Goal: Task Accomplishment & Management: Use online tool/utility

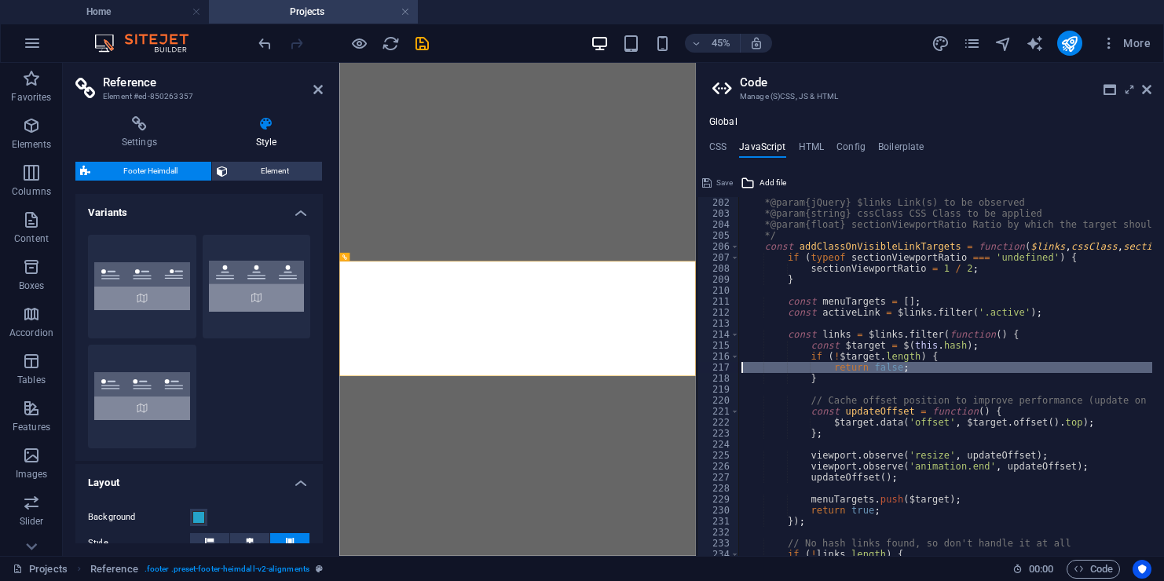
select select "rem"
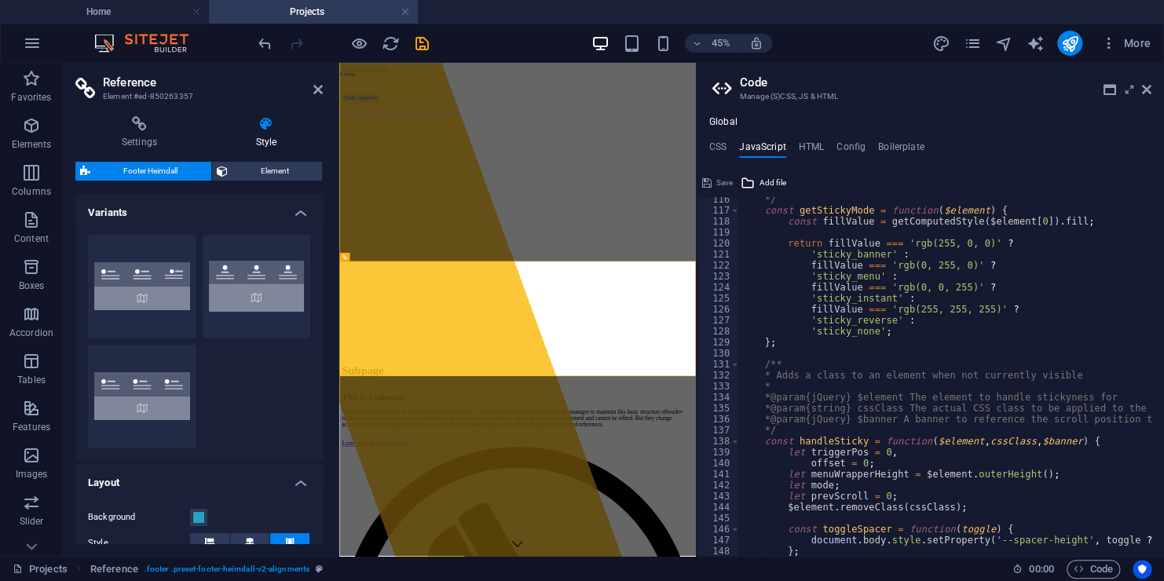
scroll to position [1220, 0]
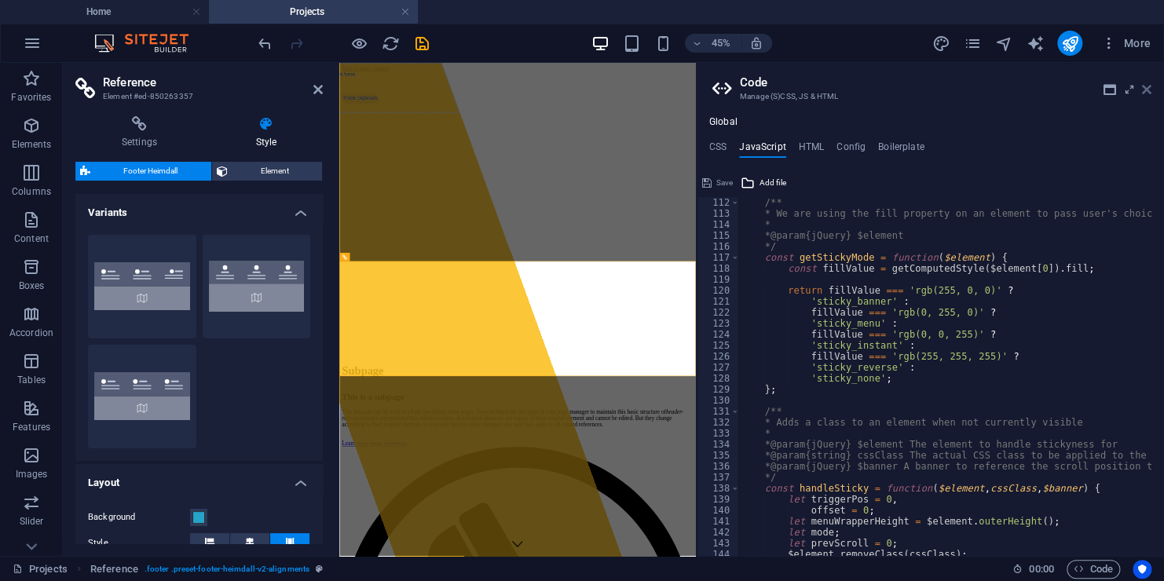
click at [1143, 86] on icon at bounding box center [1146, 89] width 9 height 13
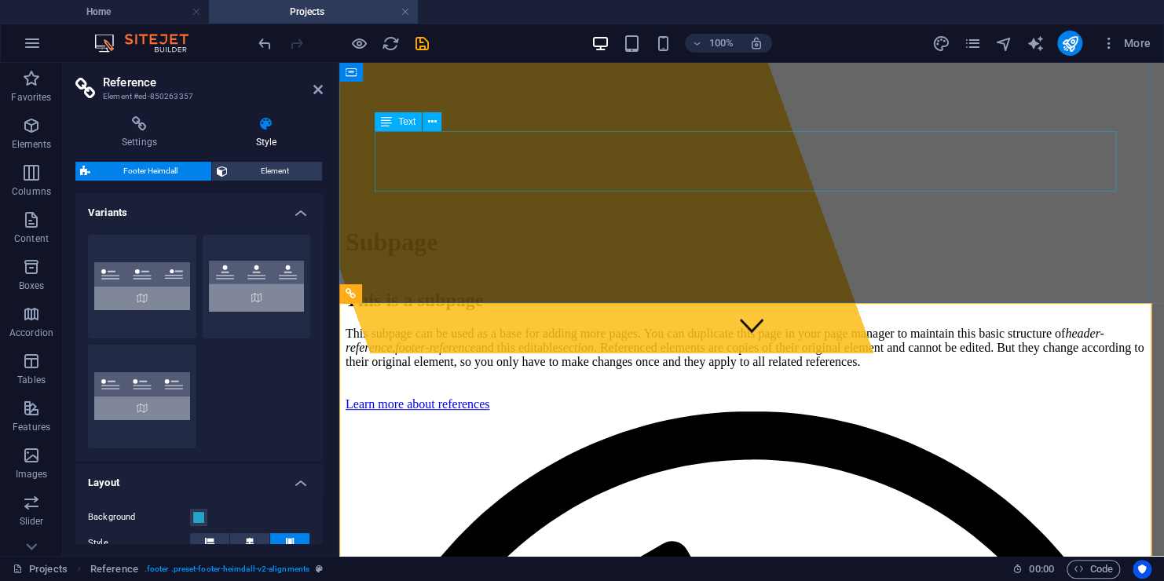
scroll to position [0, 0]
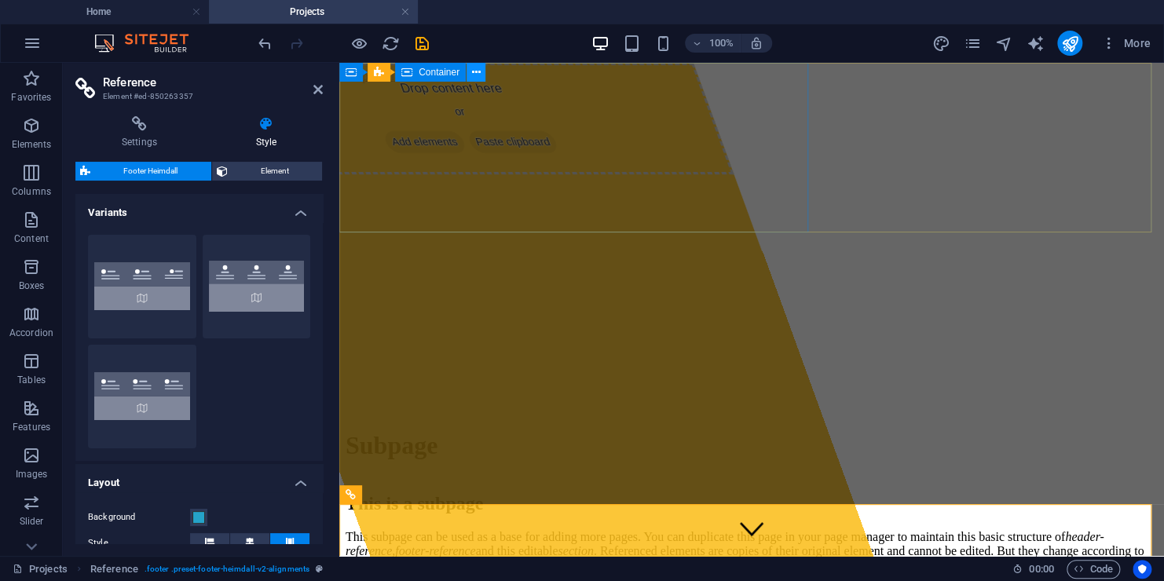
click at [479, 75] on icon at bounding box center [476, 72] width 9 height 16
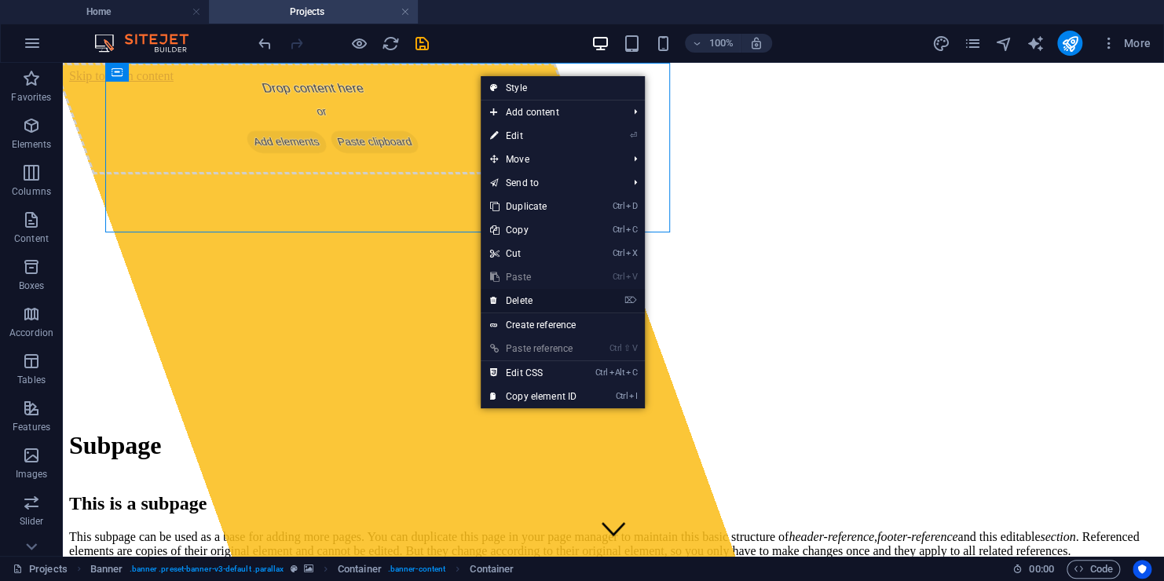
click at [561, 298] on link "⌦ Delete" at bounding box center [533, 301] width 105 height 24
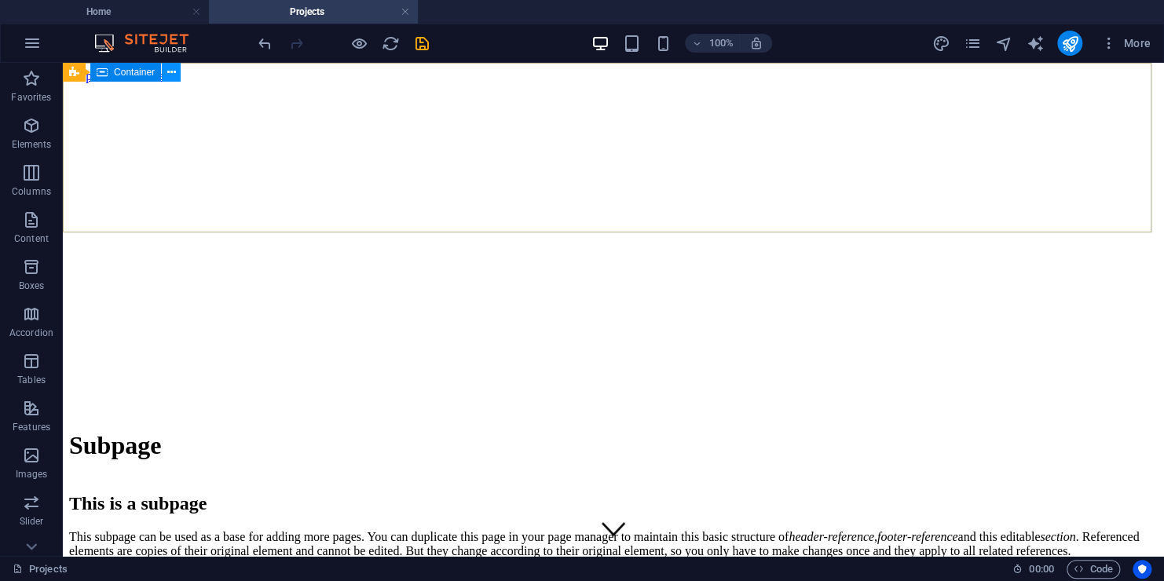
click at [174, 73] on icon at bounding box center [171, 72] width 9 height 16
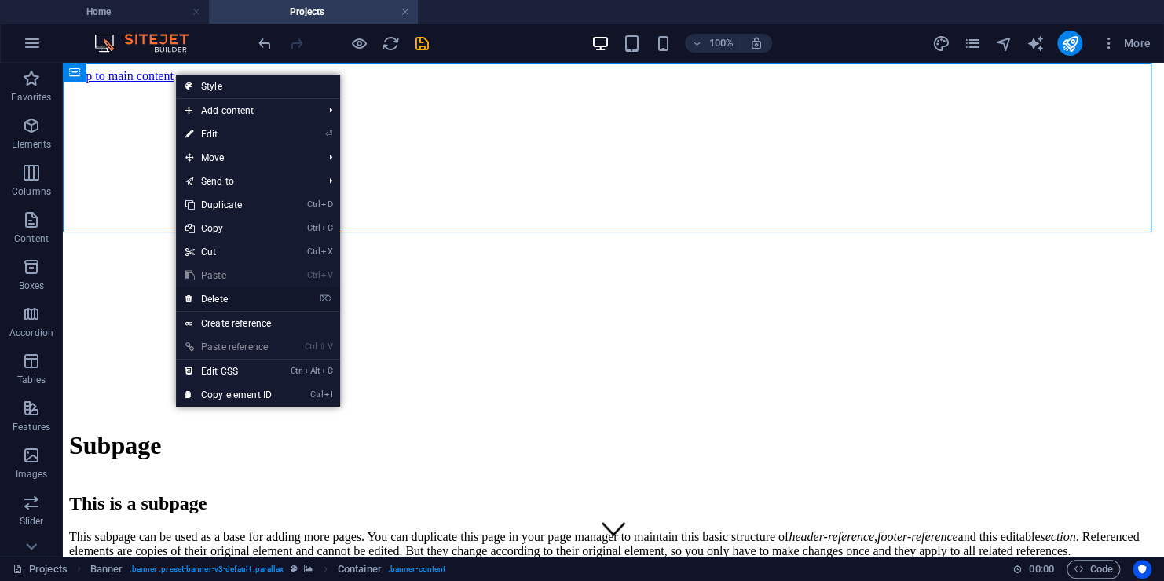
click at [226, 292] on link "⌦ Delete" at bounding box center [228, 299] width 105 height 24
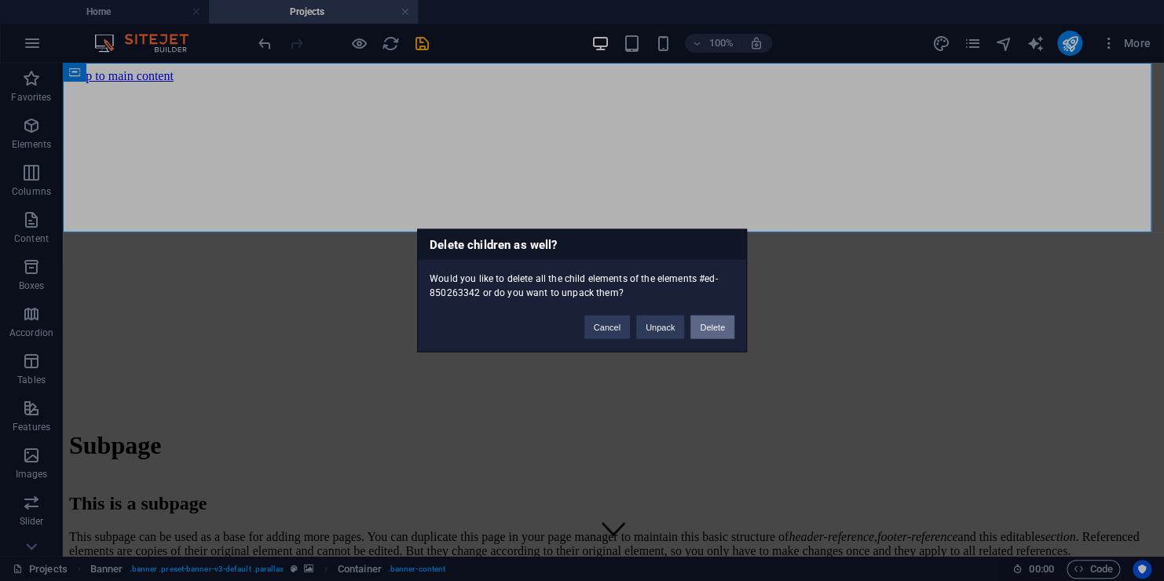
click at [718, 323] on button "Delete" at bounding box center [712, 328] width 44 height 24
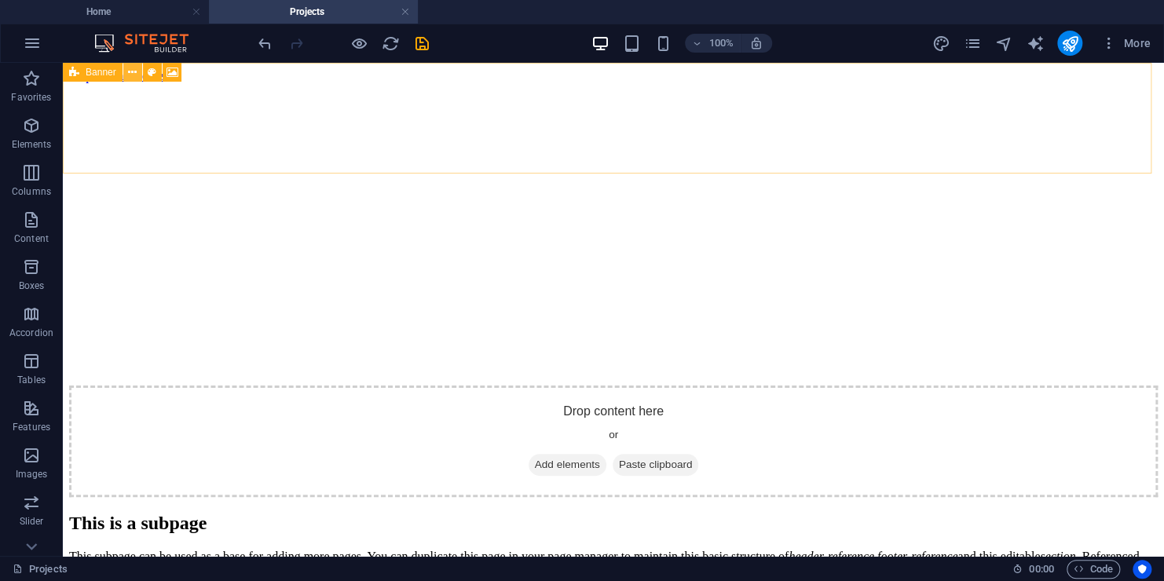
click at [135, 76] on icon at bounding box center [132, 72] width 9 height 16
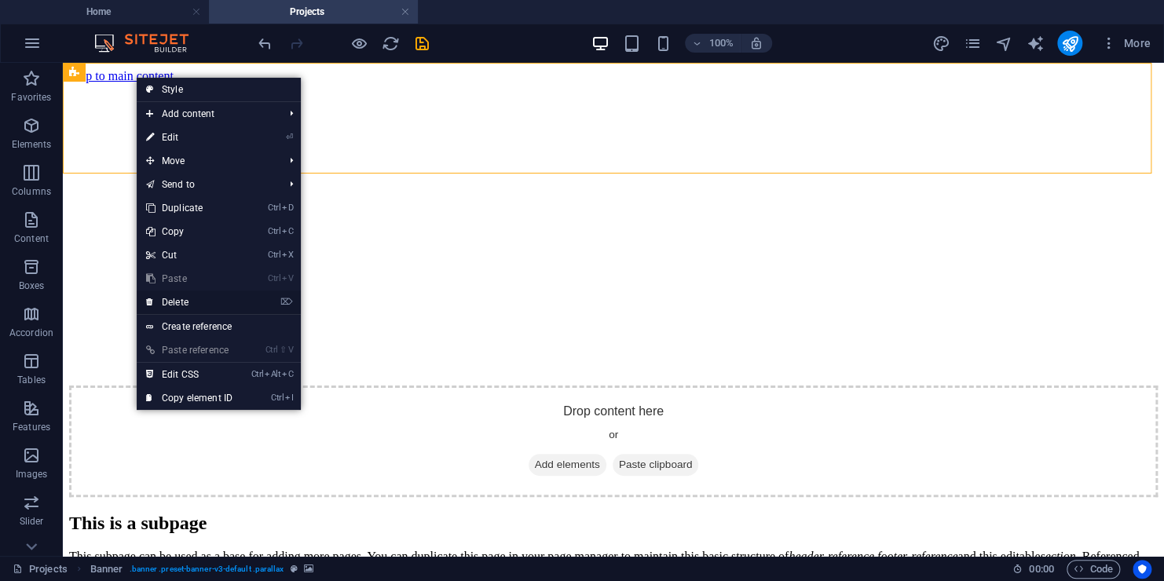
click at [212, 296] on link "⌦ Delete" at bounding box center [189, 303] width 105 height 24
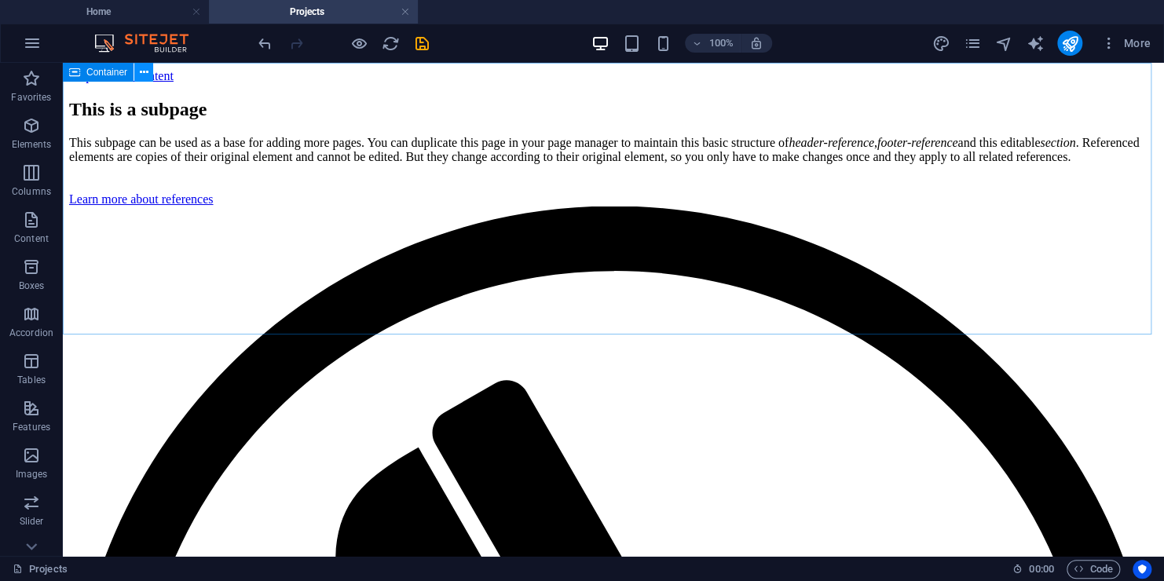
click at [148, 72] on icon at bounding box center [144, 72] width 9 height 16
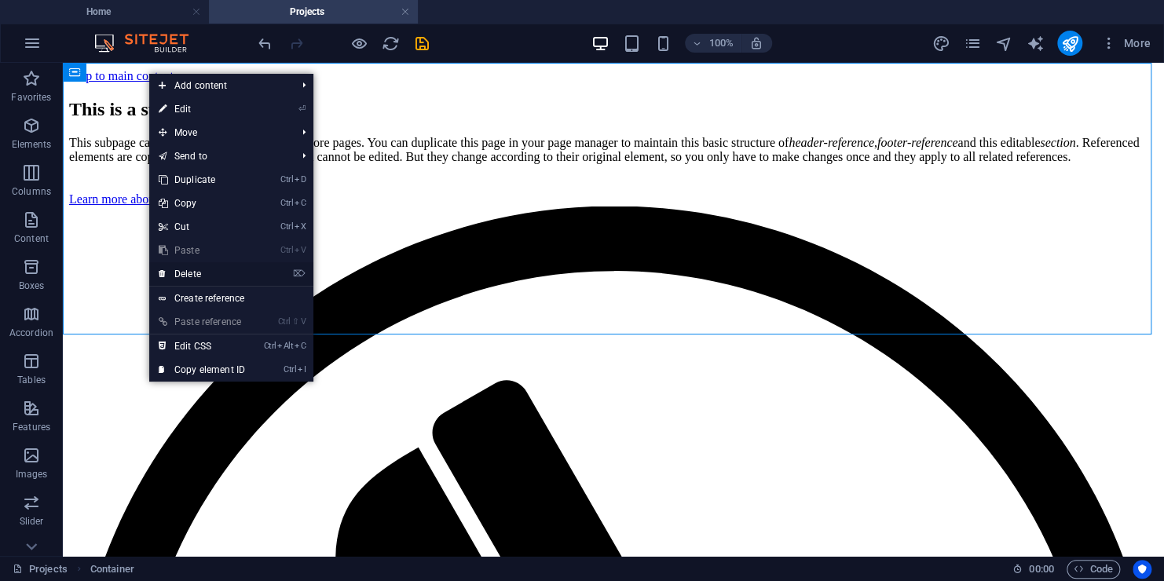
click at [183, 278] on link "⌦ Delete" at bounding box center [201, 274] width 105 height 24
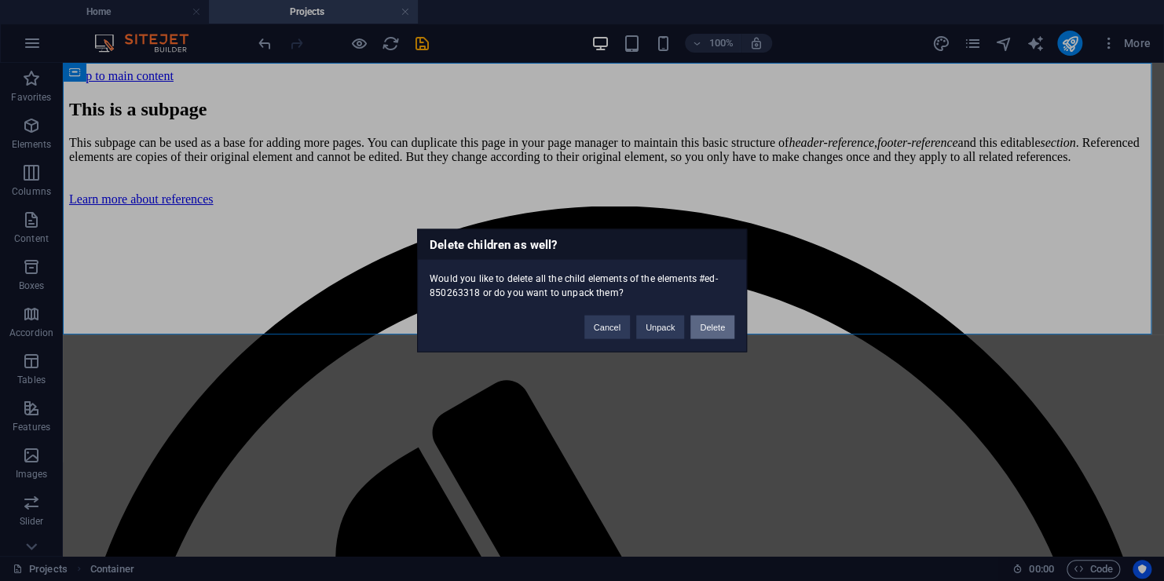
click at [718, 327] on button "Delete" at bounding box center [712, 328] width 44 height 24
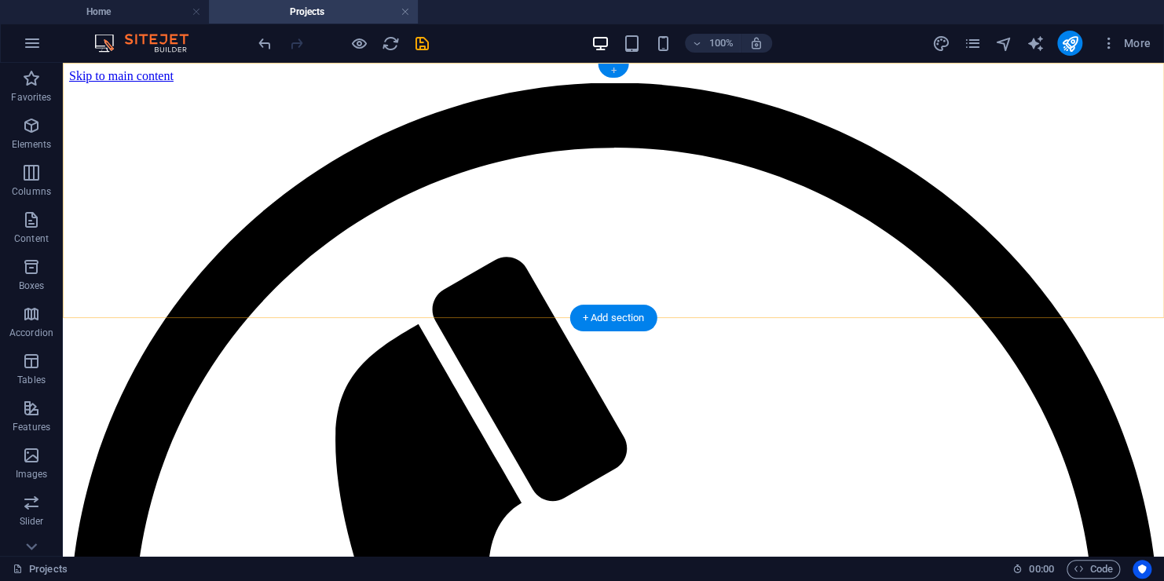
click at [612, 70] on div "+" at bounding box center [613, 71] width 31 height 14
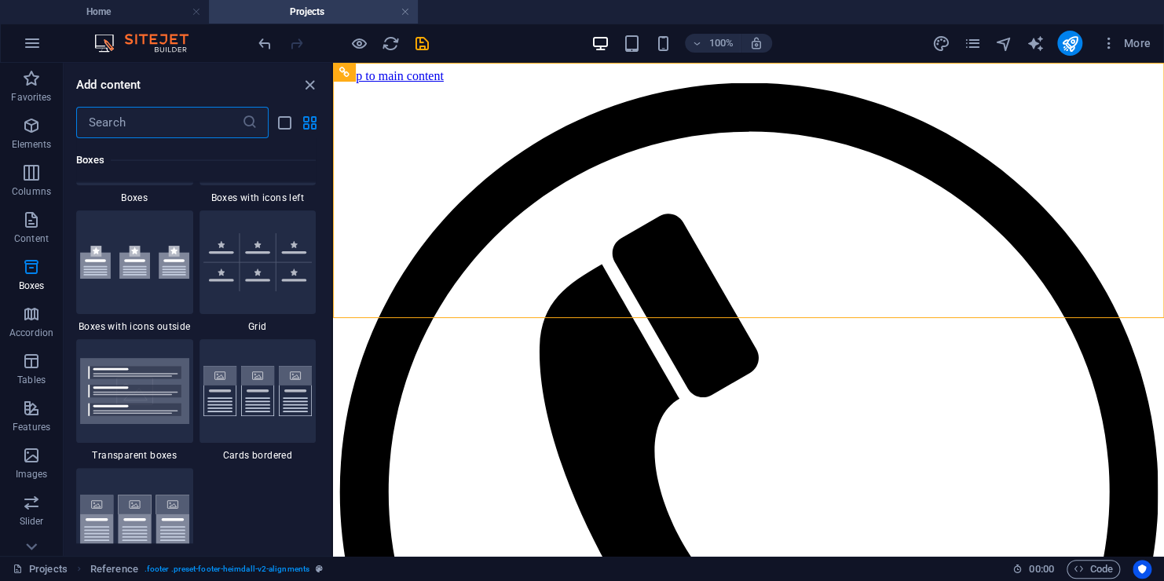
scroll to position [4632, 0]
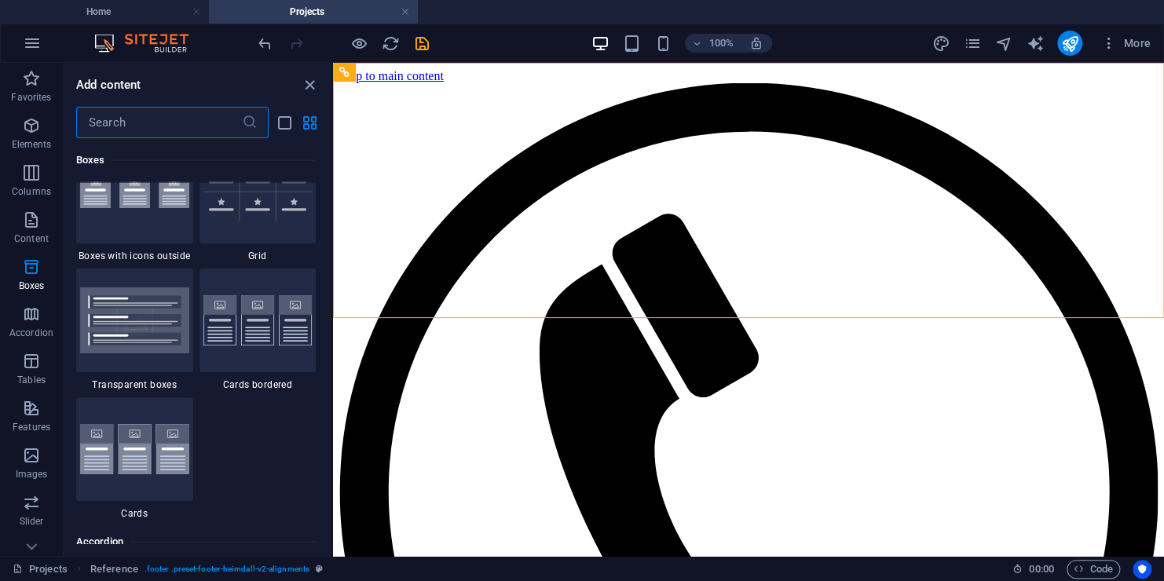
click at [148, 122] on input "text" at bounding box center [159, 122] width 166 height 31
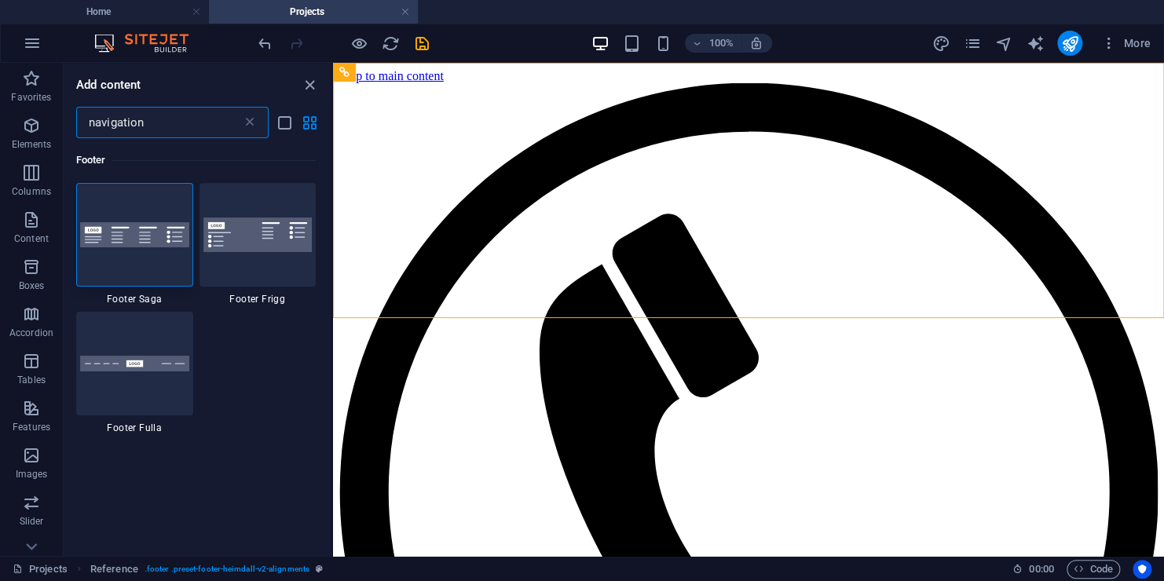
scroll to position [0, 0]
type input "n"
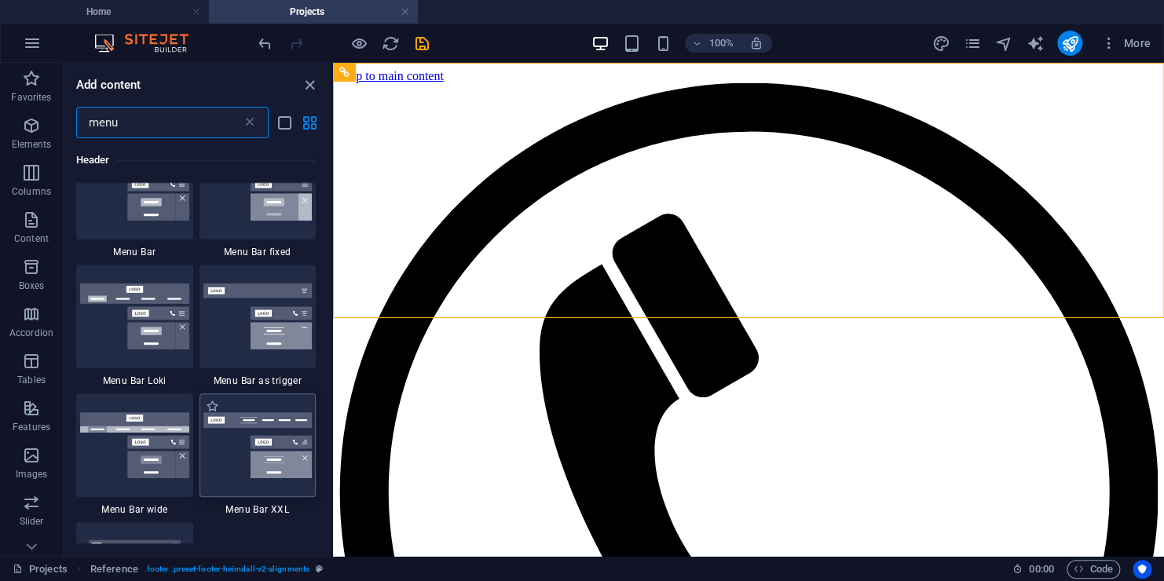
scroll to position [628, 0]
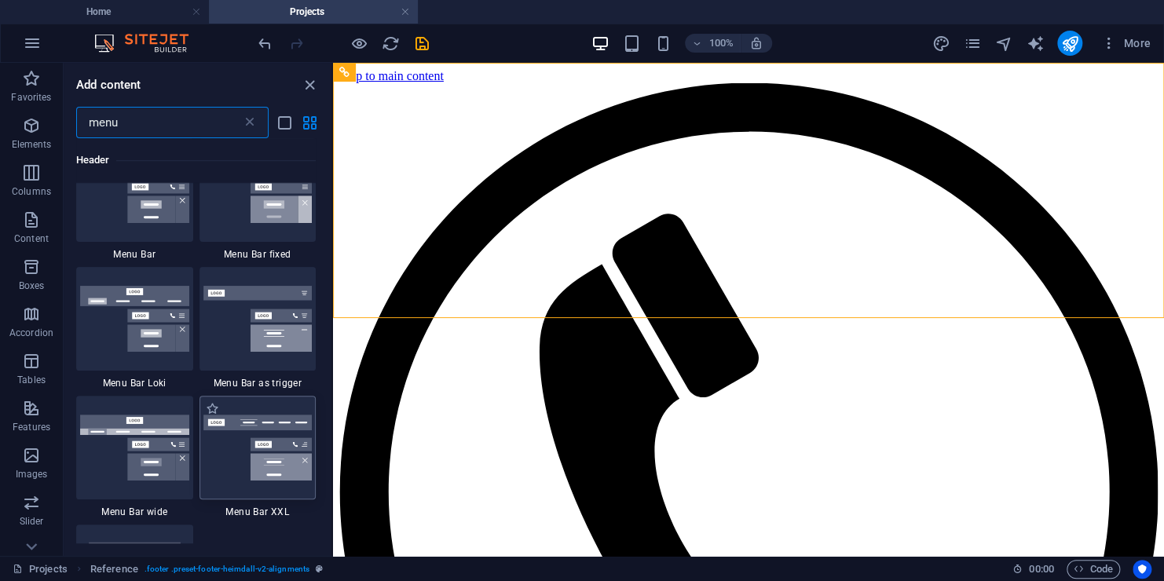
type input "menu"
click at [249, 440] on img at bounding box center [257, 448] width 109 height 66
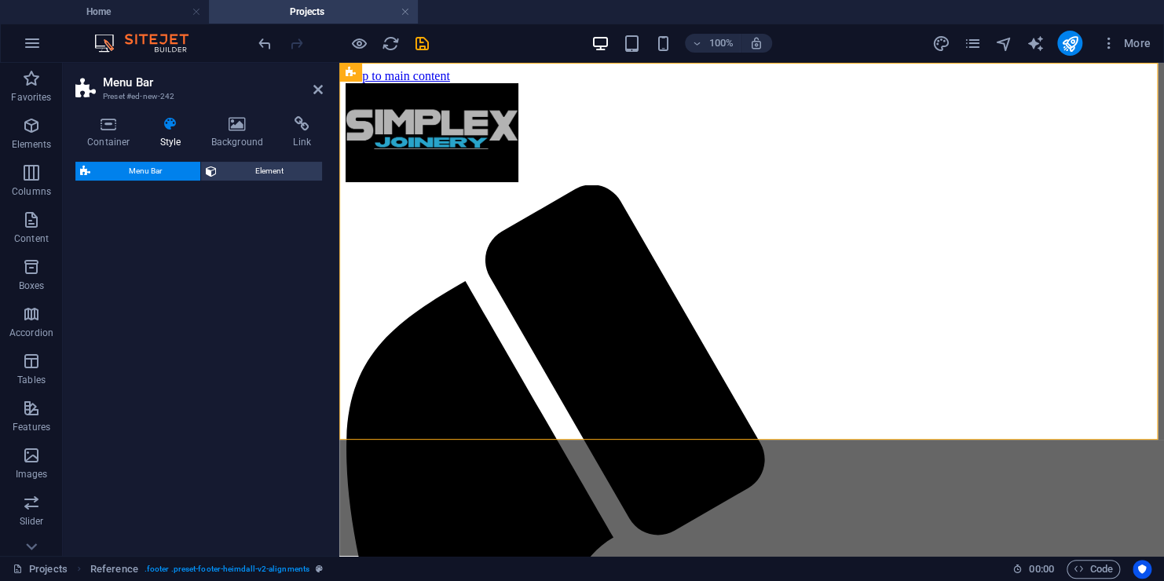
select select "rem"
select select "preset-menu-v2-xxl"
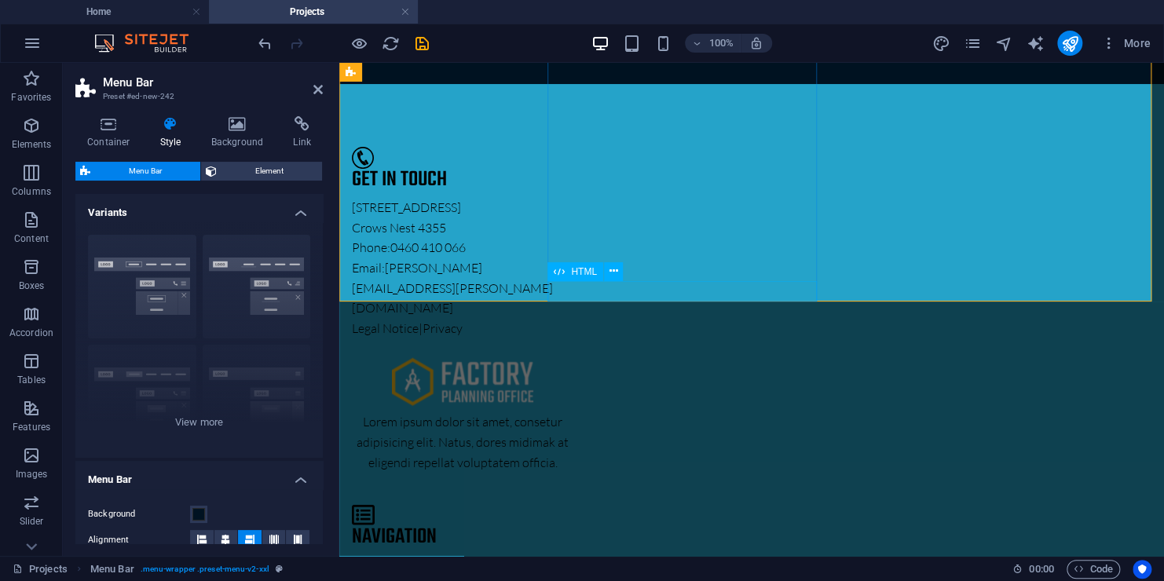
scroll to position [0, 0]
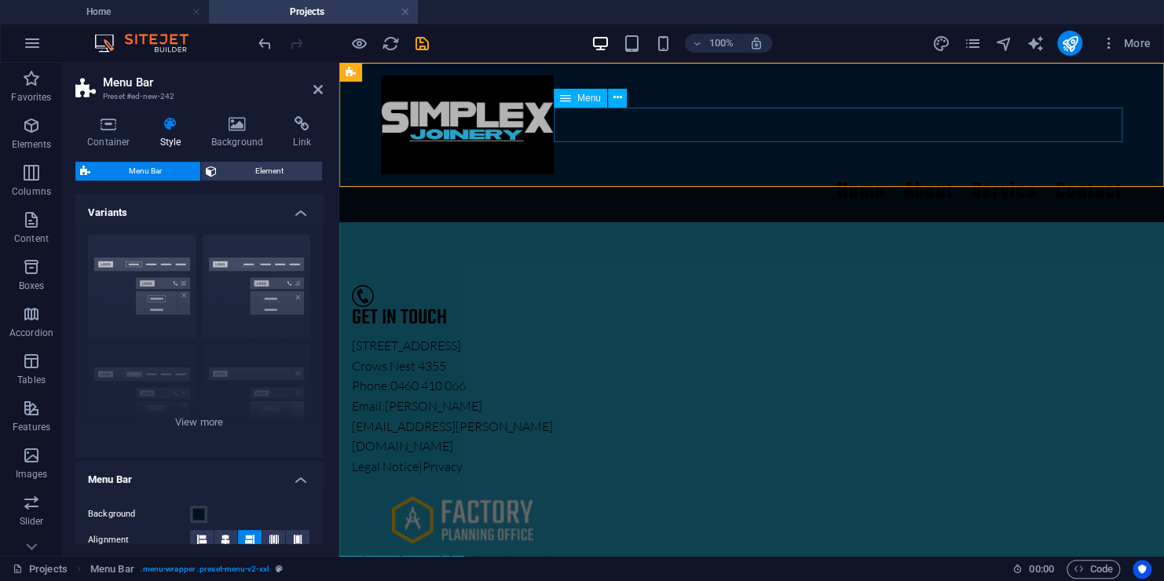
click at [1067, 174] on nav "Home About Service Contact" at bounding box center [751, 191] width 741 height 35
click at [620, 97] on icon at bounding box center [616, 98] width 9 height 16
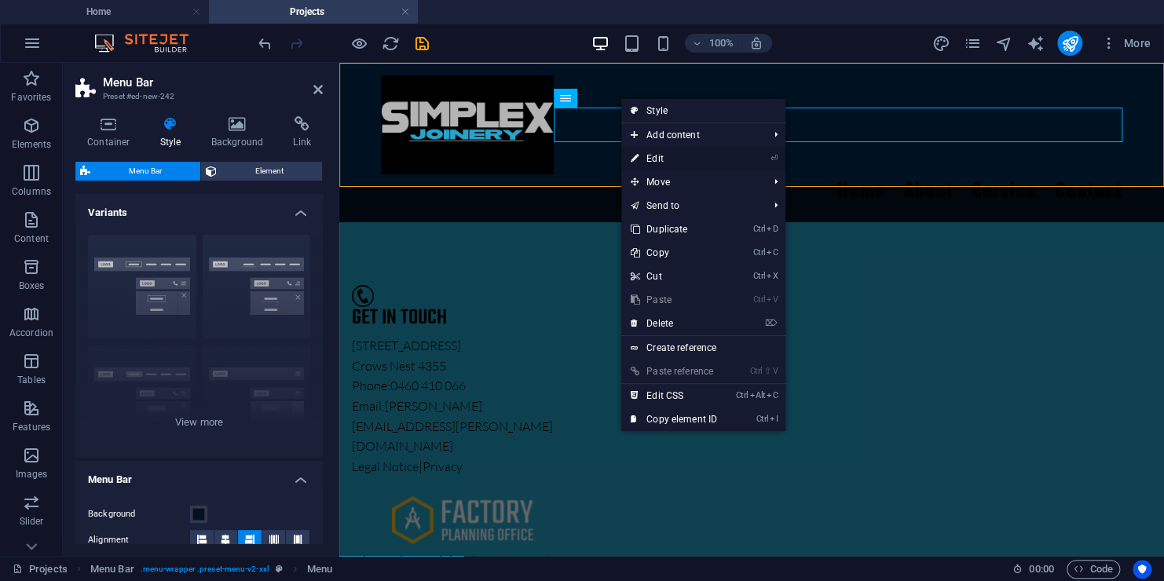
click at [712, 167] on link "⏎ Edit" at bounding box center [673, 159] width 105 height 24
select select
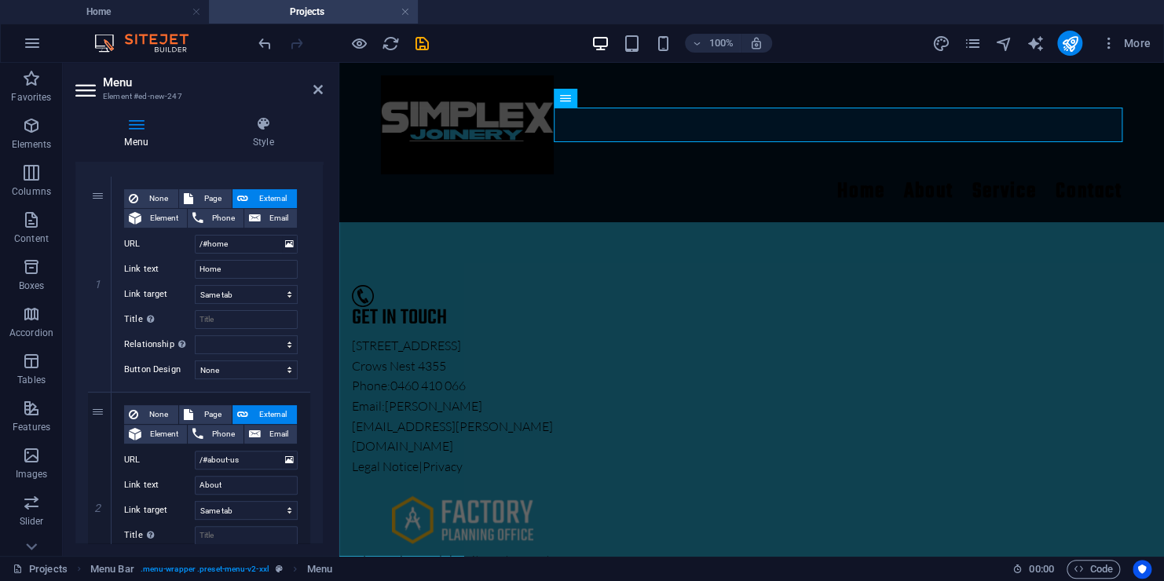
scroll to position [157, 0]
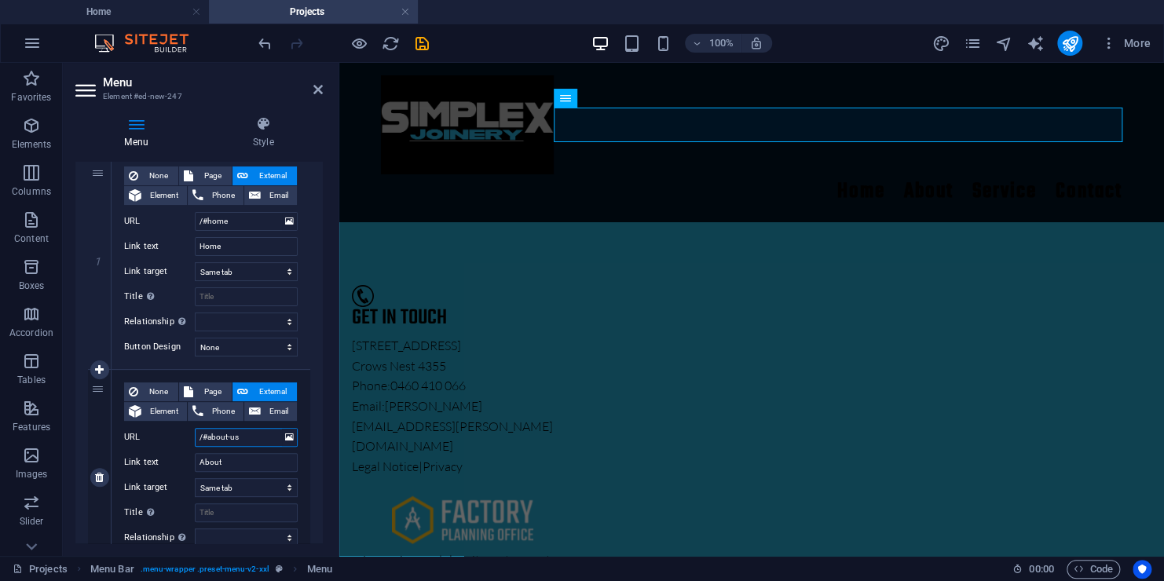
click at [265, 432] on input "/#about-us" at bounding box center [246, 437] width 103 height 19
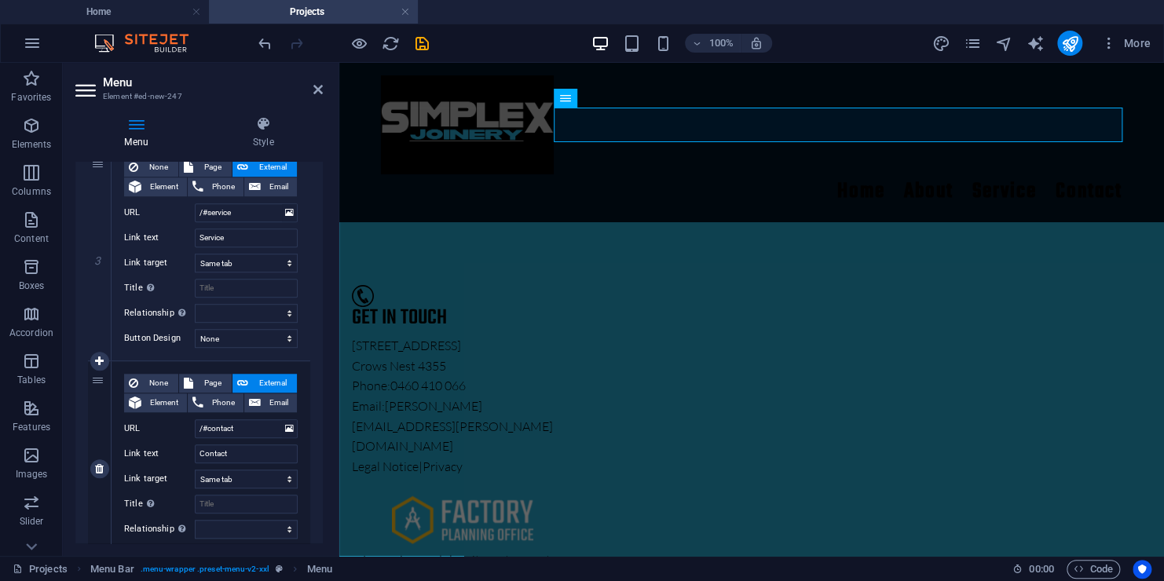
scroll to position [595, 0]
click at [268, 335] on select "None Default Primary Secondary" at bounding box center [246, 340] width 103 height 19
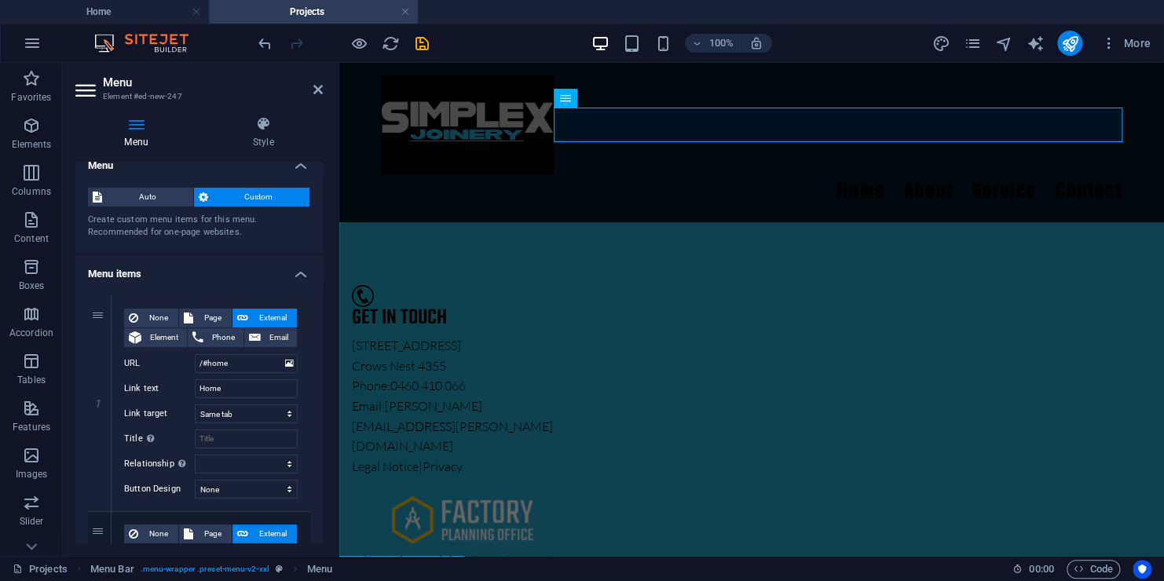
scroll to position [0, 0]
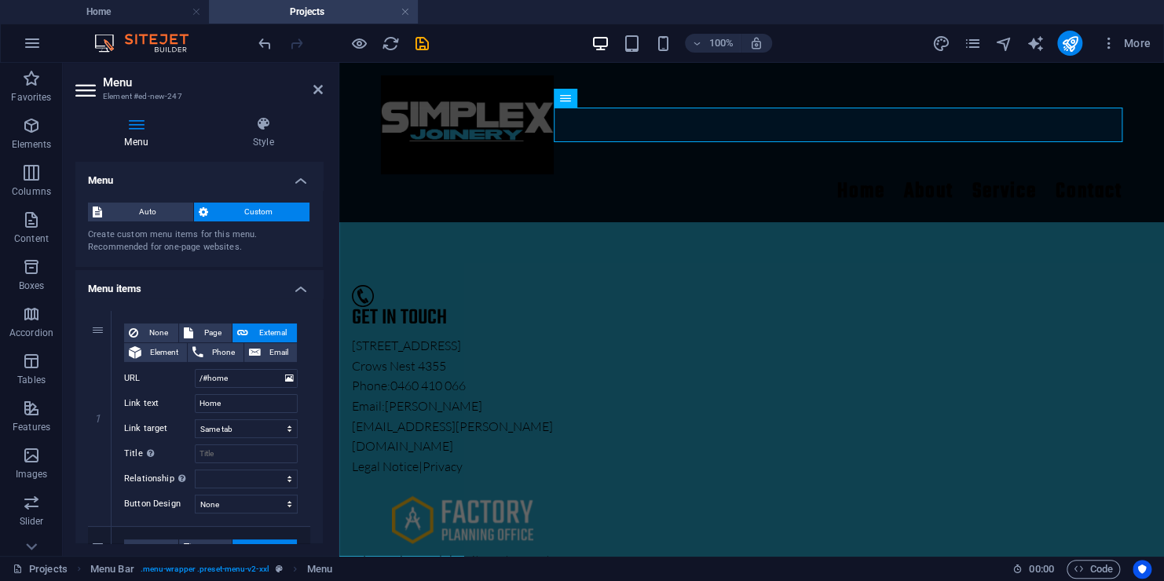
click at [289, 289] on h4 "Menu items" at bounding box center [198, 284] width 247 height 28
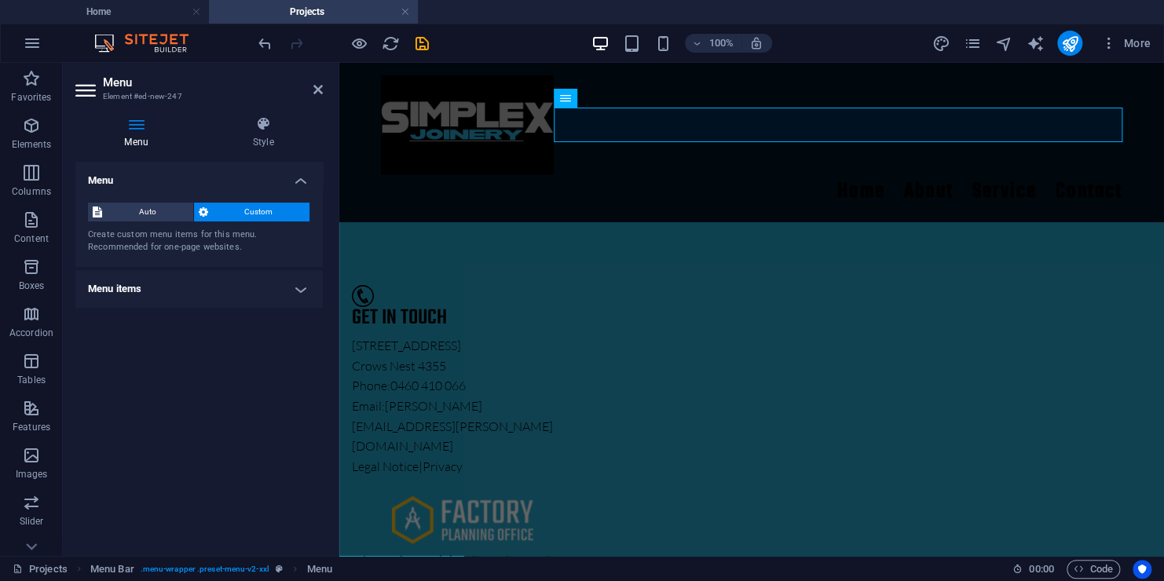
click at [296, 283] on h4 "Menu items" at bounding box center [198, 289] width 247 height 38
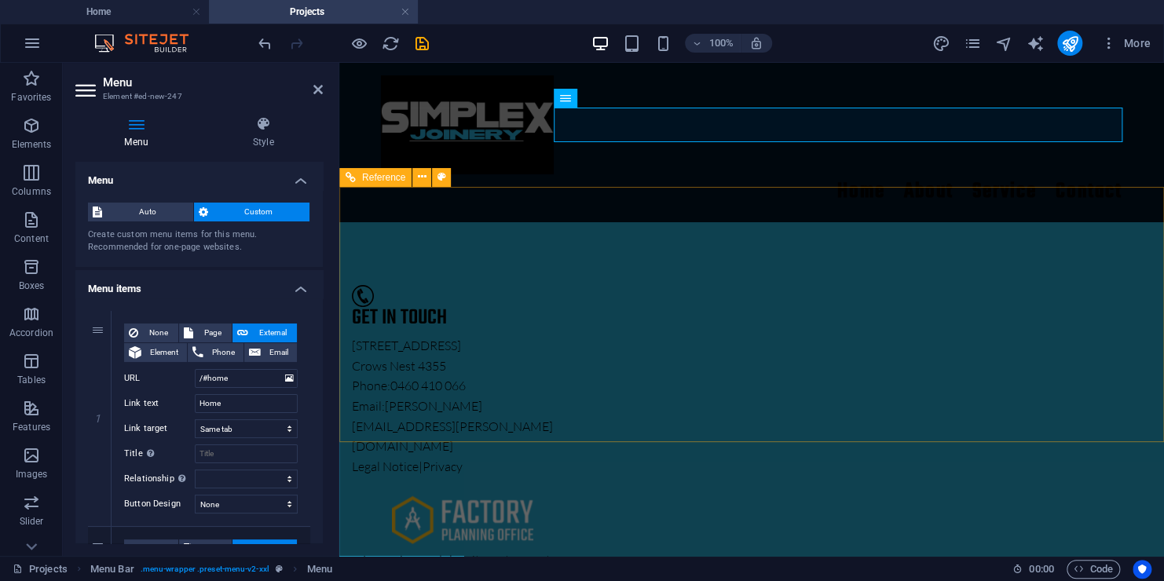
click at [562, 222] on div "Get in touch 20 Depot Road Crows Nest 4355 Phone: 0460 410 066 Email: ryan.toot…" at bounding box center [751, 539] width 824 height 634
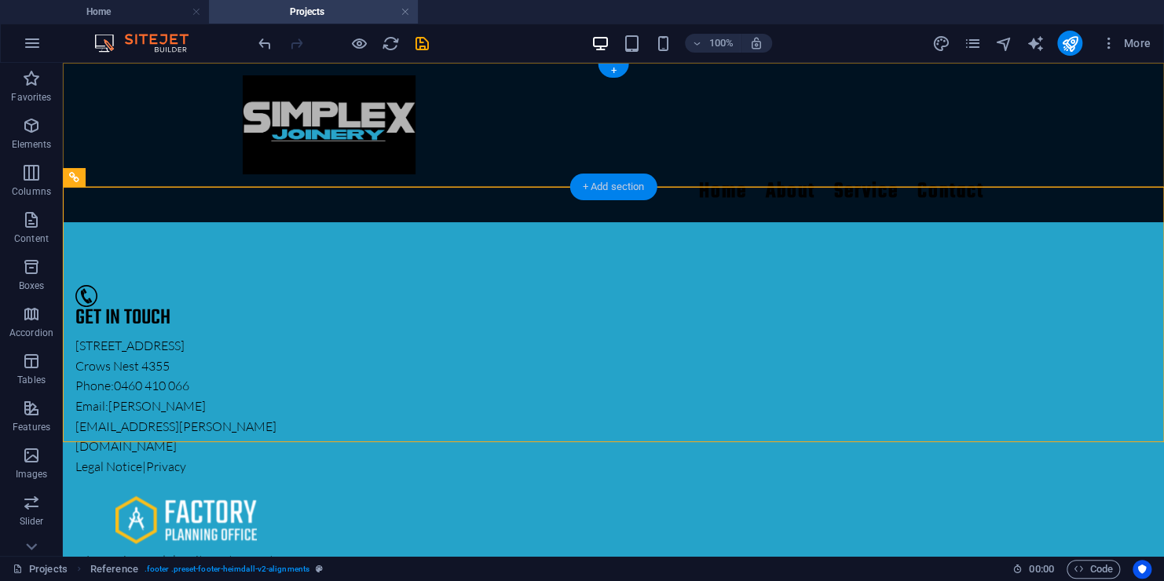
click at [600, 191] on div "+ Add section" at bounding box center [613, 187] width 87 height 27
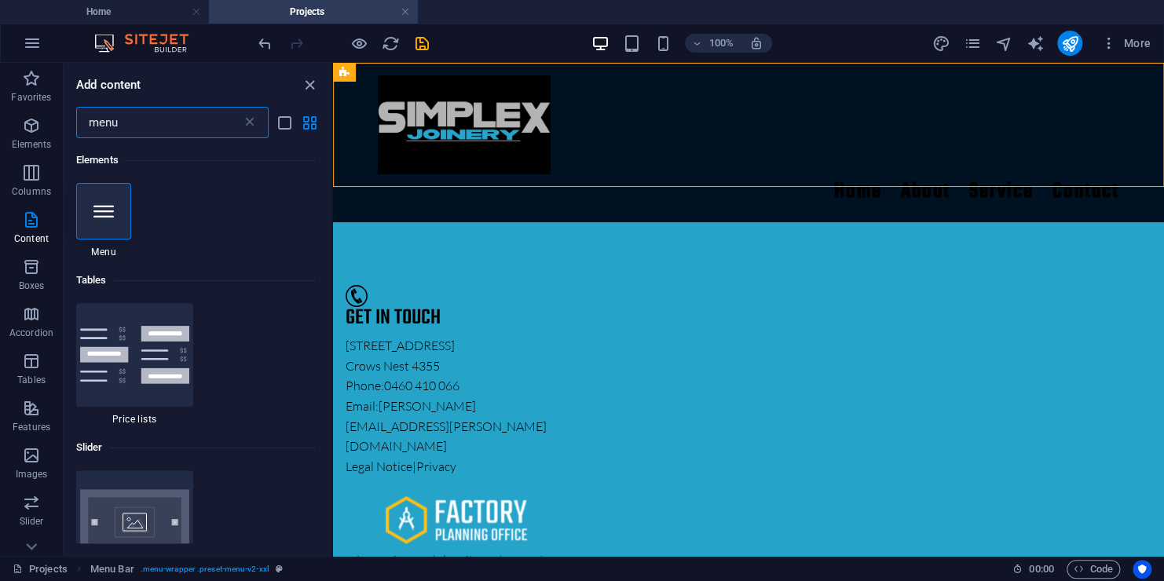
click at [131, 133] on input "menu" at bounding box center [159, 122] width 166 height 31
click at [139, 127] on input "menu" at bounding box center [159, 122] width 166 height 31
drag, startPoint x: 139, startPoint y: 127, endPoint x: -40, endPoint y: 141, distance: 179.5
click at [0, 141] on html "simplexjoinery.com Home Projects Favorites Elements Columns Content Boxes Accor…" at bounding box center [582, 290] width 1164 height 581
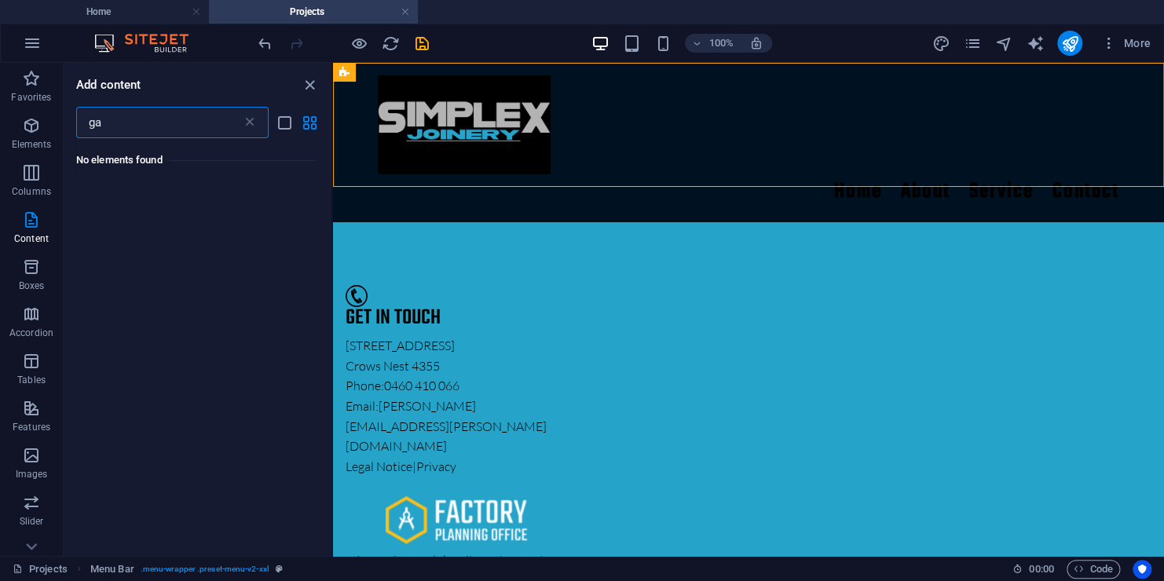
type input "g"
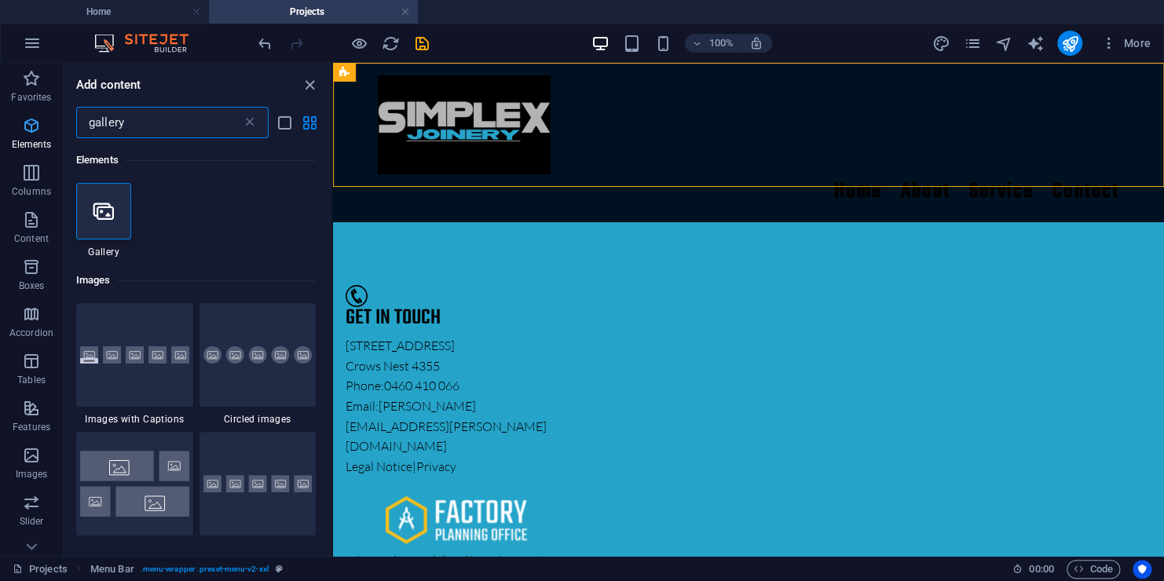
drag, startPoint x: 160, startPoint y: 112, endPoint x: 4, endPoint y: 137, distance: 158.1
click at [8, 136] on div "Favorites Elements Columns Content Boxes Accordion Tables Features Images Slide…" at bounding box center [166, 309] width 333 height 493
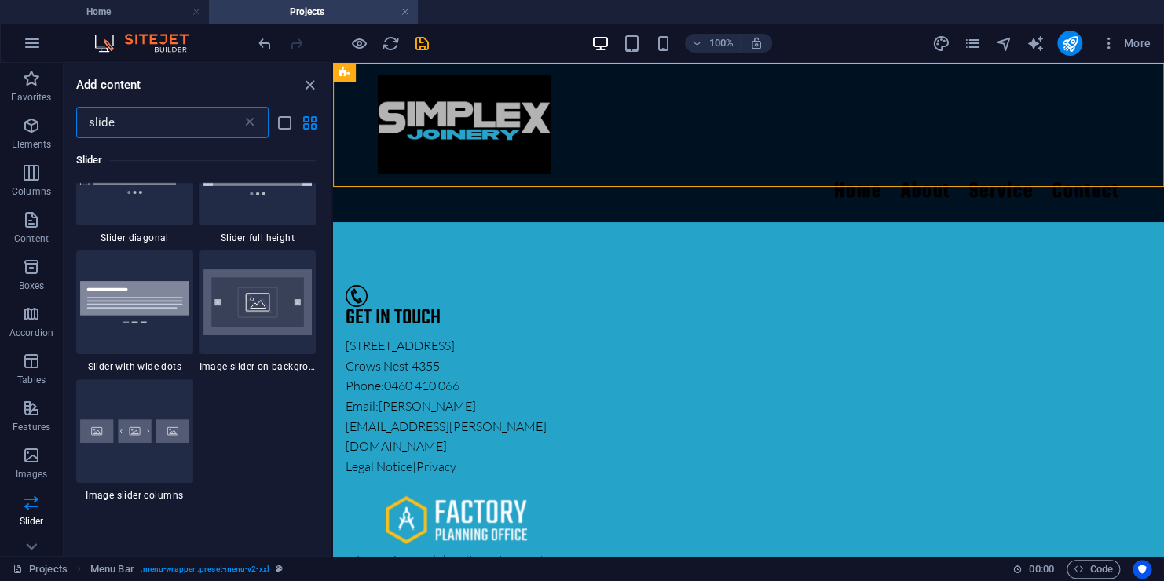
scroll to position [471, 0]
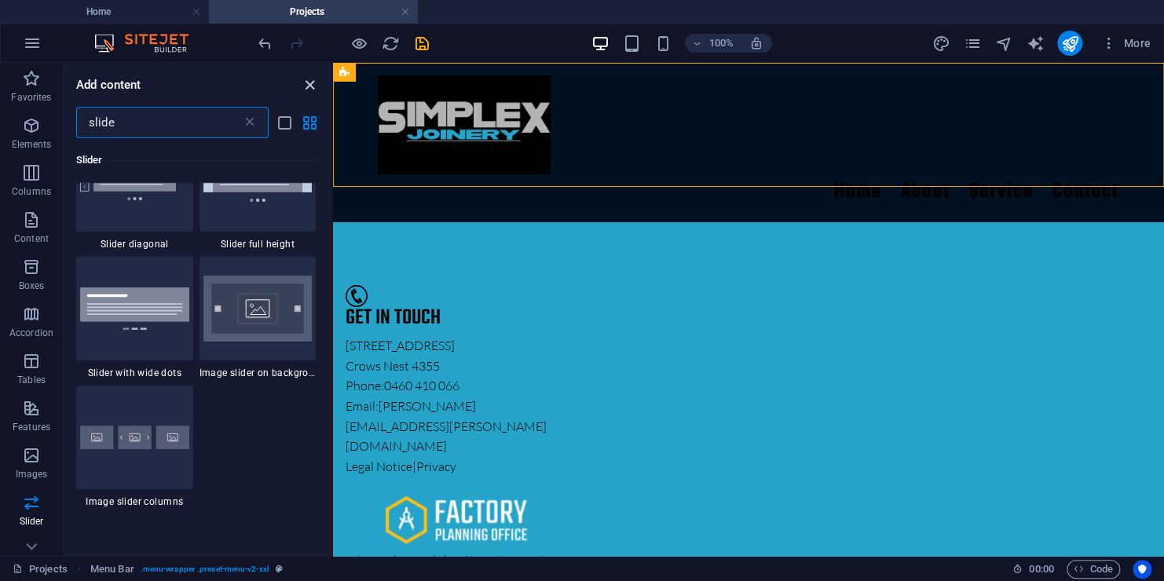
type input "slide"
click at [310, 79] on icon "close panel" at bounding box center [310, 85] width 18 height 18
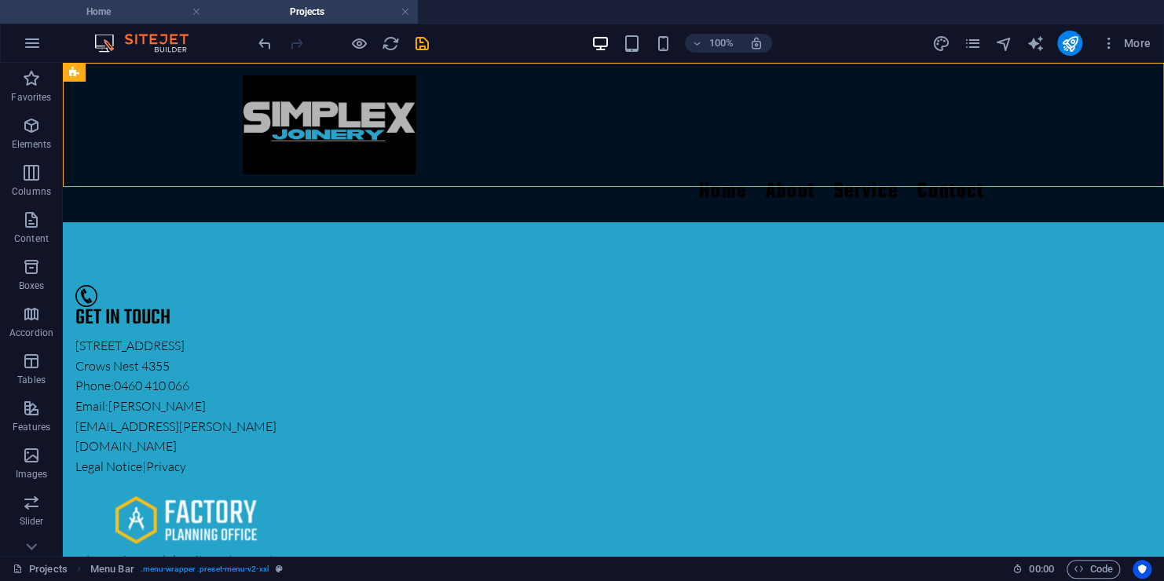
click at [68, 4] on h4 "Home" at bounding box center [104, 11] width 209 height 17
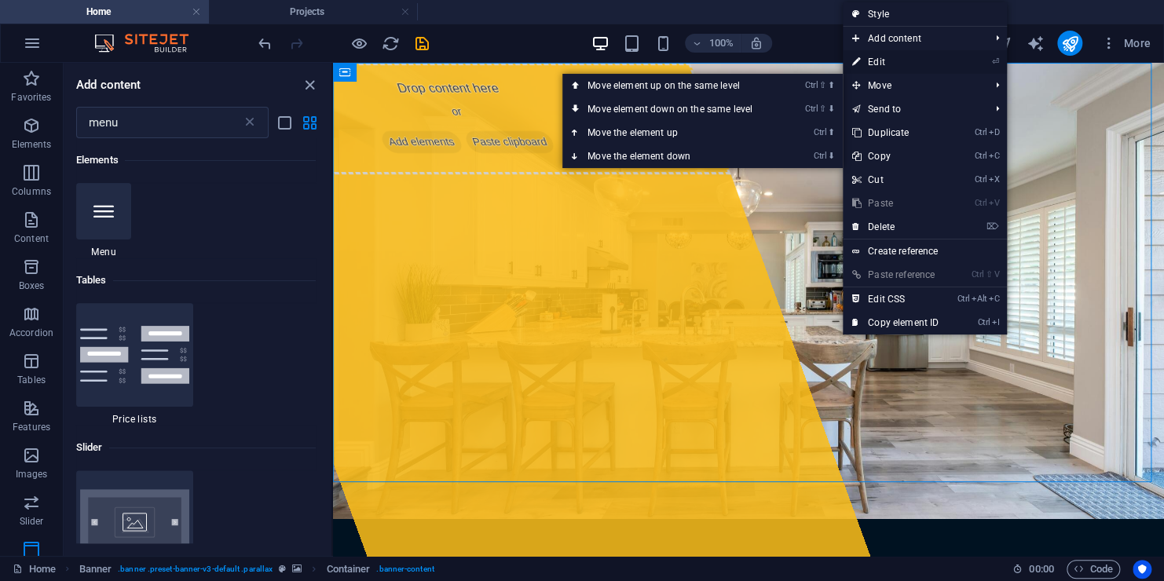
click at [894, 61] on link "⏎ Edit" at bounding box center [895, 62] width 105 height 24
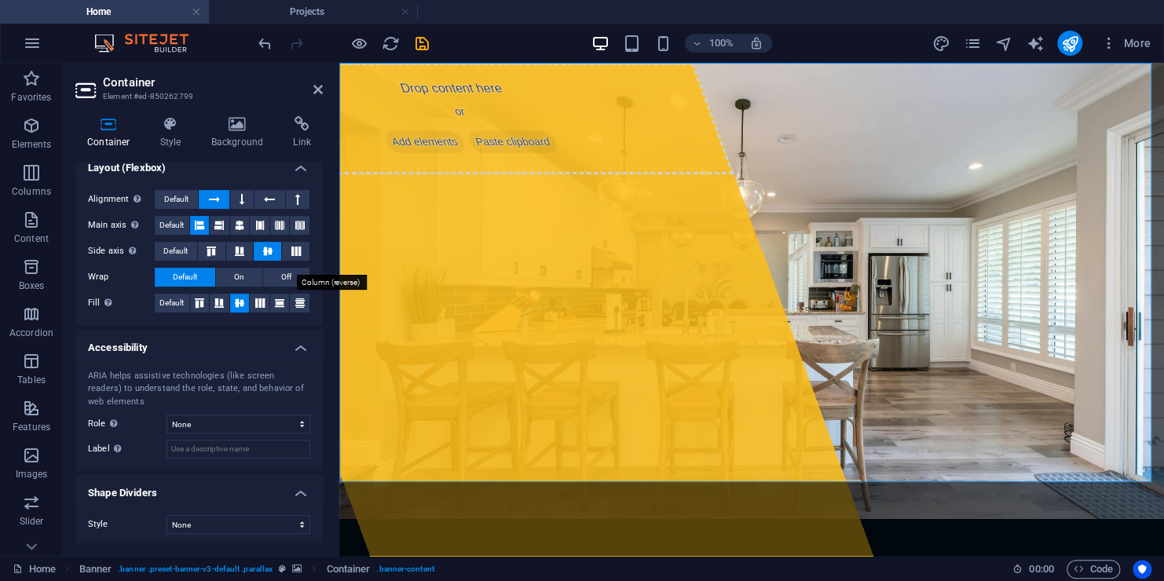
scroll to position [226, 0]
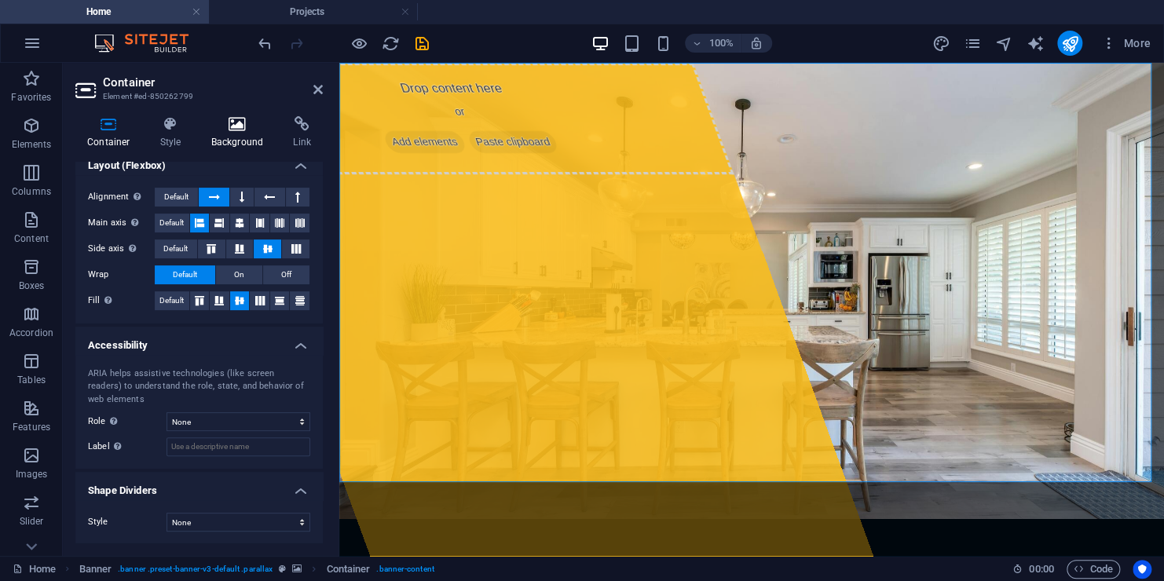
click at [223, 132] on h4 "Background" at bounding box center [240, 132] width 82 height 33
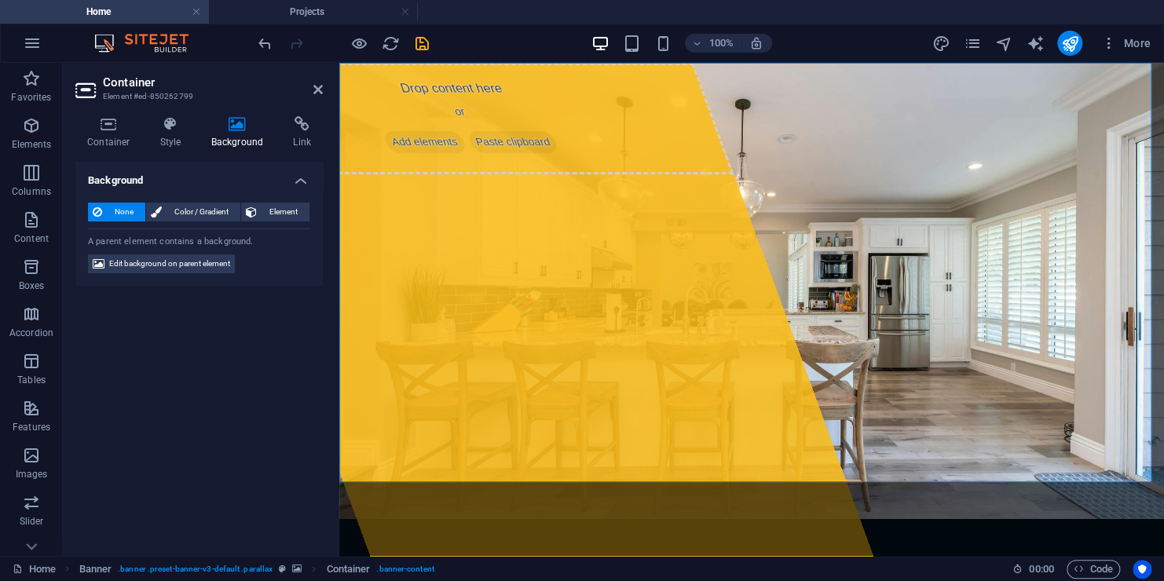
click at [175, 185] on h4 "Background" at bounding box center [198, 176] width 247 height 28
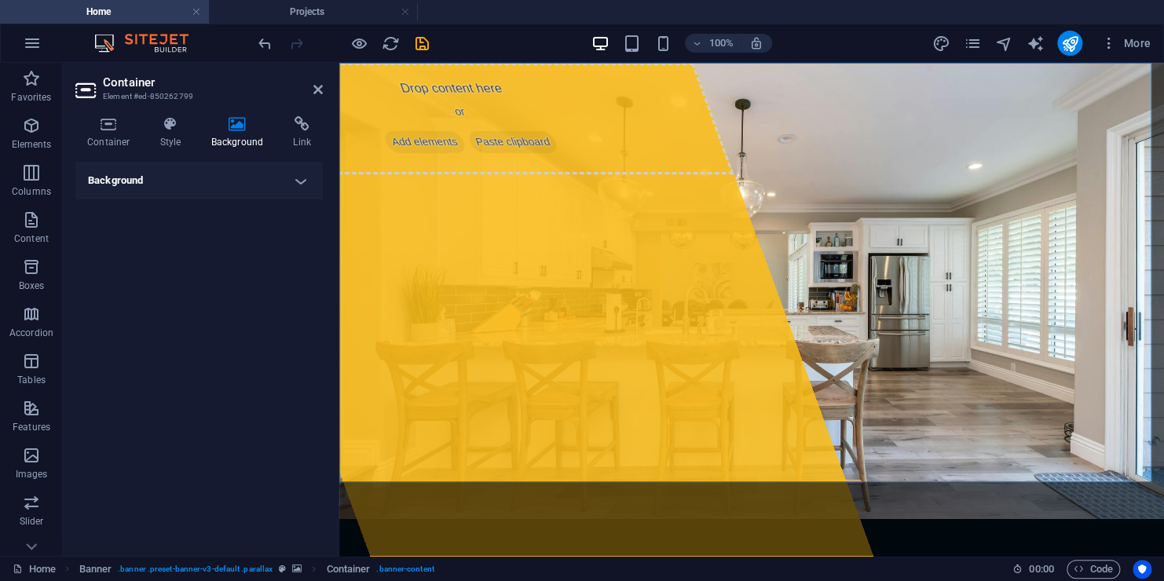
click at [175, 185] on h4 "Background" at bounding box center [198, 181] width 247 height 38
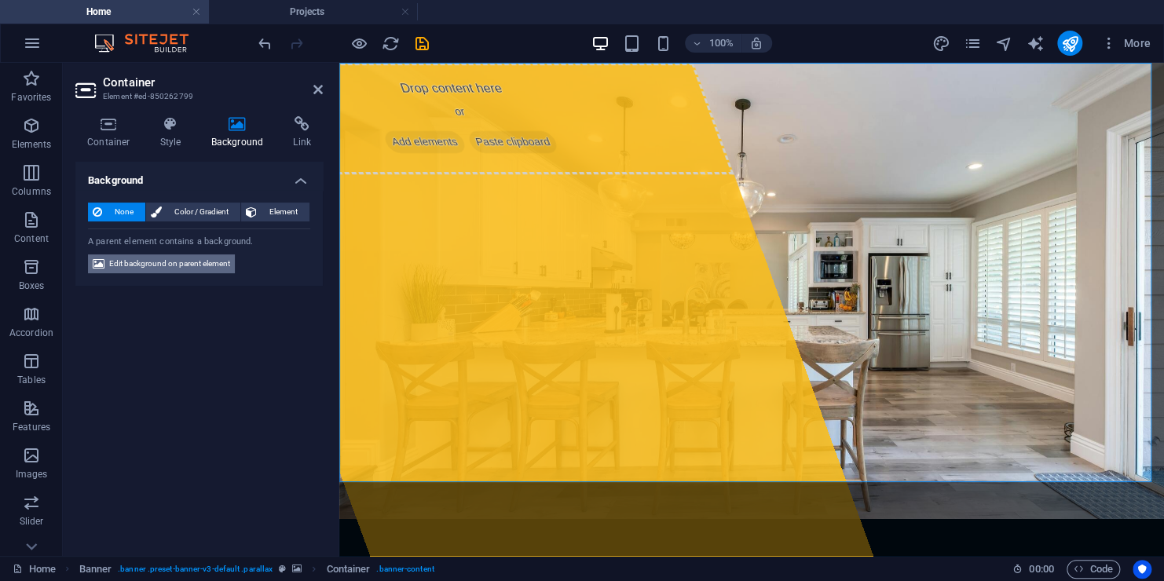
click at [163, 265] on span "Edit background on parent element" at bounding box center [169, 263] width 121 height 19
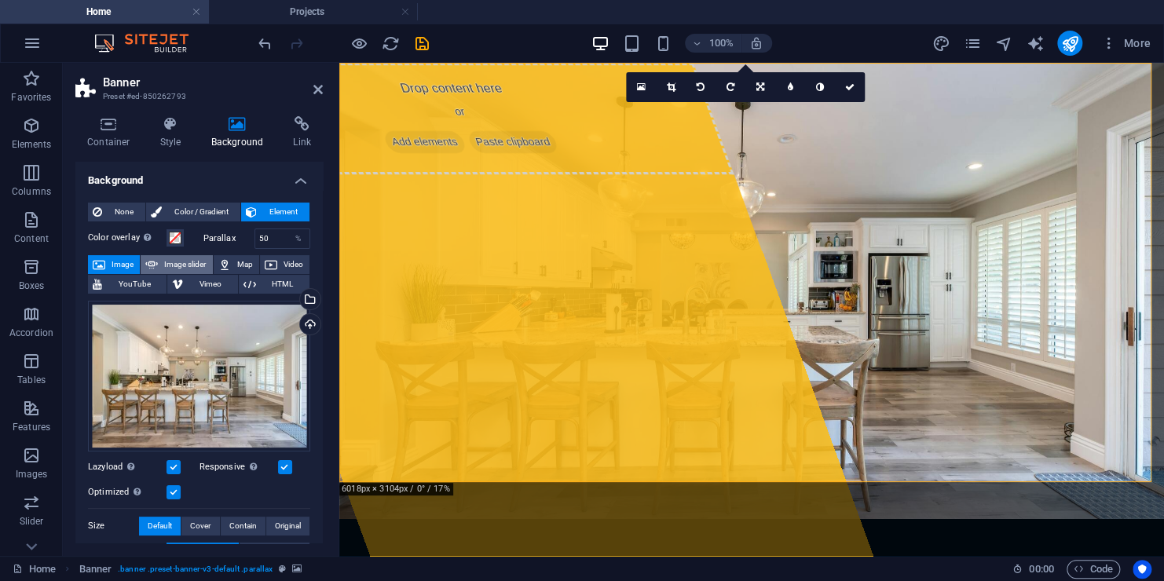
click at [195, 266] on span "Image slider" at bounding box center [185, 264] width 45 height 19
select select "ms"
select select "s"
select select "progressive"
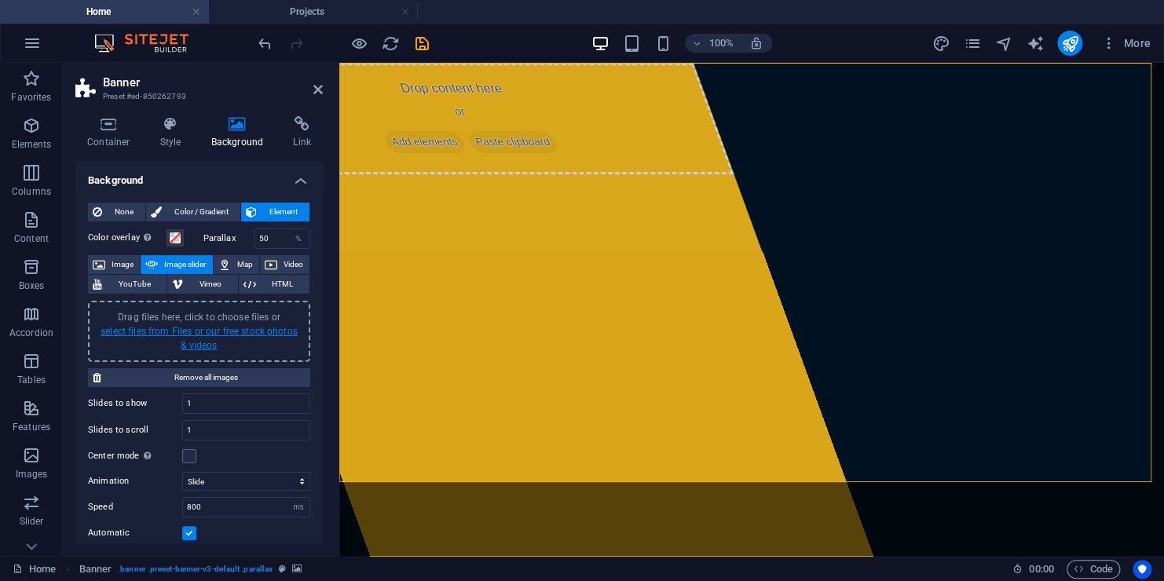
click at [219, 335] on link "select files from Files or our free stock photos & videos" at bounding box center [199, 338] width 197 height 25
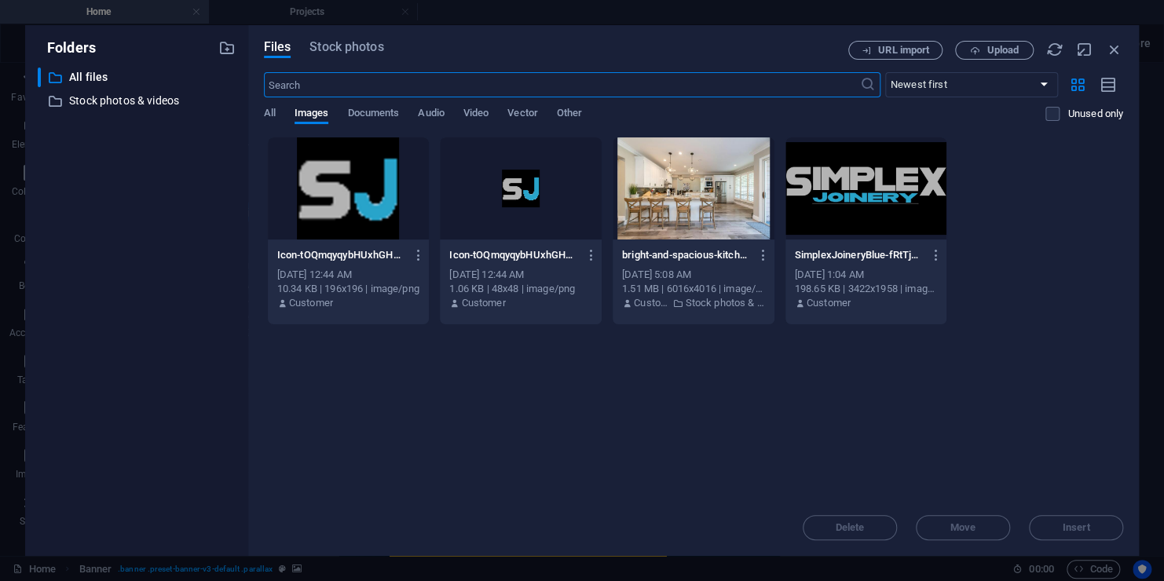
click at [401, 370] on div "Drop files here to upload them instantly Icon-tOQmqyqybHUxhGH1gpJ3Ag-x9L4pqp3-i…" at bounding box center [693, 318] width 859 height 363
click at [506, 374] on div "Drop files here to upload them instantly Icon-tOQmqyqybHUxhGH1gpJ3Ag-x9L4pqp3-i…" at bounding box center [693, 318] width 859 height 363
drag, startPoint x: 506, startPoint y: 374, endPoint x: 491, endPoint y: 374, distance: 15.7
click at [491, 374] on div "Drop files here to upload them instantly Icon-tOQmqyqybHUxhGH1gpJ3Ag-x9L4pqp3-i…" at bounding box center [693, 318] width 859 height 363
click at [764, 253] on icon "button" at bounding box center [763, 255] width 15 height 14
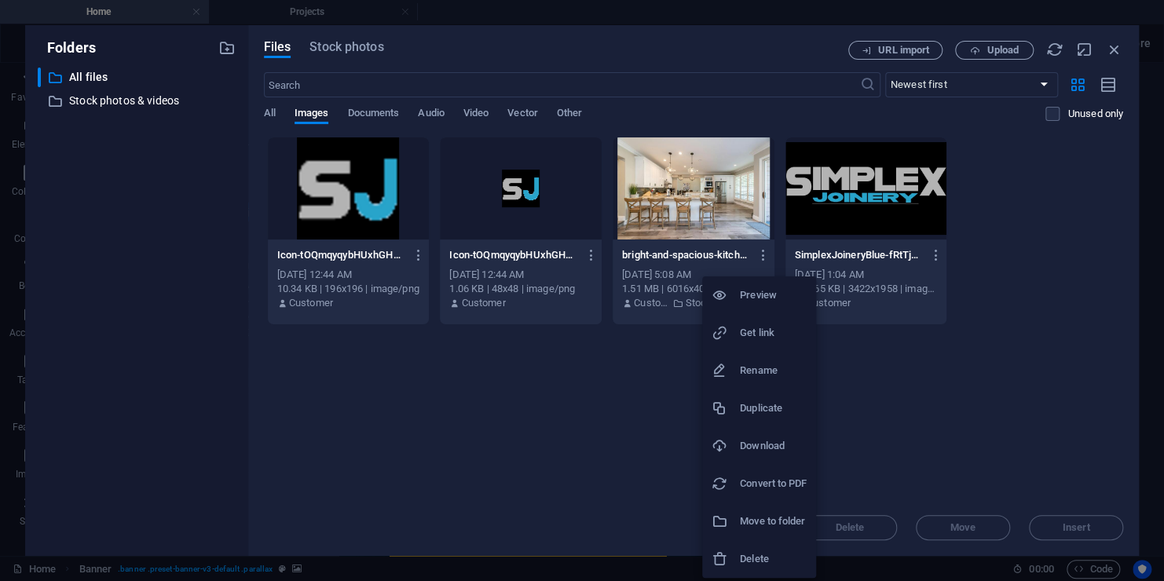
click at [753, 561] on h6 "Delete" at bounding box center [773, 559] width 67 height 19
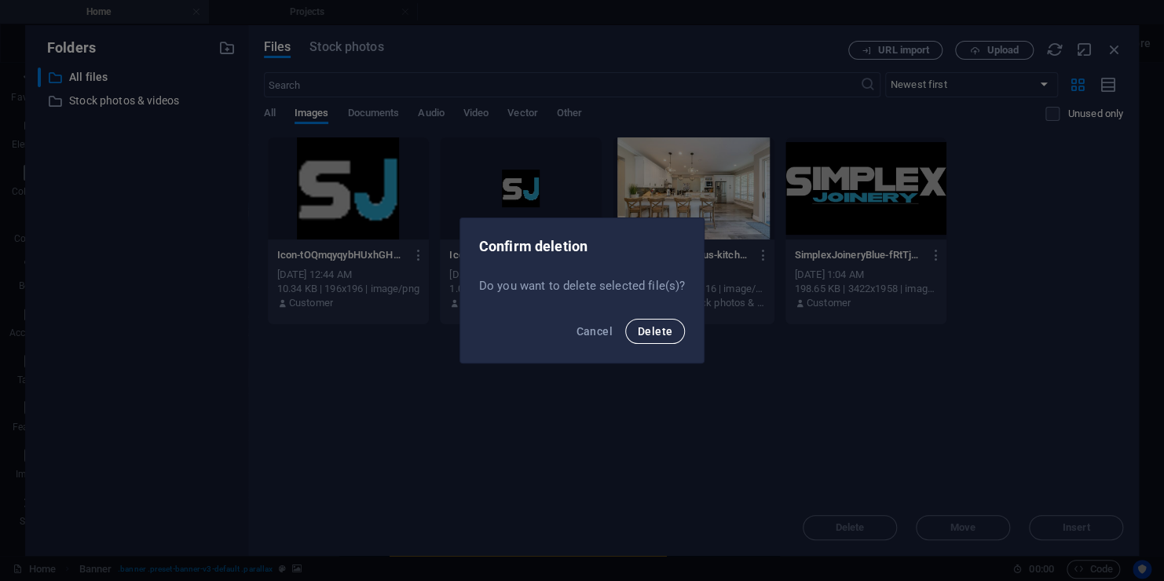
click at [653, 335] on span "Delete" at bounding box center [655, 331] width 35 height 13
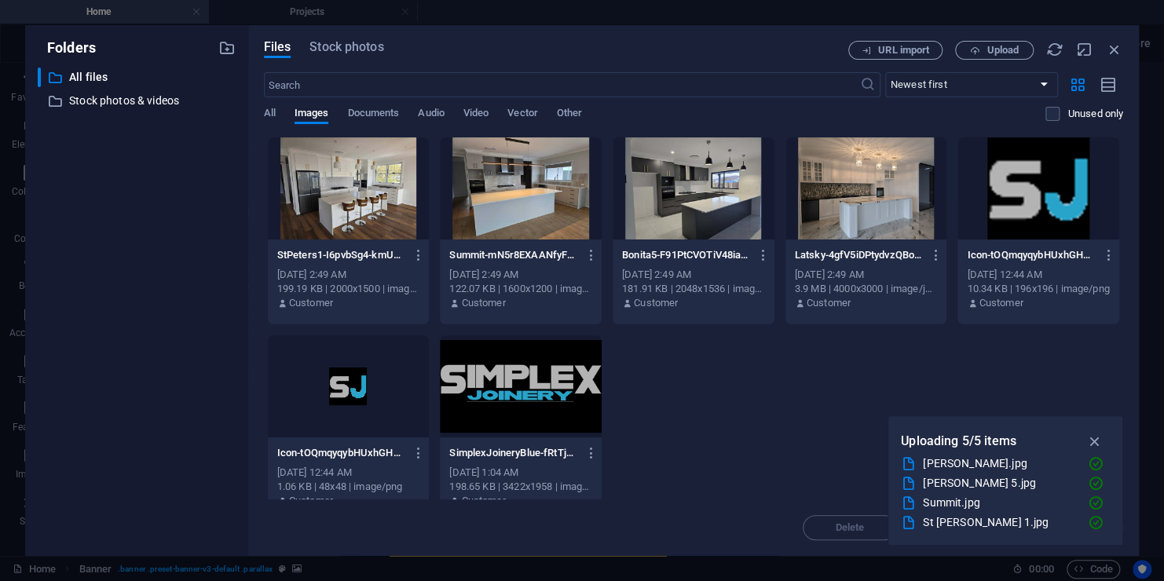
click at [740, 442] on div "StPeters1-I6pvbSg4-kmUPxD8NoST6A.jpg StPeters1-I6pvbSg4-kmUPxD8NoST6A.jpg Sep 3…" at bounding box center [693, 330] width 859 height 386
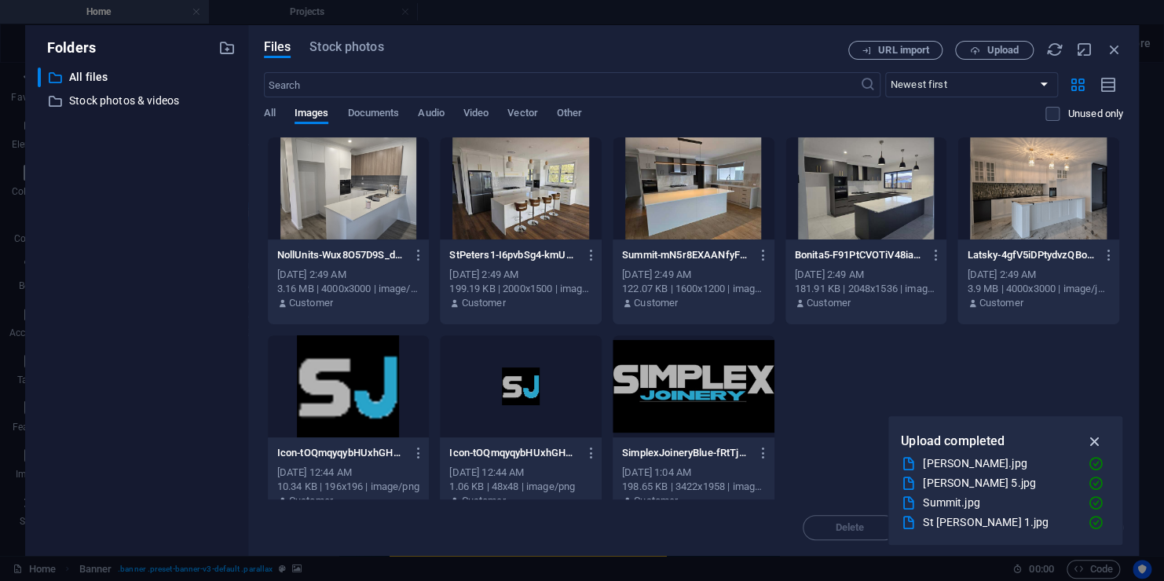
click at [1094, 441] on icon "button" at bounding box center [1094, 441] width 18 height 17
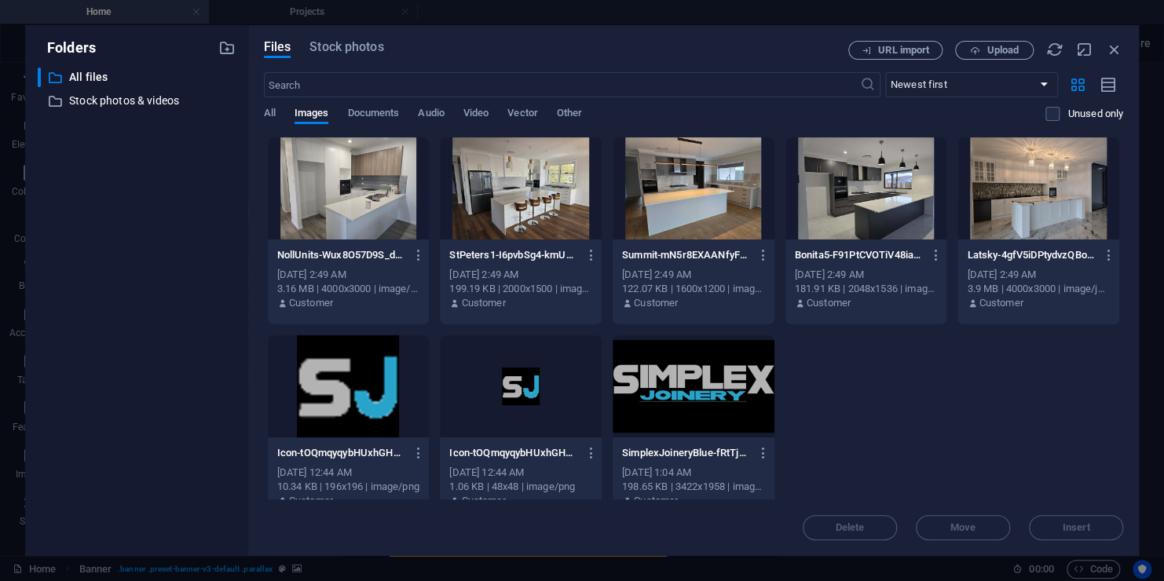
click at [1018, 199] on div at bounding box center [1038, 188] width 162 height 102
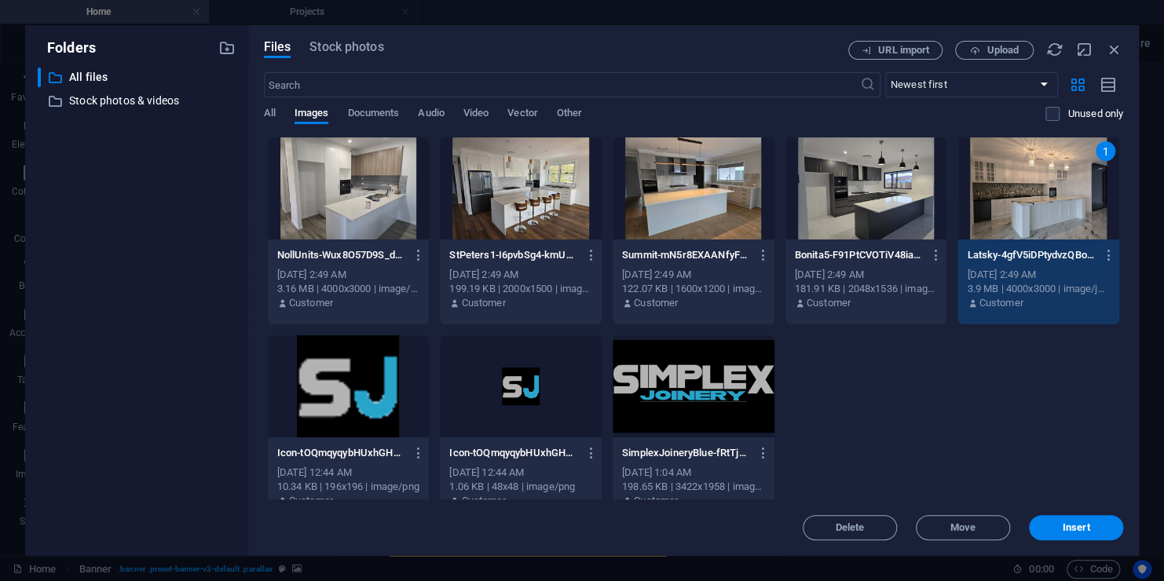
click at [368, 188] on div at bounding box center [349, 188] width 162 height 102
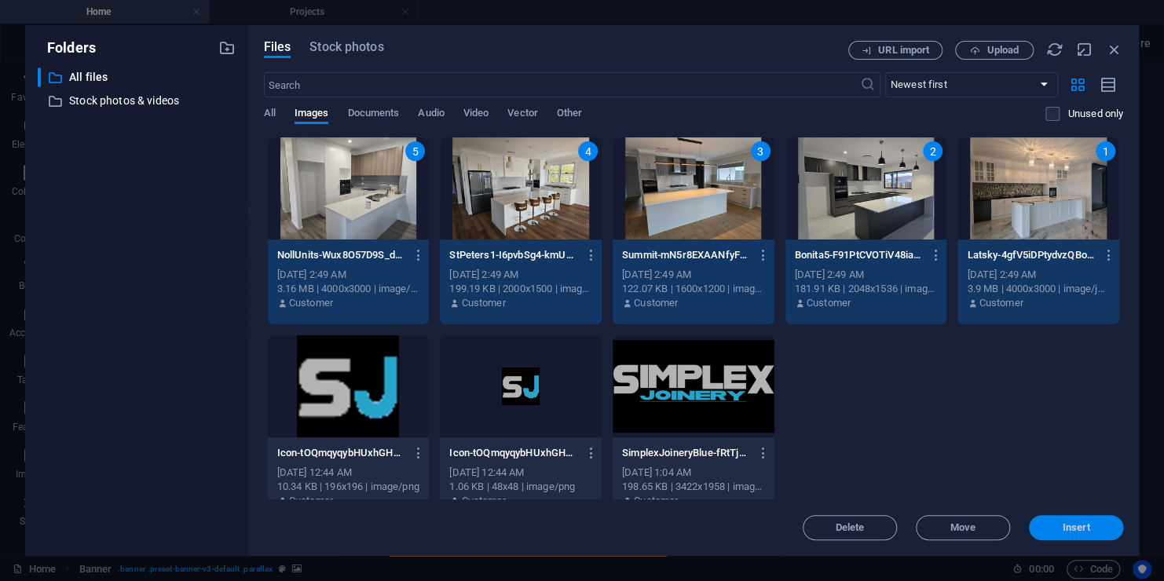
click at [1084, 532] on span "Insert" at bounding box center [1075, 527] width 27 height 9
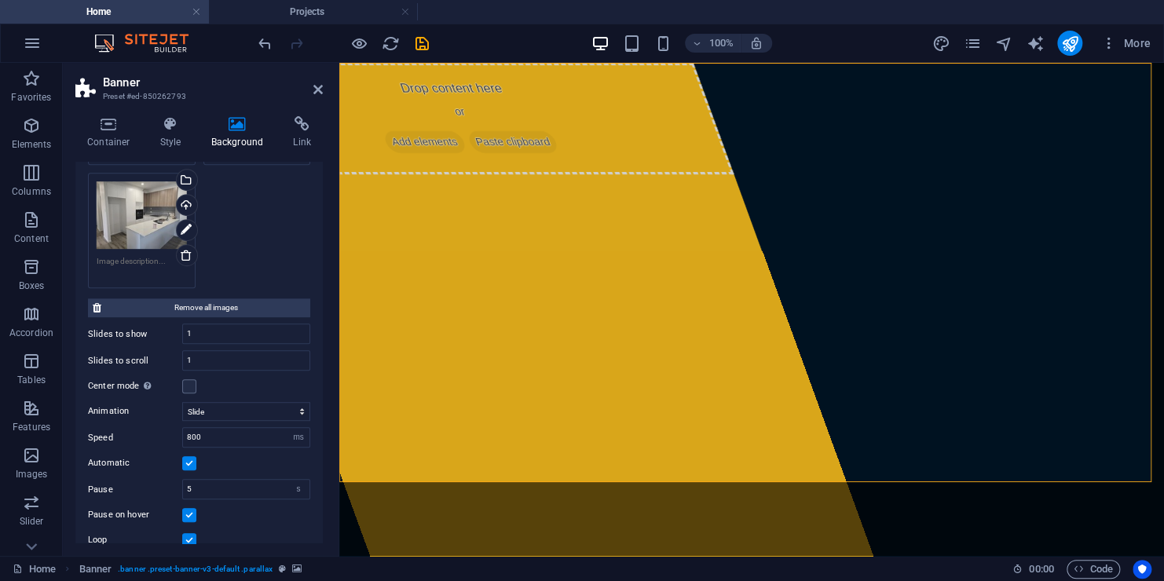
scroll to position [471, 0]
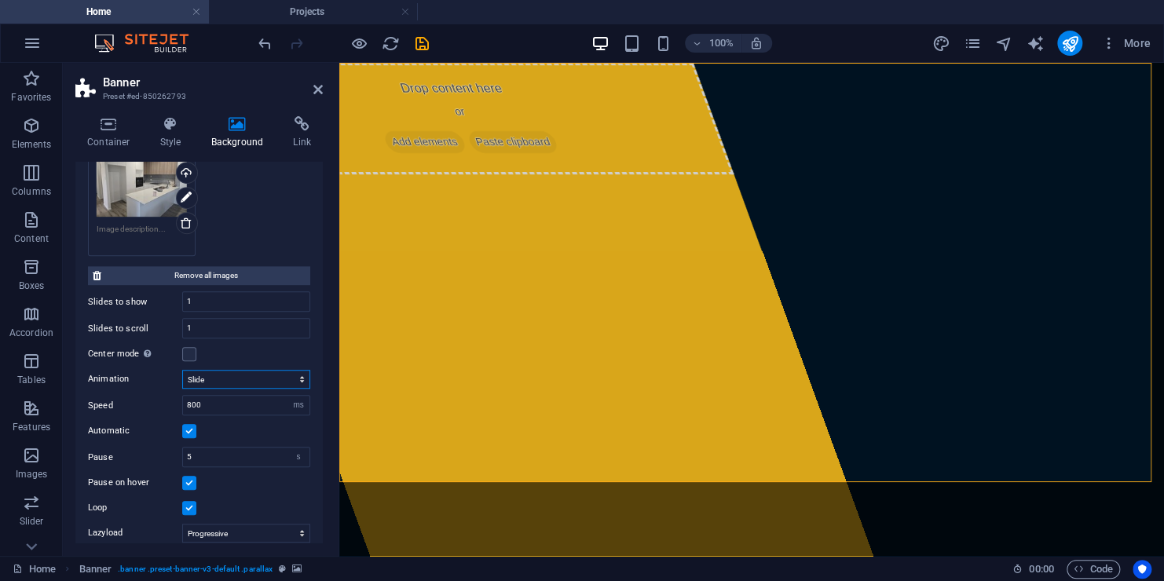
click at [230, 372] on select "Slide Fade" at bounding box center [246, 379] width 128 height 19
select select "fade"
click at [182, 370] on select "Slide Fade" at bounding box center [246, 379] width 128 height 19
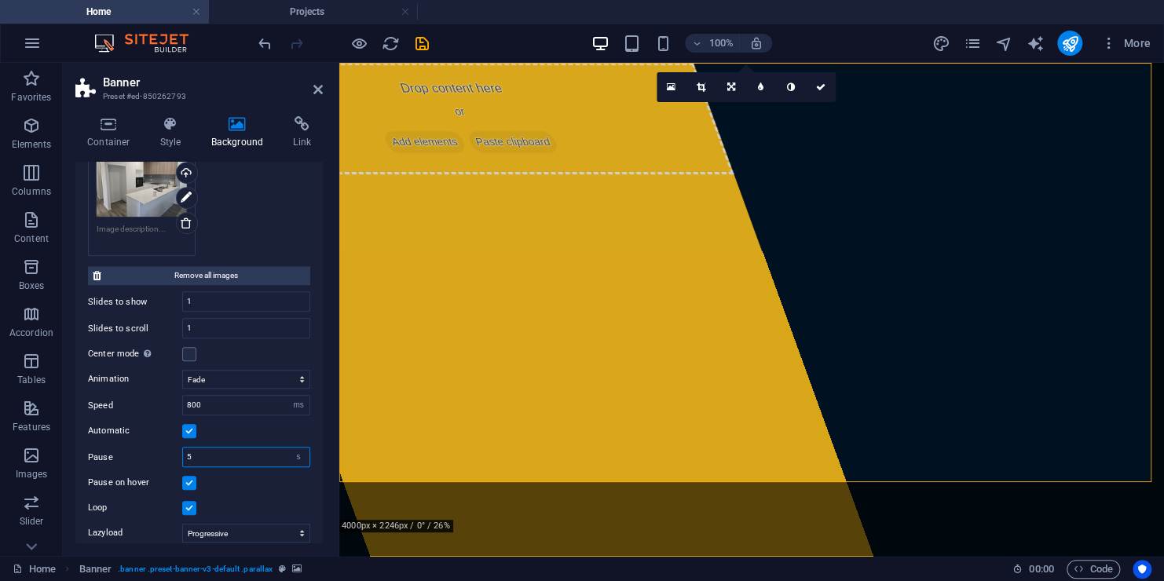
drag, startPoint x: 210, startPoint y: 448, endPoint x: 101, endPoint y: 452, distance: 108.5
click at [101, 452] on div "Pause 5 s ms" at bounding box center [199, 457] width 222 height 20
type input "3"
click at [422, 35] on icon "save" at bounding box center [422, 44] width 18 height 18
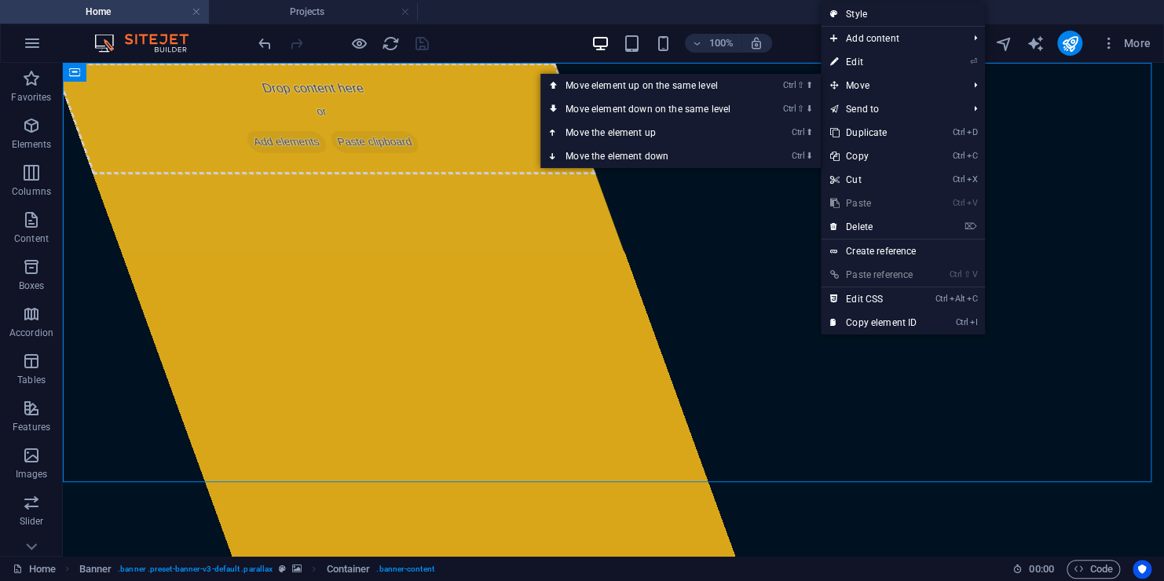
click at [856, 59] on link "⏎ Edit" at bounding box center [873, 62] width 105 height 24
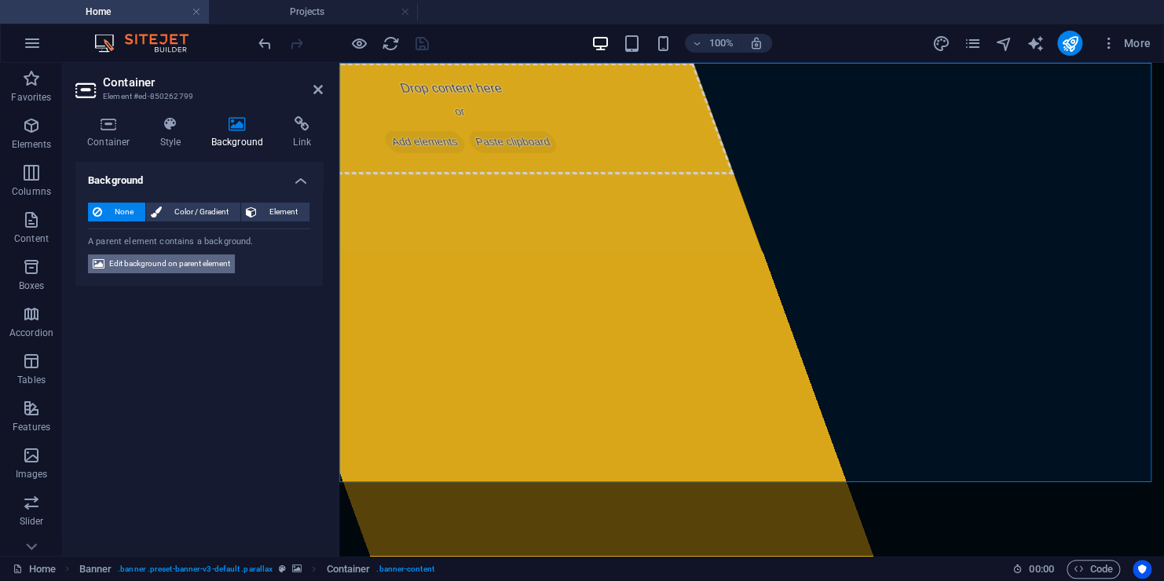
click at [214, 261] on span "Edit background on parent element" at bounding box center [169, 263] width 121 height 19
select select "fade"
select select "ms"
select select "s"
select select "progressive"
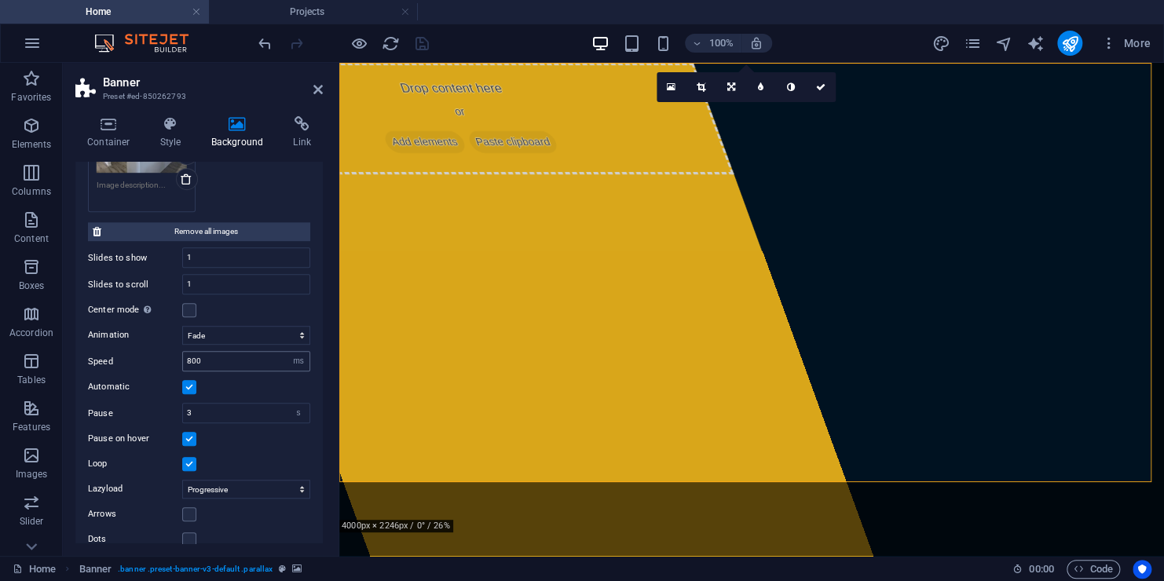
scroll to position [528, 0]
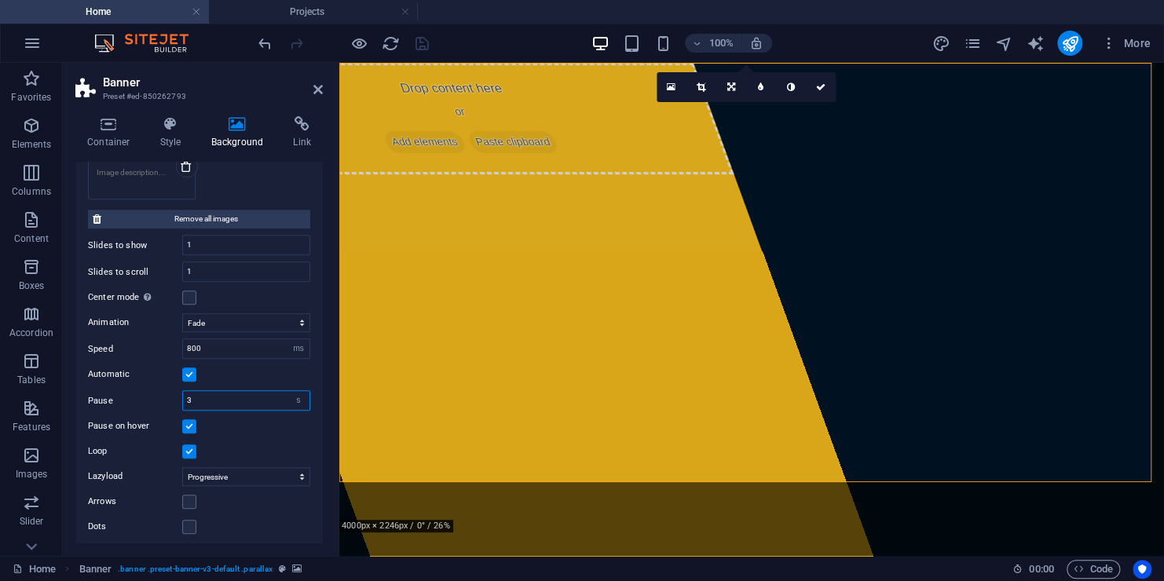
drag, startPoint x: 214, startPoint y: 399, endPoint x: 121, endPoint y: 407, distance: 93.0
click at [121, 407] on div "Animation Slide Fade Speed 800 s ms Automatic Pause 3 s ms Pause on hover Loop …" at bounding box center [199, 421] width 222 height 229
type input "5"
drag, startPoint x: 177, startPoint y: 349, endPoint x: 2, endPoint y: 364, distance: 175.8
click at [2, 364] on section "Favorites Elements Columns Content Boxes Accordion Tables Features Images Slide…" at bounding box center [582, 309] width 1164 height 493
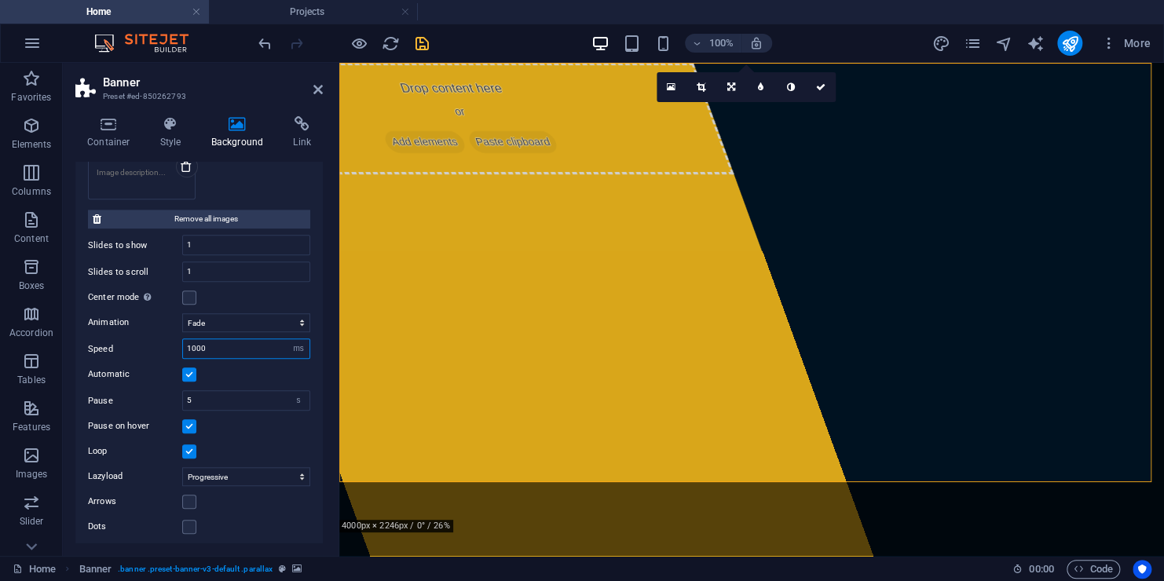
type input "1000"
click at [283, 430] on div "Pause on hover" at bounding box center [199, 426] width 222 height 19
click at [186, 424] on label at bounding box center [189, 426] width 14 height 14
click at [0, 0] on input "Pause on hover" at bounding box center [0, 0] width 0 height 0
click at [271, 471] on select "Off On demand Progressive" at bounding box center [246, 476] width 128 height 19
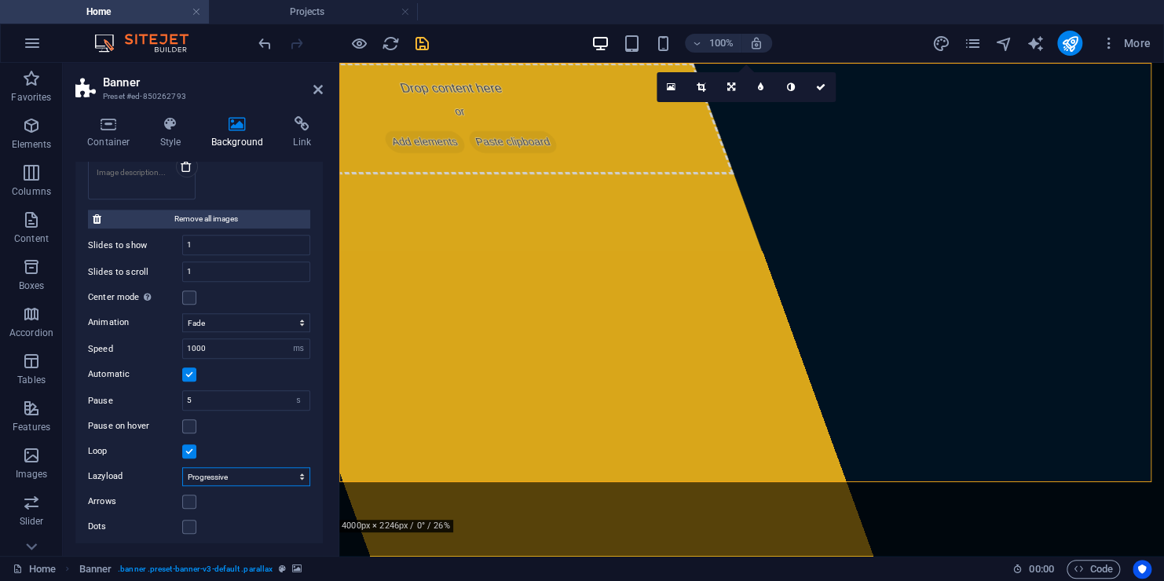
click at [271, 471] on select "Off On demand Progressive" at bounding box center [246, 476] width 128 height 19
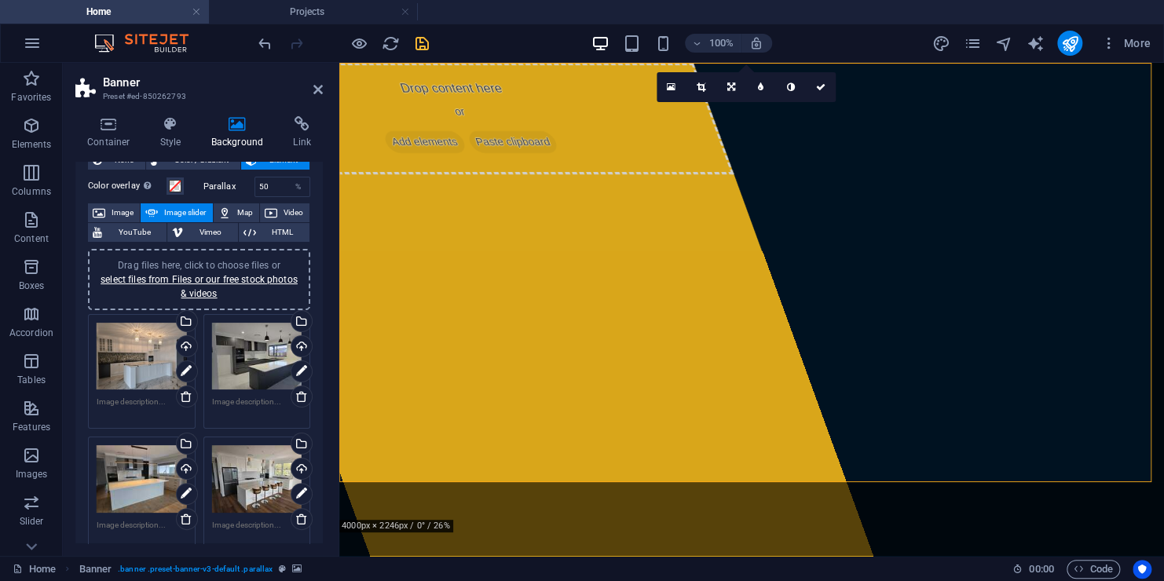
scroll to position [0, 0]
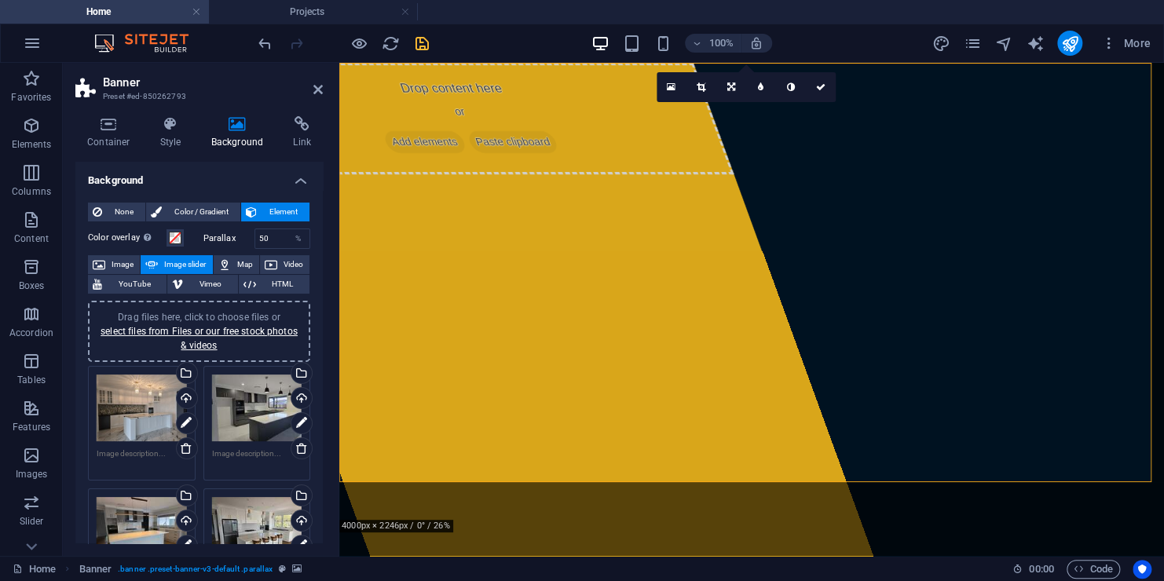
click at [415, 47] on icon "save" at bounding box center [422, 44] width 18 height 18
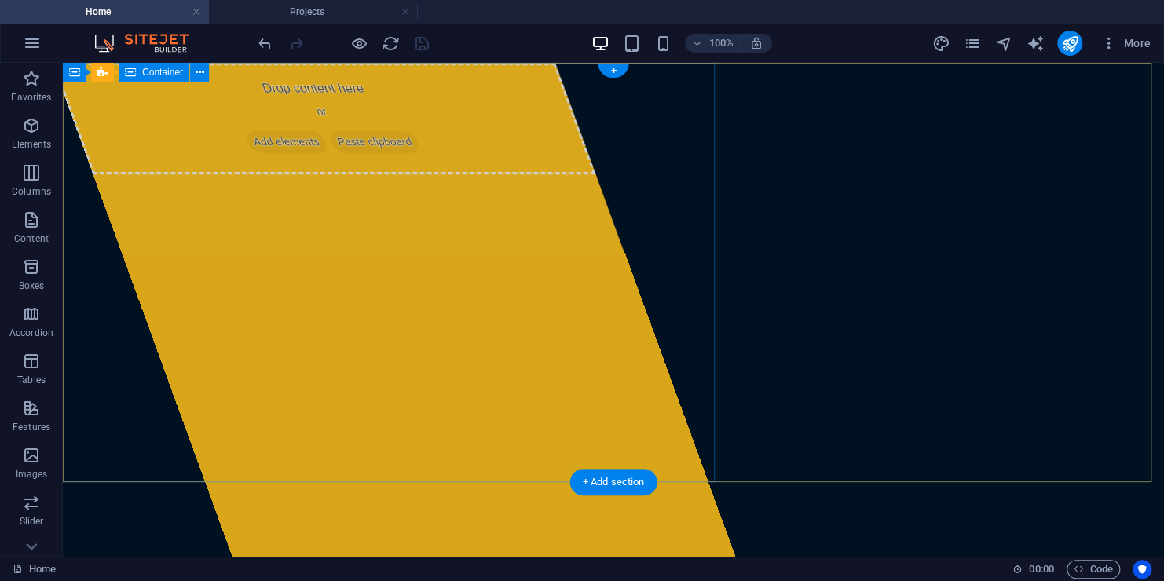
click at [603, 396] on div "Drop content here or Add elements Paste clipboard" at bounding box center [394, 309] width 682 height 493
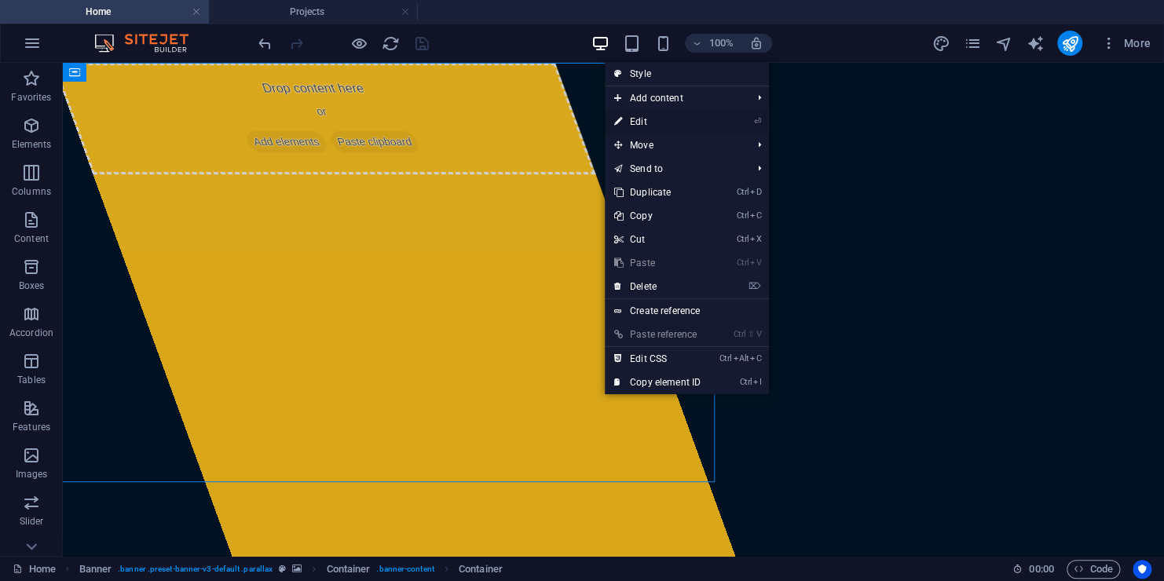
click at [645, 124] on link "⏎ Edit" at bounding box center [657, 122] width 105 height 24
select select "%"
select select "px"
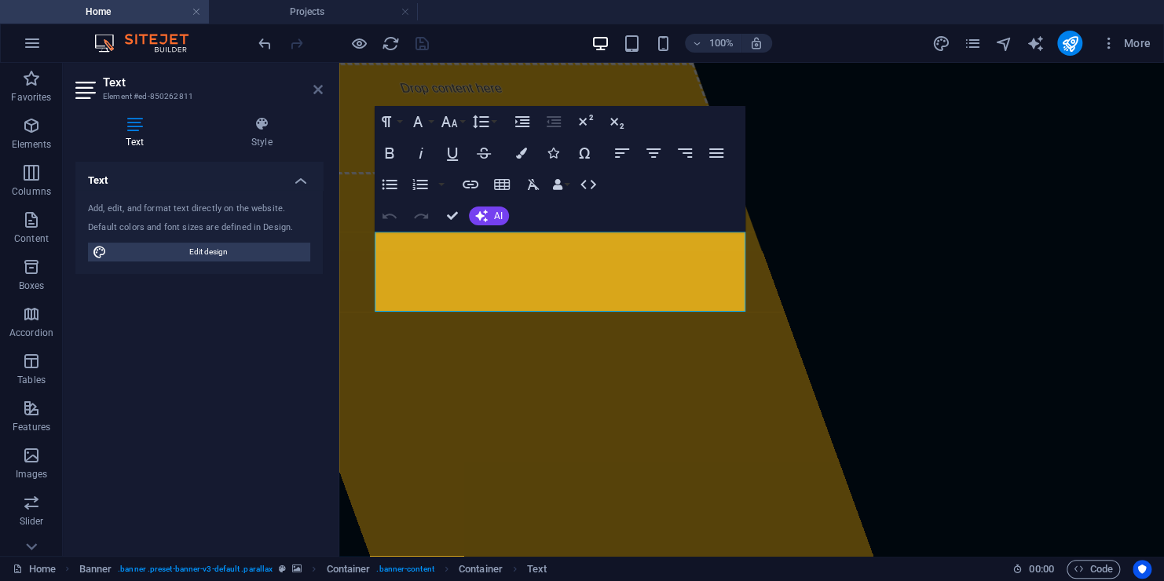
click at [317, 94] on icon at bounding box center [317, 89] width 9 height 13
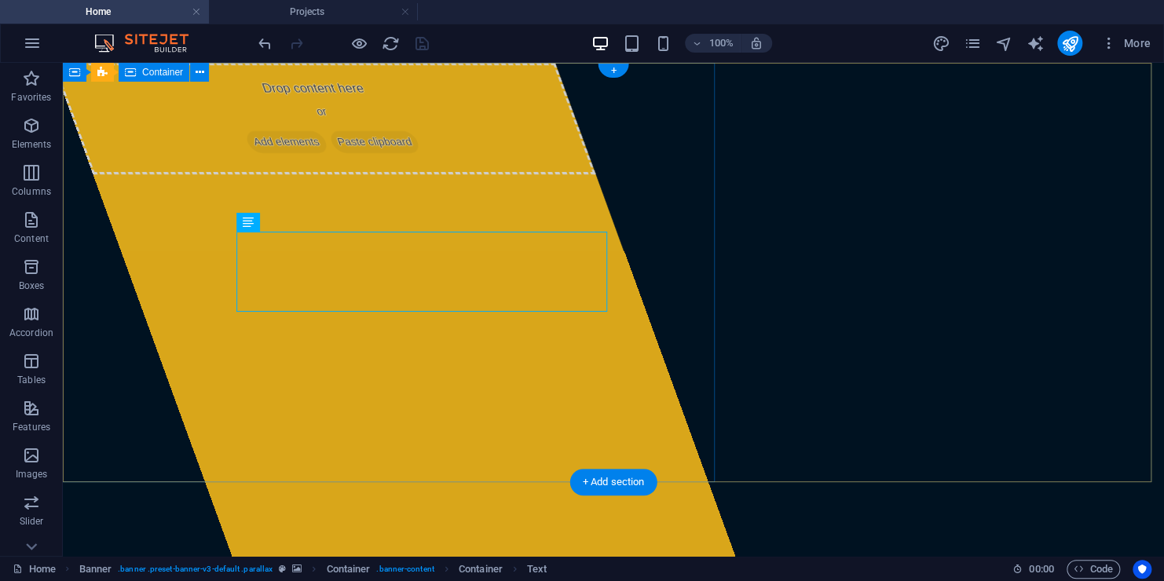
click at [567, 133] on div "Drop content here or Add elements Paste clipboard" at bounding box center [324, 119] width 543 height 112
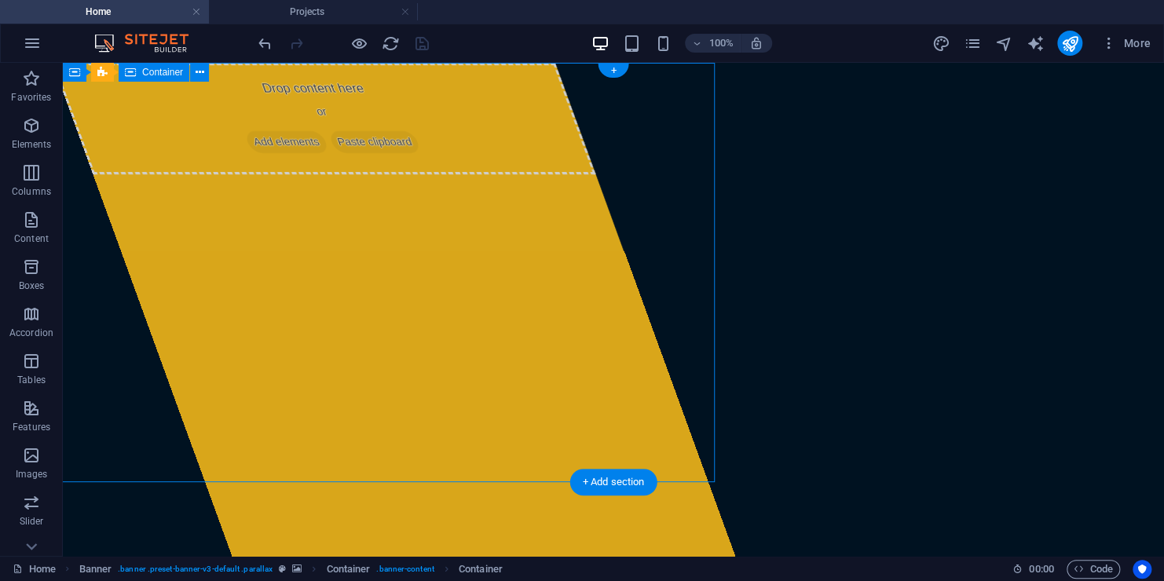
click at [513, 127] on div "Drop content here or Add elements Paste clipboard" at bounding box center [324, 119] width 543 height 112
select select "%"
select select "px"
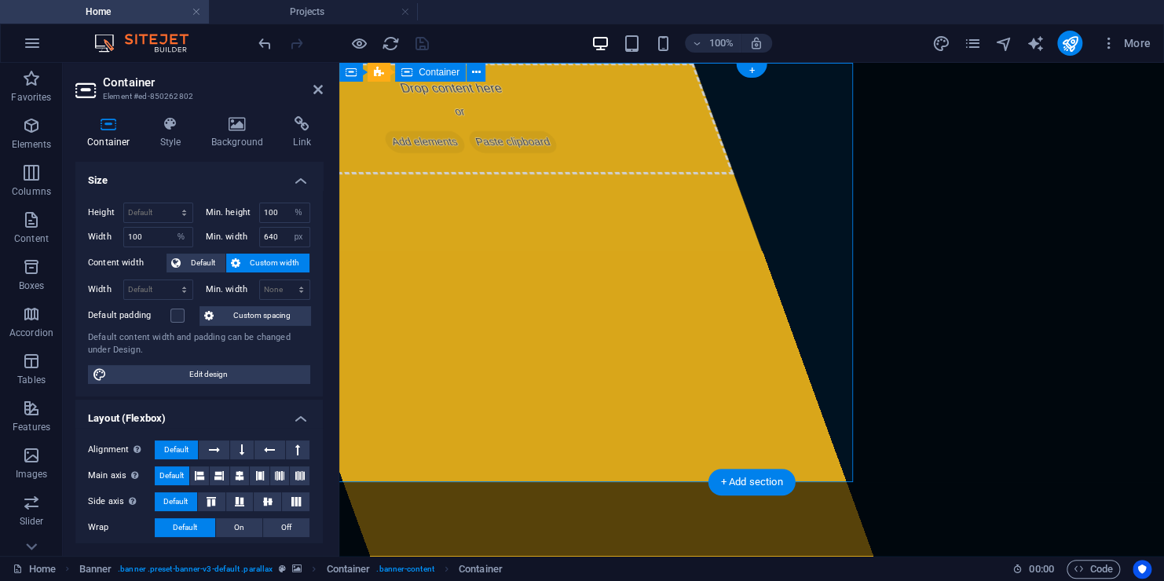
click at [523, 138] on span "Paste clipboard" at bounding box center [513, 142] width 94 height 22
click at [321, 85] on icon at bounding box center [317, 89] width 9 height 13
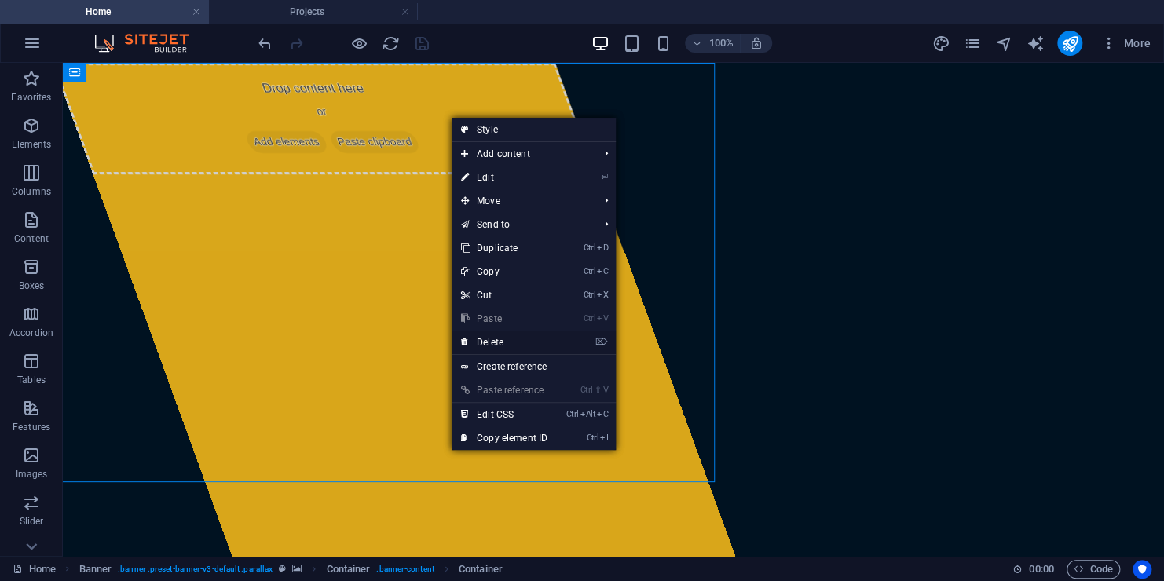
click at [514, 344] on link "⌦ Delete" at bounding box center [504, 343] width 105 height 24
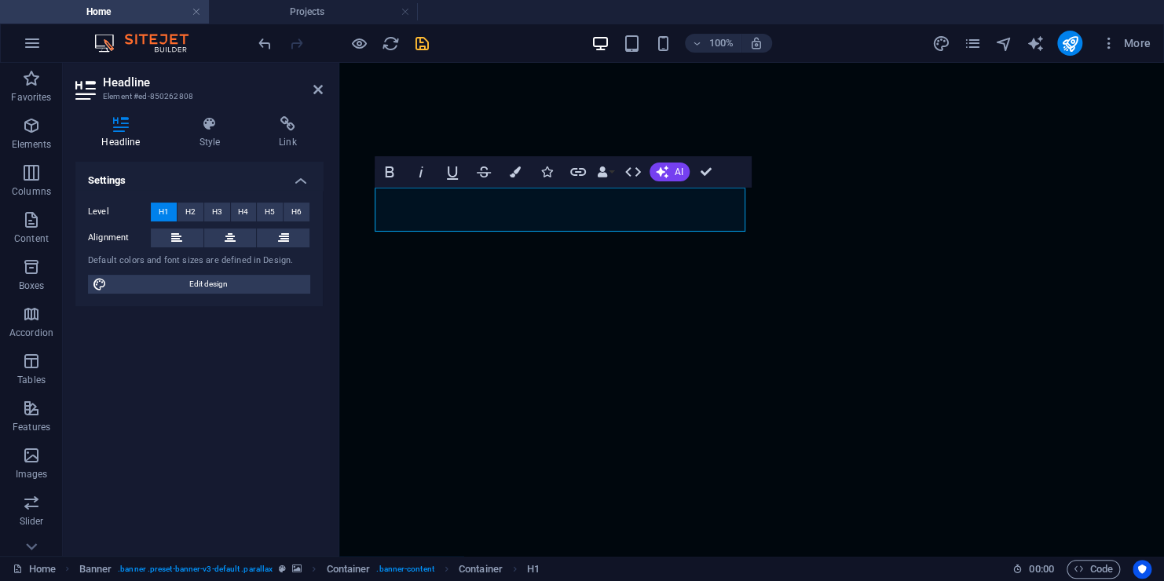
click at [207, 354] on div "Settings Level H1 H2 H3 H4 H5 H6 Alignment Default colors and font sizes are de…" at bounding box center [198, 353] width 247 height 382
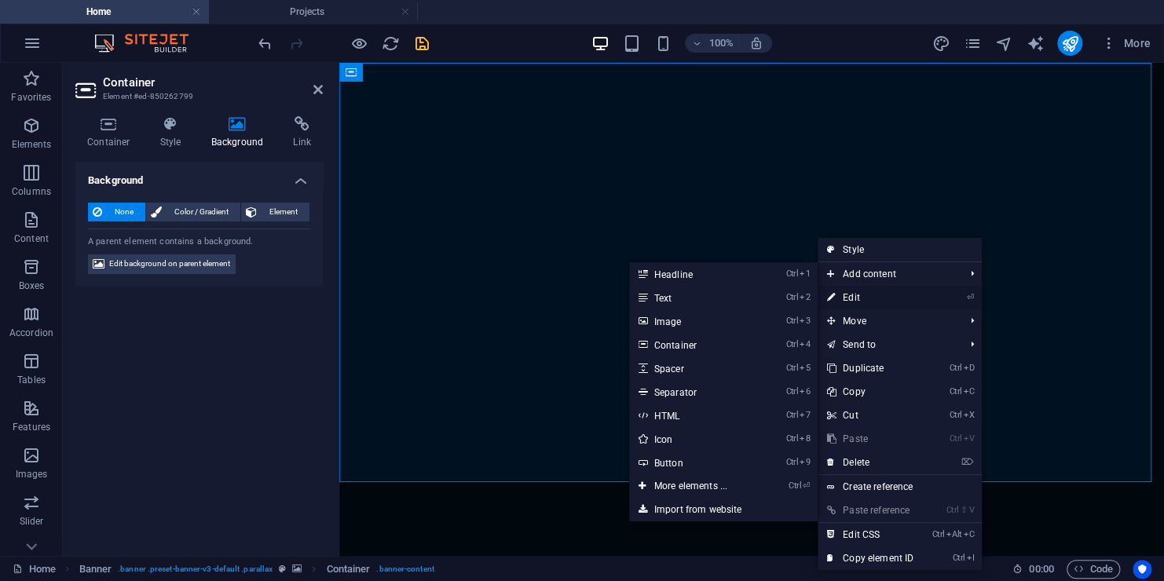
click at [858, 293] on link "⏎ Edit" at bounding box center [869, 298] width 105 height 24
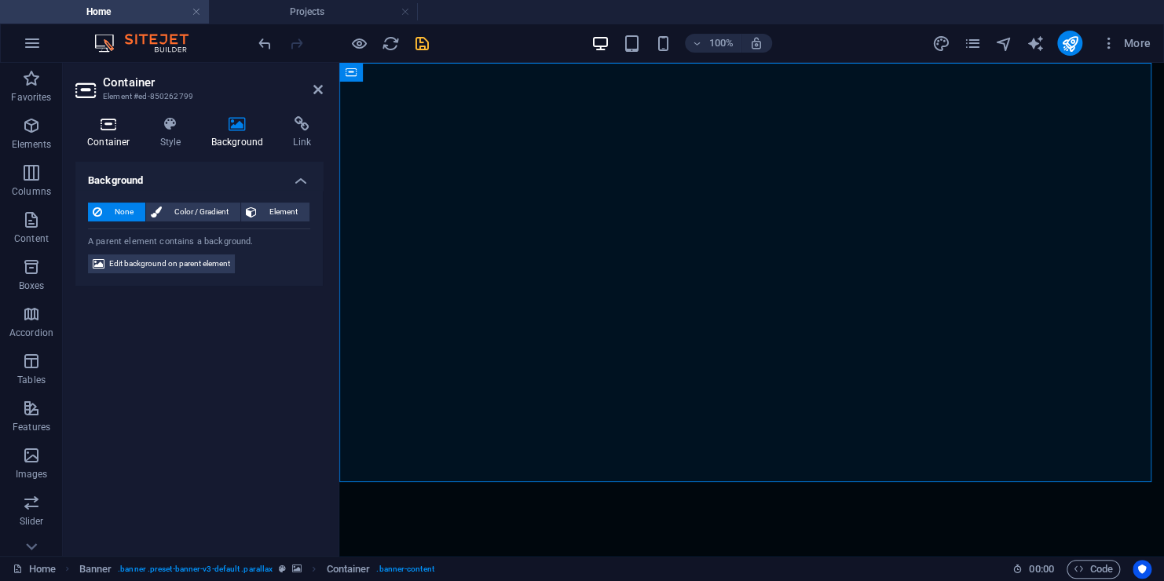
click at [115, 131] on icon at bounding box center [108, 124] width 67 height 16
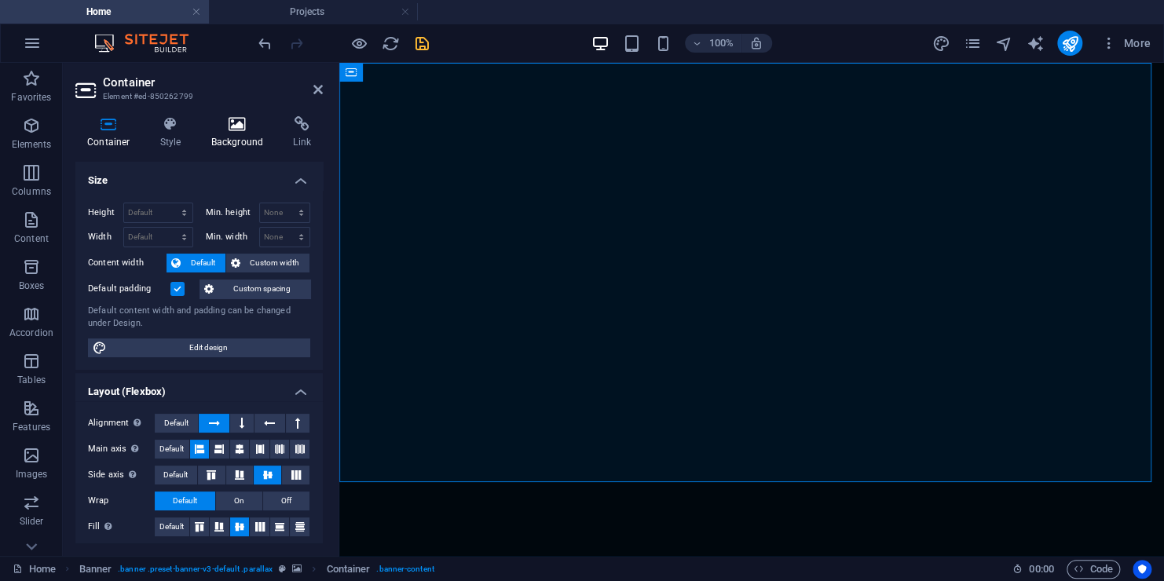
click at [253, 133] on h4 "Background" at bounding box center [240, 132] width 82 height 33
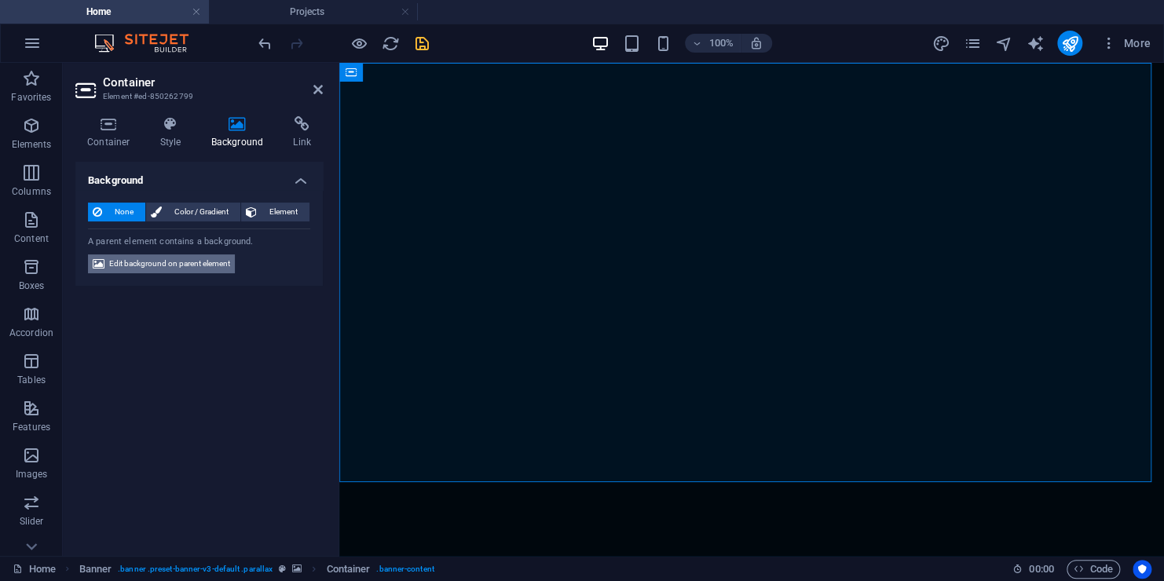
click at [167, 261] on span "Edit background on parent element" at bounding box center [169, 263] width 121 height 19
select select "fade"
select select "ms"
select select "s"
select select "progressive"
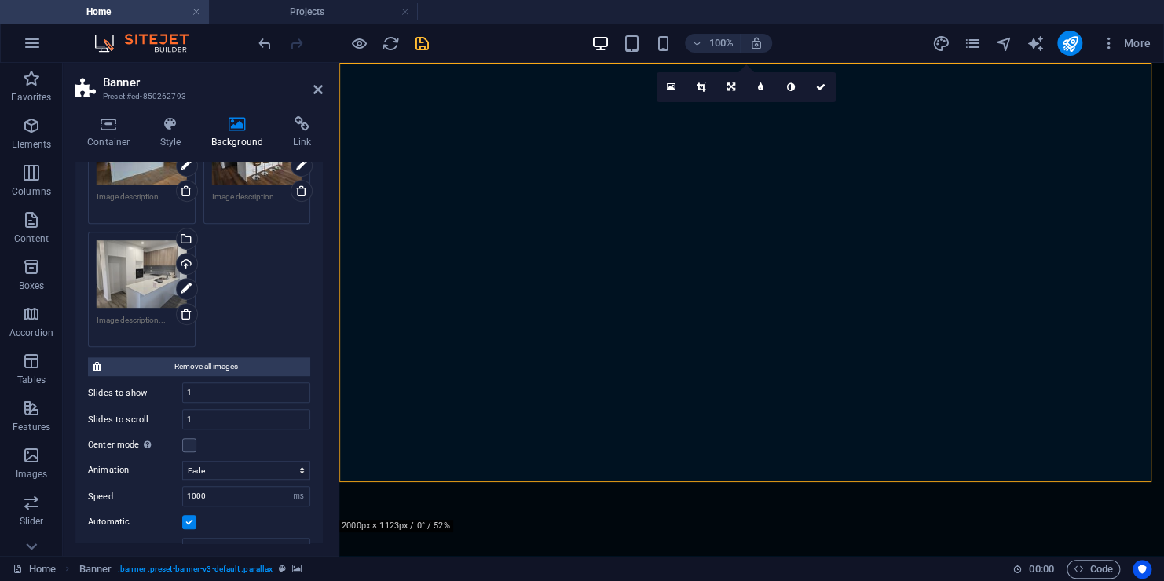
scroll to position [528, 0]
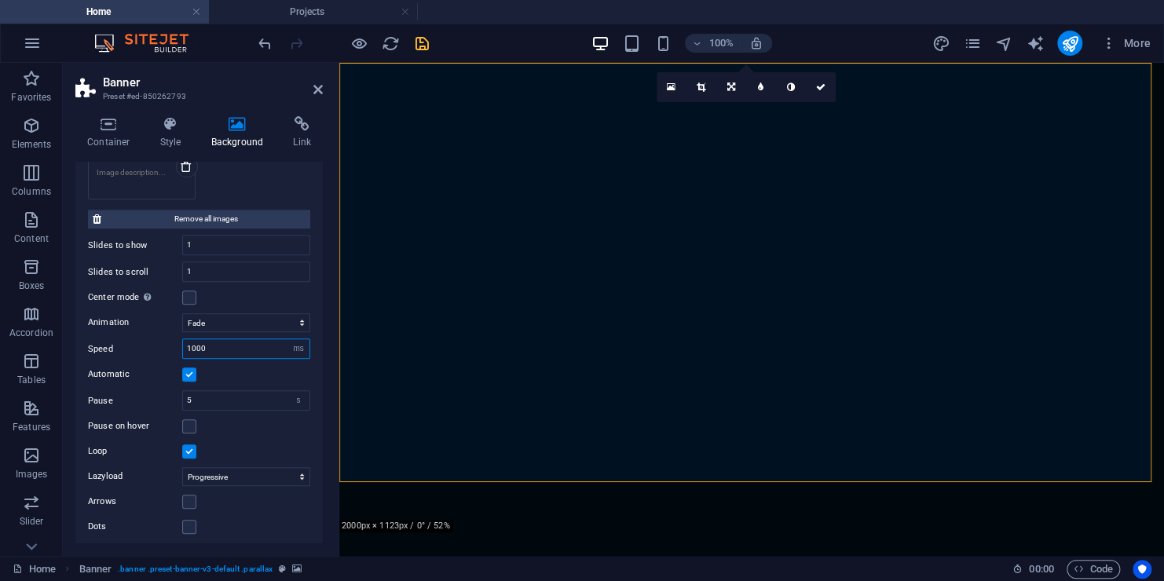
drag, startPoint x: 217, startPoint y: 349, endPoint x: 143, endPoint y: 341, distance: 74.2
click at [143, 341] on div "Speed 1000 s ms" at bounding box center [199, 348] width 222 height 20
type input "1000"
click at [422, 35] on icon "save" at bounding box center [422, 44] width 18 height 18
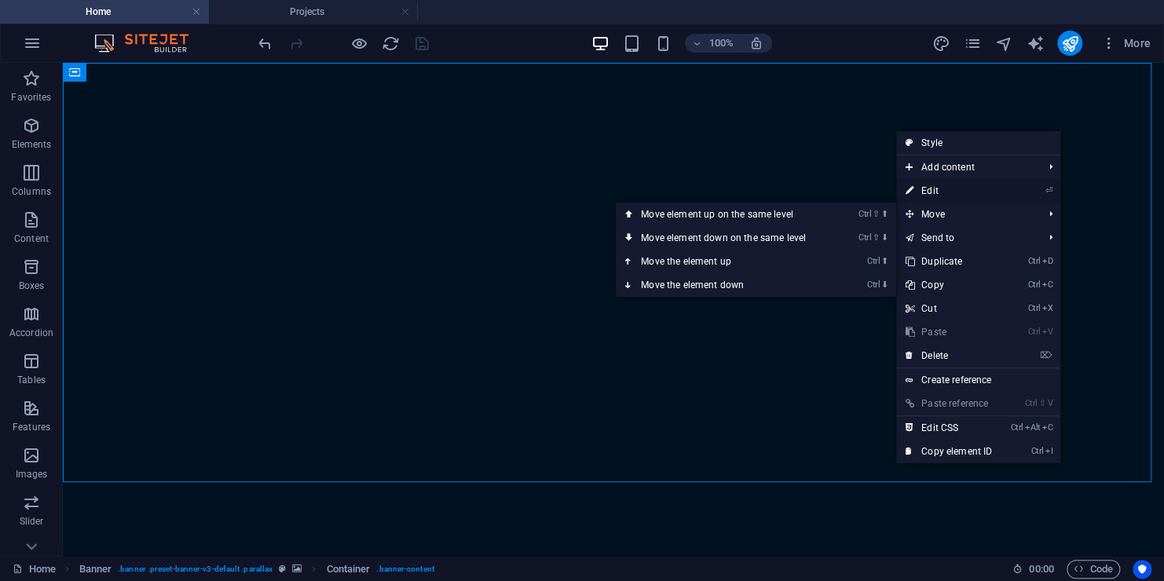
click at [934, 188] on link "⏎ Edit" at bounding box center [948, 191] width 105 height 24
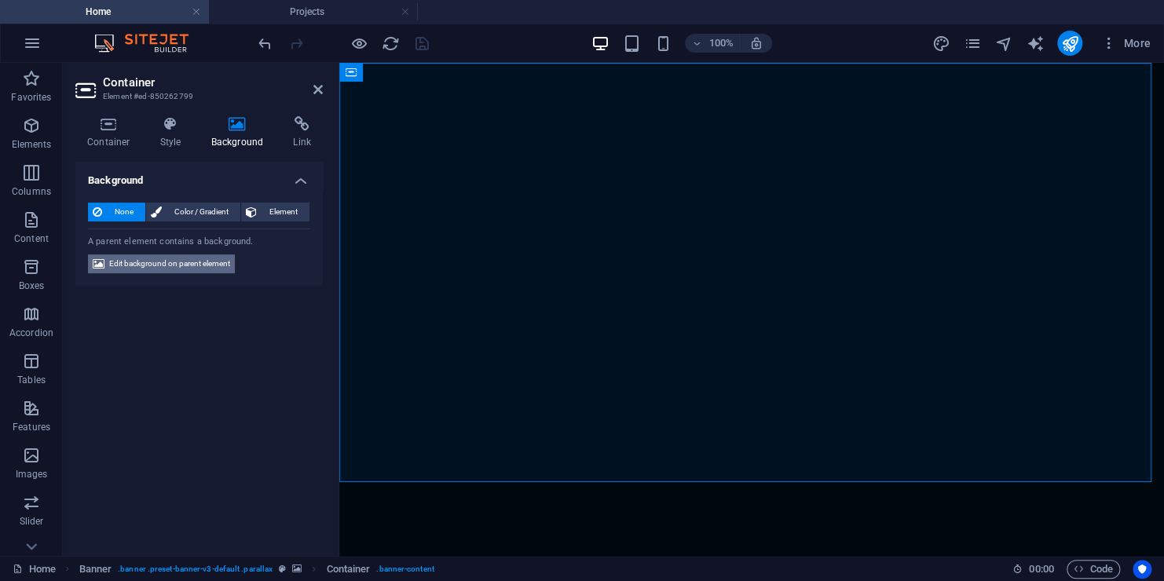
click at [174, 258] on span "Edit background on parent element" at bounding box center [169, 263] width 121 height 19
select select "fade"
select select "ms"
select select "s"
select select "progressive"
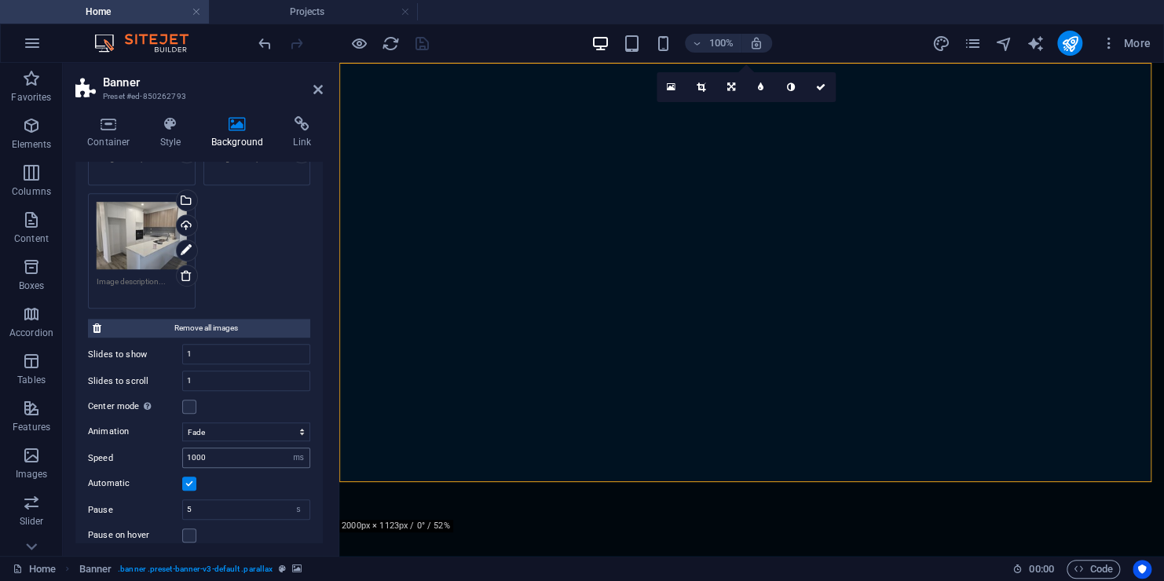
scroll to position [471, 0]
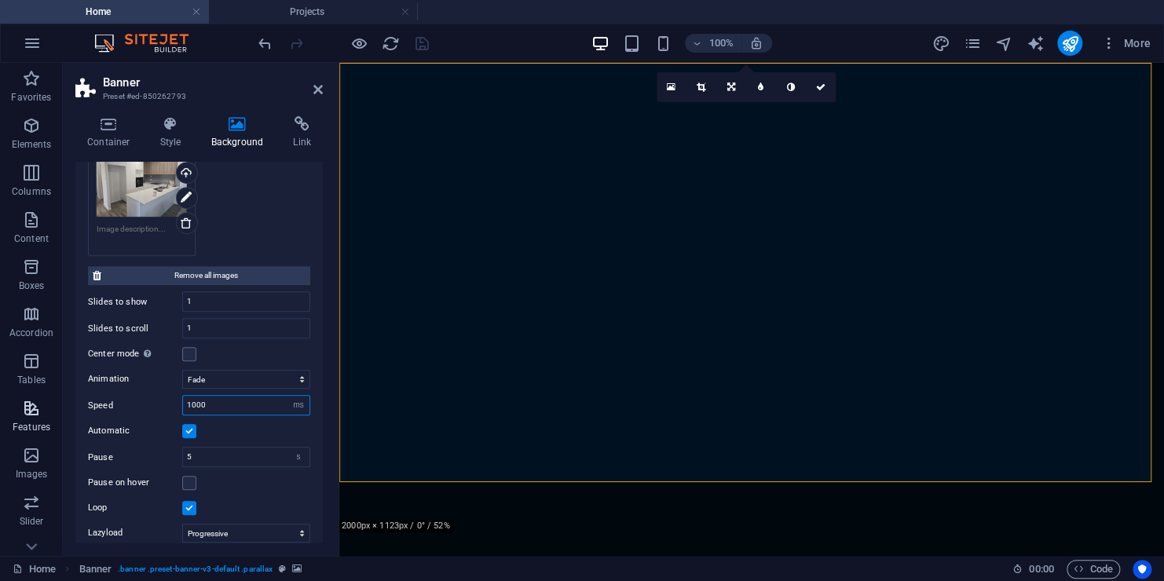
drag, startPoint x: 233, startPoint y: 396, endPoint x: 13, endPoint y: 418, distance: 221.0
click at [13, 418] on section "Favorites Elements Columns Content Boxes Accordion Tables Features Images Slide…" at bounding box center [582, 309] width 1164 height 493
type input "1000"
click at [267, 379] on select "Slide Fade" at bounding box center [246, 379] width 128 height 19
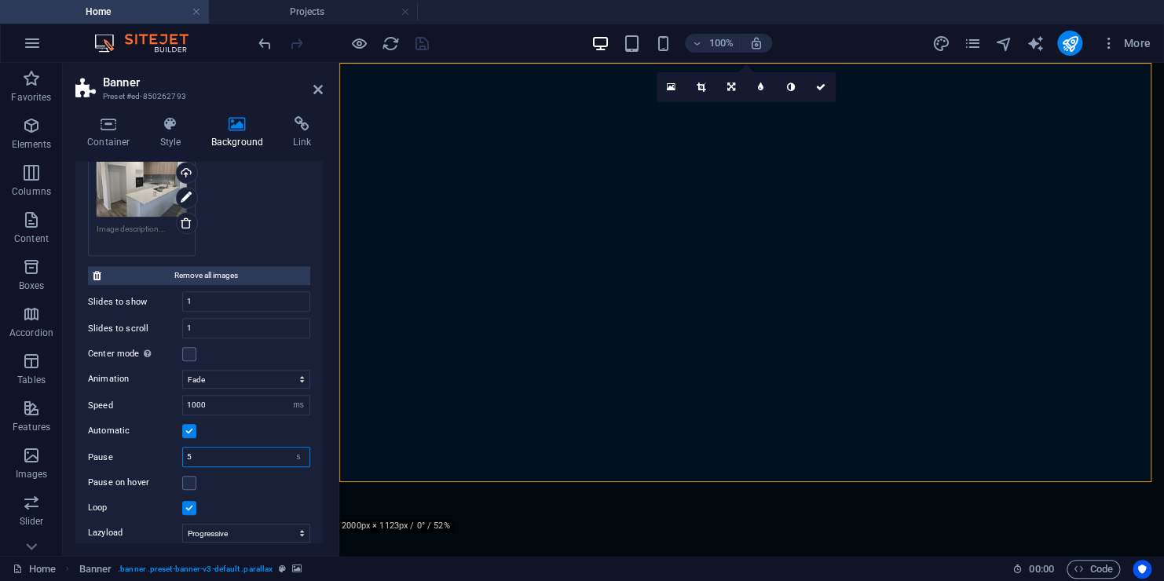
drag, startPoint x: 218, startPoint y: 453, endPoint x: 164, endPoint y: 455, distance: 54.2
click at [164, 455] on div "Pause 5 s ms" at bounding box center [199, 457] width 222 height 20
type input "6"
drag, startPoint x: 170, startPoint y: 403, endPoint x: 60, endPoint y: 432, distance: 112.9
click at [60, 432] on section "Favorites Elements Columns Content Boxes Accordion Tables Features Images Slide…" at bounding box center [582, 309] width 1164 height 493
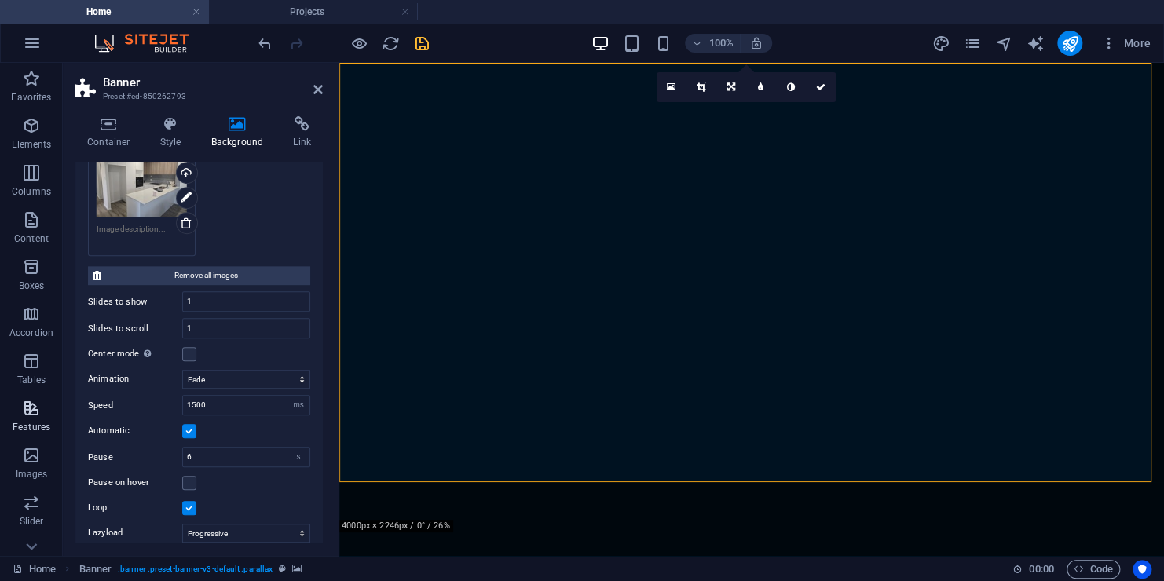
type input "1000"
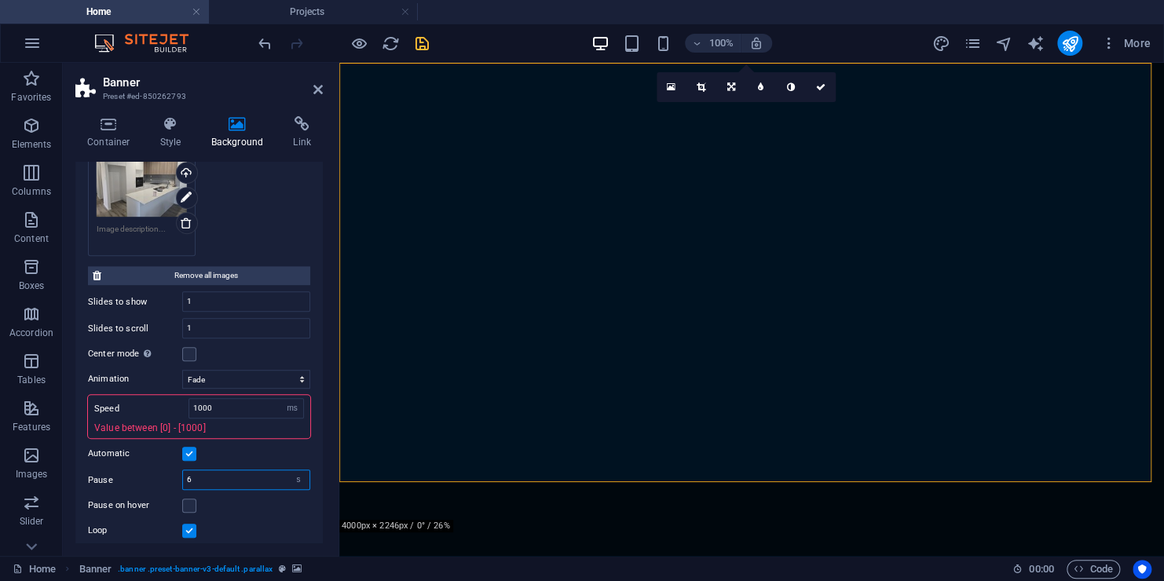
drag, startPoint x: 203, startPoint y: 477, endPoint x: 125, endPoint y: 497, distance: 81.1
click at [125, 496] on div "Animation Slide Fade Speed 1000 s ms Value between [0] - [1000] Automatic Pause…" at bounding box center [199, 490] width 222 height 252
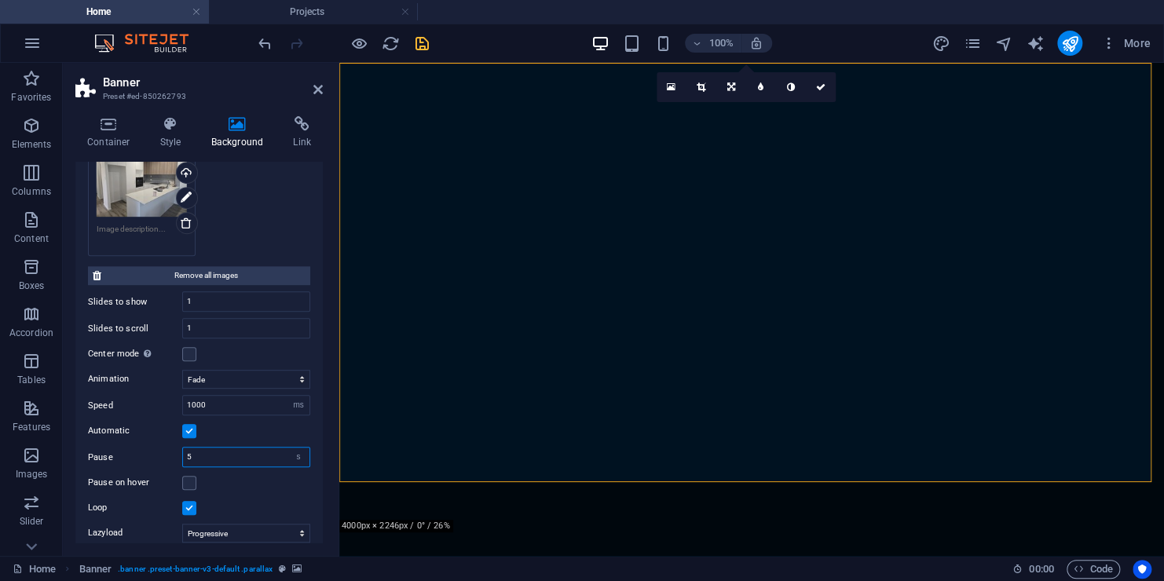
type input "5"
click at [287, 428] on div "Automatic" at bounding box center [199, 431] width 222 height 19
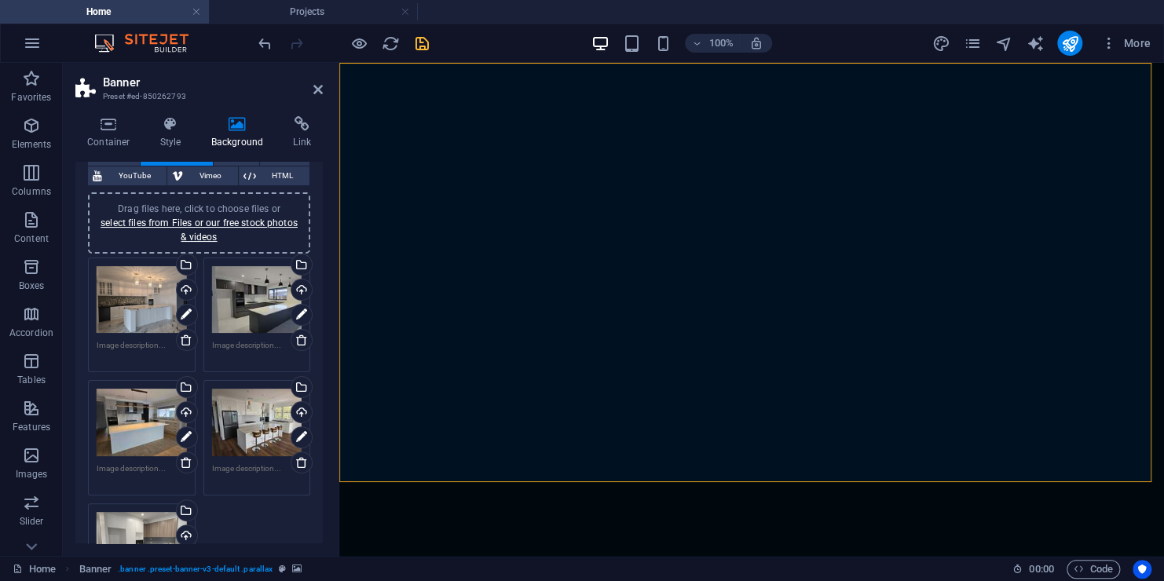
scroll to position [0, 0]
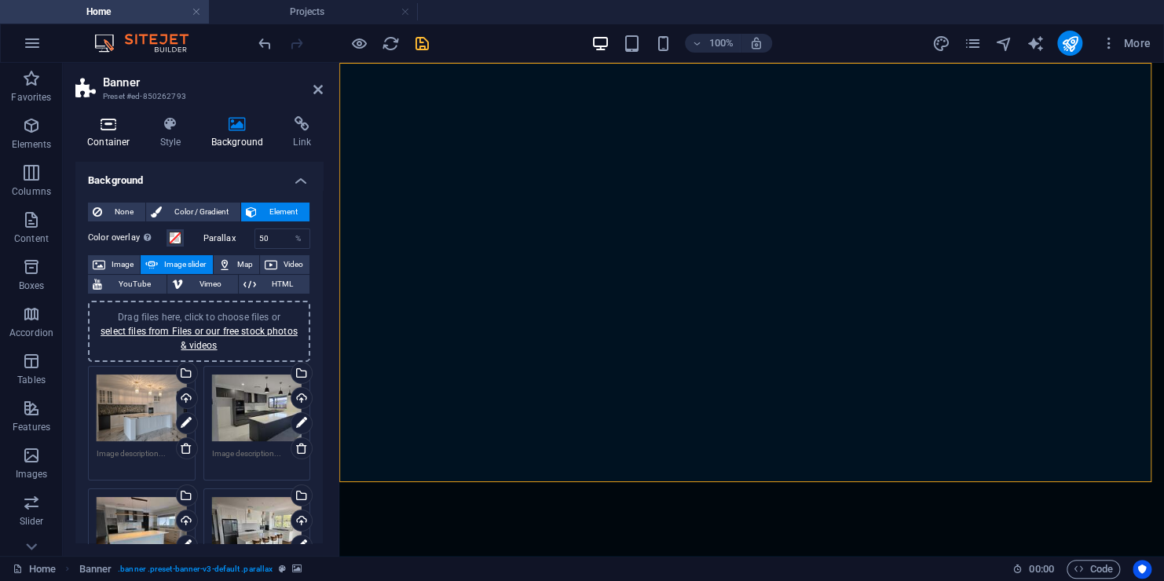
click at [97, 129] on icon at bounding box center [108, 124] width 67 height 16
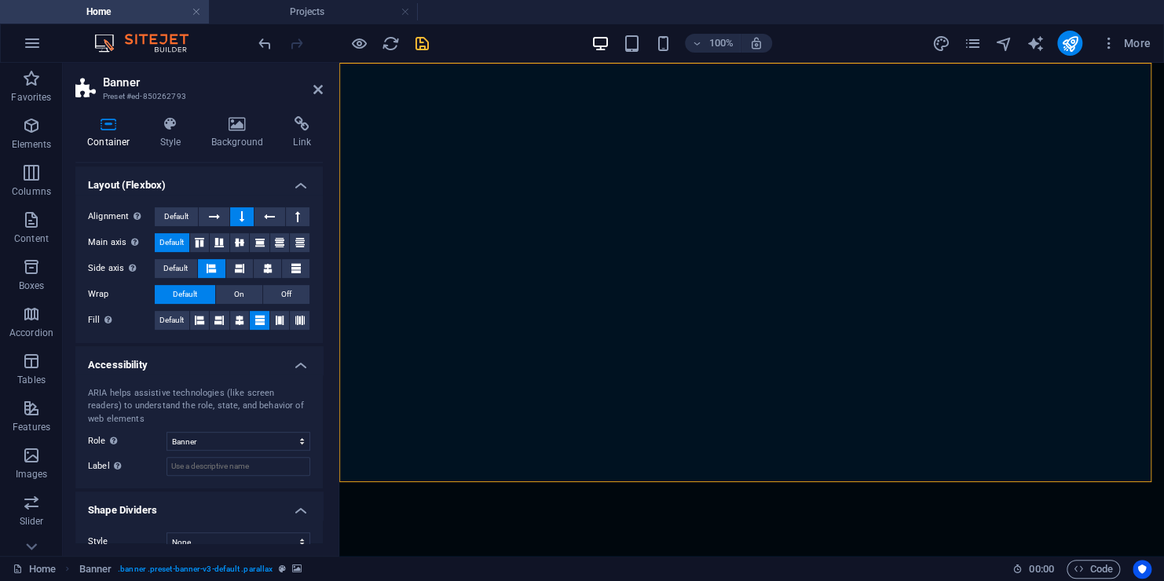
scroll to position [252, 0]
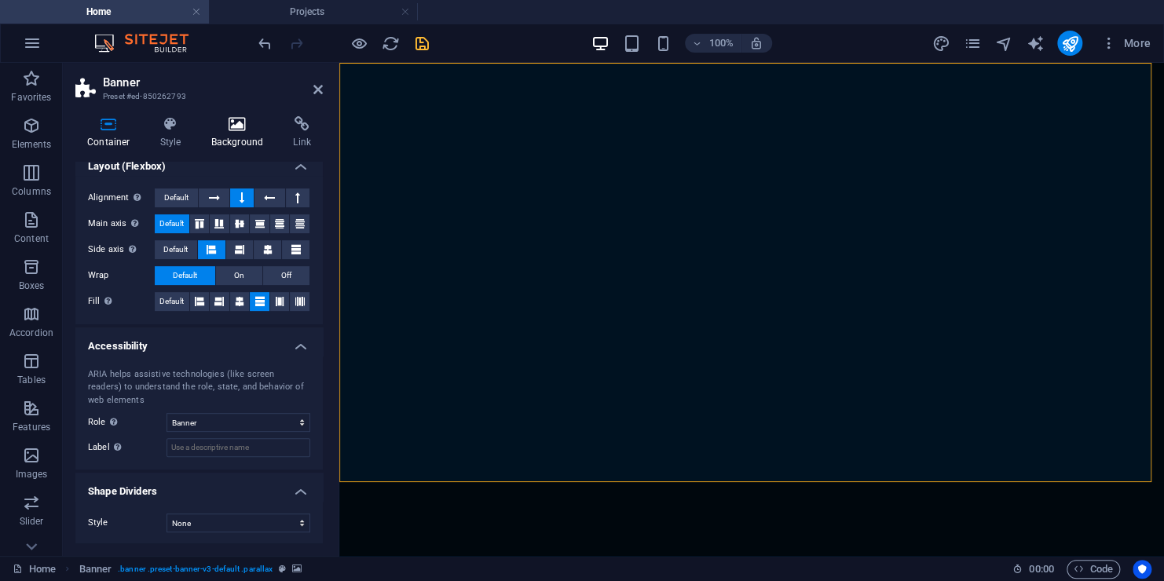
click at [250, 135] on h4 "Background" at bounding box center [240, 132] width 82 height 33
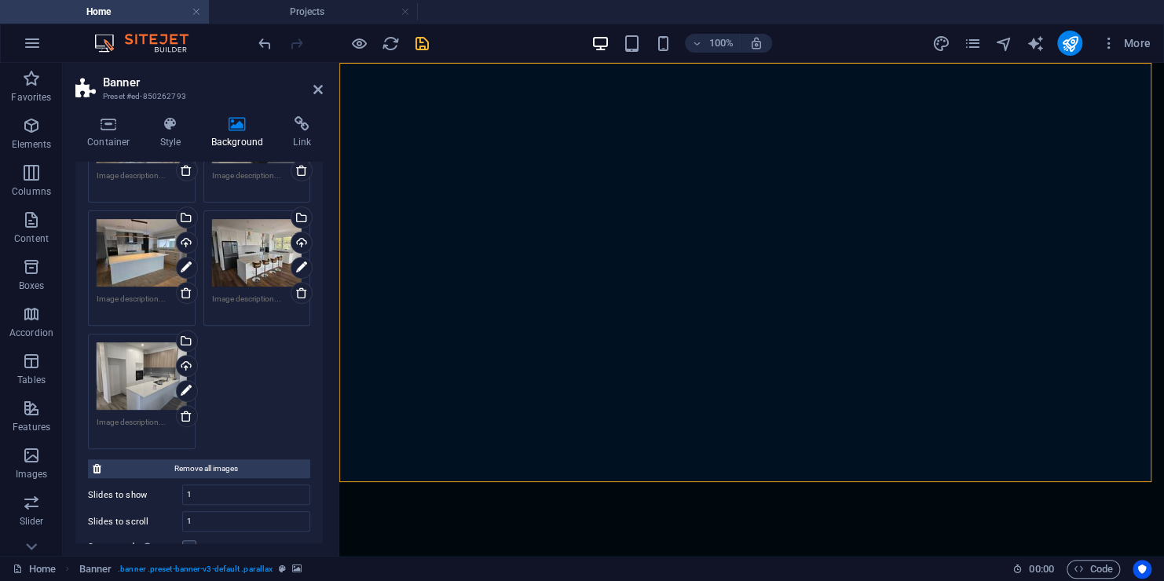
scroll to position [314, 0]
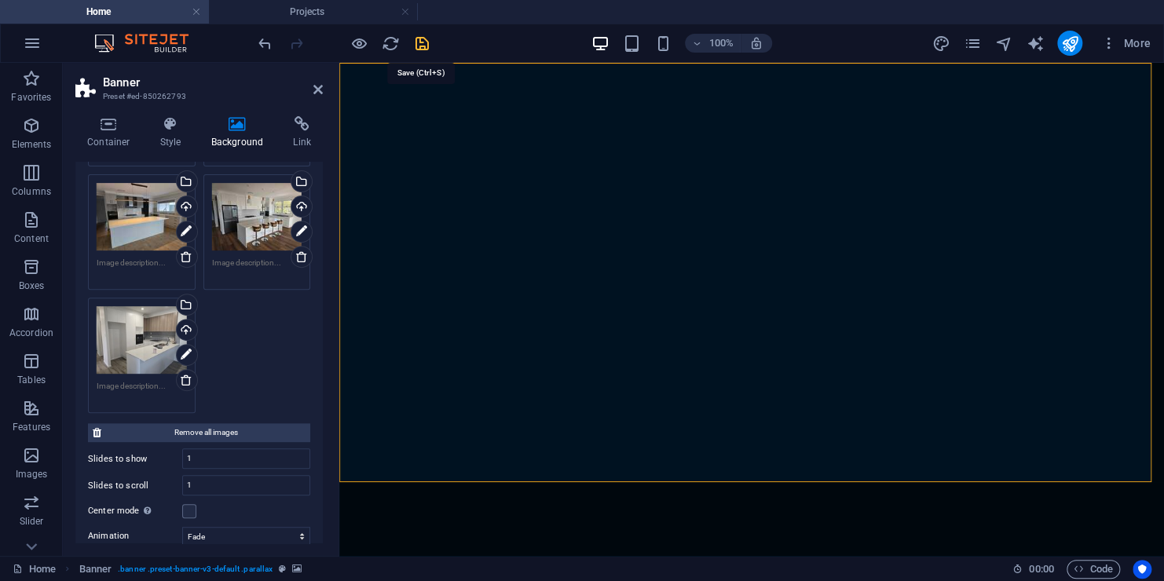
click at [422, 44] on icon "save" at bounding box center [422, 44] width 18 height 18
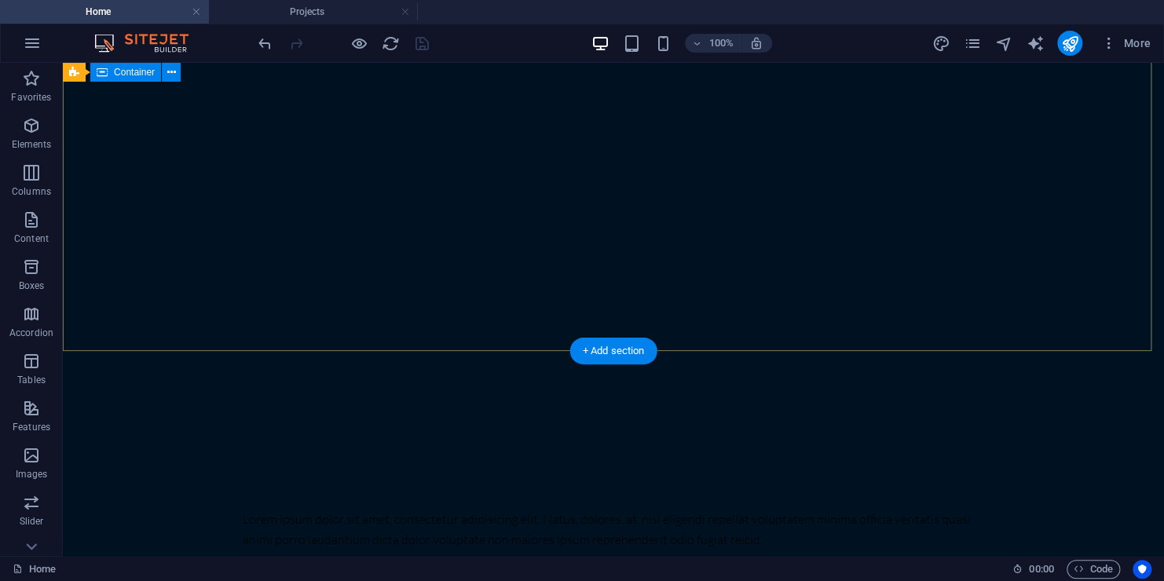
scroll to position [0, 0]
click at [1108, 49] on icon "button" at bounding box center [1109, 43] width 16 height 16
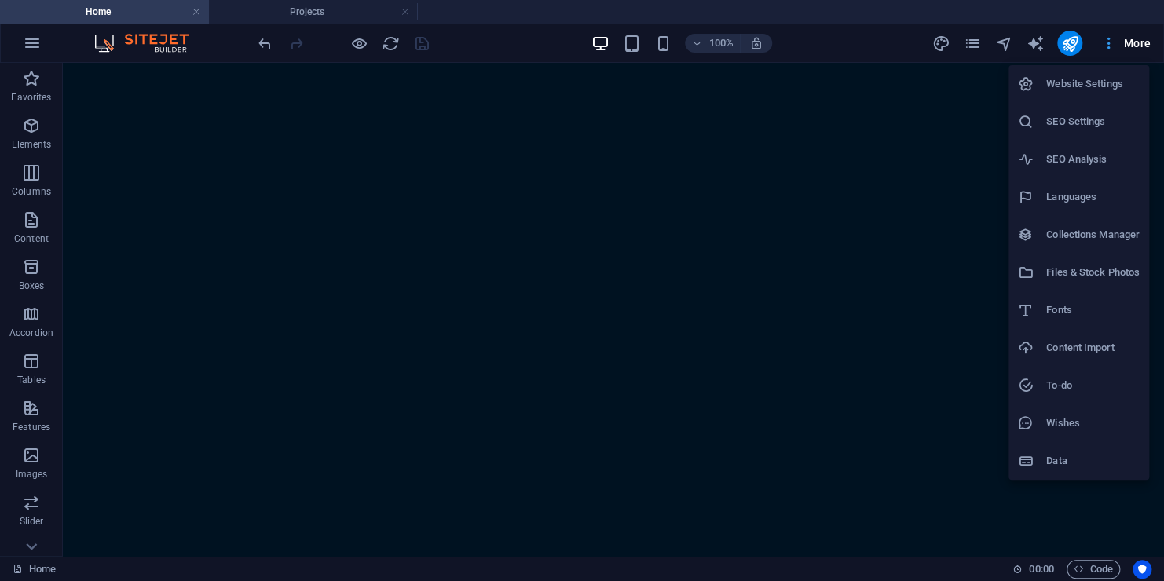
click at [1108, 49] on div at bounding box center [582, 290] width 1164 height 581
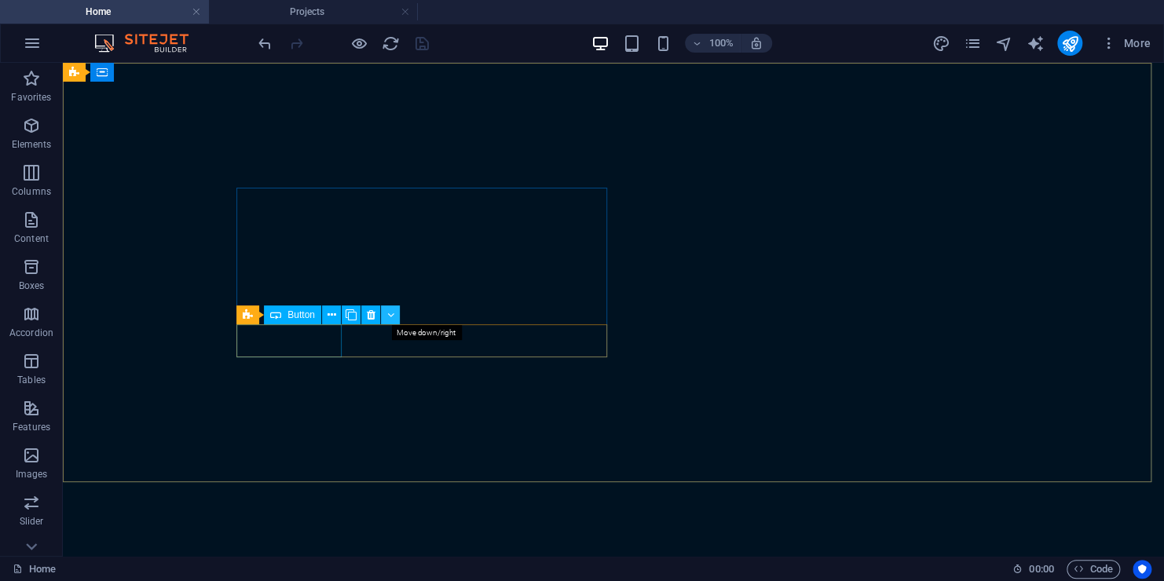
click at [388, 316] on icon at bounding box center [389, 315] width 7 height 16
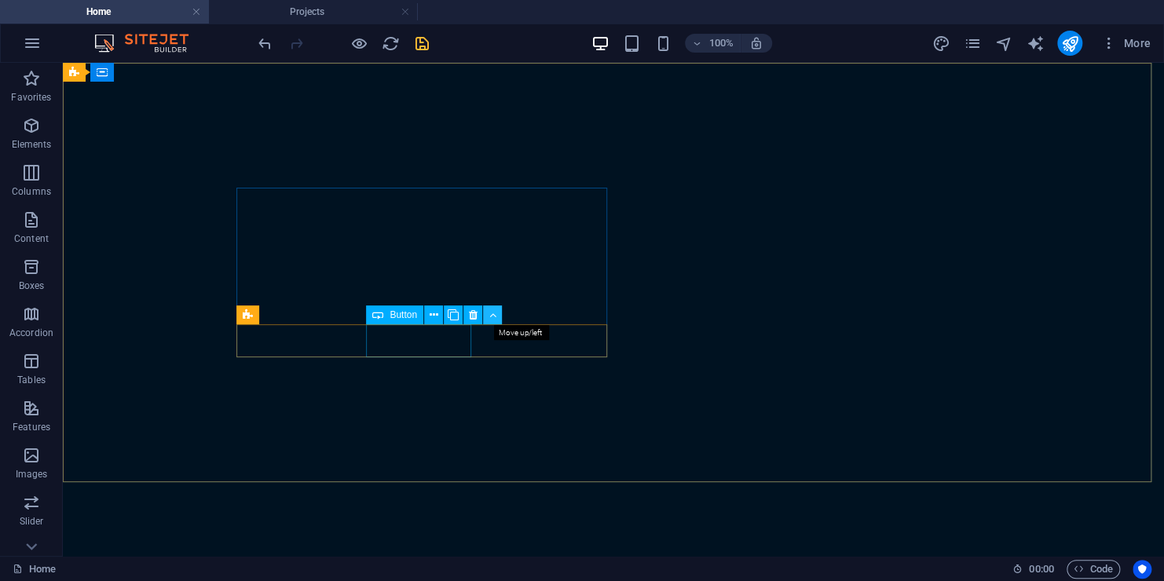
click at [489, 308] on icon at bounding box center [492, 315] width 7 height 16
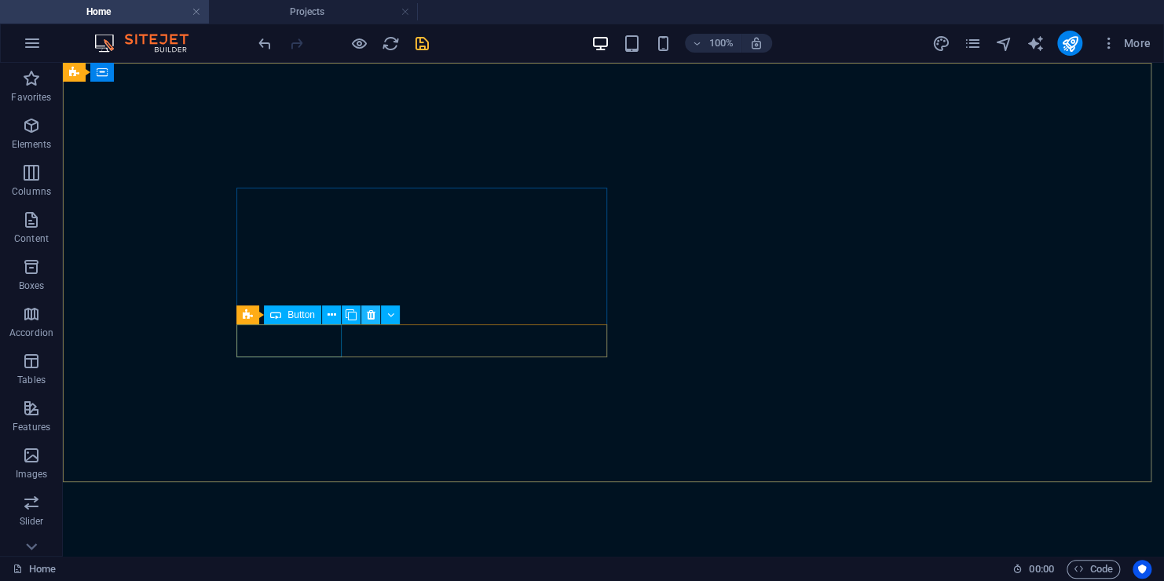
click at [370, 315] on icon at bounding box center [370, 315] width 9 height 16
click at [368, 314] on icon at bounding box center [370, 315] width 9 height 16
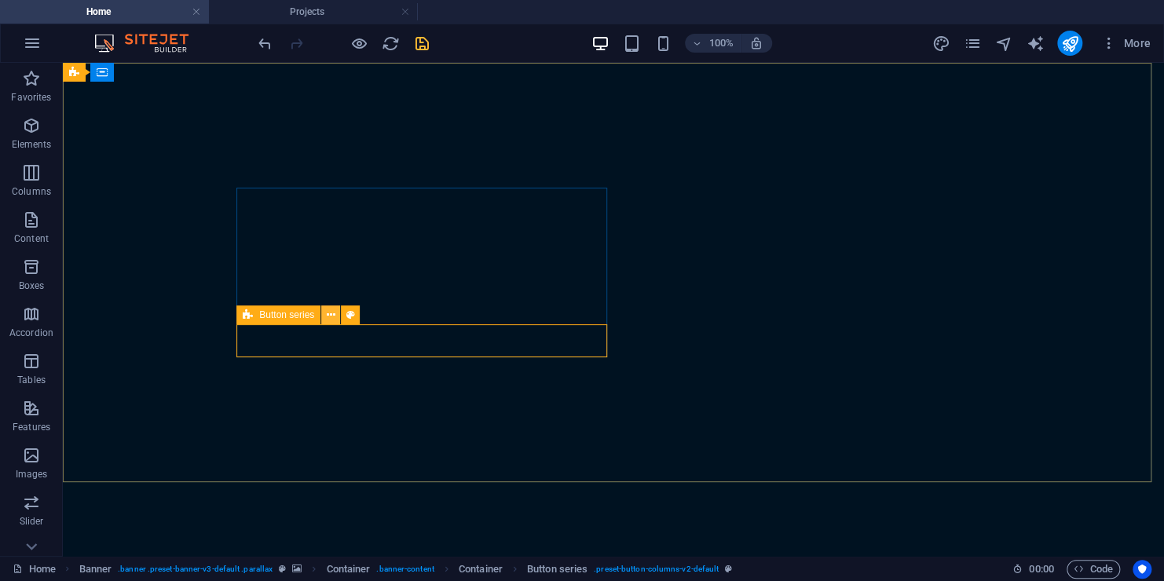
click at [334, 314] on icon at bounding box center [331, 315] width 9 height 16
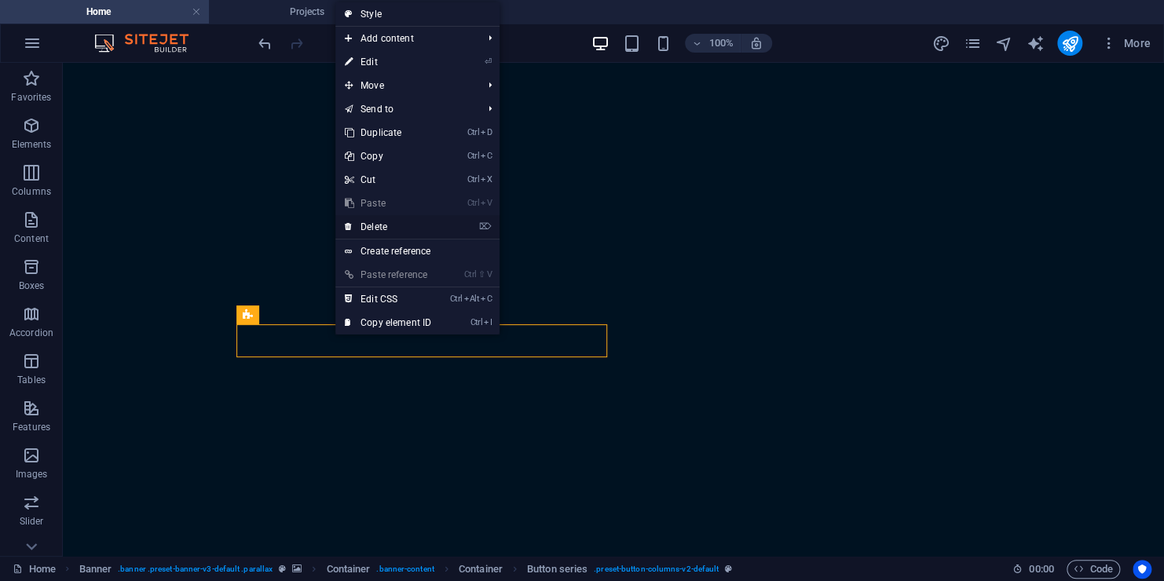
click at [375, 226] on link "⌦ Delete" at bounding box center [387, 227] width 105 height 24
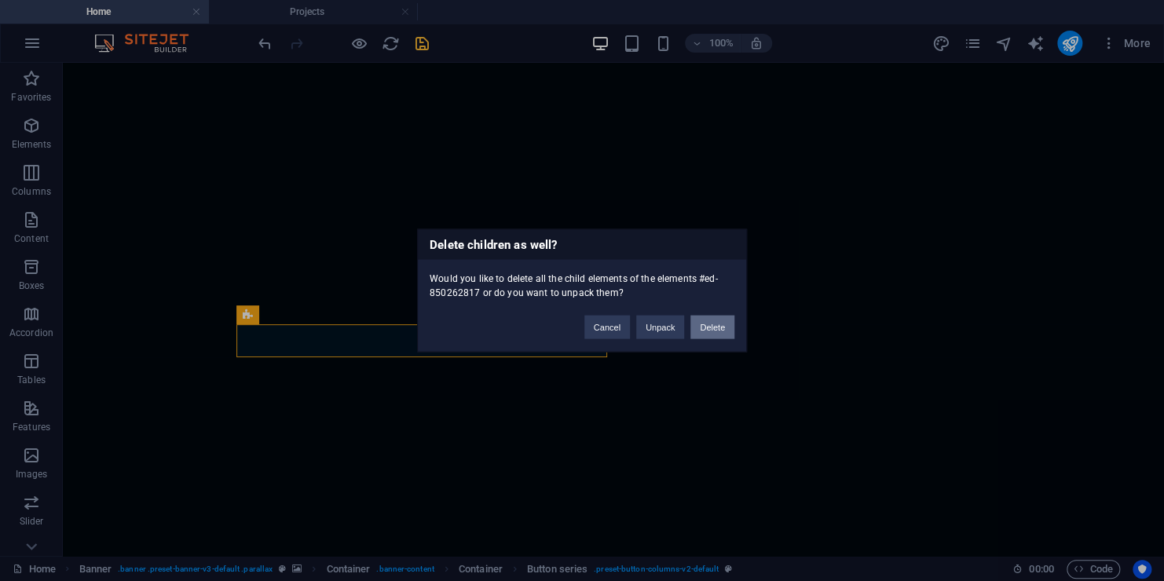
click at [707, 319] on button "Delete" at bounding box center [712, 328] width 44 height 24
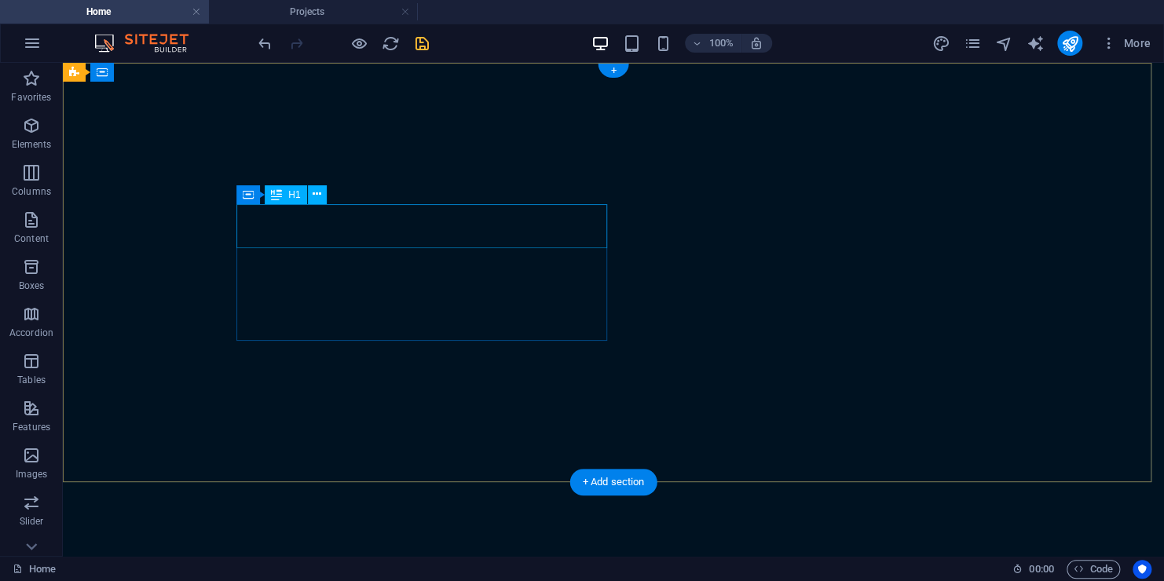
drag, startPoint x: 510, startPoint y: 214, endPoint x: 560, endPoint y: 229, distance: 51.9
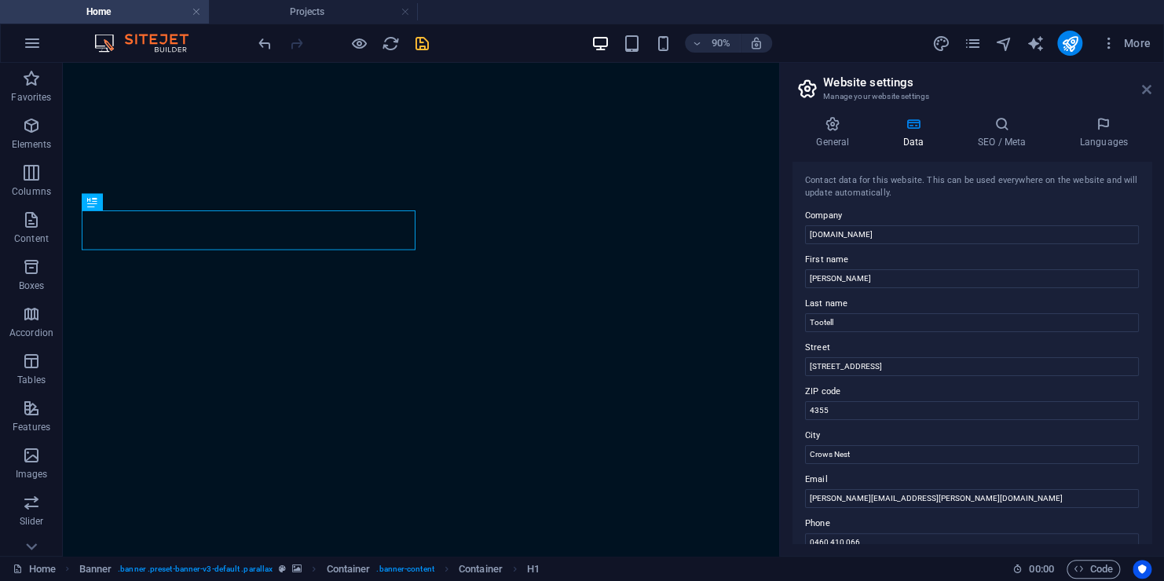
click at [1144, 91] on icon at bounding box center [1146, 89] width 9 height 13
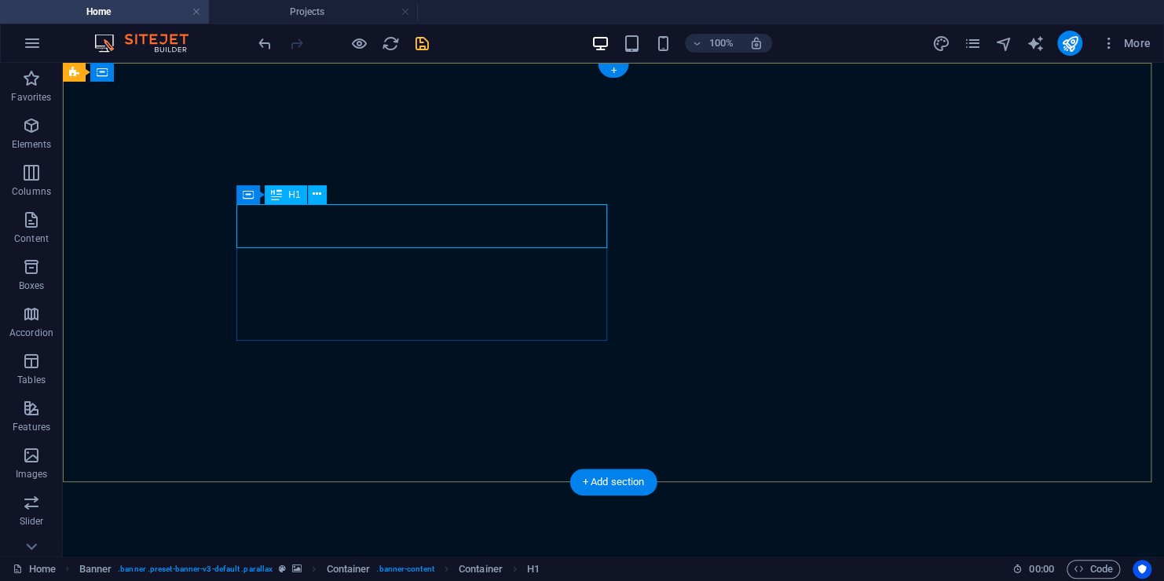
drag, startPoint x: 499, startPoint y: 221, endPoint x: 547, endPoint y: 238, distance: 51.4
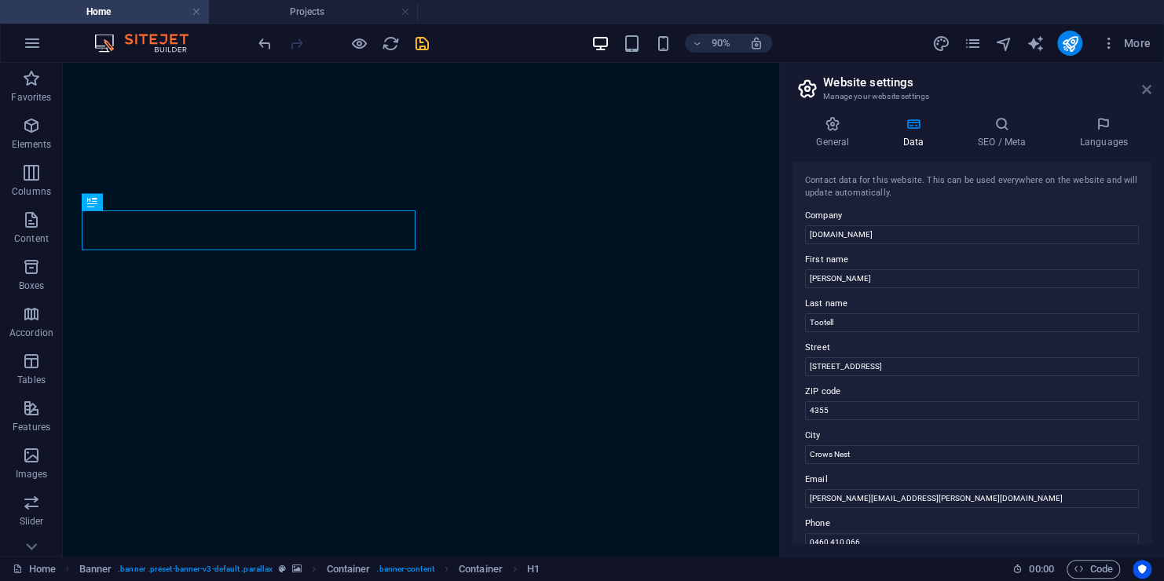
click at [1149, 90] on icon at bounding box center [1146, 89] width 9 height 13
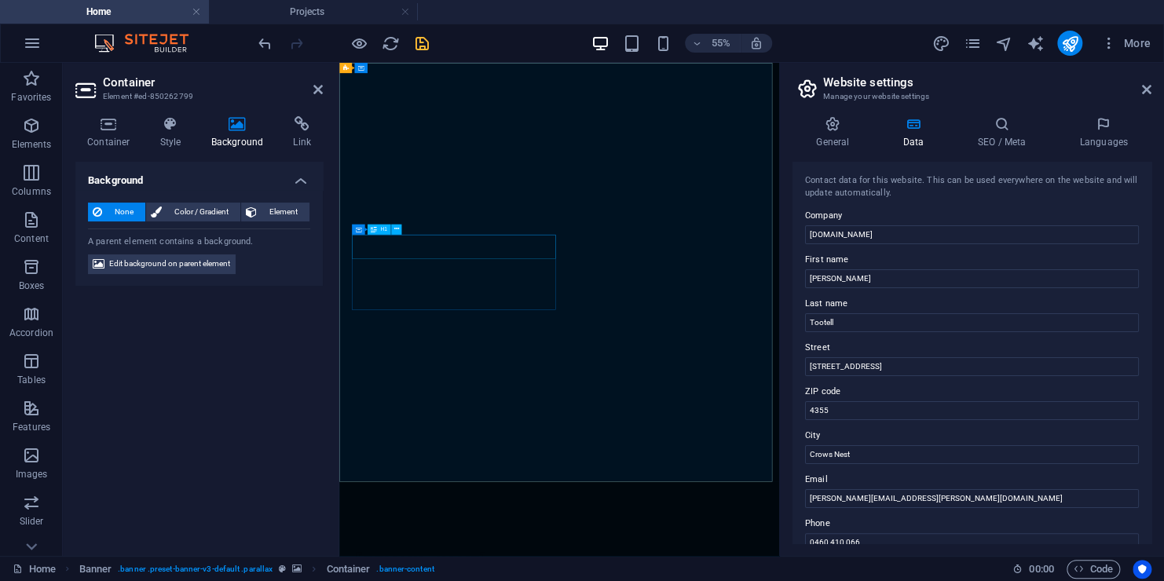
click at [884, 232] on input "[DOMAIN_NAME]" at bounding box center [972, 234] width 334 height 19
click at [836, 234] on input "simplexjoinery" at bounding box center [972, 234] width 334 height 19
click at [887, 251] on label "First name" at bounding box center [972, 259] width 334 height 19
click at [887, 269] on input "Ryan" at bounding box center [972, 278] width 334 height 19
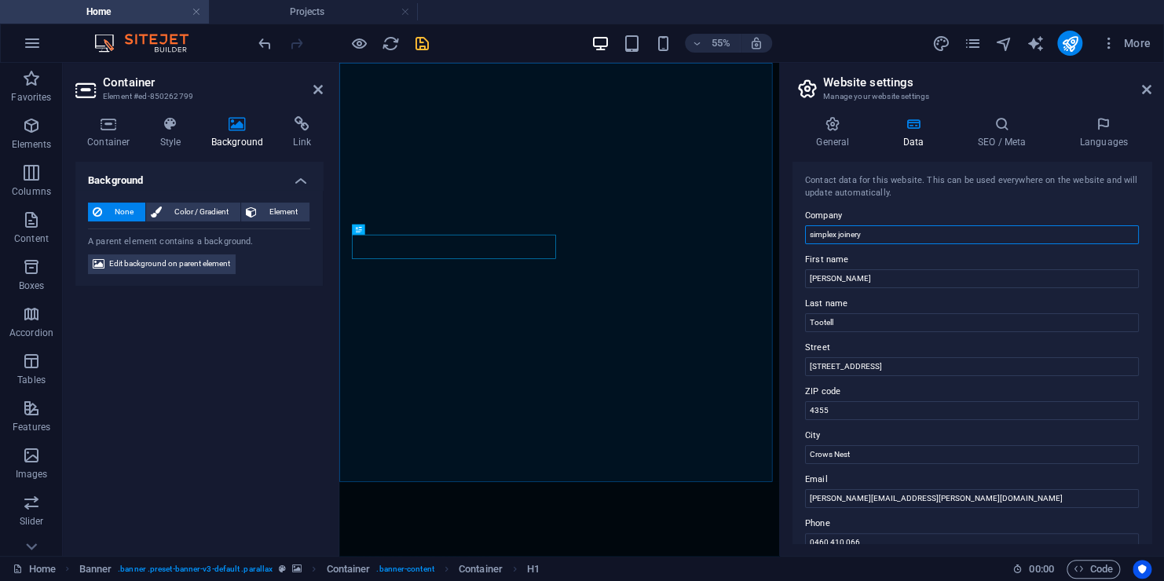
click at [811, 236] on input "simplex joinery" at bounding box center [972, 234] width 334 height 19
click at [839, 231] on input "Simplex joinery" at bounding box center [972, 234] width 334 height 19
type input "Simplex Joinery"
click at [397, 230] on icon at bounding box center [395, 229] width 5 height 9
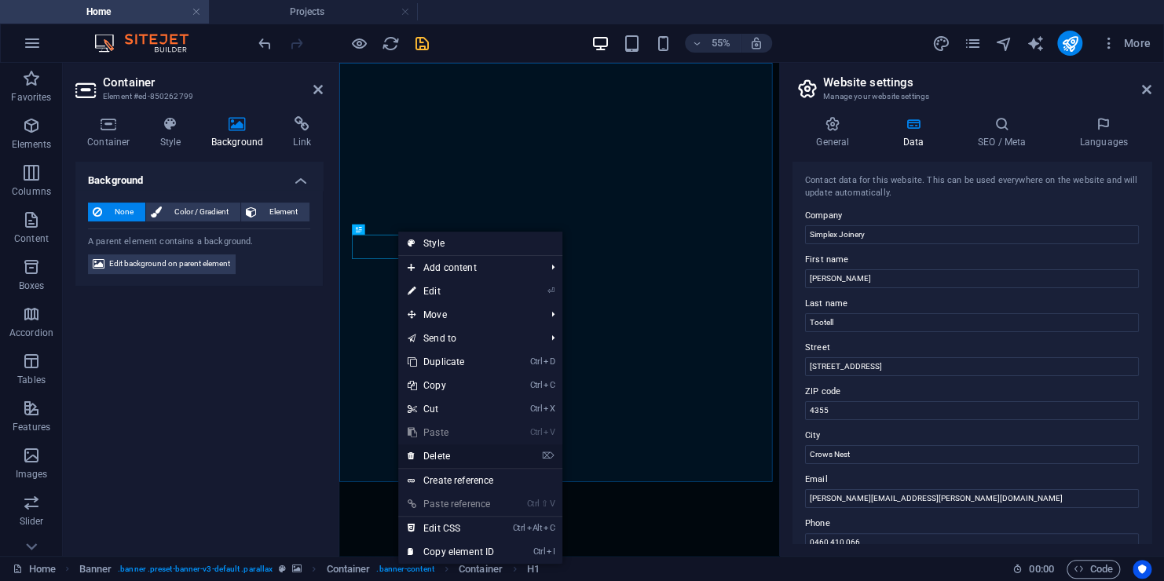
click at [447, 452] on link "⌦ Delete" at bounding box center [450, 456] width 105 height 24
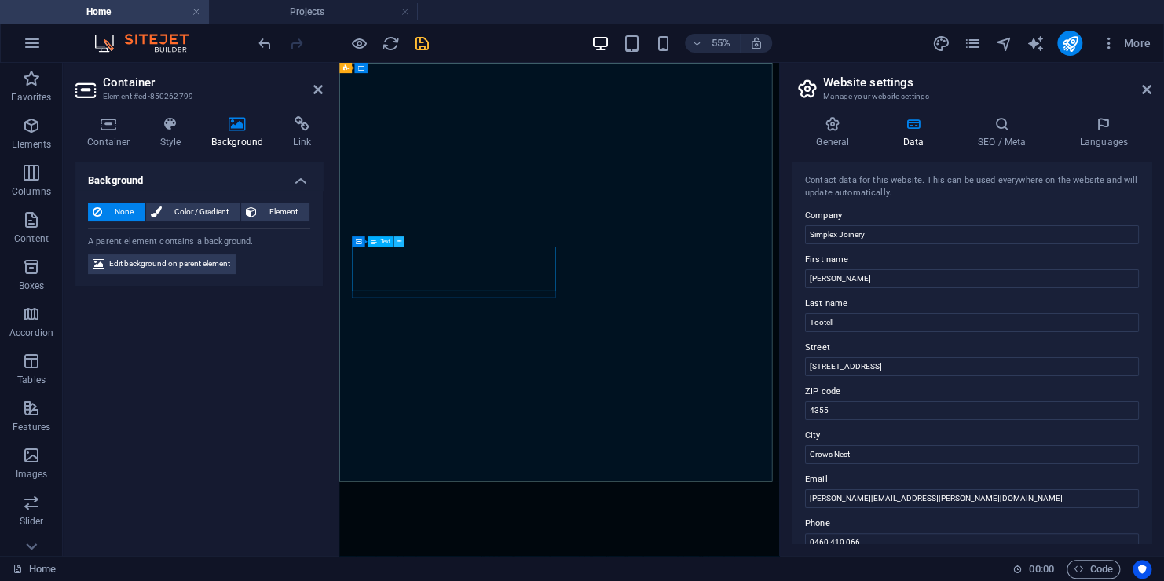
click at [402, 243] on button at bounding box center [398, 241] width 10 height 10
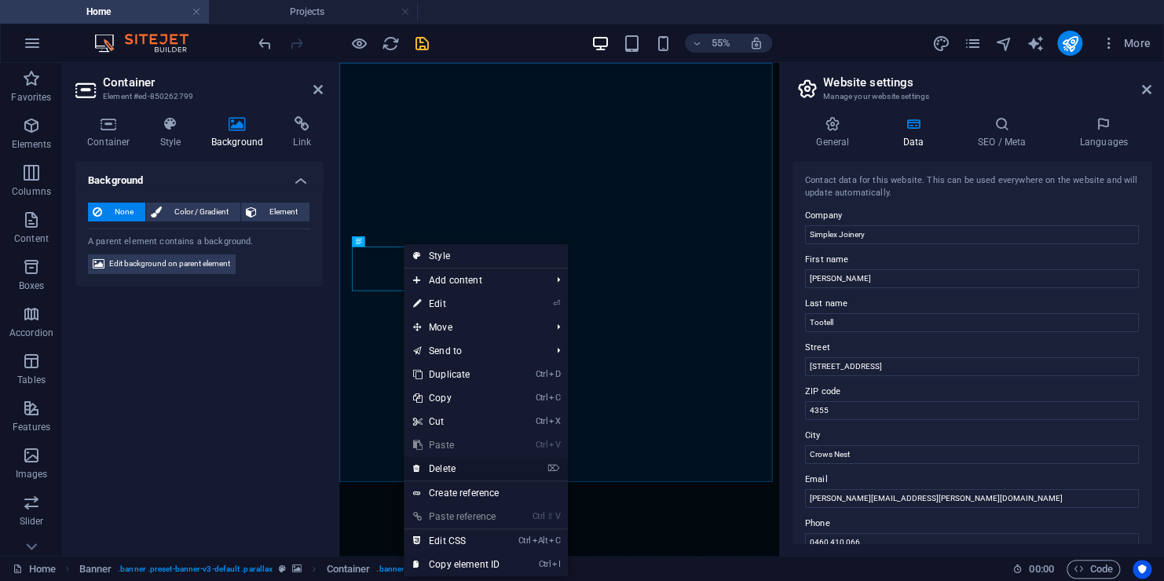
click at [467, 462] on link "⌦ Delete" at bounding box center [456, 469] width 105 height 24
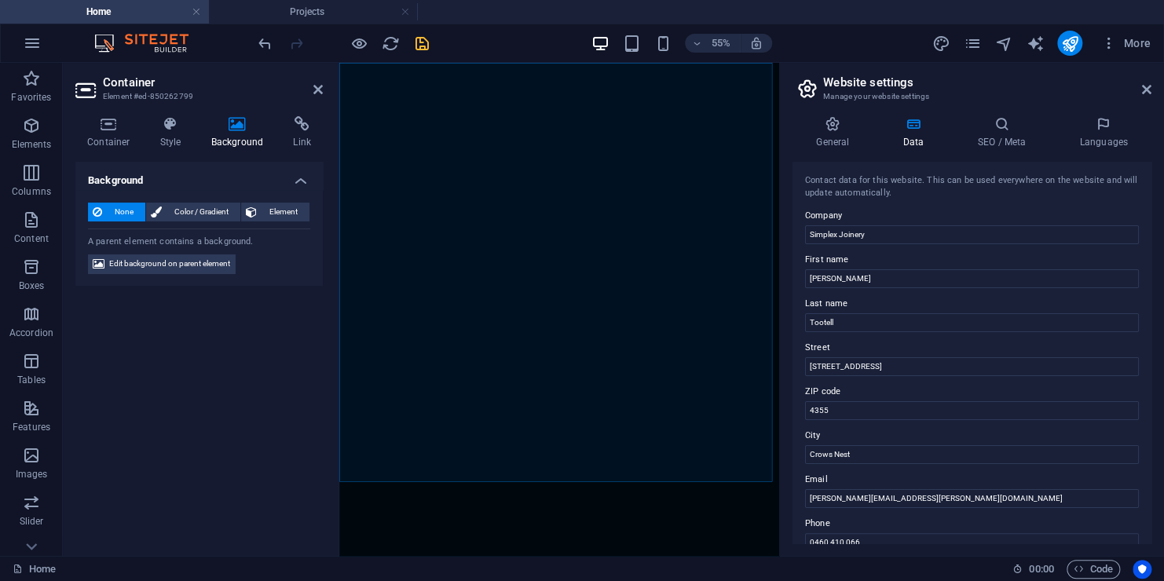
click at [1139, 82] on h2 "Website settings" at bounding box center [987, 82] width 328 height 14
click at [1144, 87] on icon at bounding box center [1146, 89] width 9 height 13
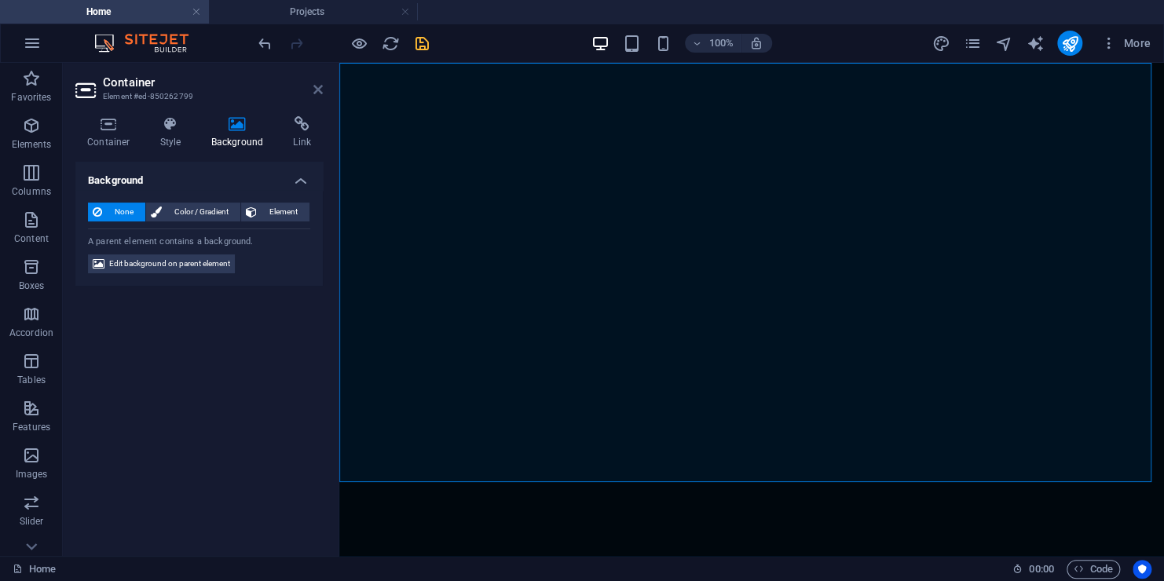
click at [321, 89] on icon at bounding box center [317, 89] width 9 height 13
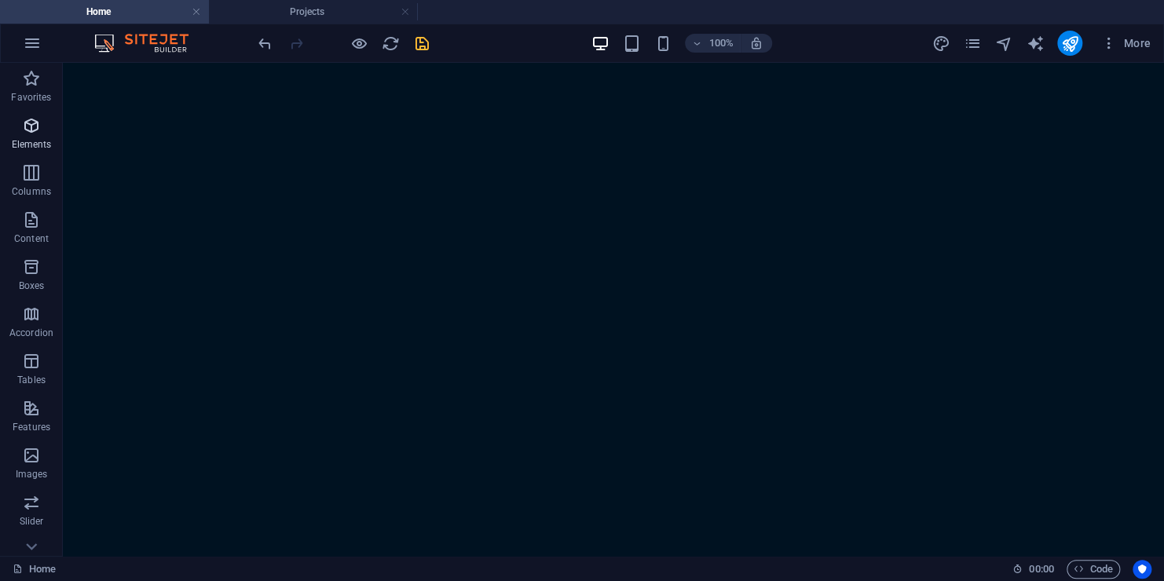
click at [29, 129] on icon "button" at bounding box center [31, 125] width 19 height 19
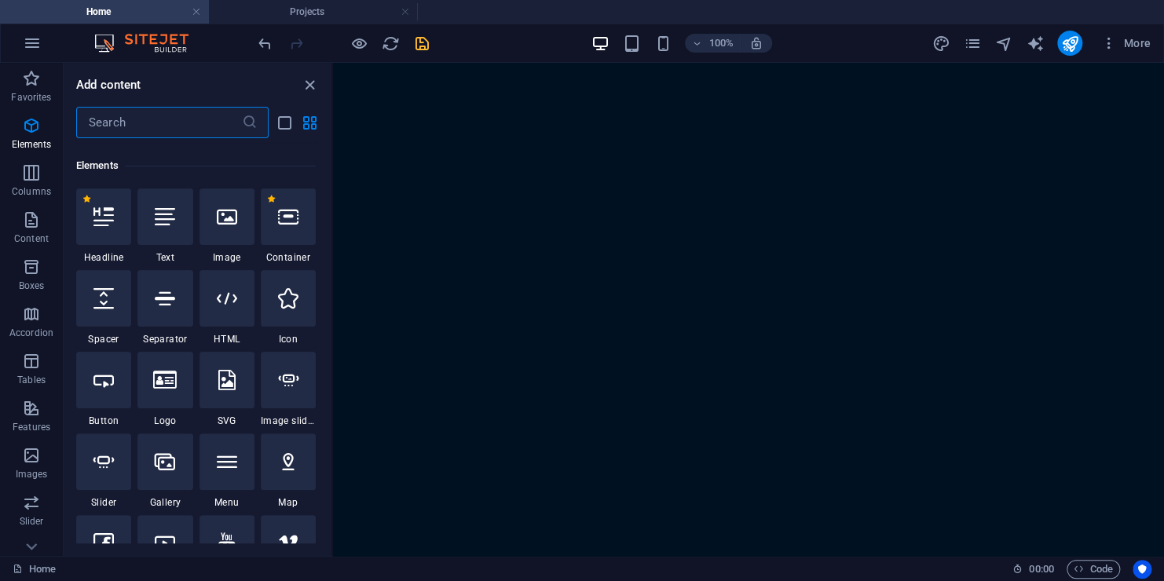
scroll to position [166, 0]
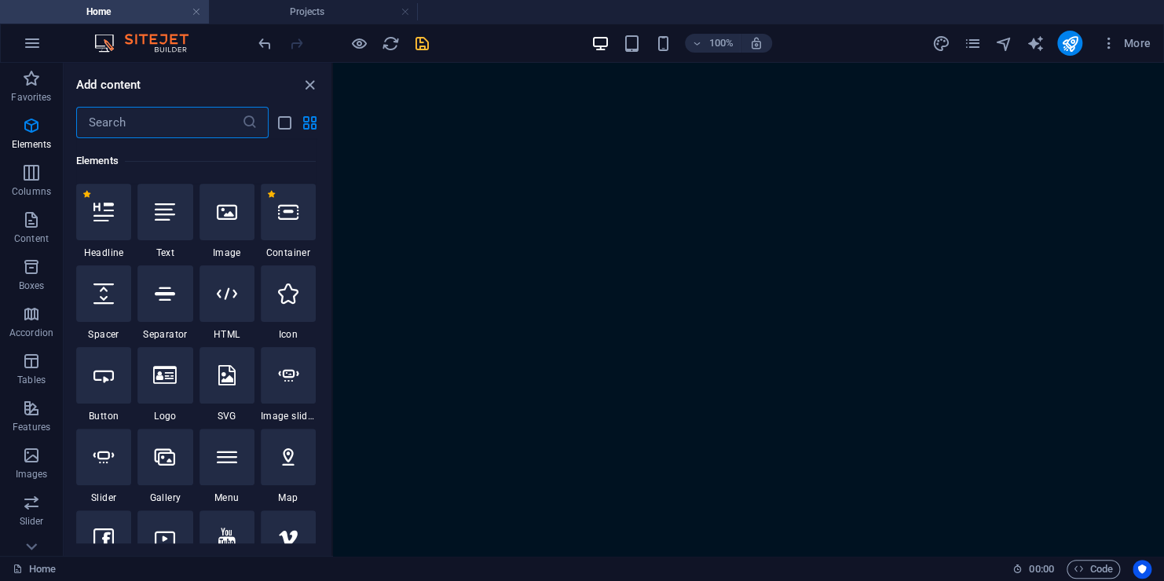
click at [152, 113] on input "text" at bounding box center [159, 122] width 166 height 31
click at [230, 213] on icon at bounding box center [227, 212] width 20 height 20
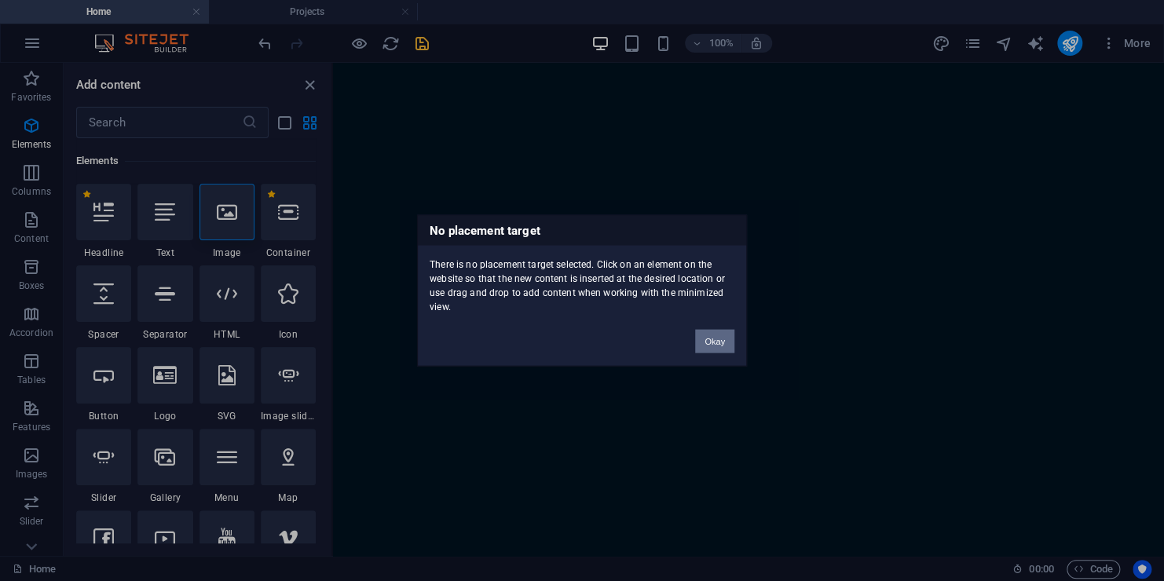
click at [709, 335] on button "Okay" at bounding box center [714, 342] width 39 height 24
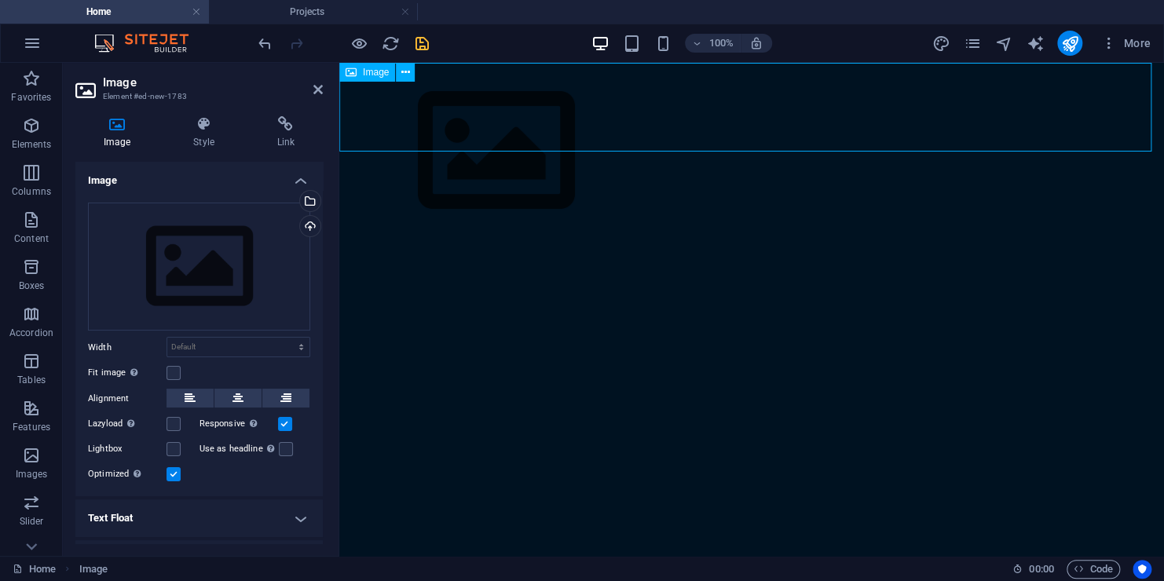
click at [441, 125] on figure at bounding box center [751, 151] width 824 height 177
click at [408, 71] on icon at bounding box center [405, 72] width 9 height 16
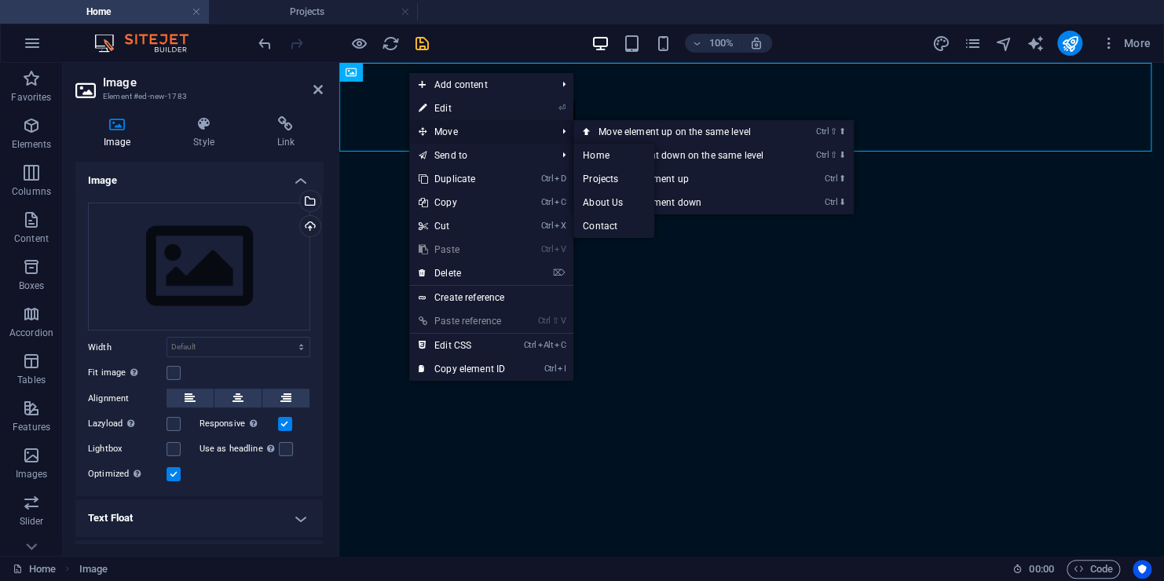
click at [480, 136] on span "Move" at bounding box center [479, 132] width 141 height 24
click at [678, 159] on link "Ctrl ⇧ ⬇ Move element down on the same level" at bounding box center [683, 156] width 221 height 24
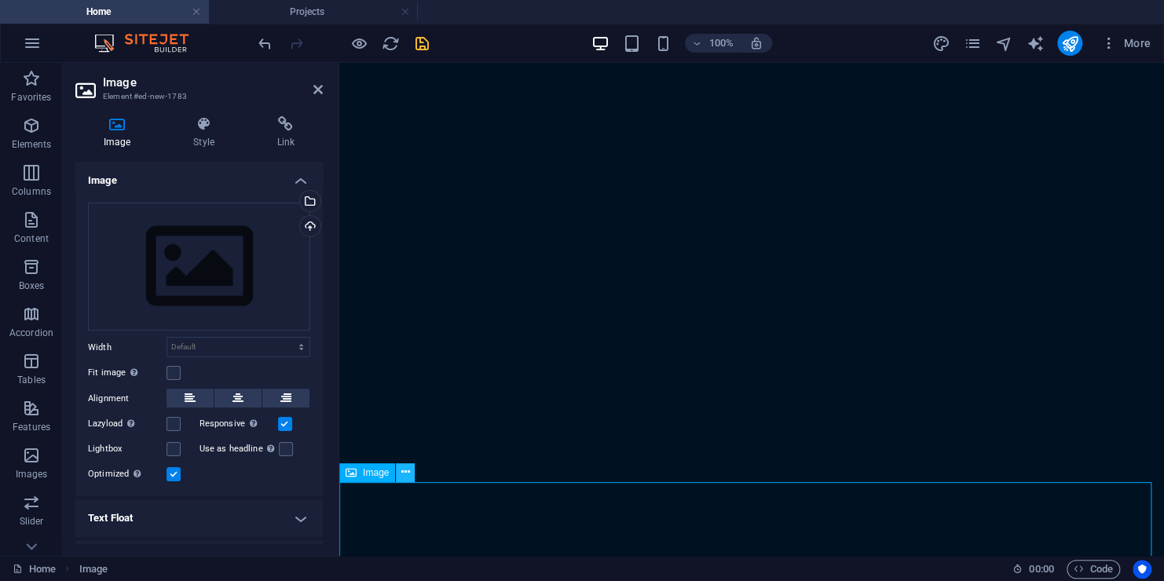
click at [414, 474] on button at bounding box center [405, 472] width 19 height 19
click at [400, 479] on button at bounding box center [405, 472] width 19 height 19
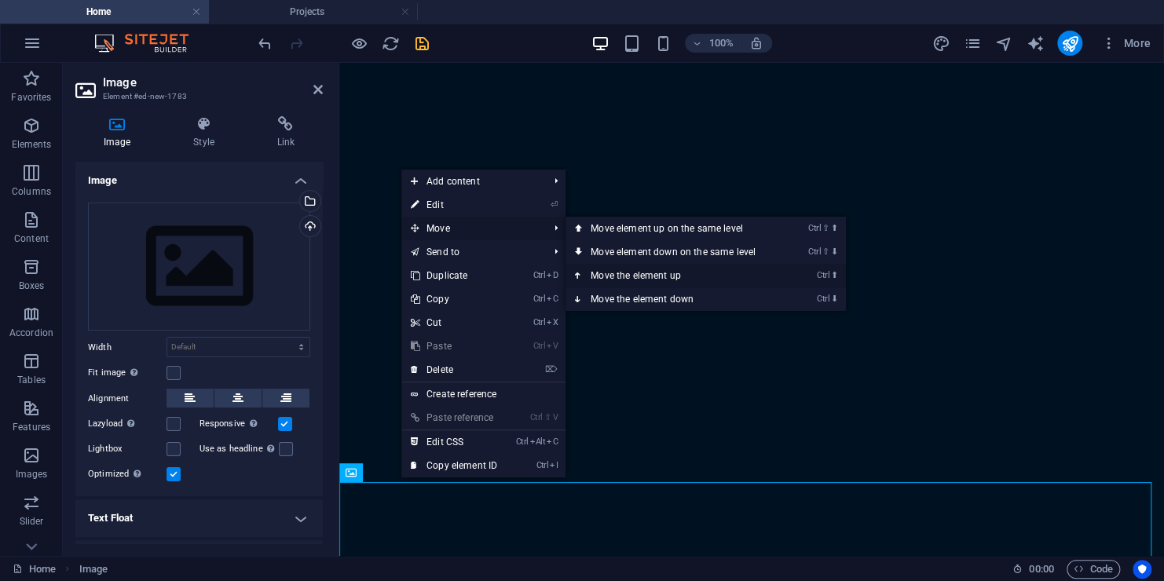
click at [650, 276] on link "Ctrl ⬆ Move the element up" at bounding box center [675, 276] width 221 height 24
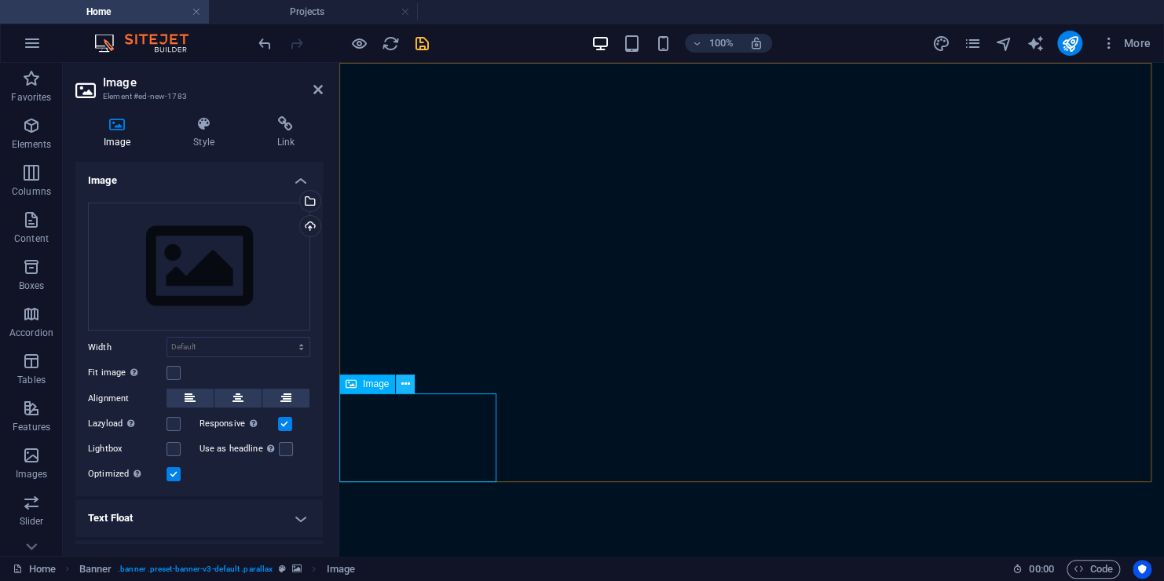
click at [403, 379] on icon at bounding box center [405, 384] width 9 height 16
click at [408, 385] on icon at bounding box center [405, 384] width 9 height 16
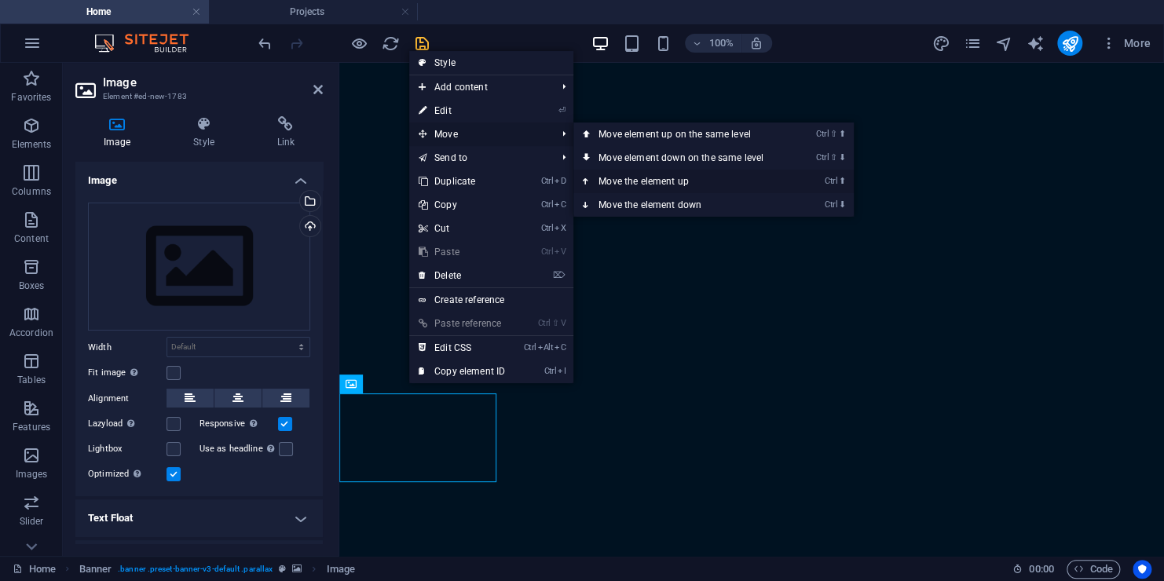
click at [646, 181] on link "Ctrl ⬆ Move the element up" at bounding box center [683, 182] width 221 height 24
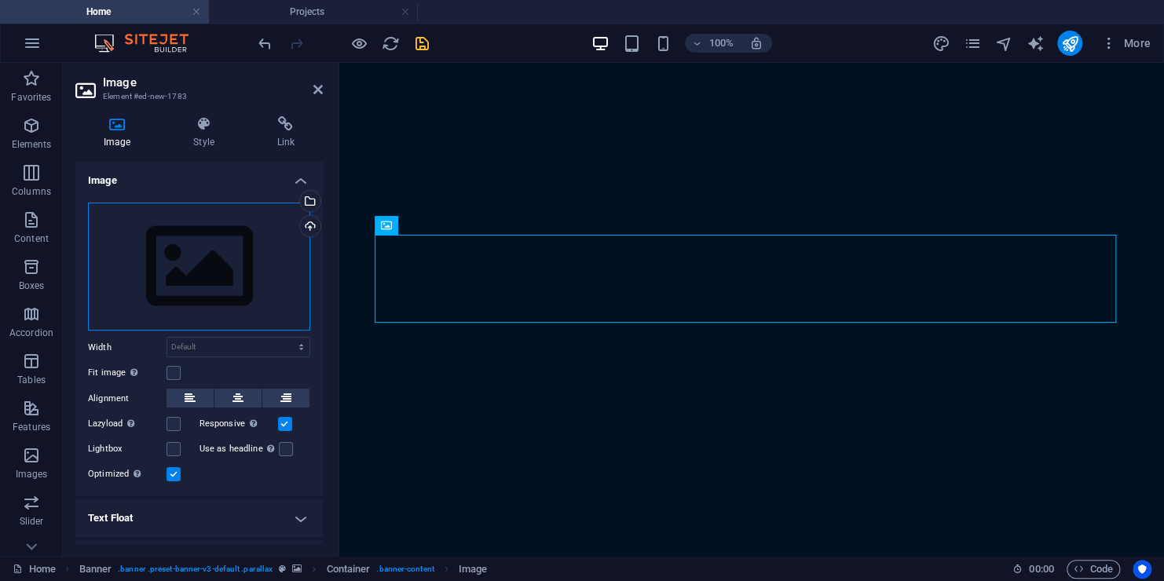
click at [215, 261] on div "Drag files here, click to choose files or select files from Files or our free s…" at bounding box center [199, 267] width 222 height 129
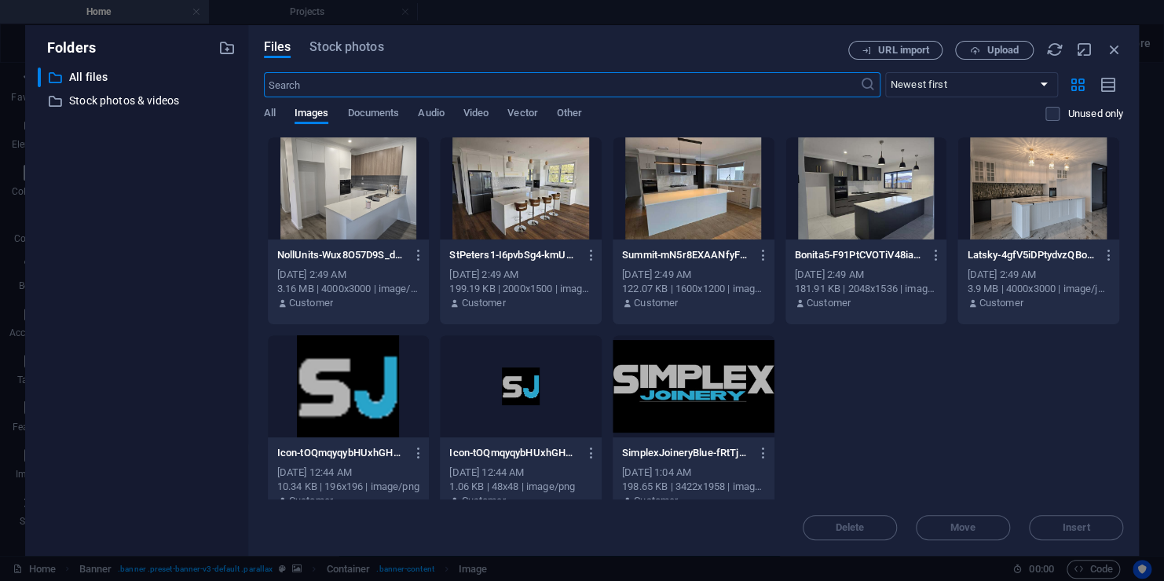
click at [708, 389] on div at bounding box center [693, 386] width 162 height 102
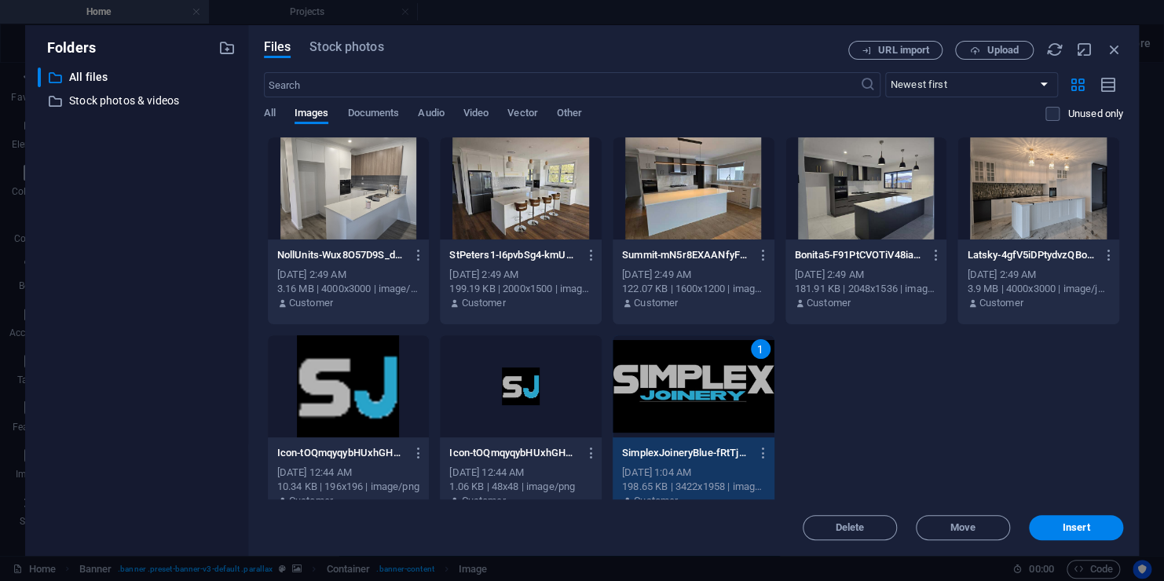
click at [942, 367] on div "NollUnits-Wux8O57D9S_dgyqcKxY-yQ.jpg NollUnits-Wux8O57D9S_dgyqcKxY-yQ.jpg Sep 3…" at bounding box center [693, 330] width 859 height 386
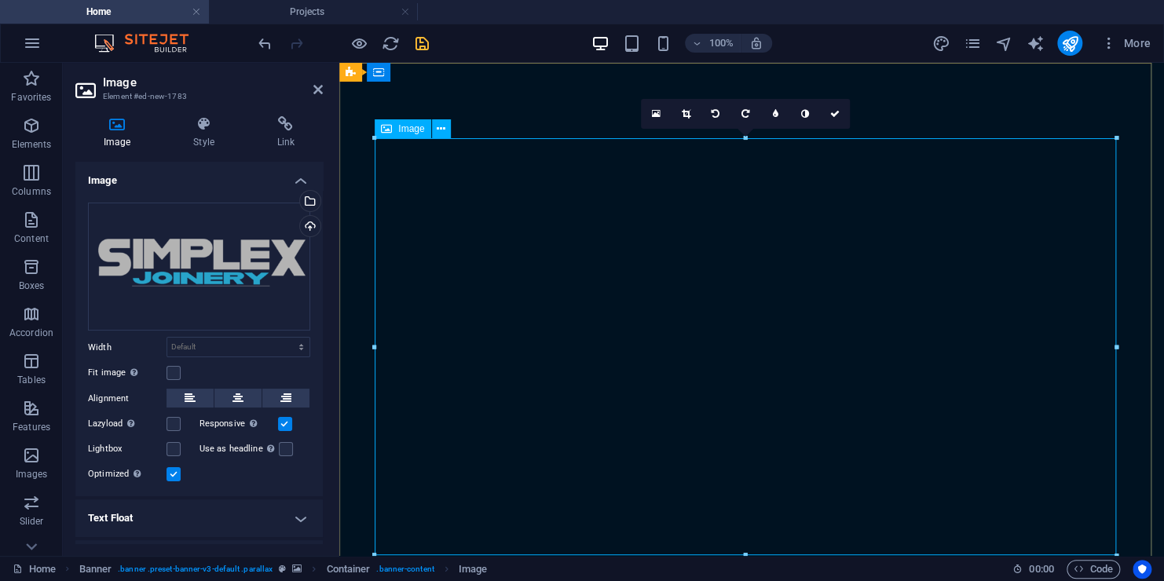
click at [298, 349] on select "Default auto px rem % em vh vw" at bounding box center [238, 347] width 142 height 19
select select "%"
click at [284, 338] on select "Default auto px rem % em vh vw" at bounding box center [238, 347] width 142 height 19
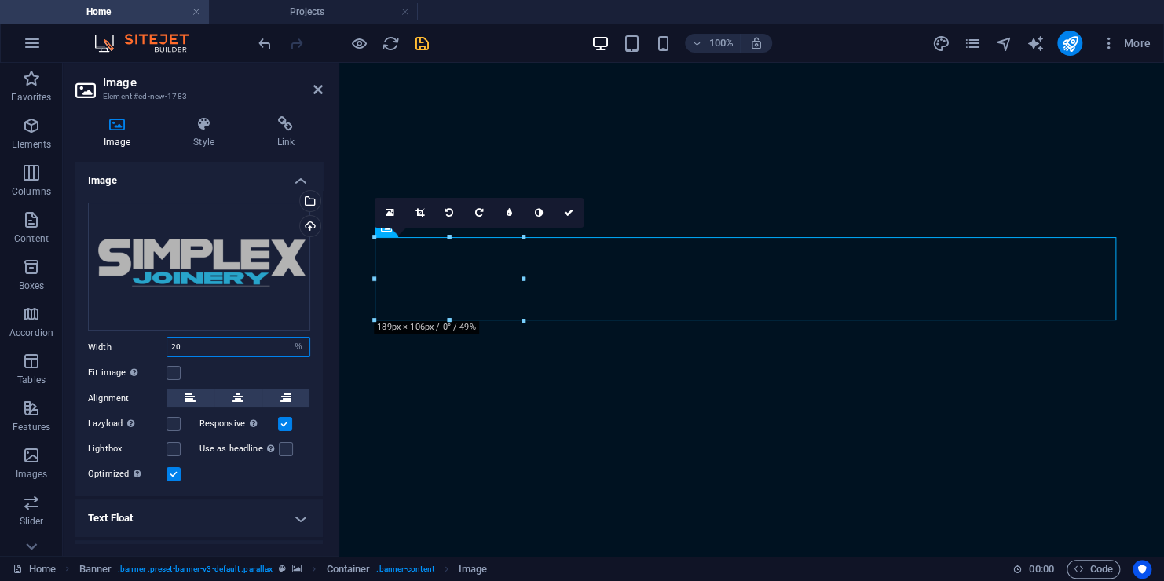
drag, startPoint x: 202, startPoint y: 339, endPoint x: 148, endPoint y: 349, distance: 55.1
click at [148, 349] on div "Width 20 Default auto px rem % em vh vw" at bounding box center [199, 347] width 222 height 20
type input "30"
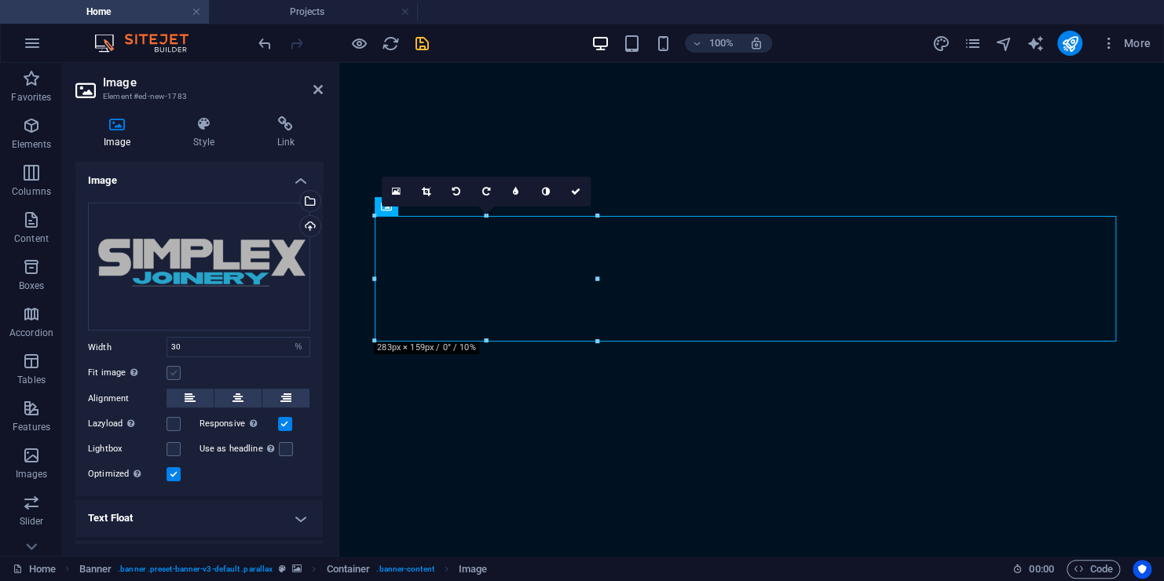
click at [177, 374] on label at bounding box center [173, 373] width 14 height 14
click at [0, 0] on input "Fit image Automatically fit image to a fixed width and height" at bounding box center [0, 0] width 0 height 0
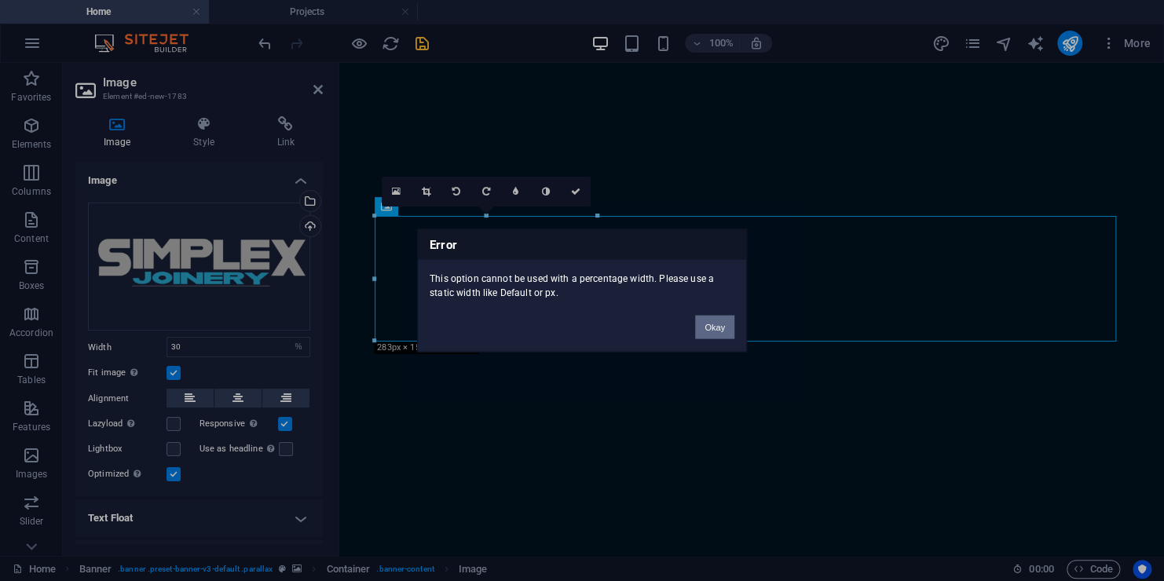
click at [718, 329] on button "Okay" at bounding box center [714, 328] width 39 height 24
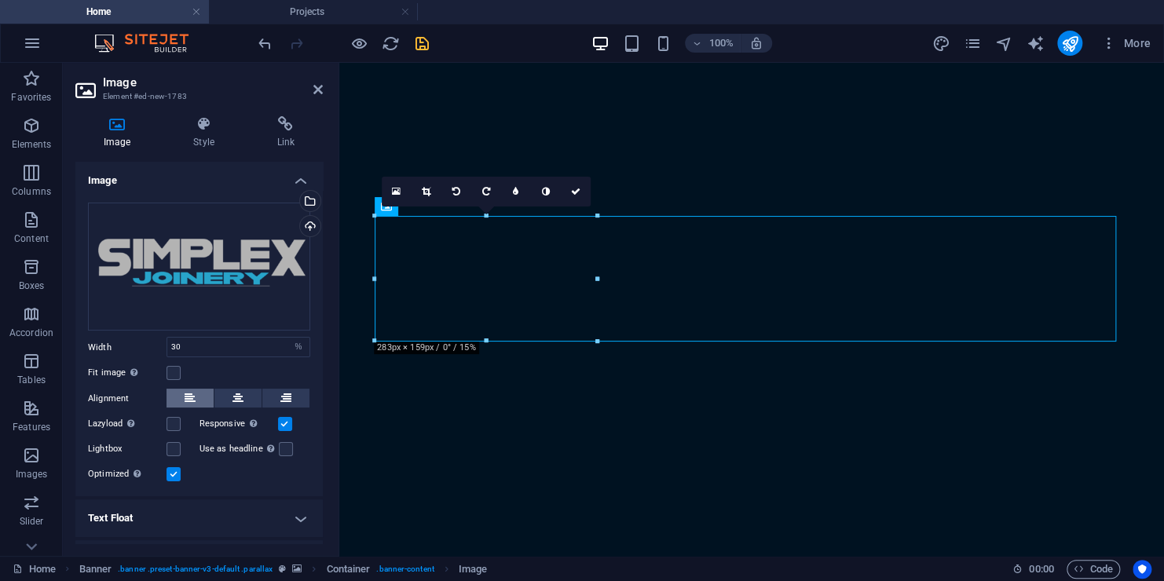
click at [192, 393] on icon at bounding box center [190, 398] width 11 height 19
click at [239, 402] on icon at bounding box center [237, 398] width 11 height 19
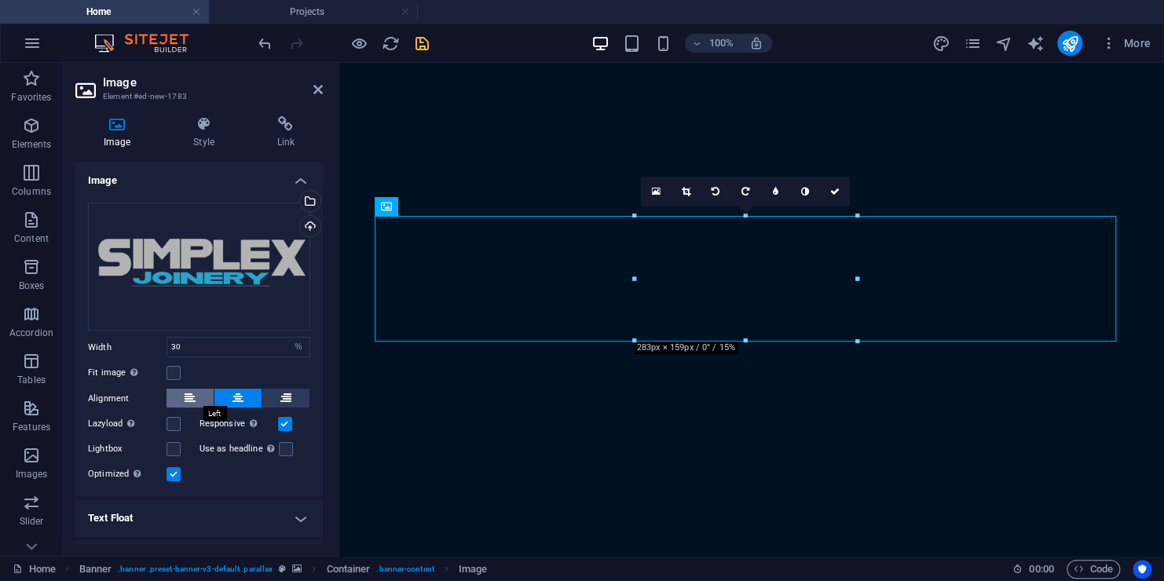
click at [201, 398] on button at bounding box center [189, 398] width 47 height 19
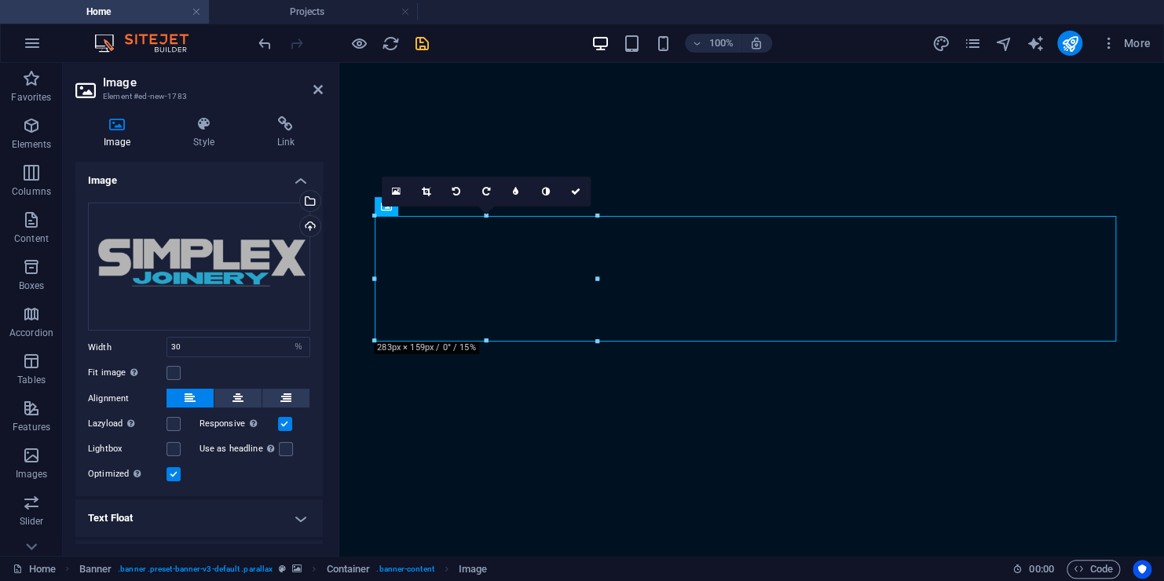
drag, startPoint x: 492, startPoint y: 276, endPoint x: 489, endPoint y: 232, distance: 44.1
click at [522, 207] on div "16:10 16:9 4:3 1:1 1:2 0" at bounding box center [486, 192] width 209 height 30
click at [505, 207] on div "16:10 16:9 4:3 1:1 1:2 0" at bounding box center [486, 192] width 209 height 30
click at [572, 195] on icon at bounding box center [575, 191] width 9 height 9
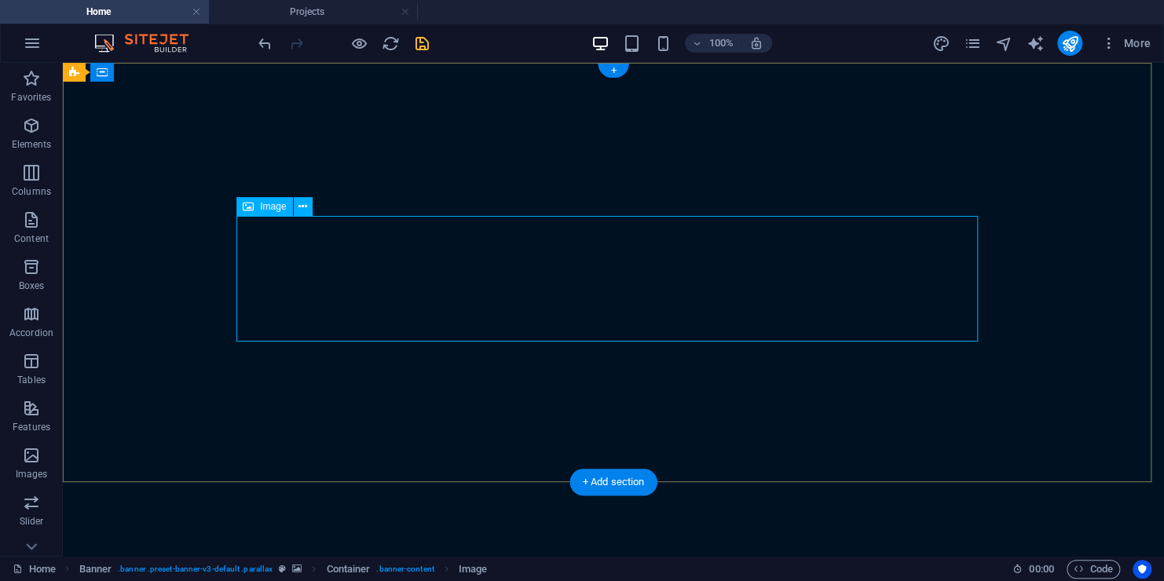
select select "%"
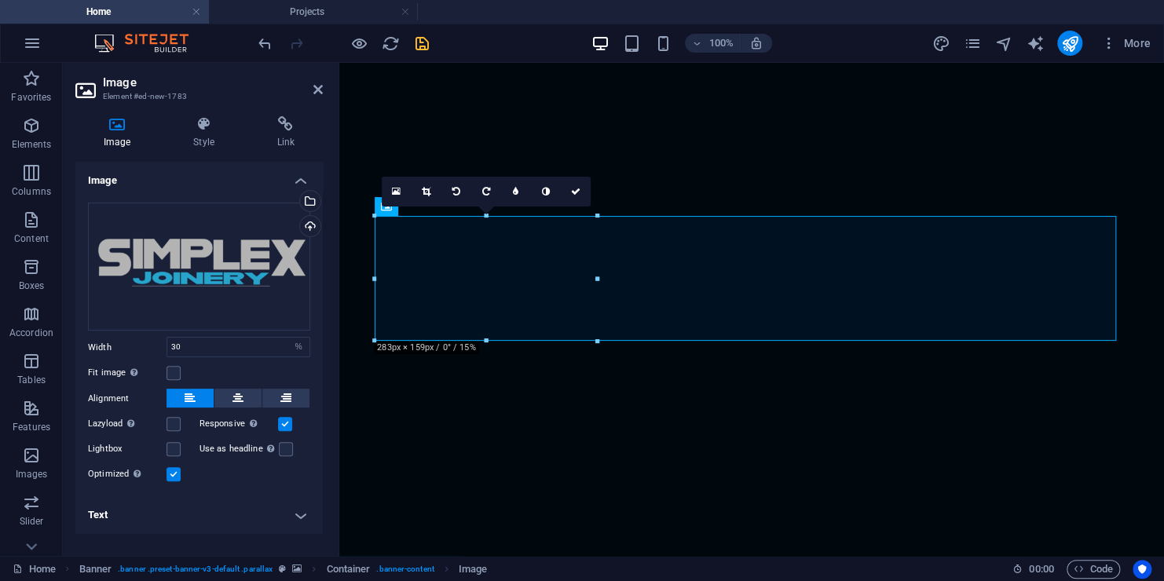
click at [308, 525] on h4 "Text" at bounding box center [198, 515] width 247 height 38
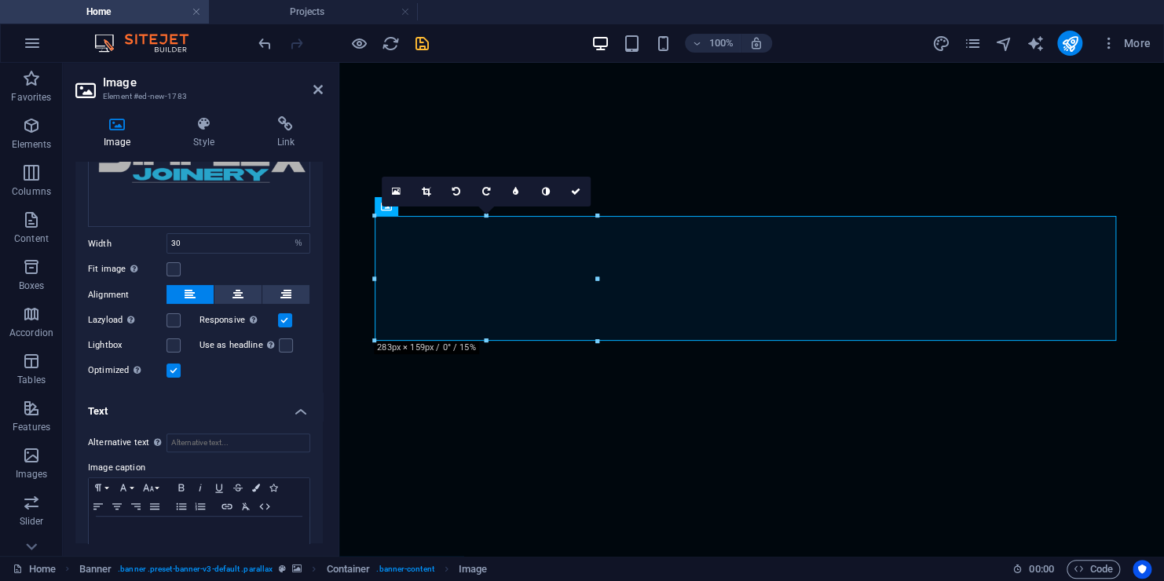
scroll to position [136, 0]
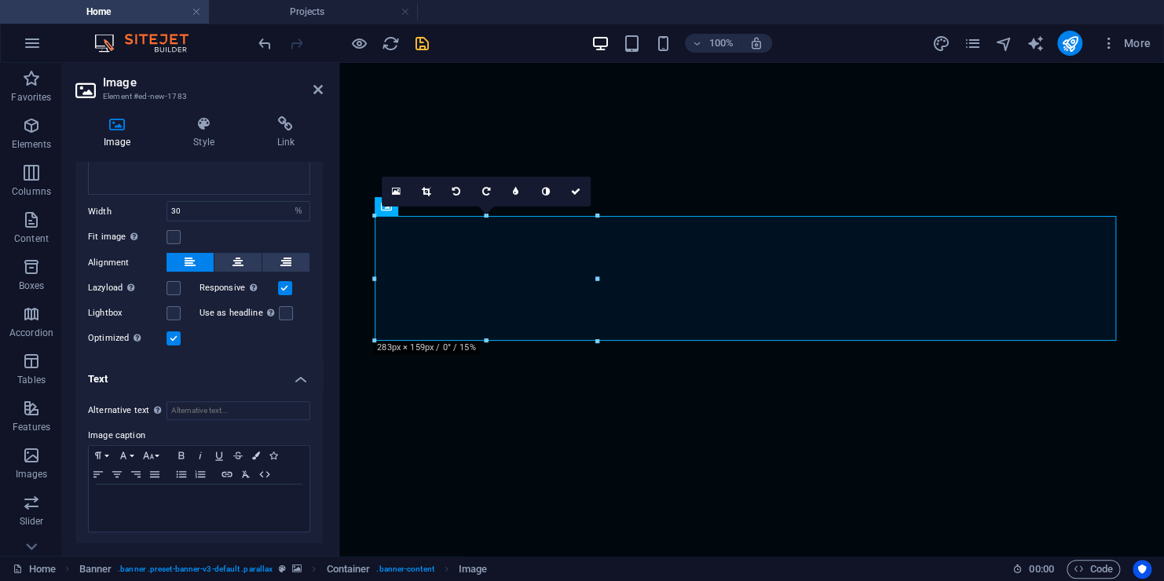
click at [297, 382] on h4 "Text" at bounding box center [198, 374] width 247 height 28
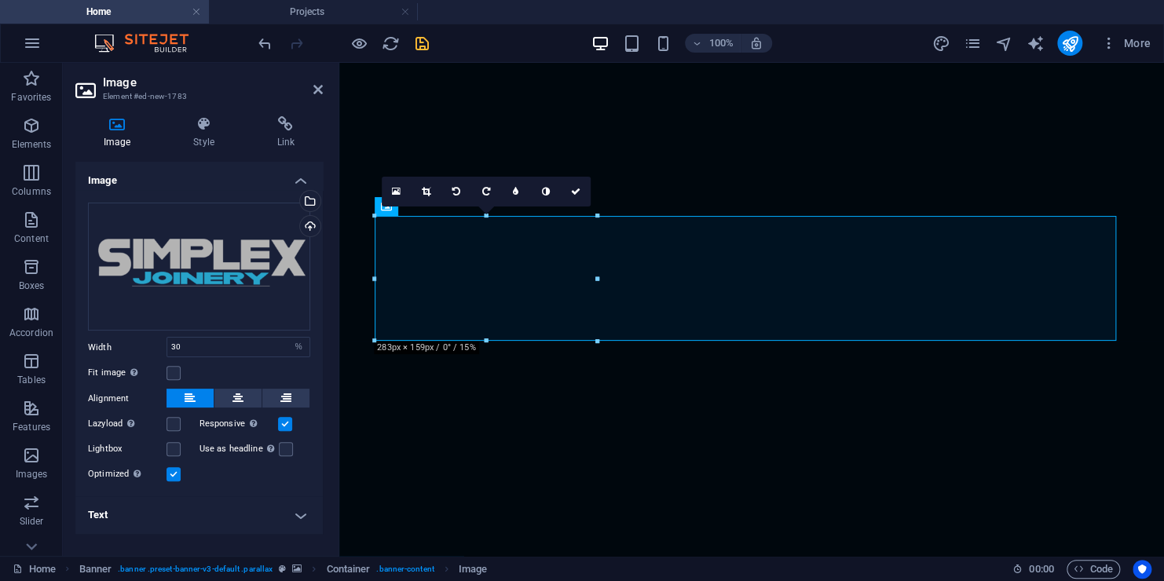
scroll to position [0, 0]
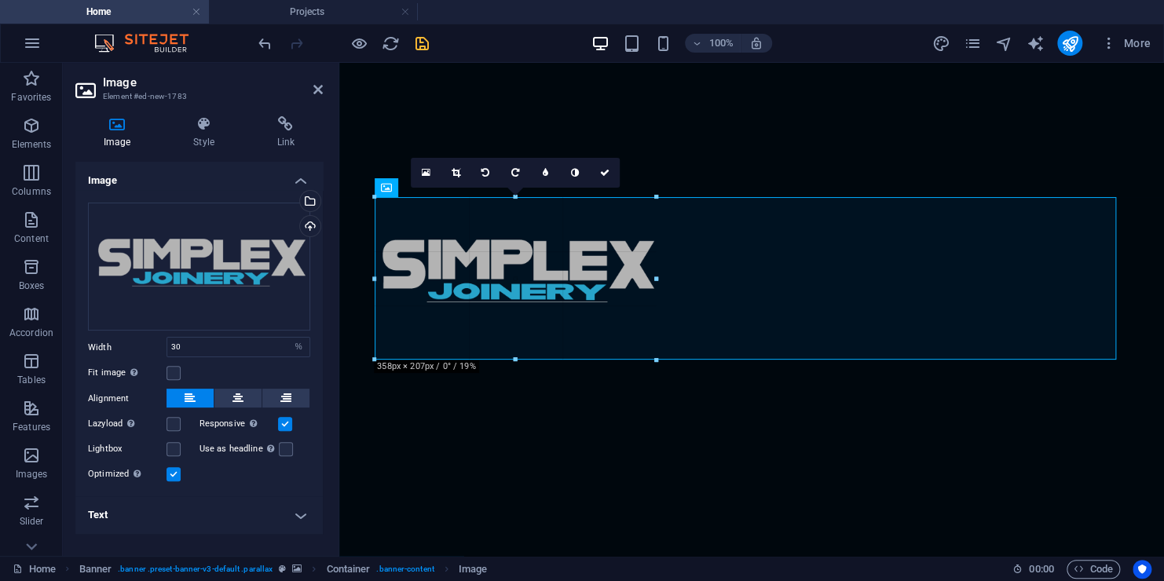
drag, startPoint x: 374, startPoint y: 280, endPoint x: 315, endPoint y: 280, distance: 58.9
type input "357"
select select "px"
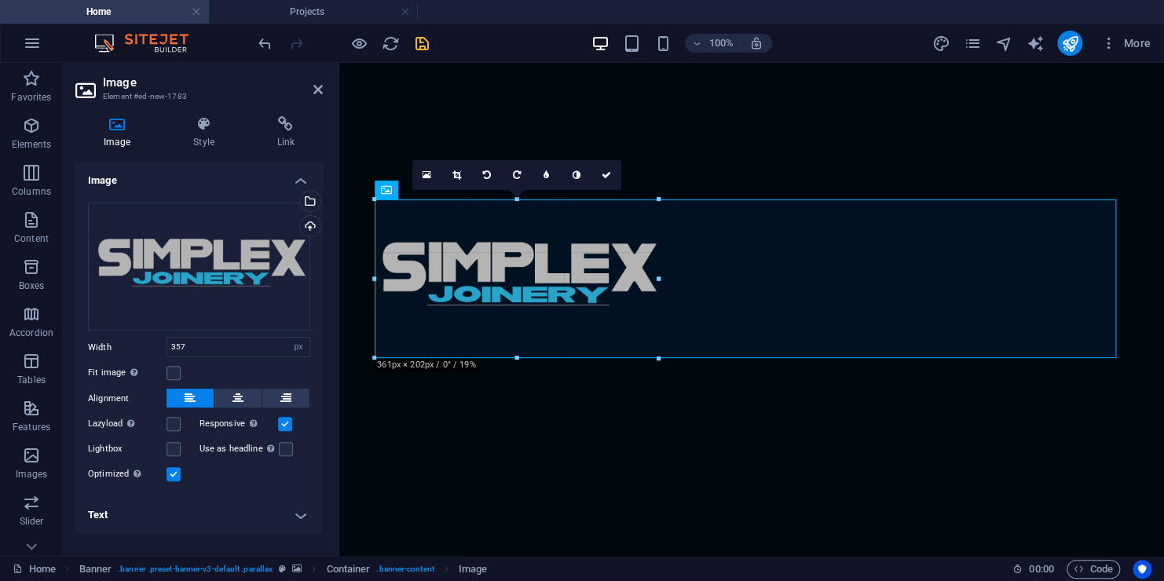
type input "361"
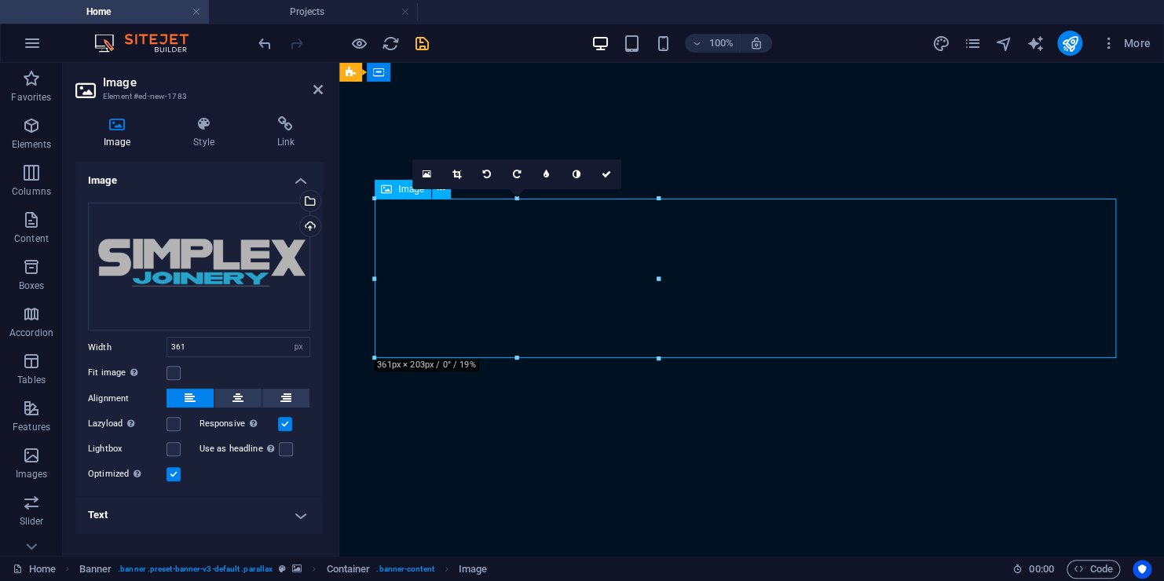
drag, startPoint x: 531, startPoint y: 214, endPoint x: 475, endPoint y: 214, distance: 55.8
click at [474, 188] on div "16:10 16:9 4:3 1:1 1:2 0" at bounding box center [516, 174] width 209 height 30
click at [473, 189] on div "16:10 16:9 4:3 1:1 1:2 0" at bounding box center [516, 174] width 209 height 30
click at [603, 173] on icon at bounding box center [605, 174] width 9 height 9
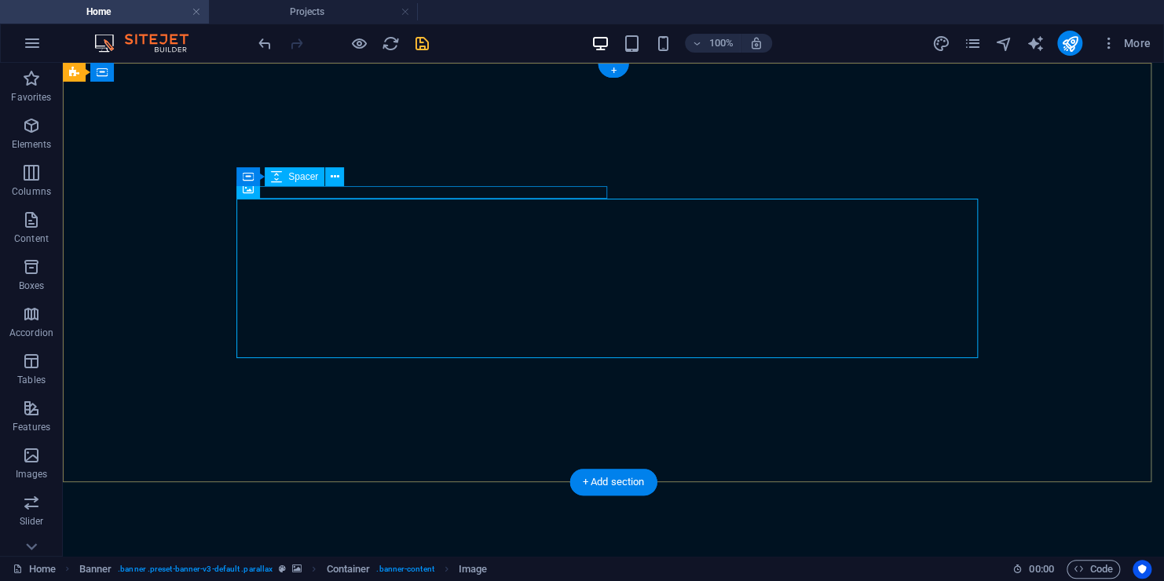
click at [330, 580] on div at bounding box center [613, 588] width 741 height 13
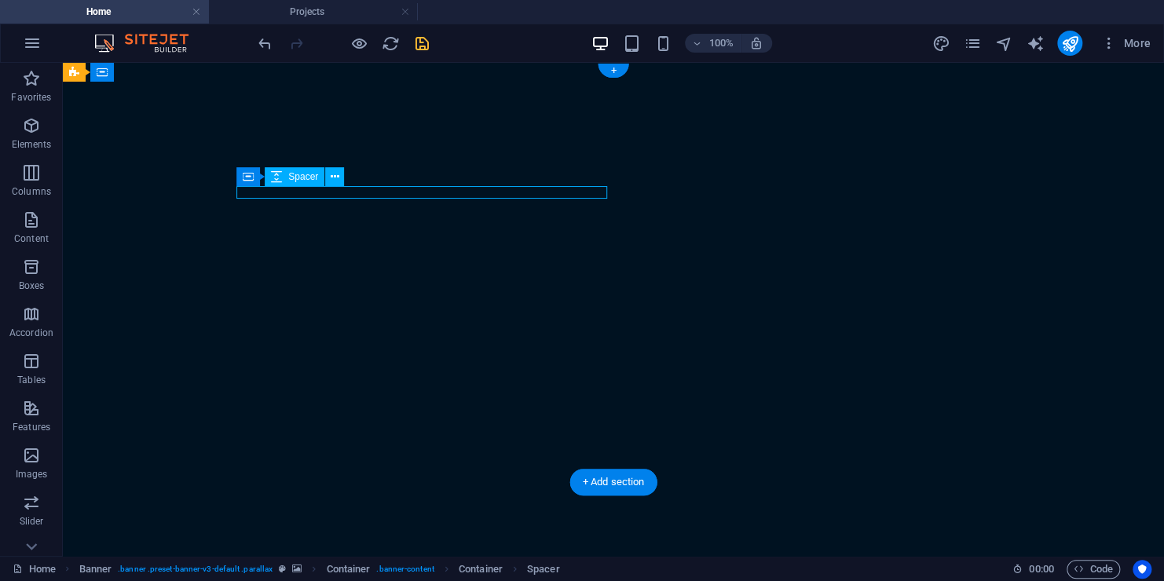
click at [330, 580] on div at bounding box center [613, 588] width 741 height 13
select select "rem"
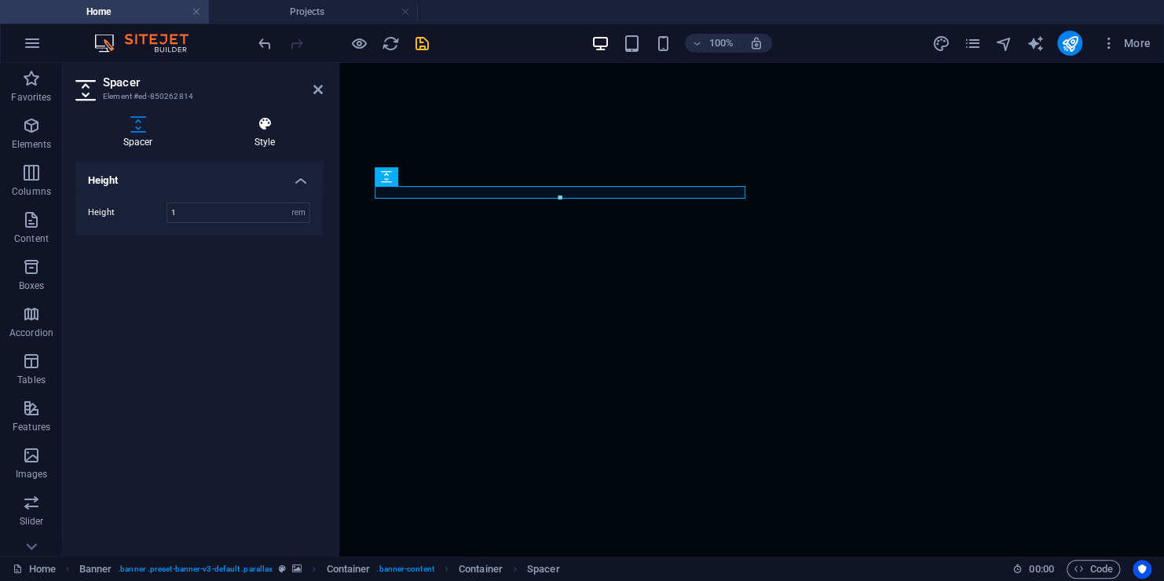
click at [269, 133] on h4 "Style" at bounding box center [265, 132] width 116 height 33
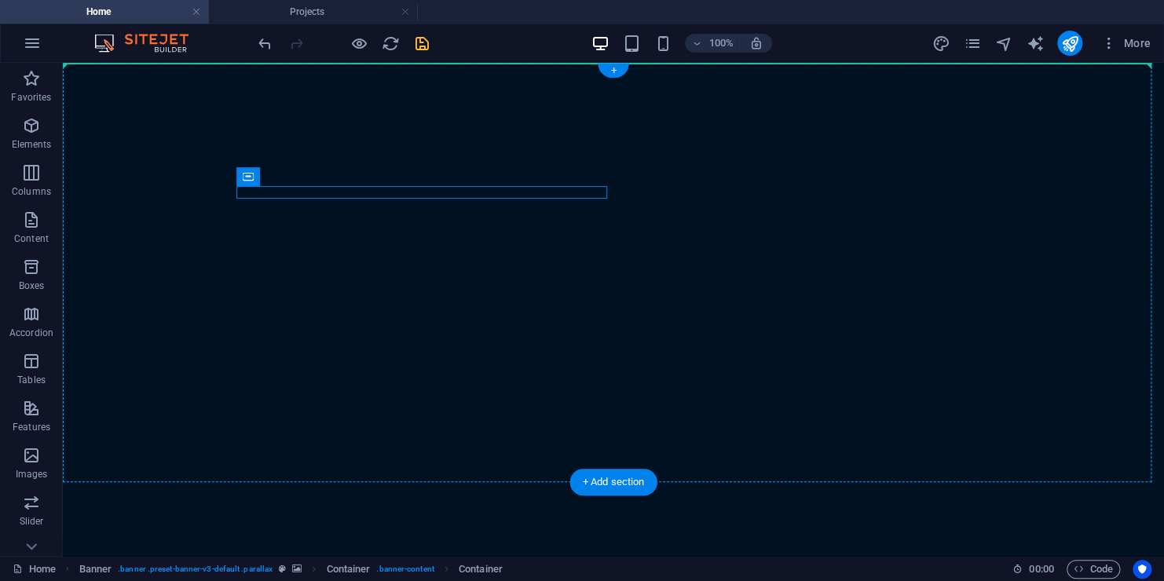
drag, startPoint x: 448, startPoint y: 236, endPoint x: 245, endPoint y: 145, distance: 222.1
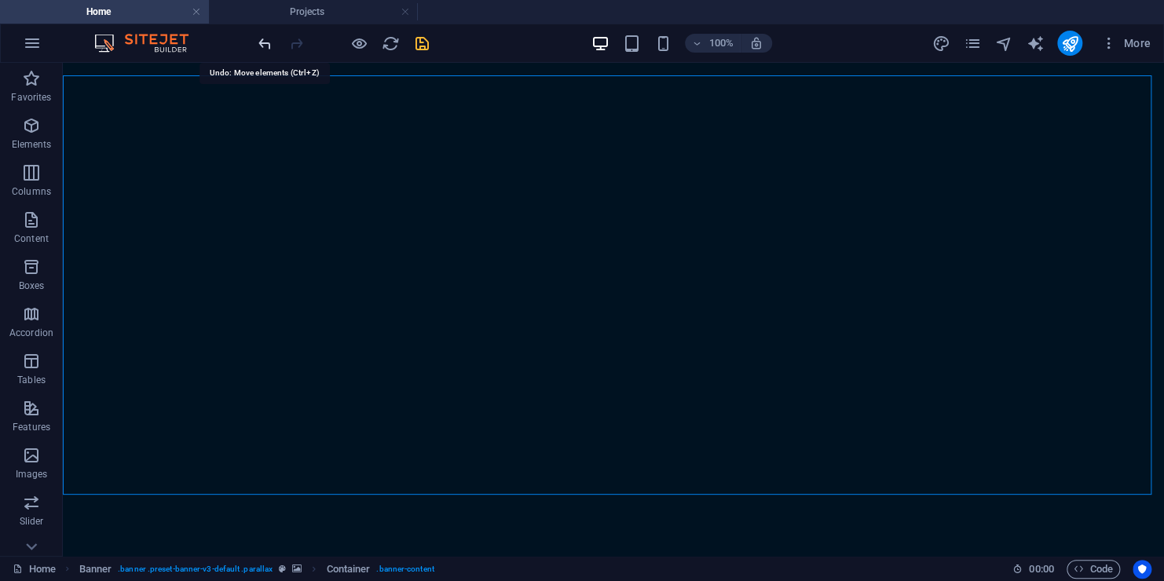
click at [257, 37] on icon "undo" at bounding box center [265, 44] width 18 height 18
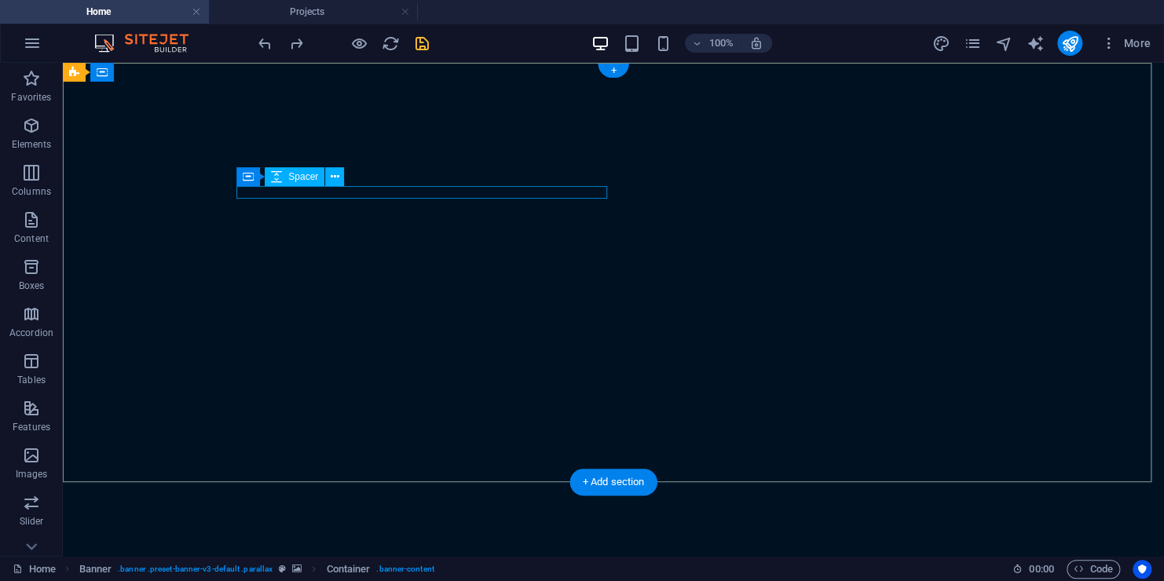
click at [342, 580] on div at bounding box center [613, 588] width 741 height 13
click at [335, 178] on icon at bounding box center [335, 177] width 9 height 16
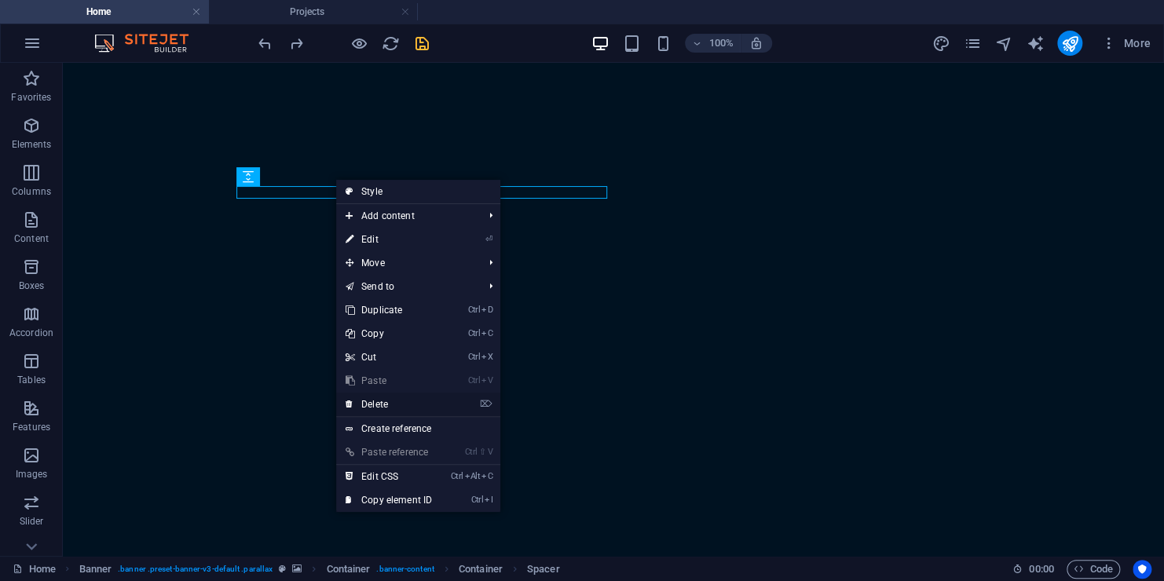
click at [387, 400] on link "⌦ Delete" at bounding box center [388, 405] width 105 height 24
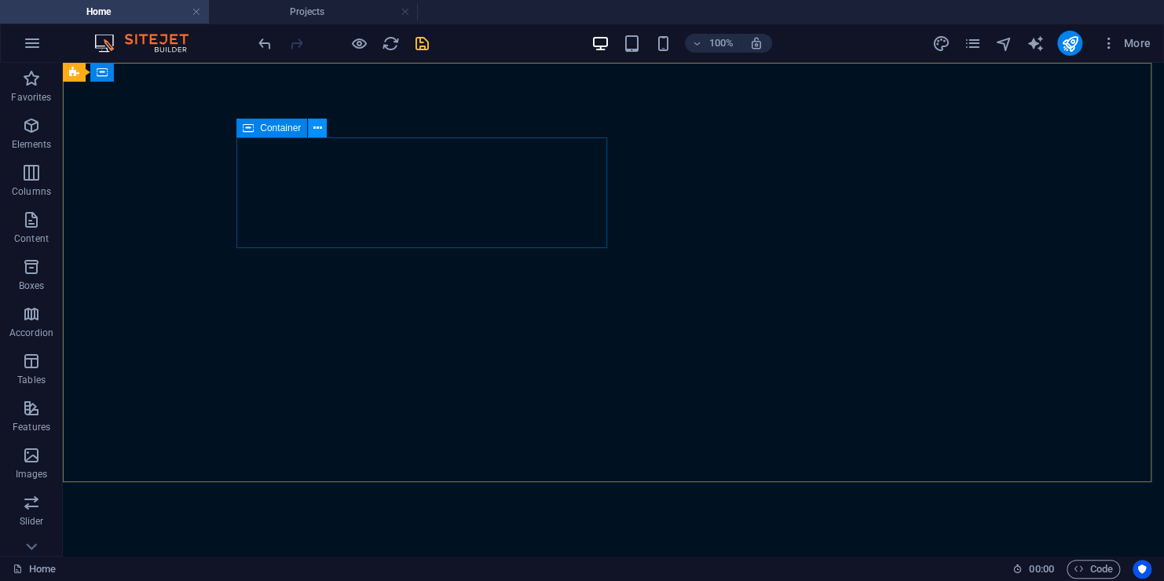
click at [319, 127] on icon at bounding box center [317, 128] width 9 height 16
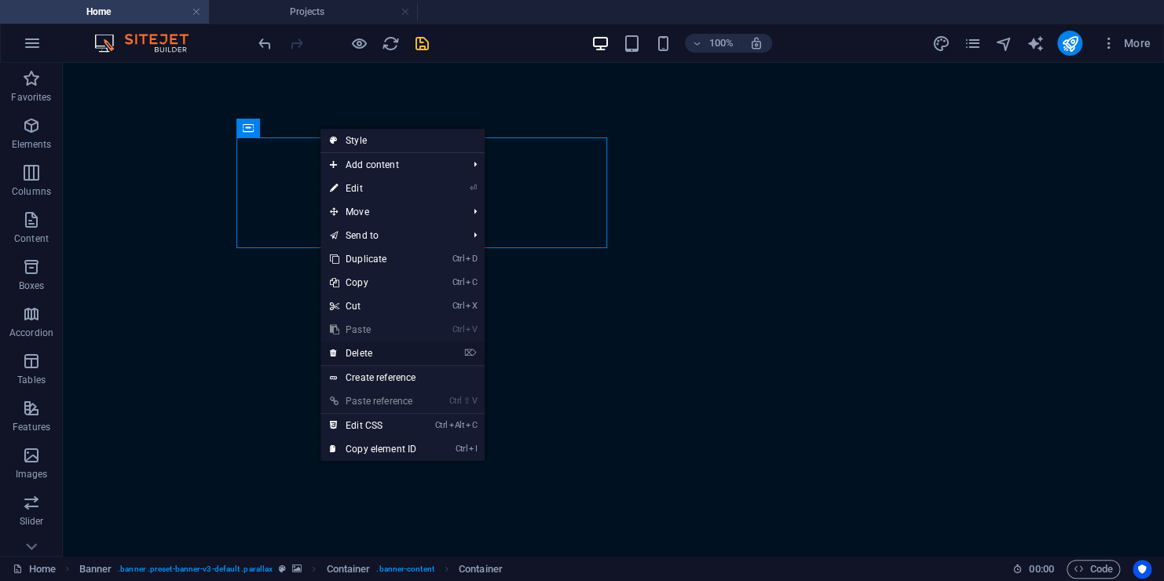
click at [384, 352] on link "⌦ Delete" at bounding box center [372, 354] width 105 height 24
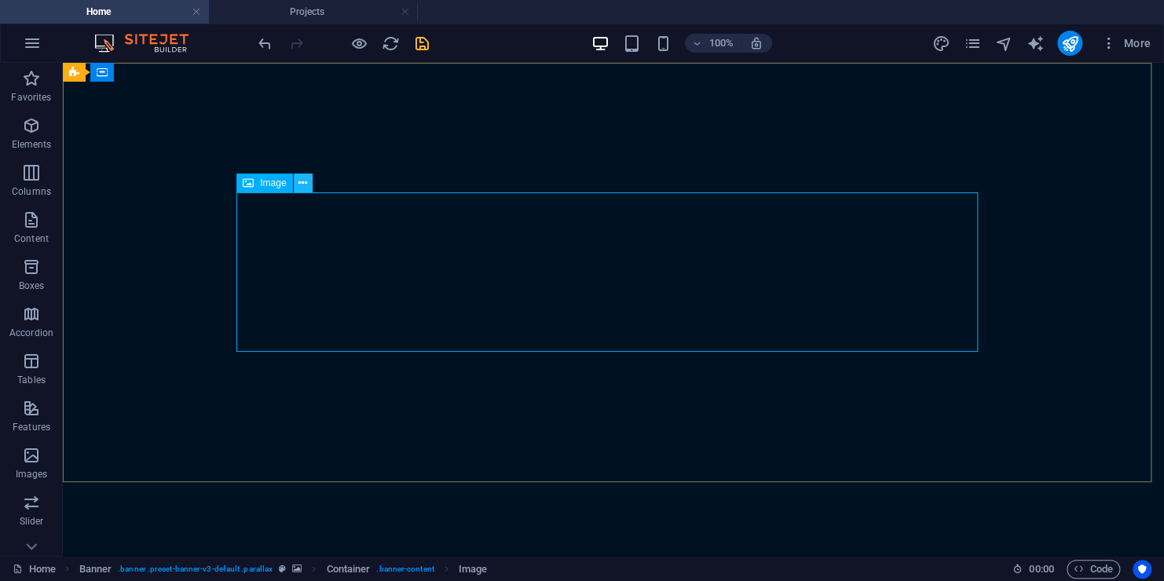
click at [306, 186] on icon at bounding box center [302, 183] width 9 height 16
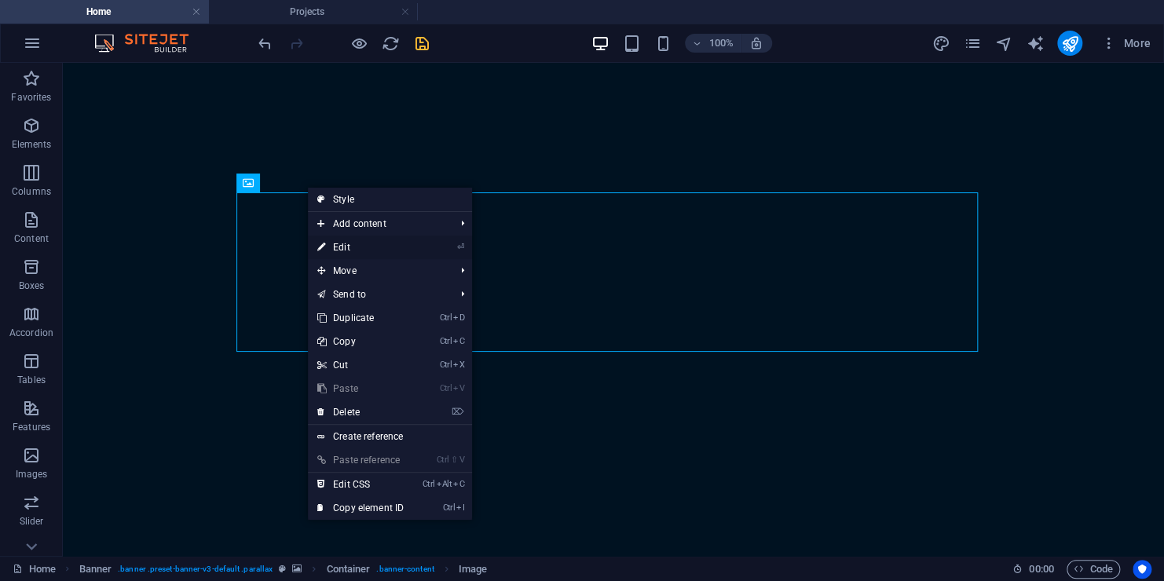
click at [343, 251] on link "⏎ Edit" at bounding box center [360, 248] width 105 height 24
select select "px"
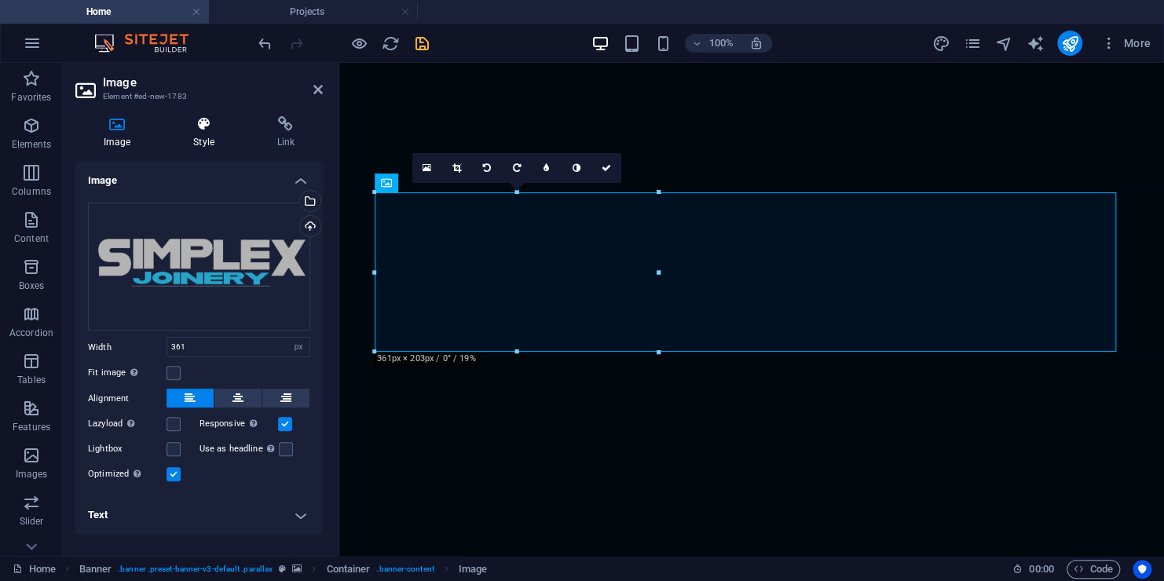
click at [214, 118] on icon at bounding box center [203, 124] width 77 height 16
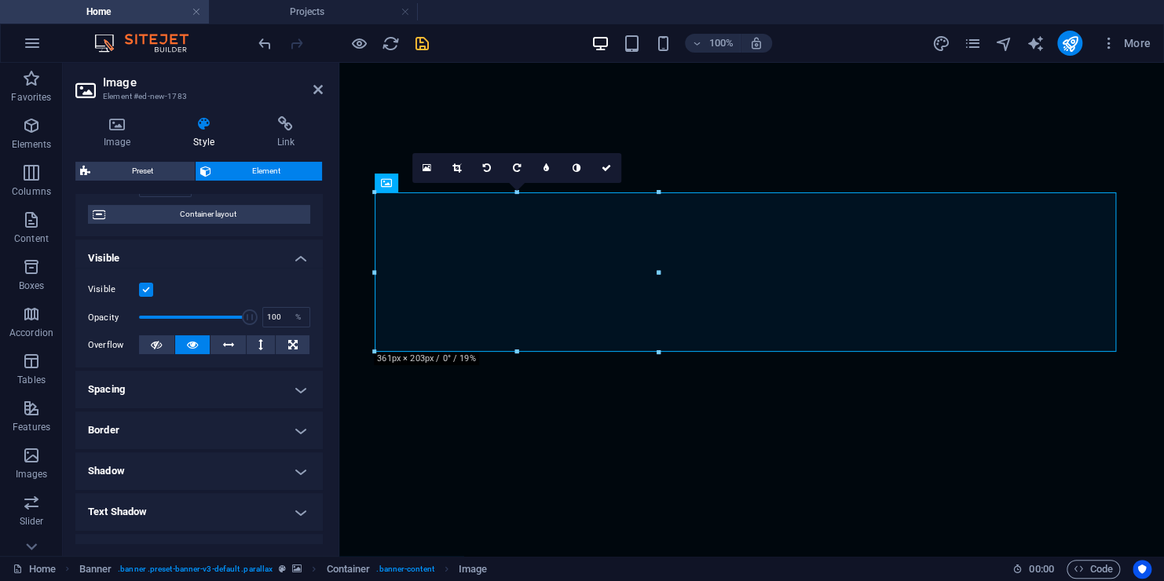
scroll to position [157, 0]
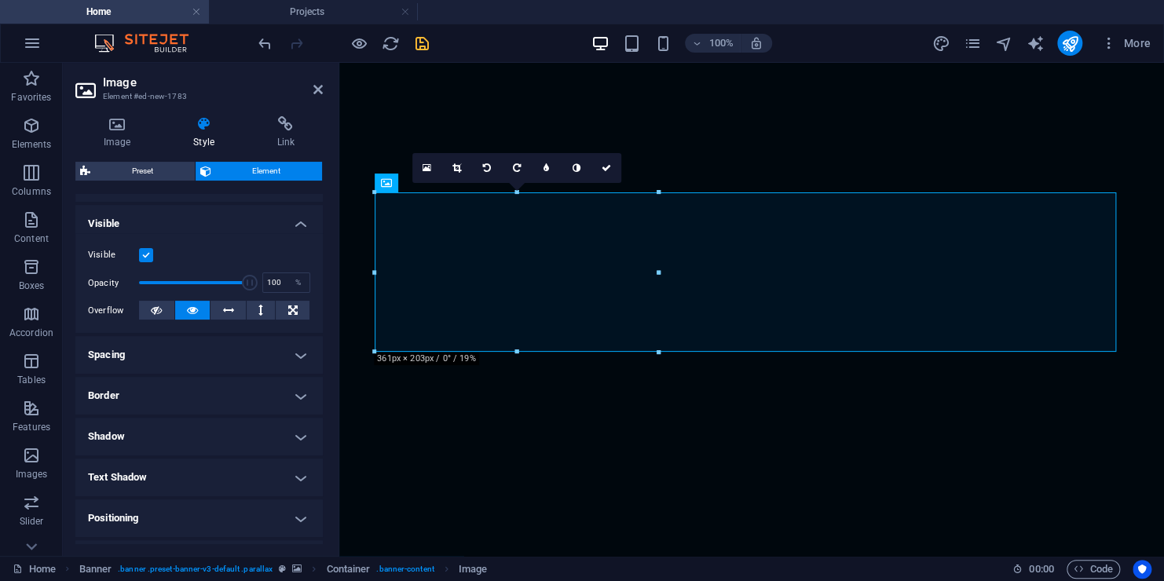
click at [299, 364] on h4 "Spacing" at bounding box center [198, 355] width 247 height 38
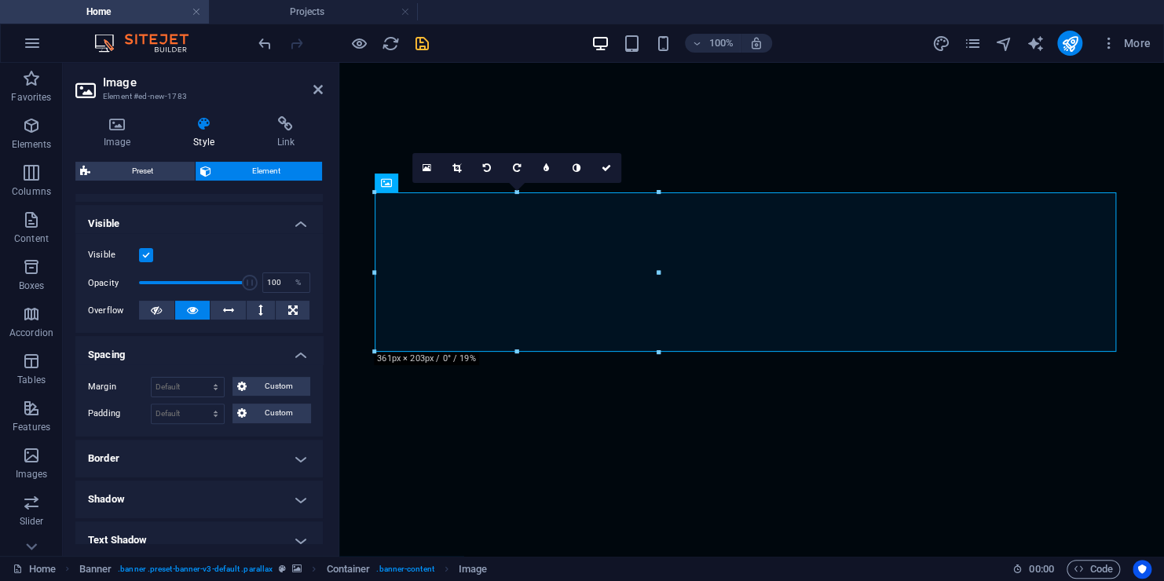
click at [299, 364] on div "Margin Default auto px % rem vw vh Custom Custom auto px % rem vw vh auto px % …" at bounding box center [198, 400] width 247 height 72
click at [292, 356] on h4 "Spacing" at bounding box center [198, 350] width 247 height 28
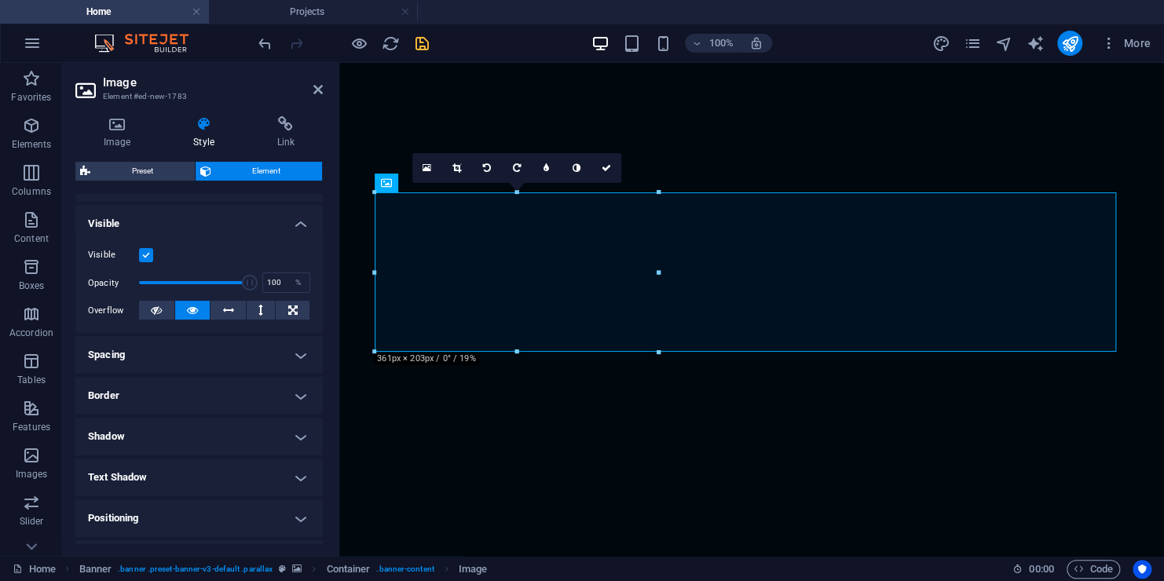
click at [295, 393] on h4 "Border" at bounding box center [198, 396] width 247 height 38
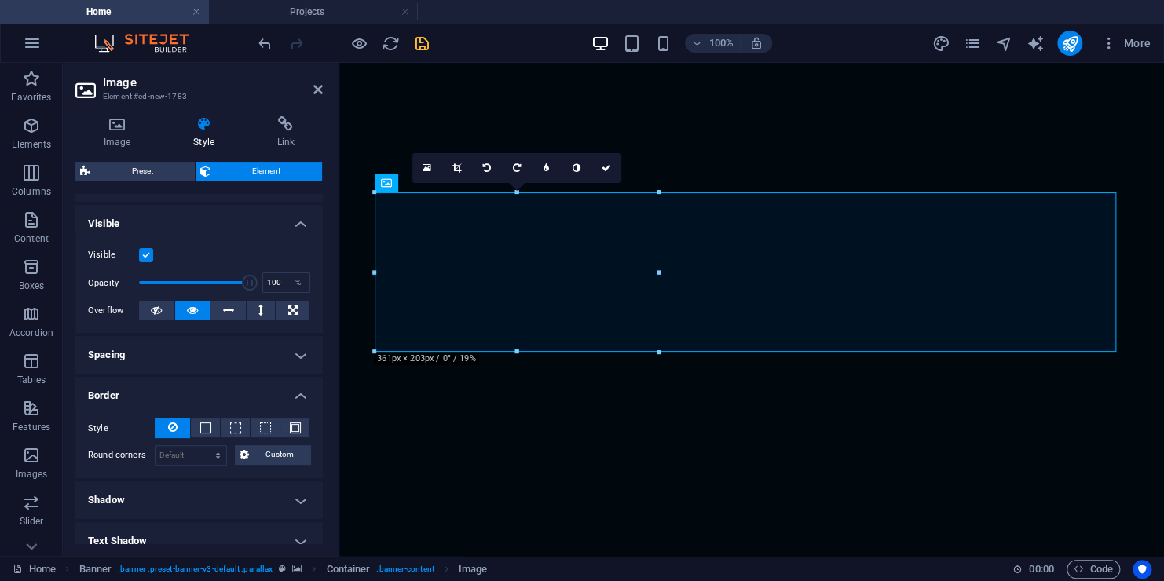
click at [291, 394] on h4 "Border" at bounding box center [198, 391] width 247 height 28
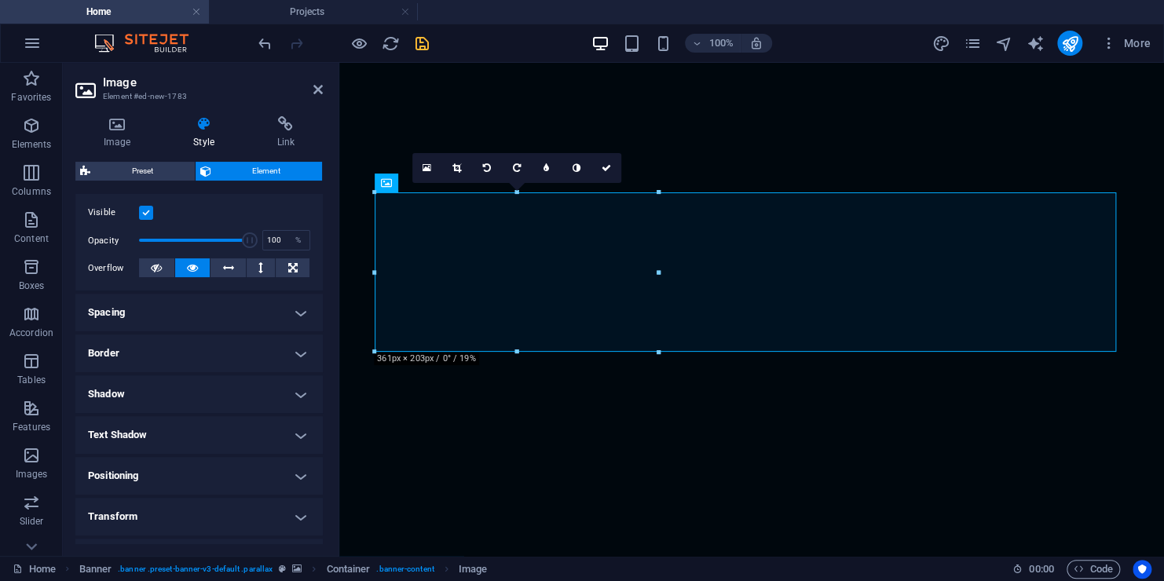
scroll to position [313, 0]
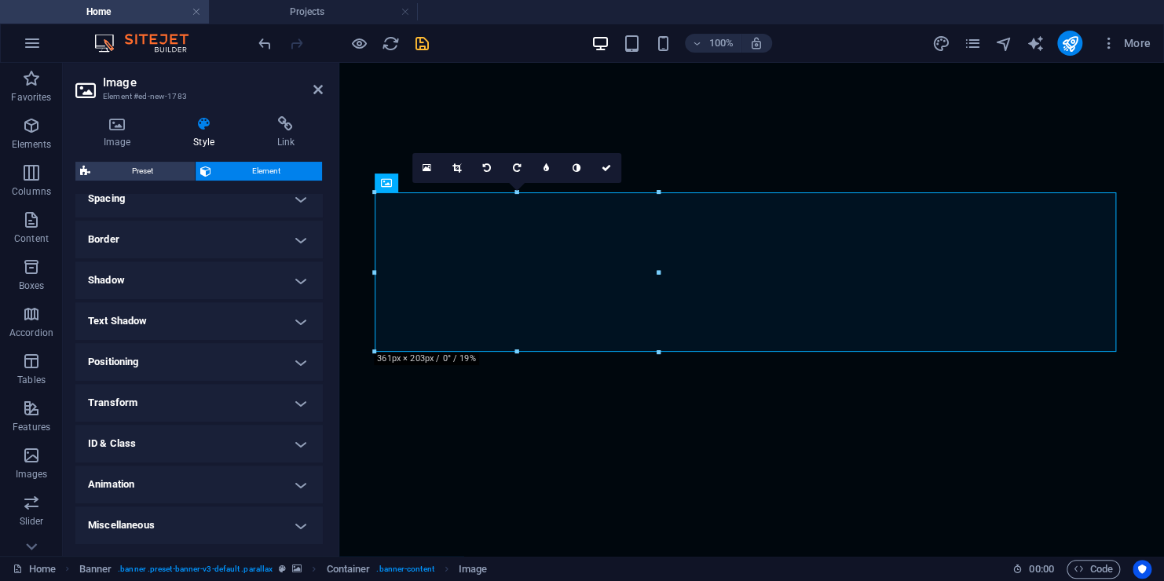
click at [300, 365] on h4 "Positioning" at bounding box center [198, 362] width 247 height 38
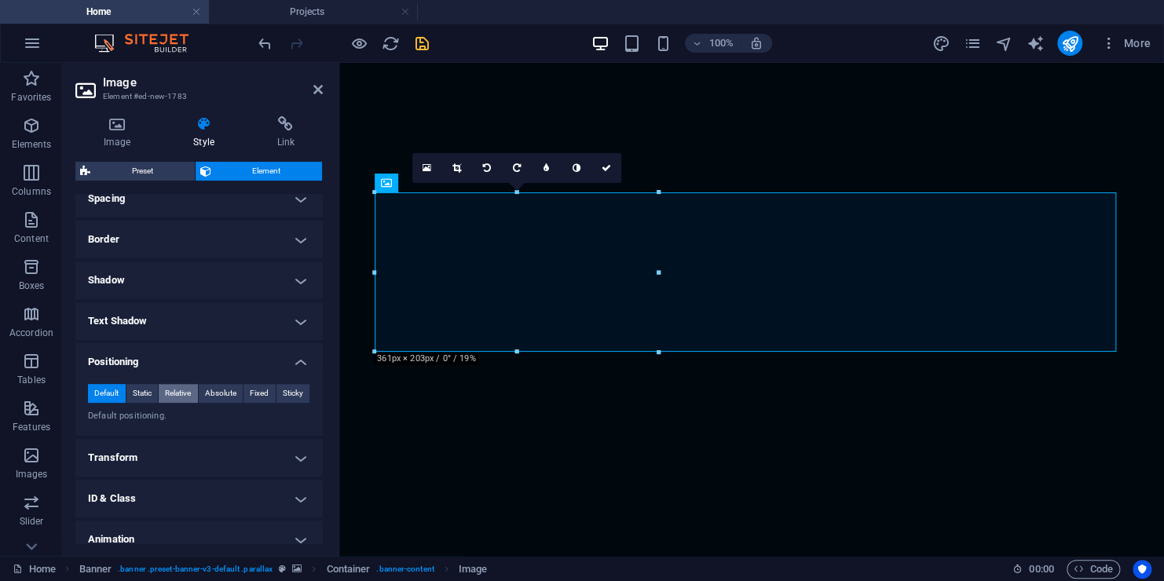
click at [183, 400] on span "Relative" at bounding box center [178, 393] width 26 height 19
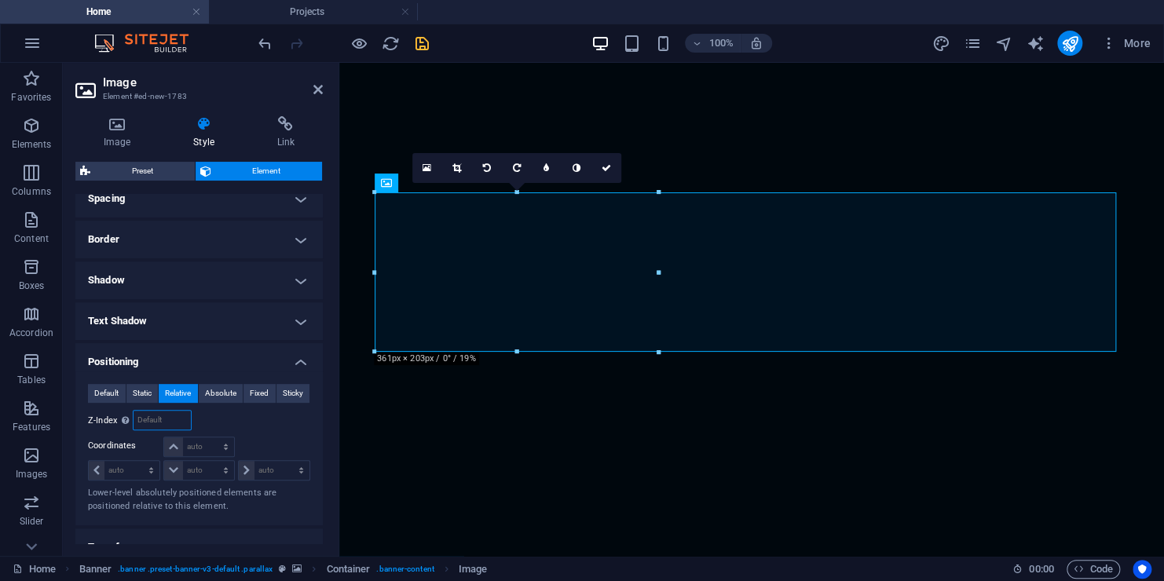
click at [159, 421] on input "number" at bounding box center [161, 420] width 57 height 19
click at [265, 391] on span "Fixed" at bounding box center [259, 393] width 19 height 19
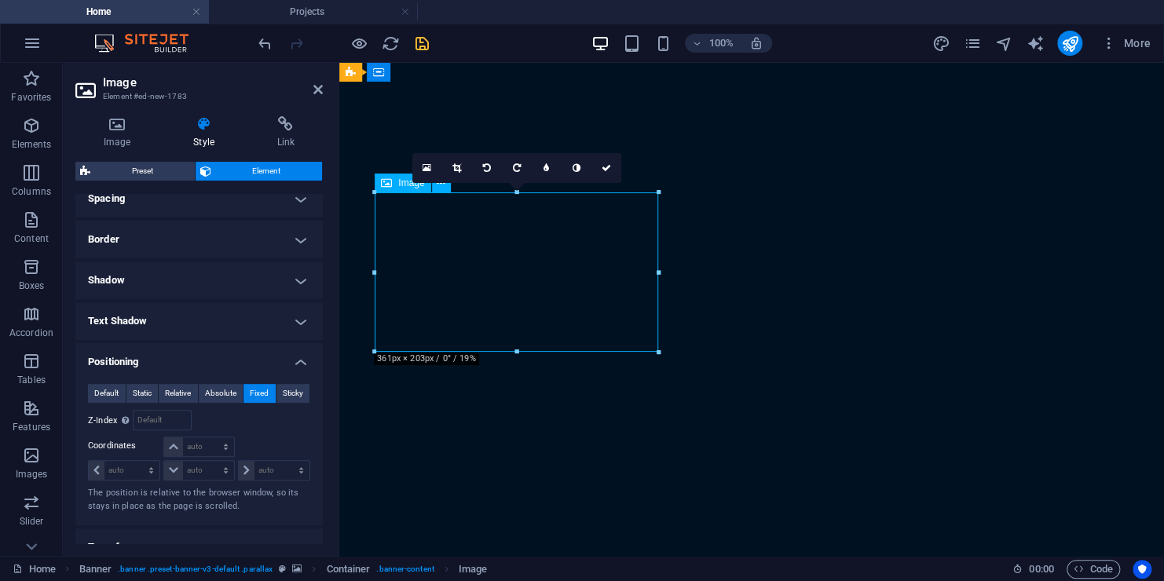
drag, startPoint x: 481, startPoint y: 261, endPoint x: 415, endPoint y: 203, distance: 87.9
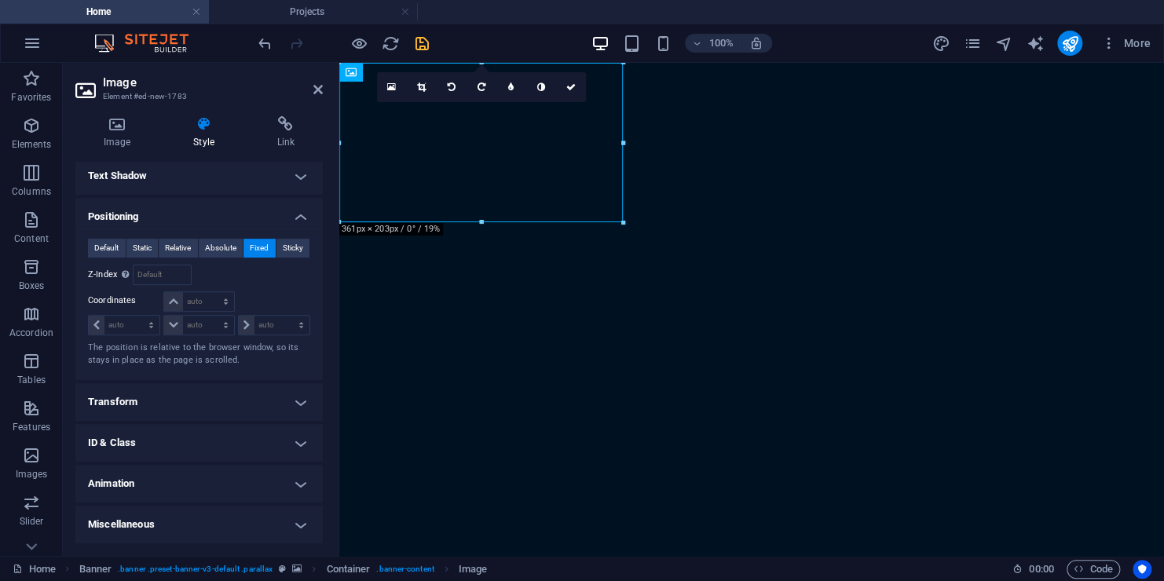
scroll to position [257, 0]
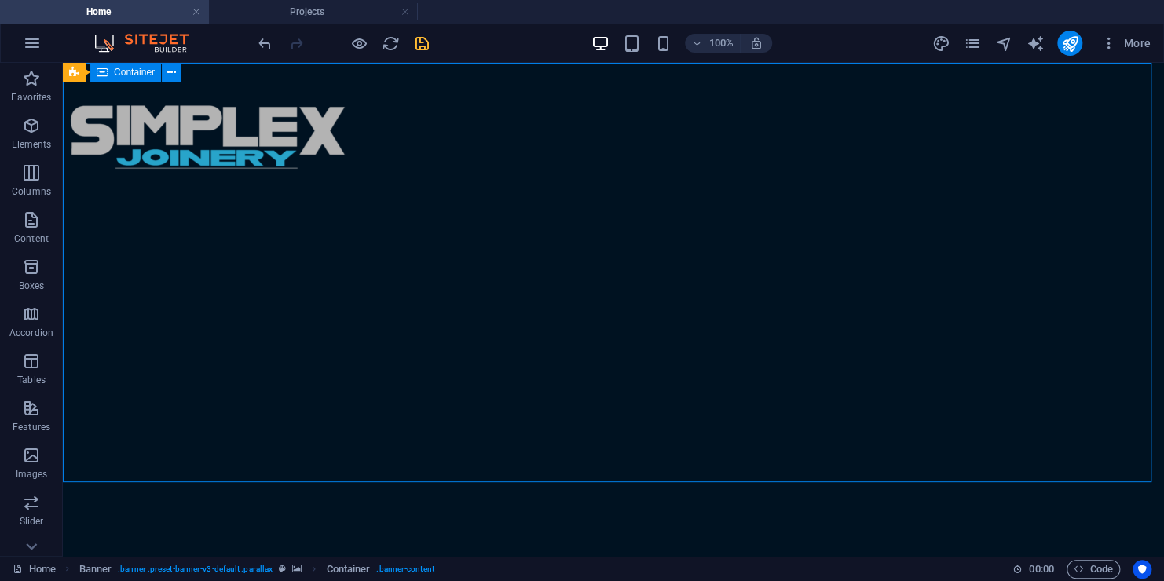
drag, startPoint x: 426, startPoint y: 150, endPoint x: 440, endPoint y: 166, distance: 21.2
click at [440, 519] on div at bounding box center [613, 582] width 1101 height 126
click at [276, 44] on div at bounding box center [343, 43] width 176 height 25
click at [272, 44] on icon "undo" at bounding box center [265, 44] width 18 height 18
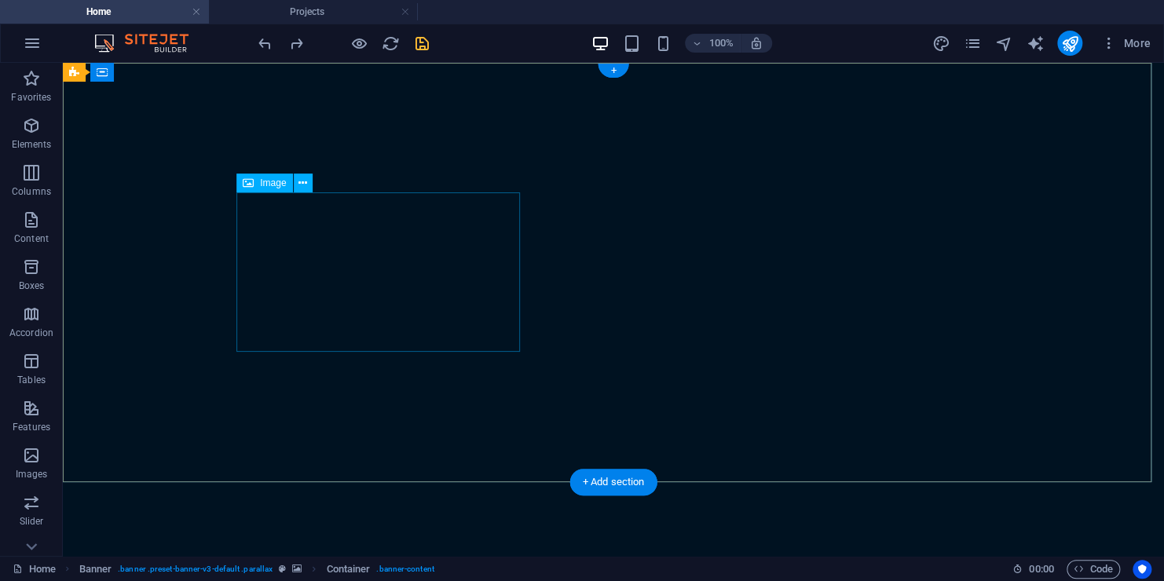
click at [303, 192] on button at bounding box center [303, 183] width 19 height 19
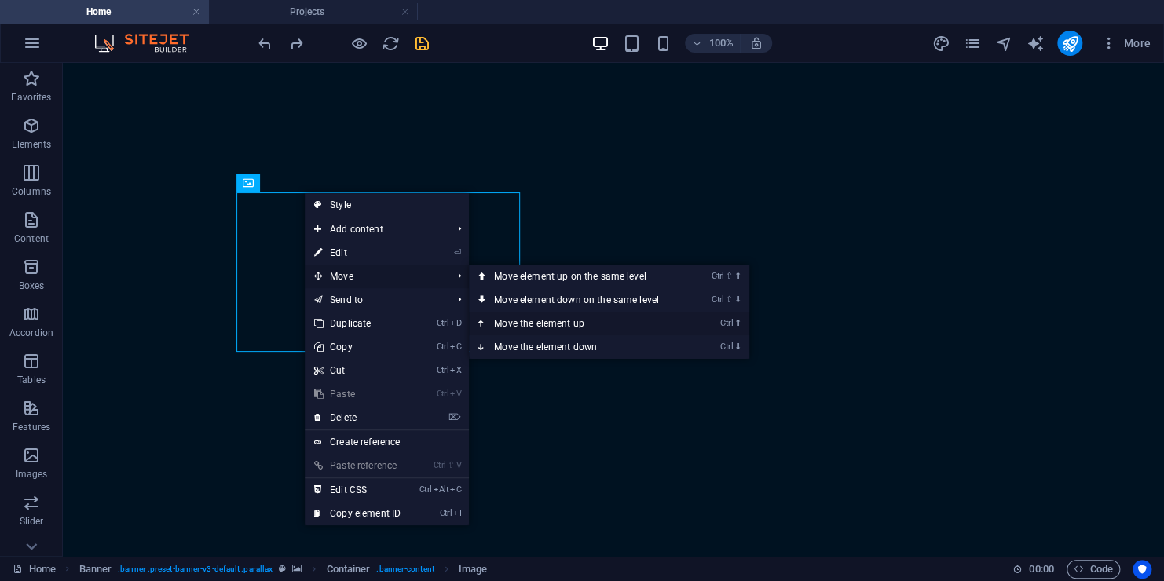
click at [541, 317] on link "Ctrl ⬆ Move the element up" at bounding box center [579, 324] width 221 height 24
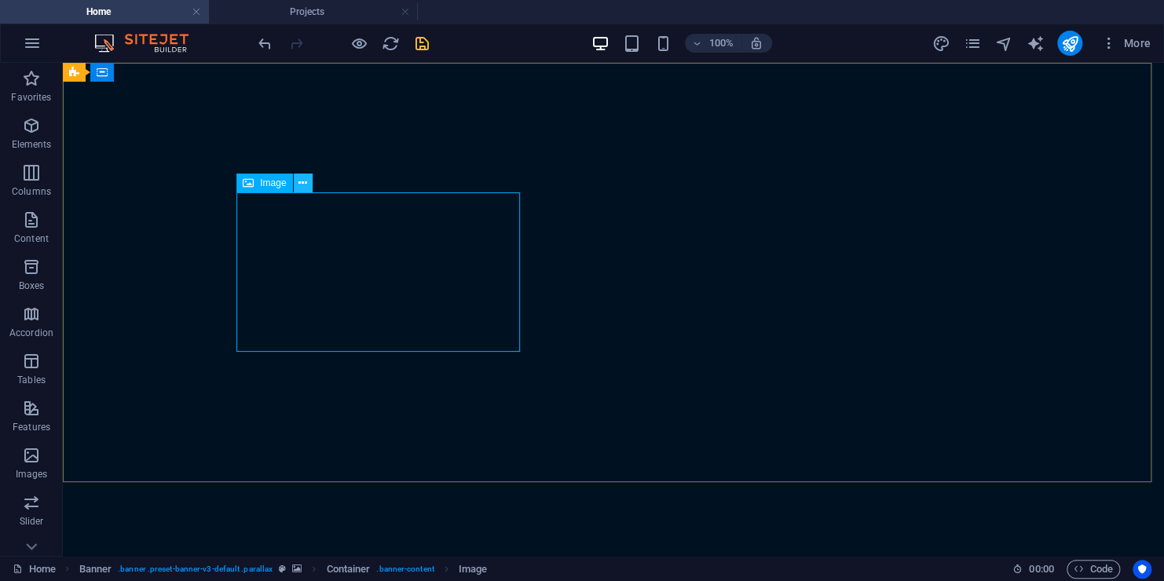
click at [302, 182] on icon at bounding box center [302, 183] width 9 height 16
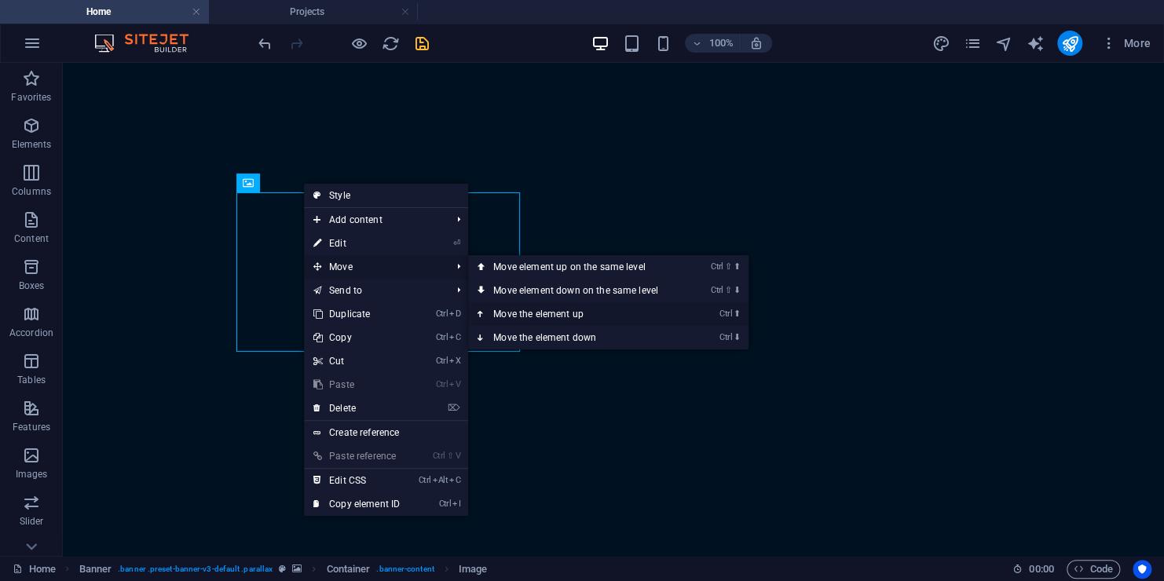
click at [570, 308] on link "Ctrl ⬆ Move the element up" at bounding box center [578, 314] width 221 height 24
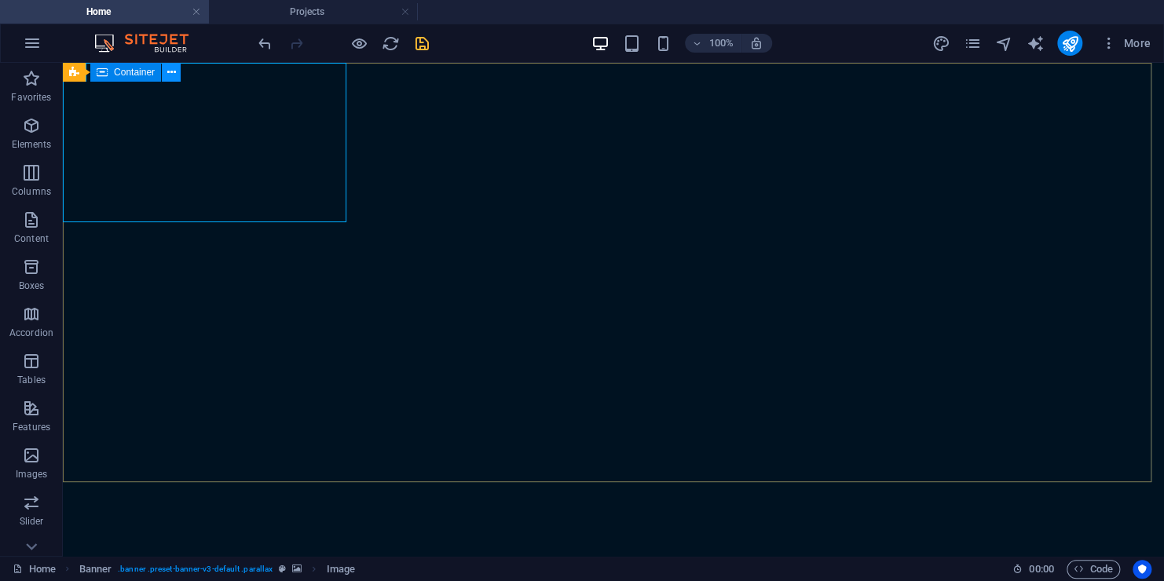
click at [173, 71] on icon at bounding box center [171, 72] width 9 height 16
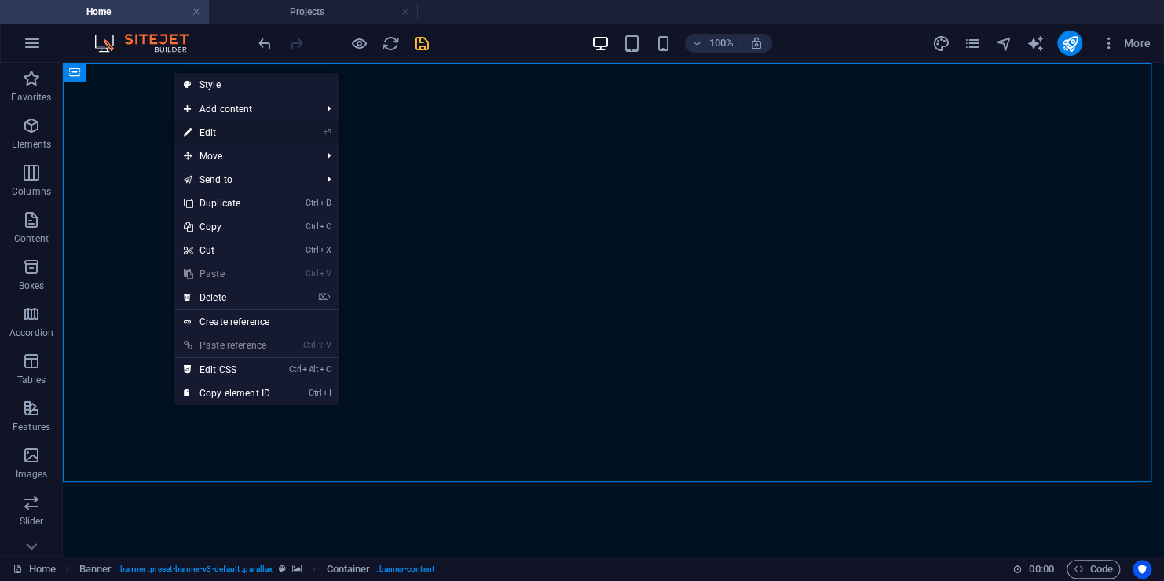
click at [211, 133] on link "⏎ Edit" at bounding box center [226, 133] width 105 height 24
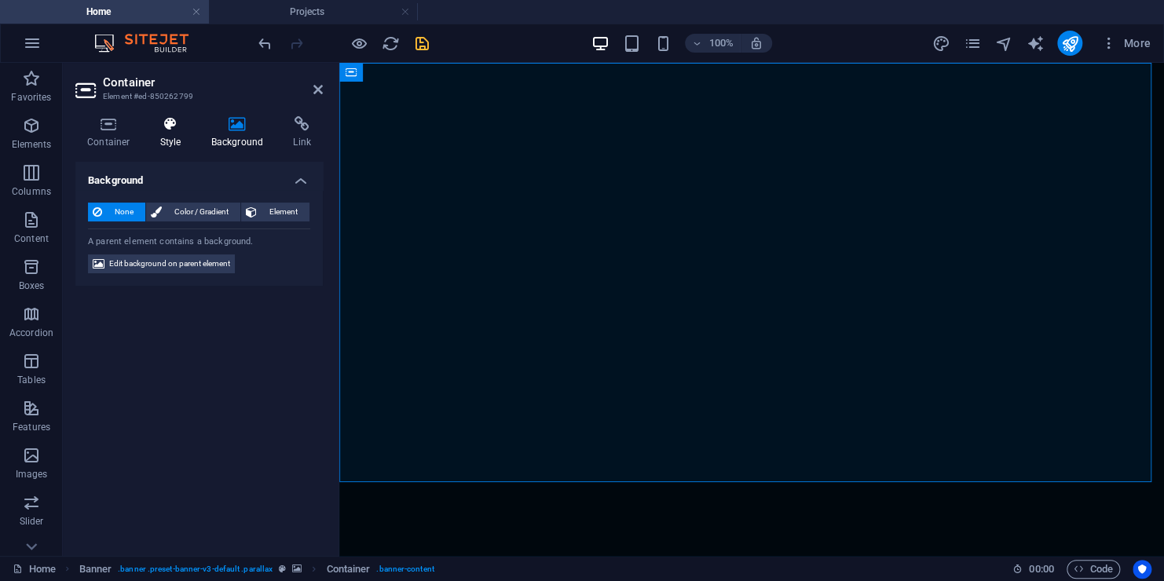
click at [160, 130] on icon at bounding box center [170, 124] width 45 height 16
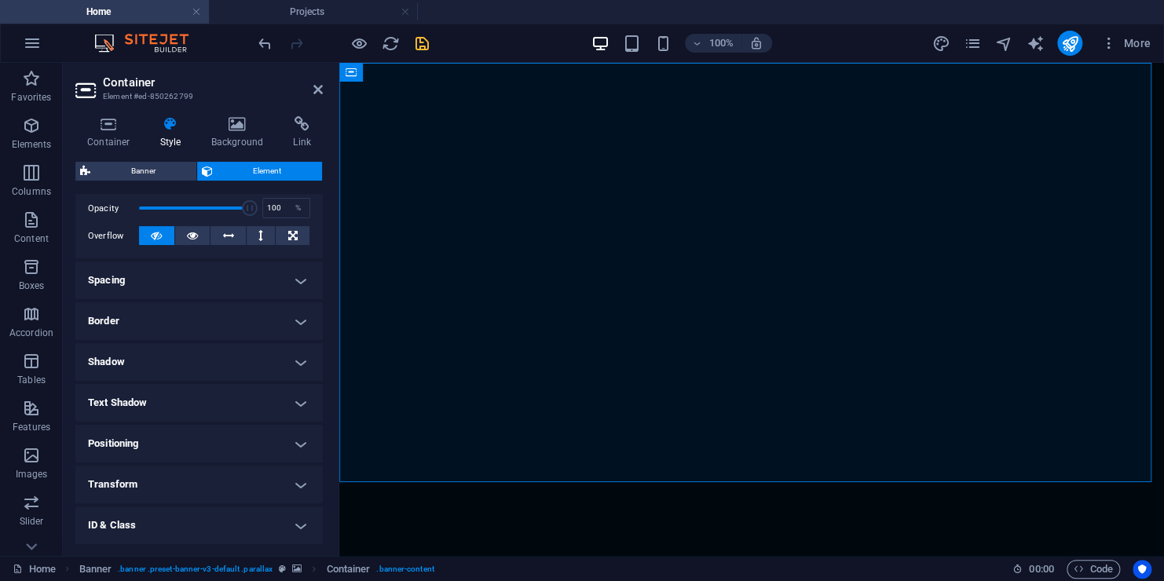
scroll to position [236, 0]
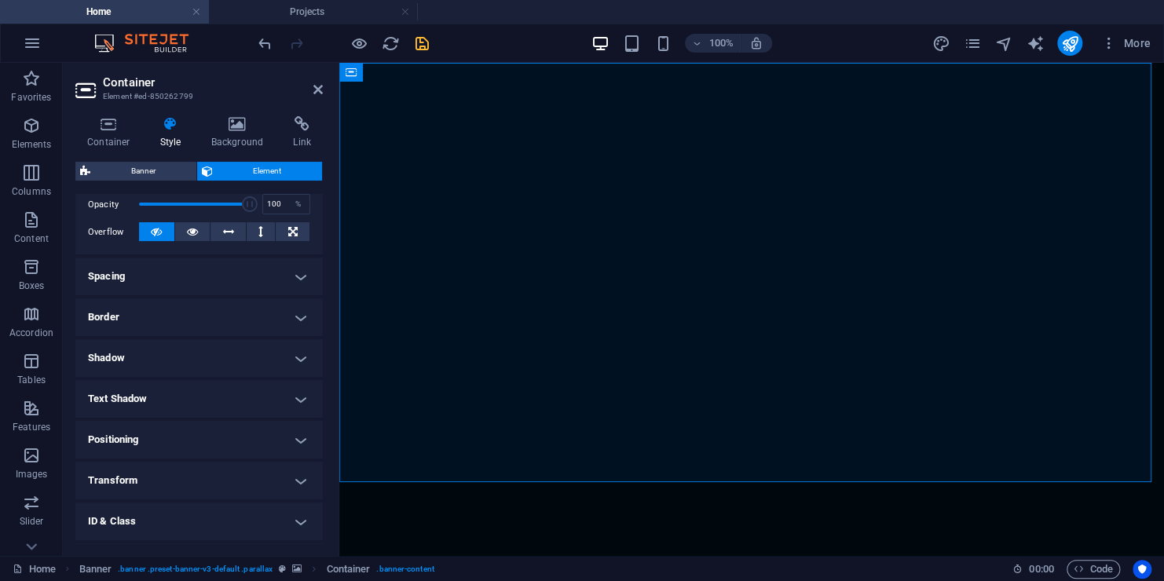
click at [298, 441] on h4 "Positioning" at bounding box center [198, 440] width 247 height 38
click at [298, 441] on h4 "Positioning" at bounding box center [198, 435] width 247 height 28
click at [298, 441] on h4 "Positioning" at bounding box center [198, 440] width 247 height 38
click at [305, 441] on h4 "Positioning" at bounding box center [198, 435] width 247 height 28
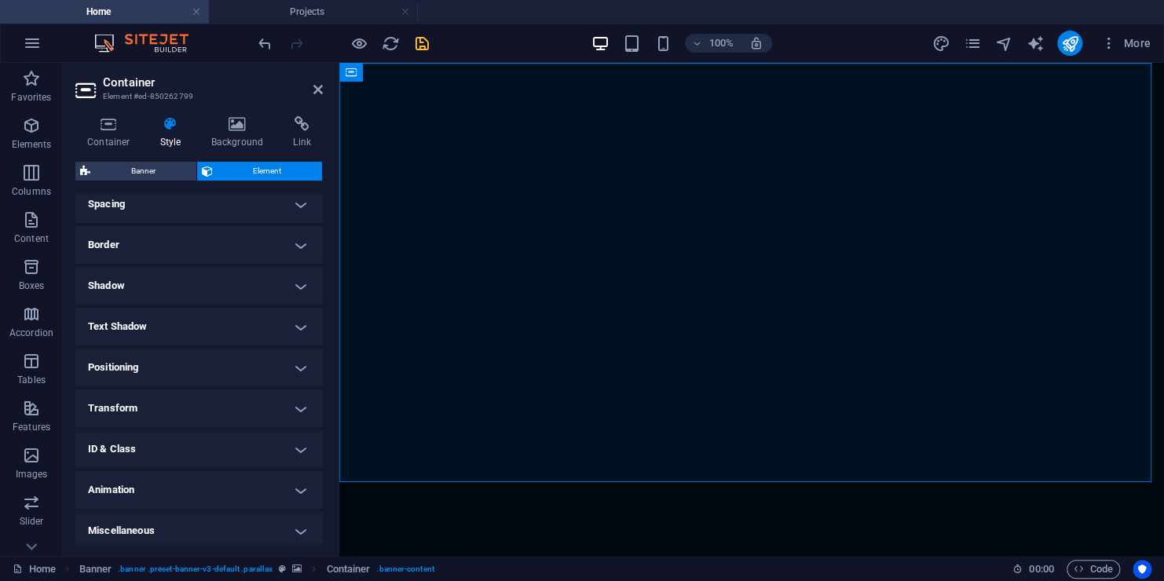
scroll to position [313, 0]
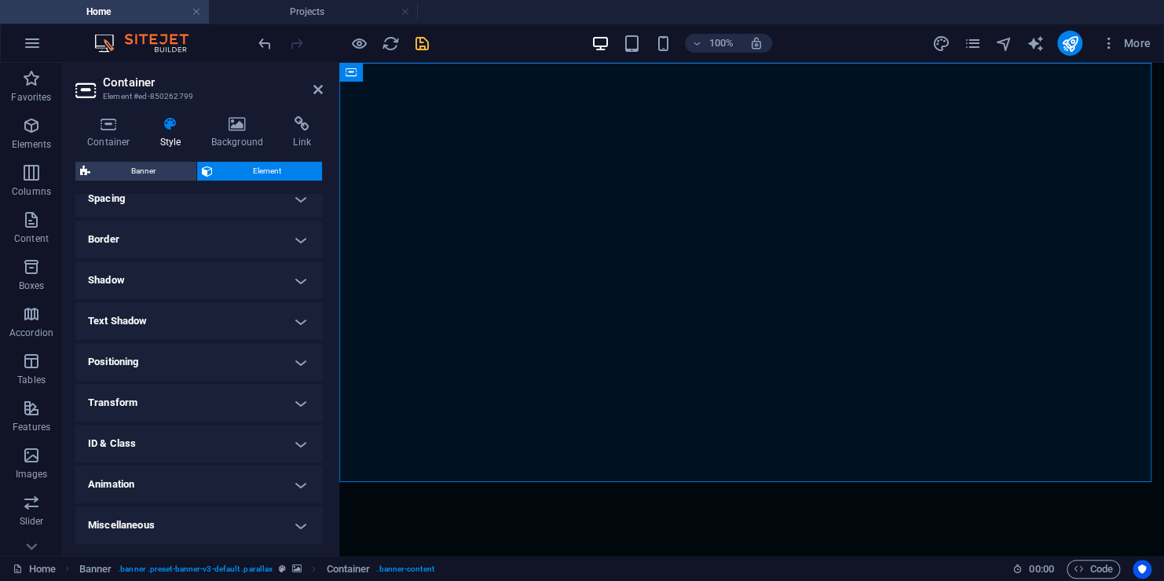
click at [301, 403] on h4 "Transform" at bounding box center [198, 403] width 247 height 38
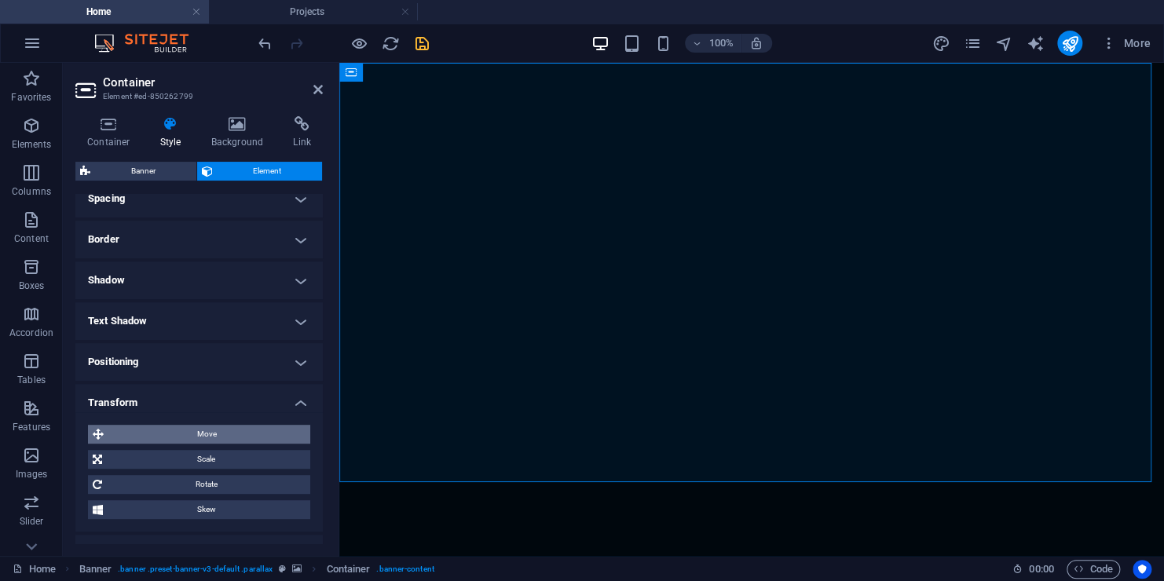
click at [230, 433] on span "Move" at bounding box center [206, 434] width 197 height 19
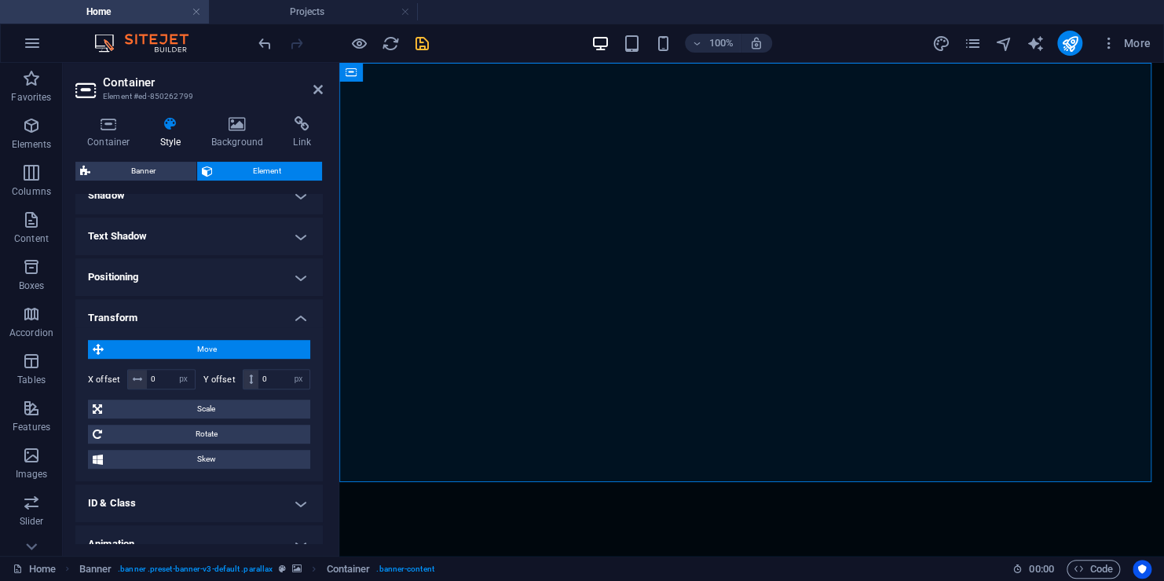
scroll to position [458, 0]
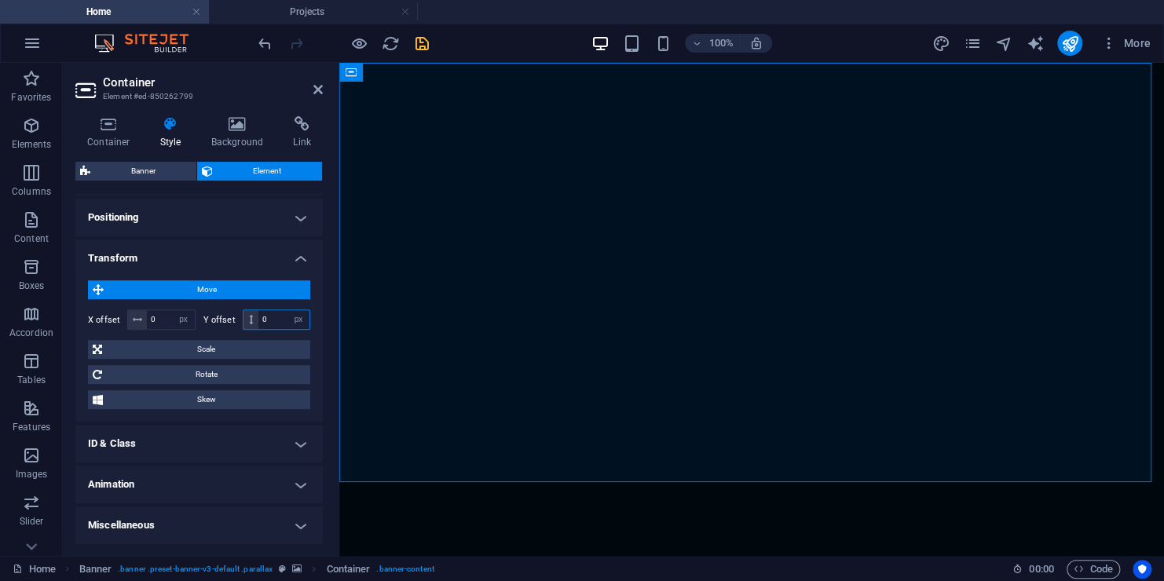
drag, startPoint x: 265, startPoint y: 314, endPoint x: 243, endPoint y: 316, distance: 21.3
click at [243, 316] on div "0 px rem % em vh vw" at bounding box center [277, 319] width 68 height 20
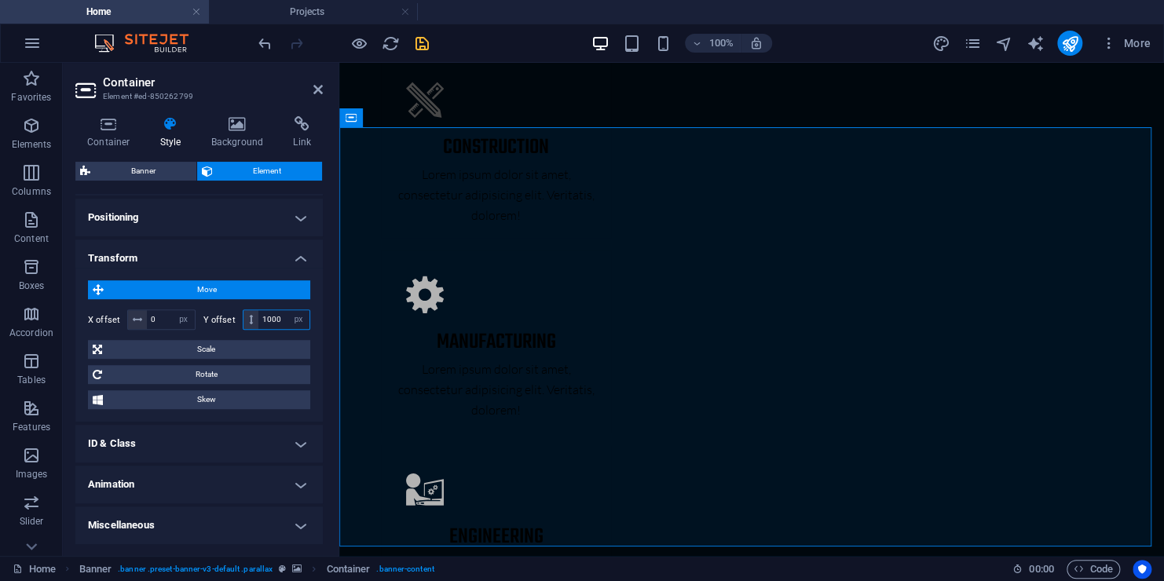
scroll to position [748, 0]
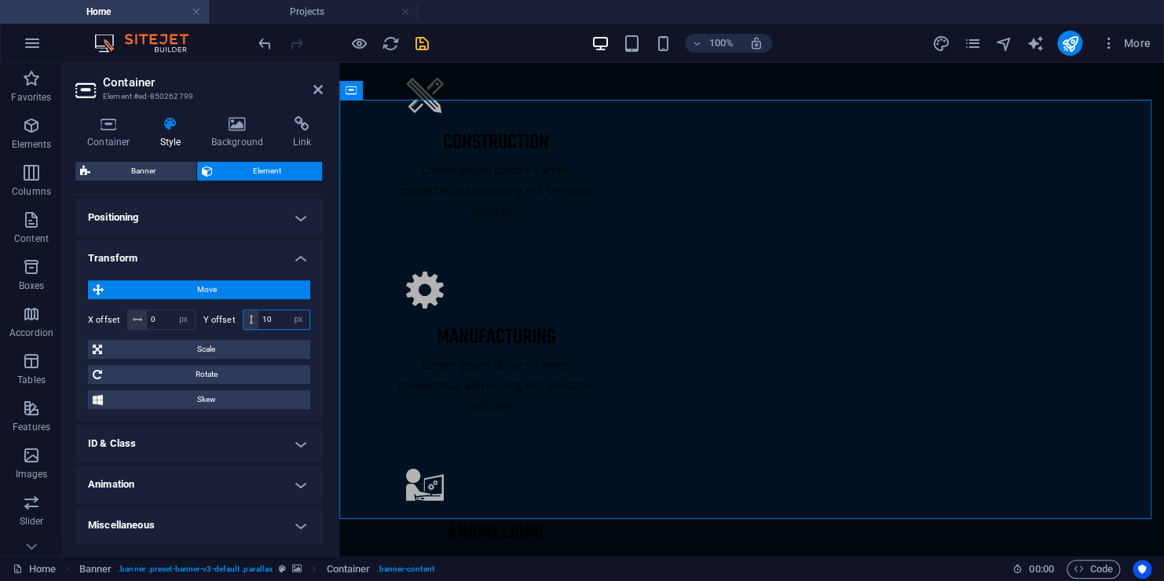
type input "1"
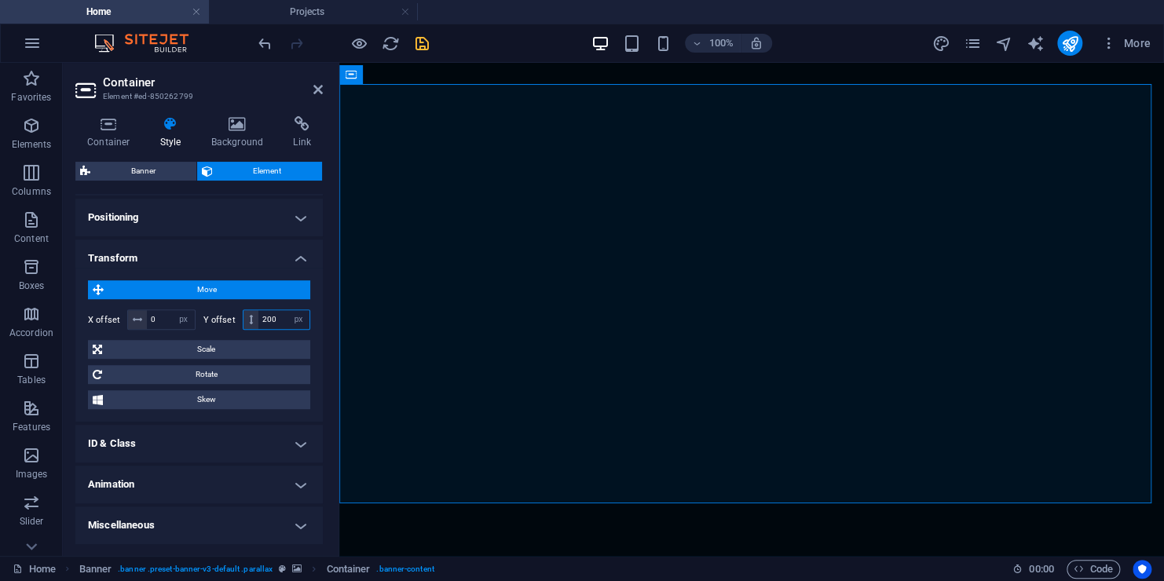
scroll to position [119, 0]
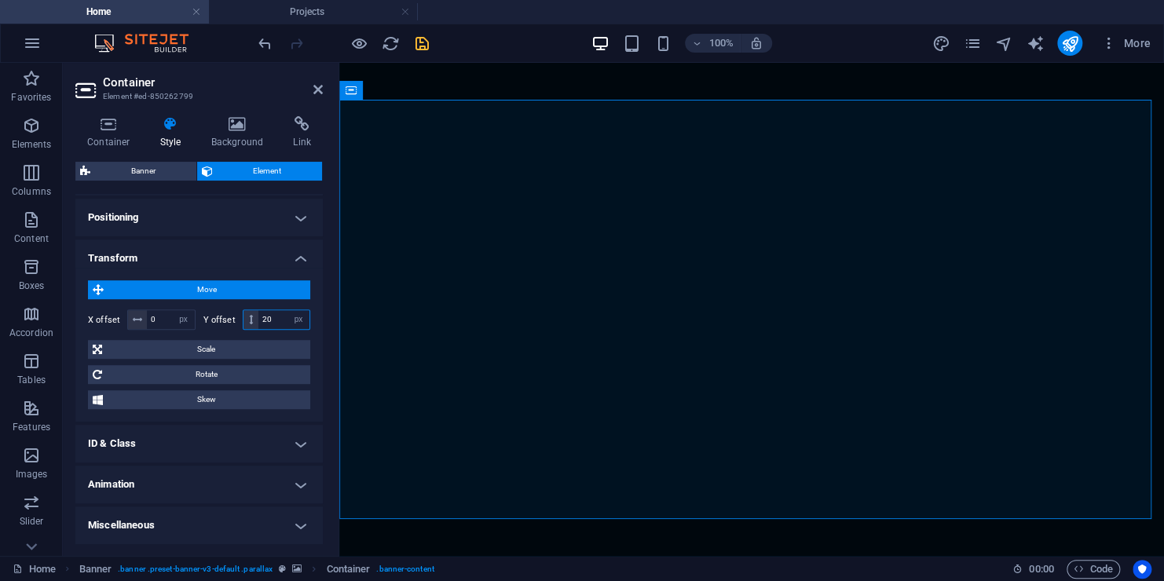
type input "2"
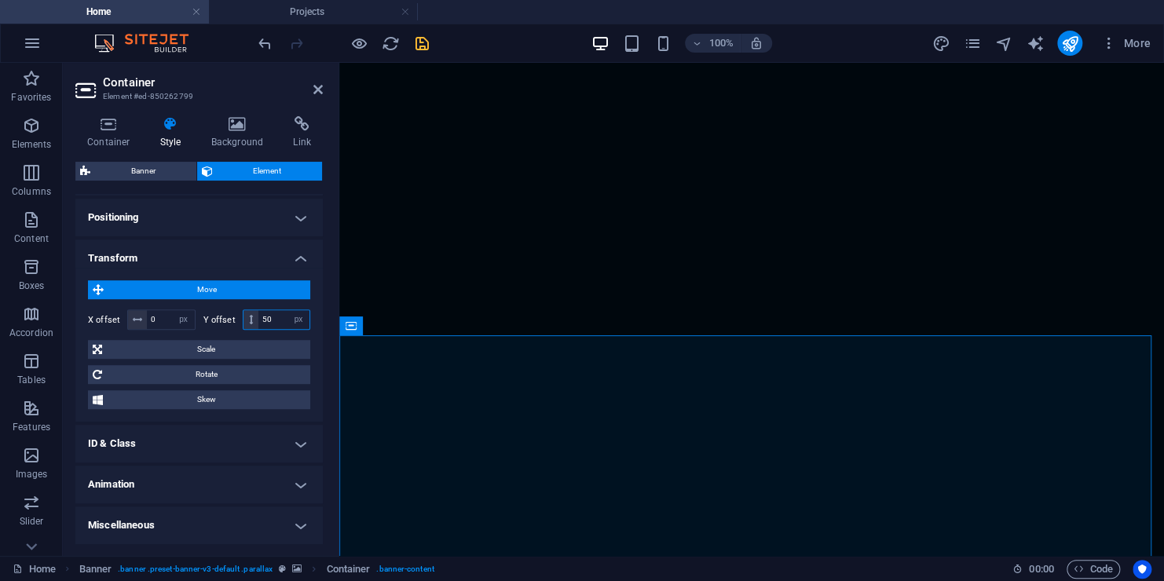
type input "5"
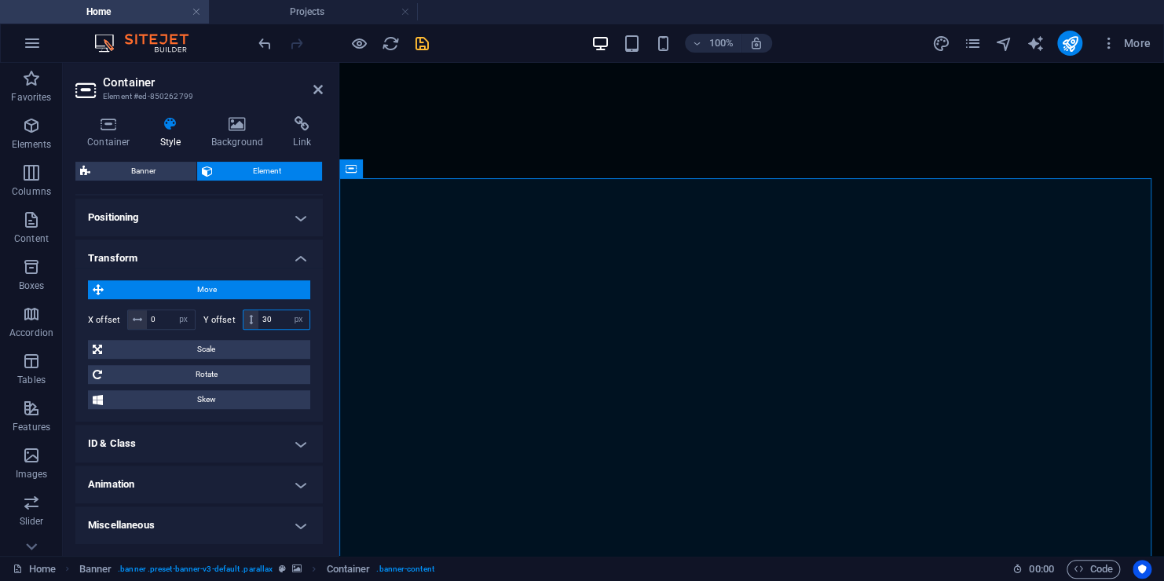
type input "3"
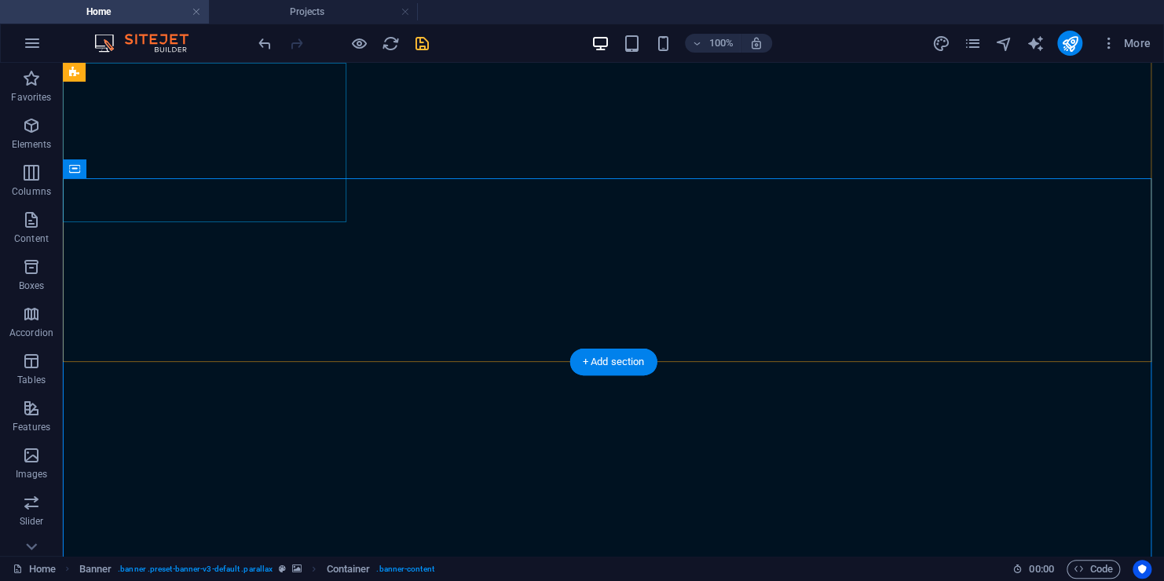
click at [258, 46] on icon "undo" at bounding box center [265, 44] width 18 height 18
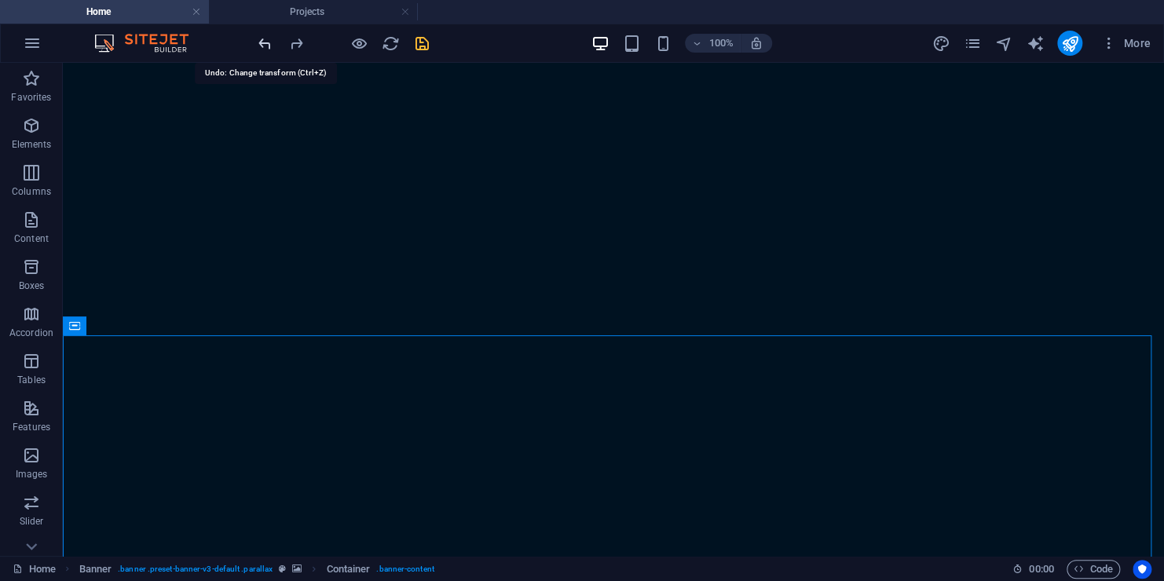
click at [270, 37] on icon "undo" at bounding box center [265, 44] width 18 height 18
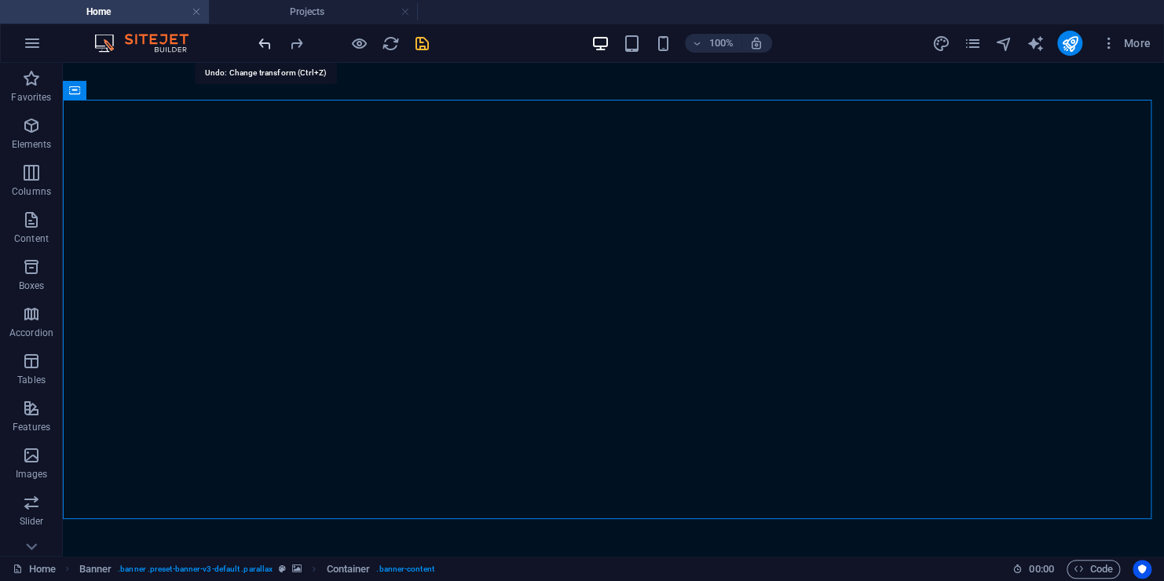
click at [270, 37] on icon "undo" at bounding box center [265, 44] width 18 height 18
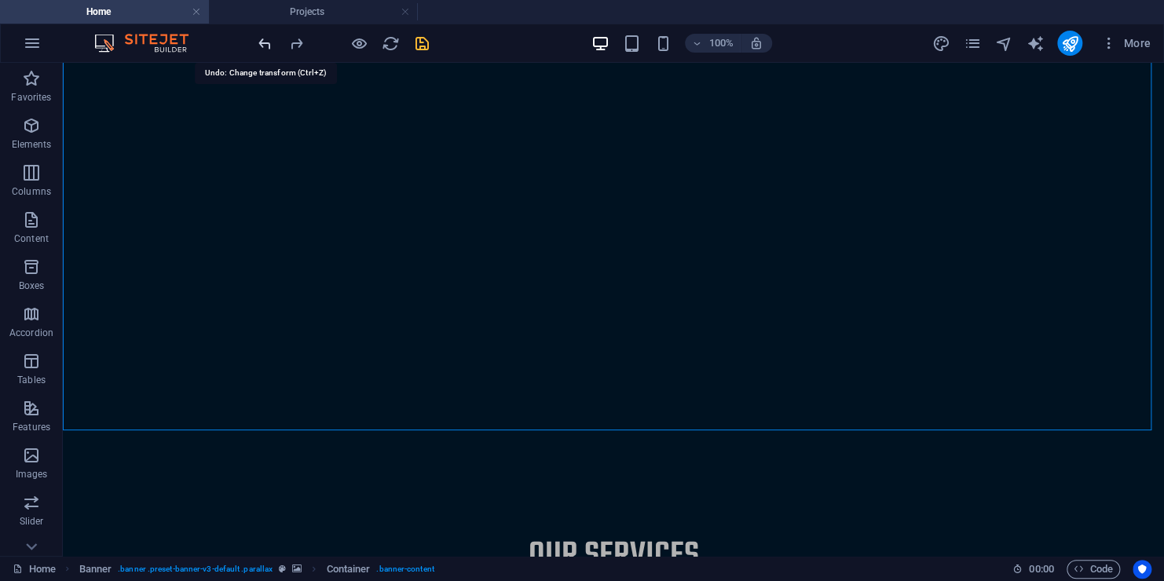
scroll to position [41, 0]
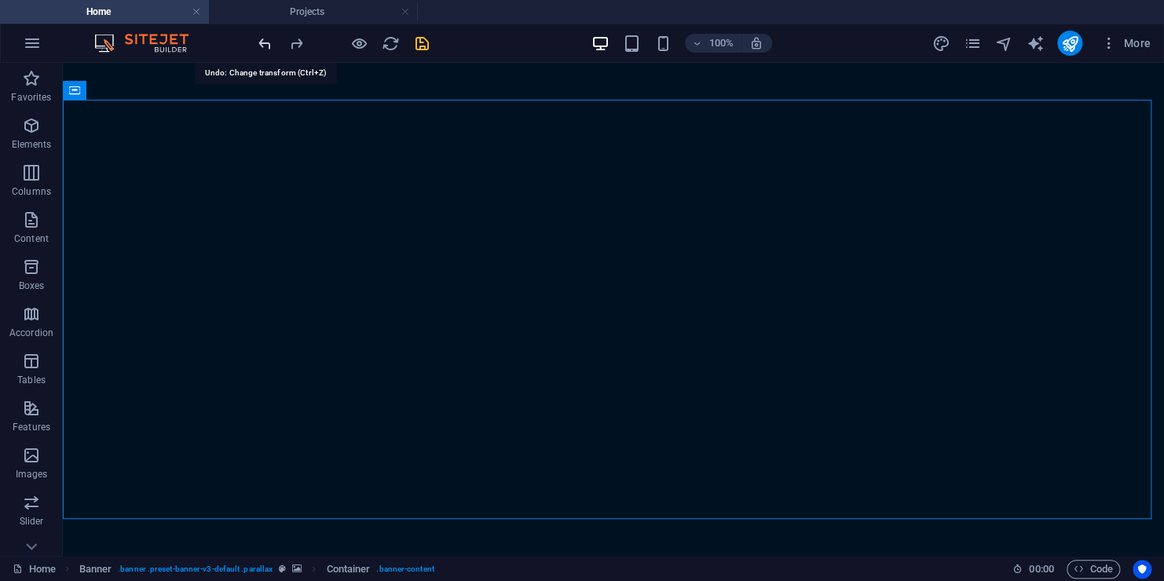
click at [270, 37] on icon "undo" at bounding box center [265, 44] width 18 height 18
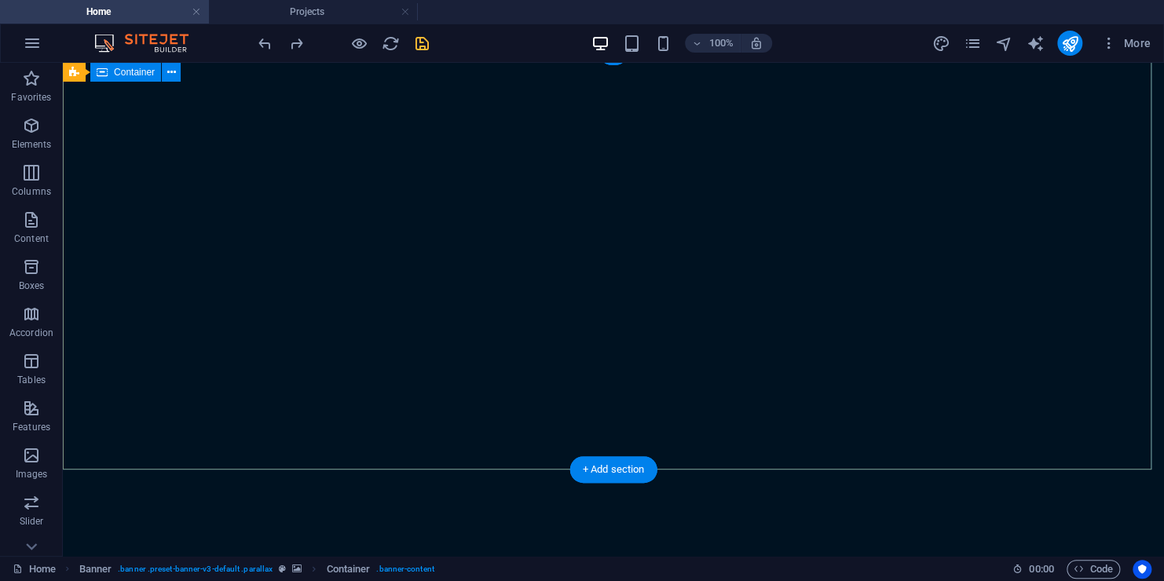
scroll to position [0, 0]
click at [298, 519] on div at bounding box center [613, 582] width 1101 height 126
click at [255, 519] on div at bounding box center [613, 582] width 1101 height 126
click at [224, 519] on div at bounding box center [613, 582] width 1101 height 126
click at [377, 519] on div at bounding box center [613, 582] width 1101 height 126
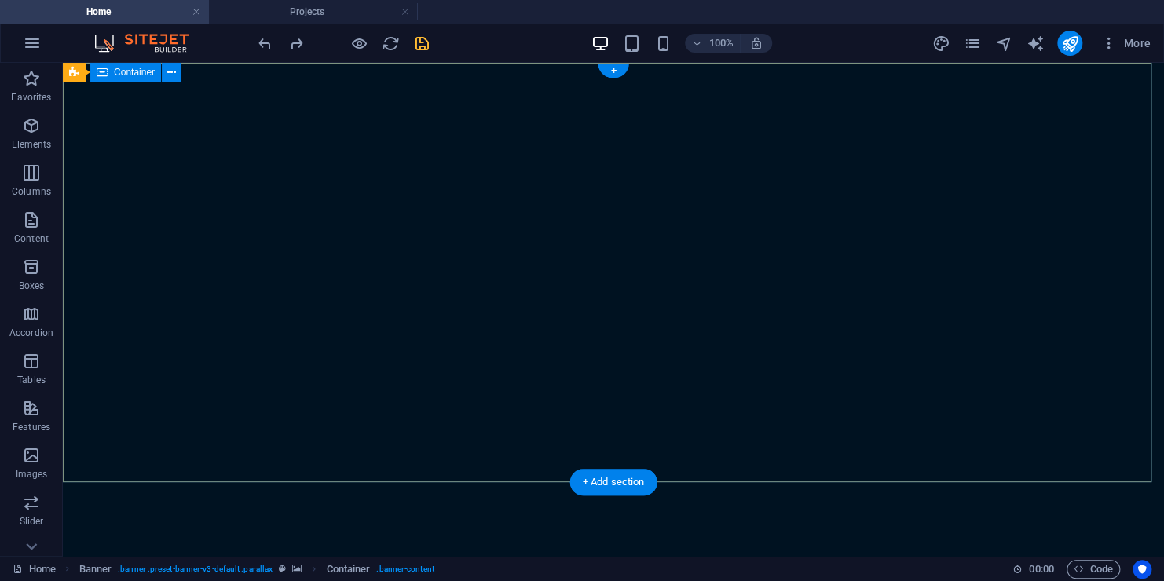
drag, startPoint x: 506, startPoint y: 202, endPoint x: 495, endPoint y: 229, distance: 29.3
click at [506, 519] on div at bounding box center [613, 582] width 1101 height 126
click at [241, 519] on div at bounding box center [613, 582] width 1101 height 126
click at [189, 519] on div at bounding box center [613, 582] width 1101 height 126
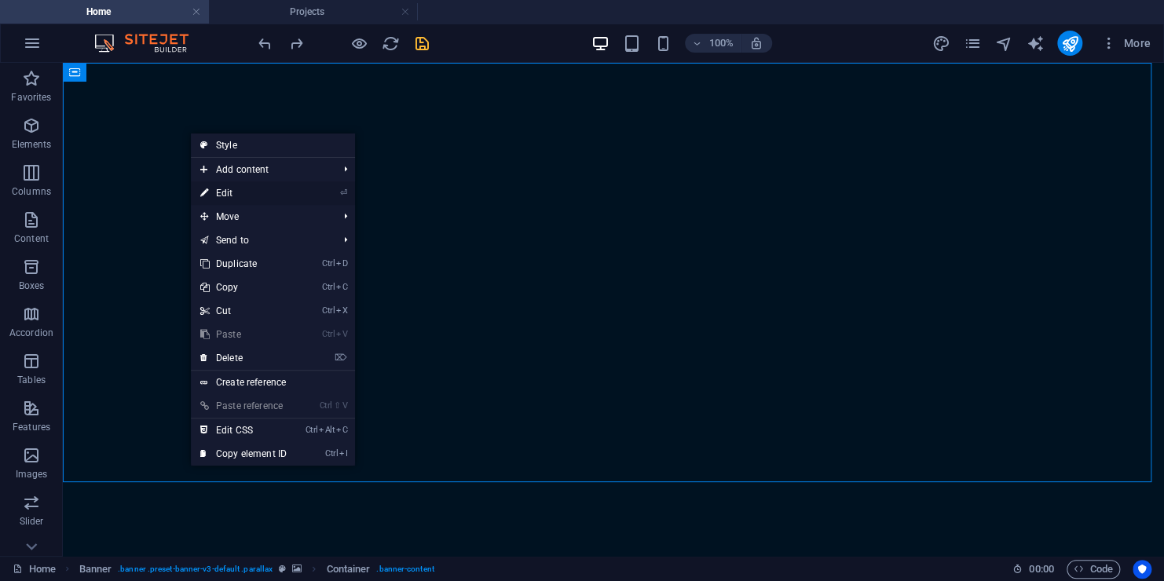
click at [248, 195] on link "⏎ Edit" at bounding box center [243, 193] width 105 height 24
select select "px"
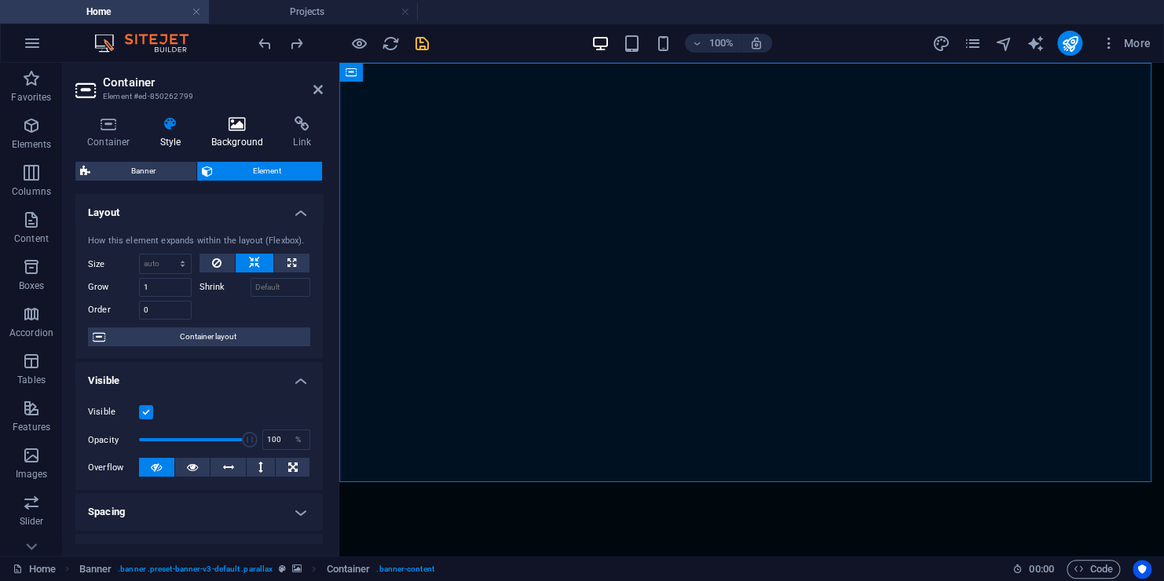
click at [248, 131] on h4 "Background" at bounding box center [240, 132] width 82 height 33
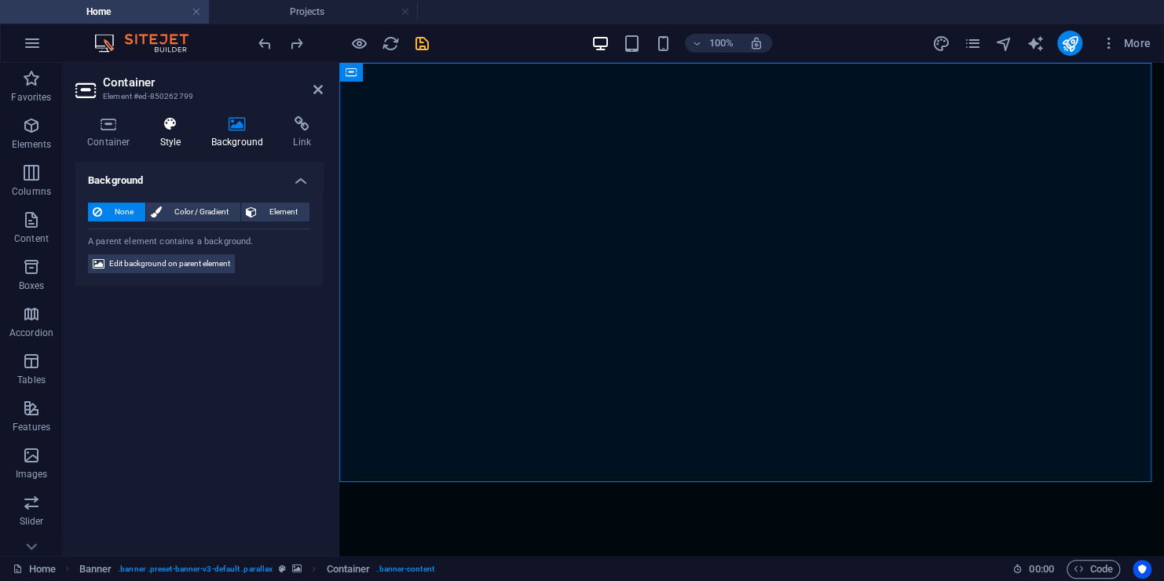
click at [160, 128] on icon at bounding box center [170, 124] width 45 height 16
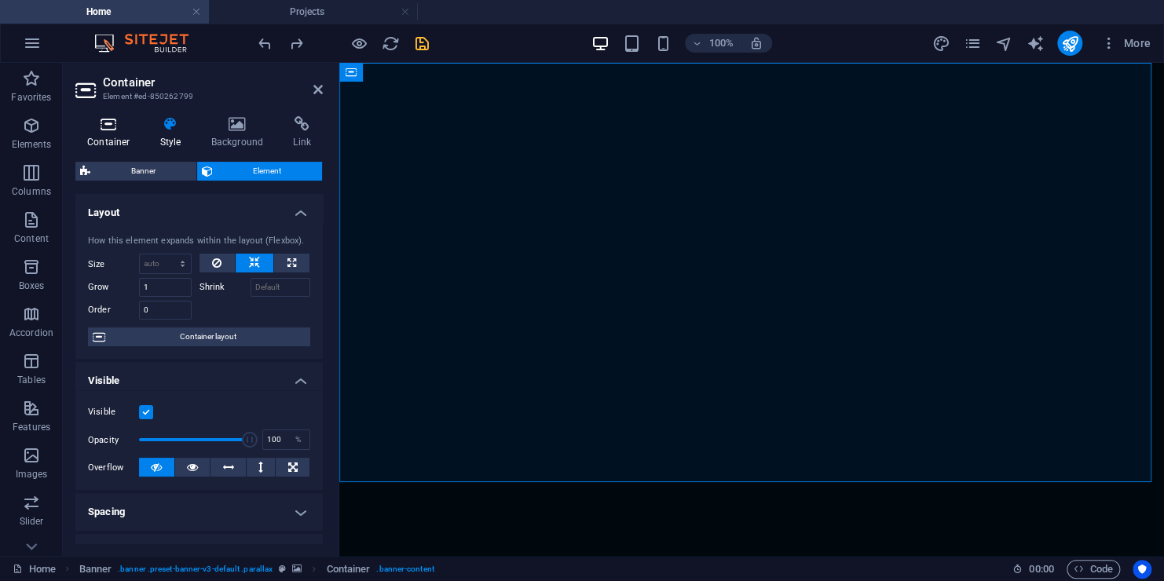
click at [131, 129] on icon at bounding box center [108, 124] width 67 height 16
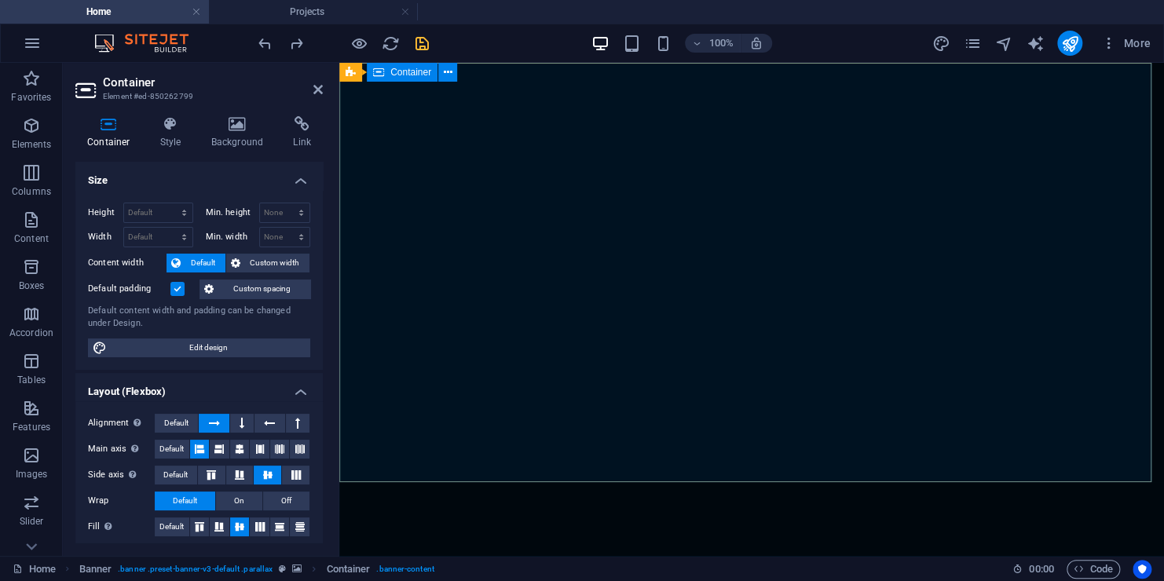
click at [535, 519] on div at bounding box center [751, 582] width 824 height 126
click at [495, 519] on div at bounding box center [751, 582] width 824 height 126
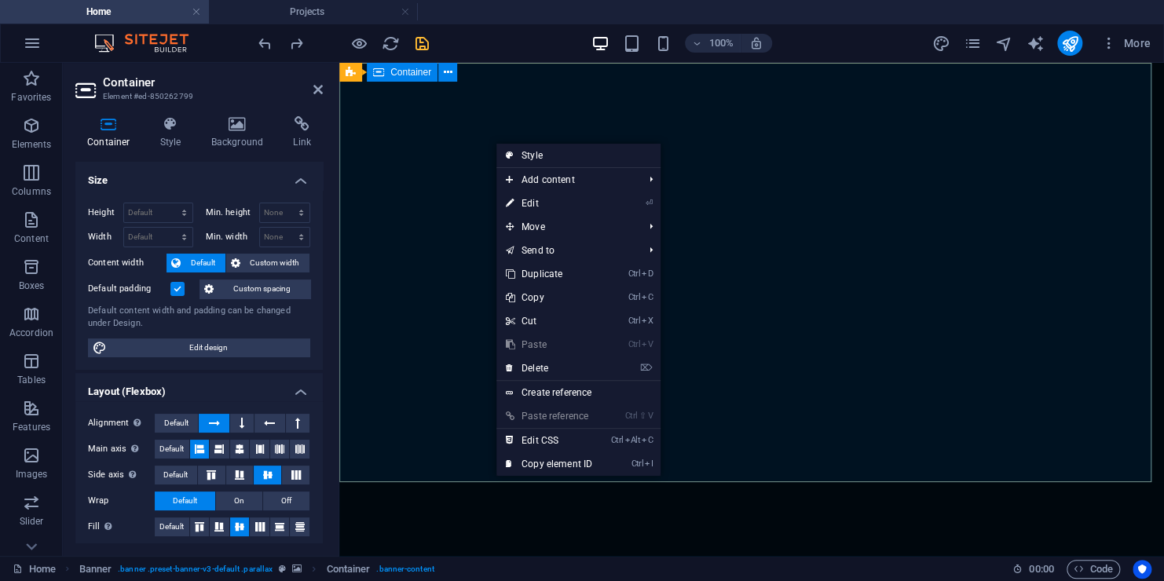
click at [437, 519] on div at bounding box center [751, 582] width 824 height 126
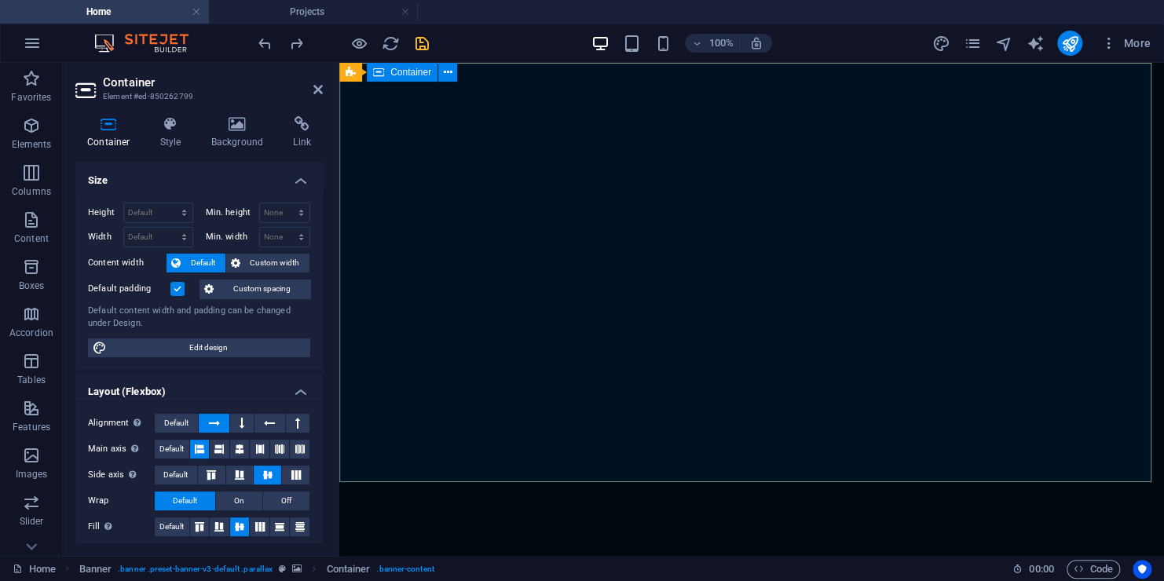
click at [437, 519] on div at bounding box center [751, 582] width 824 height 126
click at [265, 44] on icon "undo" at bounding box center [265, 44] width 18 height 18
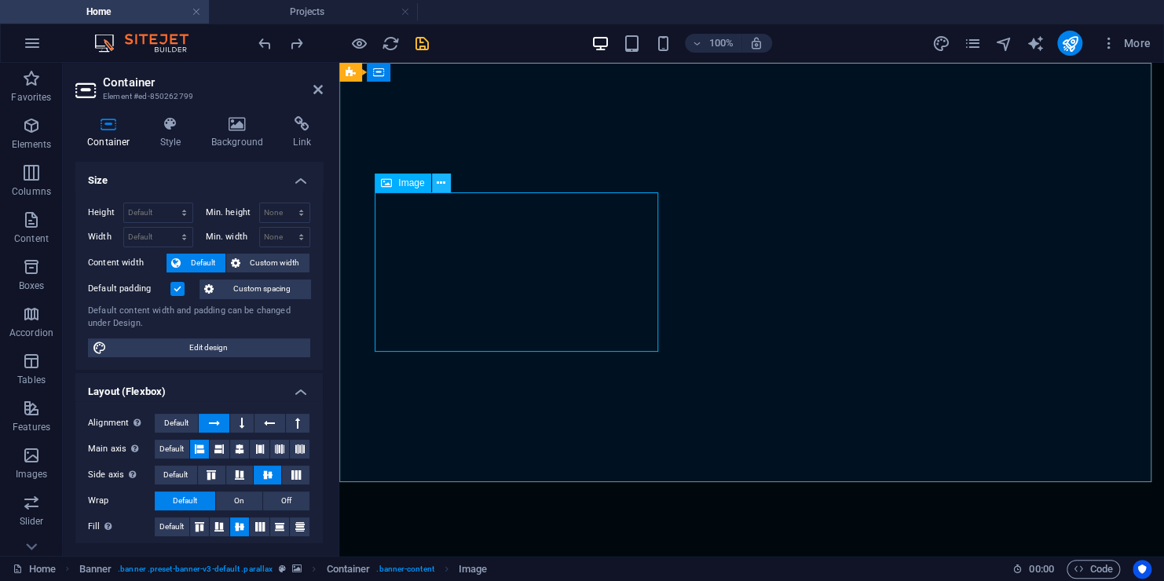
click at [441, 177] on icon at bounding box center [441, 183] width 9 height 16
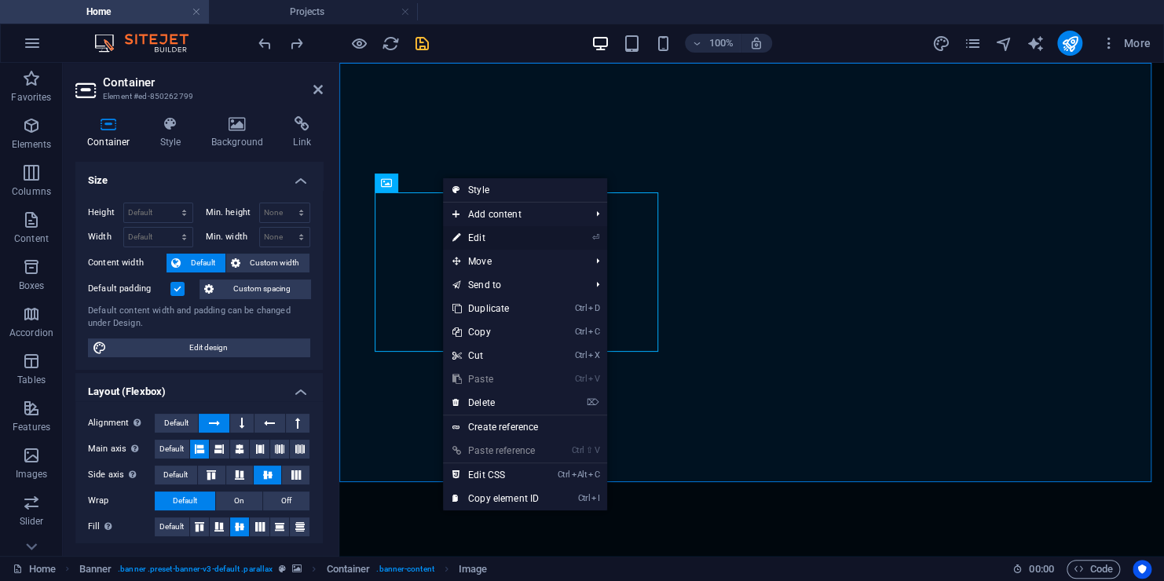
click at [491, 242] on link "⏎ Edit" at bounding box center [495, 238] width 105 height 24
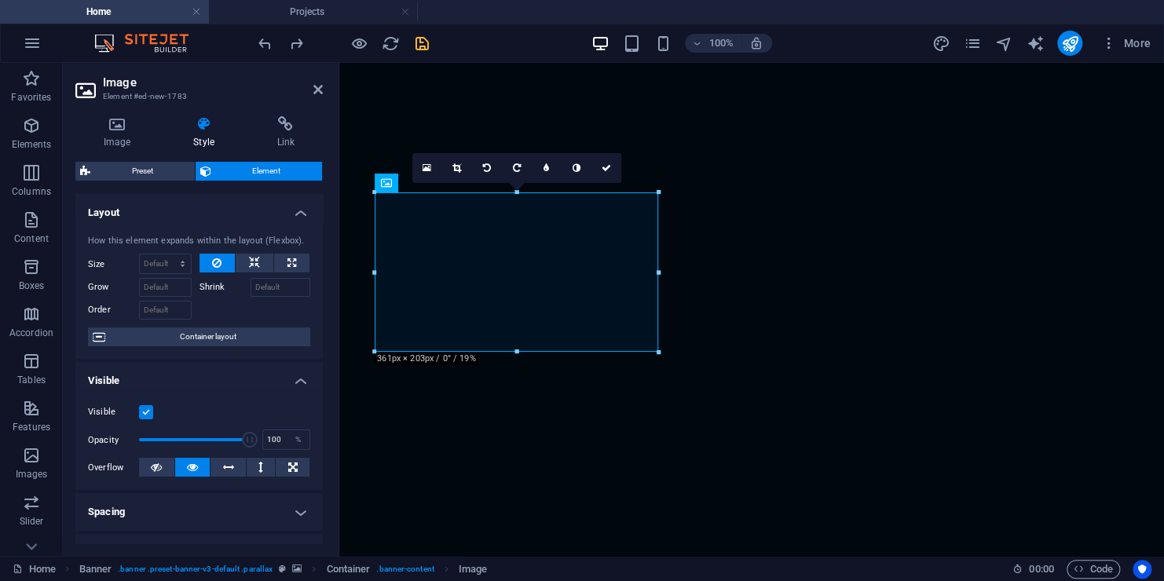
click at [305, 210] on h4 "Layout" at bounding box center [198, 208] width 247 height 28
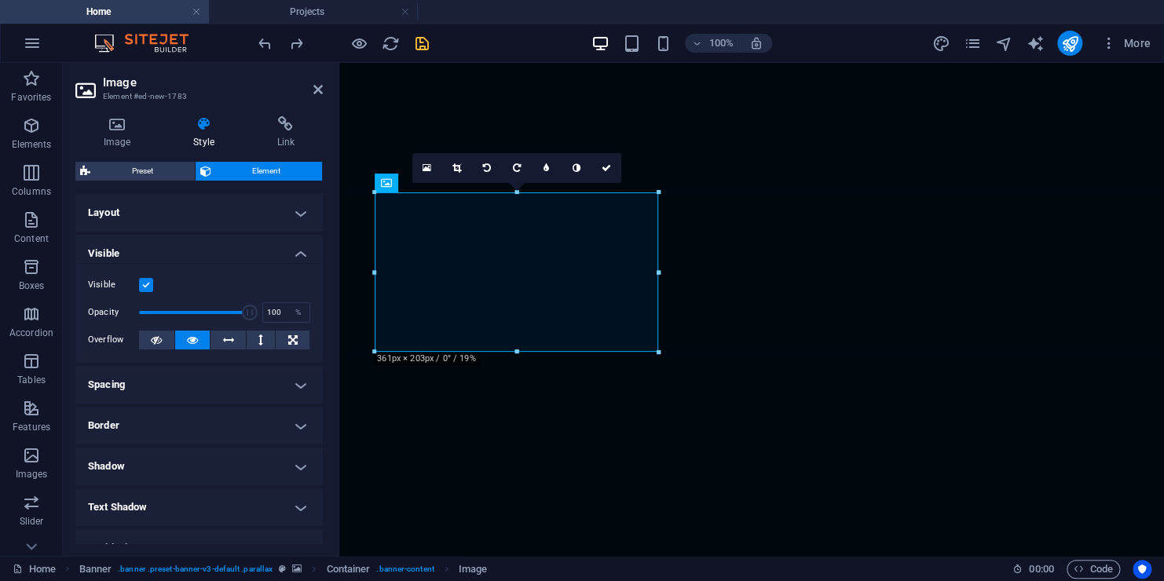
click at [296, 249] on h4 "Visible" at bounding box center [198, 249] width 247 height 28
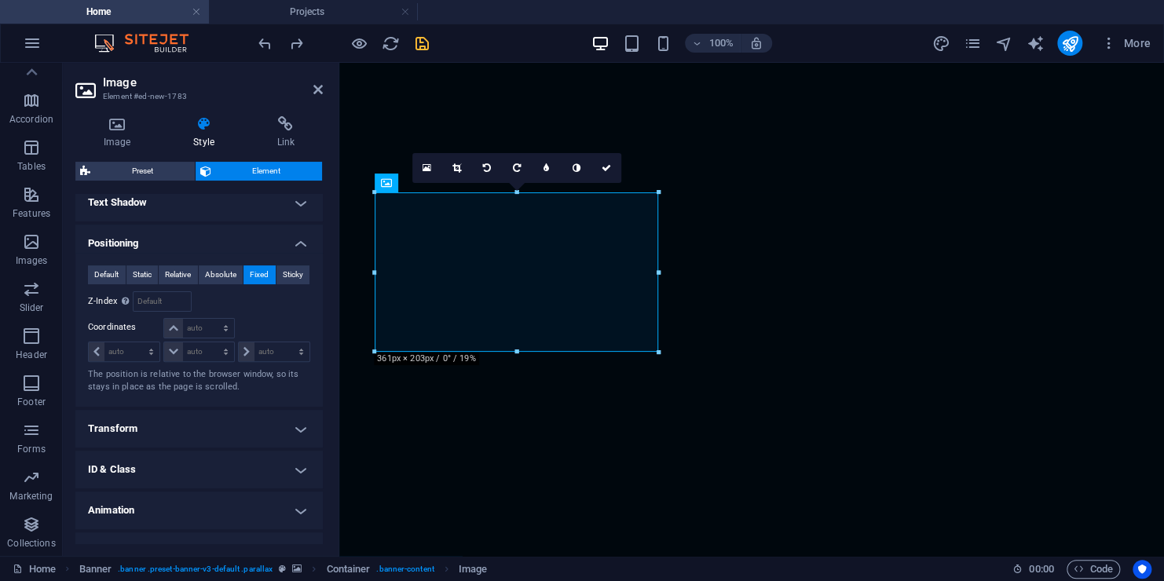
scroll to position [239, 0]
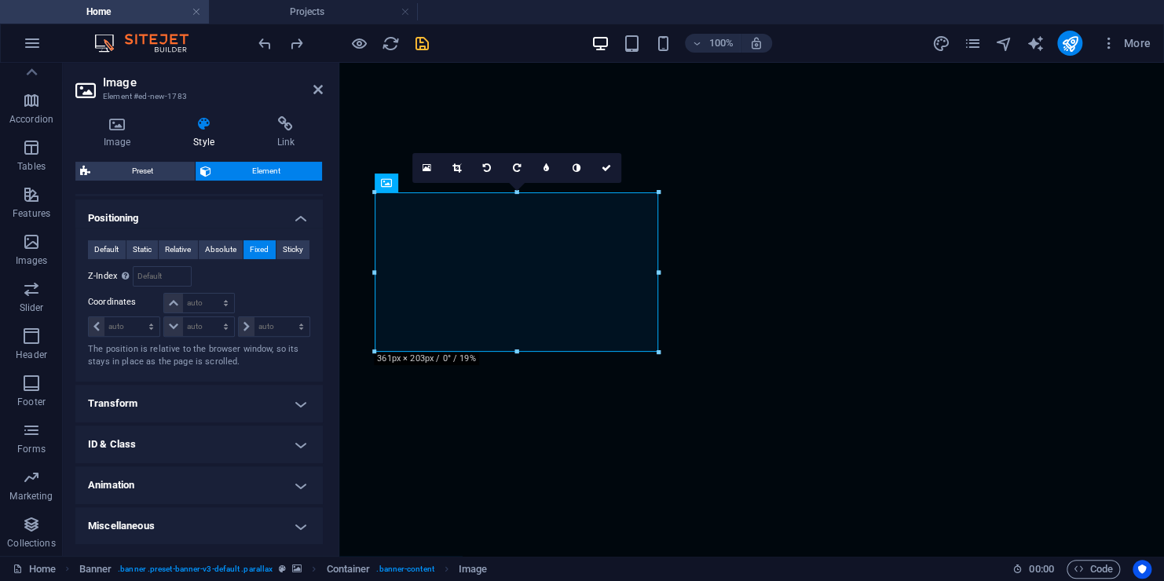
click at [304, 401] on h4 "Transform" at bounding box center [198, 404] width 247 height 38
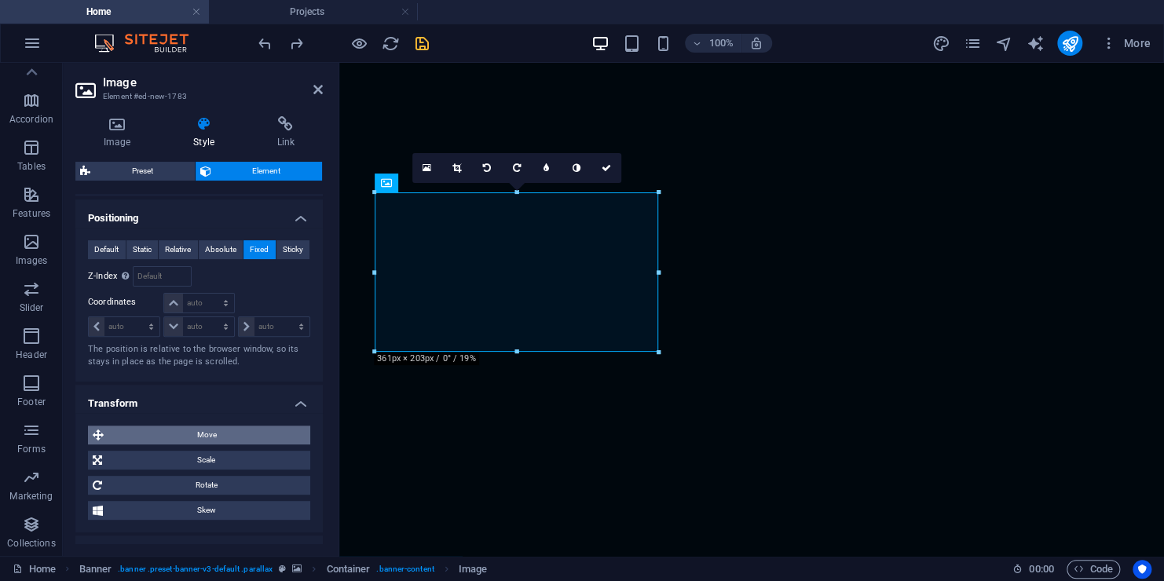
click at [236, 430] on span "Move" at bounding box center [206, 435] width 197 height 19
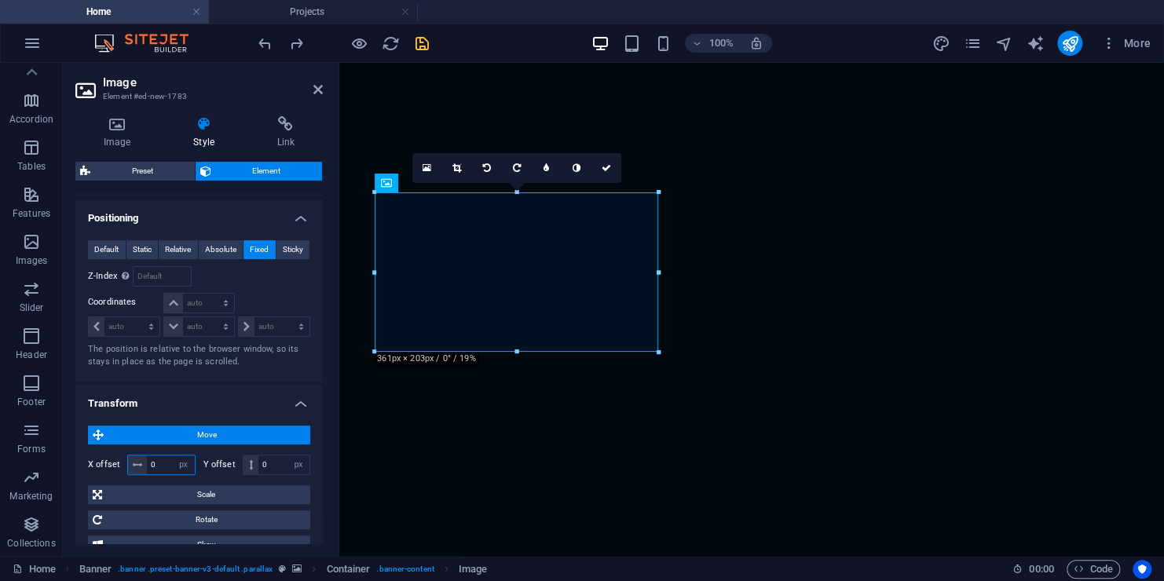
click at [147, 464] on input "0" at bounding box center [171, 464] width 48 height 19
click at [164, 466] on input "0" at bounding box center [171, 464] width 48 height 19
click at [150, 460] on input "0" at bounding box center [171, 464] width 48 height 19
type input "5"
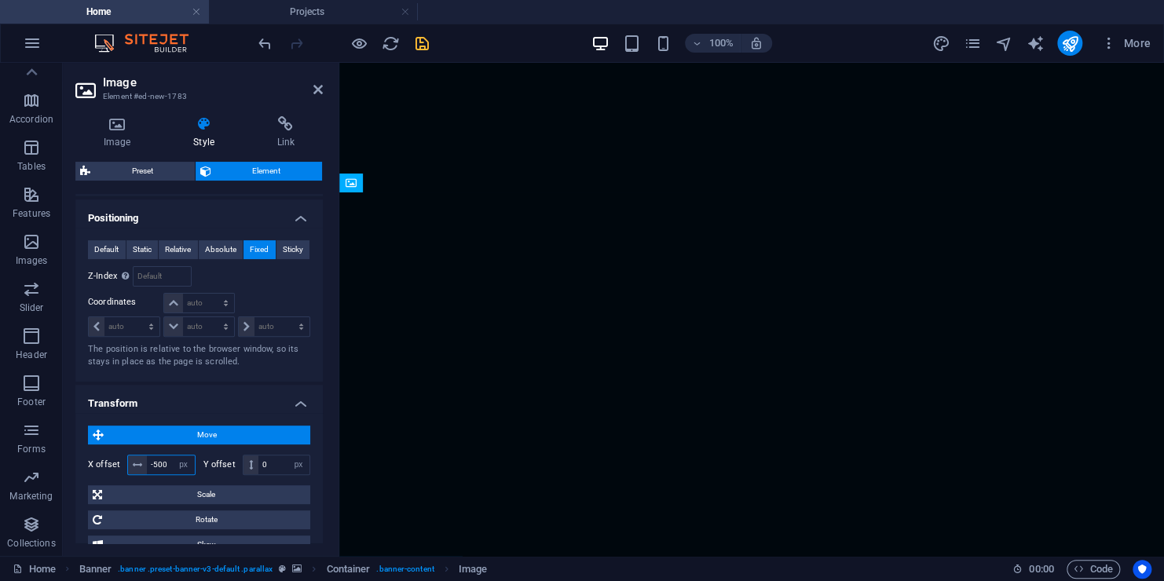
click at [169, 458] on input "-500" at bounding box center [171, 464] width 48 height 19
drag, startPoint x: 169, startPoint y: 458, endPoint x: 152, endPoint y: 462, distance: 17.0
click at [152, 462] on input "-500" at bounding box center [171, 464] width 48 height 19
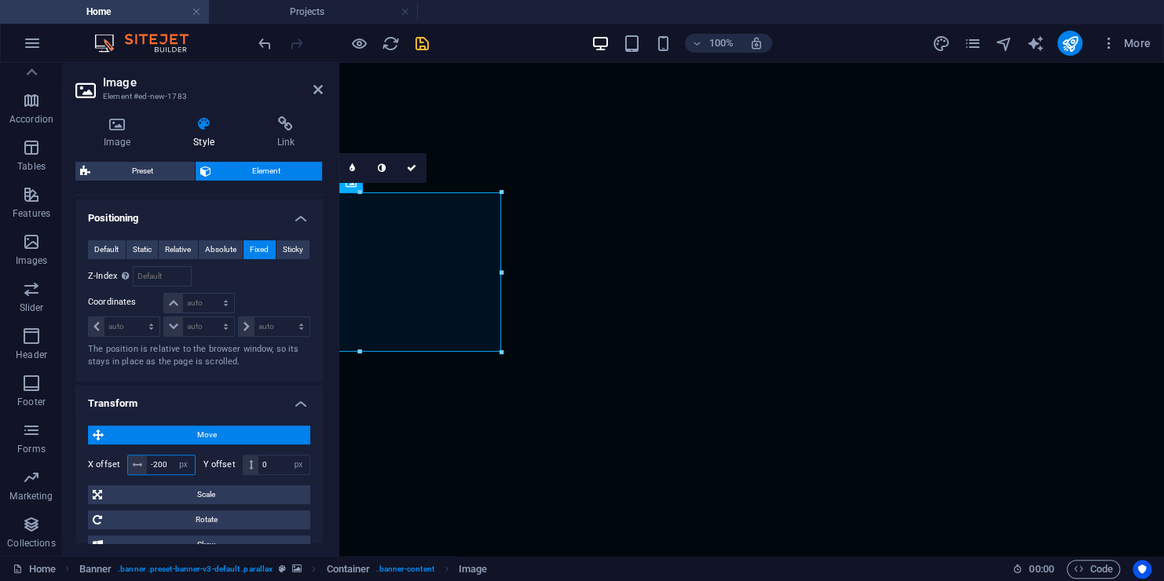
type input "-200"
click at [320, 89] on icon at bounding box center [317, 89] width 9 height 13
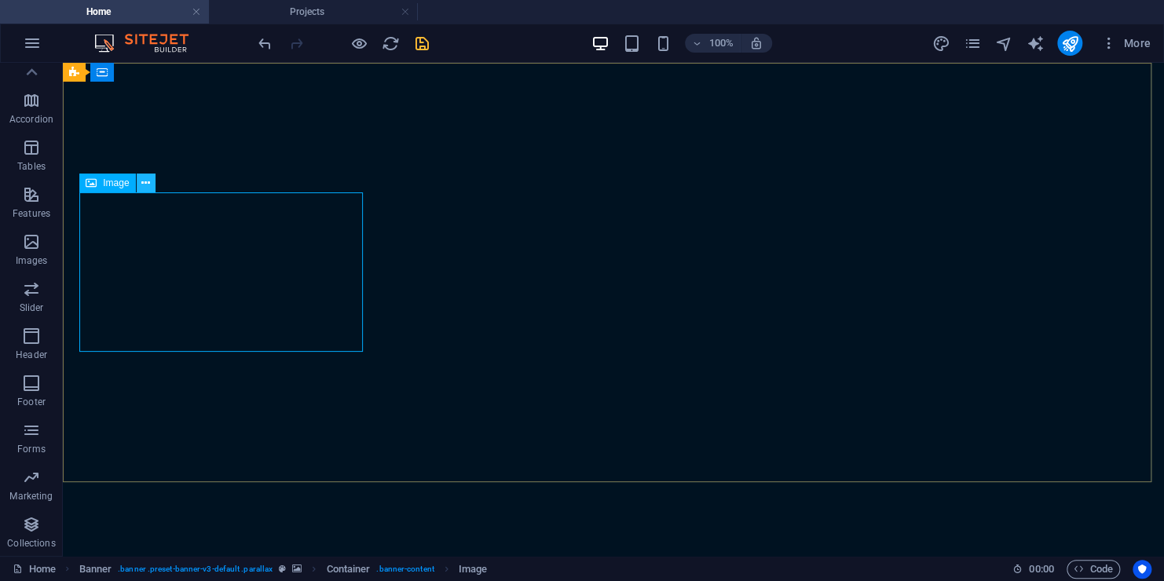
click at [146, 180] on icon at bounding box center [145, 183] width 9 height 16
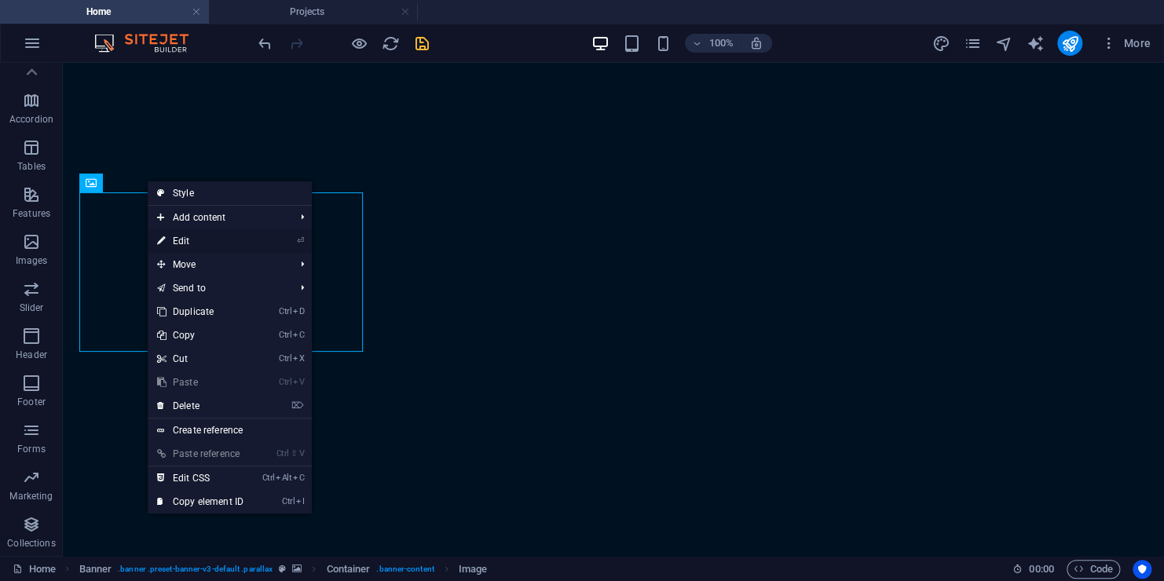
click at [196, 236] on link "⏎ Edit" at bounding box center [200, 241] width 105 height 24
select select "px"
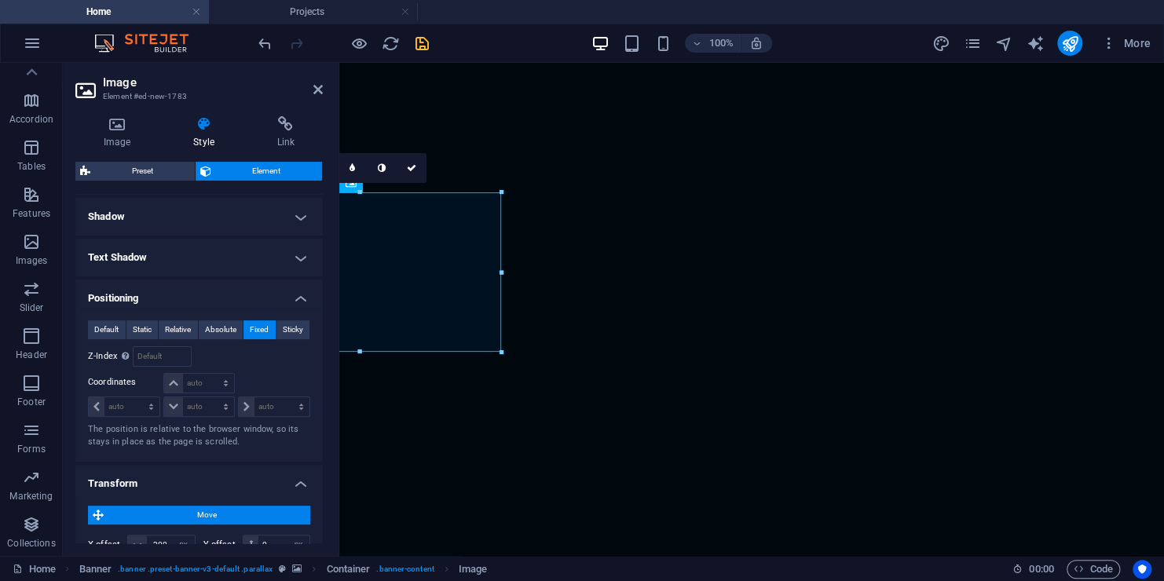
scroll to position [236, 0]
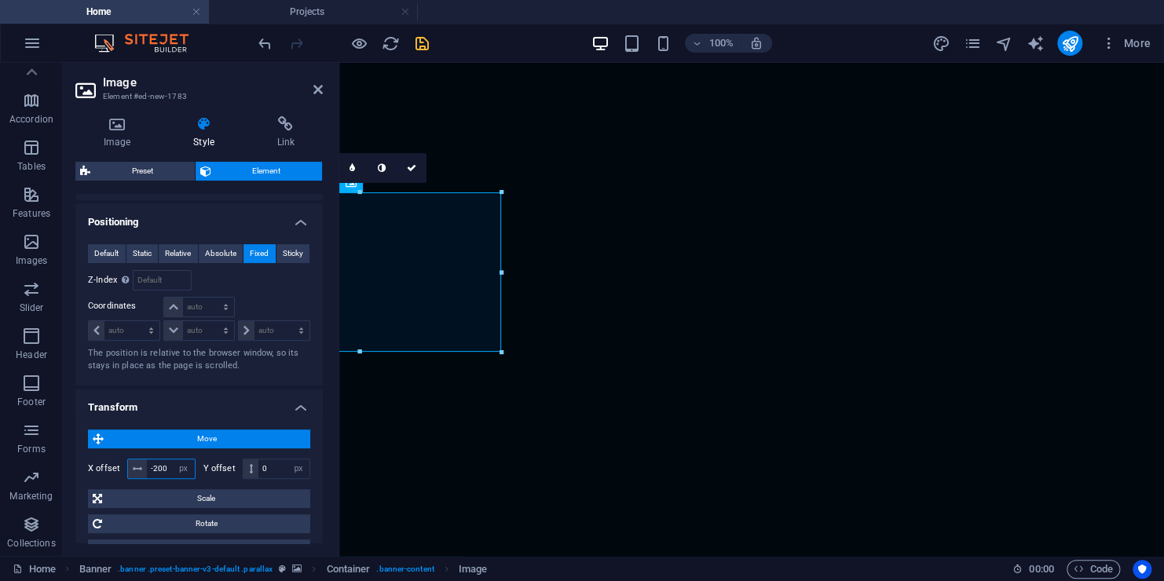
click at [159, 468] on div "-200 px rem % em vh vw" at bounding box center [161, 469] width 68 height 20
click at [159, 468] on input "-200" at bounding box center [171, 468] width 48 height 19
click at [181, 474] on select "px rem % em vh vw" at bounding box center [184, 468] width 22 height 19
select select "%"
click at [173, 459] on select "px rem % em vh vw" at bounding box center [184, 468] width 22 height 19
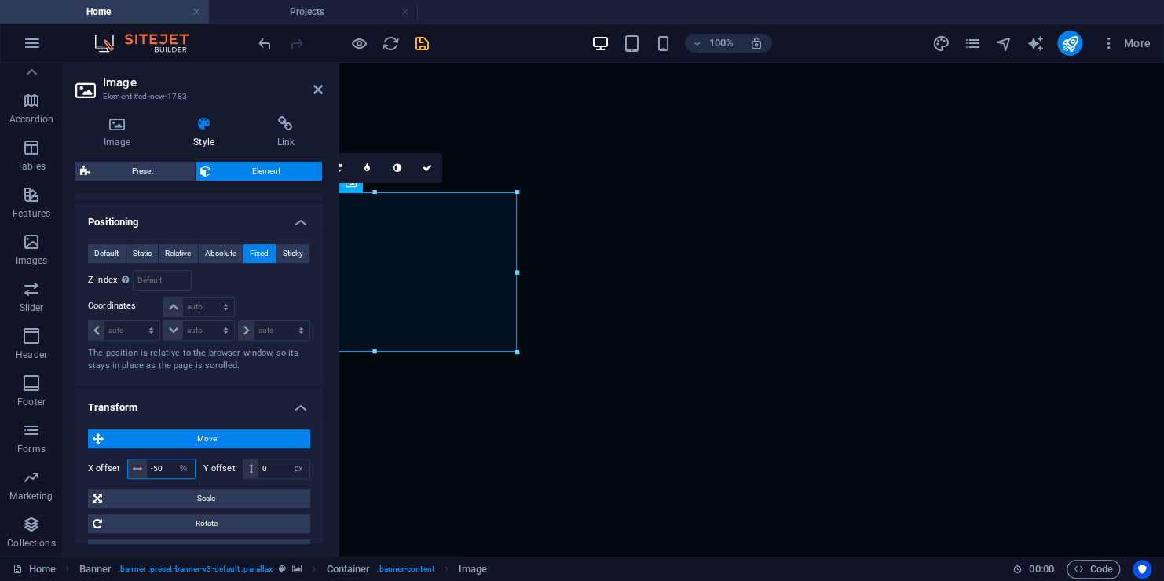
type input "-50"
click at [321, 90] on icon at bounding box center [317, 89] width 9 height 13
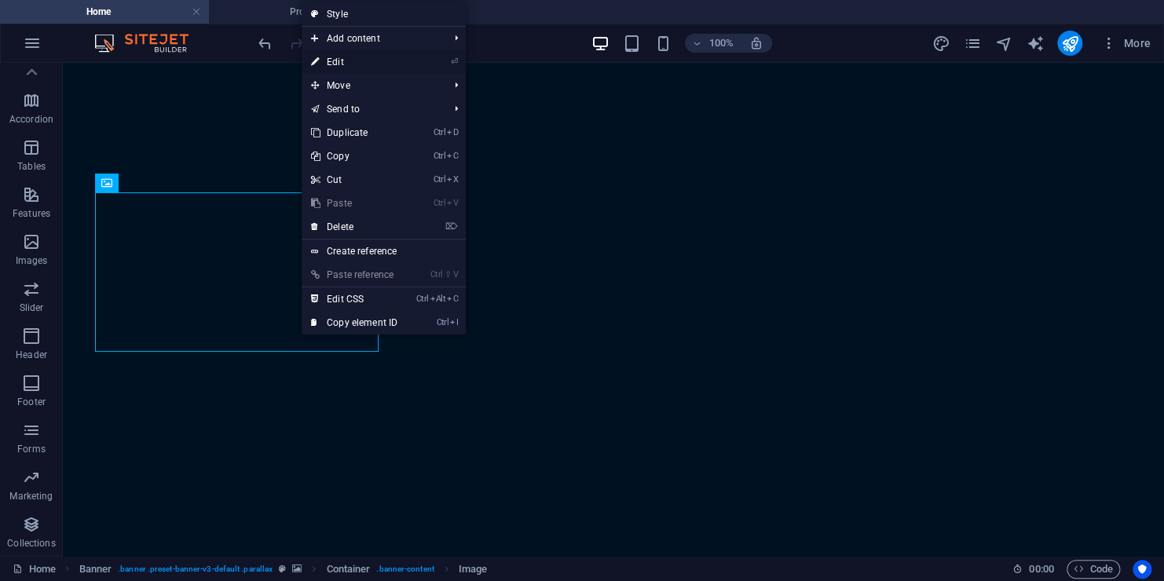
click at [381, 64] on link "⏎ Edit" at bounding box center [354, 62] width 105 height 24
select select "%"
select select "px"
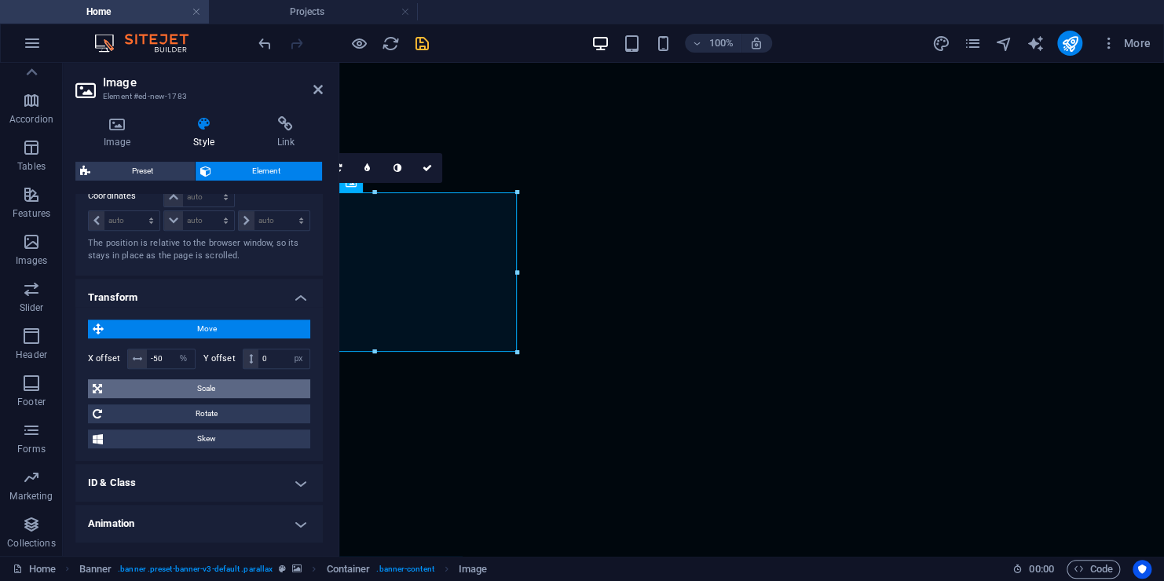
scroll to position [383, 0]
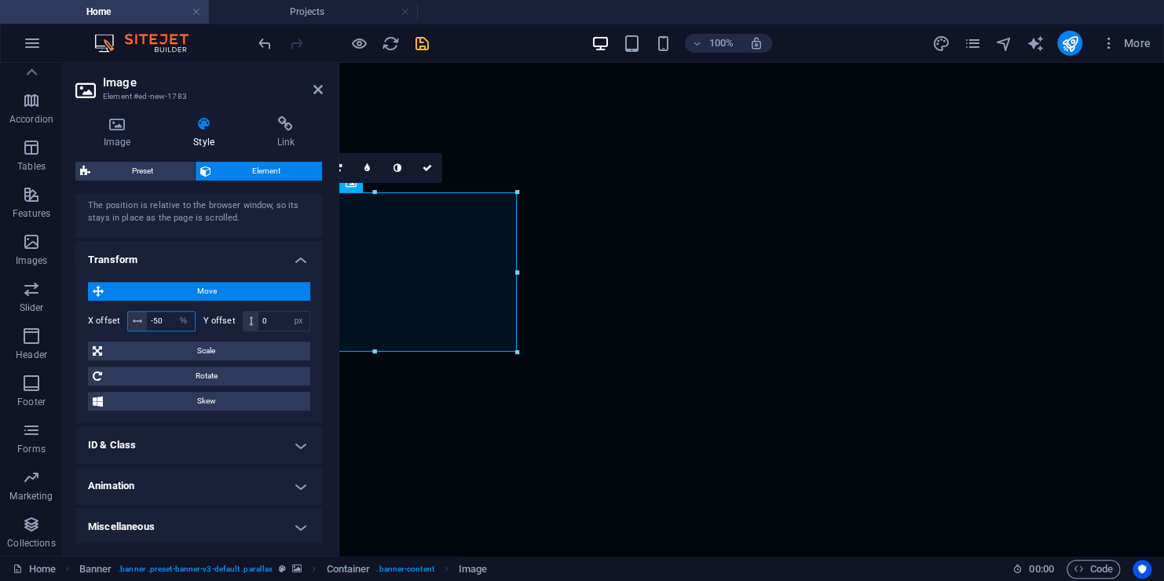
drag, startPoint x: 167, startPoint y: 317, endPoint x: 153, endPoint y: 320, distance: 14.5
click at [153, 320] on input "-50" at bounding box center [171, 321] width 48 height 19
type input "-20"
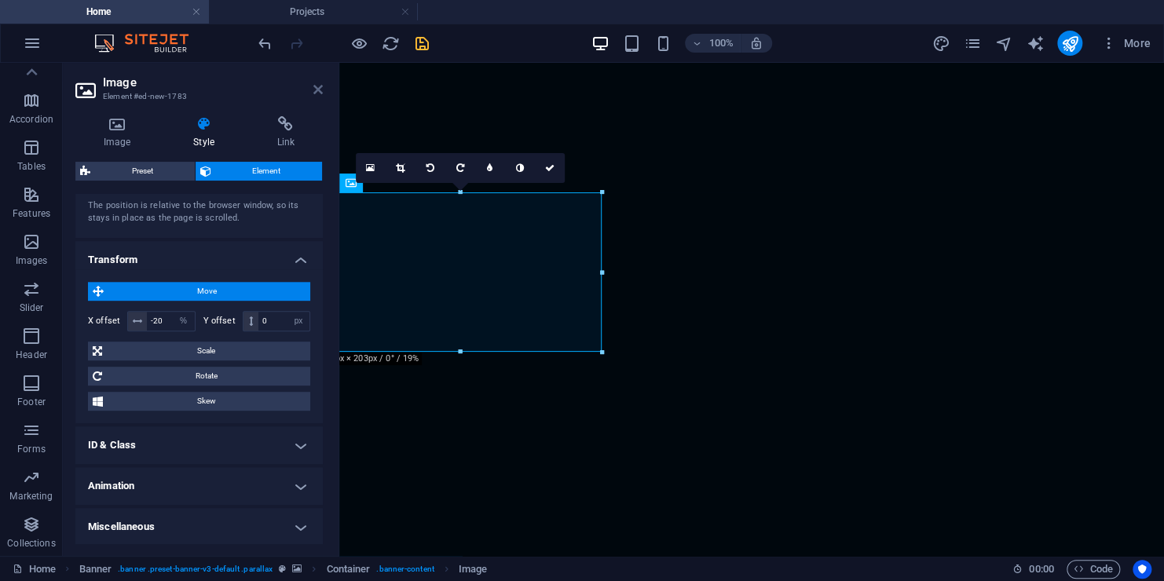
click at [316, 86] on icon at bounding box center [317, 89] width 9 height 13
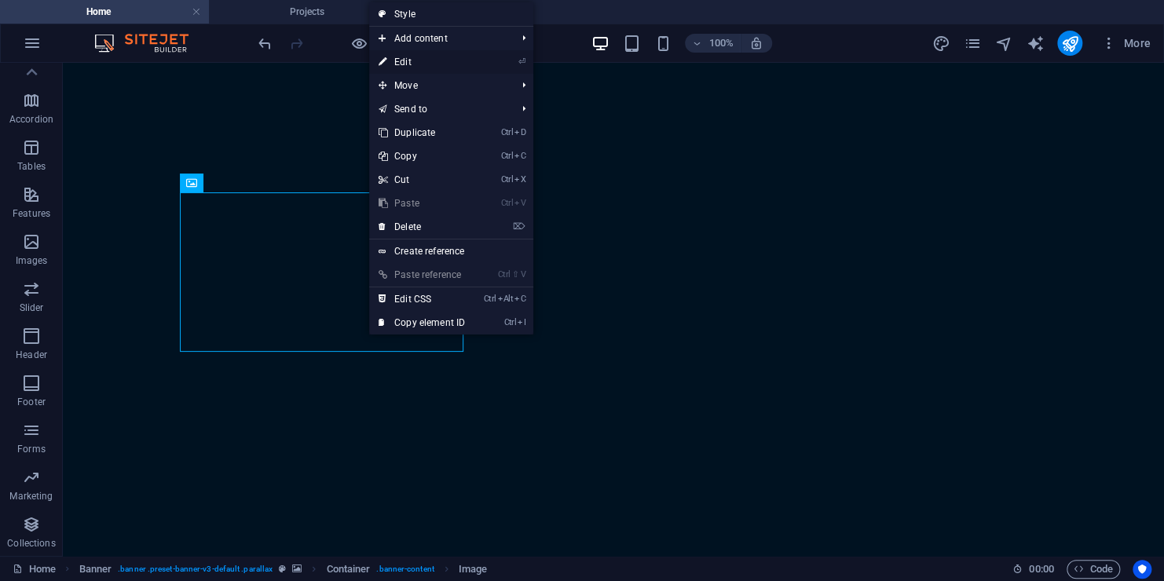
click at [488, 65] on li "⏎ Edit" at bounding box center [451, 62] width 164 height 24
click at [422, 65] on link "⏎ Edit" at bounding box center [421, 62] width 105 height 24
select select "%"
select select "px"
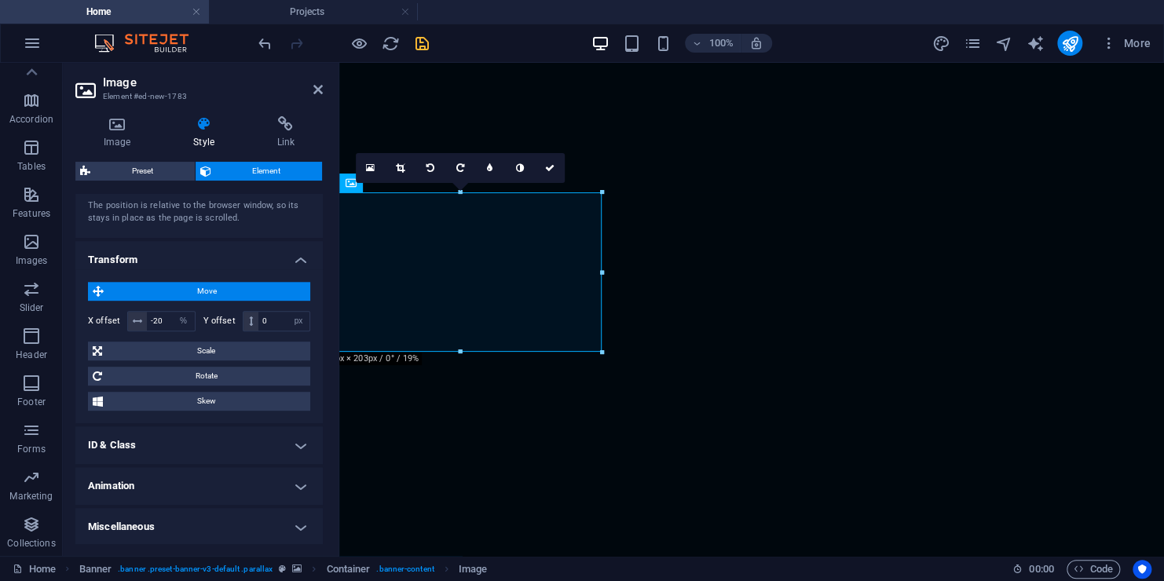
scroll to position [0, 0]
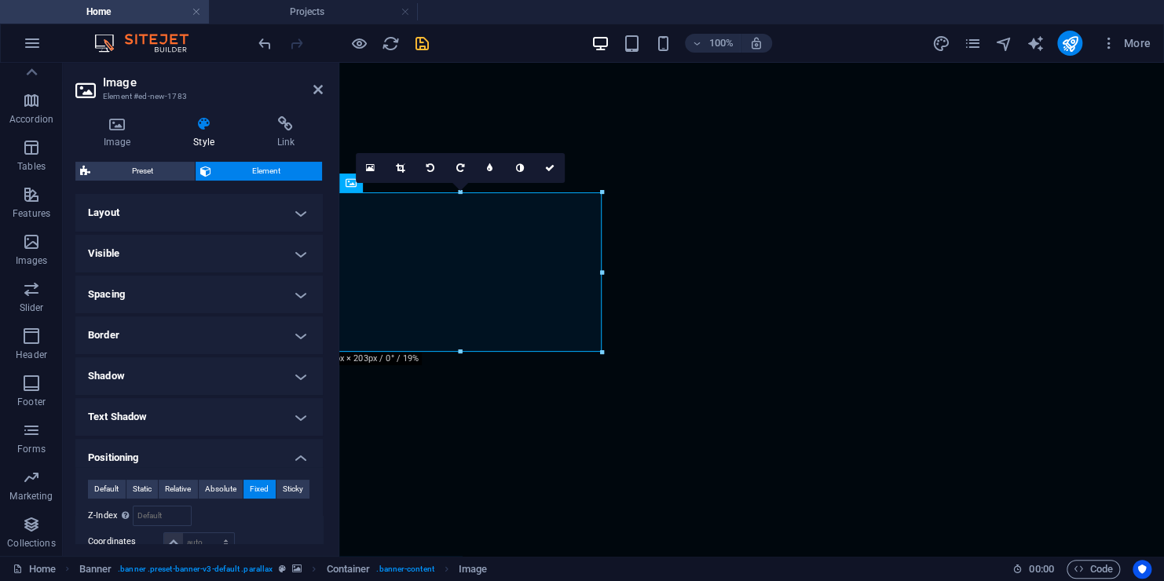
click at [305, 221] on h4 "Layout" at bounding box center [198, 213] width 247 height 38
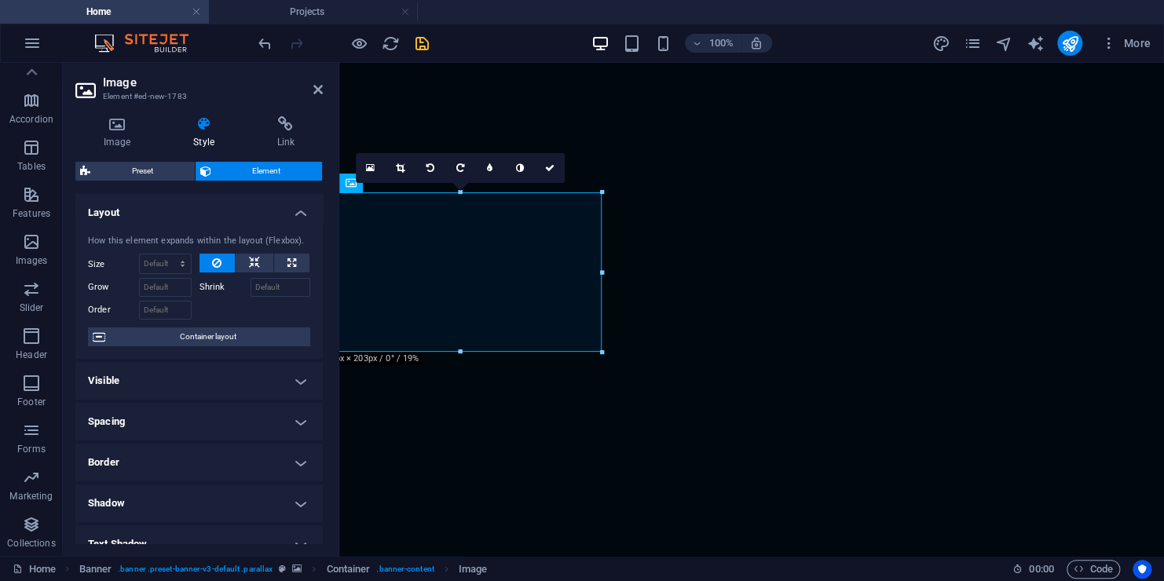
click at [300, 214] on h4 "Layout" at bounding box center [198, 208] width 247 height 28
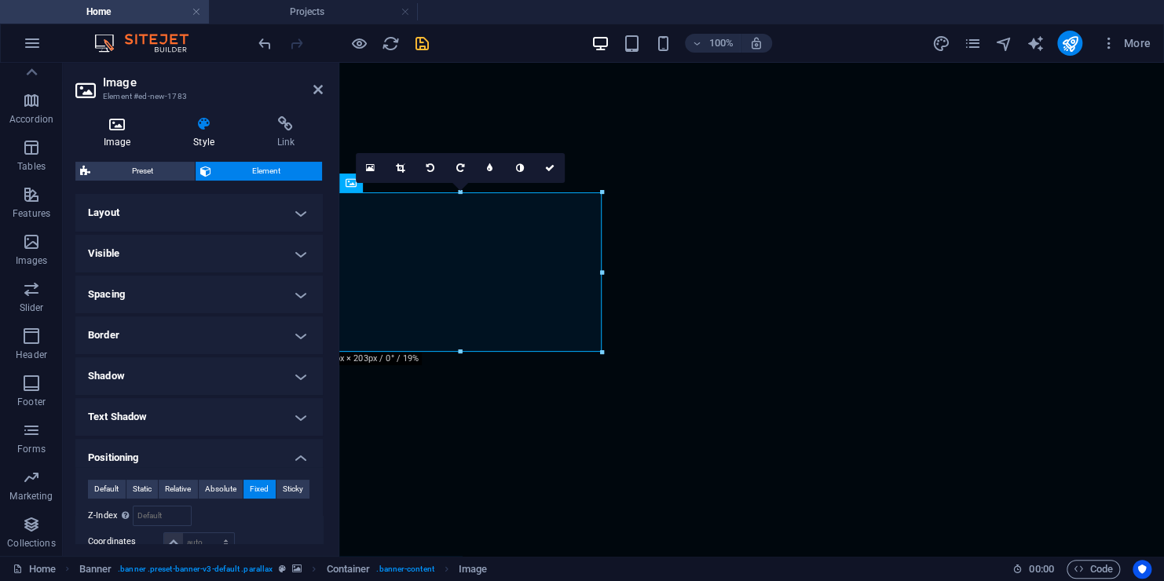
click at [118, 141] on h4 "Image" at bounding box center [120, 132] width 90 height 33
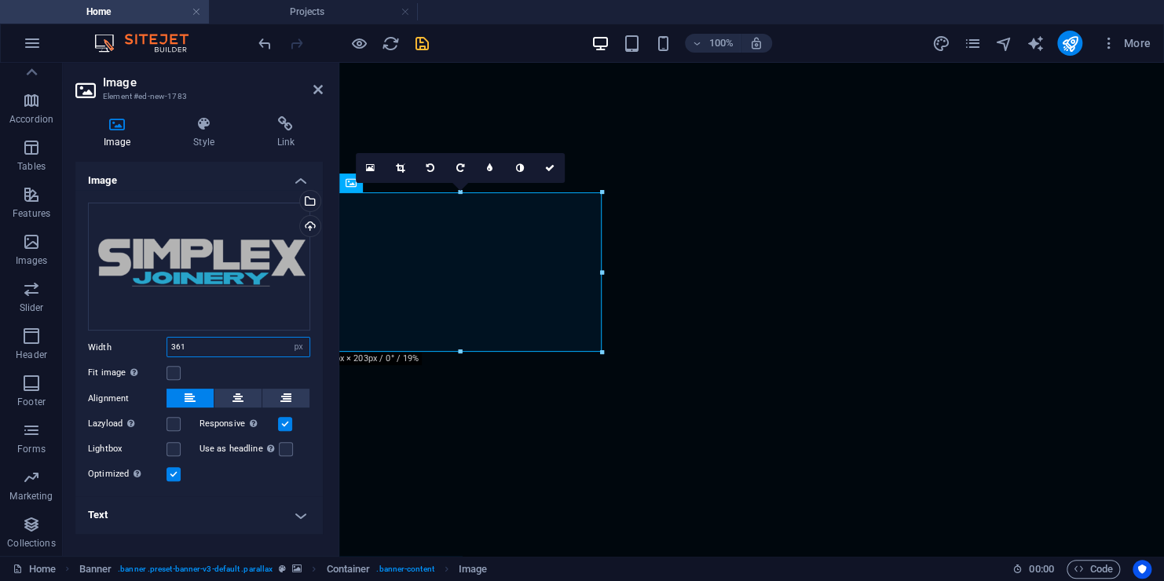
click at [194, 346] on input "361" at bounding box center [238, 347] width 142 height 19
click at [296, 352] on select "Default auto px rem % em vh vw" at bounding box center [298, 347] width 22 height 19
drag, startPoint x: 941, startPoint y: 253, endPoint x: 628, endPoint y: 170, distance: 324.2
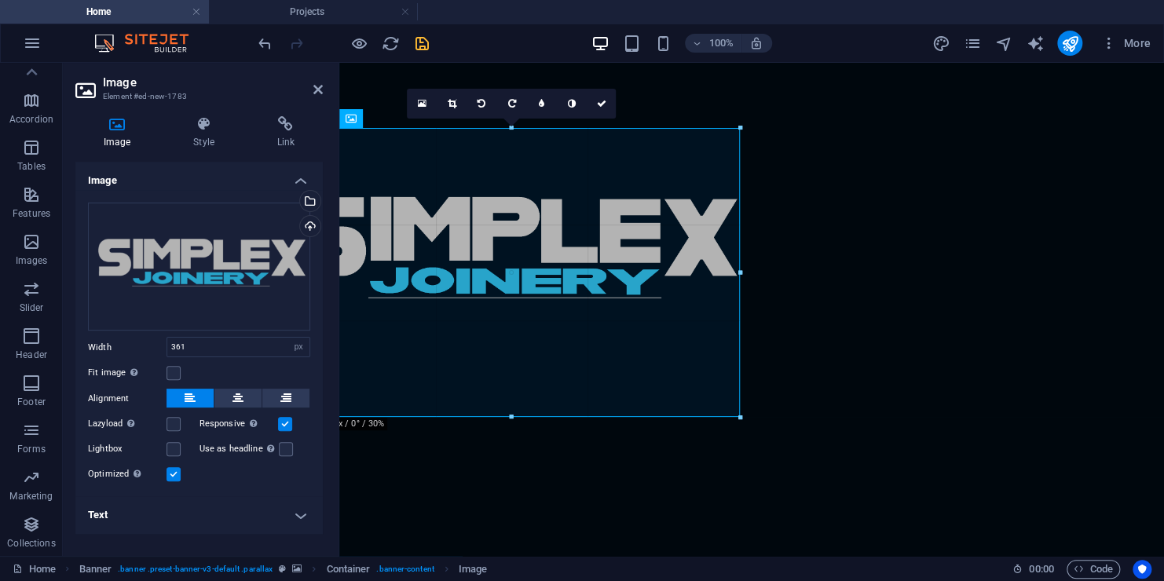
click at [819, 60] on div "100% More" at bounding box center [582, 43] width 1162 height 38
type input "580"
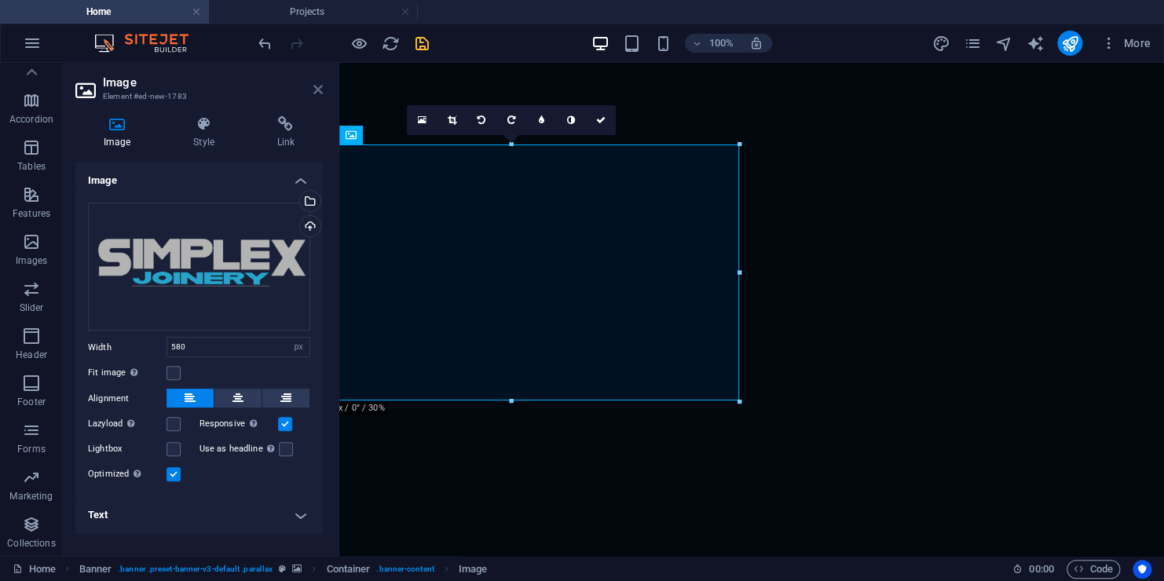
click at [320, 88] on icon at bounding box center [317, 89] width 9 height 13
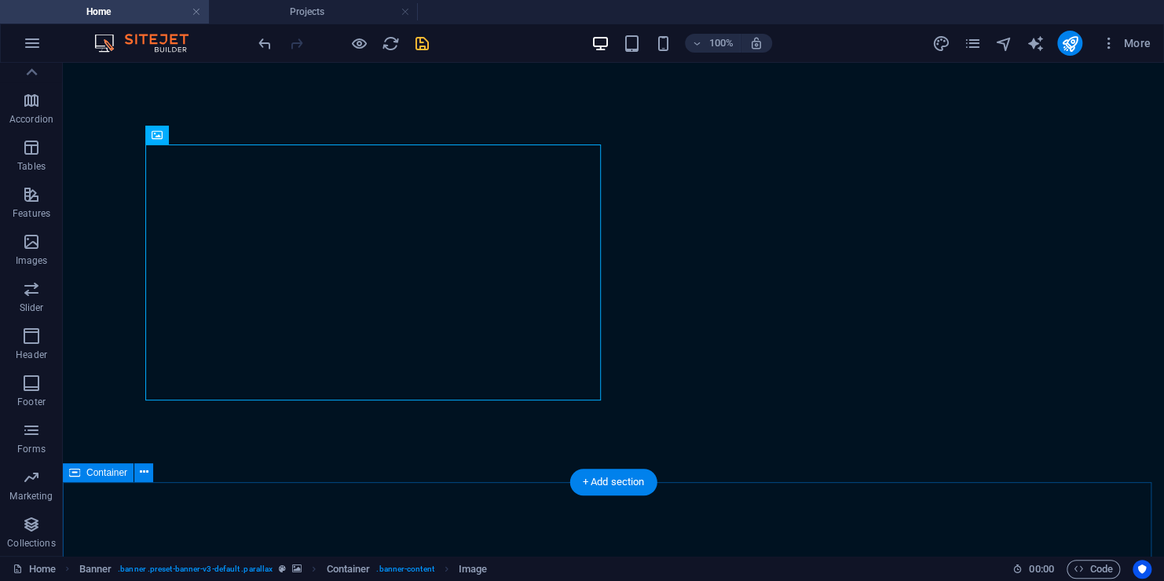
drag, startPoint x: 842, startPoint y: 528, endPoint x: 841, endPoint y: 508, distance: 19.6
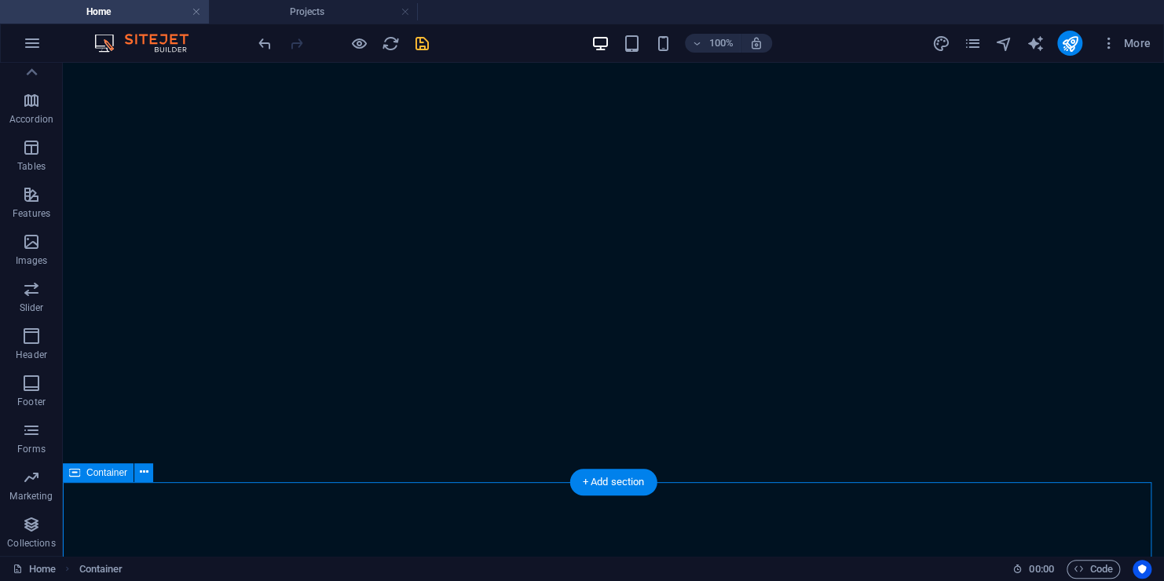
click at [424, 35] on icon "save" at bounding box center [422, 44] width 18 height 18
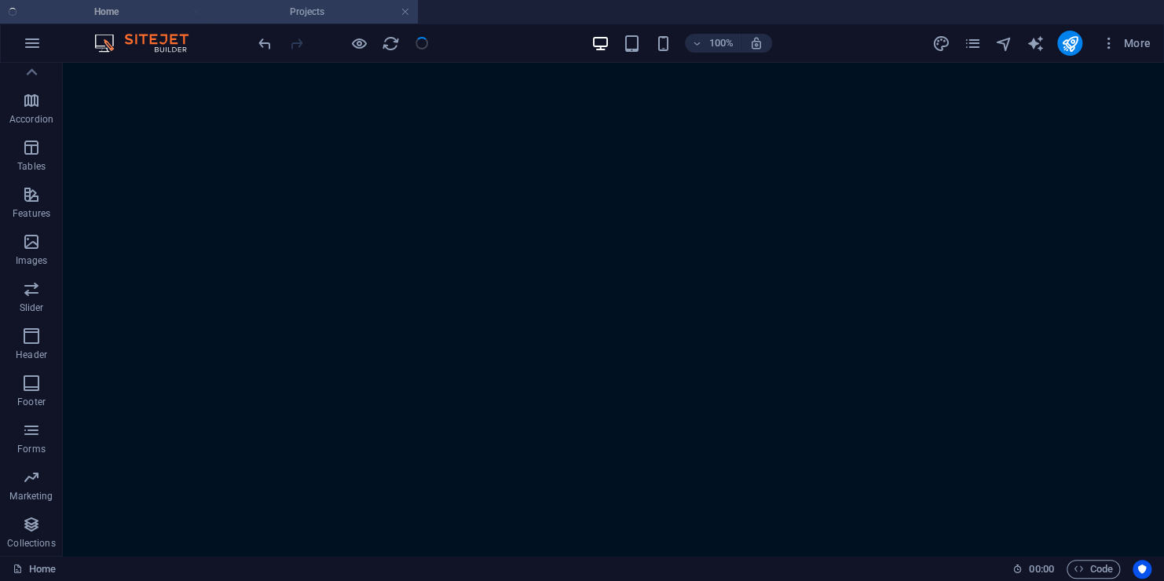
click at [298, 5] on h4 "Projects" at bounding box center [313, 11] width 209 height 17
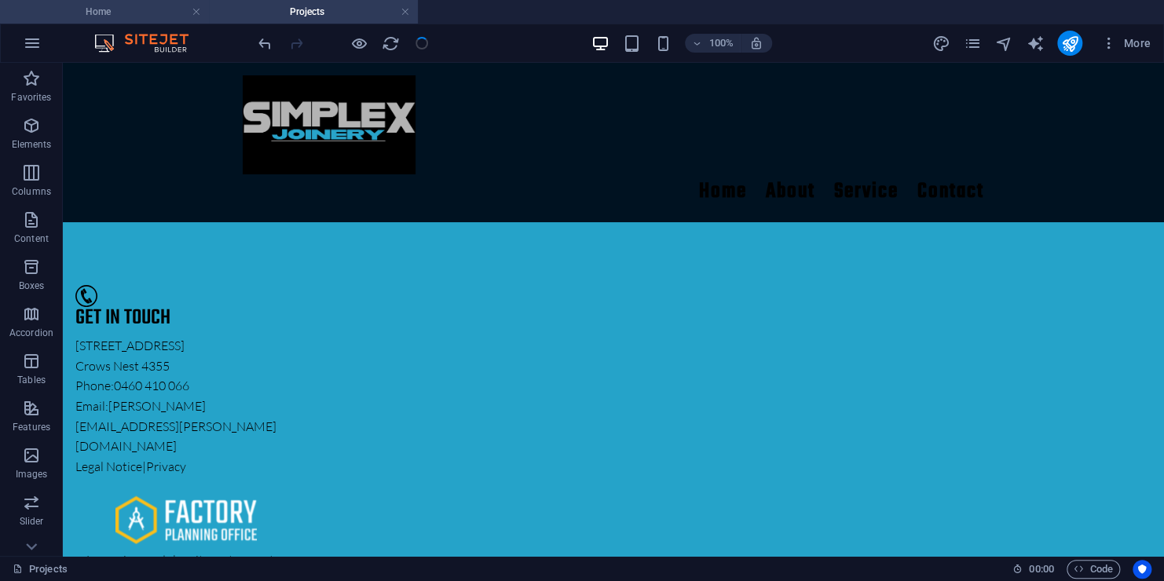
click at [114, 11] on h4 "Home" at bounding box center [104, 11] width 209 height 17
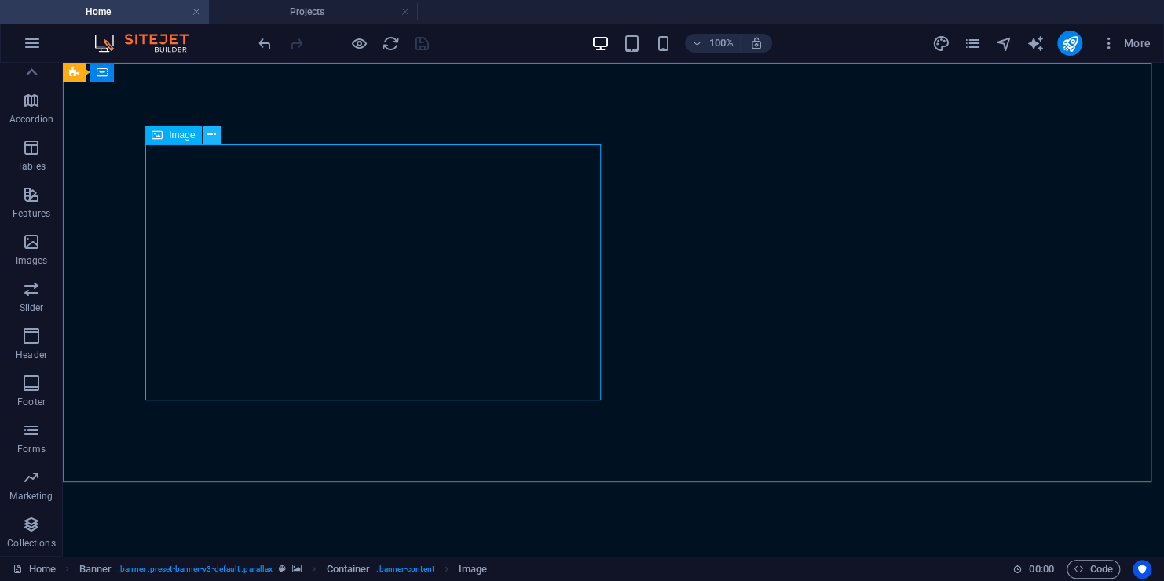
click at [214, 141] on icon at bounding box center [211, 134] width 9 height 16
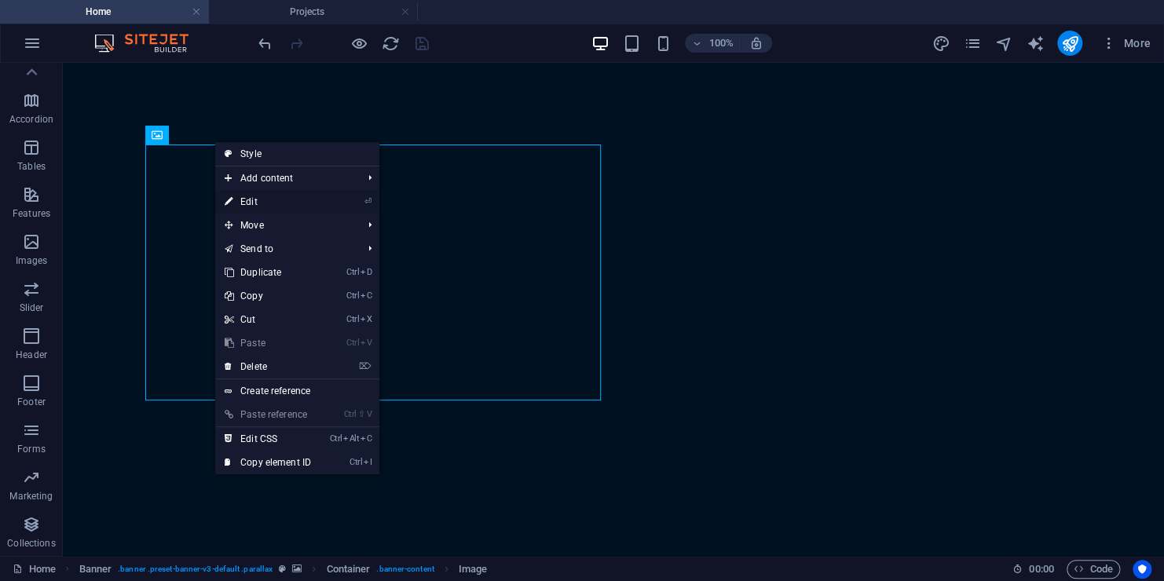
click at [267, 193] on link "⏎ Edit" at bounding box center [267, 202] width 105 height 24
select select "px"
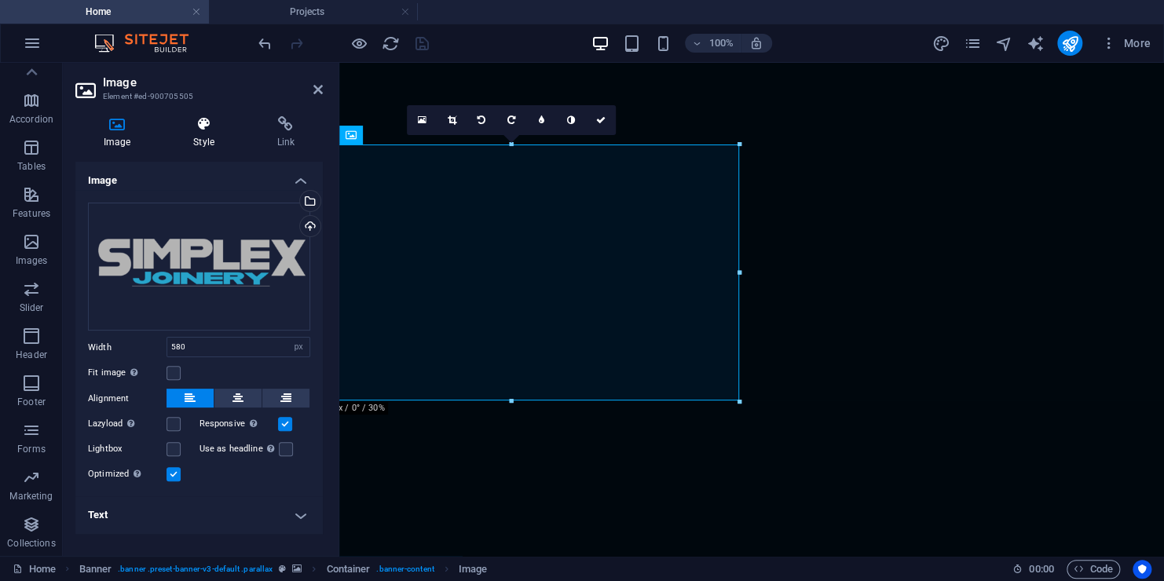
click at [221, 127] on icon at bounding box center [203, 124] width 77 height 16
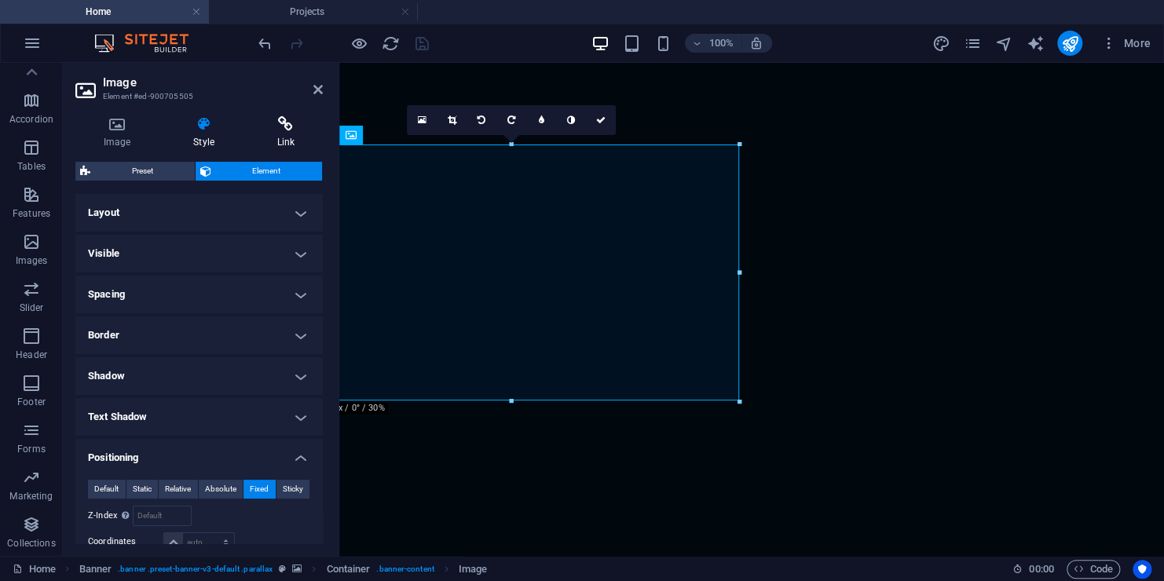
click at [280, 141] on h4 "Link" at bounding box center [286, 132] width 74 height 33
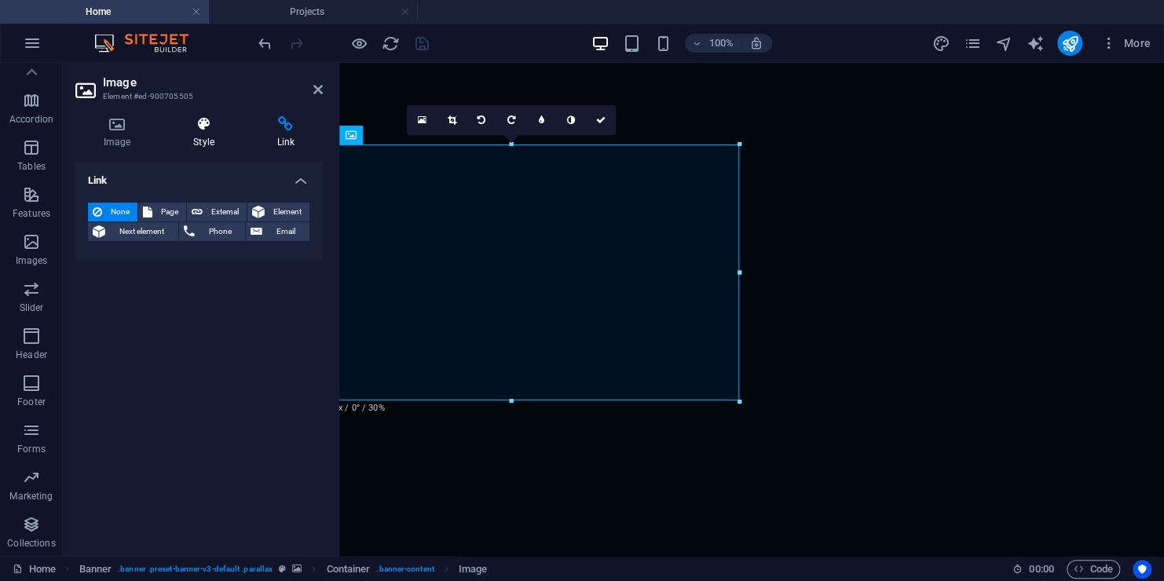
click at [203, 129] on icon at bounding box center [203, 124] width 77 height 16
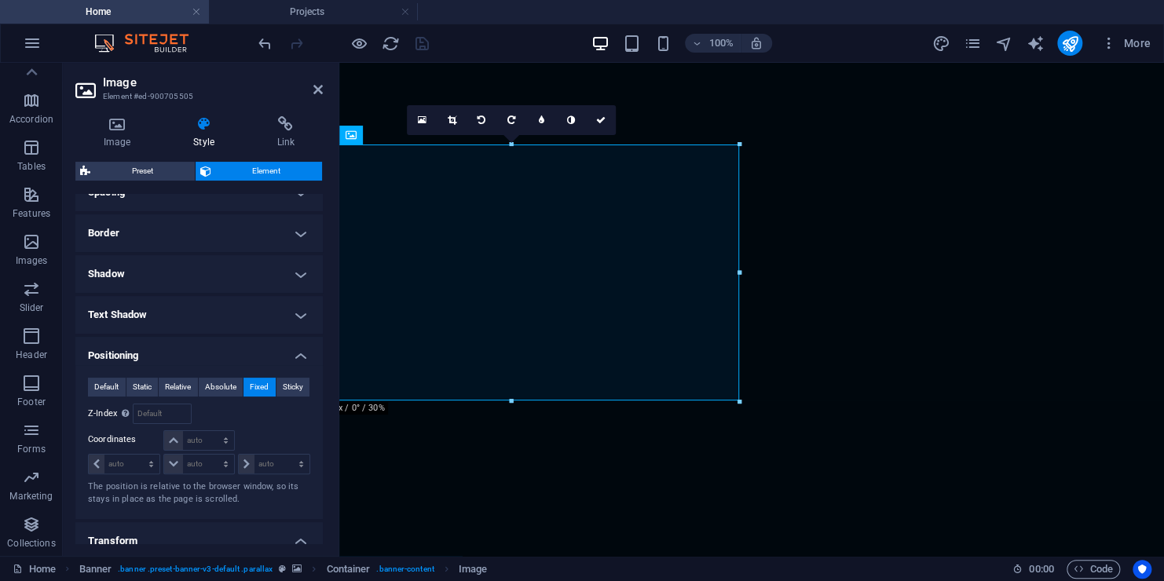
scroll to position [157, 0]
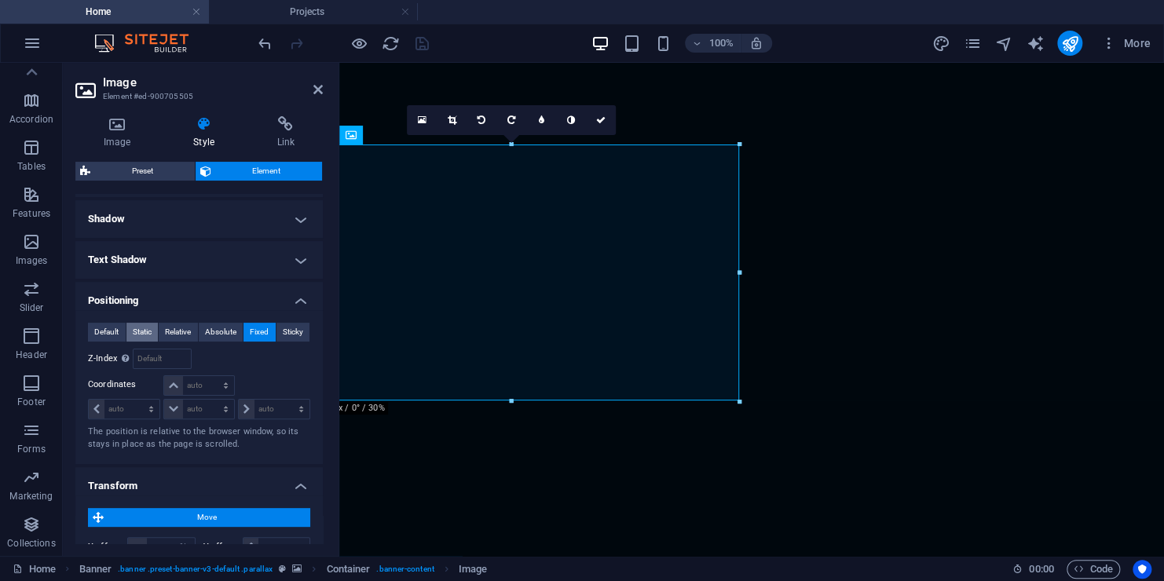
click at [136, 332] on span "Static" at bounding box center [142, 332] width 19 height 19
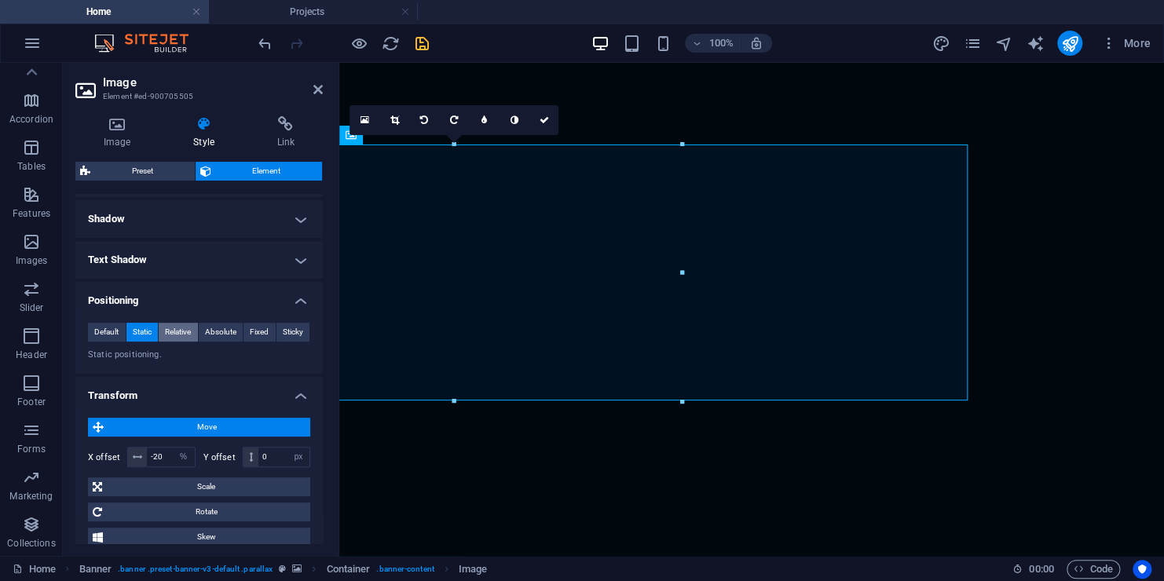
click at [175, 331] on span "Relative" at bounding box center [178, 332] width 26 height 19
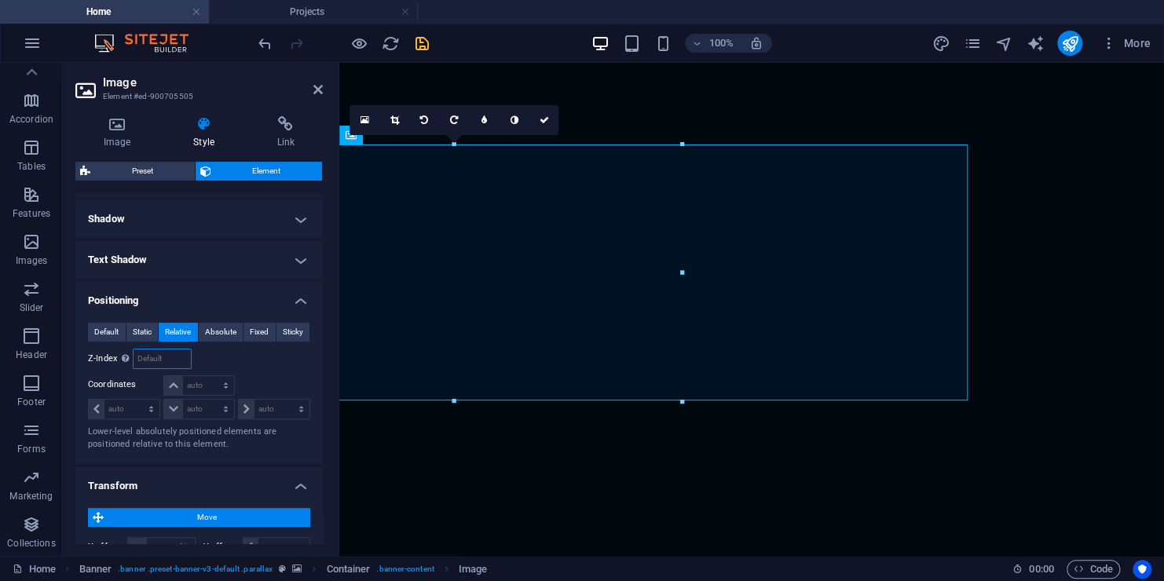
click at [164, 349] on input "number" at bounding box center [161, 358] width 57 height 19
click at [290, 330] on span "Sticky" at bounding box center [293, 332] width 20 height 19
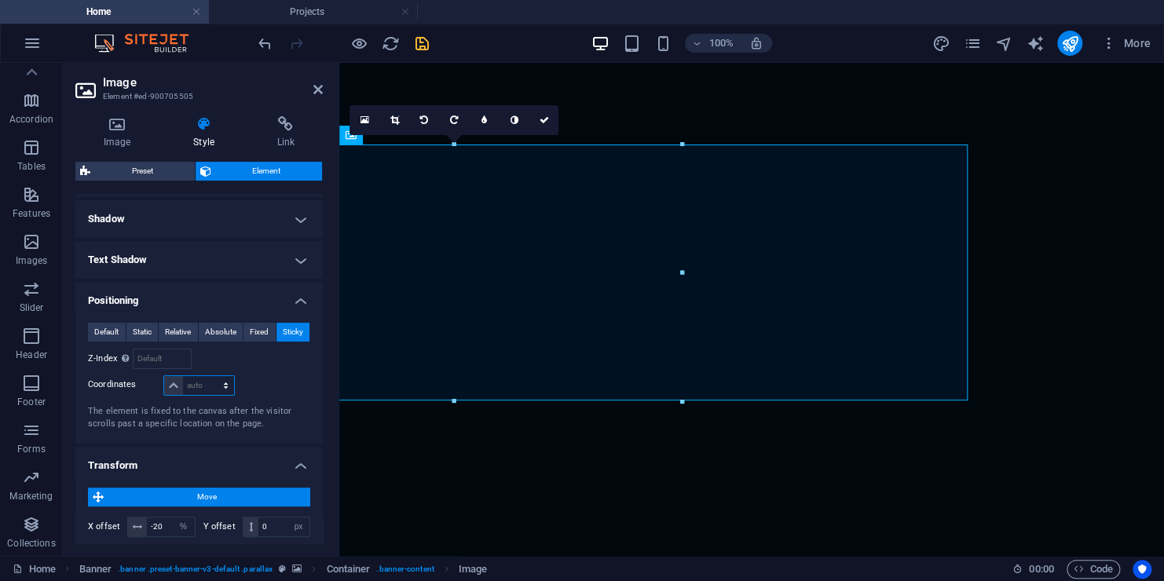
click at [170, 382] on select "auto px rem % em" at bounding box center [198, 385] width 69 height 19
click at [100, 333] on span "Default" at bounding box center [106, 332] width 24 height 19
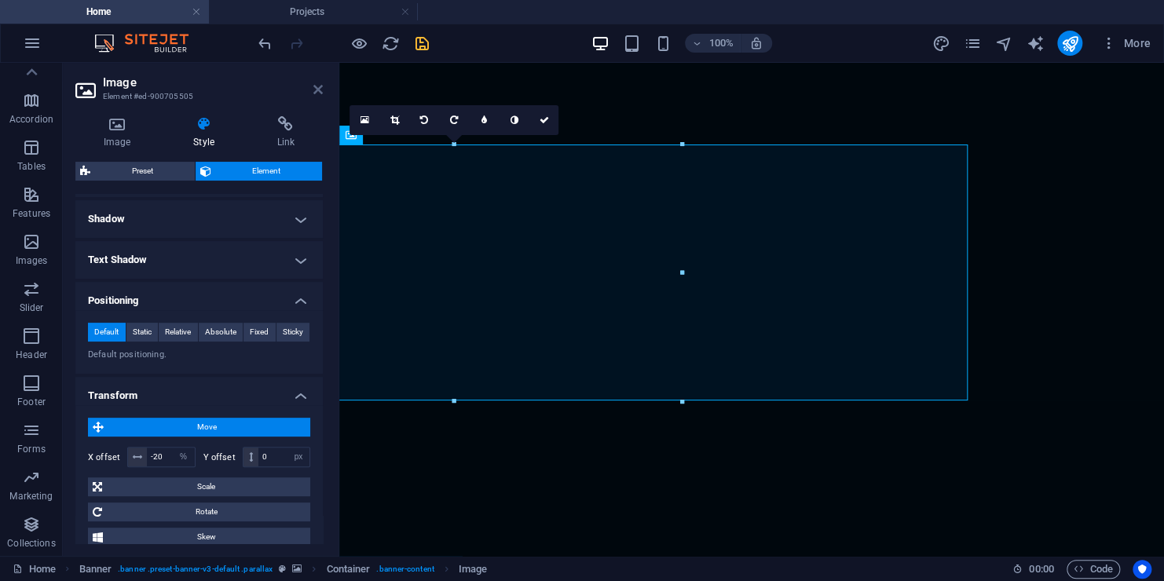
click at [321, 88] on icon at bounding box center [317, 89] width 9 height 13
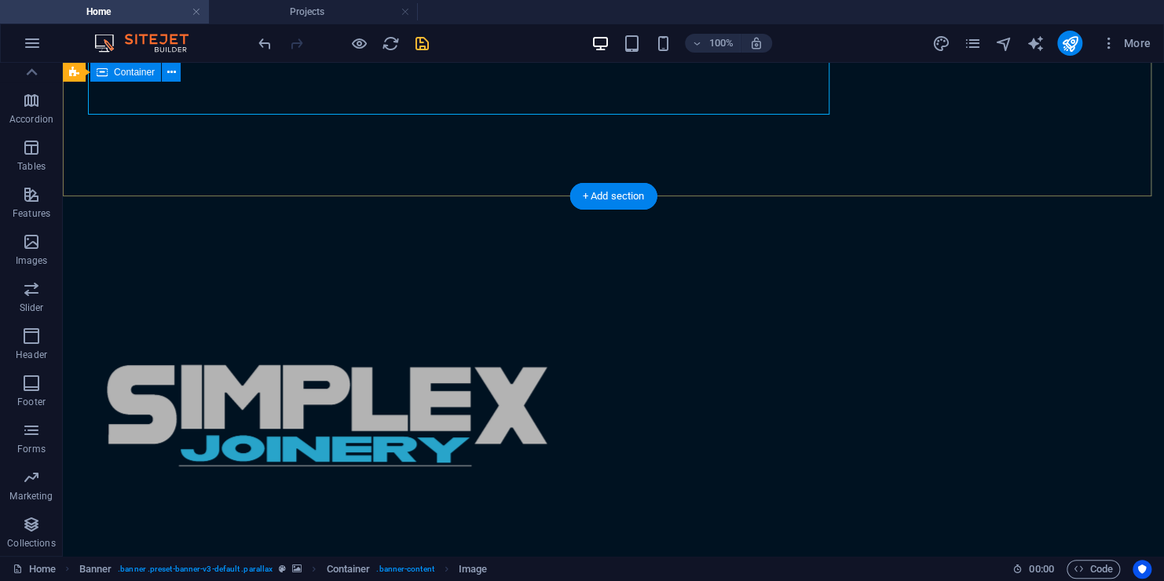
scroll to position [0, 0]
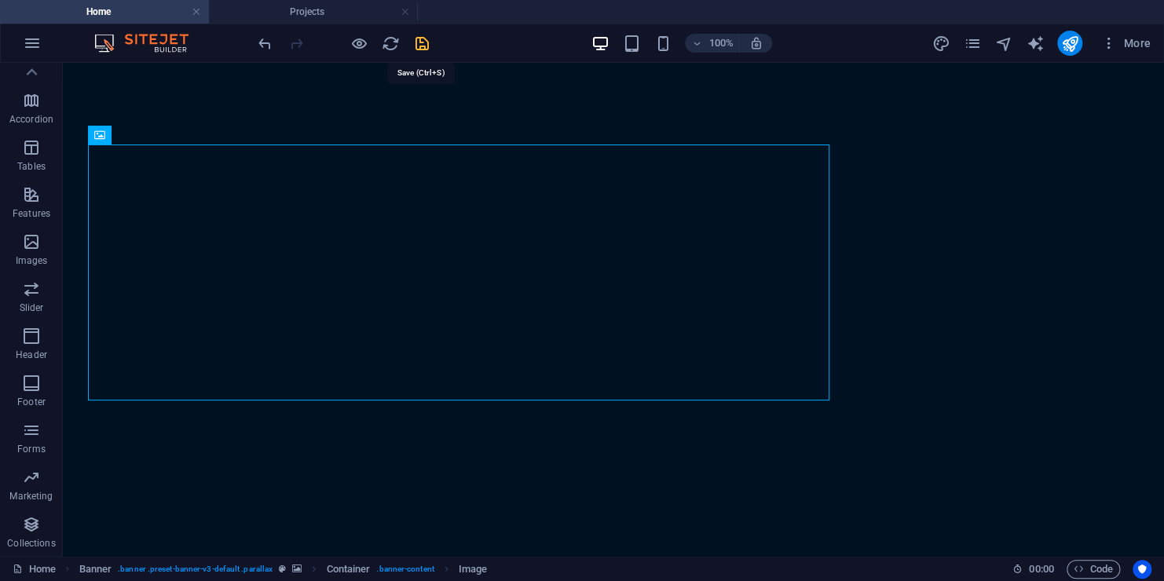
click at [418, 38] on icon "save" at bounding box center [422, 44] width 18 height 18
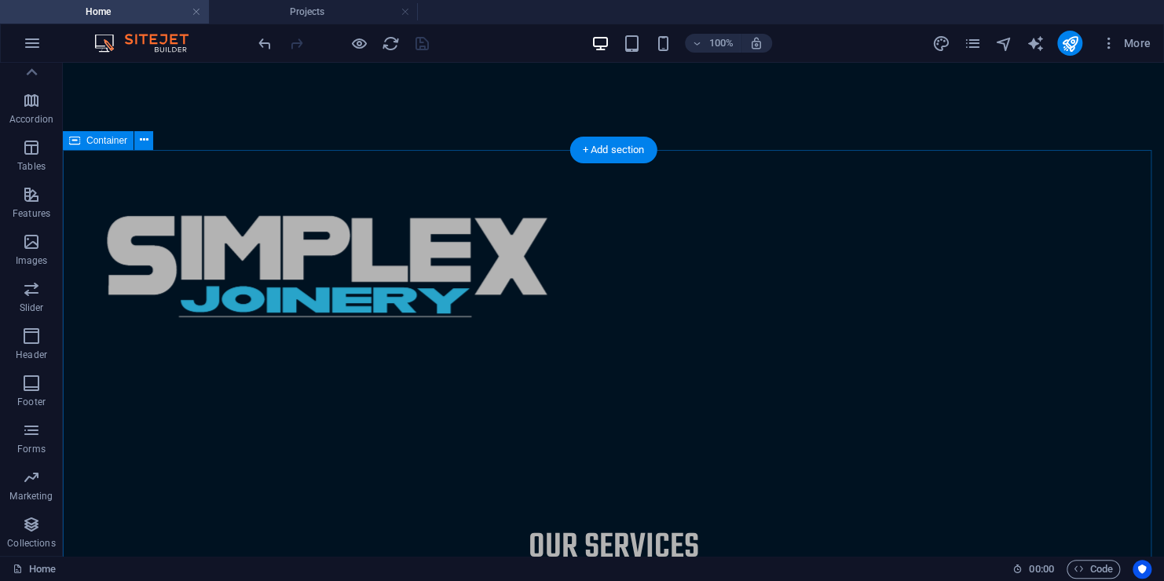
scroll to position [550, 0]
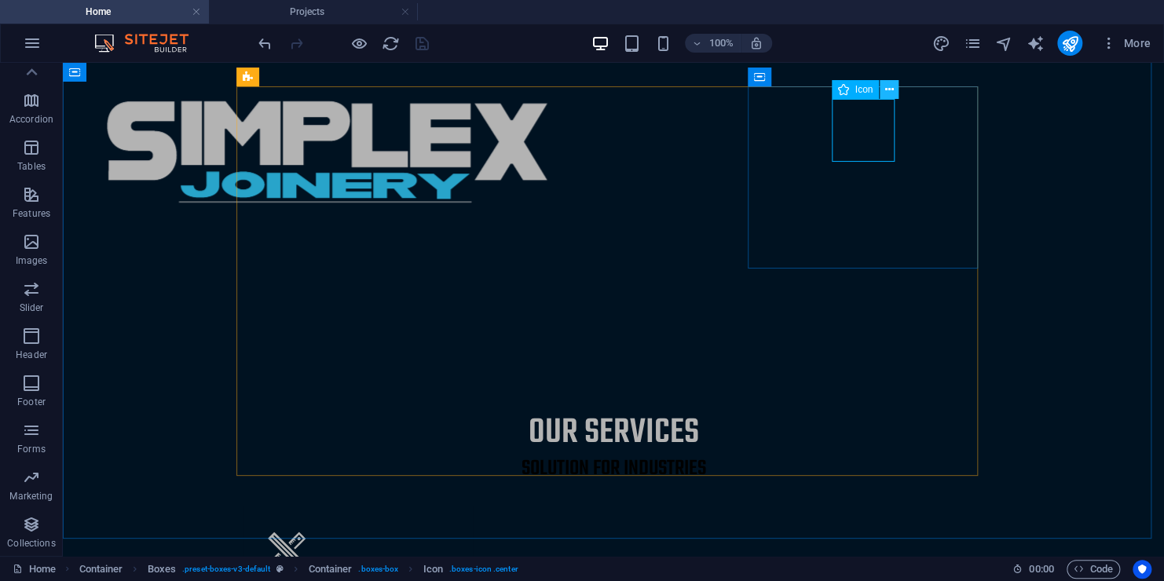
click at [885, 93] on icon at bounding box center [889, 90] width 9 height 16
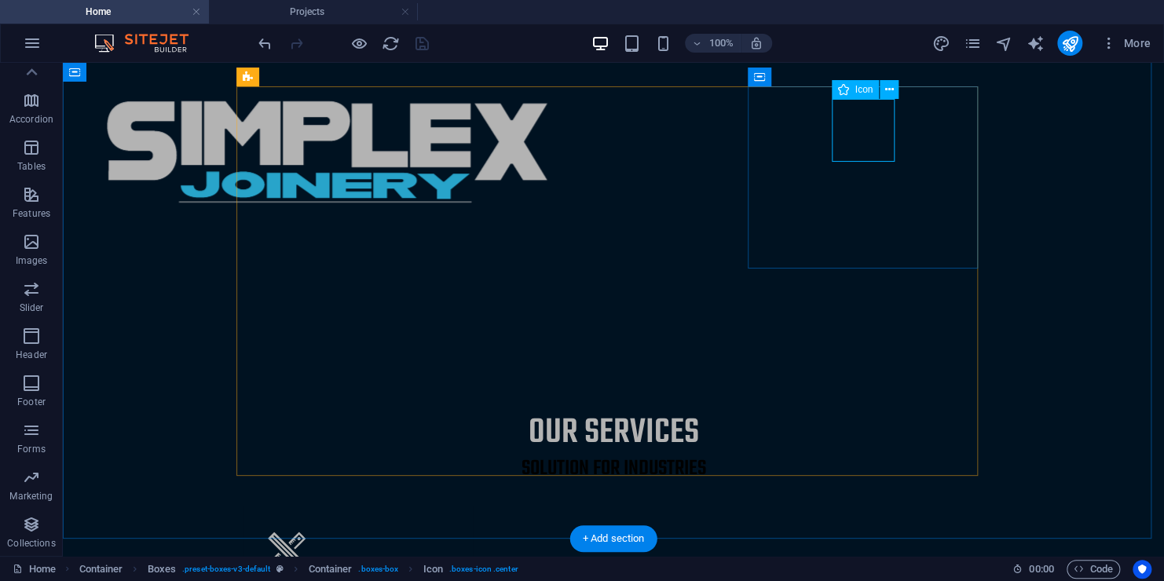
select select "xMidYMid"
select select "px"
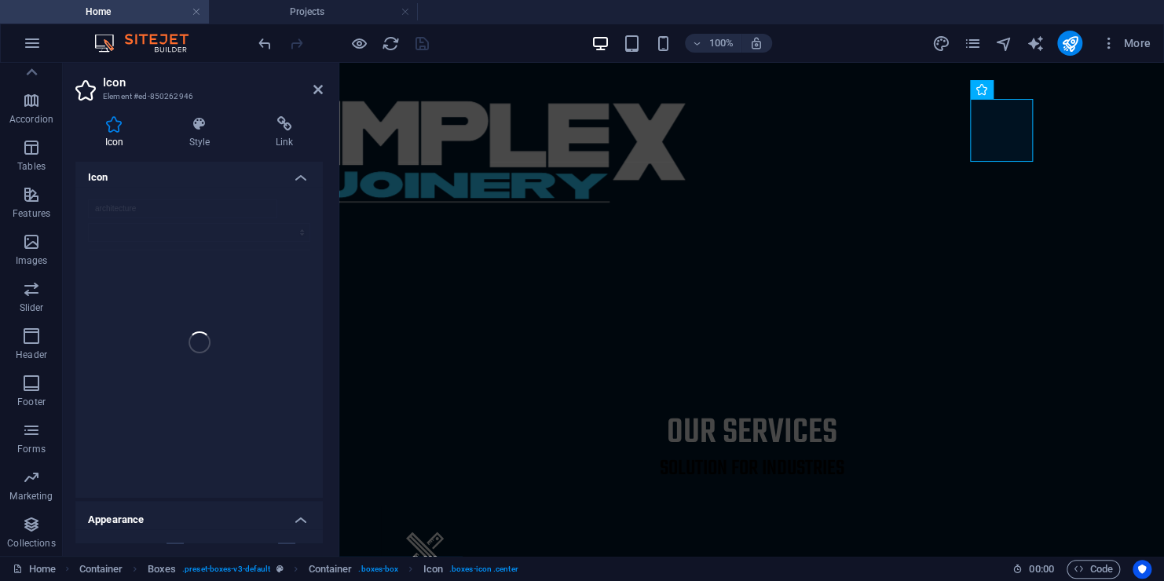
scroll to position [0, 0]
click at [316, 92] on icon at bounding box center [317, 89] width 9 height 13
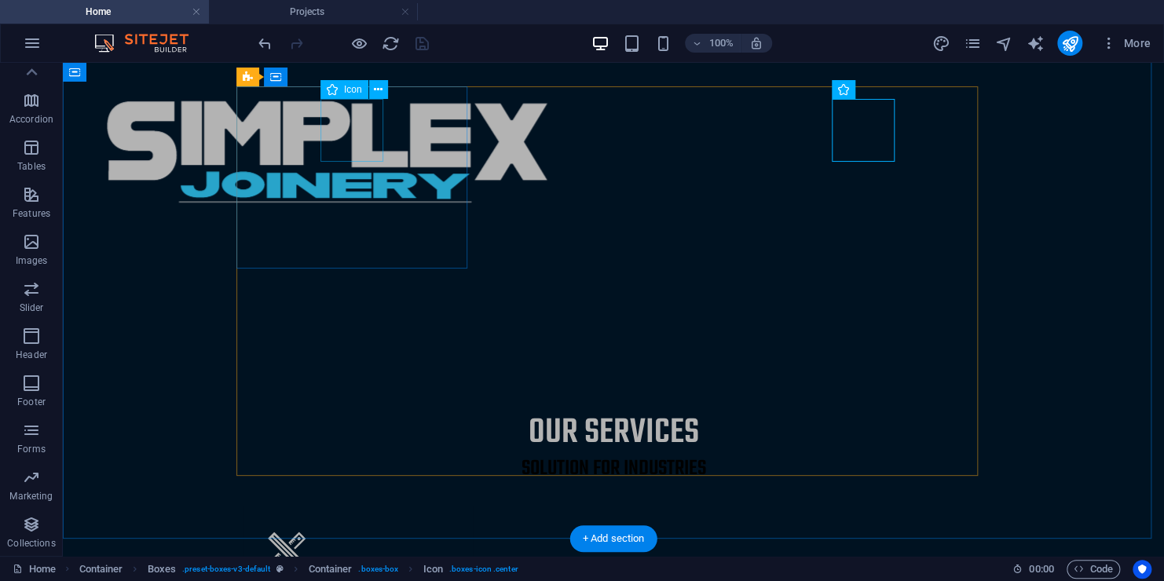
click at [363, 518] on figure at bounding box center [357, 549] width 205 height 63
select select "xMidYMid"
select select "px"
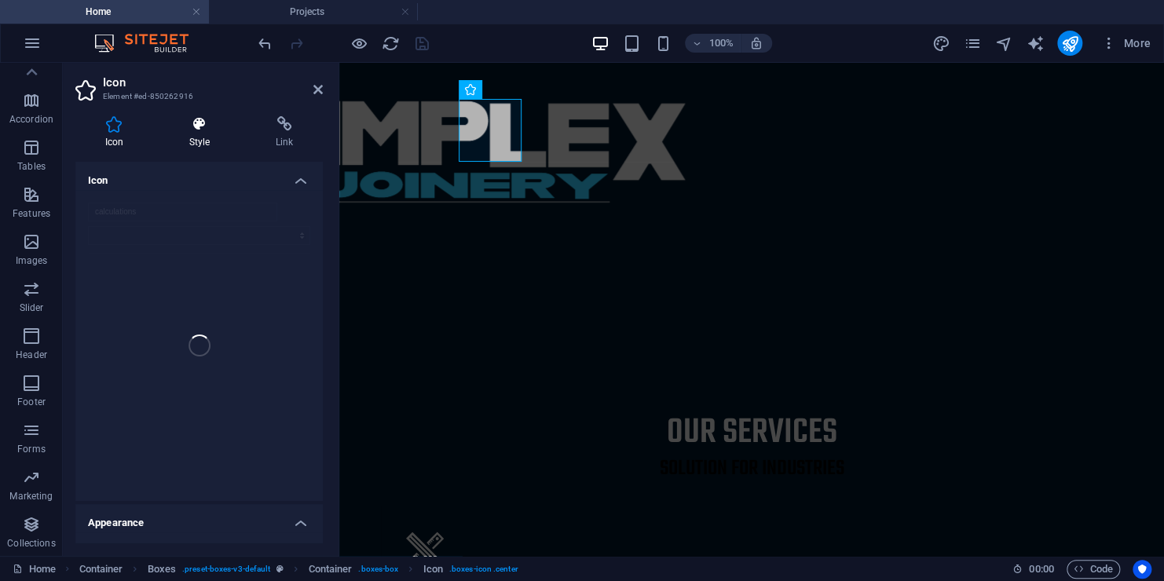
click at [199, 141] on h4 "Style" at bounding box center [202, 132] width 86 height 33
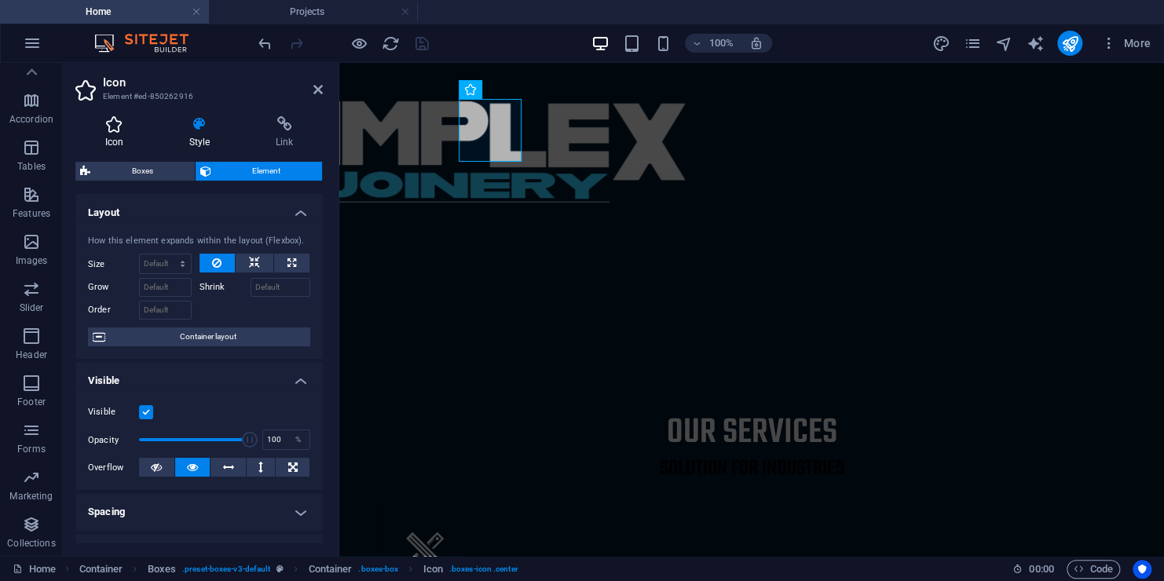
click at [130, 132] on h4 "Icon" at bounding box center [117, 132] width 84 height 33
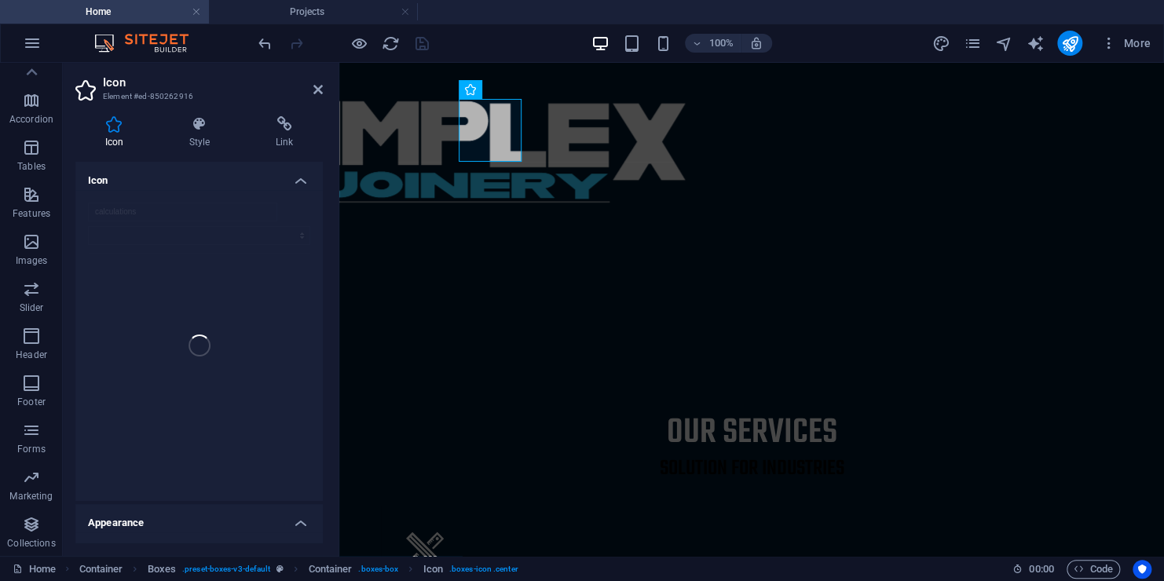
click at [302, 185] on h4 "Icon" at bounding box center [198, 176] width 247 height 28
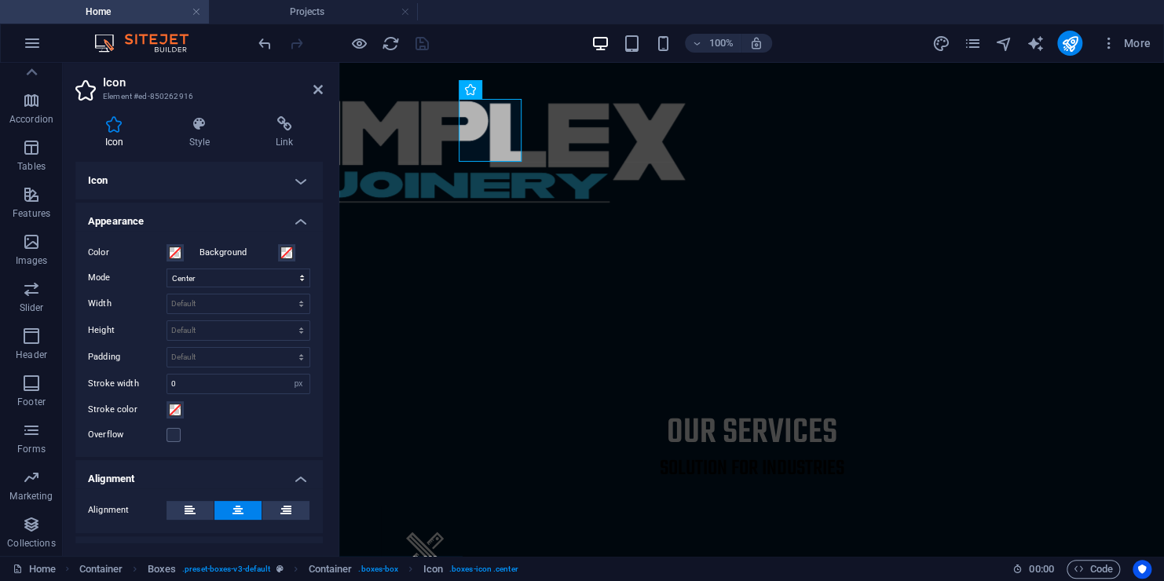
click at [302, 185] on h4 "Icon" at bounding box center [198, 181] width 247 height 38
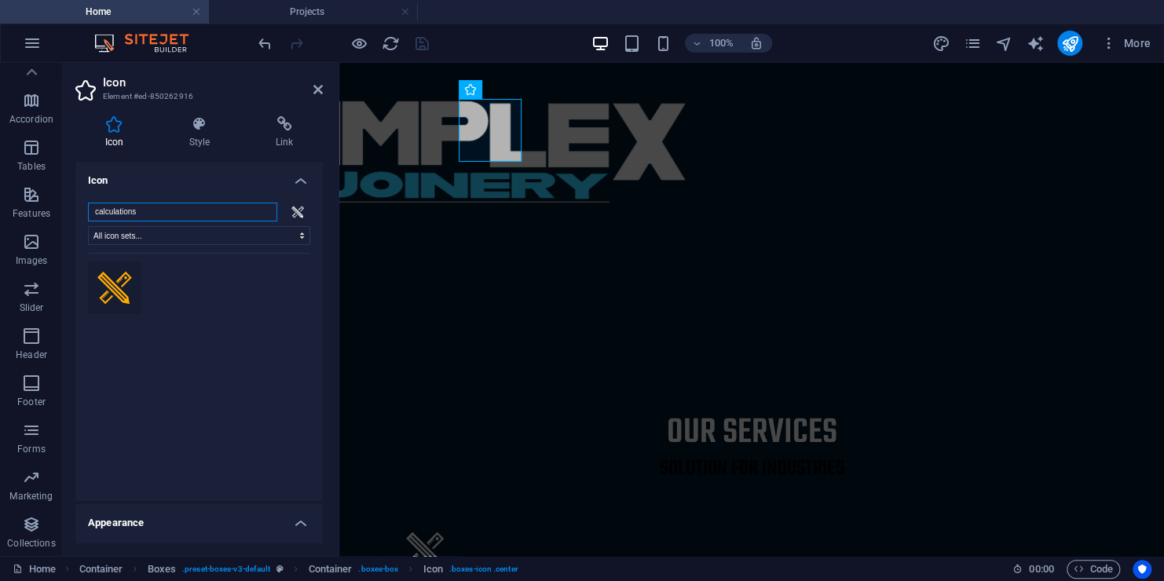
click at [159, 214] on input "calculations" at bounding box center [182, 212] width 189 height 19
click at [264, 210] on input "calculations" at bounding box center [182, 212] width 189 height 19
click at [176, 247] on div "All icon sets... IcoFont Ionicons FontAwesome Brands FontAwesome Duotone FontAw…" at bounding box center [199, 346] width 222 height 286
click at [177, 237] on select "All icon sets... IcoFont Ionicons FontAwesome Brands FontAwesome Duotone FontAw…" at bounding box center [199, 235] width 222 height 19
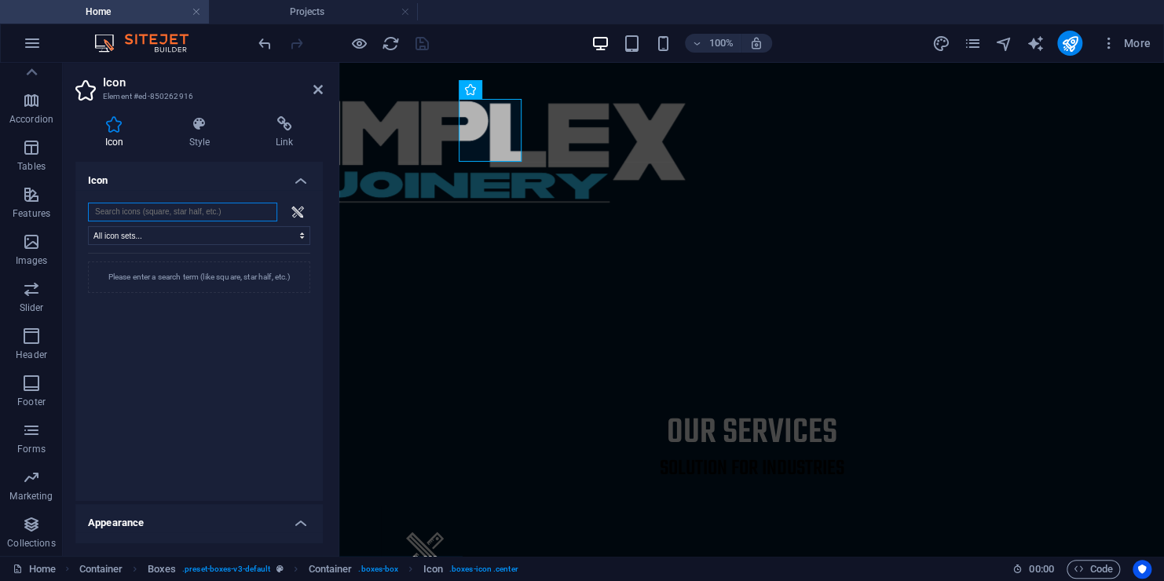
click at [167, 207] on input "search" at bounding box center [182, 212] width 189 height 19
type input "m"
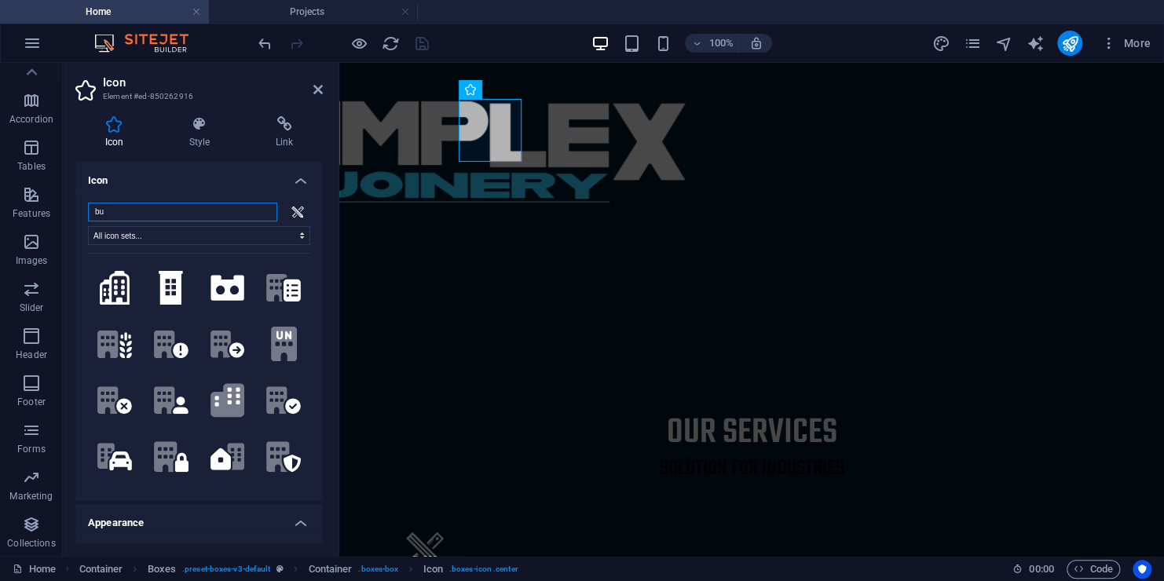
type input "b"
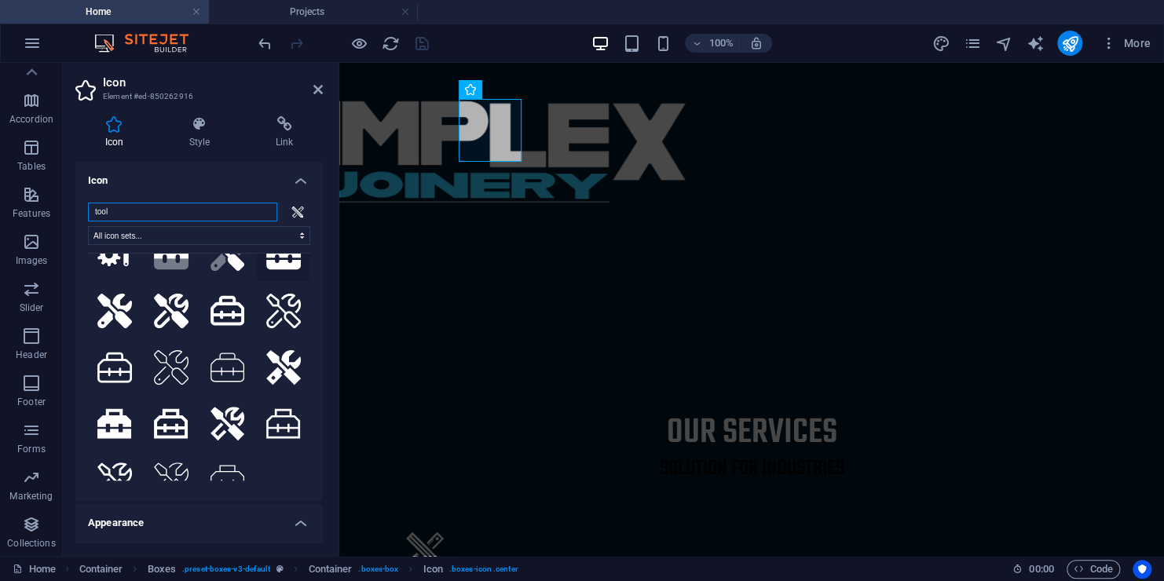
scroll to position [106, 0]
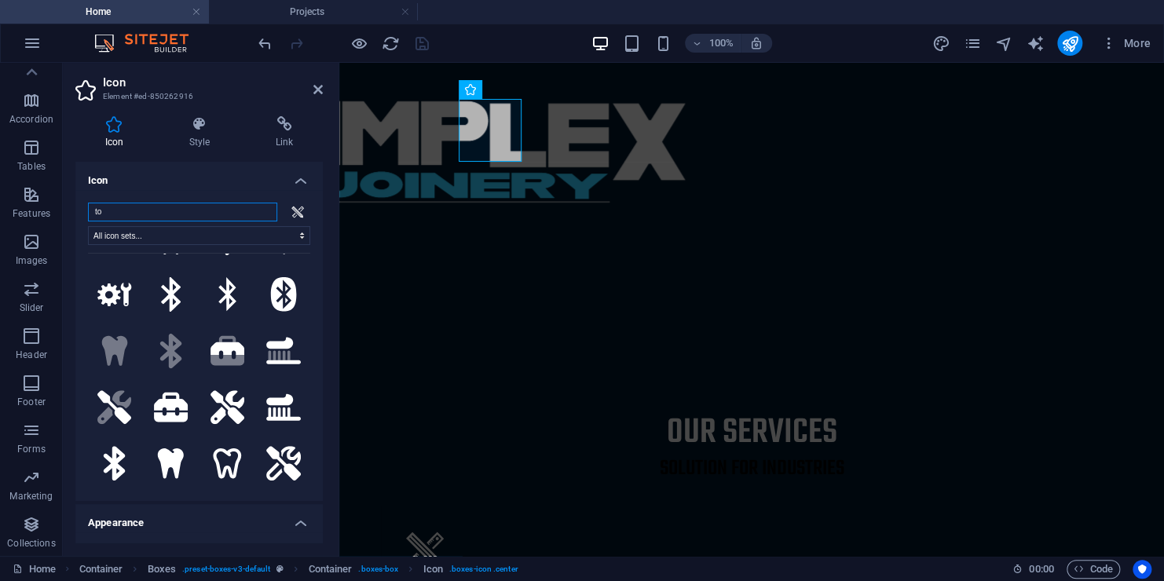
type input "t"
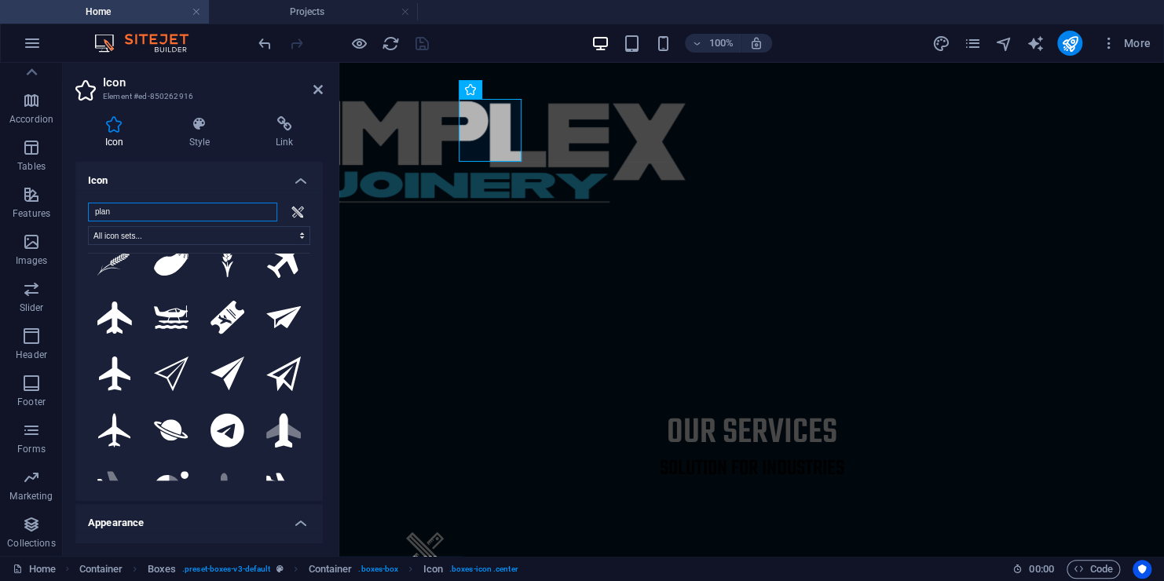
scroll to position [0, 0]
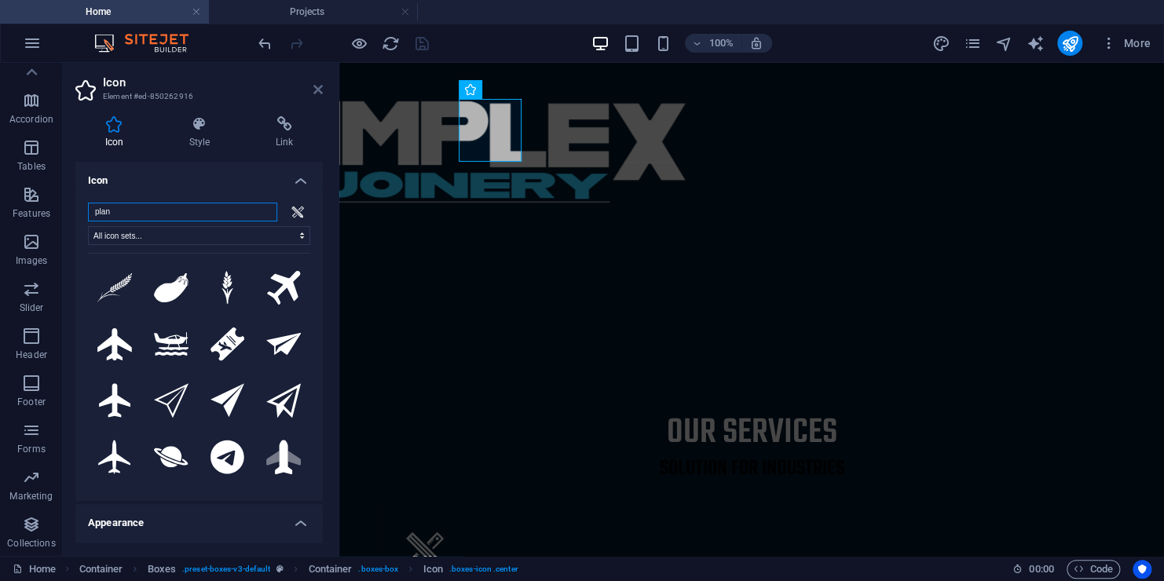
type input "plan"
click at [317, 85] on icon at bounding box center [317, 89] width 9 height 13
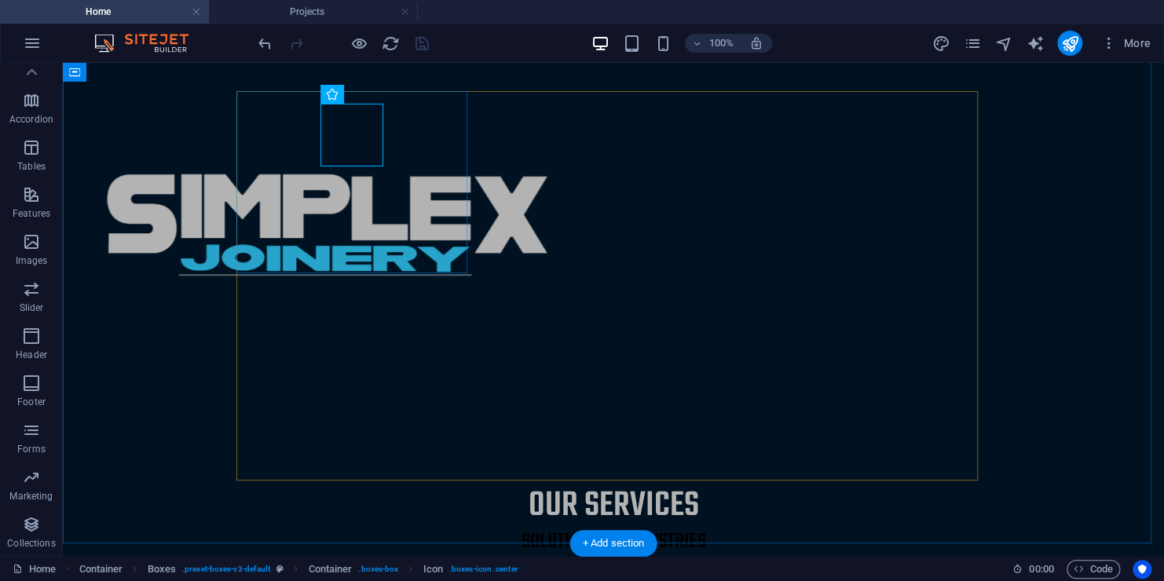
scroll to position [471, 0]
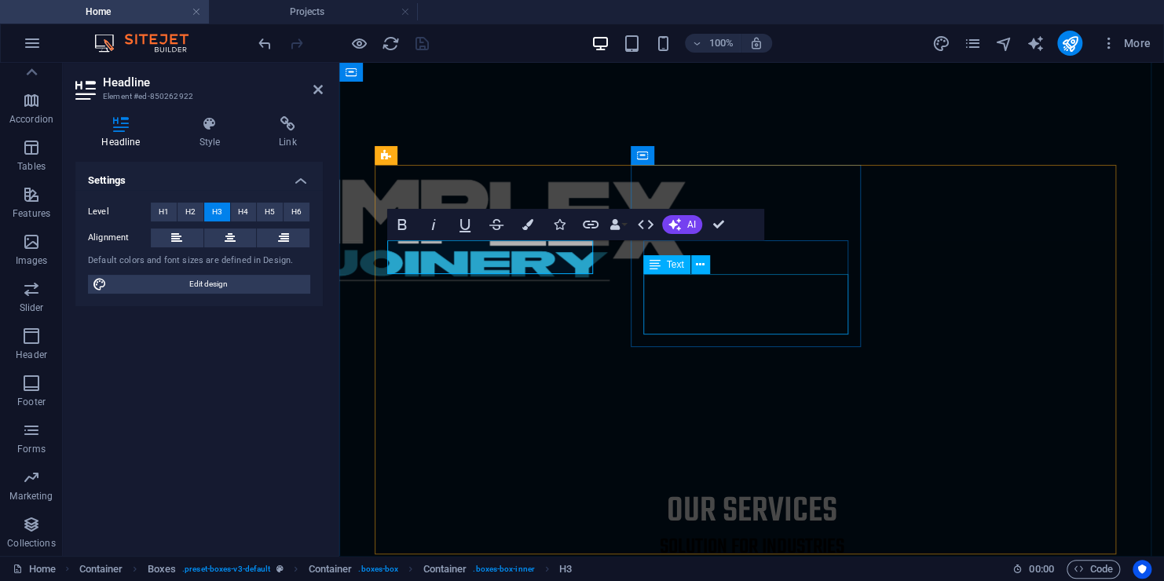
click at [715, 269] on div "Text" at bounding box center [681, 265] width 77 height 20
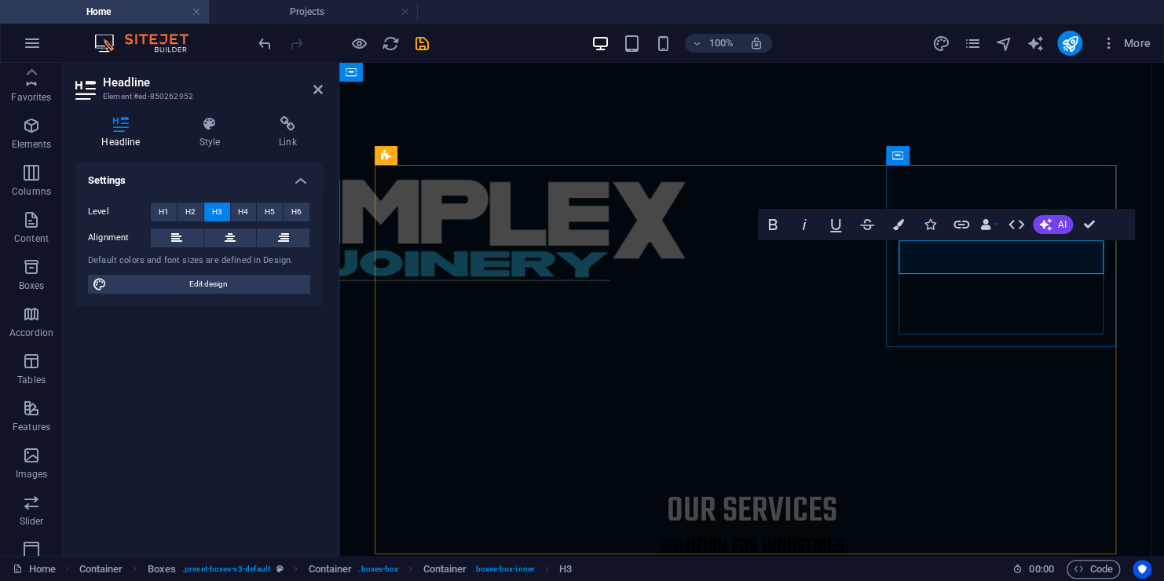
scroll to position [214, 0]
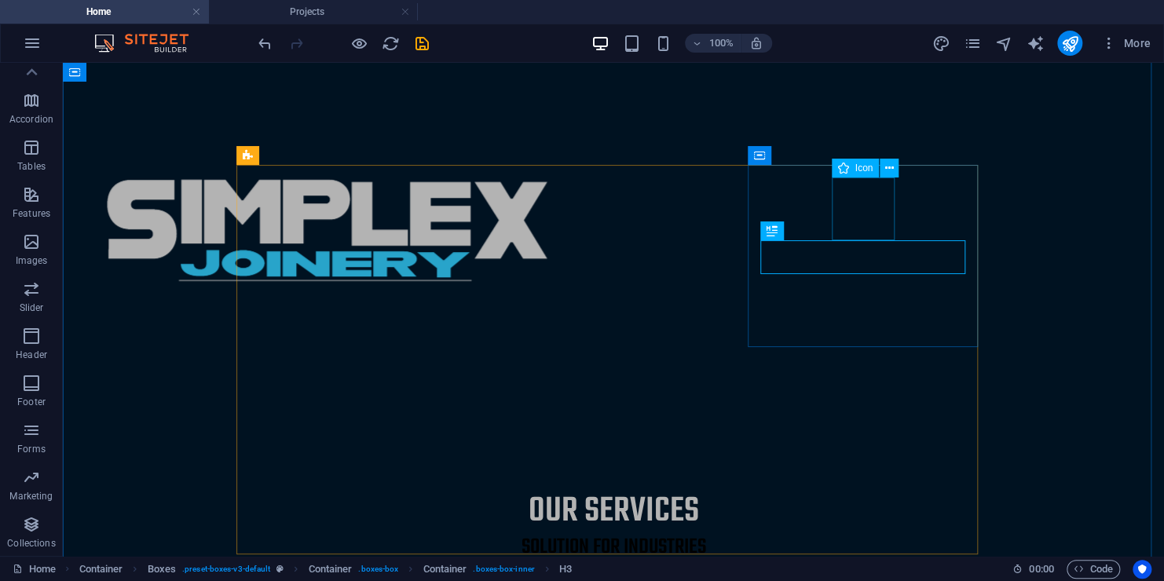
select select "xMidYMid"
select select "px"
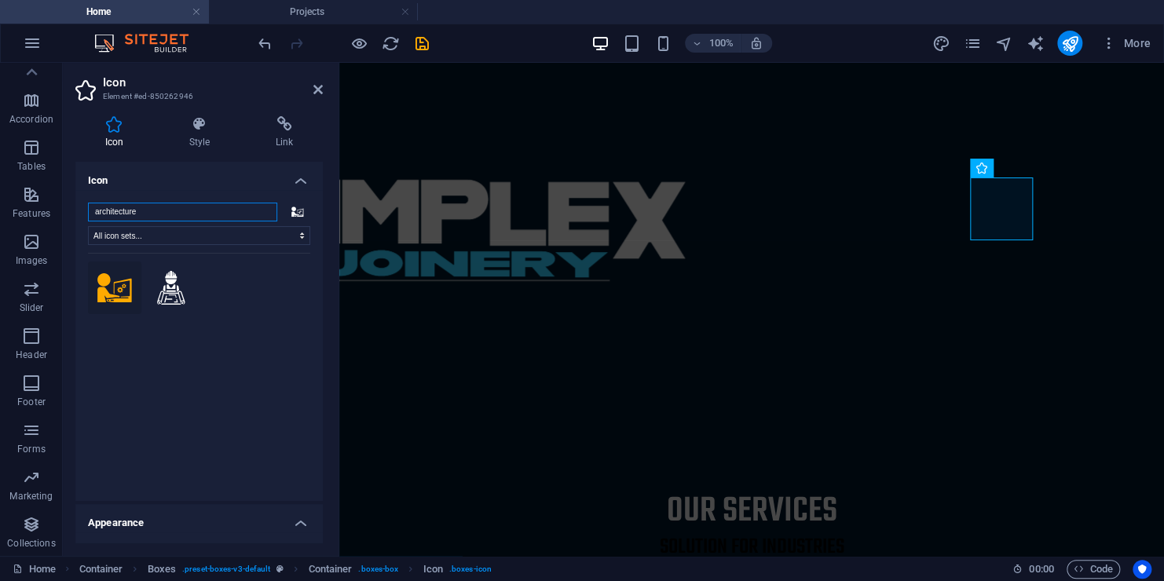
drag, startPoint x: 160, startPoint y: 210, endPoint x: -40, endPoint y: 213, distance: 200.2
click at [0, 213] on html "simplexjoinery.com Home Projects Favorites Elements Columns Content Boxes Accor…" at bounding box center [582, 290] width 1164 height 581
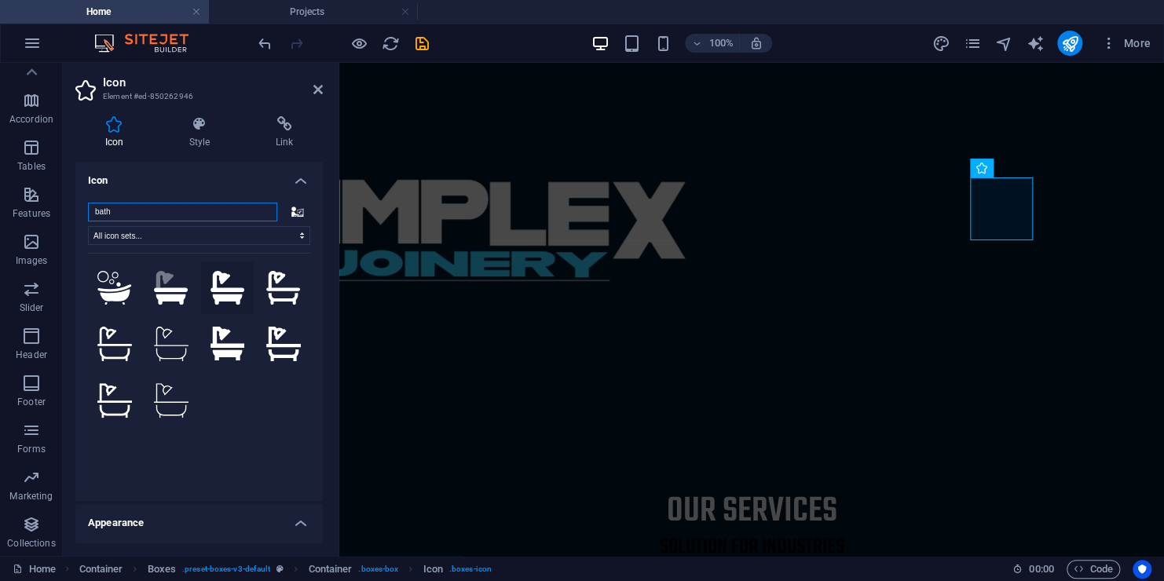
type input "bath"
click at [236, 294] on icon at bounding box center [227, 288] width 35 height 35
click at [312, 90] on header "Icon Element #ed-850262946" at bounding box center [198, 83] width 247 height 41
click at [319, 88] on icon at bounding box center [317, 89] width 9 height 13
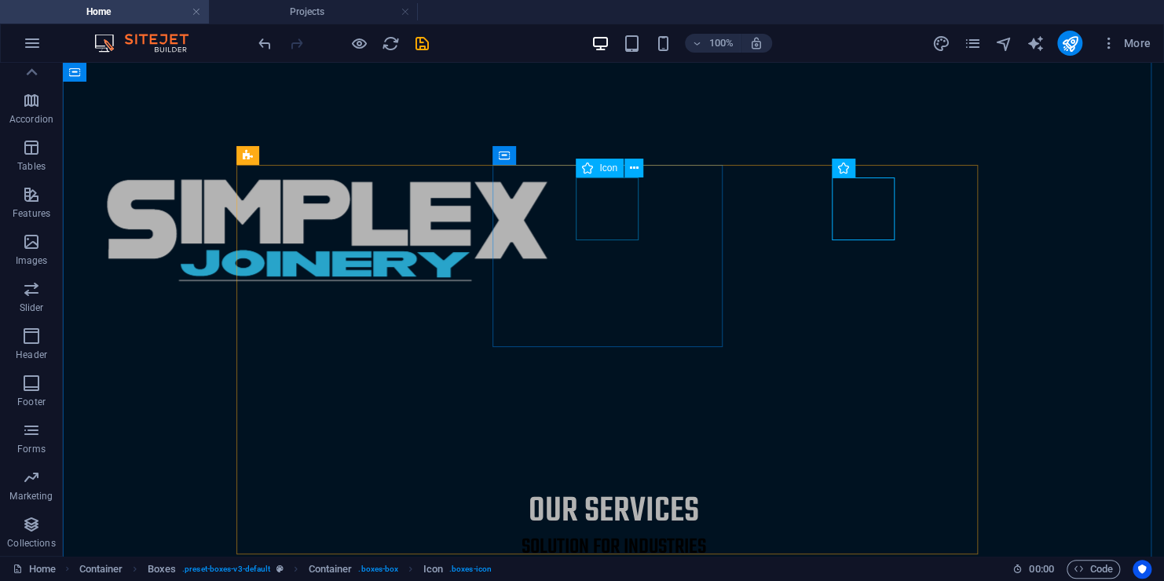
select select "xMidYMid"
select select "px"
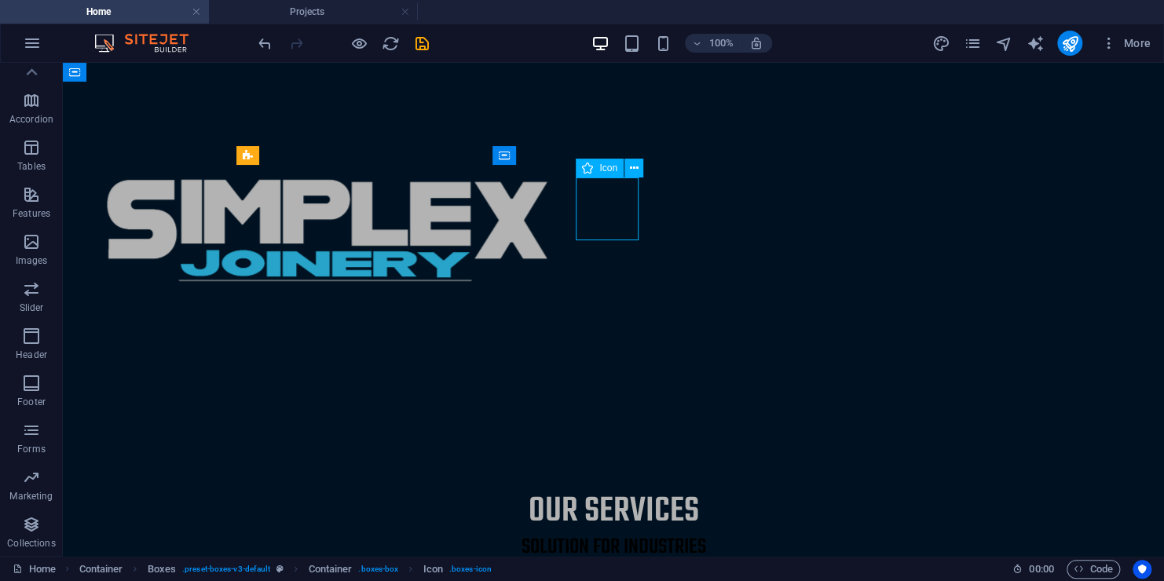
select select "xMidYMid"
select select "px"
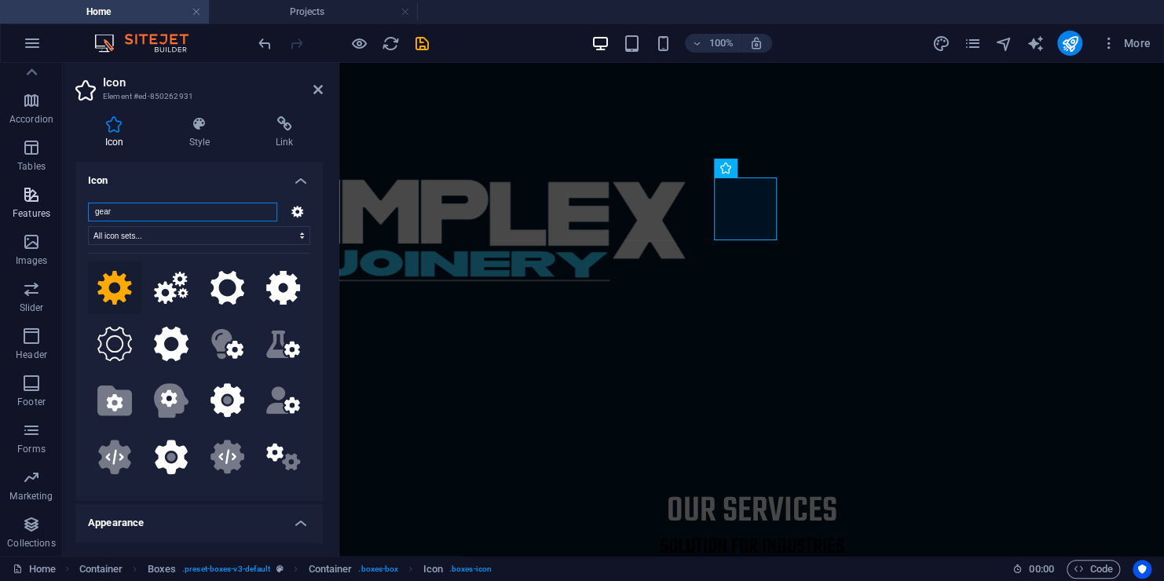
drag, startPoint x: 120, startPoint y: 207, endPoint x: 17, endPoint y: 210, distance: 102.9
click at [17, 210] on section "Favorites Elements Columns Content Boxes Accordion Tables Features Images Slide…" at bounding box center [582, 309] width 1164 height 493
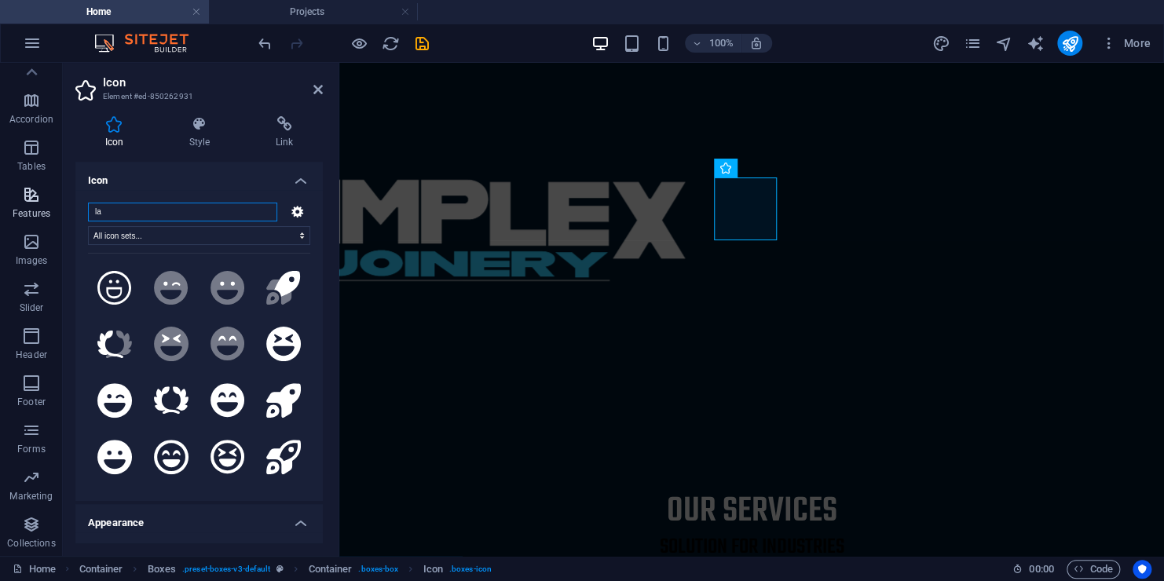
type input "l"
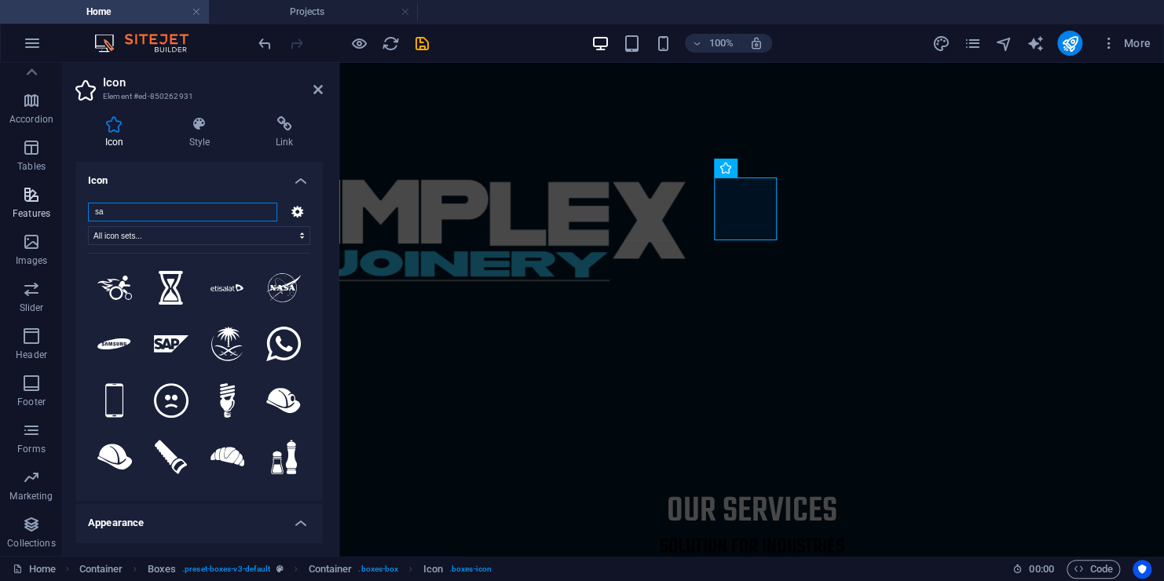
type input "s"
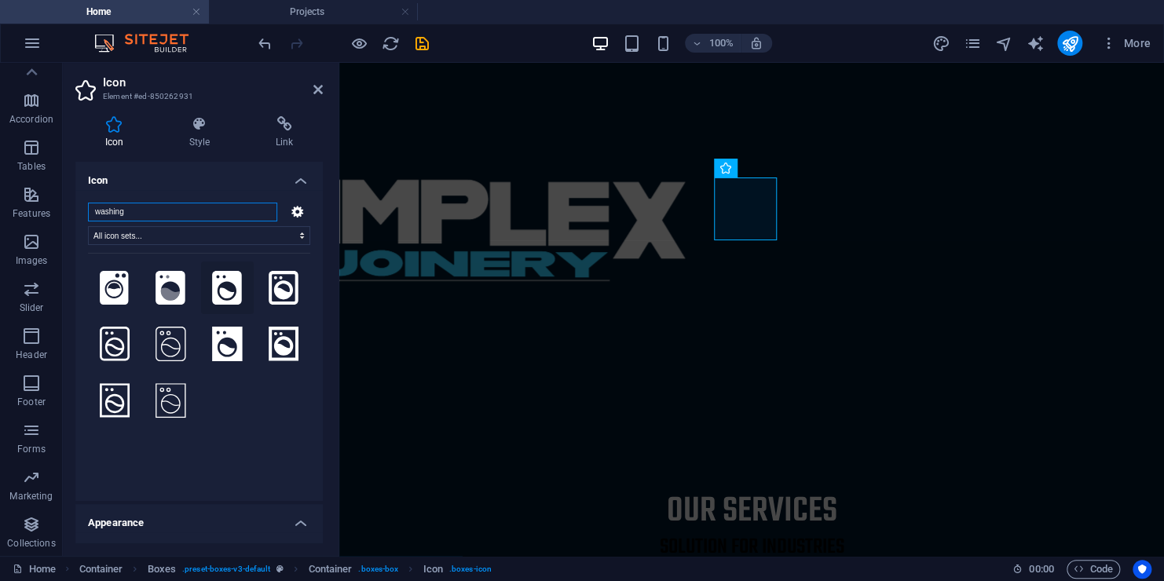
type input "washing"
click at [238, 293] on icon at bounding box center [227, 288] width 30 height 35
click at [318, 83] on icon at bounding box center [317, 89] width 9 height 13
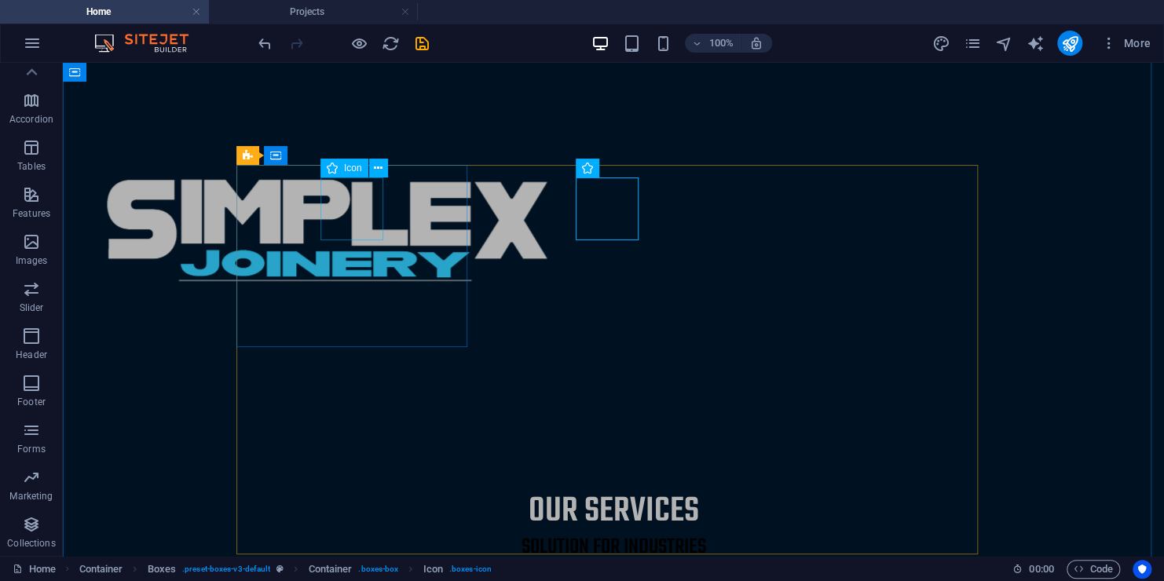
select select "xMidYMid"
select select "px"
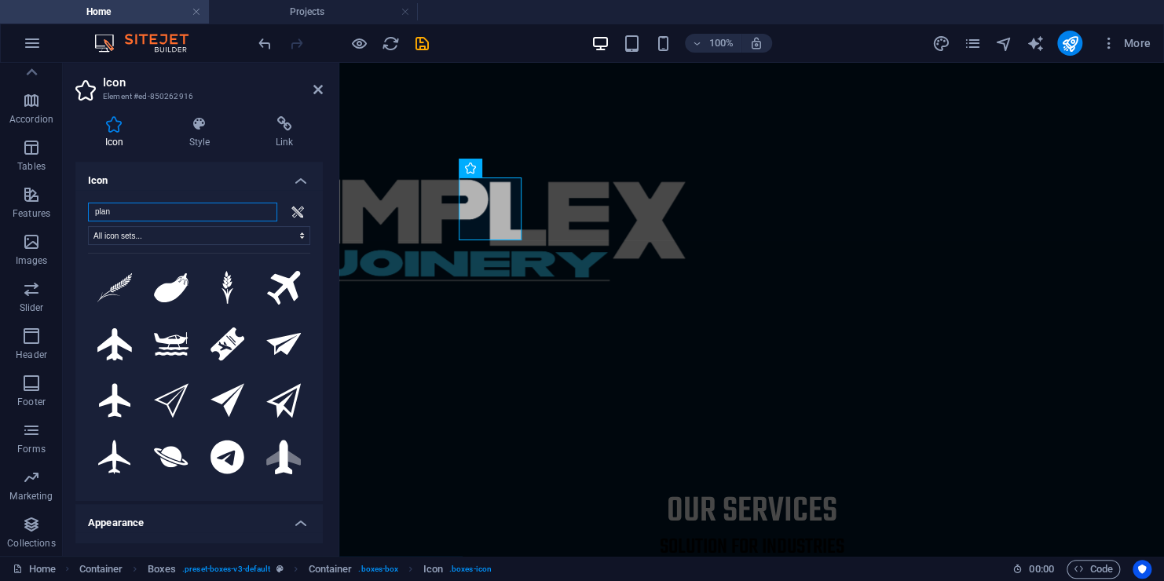
drag, startPoint x: 146, startPoint y: 207, endPoint x: -40, endPoint y: 261, distance: 193.6
click at [0, 261] on html "simplexjoinery.com Home Projects Favorites Elements Columns Content Boxes Accor…" at bounding box center [582, 290] width 1164 height 581
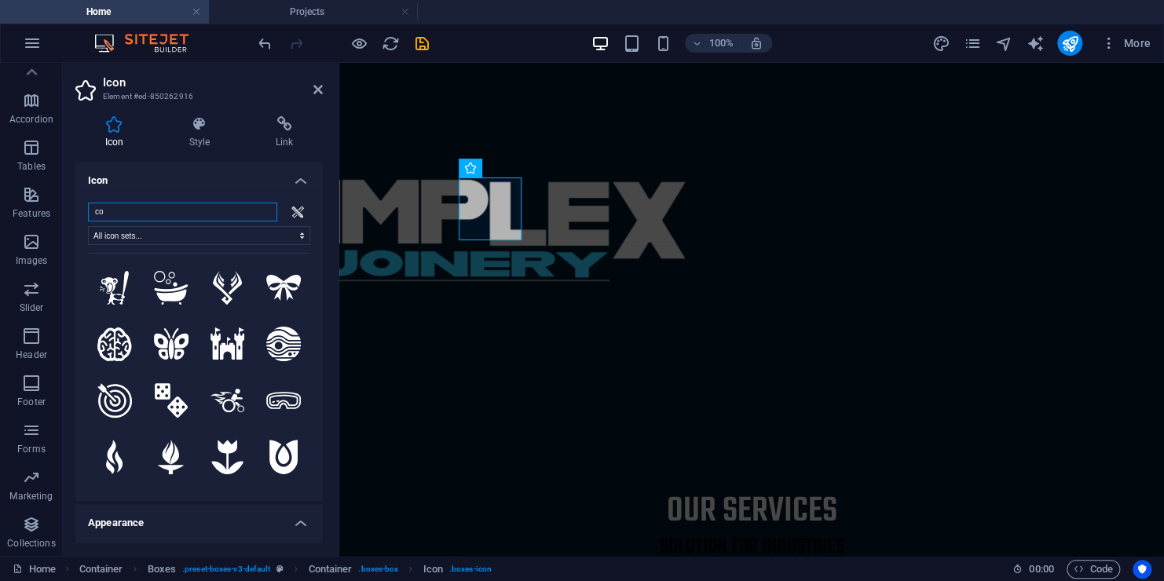
type input "c"
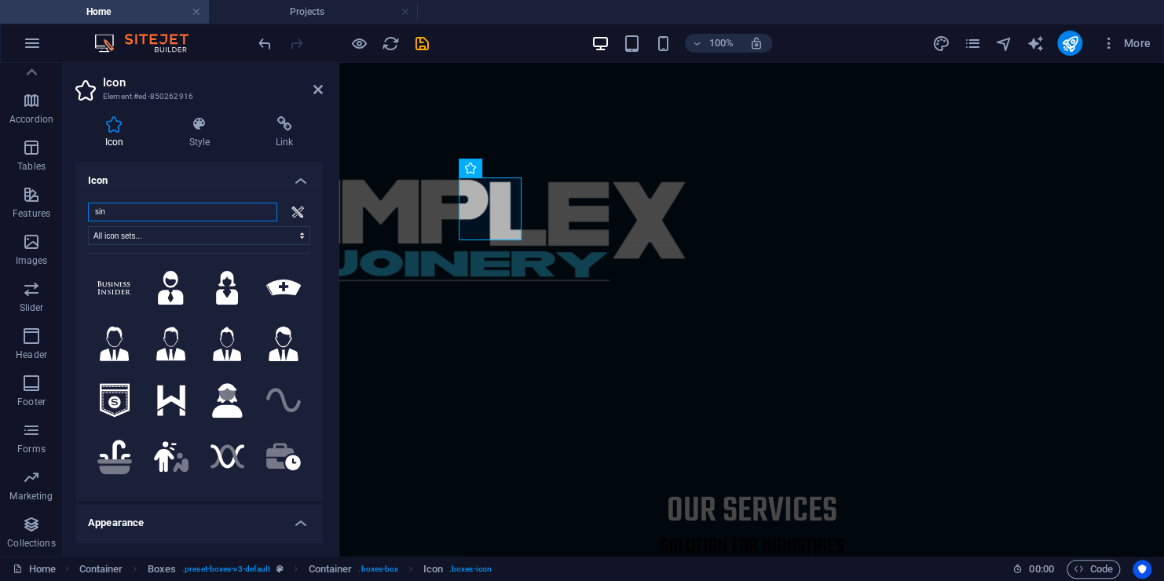
type input "si"
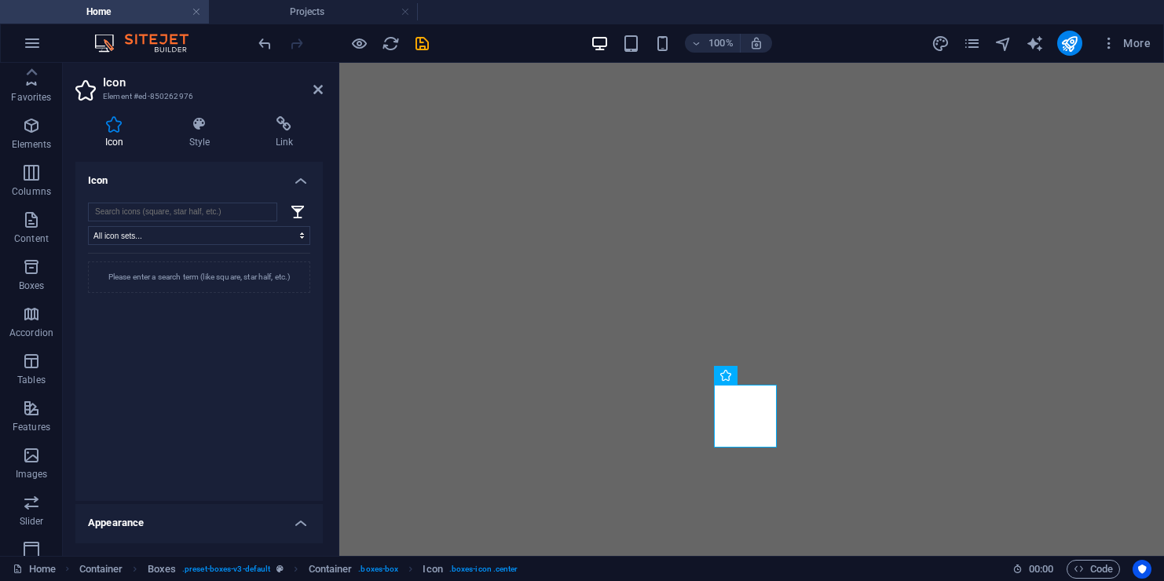
select select "xMidYMid"
select select "px"
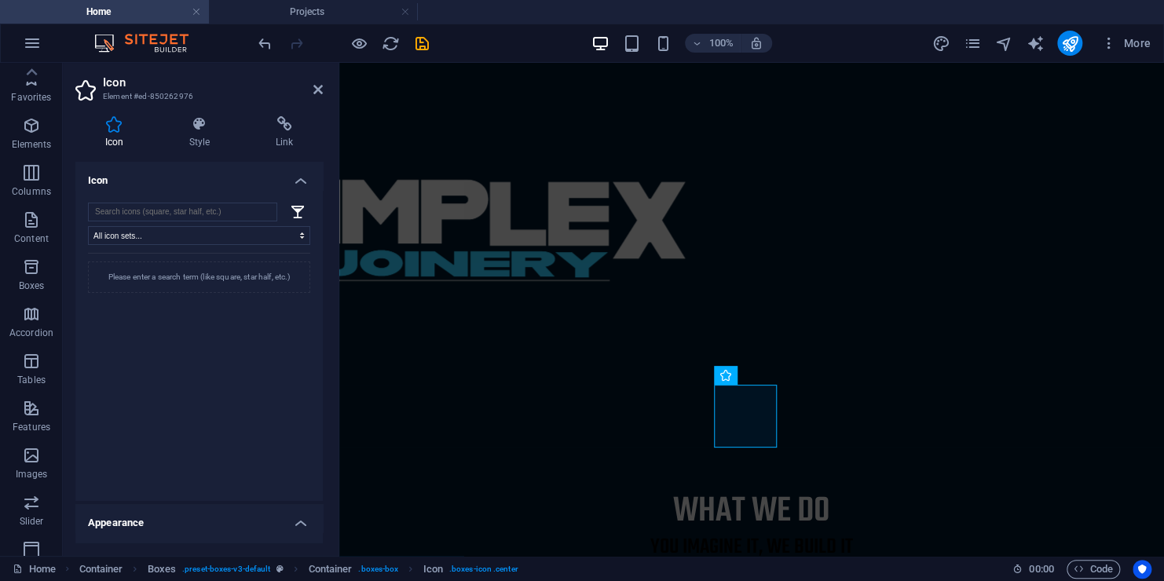
scroll to position [214, 0]
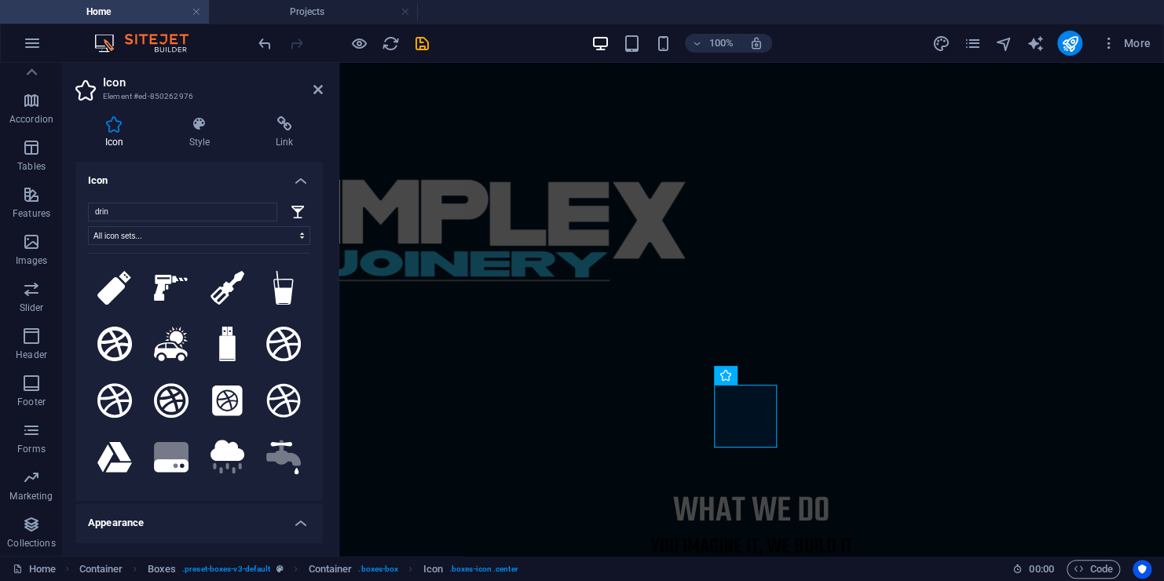
type input "drink"
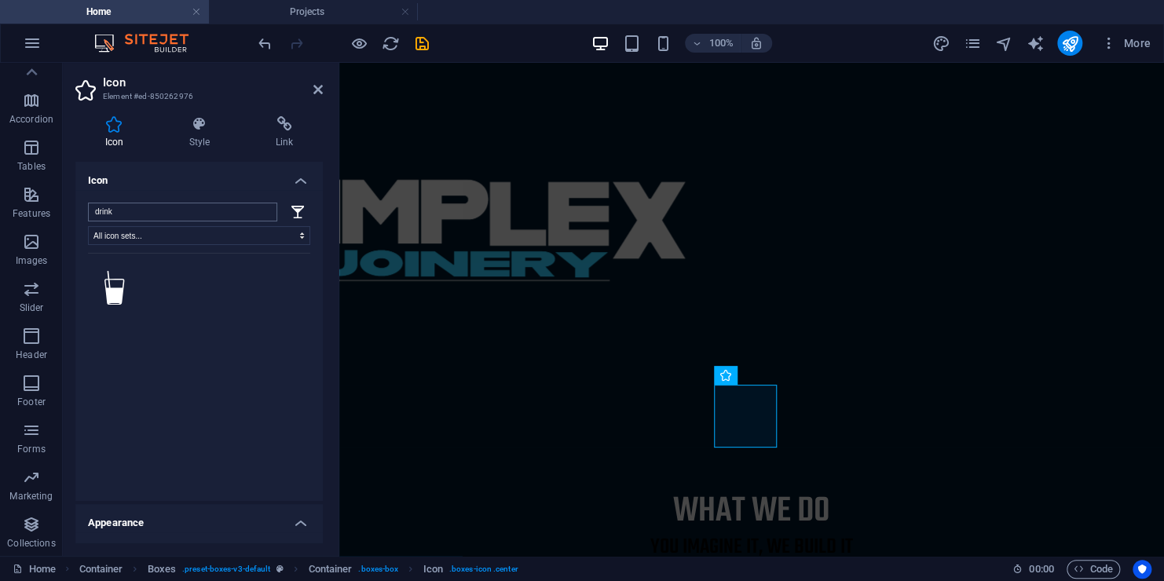
click at [260, 217] on input "drink" at bounding box center [182, 212] width 189 height 19
click at [259, 210] on input "drink" at bounding box center [182, 212] width 189 height 19
click at [315, 85] on icon at bounding box center [317, 89] width 9 height 13
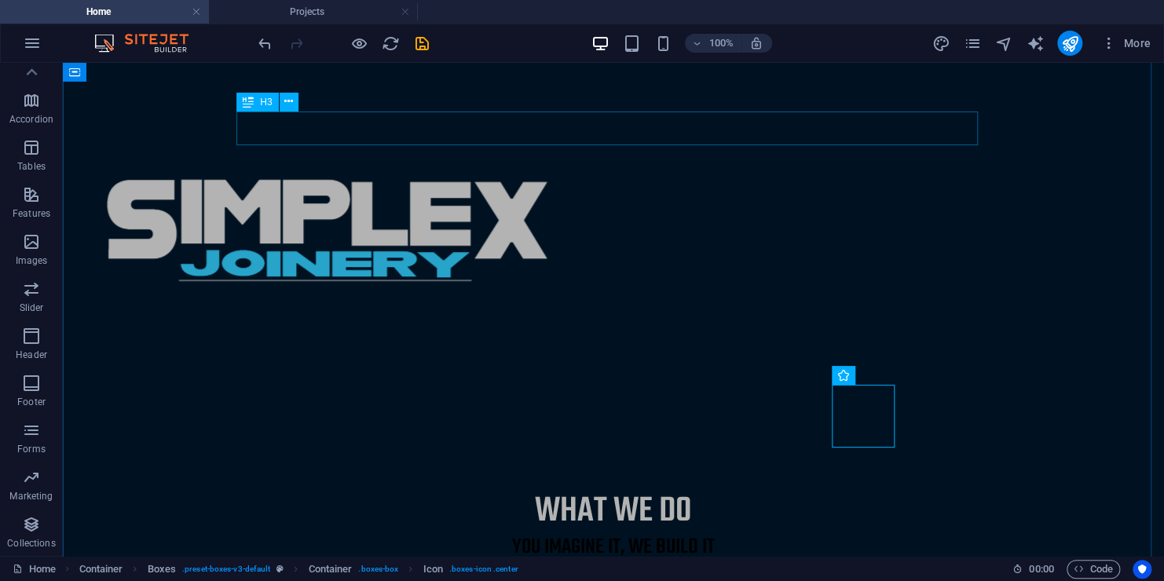
click at [689, 531] on div "You imagine it, we build it" at bounding box center [613, 548] width 741 height 34
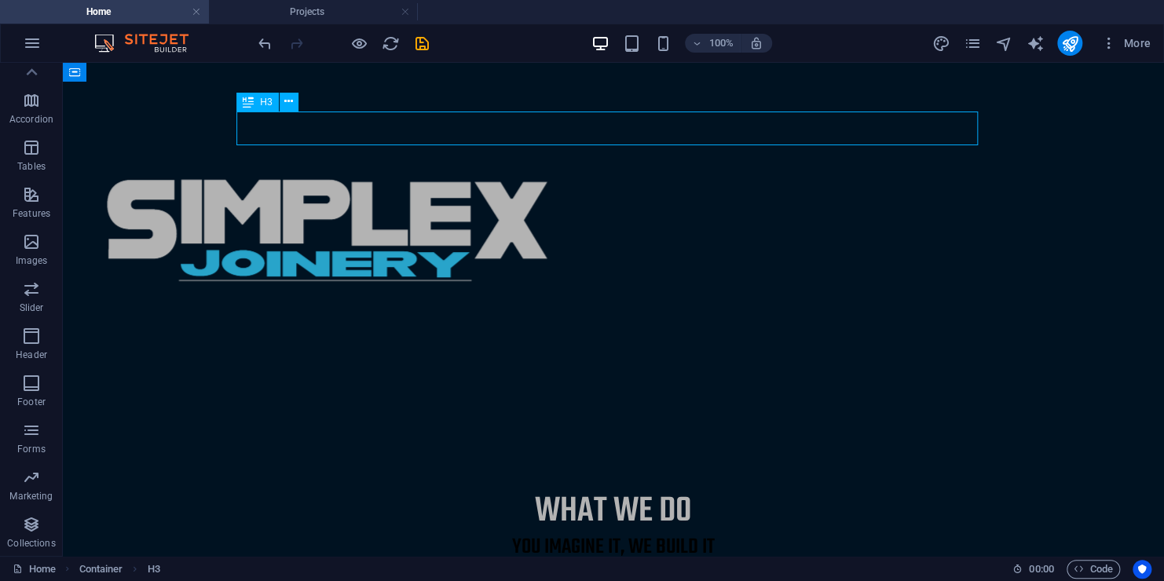
click at [710, 531] on div "You imagine it, we build it" at bounding box center [613, 548] width 741 height 34
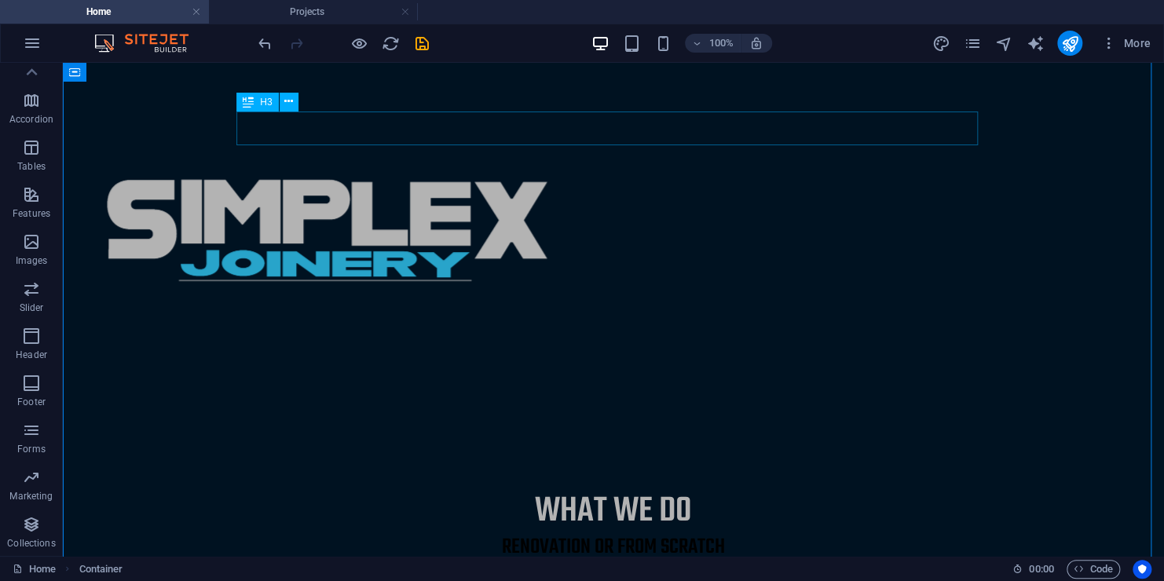
click at [633, 531] on div "Renovation or from scratch" at bounding box center [613, 548] width 741 height 34
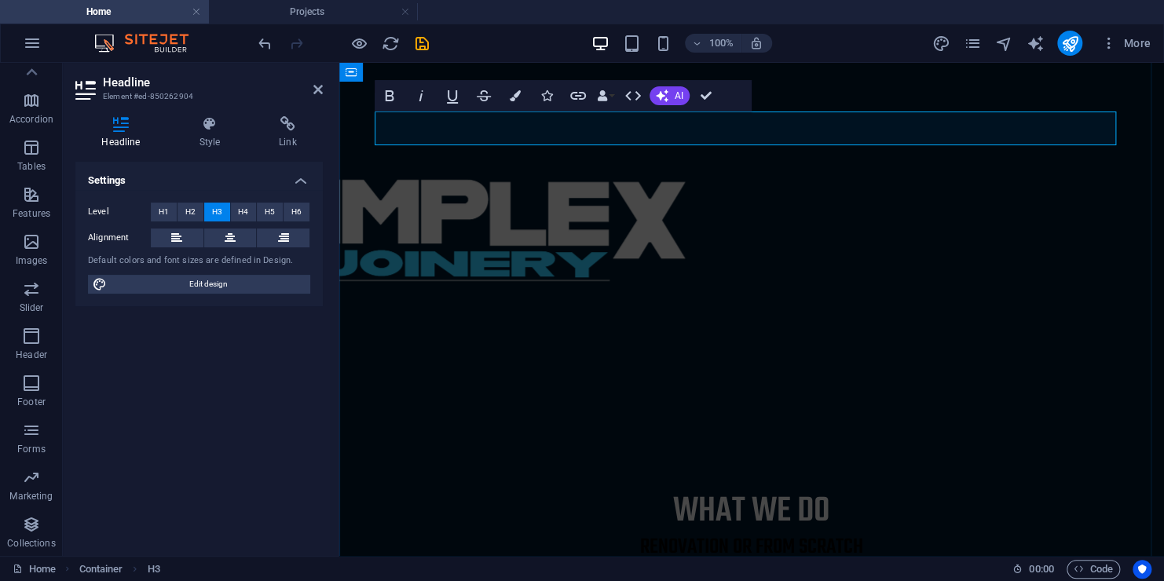
click at [717, 531] on h3 "Renovation or from scratch" at bounding box center [751, 548] width 741 height 34
click at [720, 531] on h3 "Renovation or from scratch" at bounding box center [751, 548] width 741 height 34
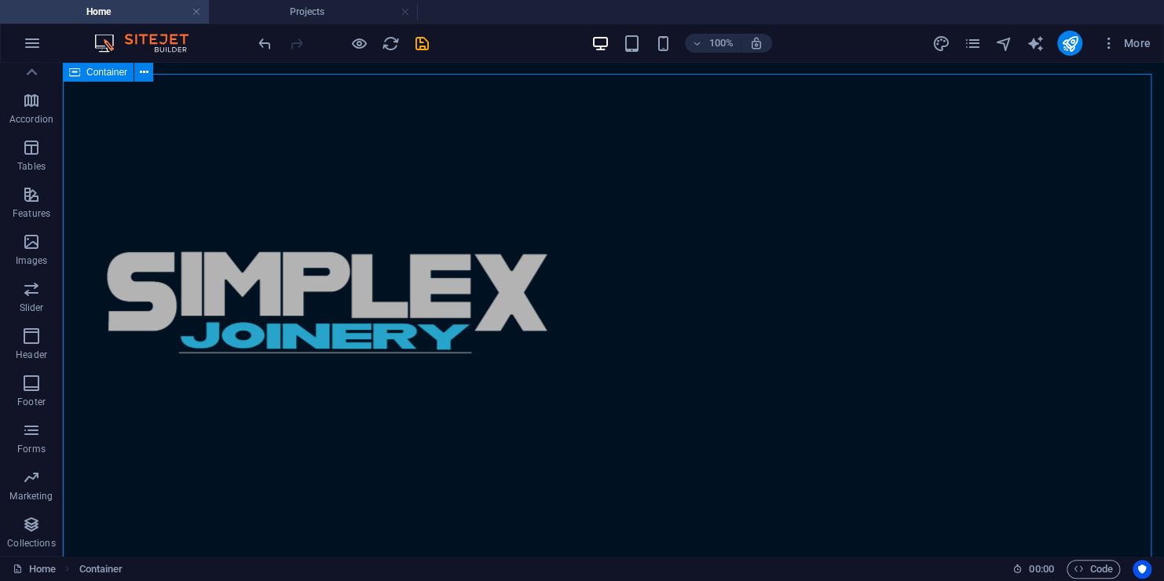
scroll to position [393, 0]
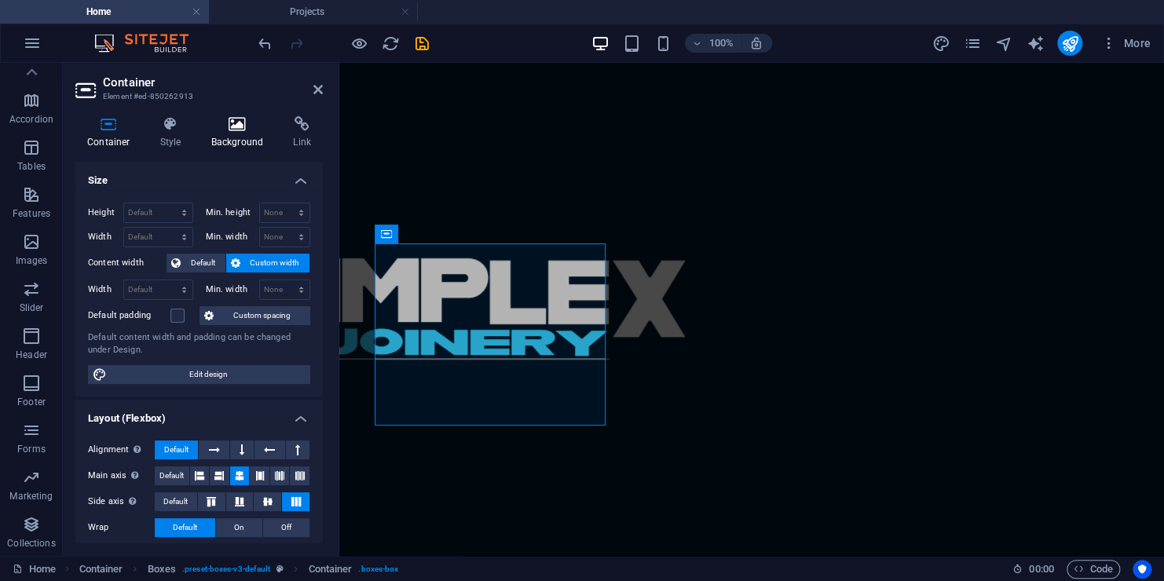
click at [225, 145] on h4 "Background" at bounding box center [240, 132] width 82 height 33
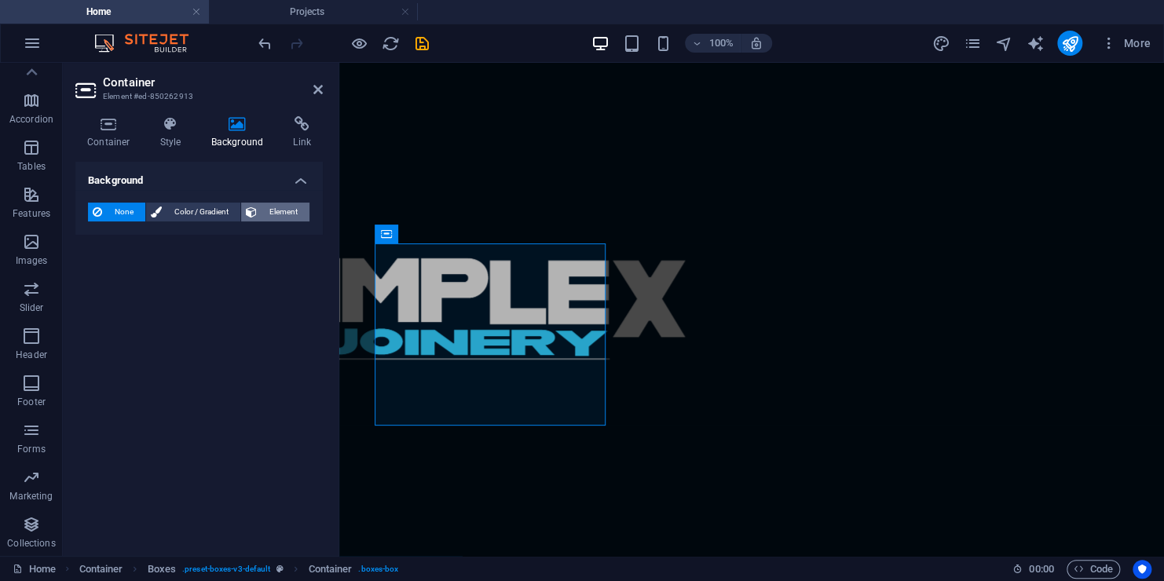
click at [269, 217] on span "Element" at bounding box center [282, 212] width 43 height 19
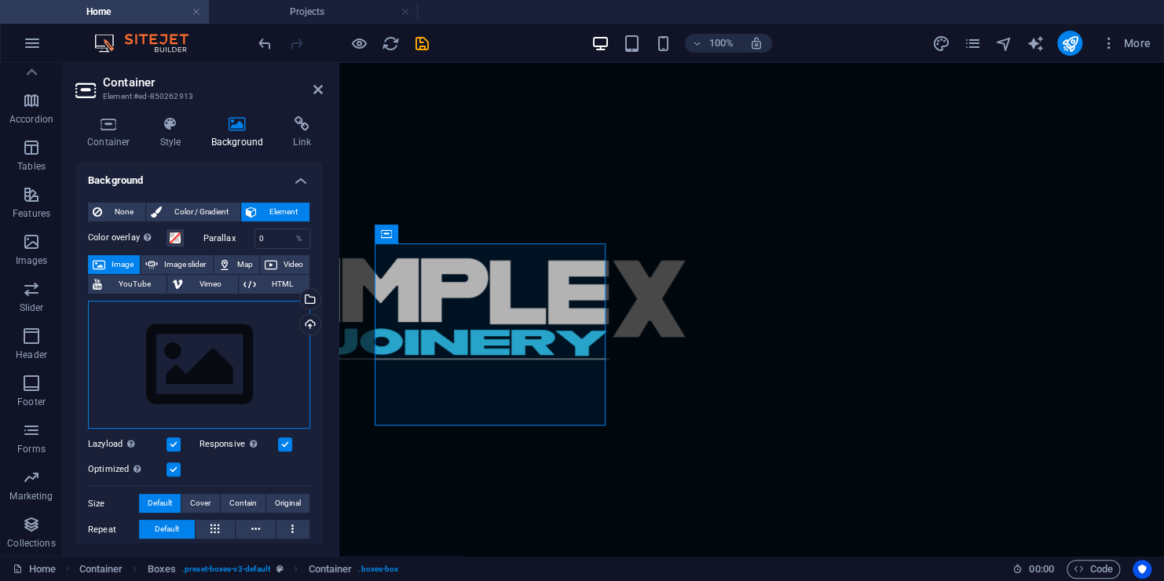
click at [261, 343] on div "Drag files here, click to choose files or select files from Files or our free s…" at bounding box center [199, 365] width 222 height 129
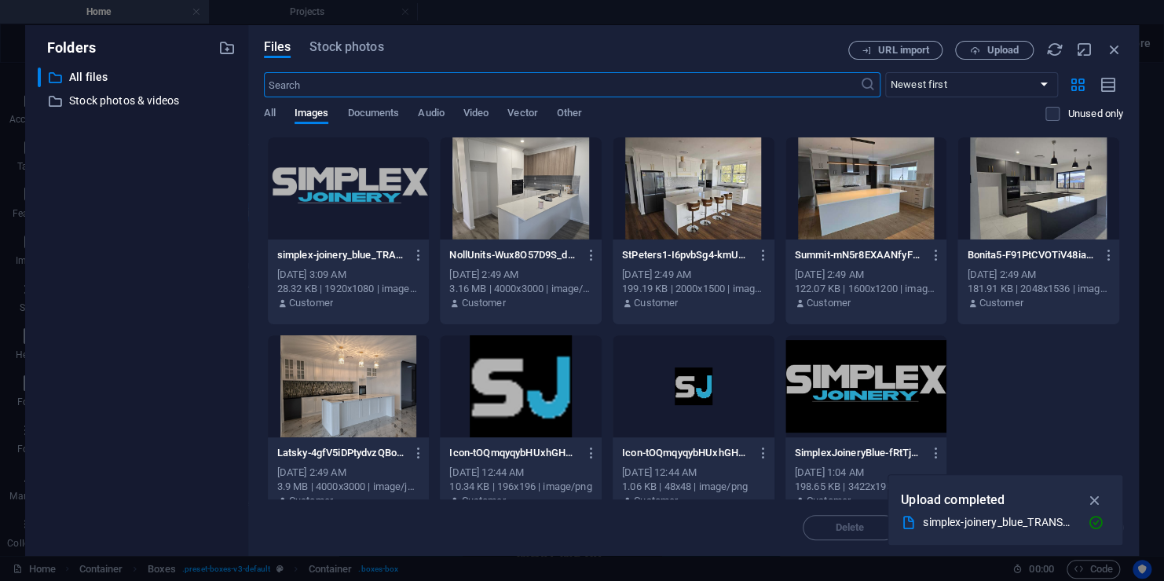
click at [687, 205] on div at bounding box center [693, 188] width 162 height 102
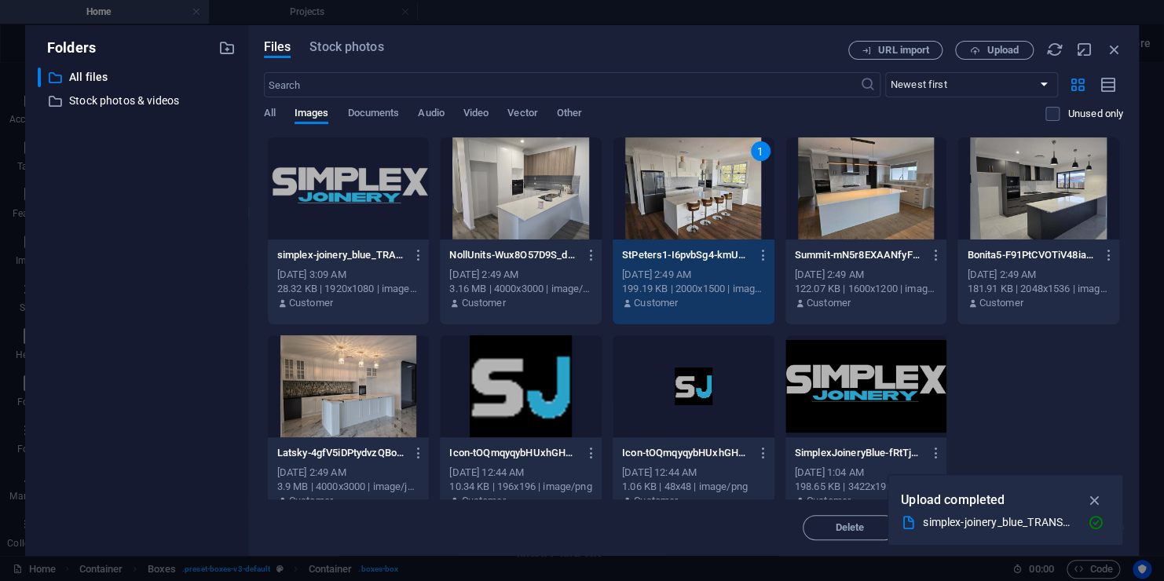
click at [687, 205] on div "1" at bounding box center [693, 188] width 162 height 102
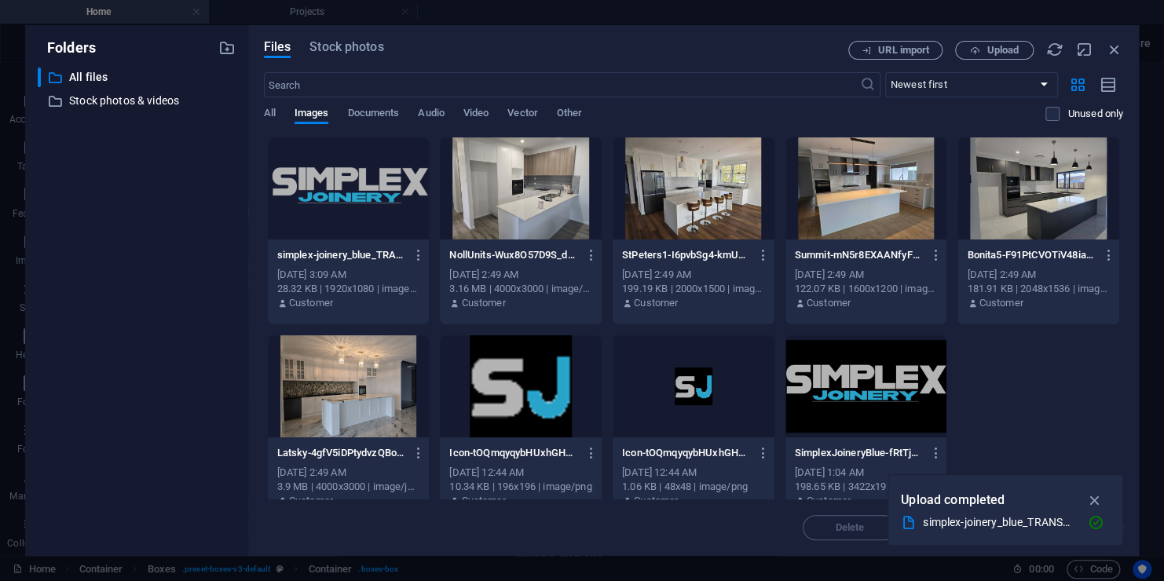
click at [687, 205] on div at bounding box center [693, 188] width 162 height 102
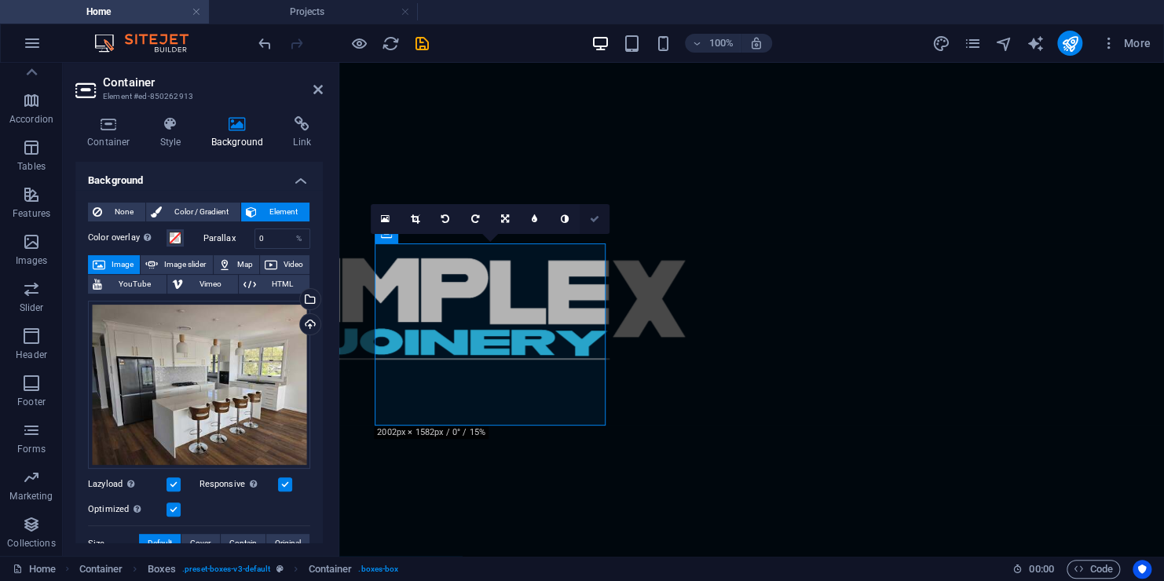
click at [589, 225] on link at bounding box center [594, 219] width 30 height 30
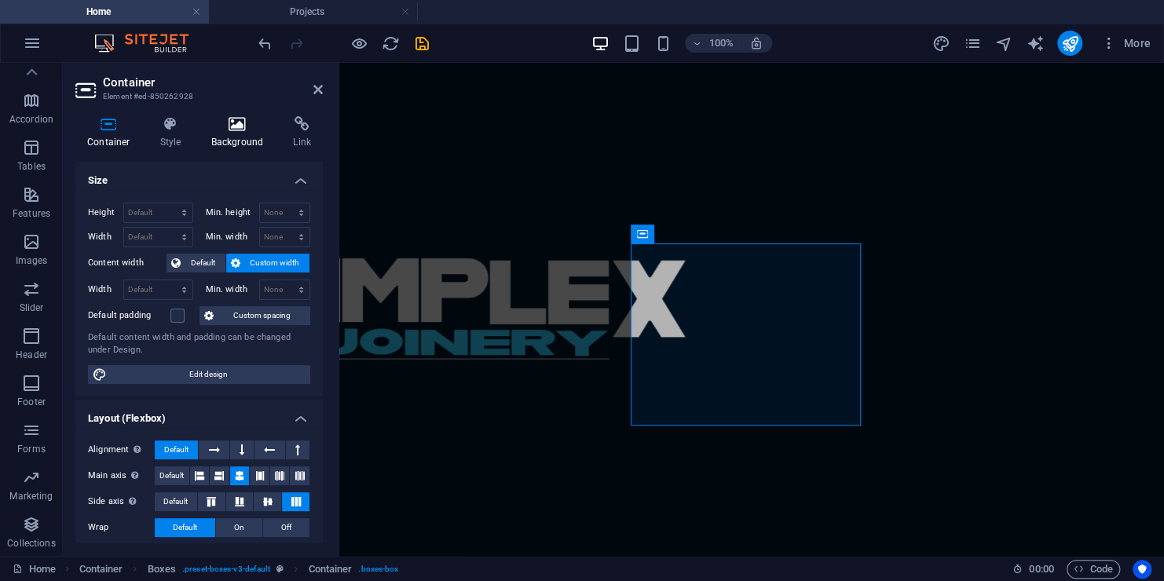
click at [253, 122] on icon at bounding box center [237, 124] width 76 height 16
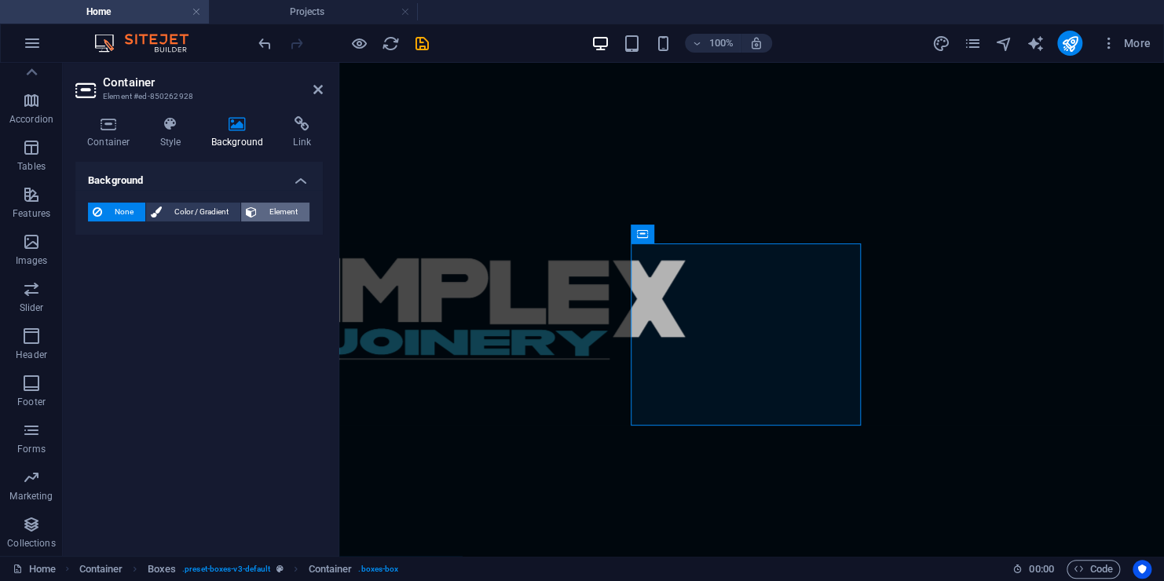
click at [302, 216] on span "Element" at bounding box center [282, 212] width 43 height 19
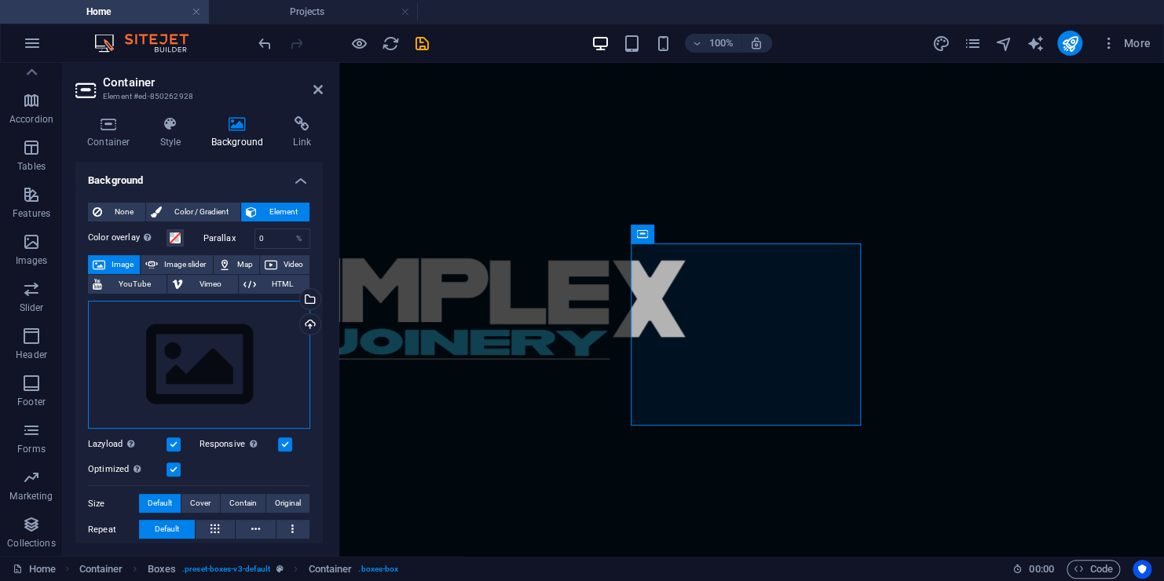
click at [254, 356] on div "Drag files here, click to choose files or select files from Files or our free s…" at bounding box center [199, 365] width 222 height 129
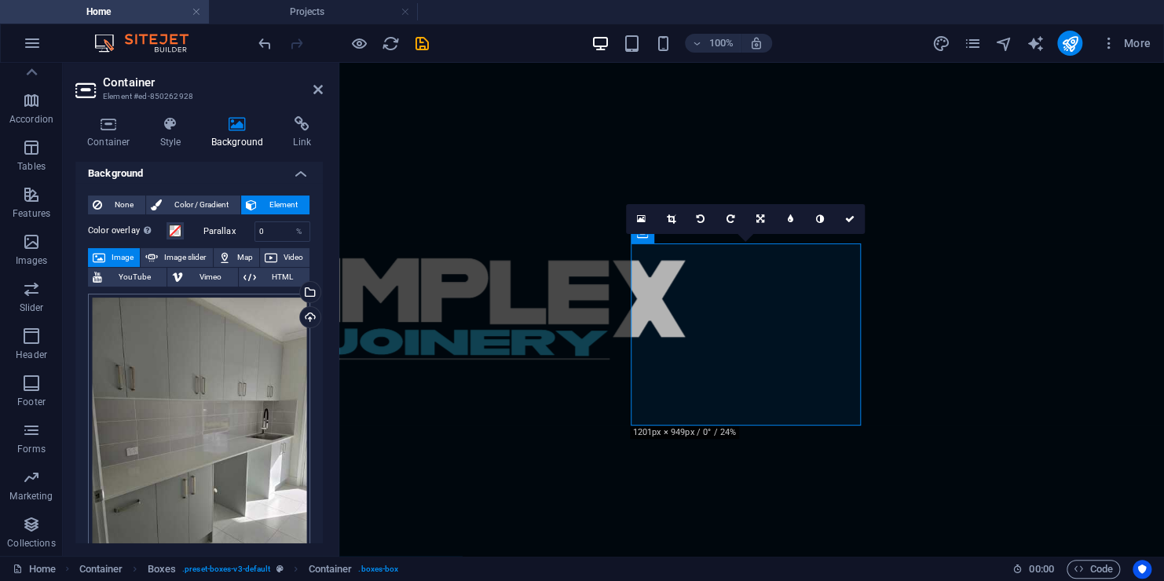
scroll to position [0, 0]
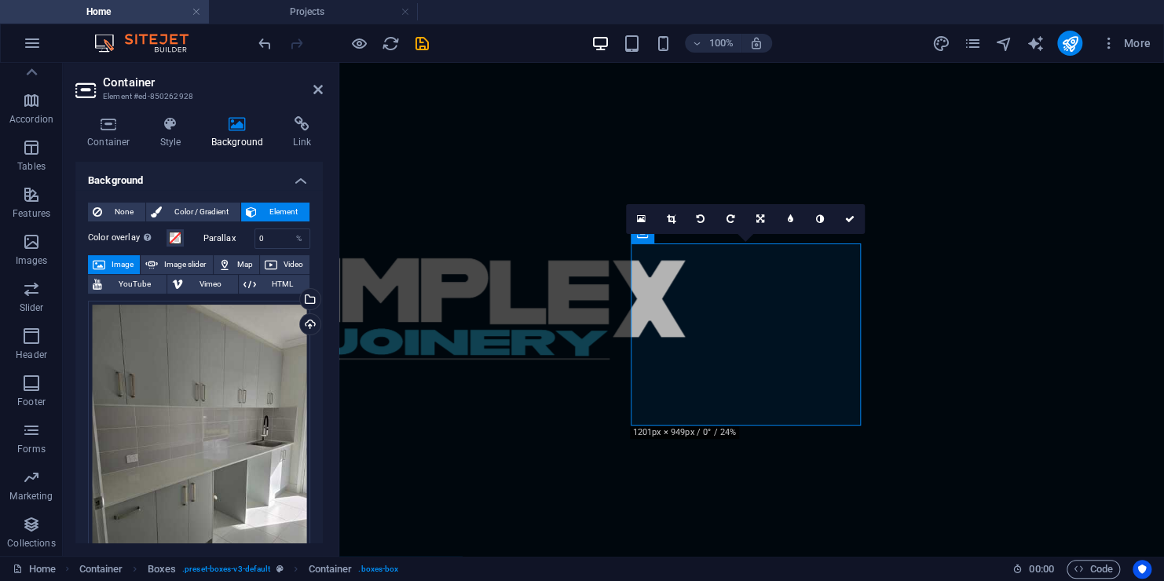
click at [301, 177] on h4 "Background" at bounding box center [198, 176] width 247 height 28
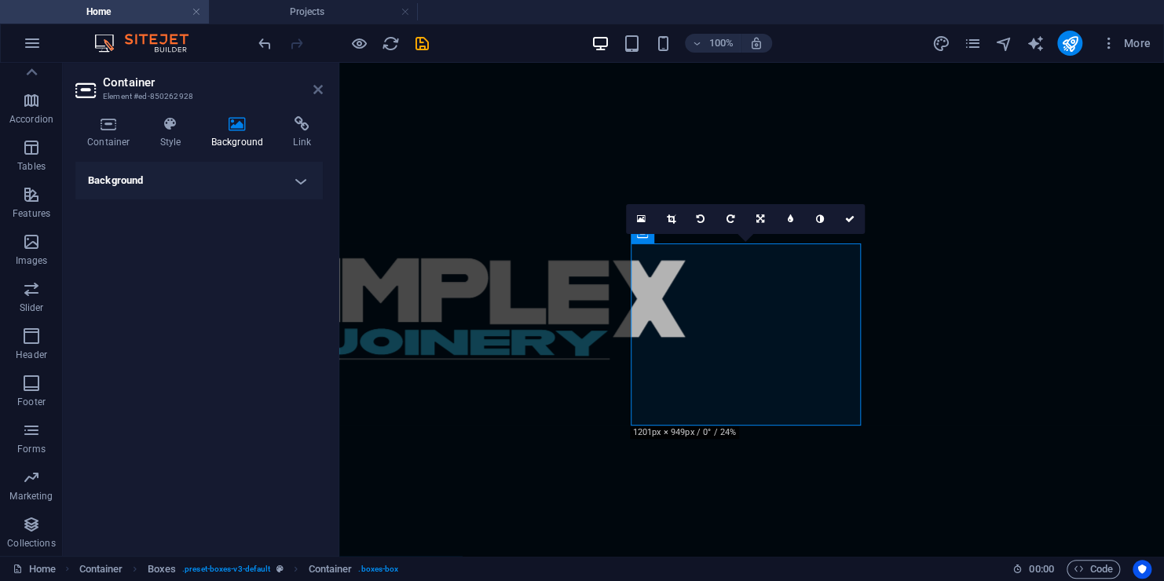
click at [319, 88] on icon at bounding box center [317, 89] width 9 height 13
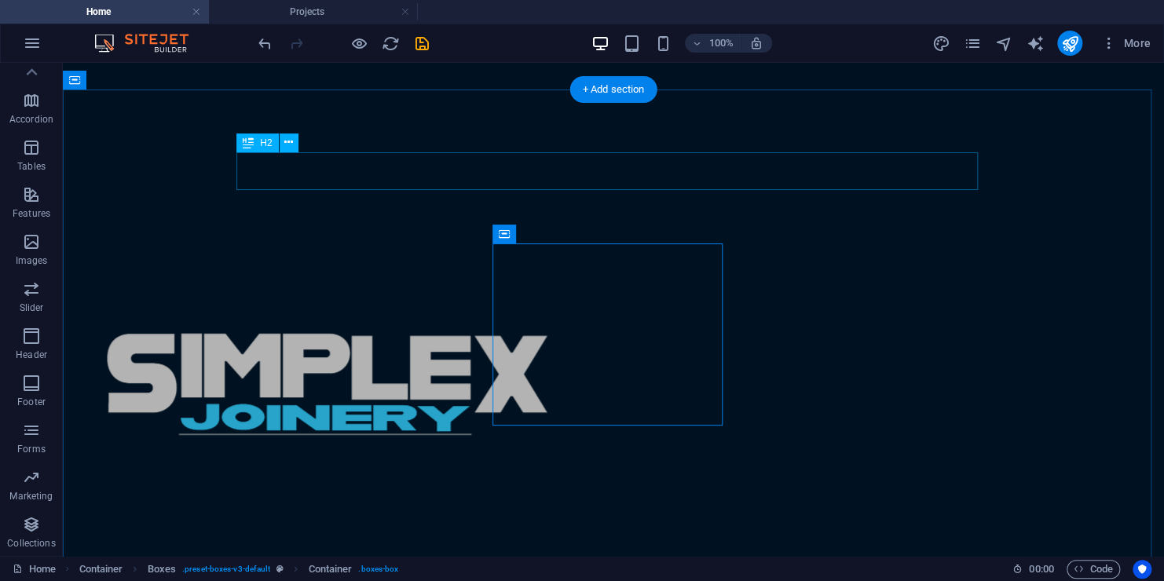
scroll to position [157, 0]
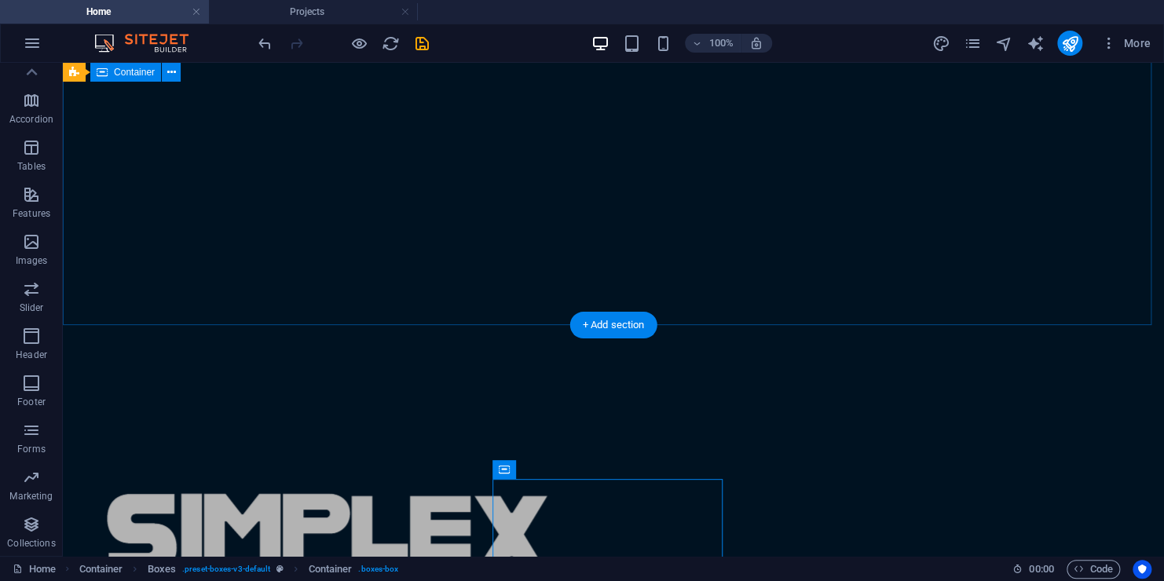
click at [530, 362] on div at bounding box center [613, 553] width 1101 height 382
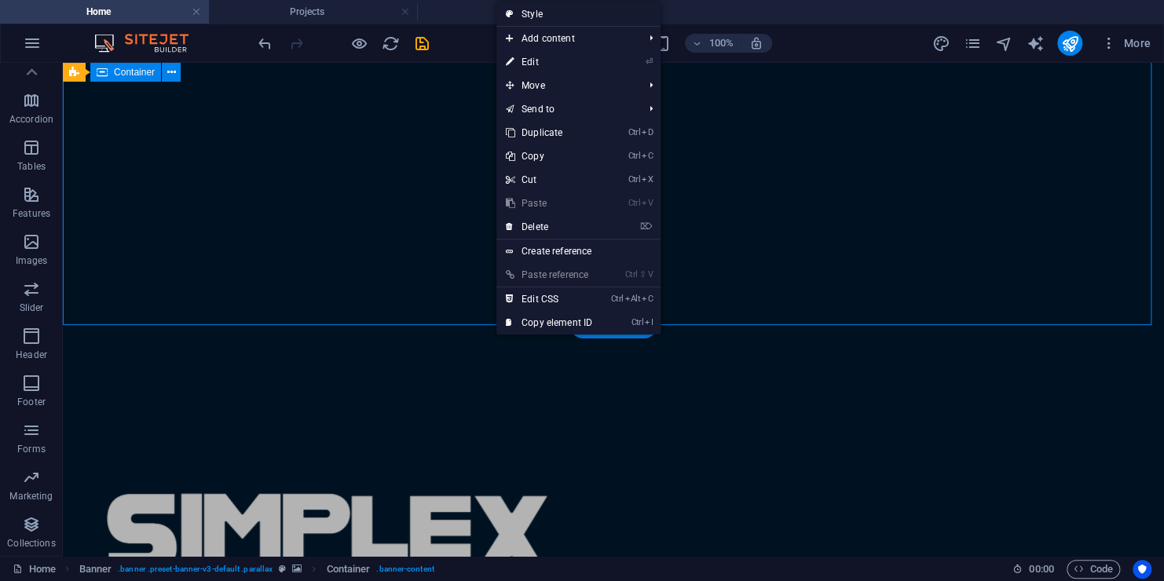
click at [422, 362] on div at bounding box center [613, 553] width 1101 height 382
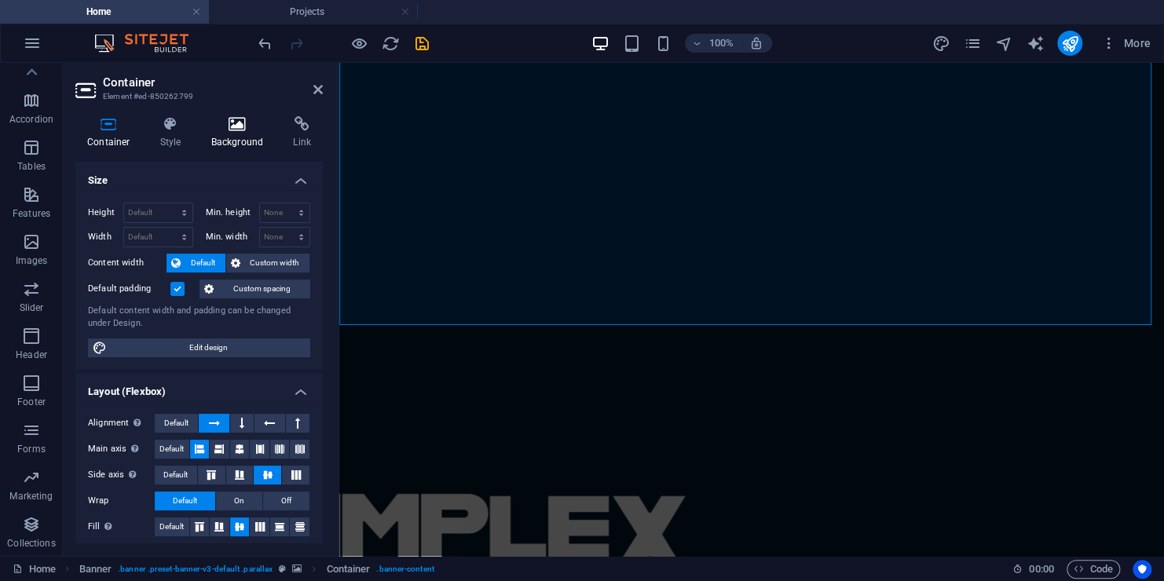
click at [236, 136] on h4 "Background" at bounding box center [240, 132] width 82 height 33
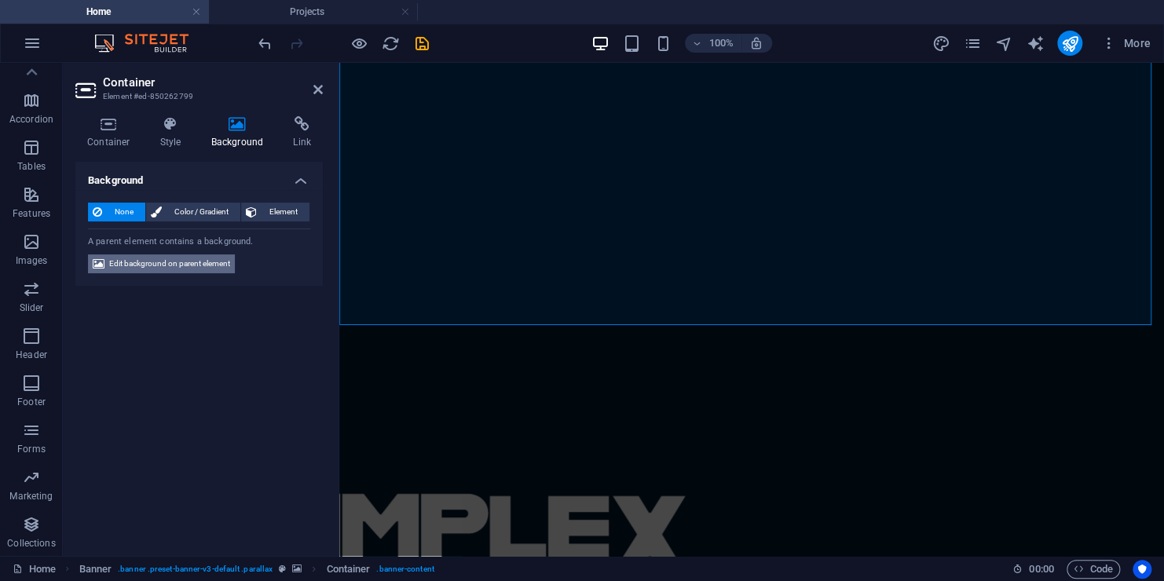
click at [191, 266] on span "Edit background on parent element" at bounding box center [169, 263] width 121 height 19
select select "fade"
select select "ms"
select select "s"
select select "progressive"
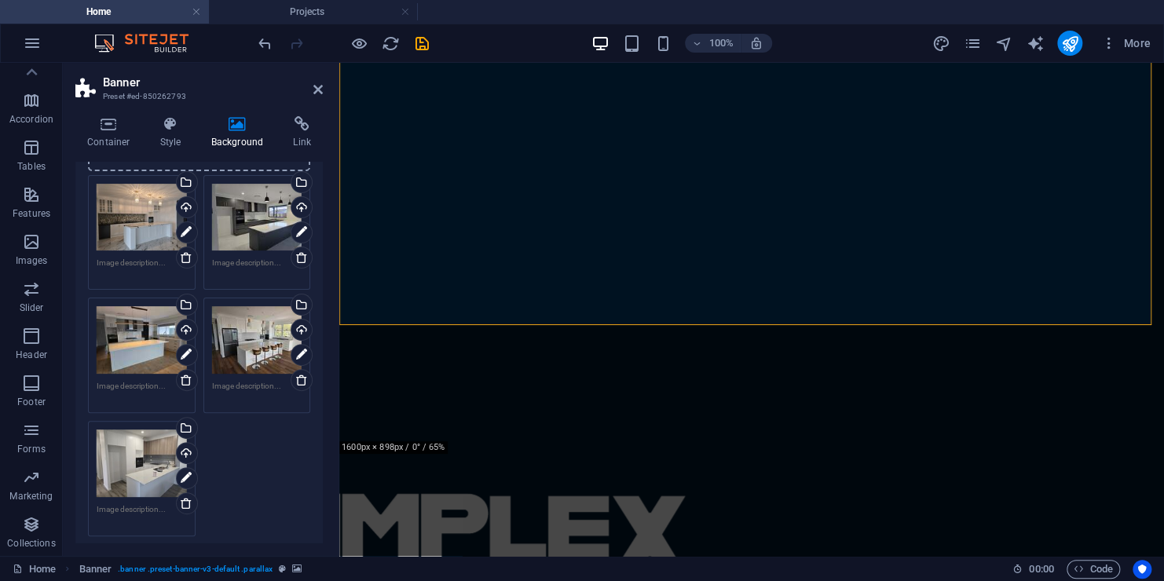
scroll to position [236, 0]
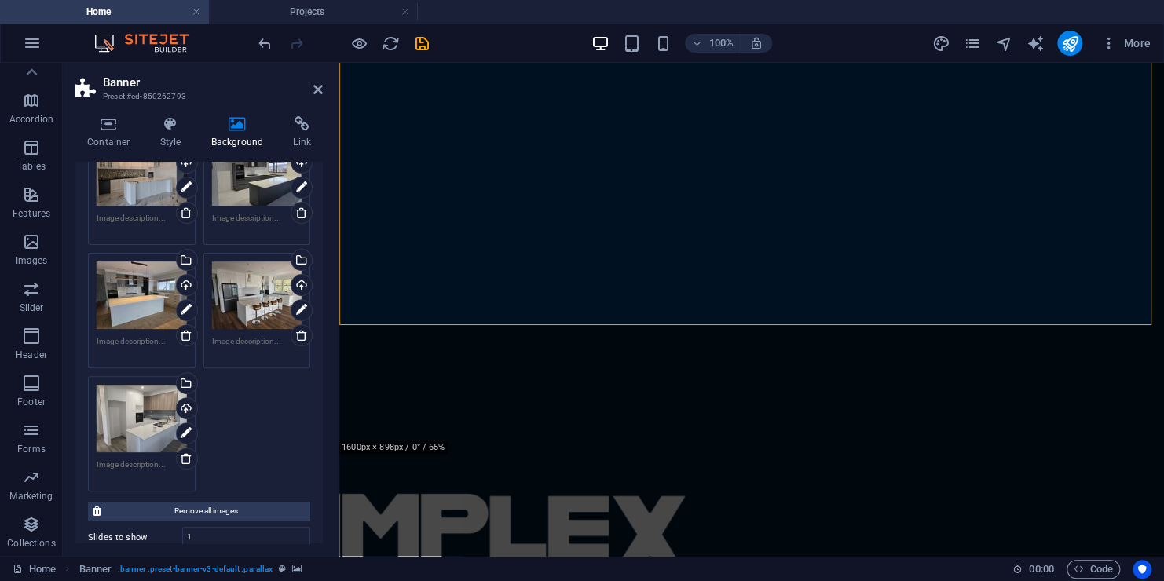
click at [232, 415] on div "Drag files here, click to choose files or select files from Files or our free s…" at bounding box center [199, 311] width 230 height 370
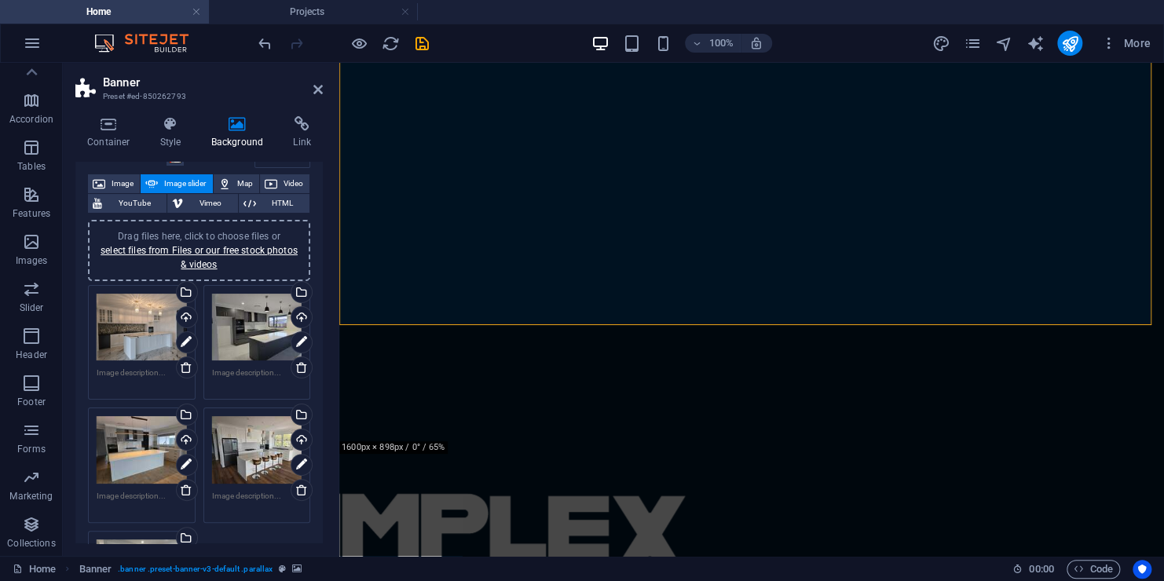
scroll to position [79, 0]
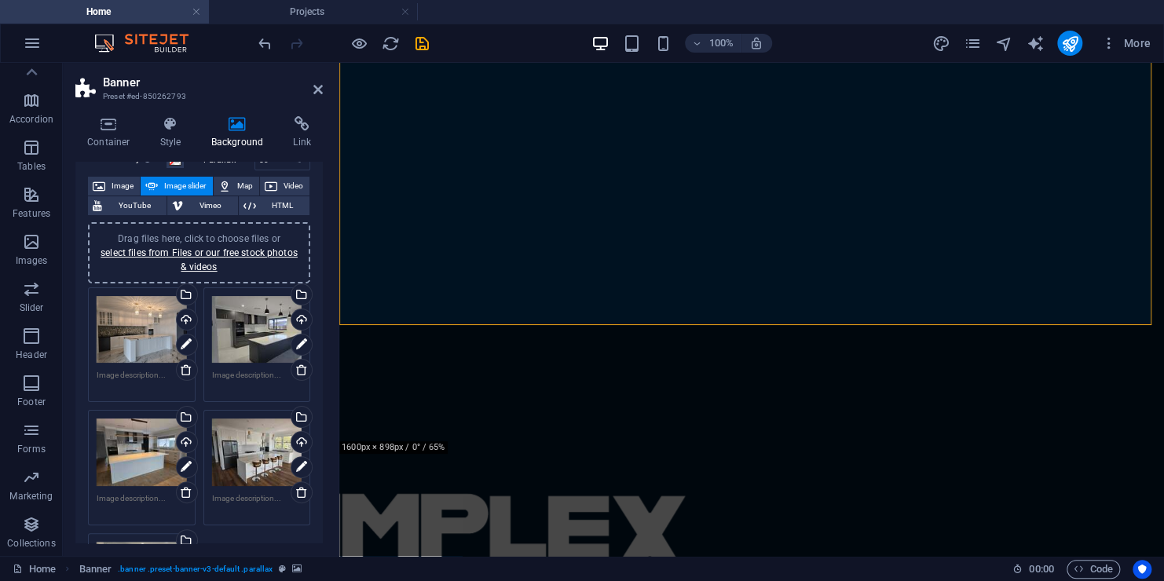
click at [198, 236] on span "Drag files here, click to choose files or select files from Files or our free s…" at bounding box center [199, 252] width 197 height 39
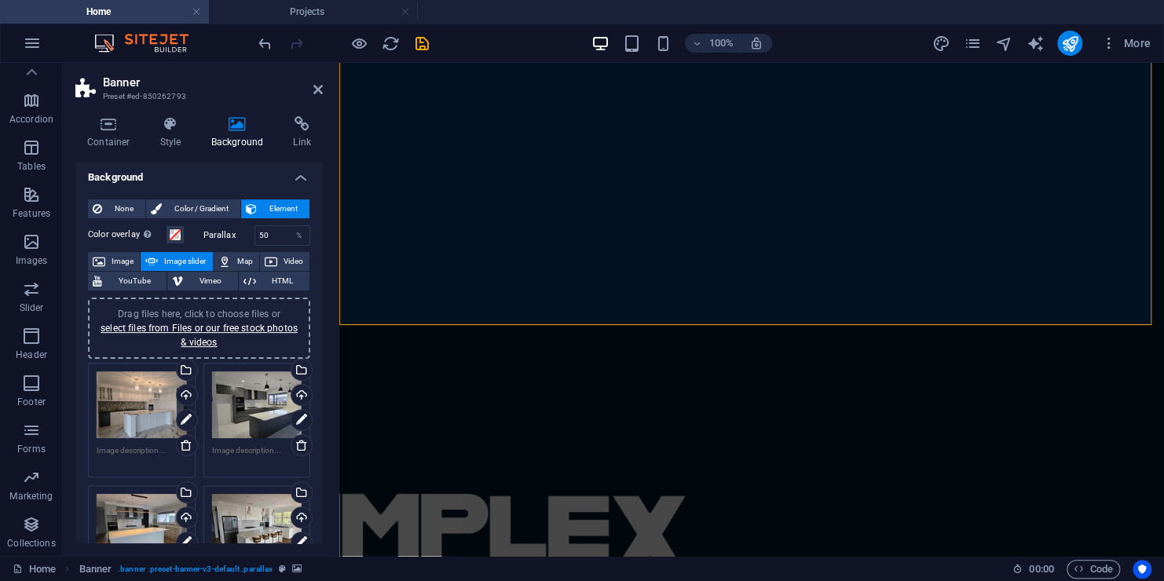
scroll to position [0, 0]
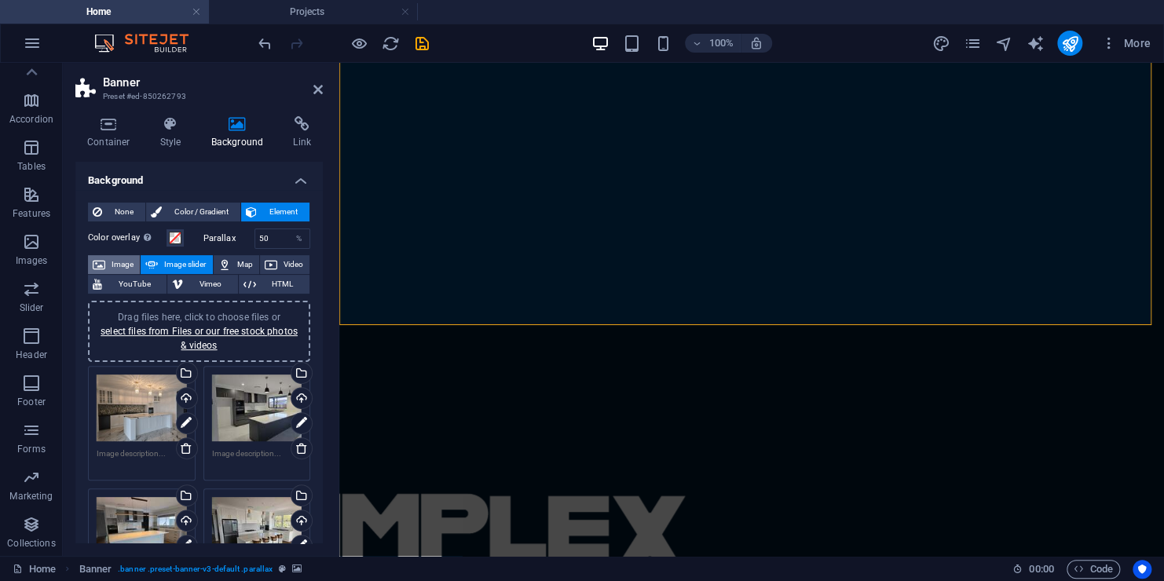
click at [126, 264] on span "Image" at bounding box center [122, 264] width 25 height 19
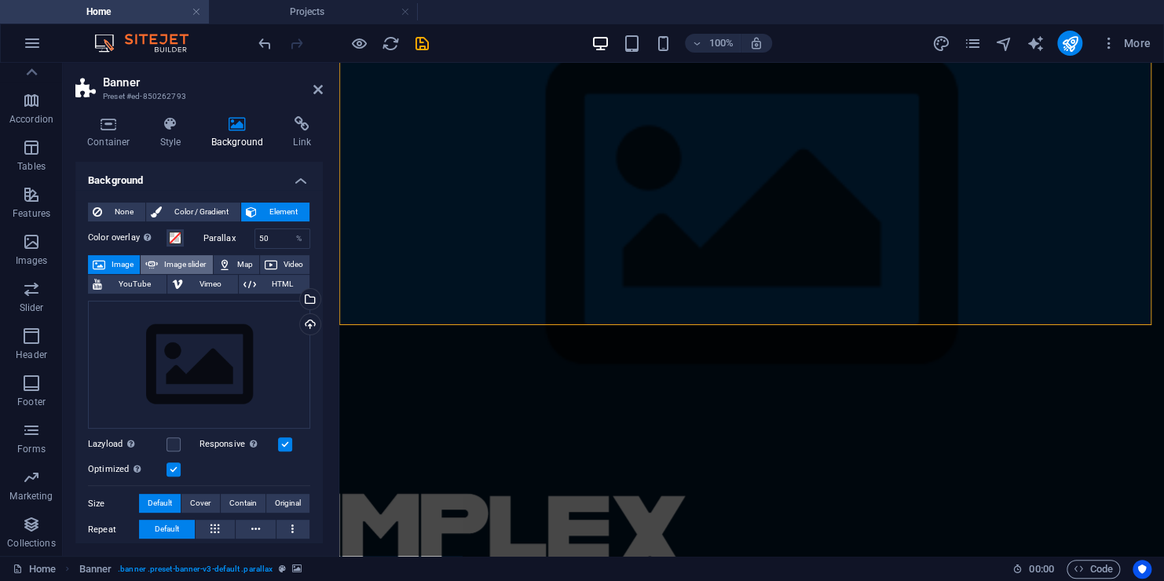
click at [183, 264] on span "Image slider" at bounding box center [185, 264] width 45 height 19
select select "ms"
select select "s"
select select "progressive"
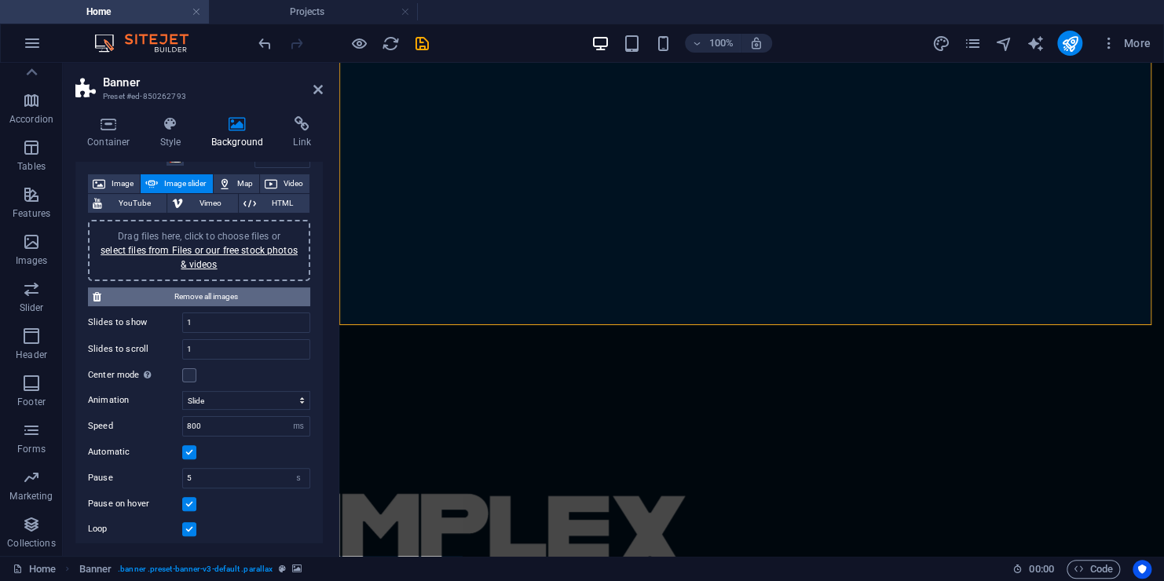
scroll to position [79, 0]
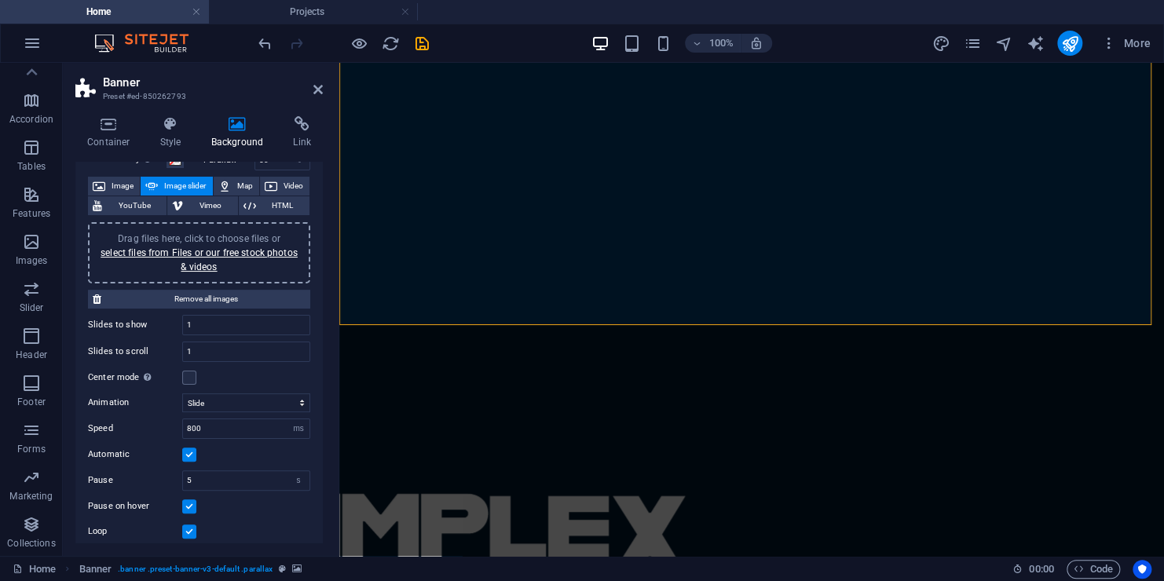
click at [205, 238] on span "Drag files here, click to choose files or select files from Files or our free s…" at bounding box center [199, 252] width 197 height 39
click at [228, 252] on link "select files from Files or our free stock photos & videos" at bounding box center [199, 259] width 197 height 25
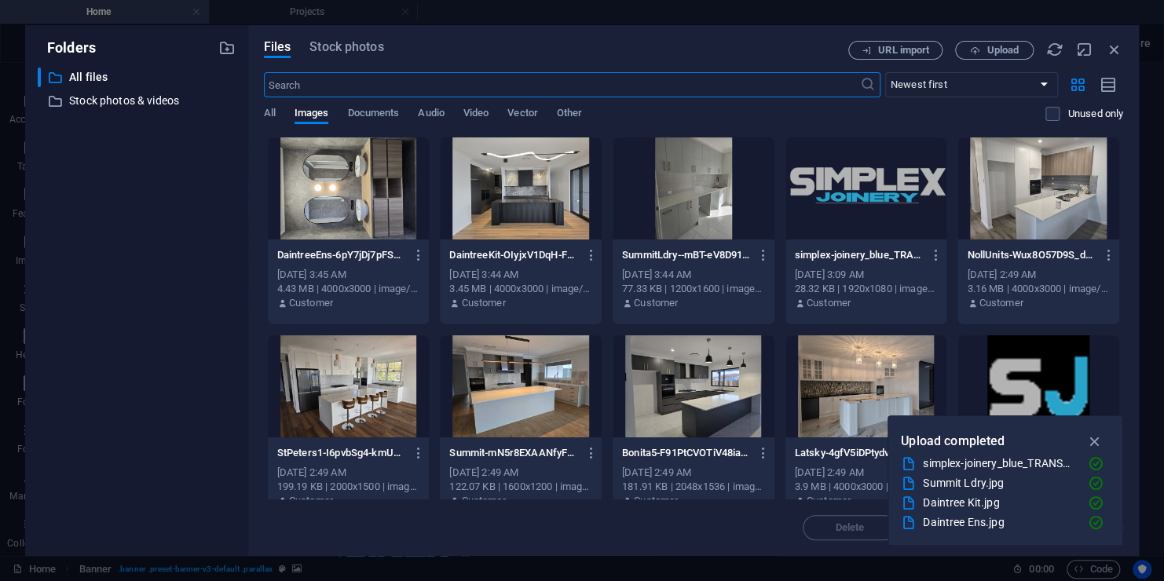
click at [487, 212] on div at bounding box center [521, 188] width 162 height 102
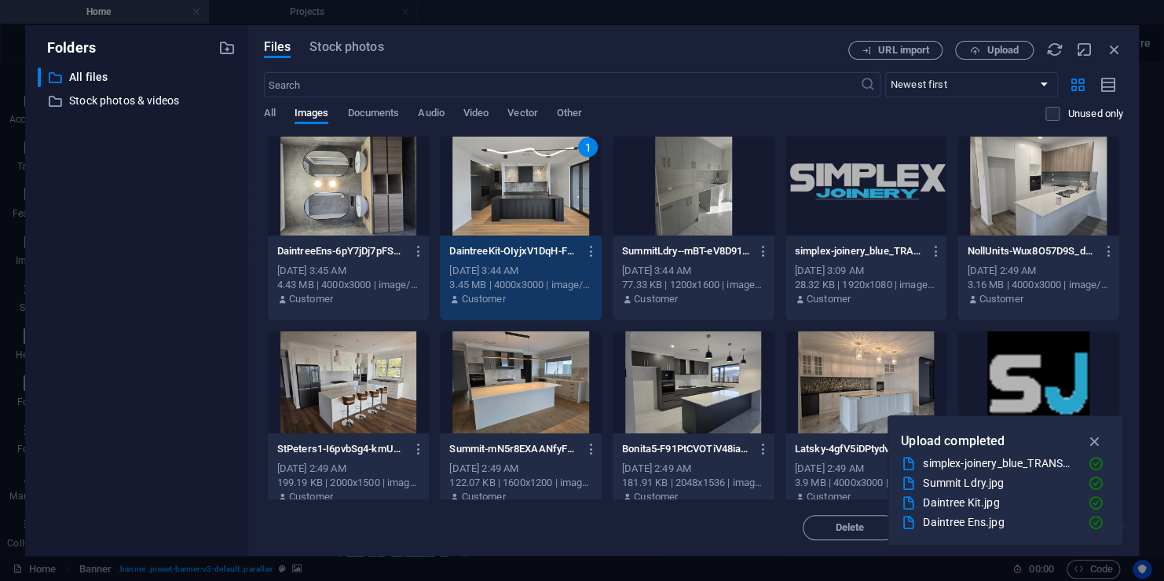
scroll to position [0, 0]
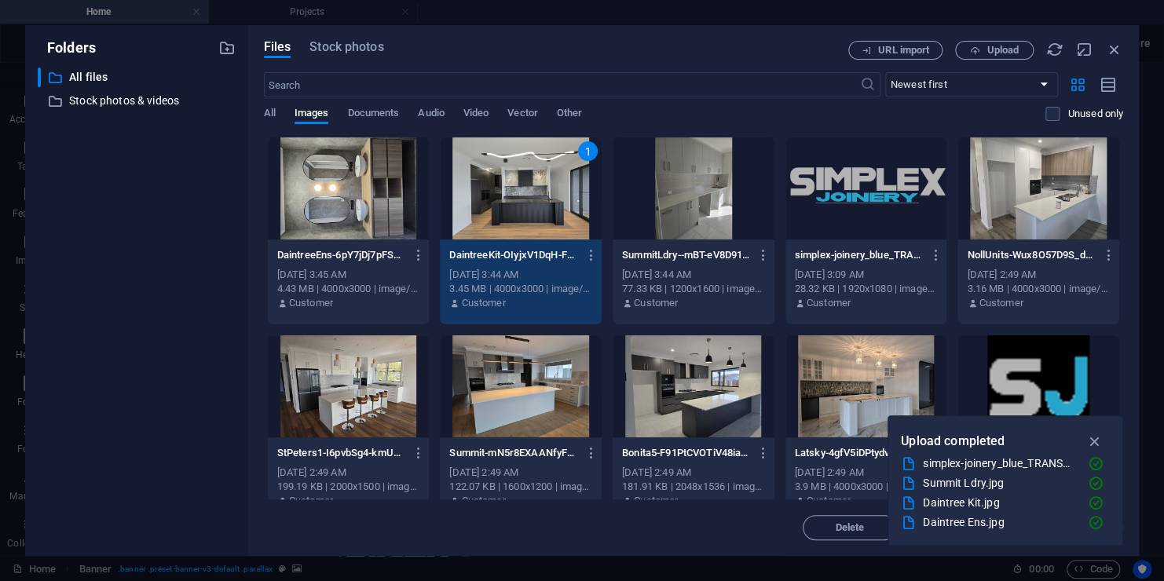
click at [1025, 214] on div at bounding box center [1038, 188] width 162 height 102
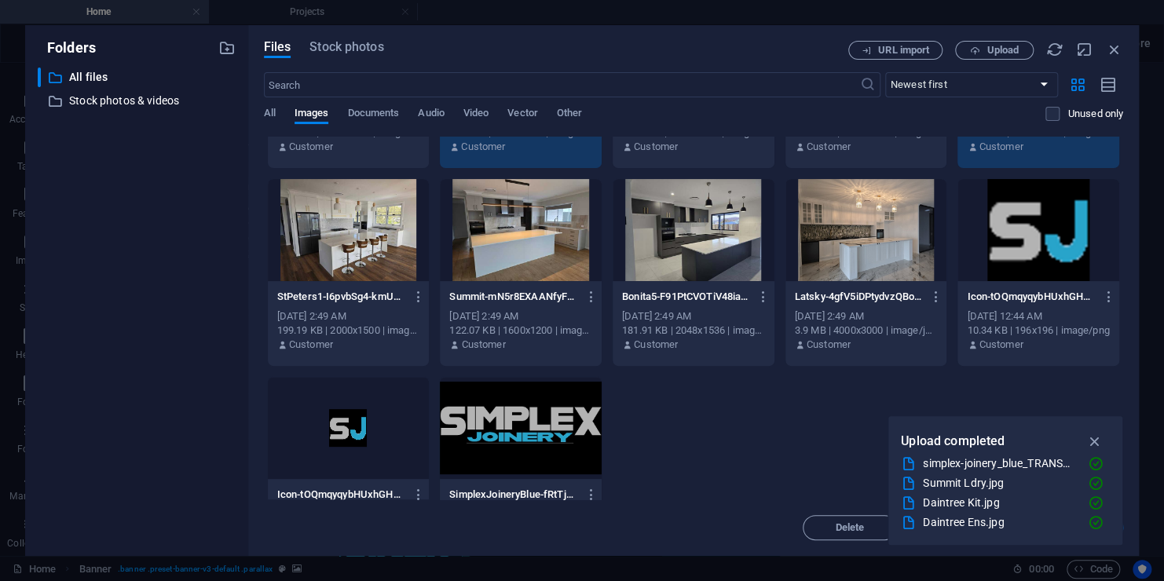
scroll to position [157, 0]
click at [340, 245] on div at bounding box center [349, 229] width 162 height 102
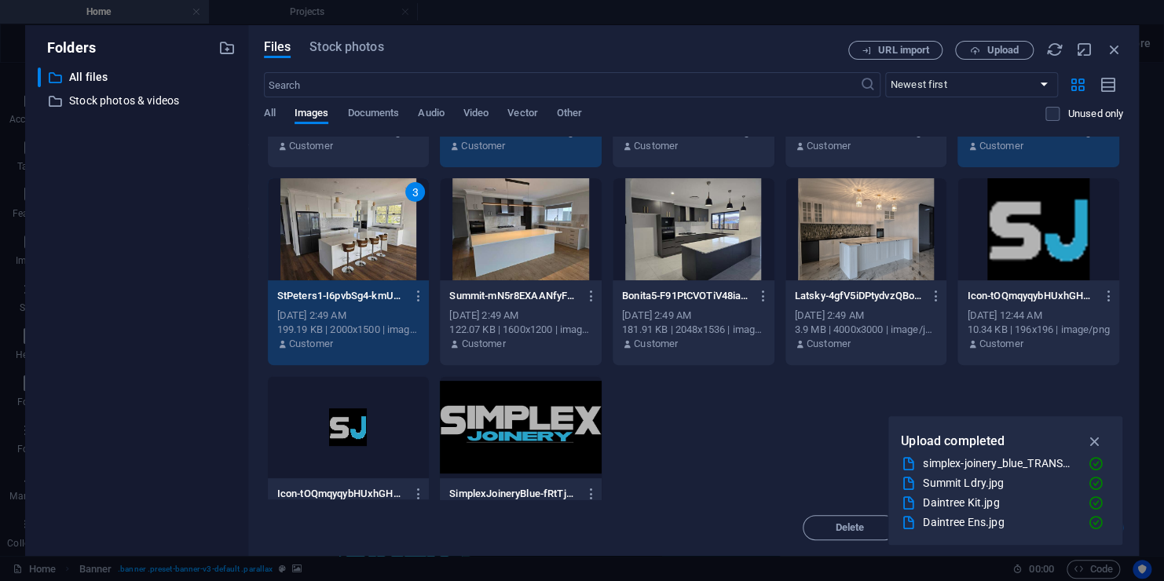
click at [525, 251] on div at bounding box center [521, 229] width 162 height 102
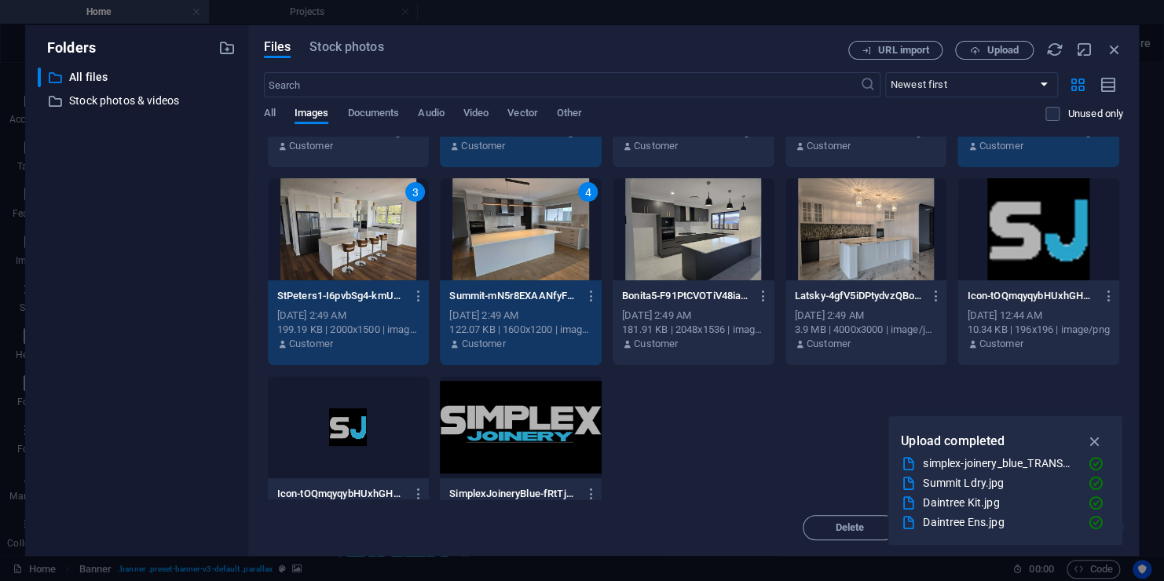
click at [673, 247] on div at bounding box center [693, 229] width 162 height 102
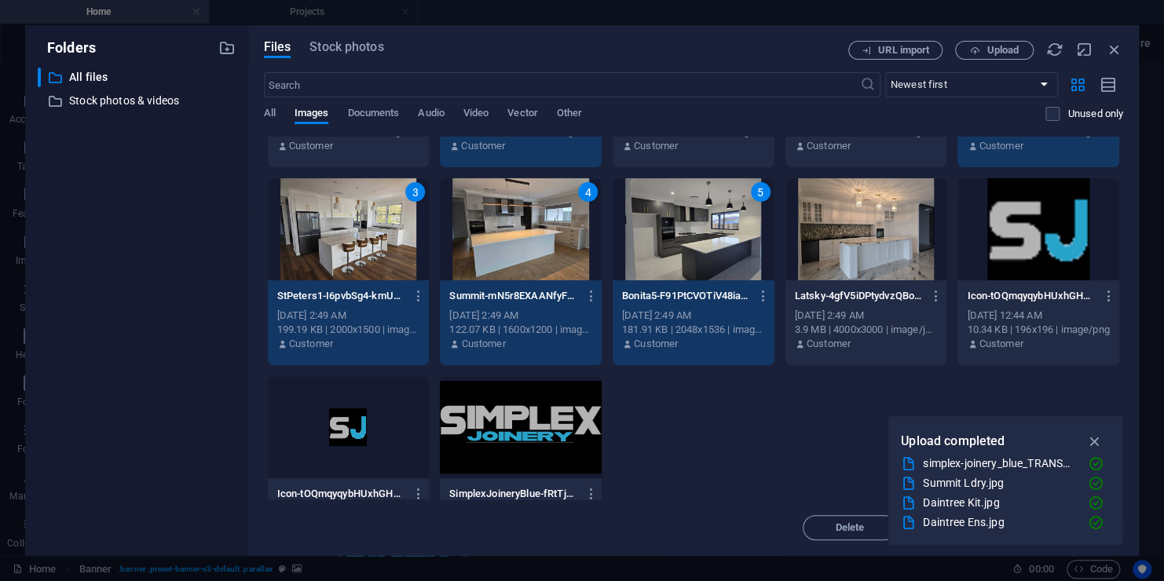
click at [872, 252] on div at bounding box center [866, 229] width 162 height 102
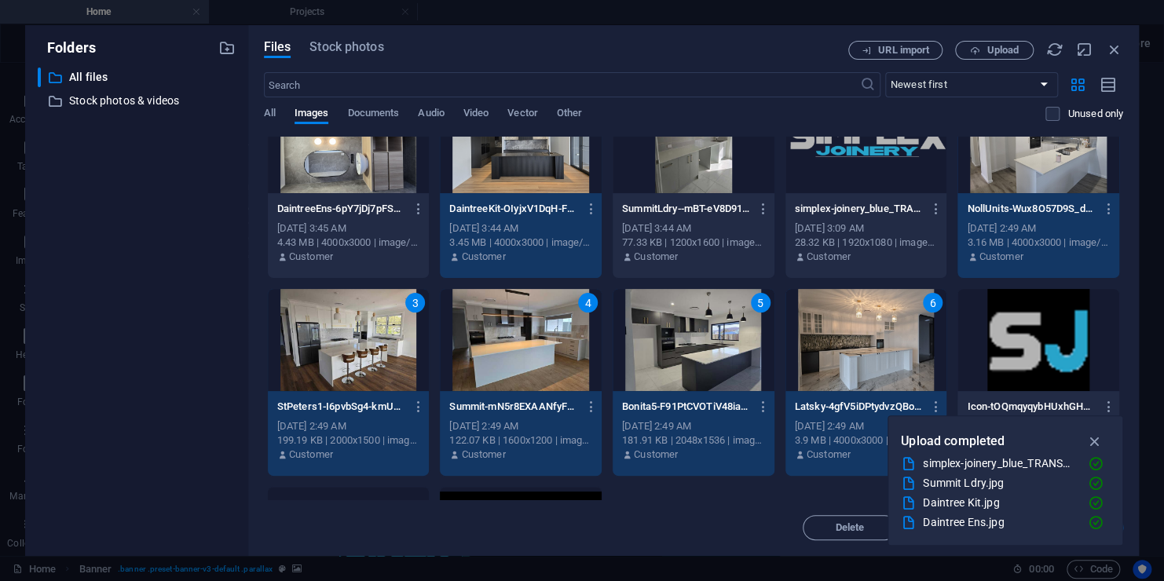
scroll to position [0, 0]
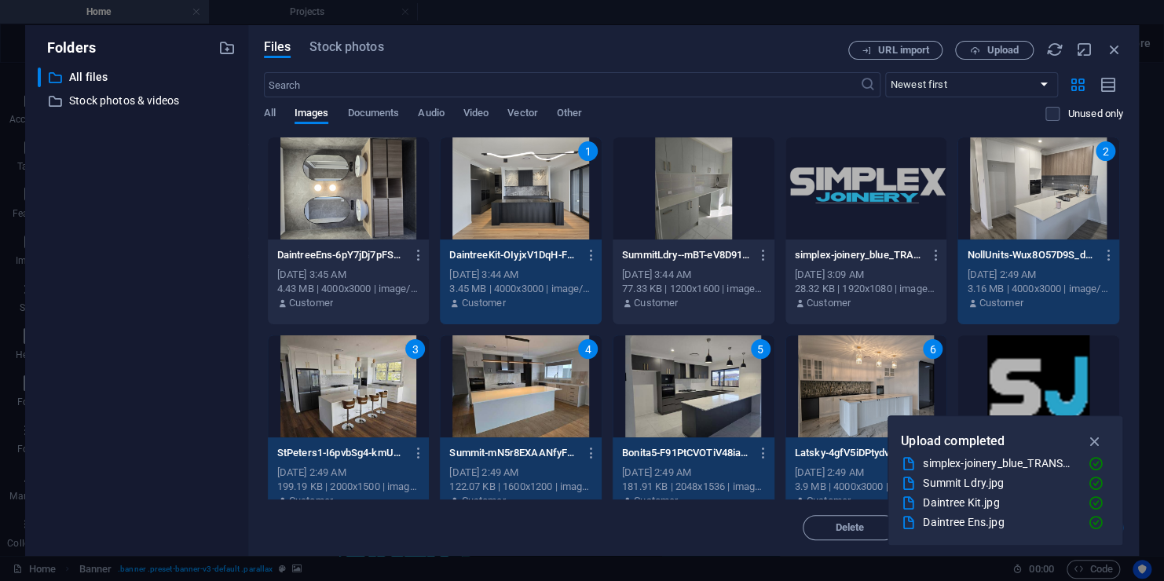
click at [381, 377] on div "3" at bounding box center [349, 386] width 162 height 102
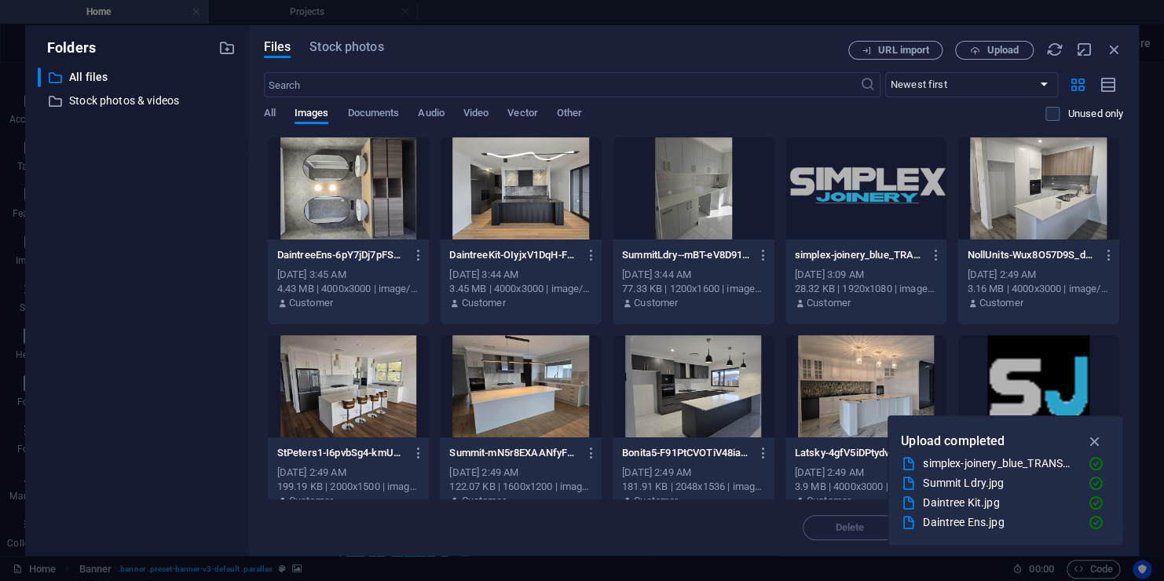
click at [370, 383] on div at bounding box center [349, 386] width 162 height 102
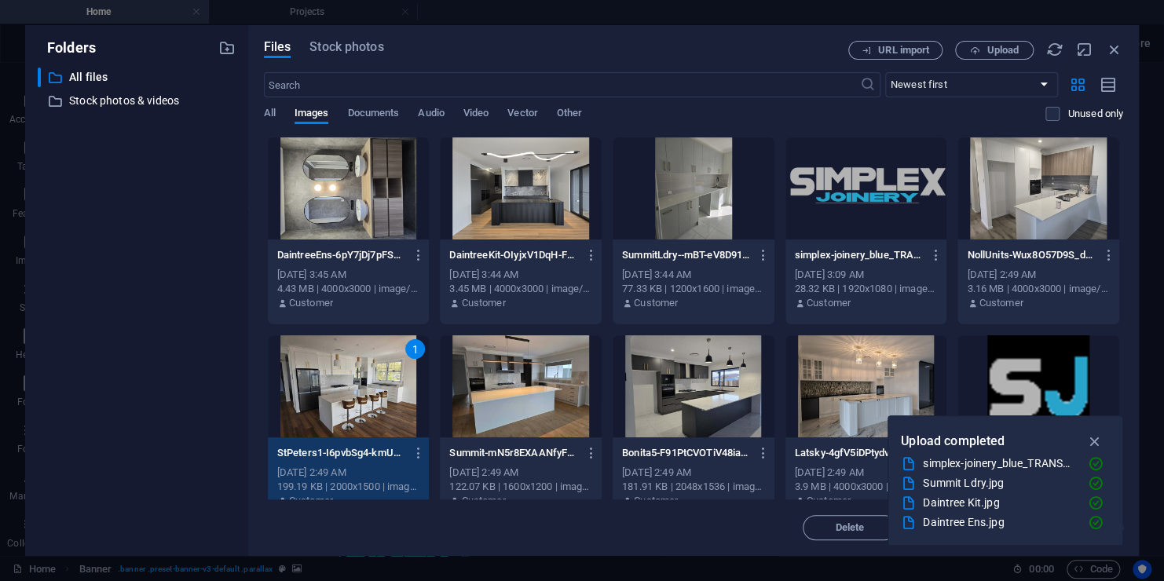
click at [524, 190] on div at bounding box center [521, 188] width 162 height 102
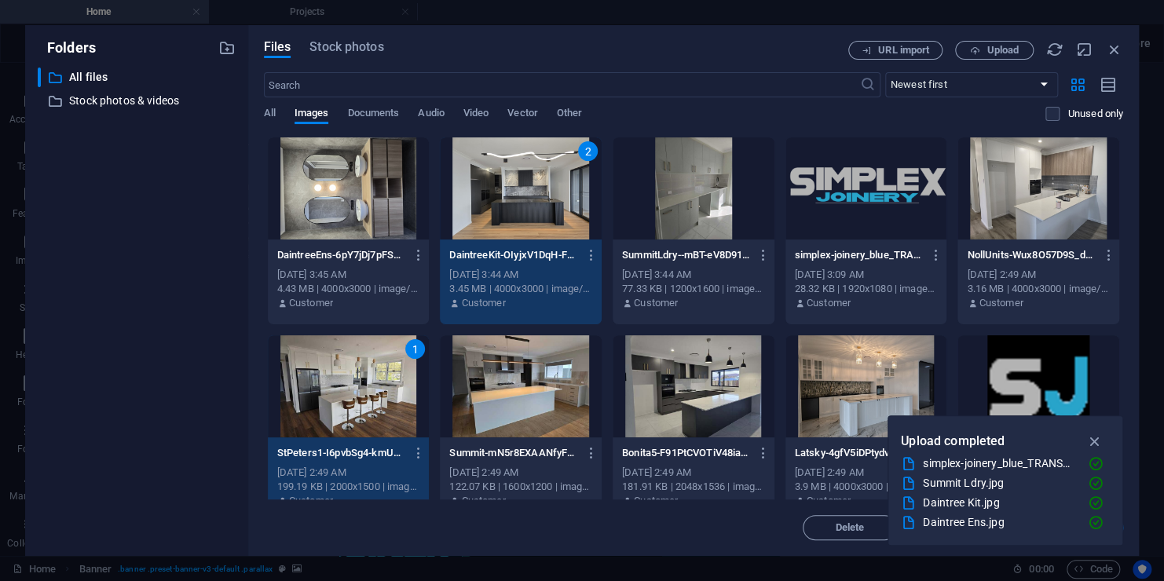
click at [850, 383] on div at bounding box center [866, 386] width 162 height 102
click at [1031, 201] on div at bounding box center [1038, 188] width 162 height 102
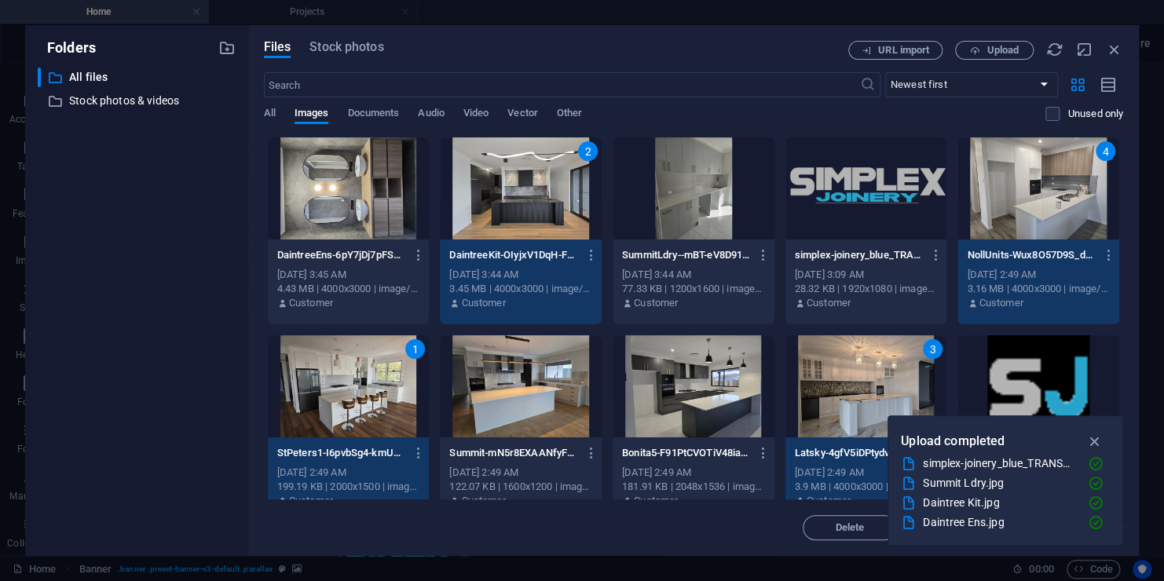
click at [532, 393] on div at bounding box center [521, 386] width 162 height 102
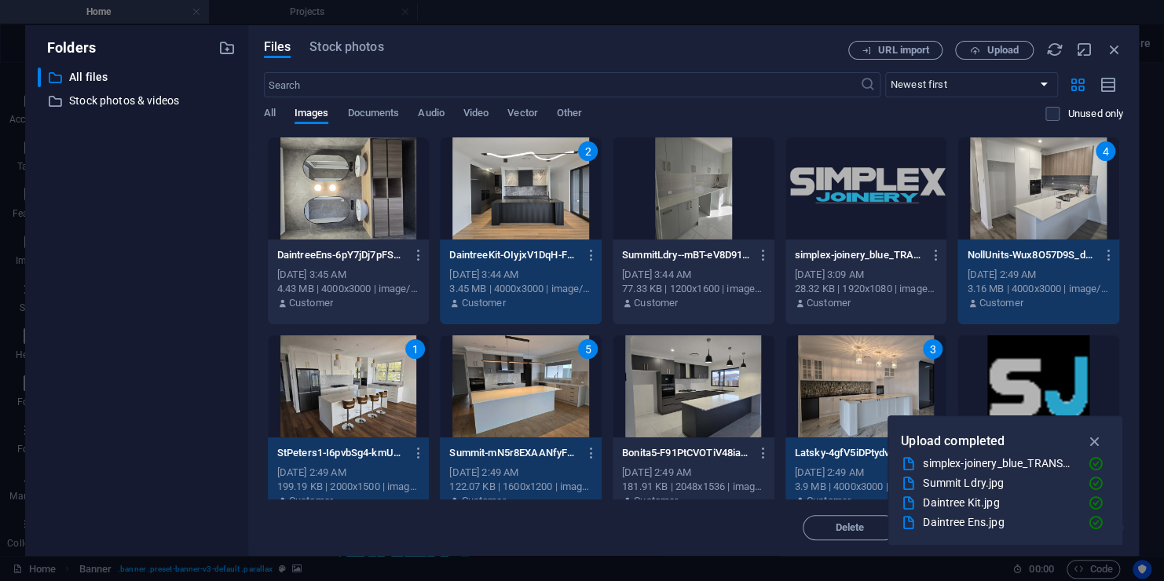
click at [692, 387] on div at bounding box center [693, 386] width 162 height 102
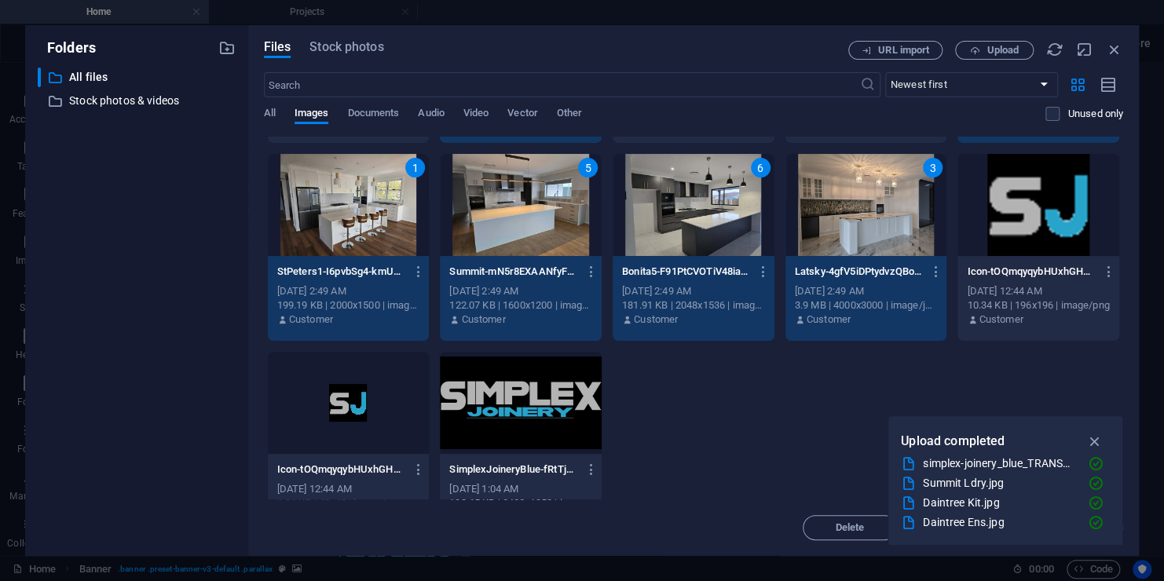
scroll to position [221, 0]
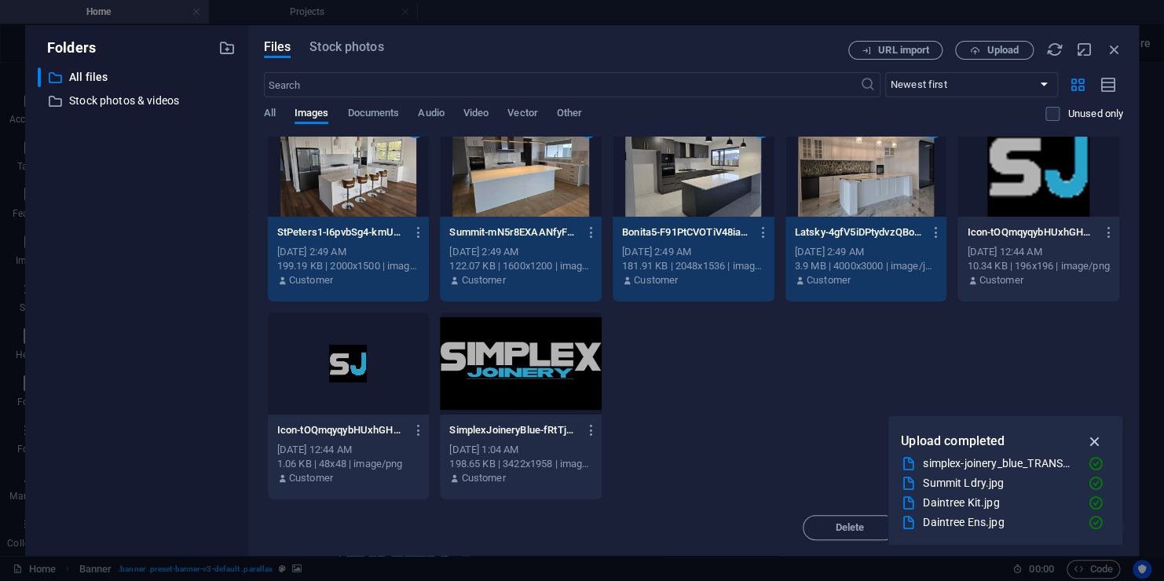
click at [1094, 441] on icon "button" at bounding box center [1094, 441] width 18 height 17
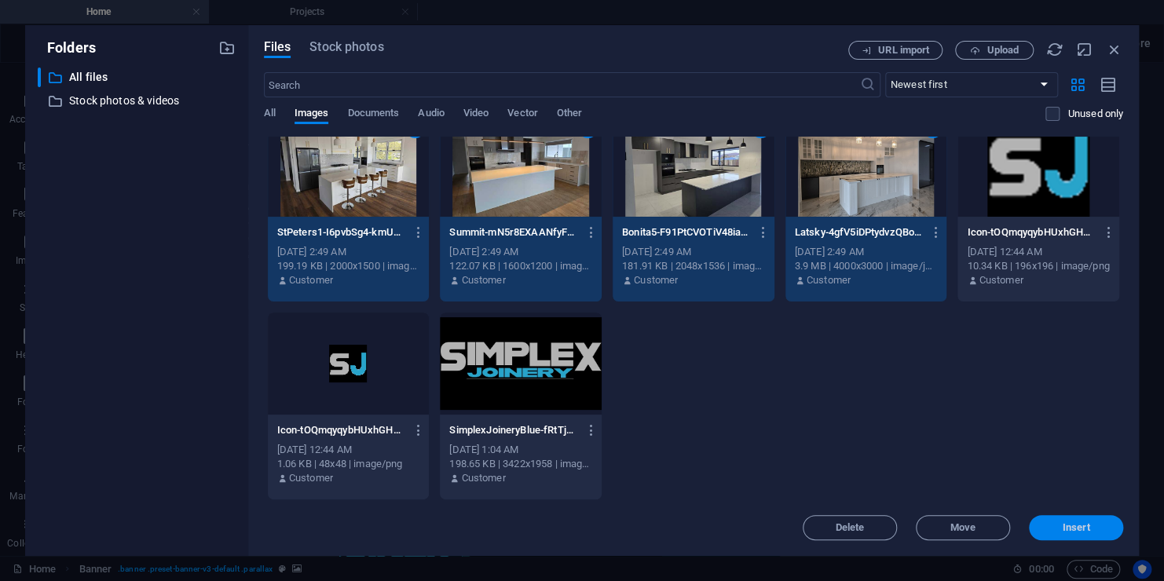
click at [1081, 526] on span "Insert" at bounding box center [1075, 527] width 27 height 9
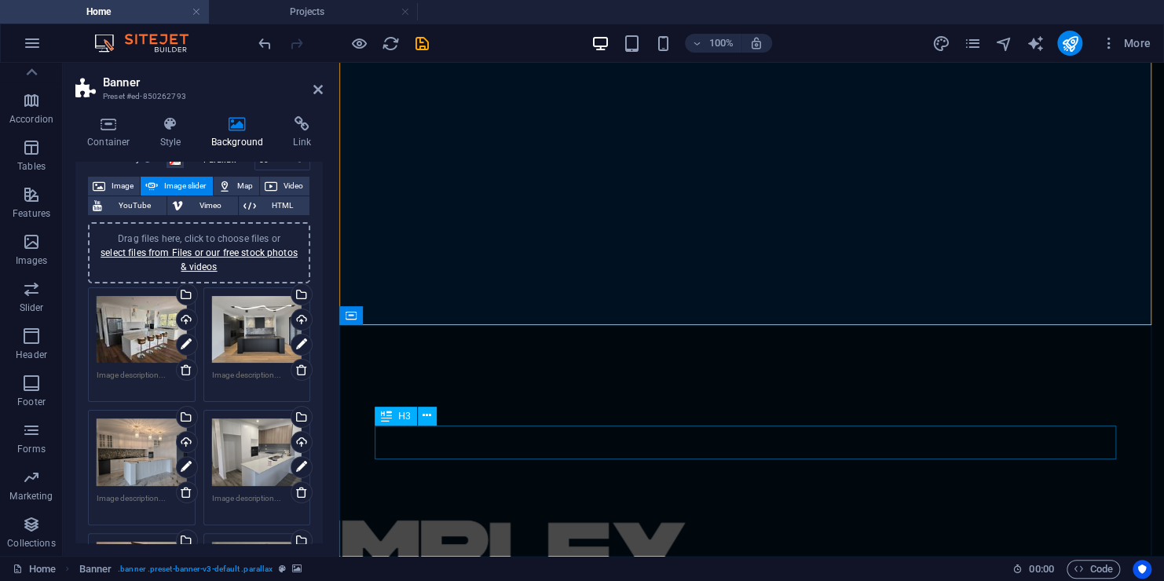
scroll to position [79, 0]
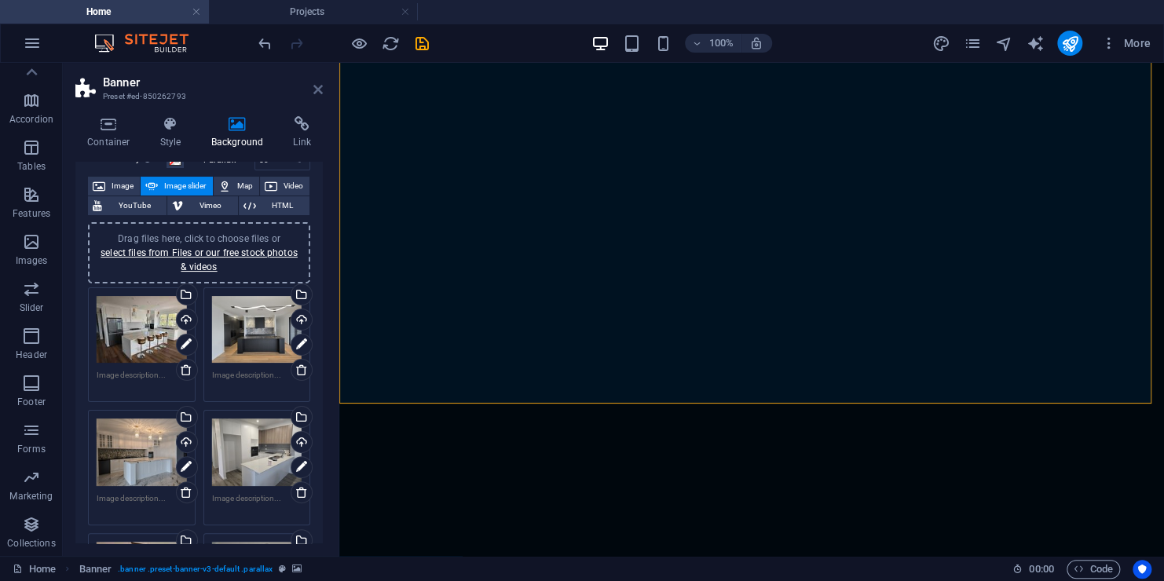
click at [321, 93] on icon at bounding box center [317, 89] width 9 height 13
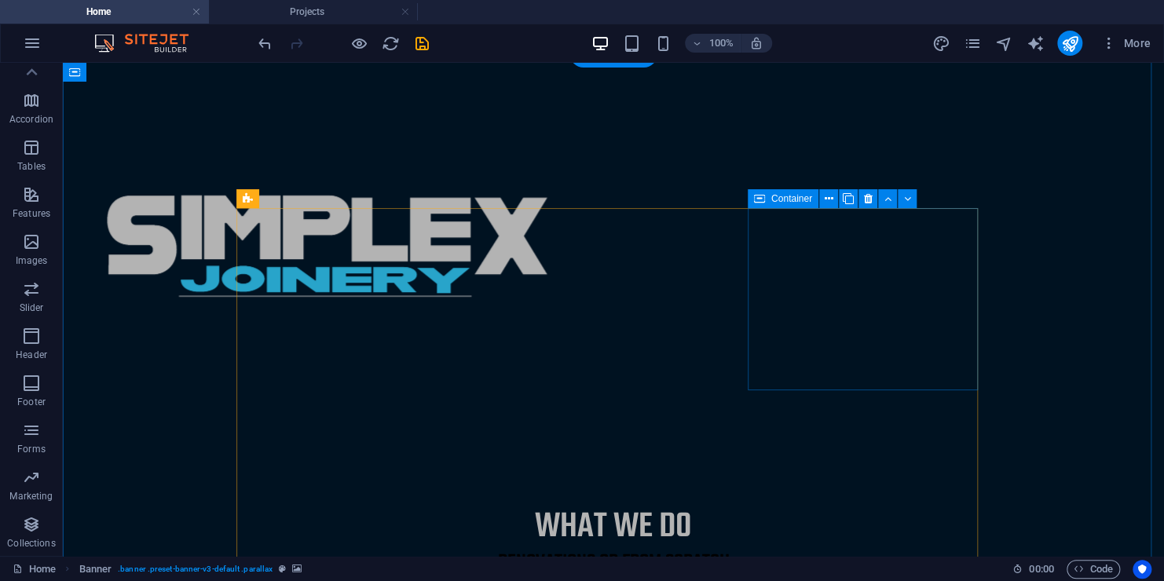
scroll to position [471, 0]
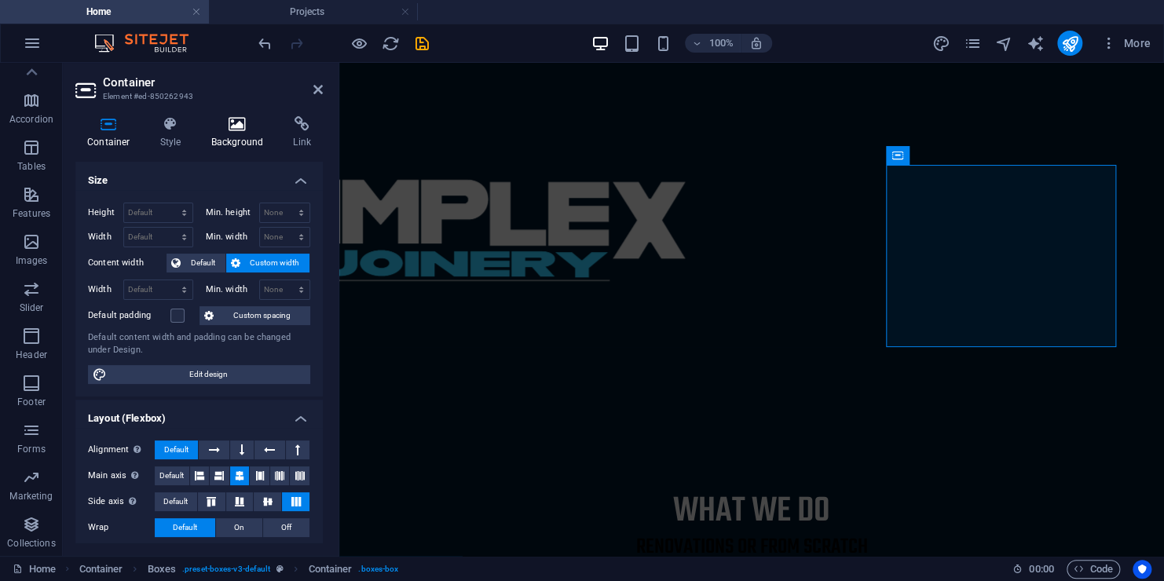
click at [229, 138] on h4 "Background" at bounding box center [240, 132] width 82 height 33
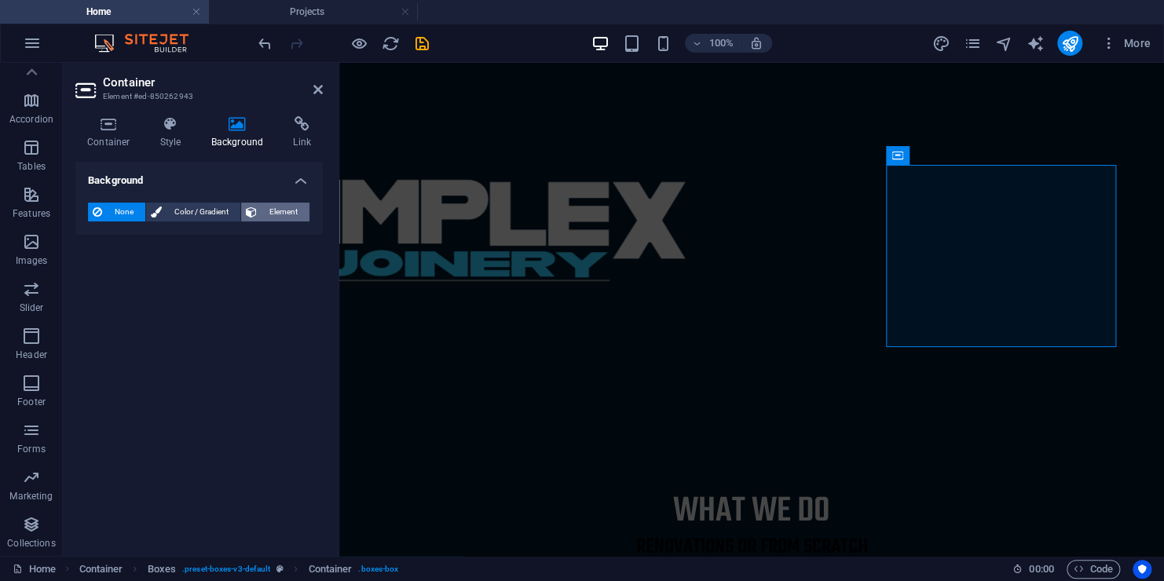
click at [286, 214] on span "Element" at bounding box center [282, 212] width 43 height 19
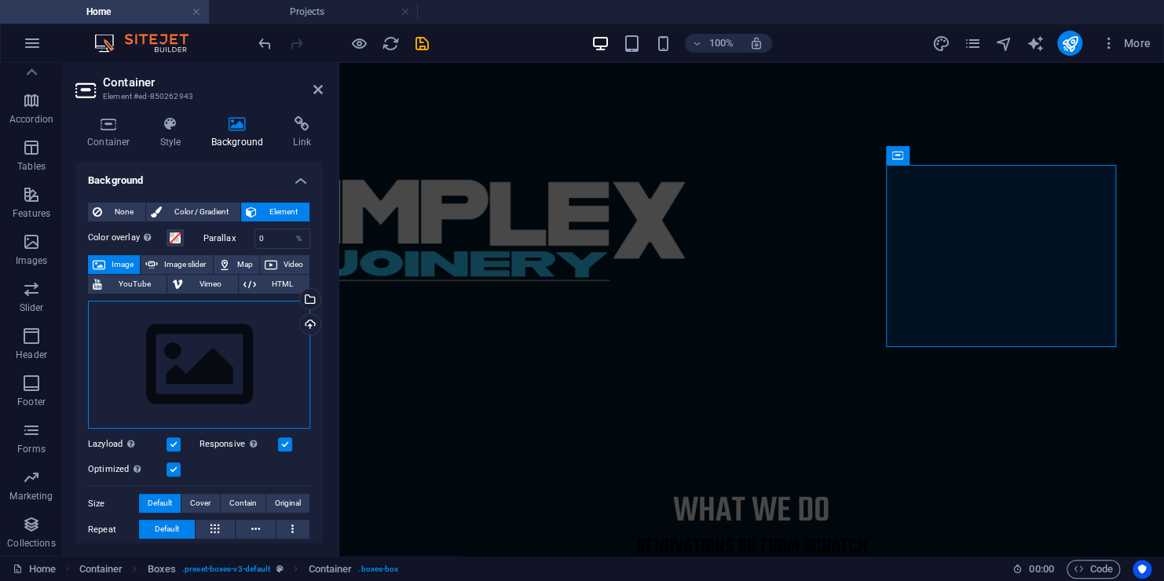
click at [242, 349] on div "Drag files here, click to choose files or select files from Files or our free s…" at bounding box center [199, 365] width 222 height 129
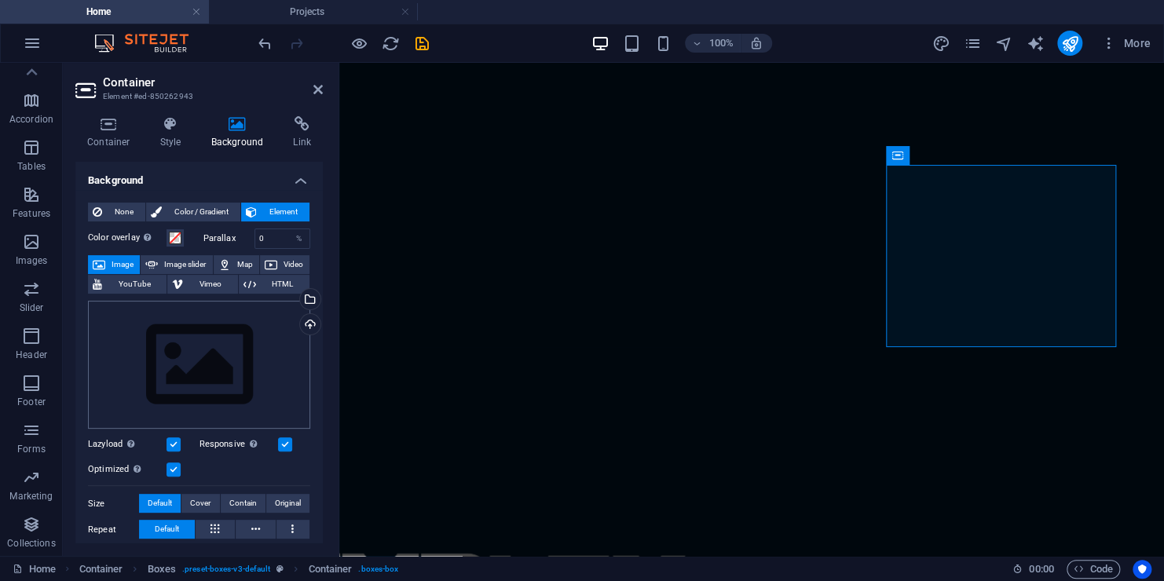
scroll to position [813, 0]
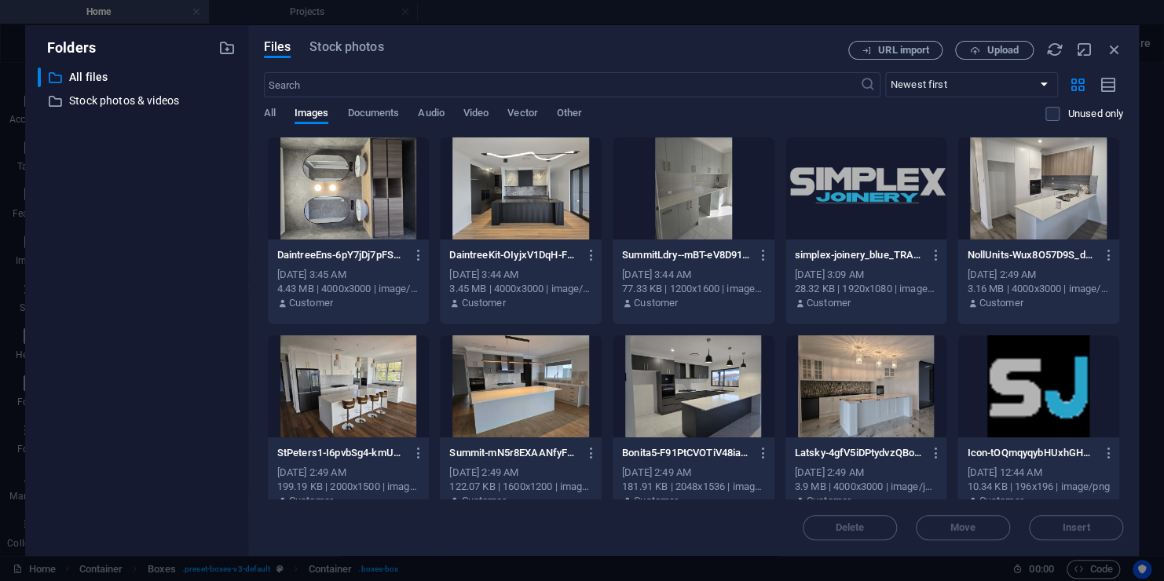
click at [378, 198] on div at bounding box center [349, 188] width 162 height 102
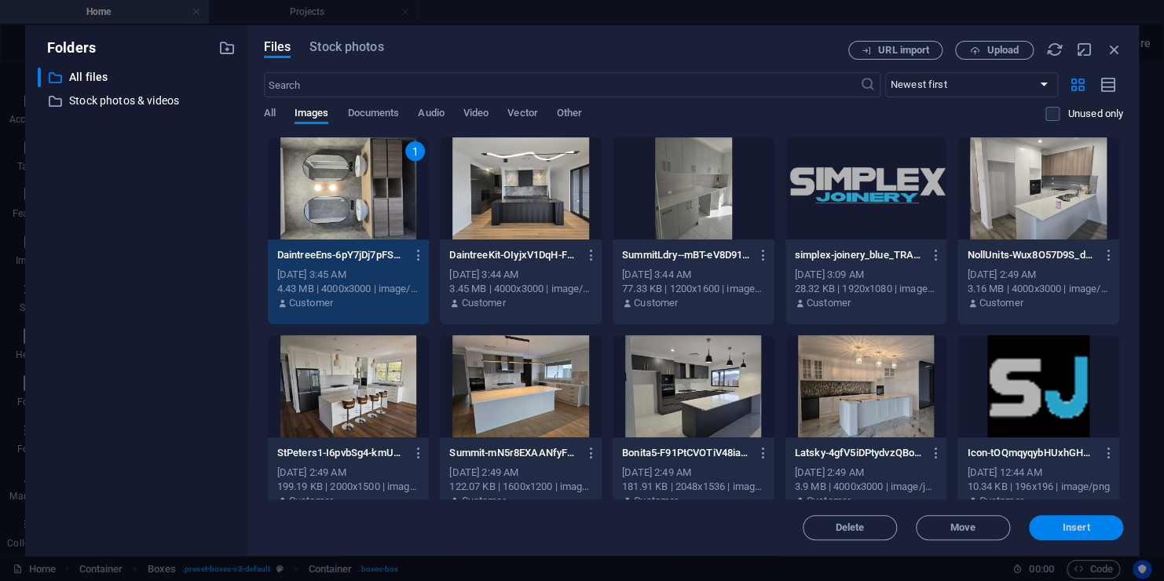
click at [1102, 533] on button "Insert" at bounding box center [1076, 527] width 94 height 25
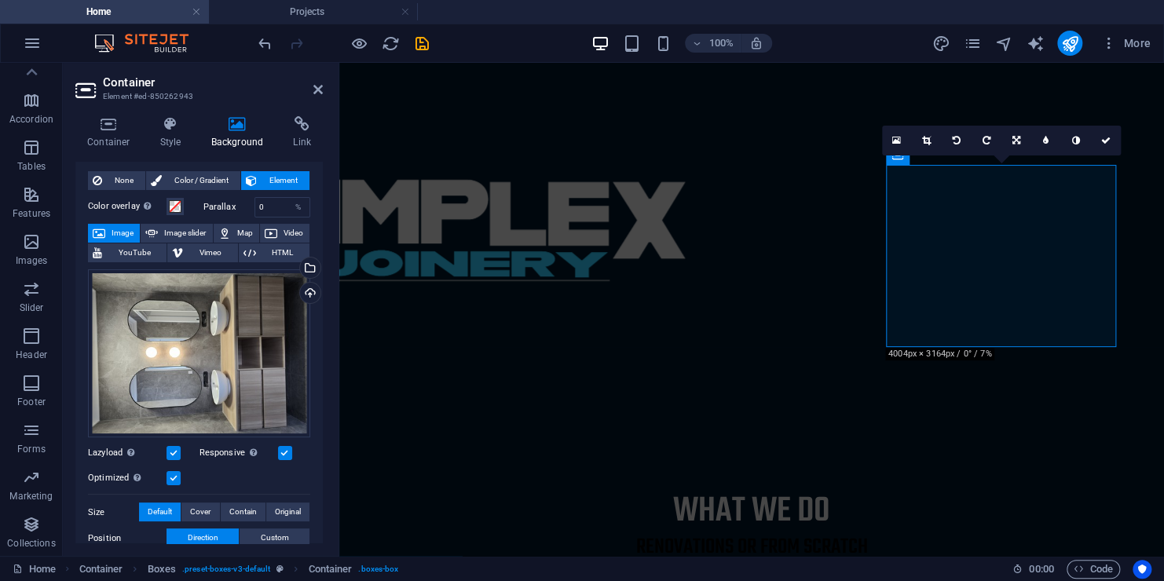
scroll to position [0, 0]
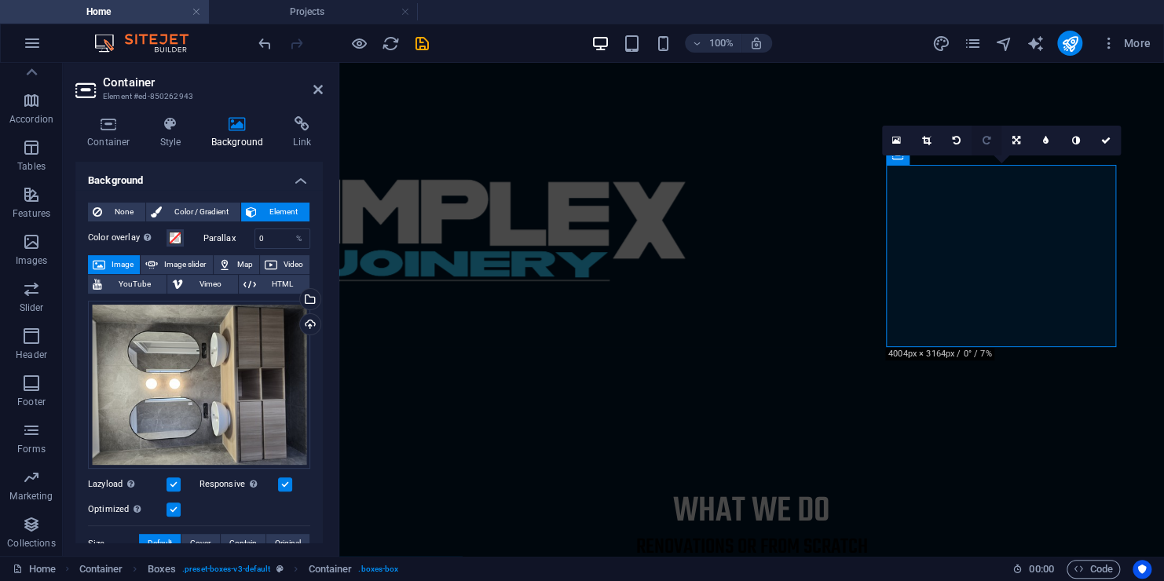
click at [981, 144] on link at bounding box center [986, 141] width 30 height 30
click at [946, 140] on link at bounding box center [956, 141] width 30 height 30
click at [979, 140] on link at bounding box center [986, 141] width 30 height 30
click at [956, 493] on div "What we do" at bounding box center [751, 512] width 741 height 38
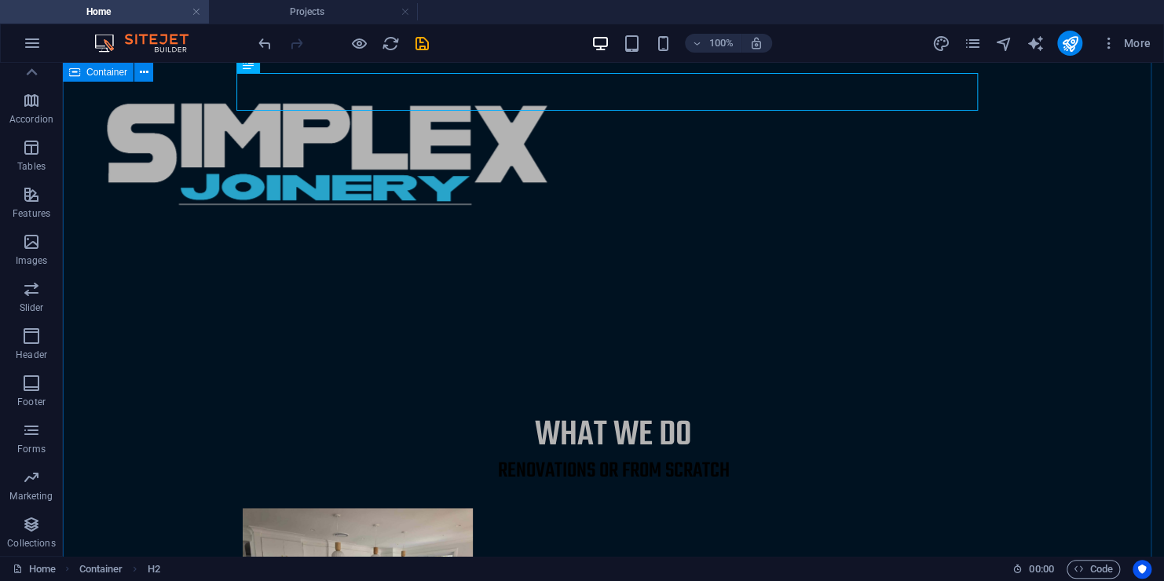
scroll to position [550, 0]
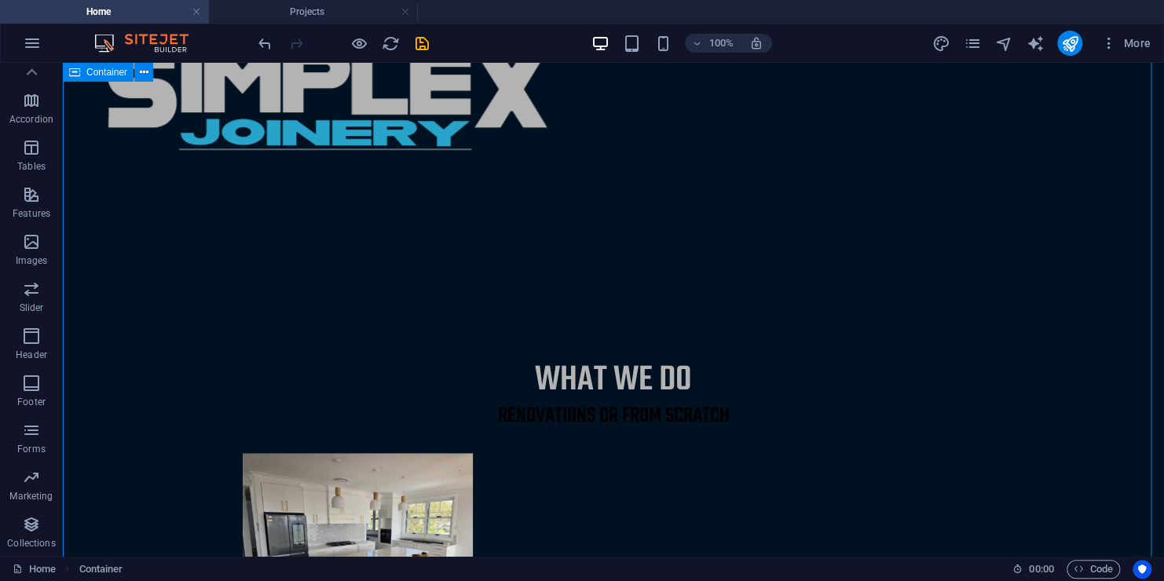
scroll to position [628, 0]
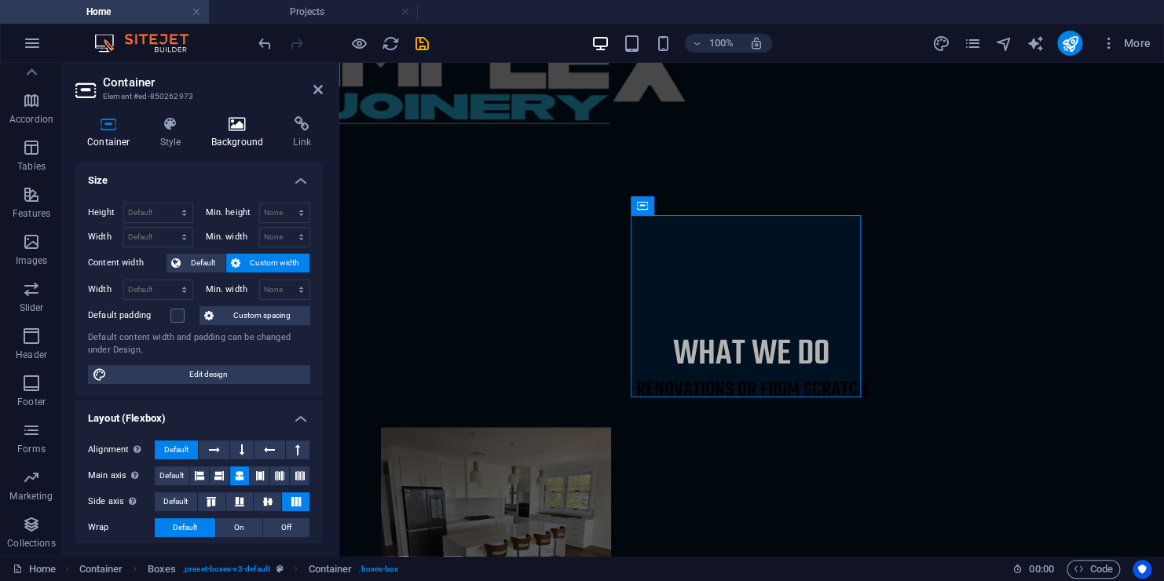
click at [221, 120] on icon at bounding box center [237, 124] width 76 height 16
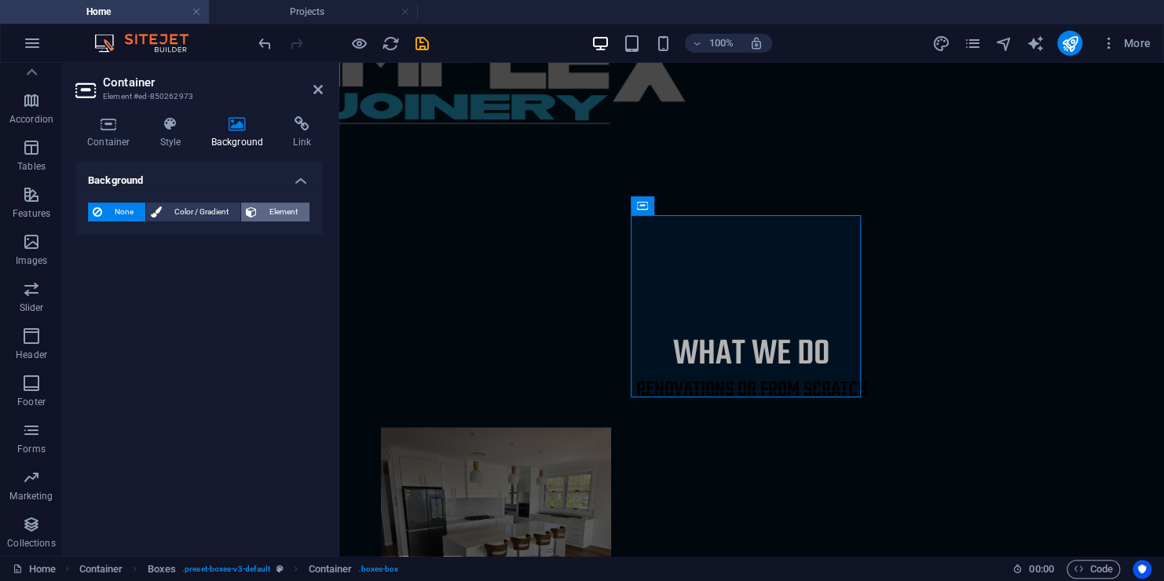
click at [289, 207] on span "Element" at bounding box center [282, 212] width 43 height 19
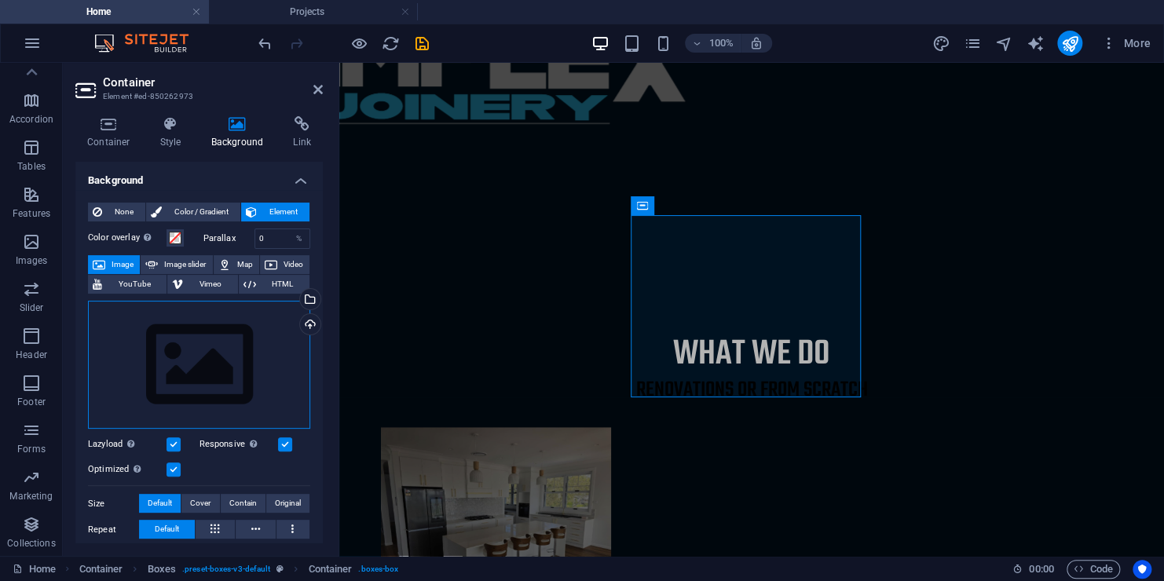
click at [229, 362] on div "Drag files here, click to choose files or select files from Files or our free s…" at bounding box center [199, 365] width 222 height 129
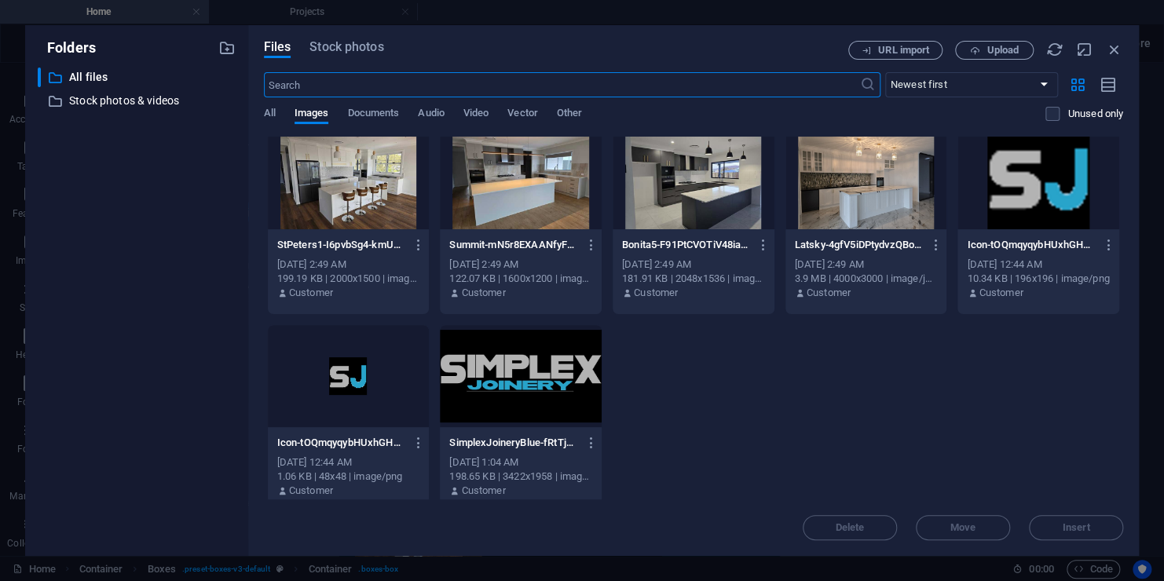
scroll to position [221, 0]
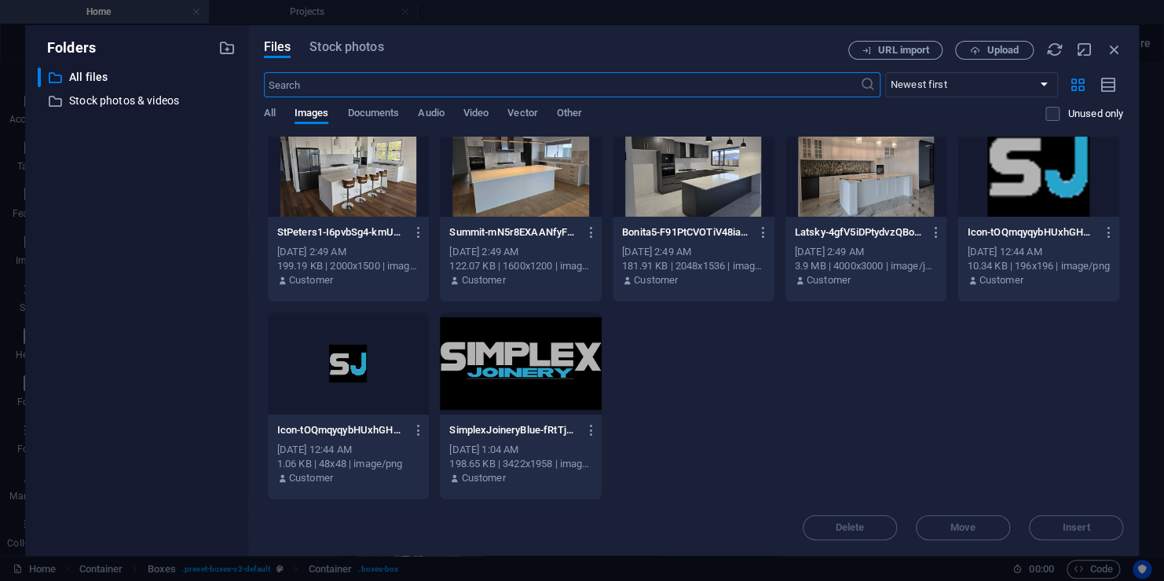
click at [815, 389] on div "DaintreeEns-6pY7jDj7pFS2U8ANZzETOQ.jpg DaintreeEns-6pY7jDj7pFS2U8ANZzETOQ.jpg […" at bounding box center [693, 208] width 859 height 584
click at [1000, 55] on span "Upload" at bounding box center [1002, 50] width 32 height 9
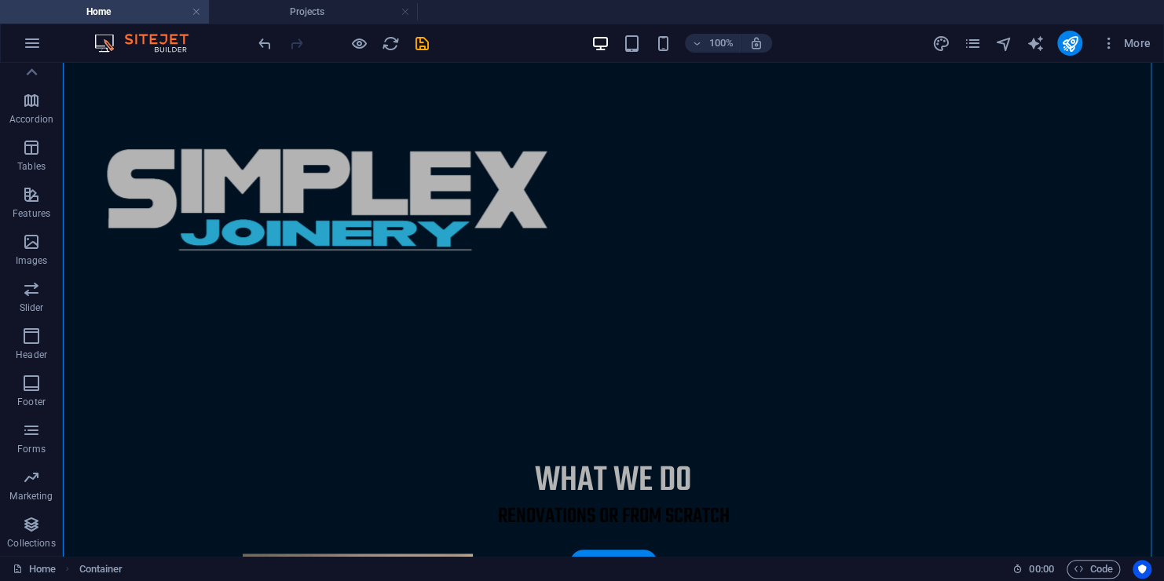
scroll to position [550, 0]
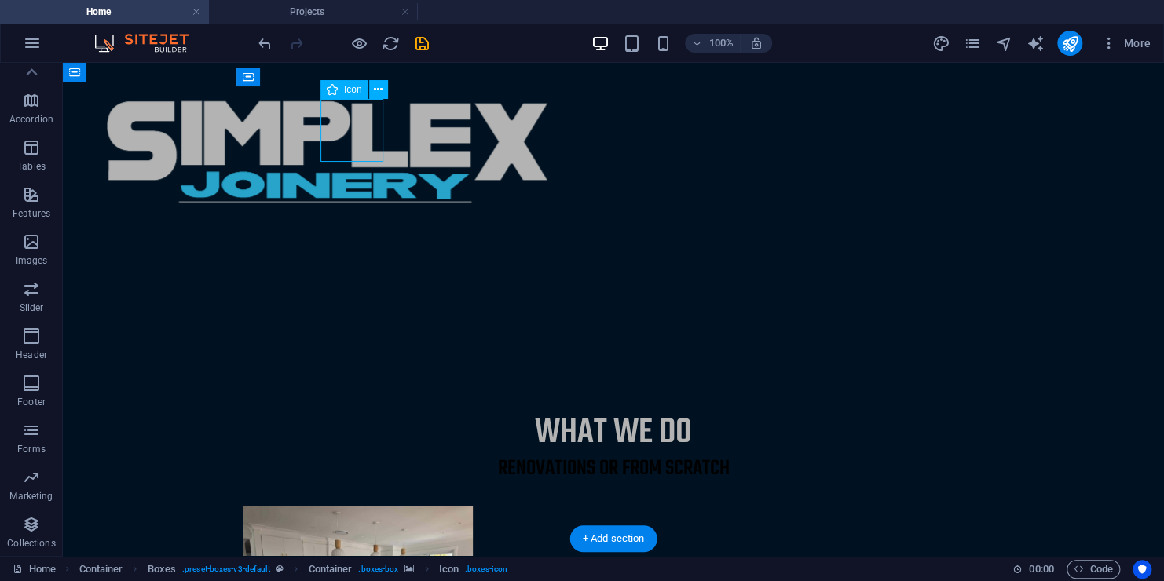
select select "xMidYMid"
select select "px"
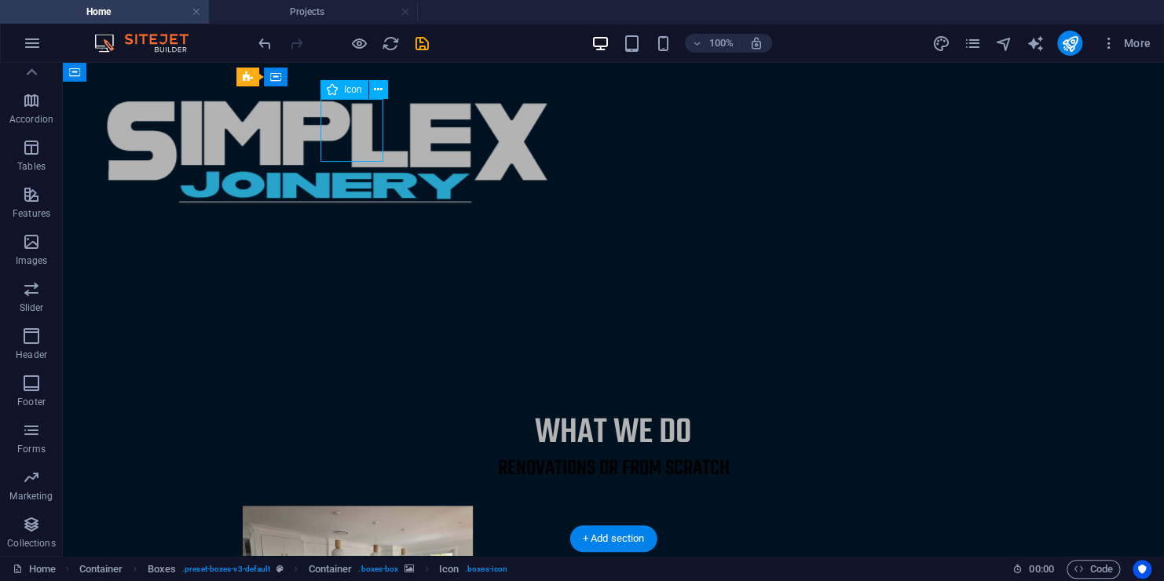
select select "xMidYMid"
select select "px"
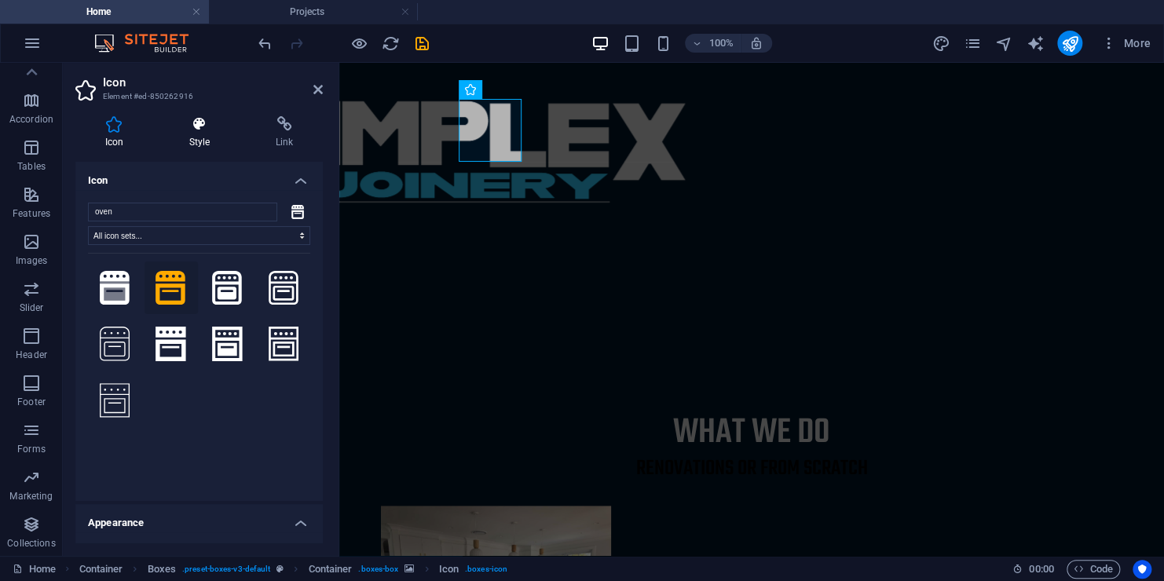
click at [203, 125] on icon at bounding box center [199, 124] width 80 height 16
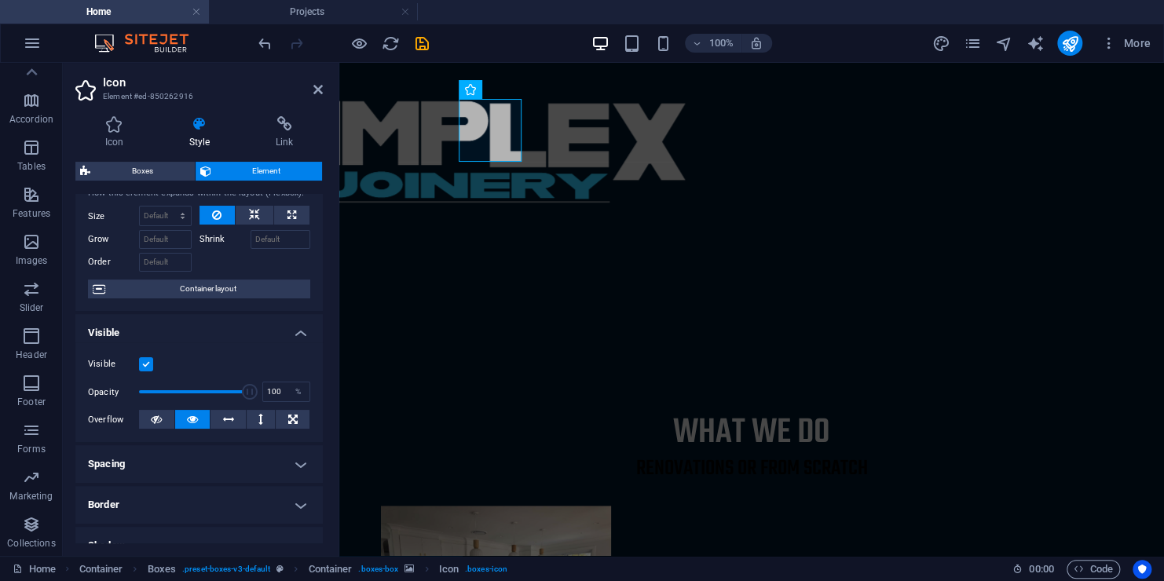
scroll to position [0, 0]
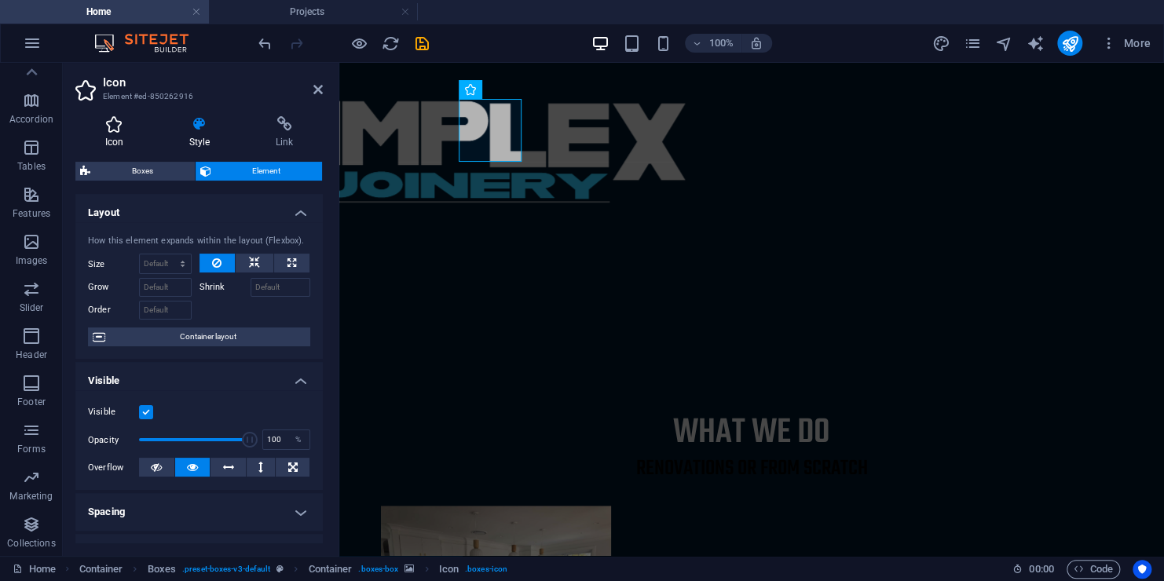
click at [121, 139] on h4 "Icon" at bounding box center [117, 132] width 84 height 33
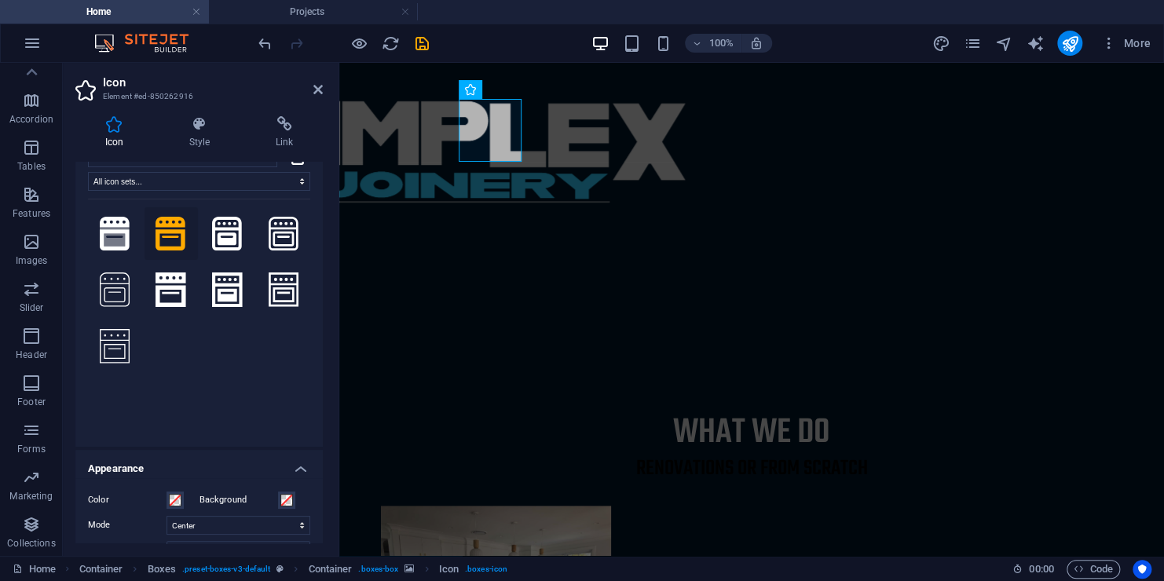
scroll to position [49, 0]
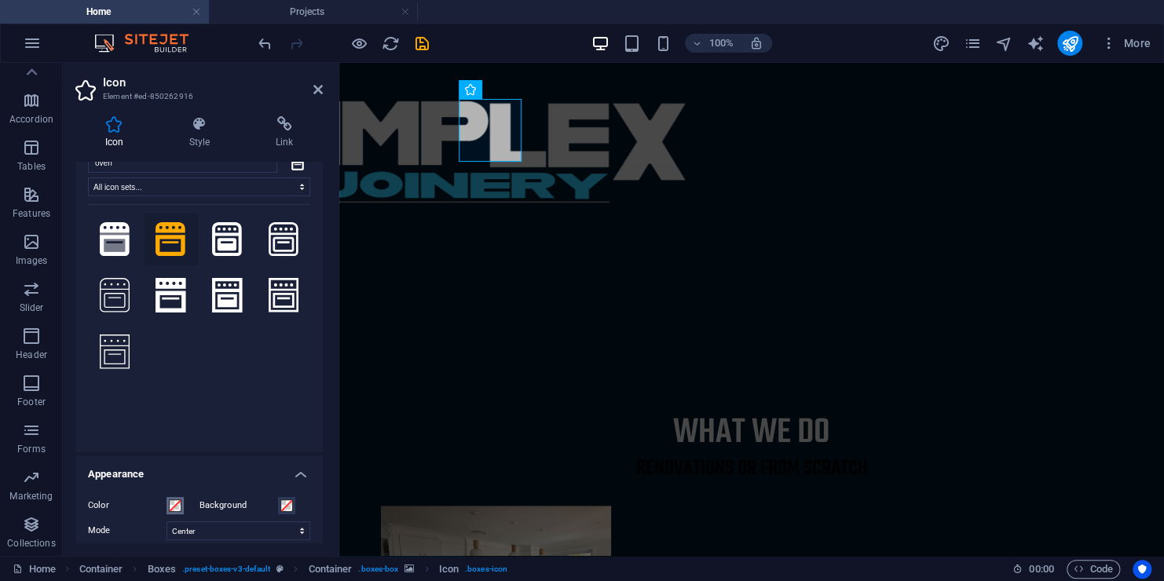
click at [171, 505] on span at bounding box center [175, 505] width 13 height 13
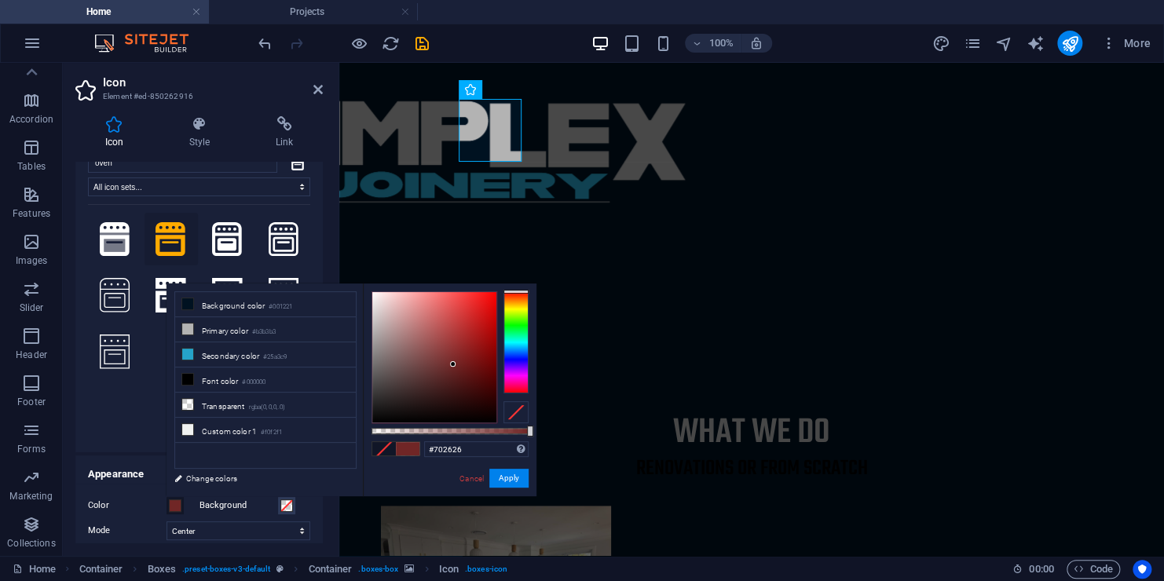
click at [453, 364] on div at bounding box center [434, 357] width 124 height 130
type input "#ffffff"
drag, startPoint x: 381, startPoint y: 318, endPoint x: 370, endPoint y: 271, distance: 48.4
click at [370, 271] on body "[DOMAIN_NAME] Home Projects Favorites Elements Columns Content Boxes Accordion …" at bounding box center [582, 290] width 1164 height 581
click at [510, 474] on button "Apply" at bounding box center [508, 478] width 39 height 19
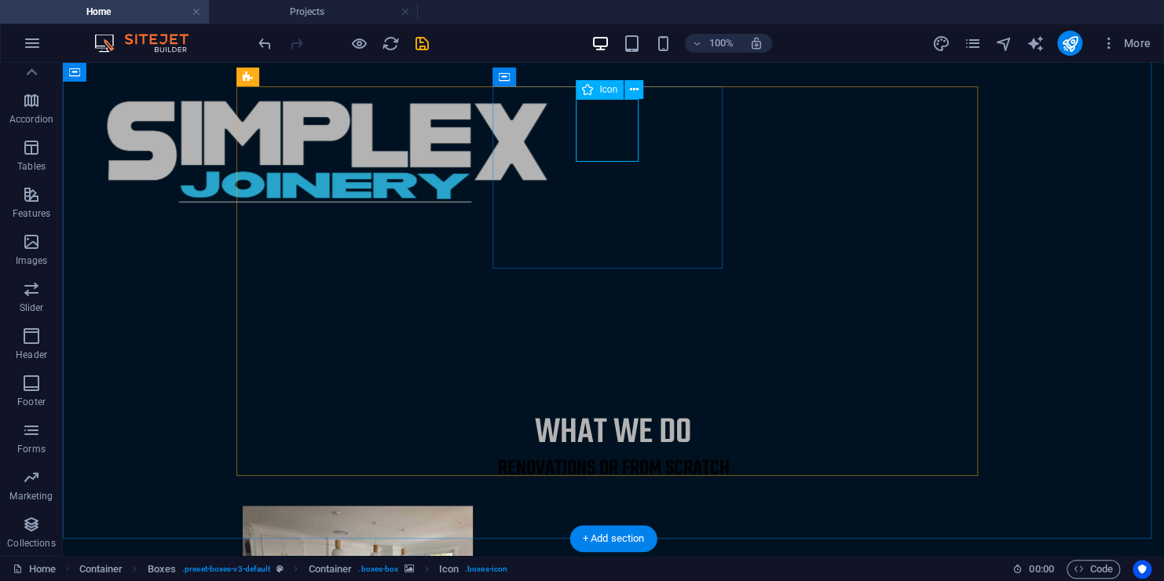
select select "xMidYMid"
select select "px"
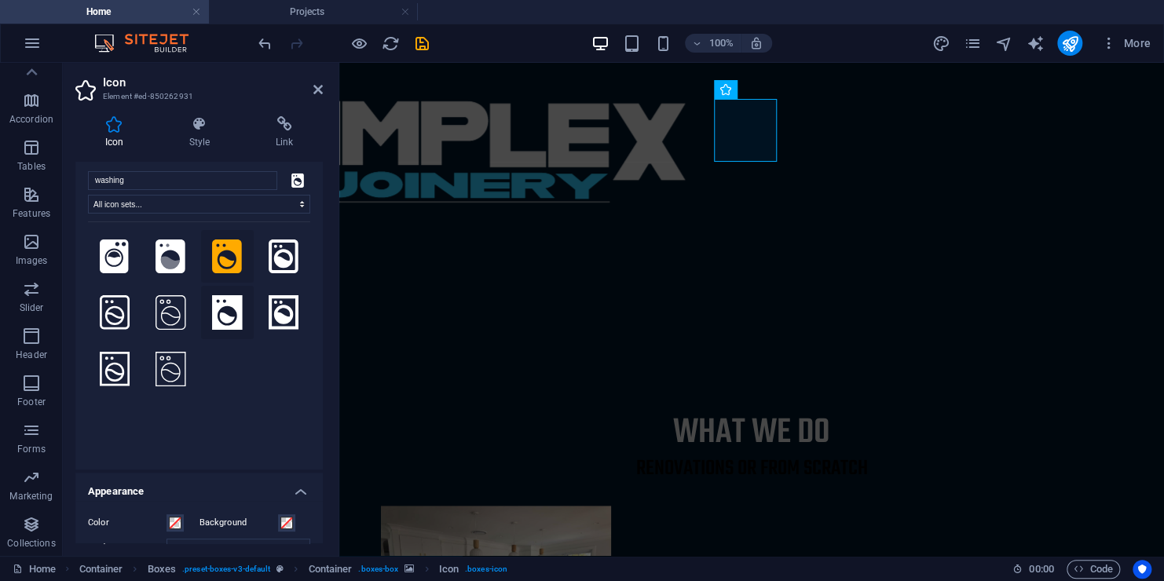
scroll to position [157, 0]
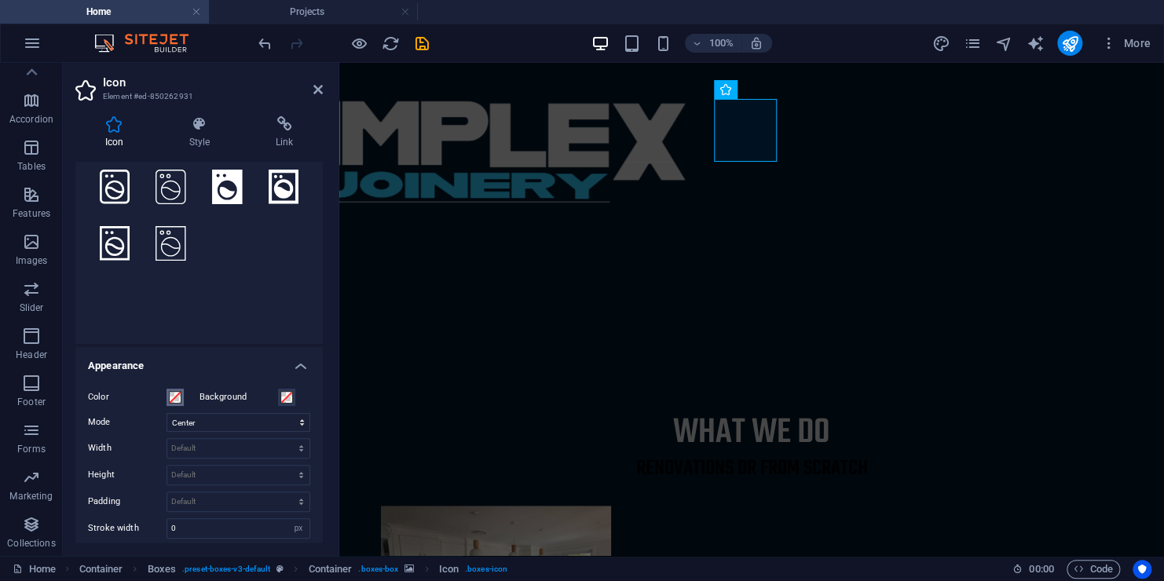
click at [174, 396] on span at bounding box center [175, 397] width 13 height 13
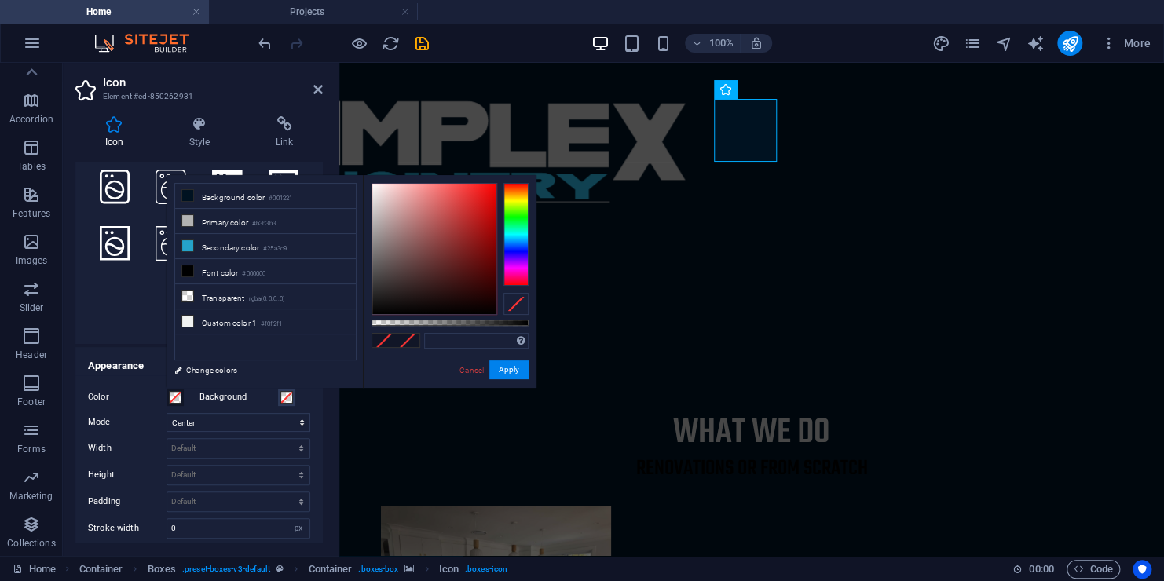
type input "#ffffff"
drag, startPoint x: 349, startPoint y: 144, endPoint x: 340, endPoint y: 132, distance: 15.1
click at [340, 132] on body "[DOMAIN_NAME] Home Projects Favorites Elements Columns Content Boxes Accordion …" at bounding box center [582, 290] width 1164 height 581
click at [522, 373] on button "Apply" at bounding box center [508, 369] width 39 height 19
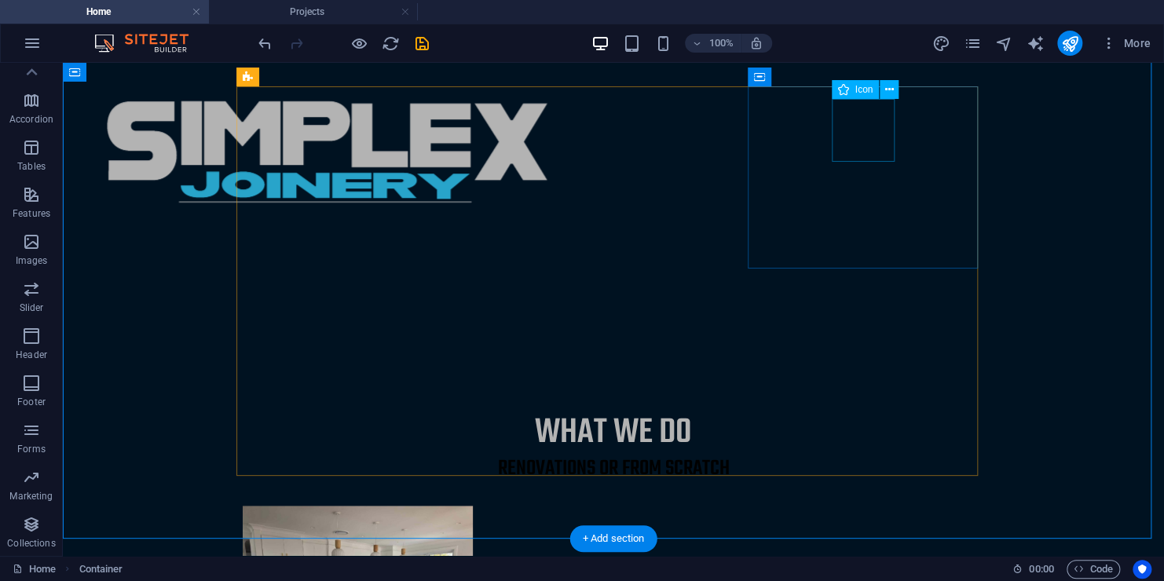
select select "xMidYMid"
select select "px"
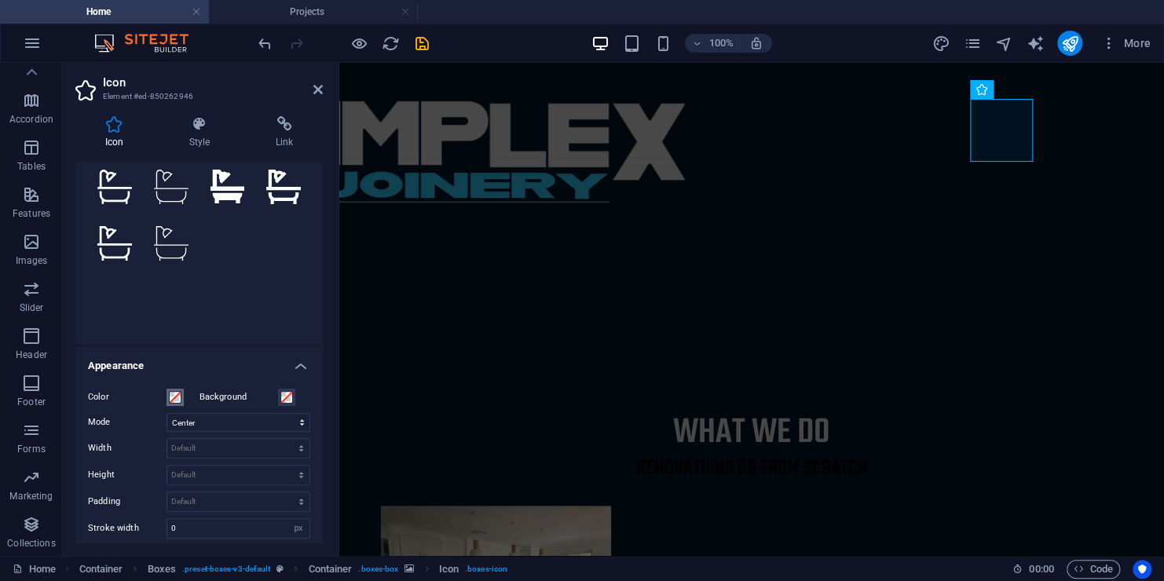
click at [173, 399] on span at bounding box center [175, 397] width 13 height 13
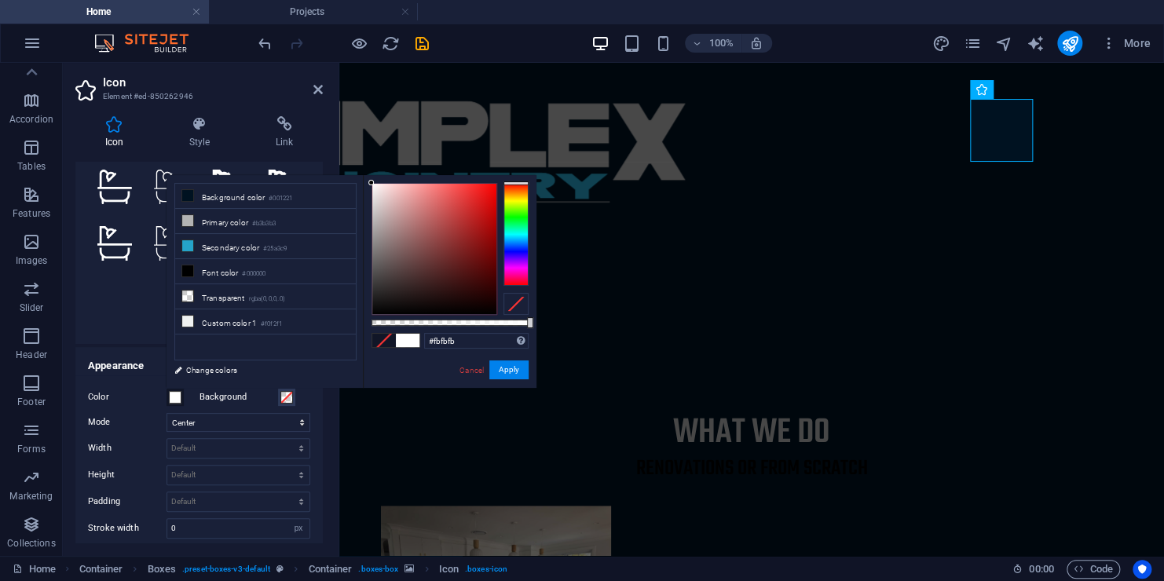
type input "#ffffff"
drag, startPoint x: 367, startPoint y: 182, endPoint x: 392, endPoint y: 186, distance: 24.7
click at [360, 159] on body "[DOMAIN_NAME] Home Projects Favorites Elements Columns Content Boxes Accordion …" at bounding box center [582, 290] width 1164 height 581
click at [515, 372] on button "Apply" at bounding box center [508, 369] width 39 height 19
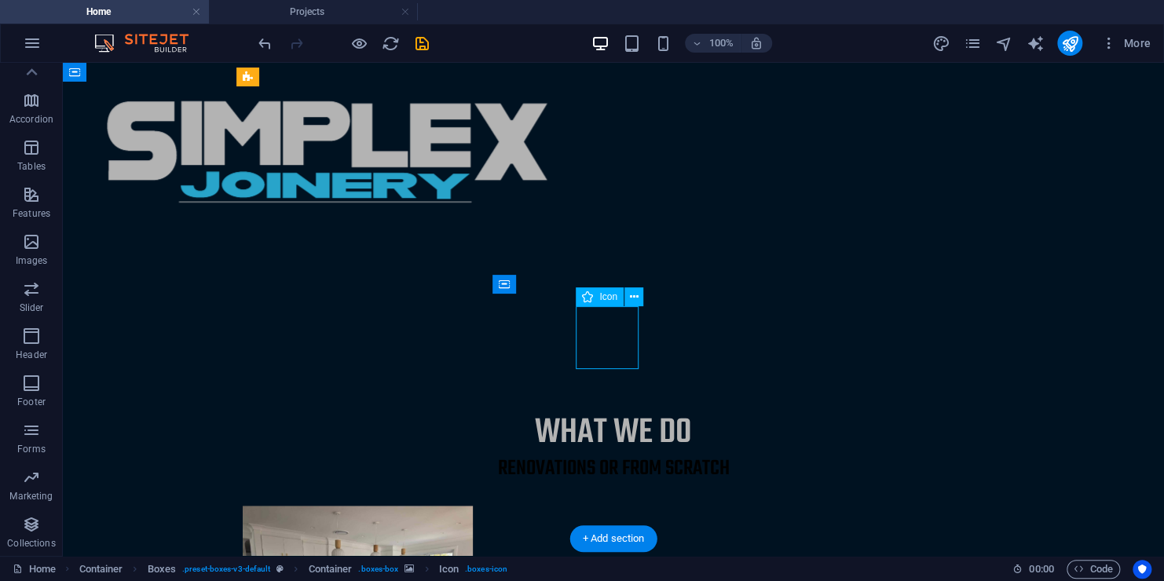
select select "xMidYMid"
select select "px"
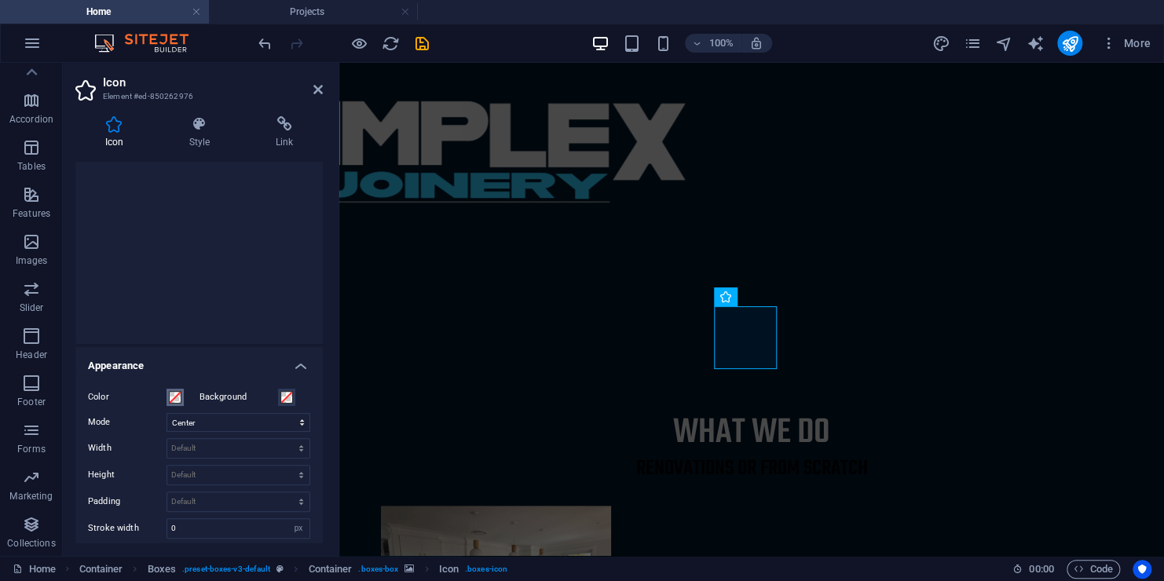
click at [179, 399] on span at bounding box center [175, 397] width 13 height 13
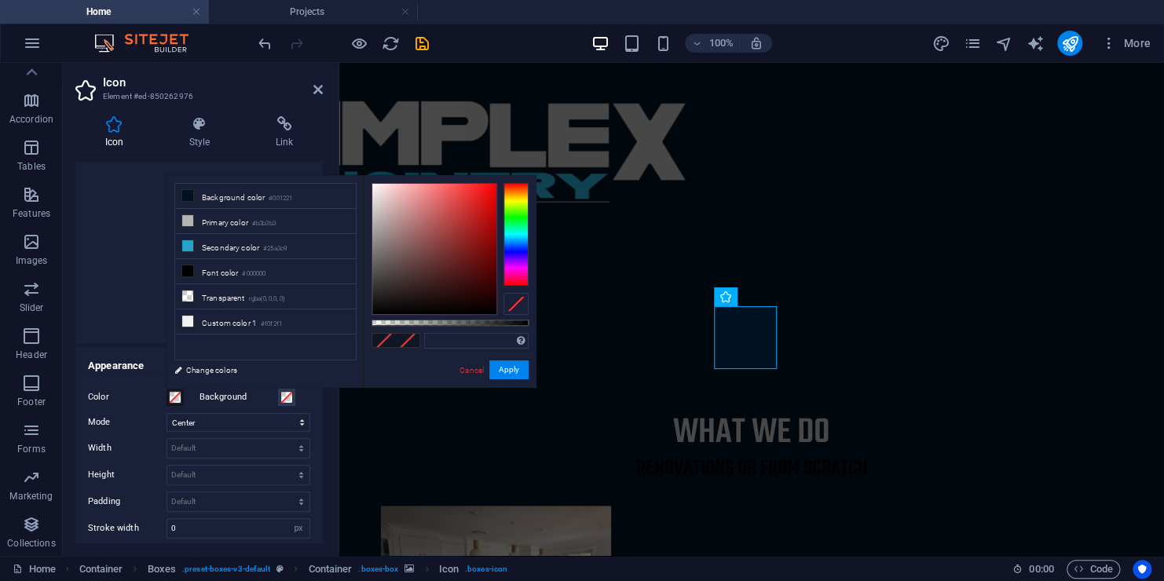
type input "#ffffff"
drag, startPoint x: 353, startPoint y: 144, endPoint x: 349, endPoint y: 126, distance: 19.3
click at [349, 126] on body "[DOMAIN_NAME] Home Projects Favorites Elements Columns Content Boxes Accordion …" at bounding box center [582, 290] width 1164 height 581
click at [517, 371] on button "Apply" at bounding box center [508, 369] width 39 height 19
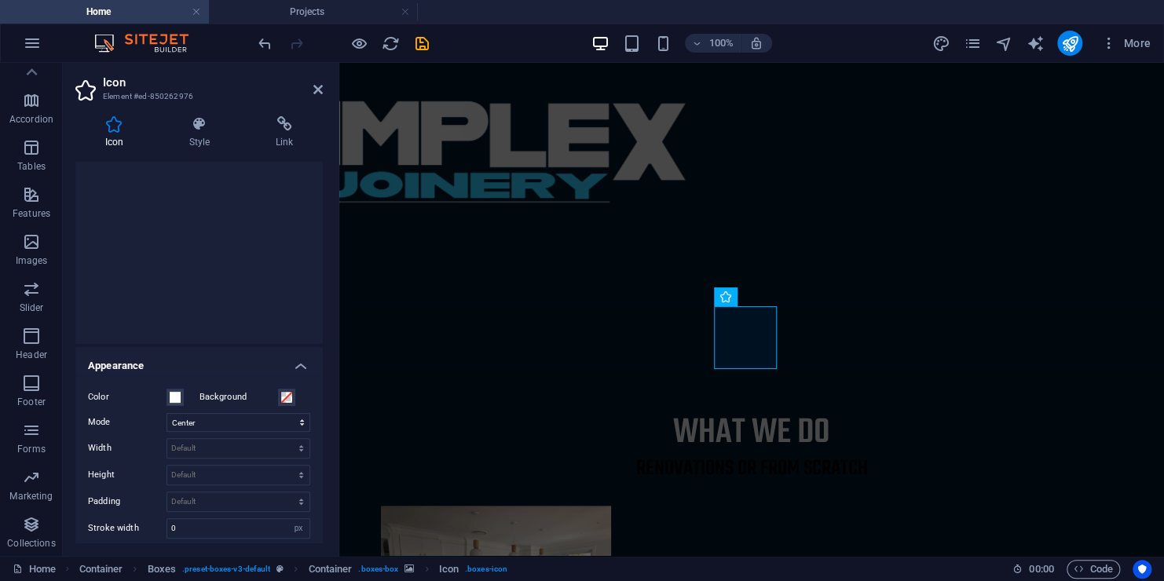
click at [326, 94] on aside "Icon Element #ed-850262976 Icon Style Link Icon All icon sets... IcoFont Ionico…" at bounding box center [201, 309] width 276 height 493
click at [312, 88] on h2 "Icon" at bounding box center [213, 82] width 220 height 14
click at [316, 88] on icon at bounding box center [317, 89] width 9 height 13
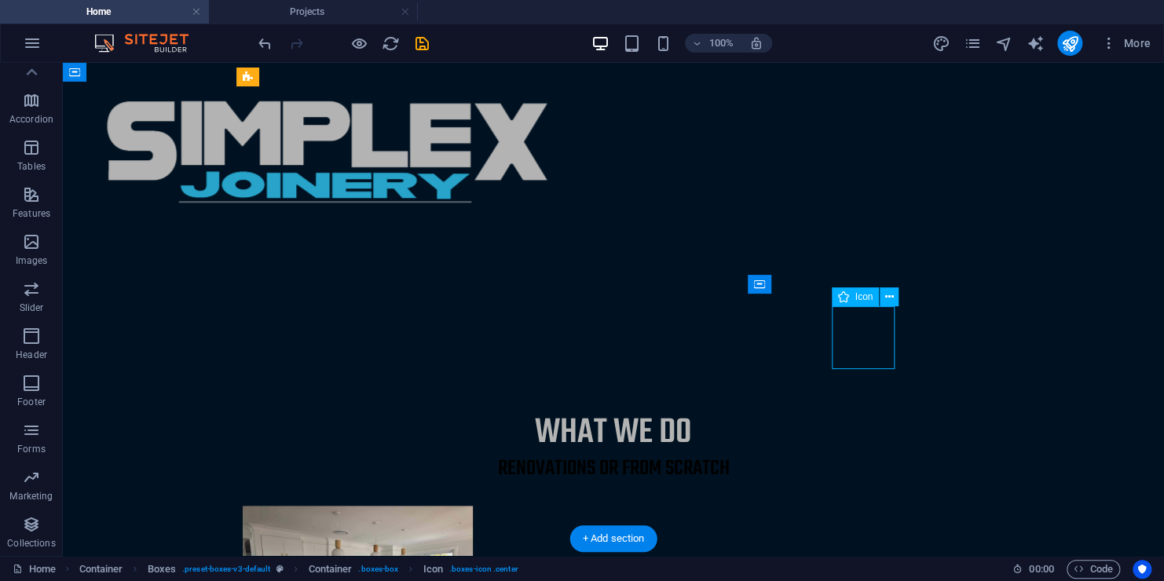
select select "xMidYMid"
select select "px"
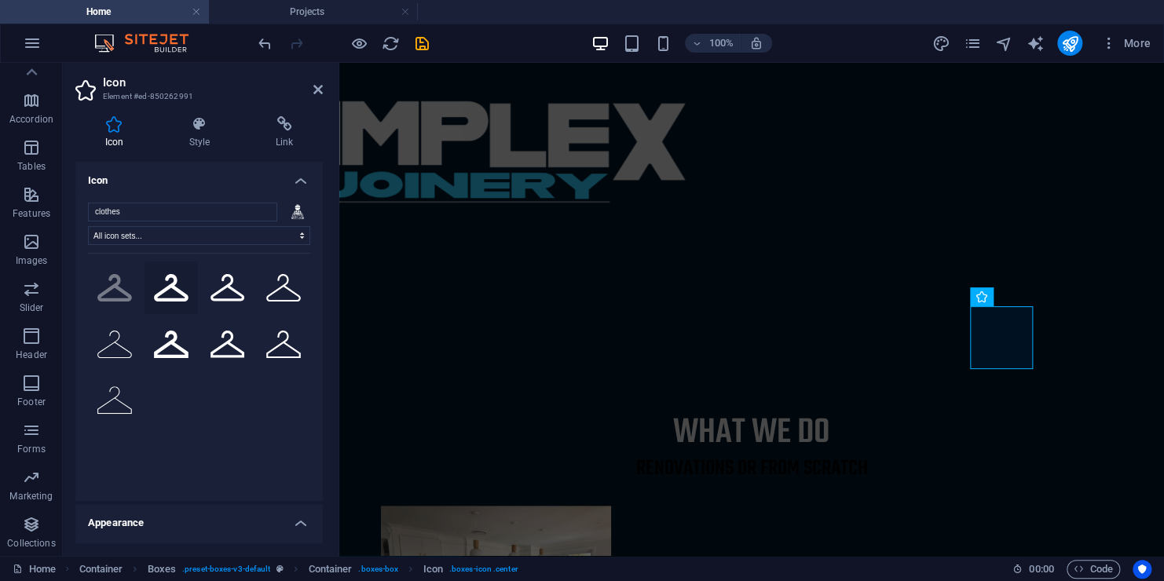
type input "clothes"
click at [170, 283] on icon at bounding box center [171, 287] width 35 height 27
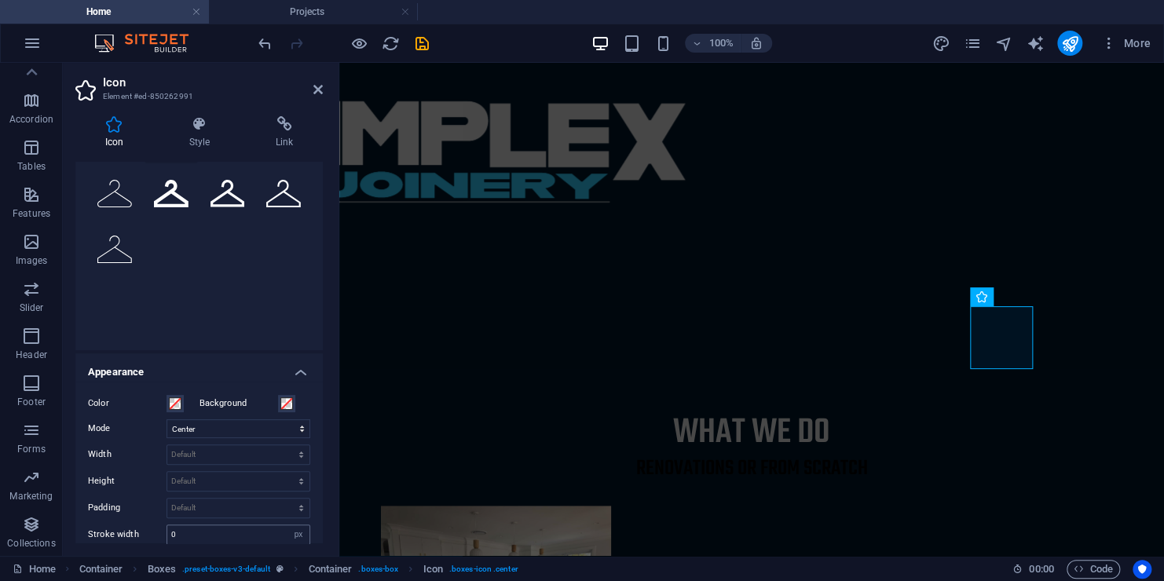
scroll to position [236, 0]
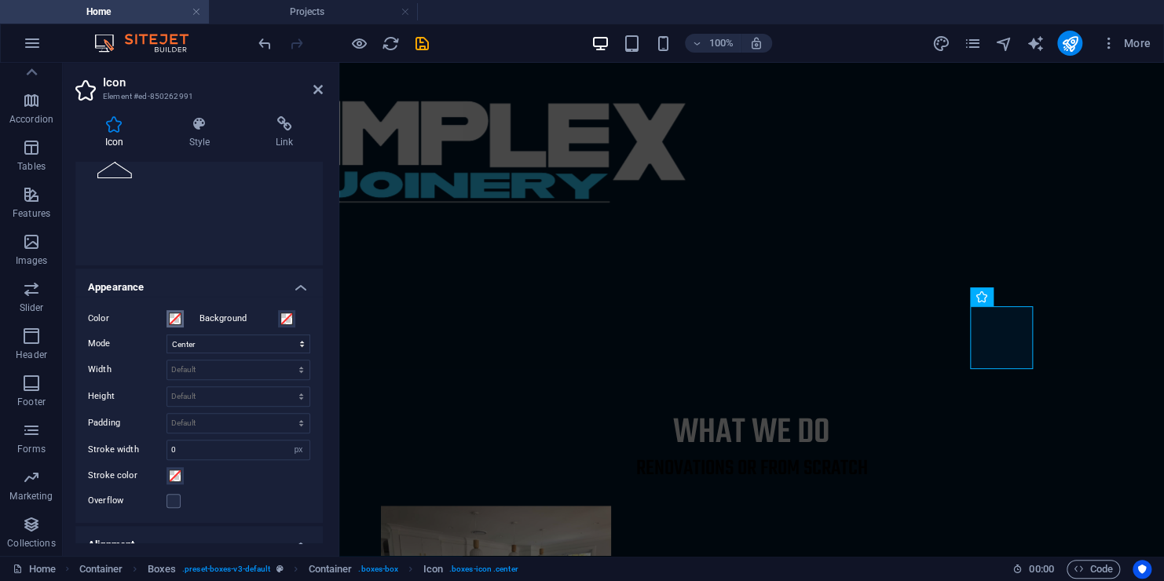
click at [169, 321] on span at bounding box center [175, 319] width 13 height 13
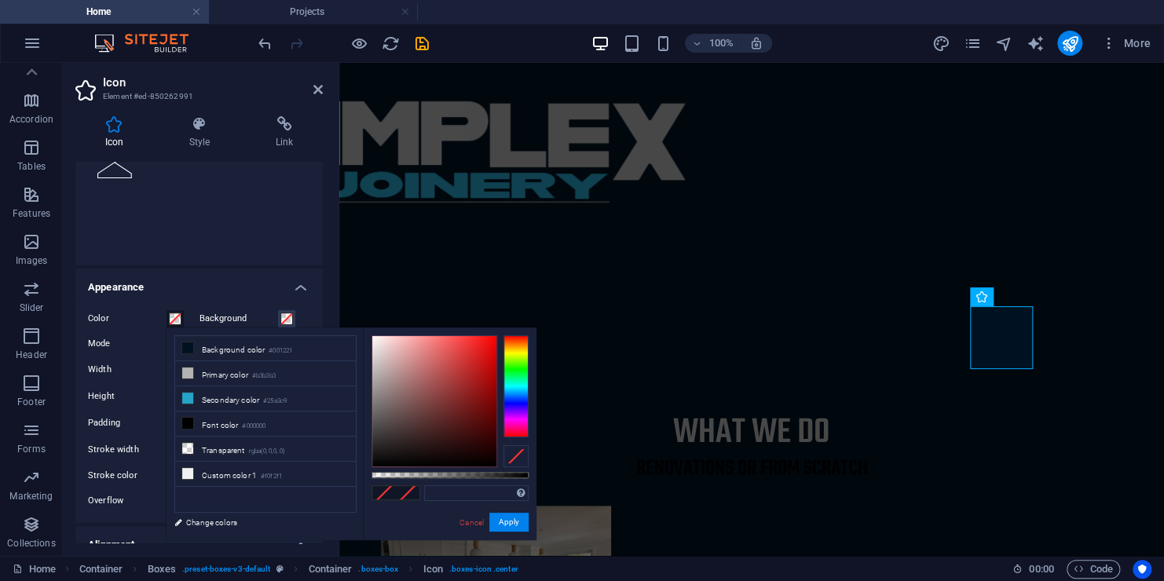
type input "#ffffff"
click at [349, 298] on body "[DOMAIN_NAME] Home Projects Favorites Elements Columns Content Boxes Accordion …" at bounding box center [582, 290] width 1164 height 581
drag, startPoint x: 507, startPoint y: 524, endPoint x: 491, endPoint y: 418, distance: 107.3
click at [507, 524] on button "Apply" at bounding box center [508, 522] width 39 height 19
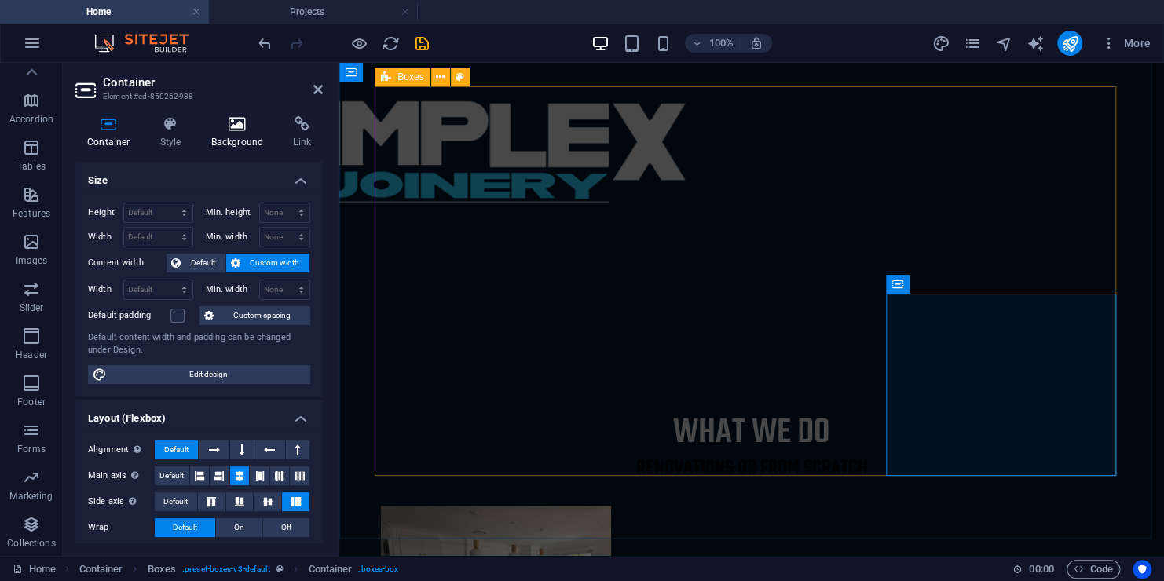
click at [230, 144] on h4 "Background" at bounding box center [240, 132] width 82 height 33
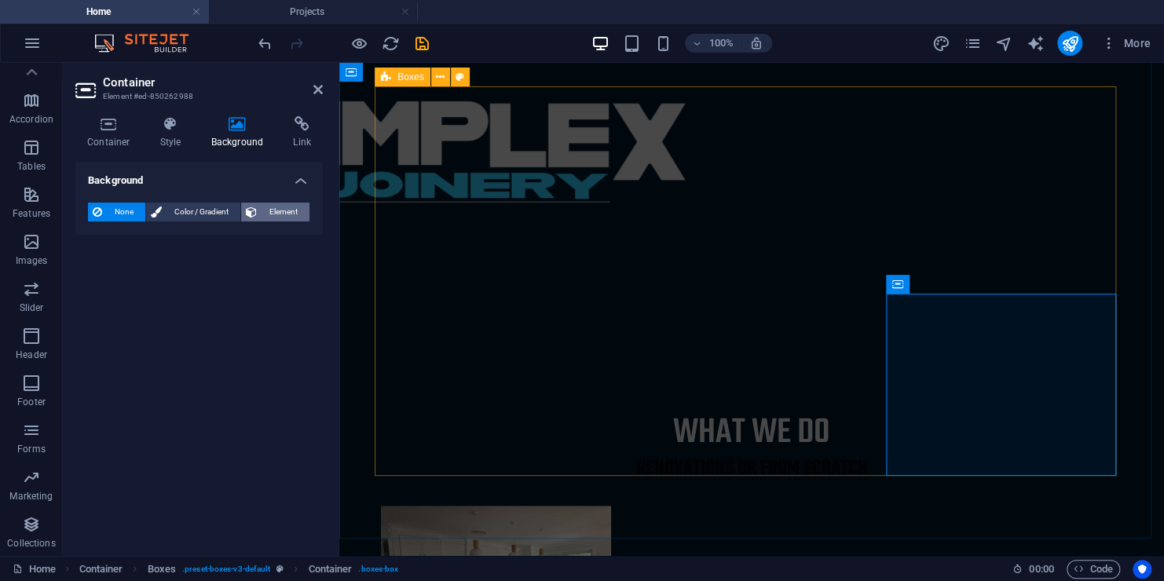
click at [291, 210] on span "Element" at bounding box center [282, 212] width 43 height 19
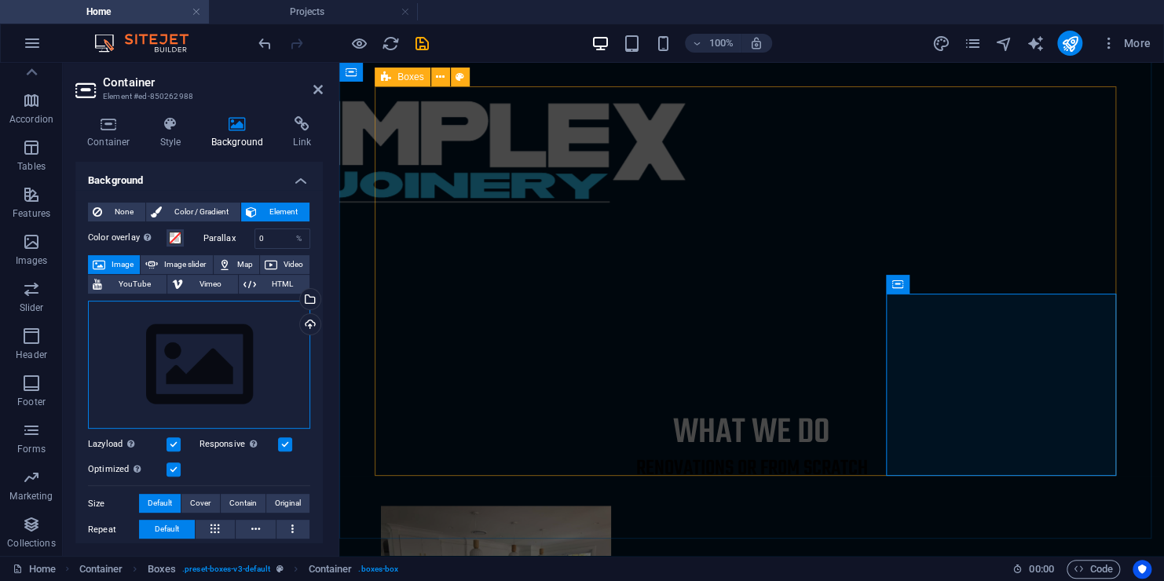
click at [247, 335] on div "Drag files here, click to choose files or select files from Files or our free s…" at bounding box center [199, 365] width 222 height 129
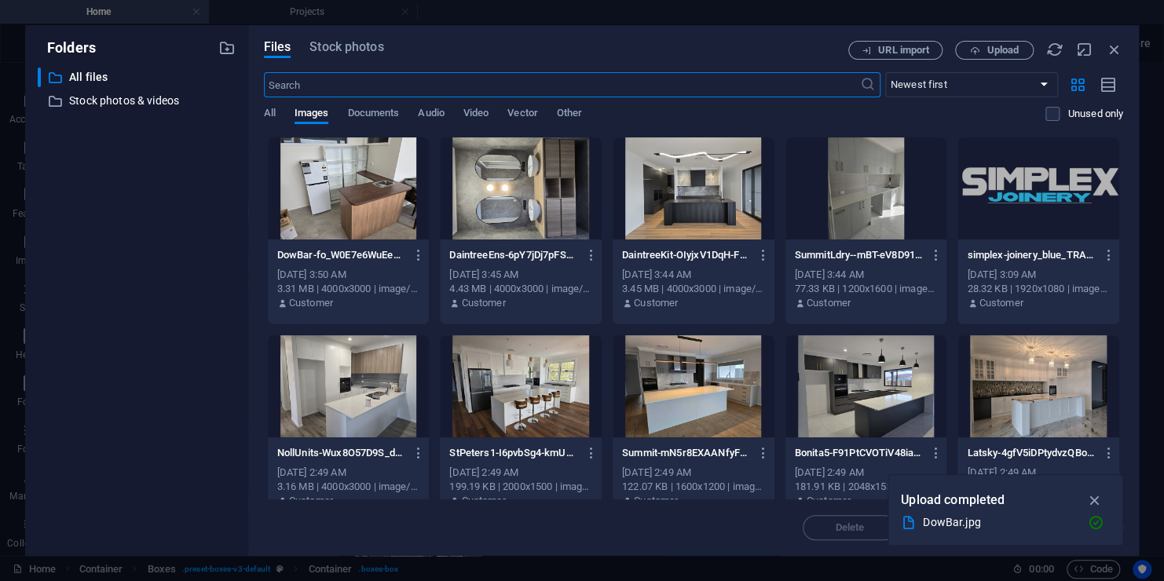
scroll to position [892, 0]
click at [585, 254] on icon "button" at bounding box center [590, 255] width 15 height 14
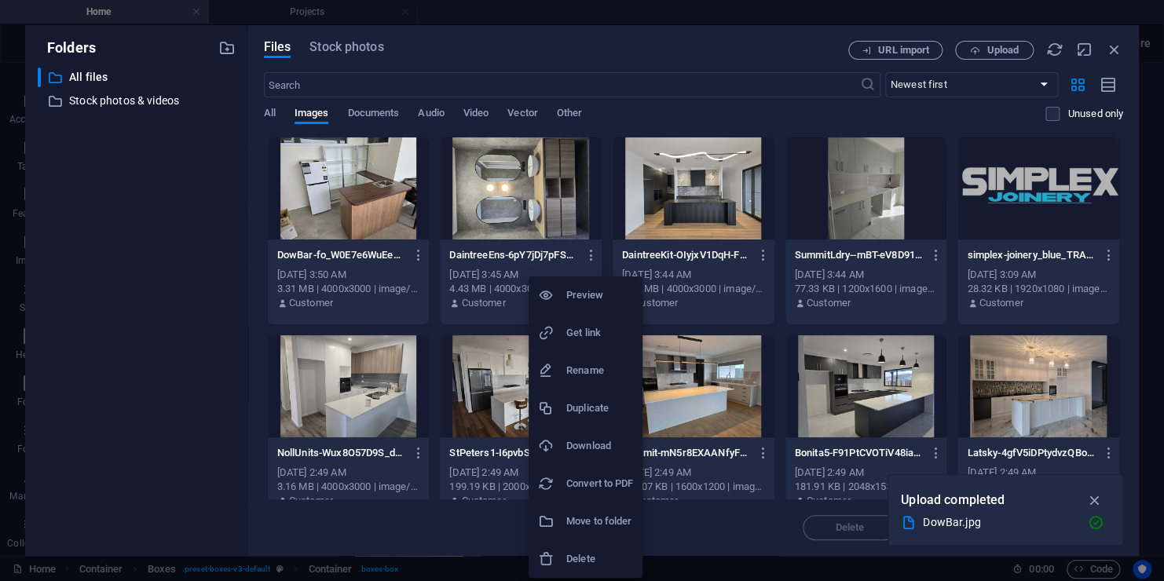
click at [601, 554] on h6 "Delete" at bounding box center [599, 559] width 67 height 19
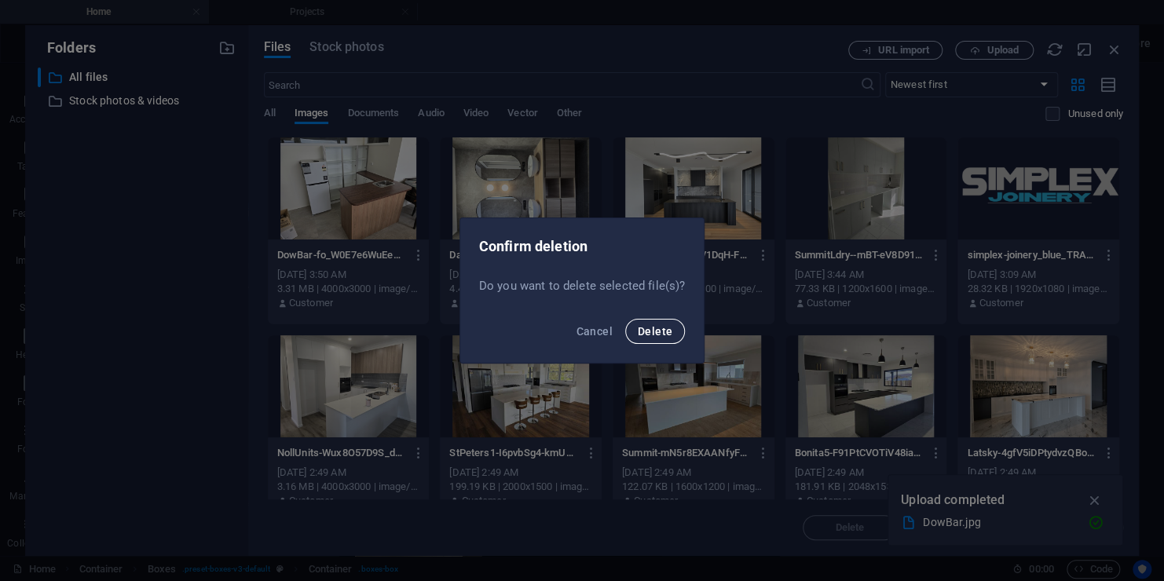
click at [671, 333] on button "Delete" at bounding box center [655, 331] width 60 height 25
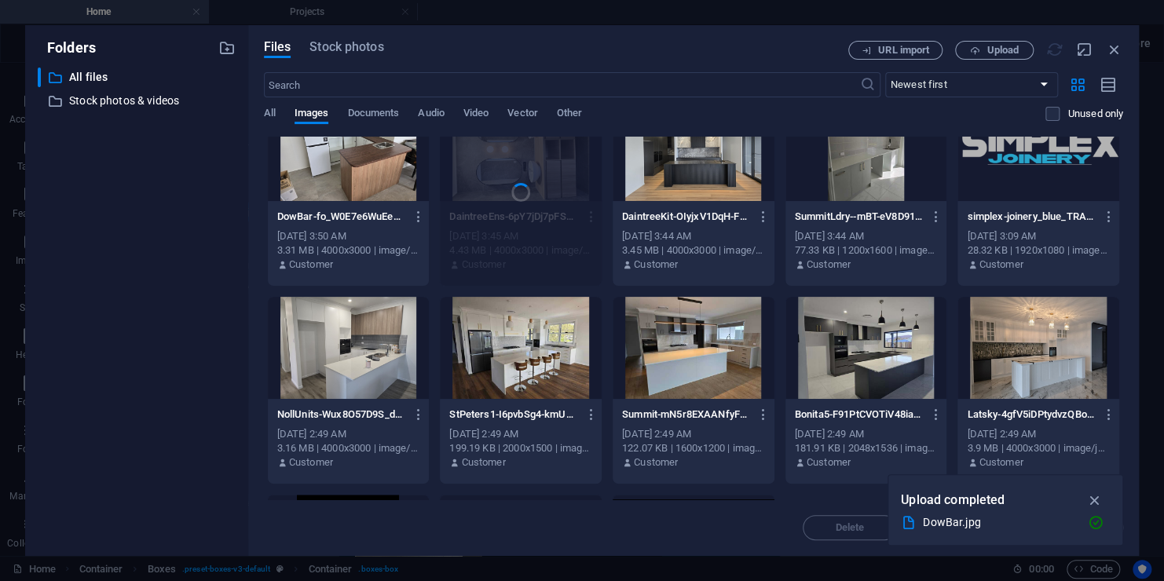
scroll to position [157, 0]
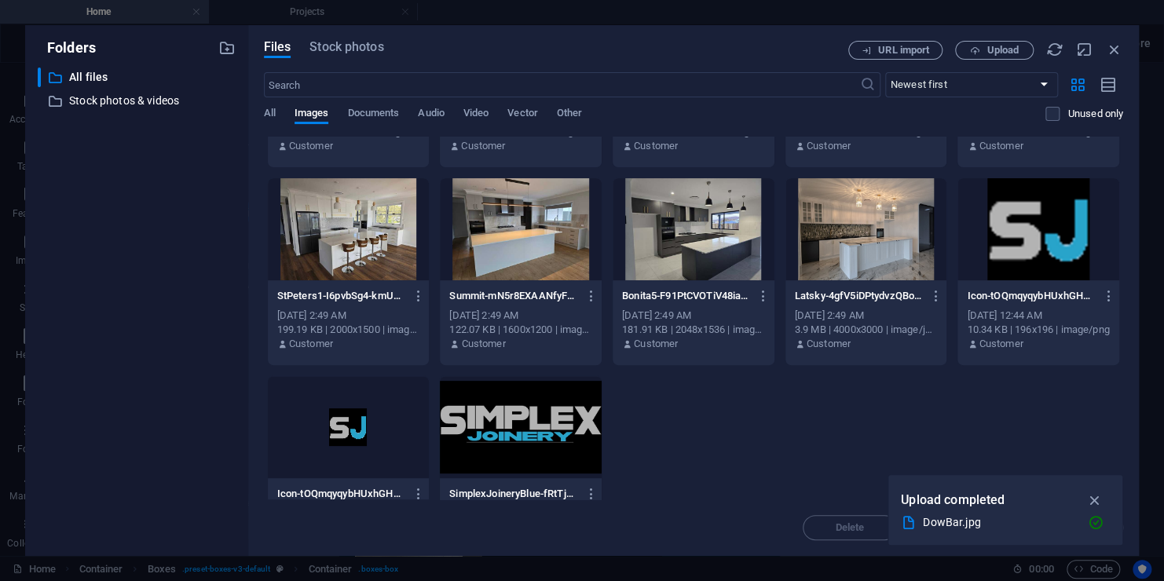
click at [705, 419] on div "DowBar-fo_W0E7e6WuEeWNMBAj4bw.jpg DowBar-fo_W0E7e6WuEeWNMBAj4bw.jpg [DATE] 3:50…" at bounding box center [693, 272] width 859 height 584
click at [979, 50] on span "Upload" at bounding box center [994, 51] width 64 height 10
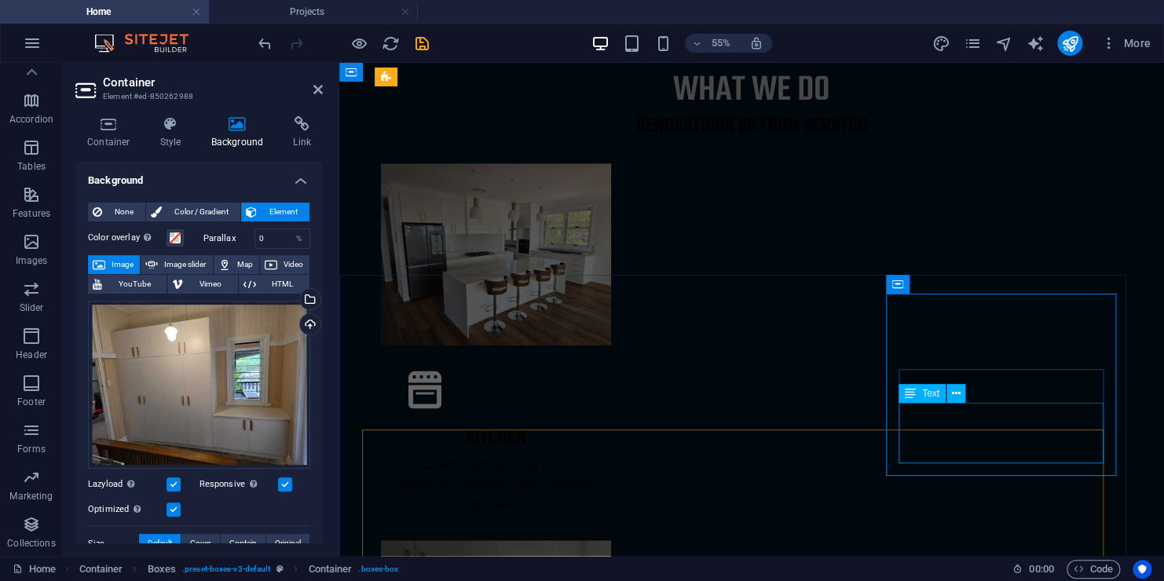
scroll to position [550, 0]
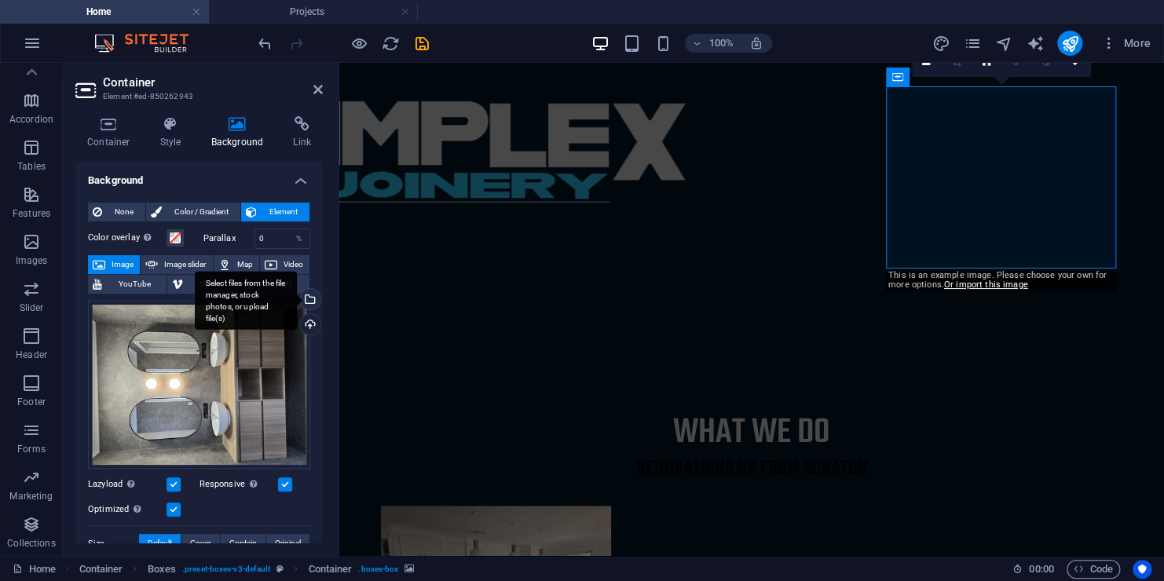
click at [310, 300] on div "Select files from the file manager, stock photos, or upload file(s)" at bounding box center [309, 301] width 24 height 24
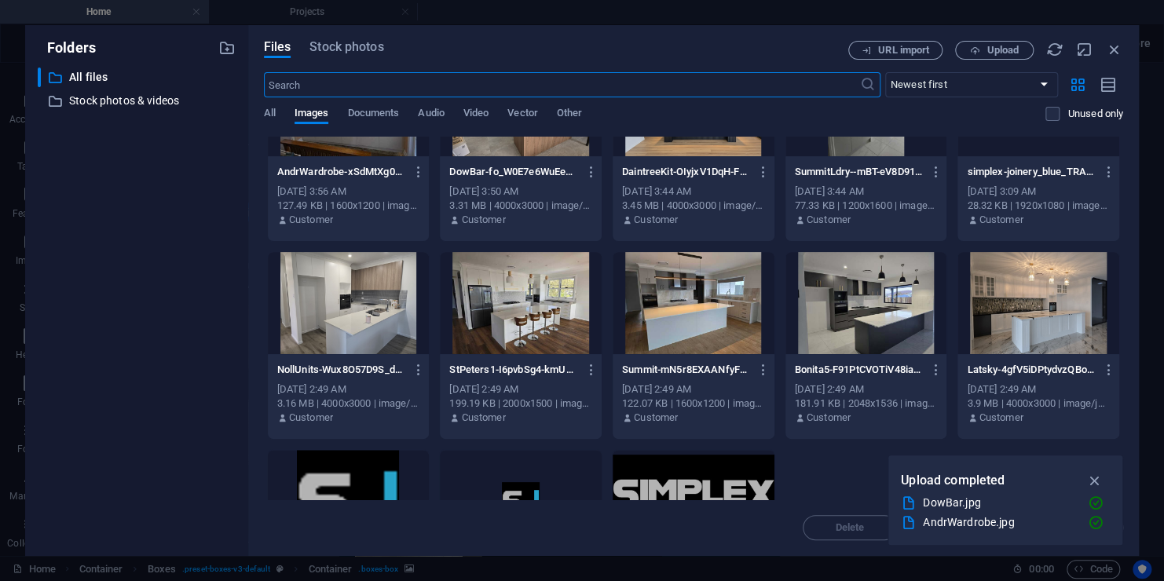
scroll to position [79, 0]
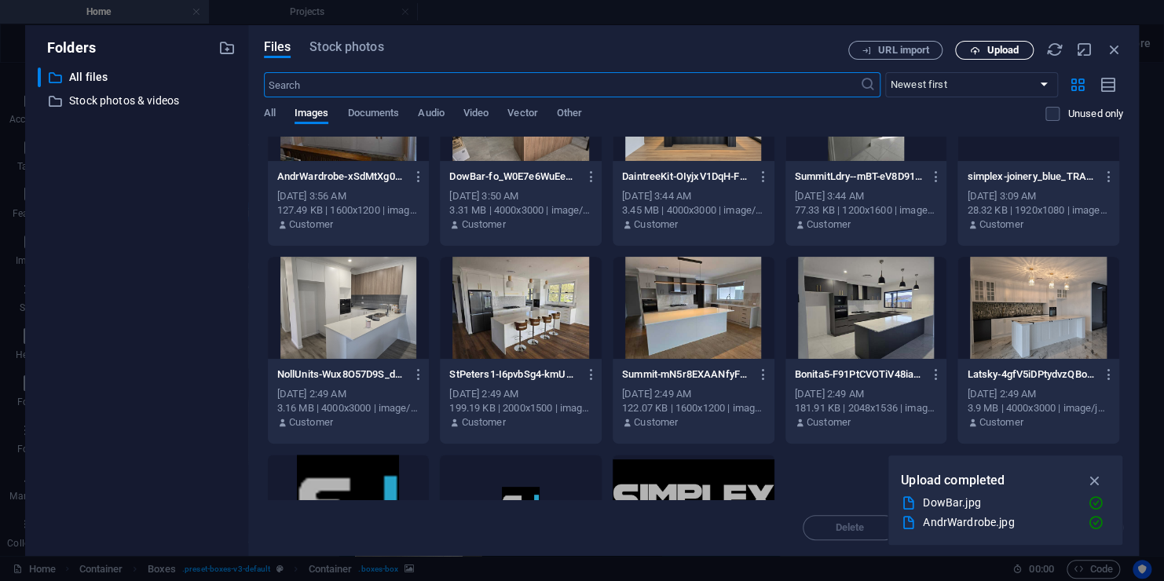
click at [989, 51] on span "Upload" at bounding box center [1002, 50] width 32 height 9
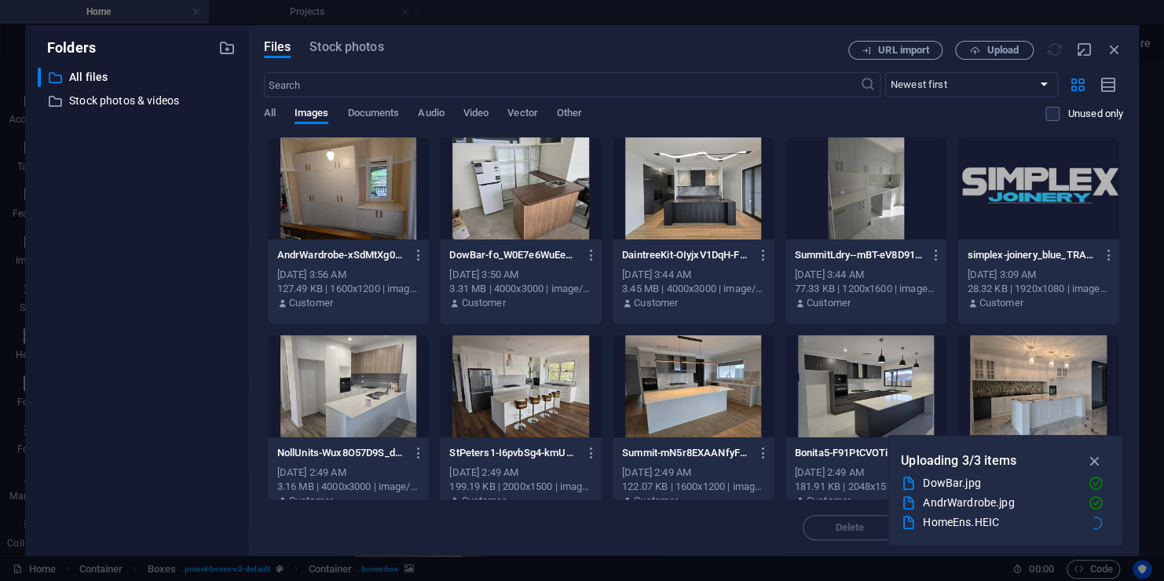
scroll to position [0, 0]
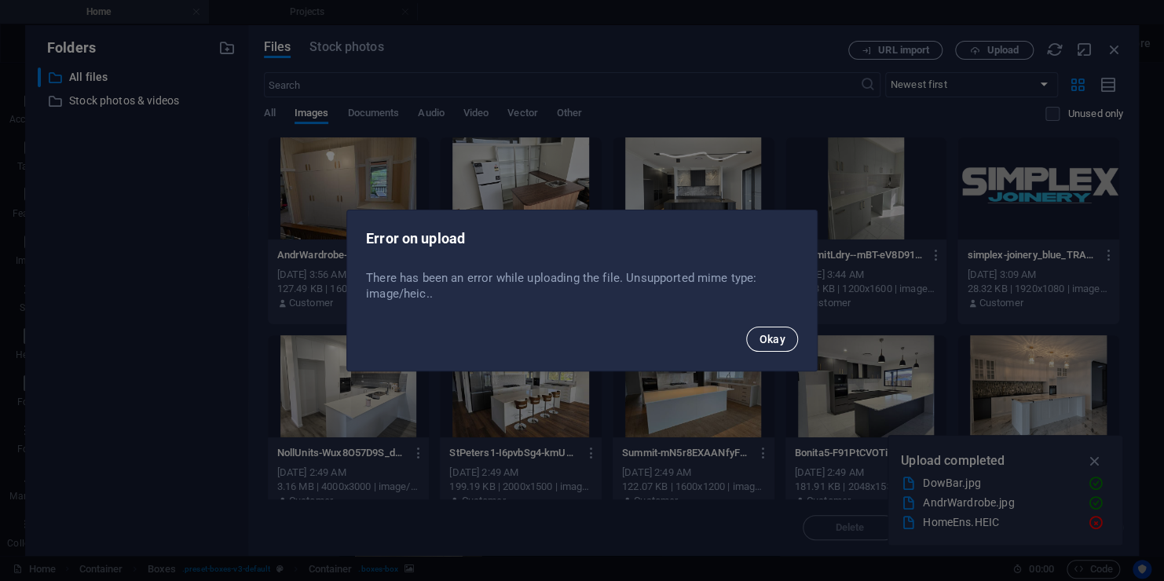
click at [777, 336] on span "Okay" at bounding box center [772, 339] width 27 height 13
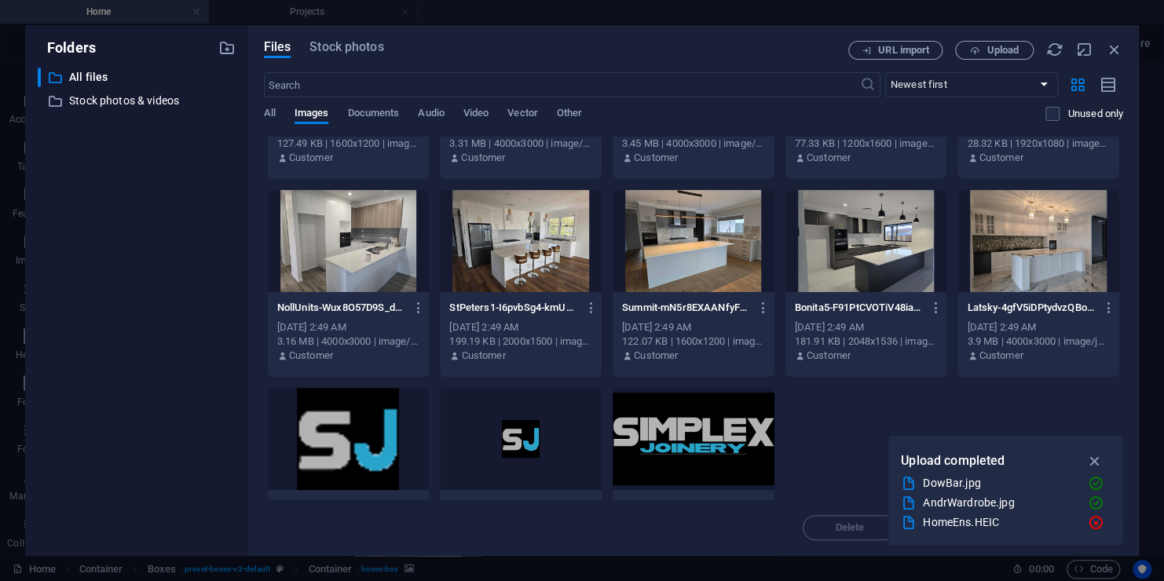
scroll to position [221, 0]
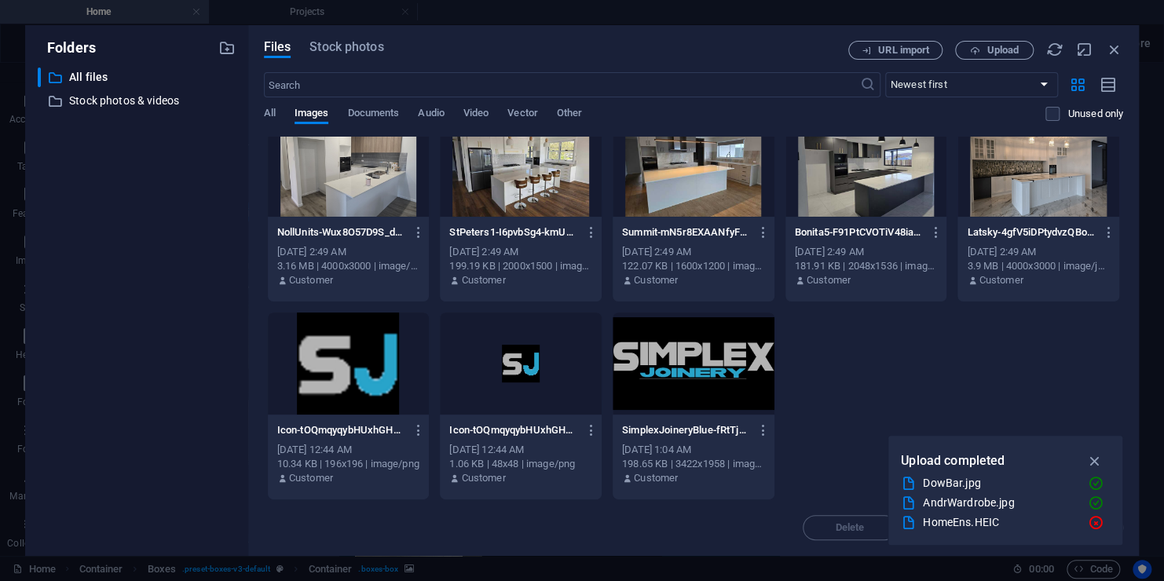
click at [867, 368] on div "AndrWardrobe-xSdMtXg0vLLaADlxQaIpgw.jpg AndrWardrobe-xSdMtXg0vLLaADlxQaIpgw.jpg…" at bounding box center [693, 208] width 859 height 584
click at [994, 48] on span "Upload" at bounding box center [1002, 50] width 32 height 9
click at [207, 79] on div "​ All files All files" at bounding box center [137, 78] width 198 height 20
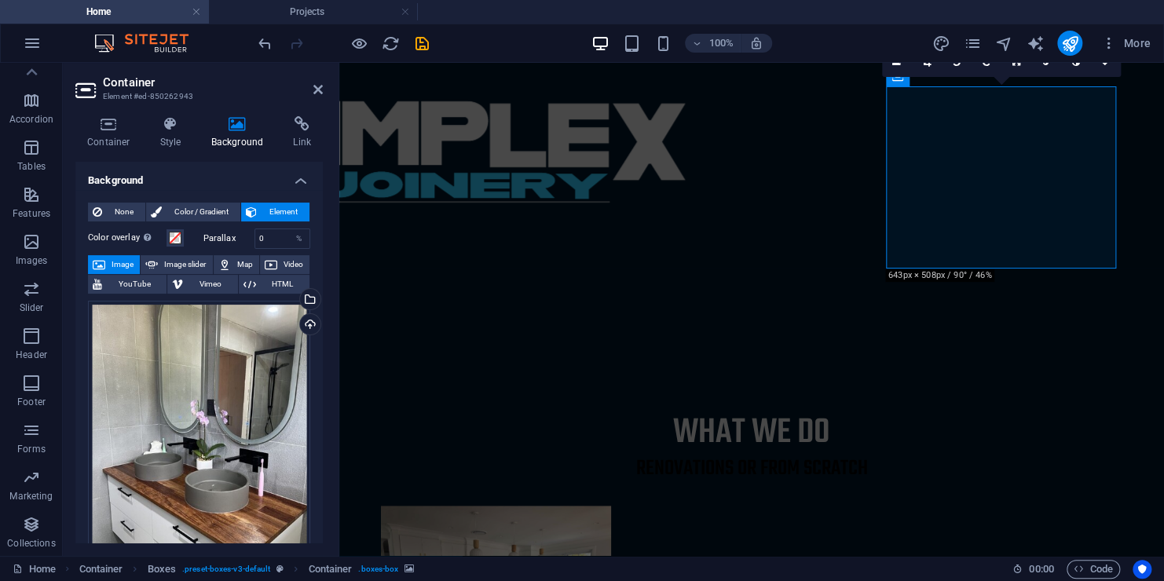
scroll to position [471, 0]
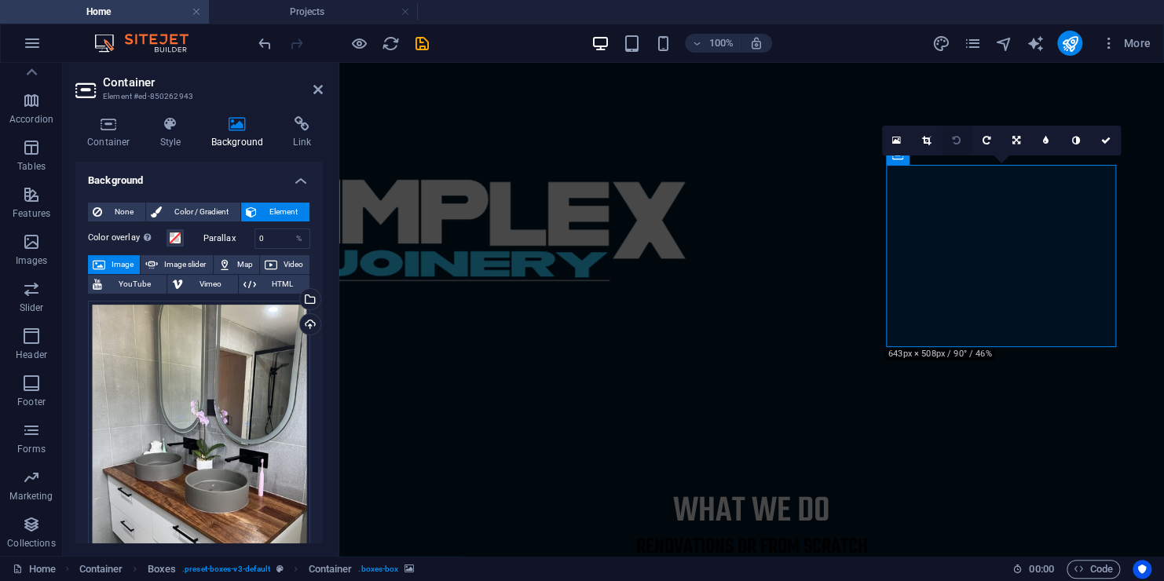
click at [959, 145] on link at bounding box center [956, 141] width 30 height 30
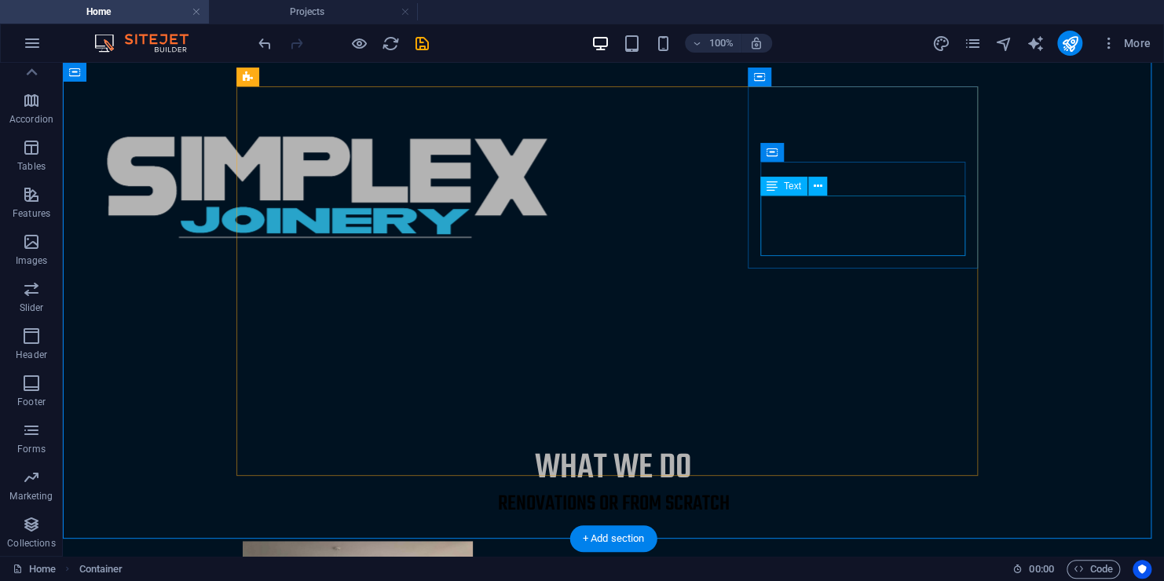
scroll to position [393, 0]
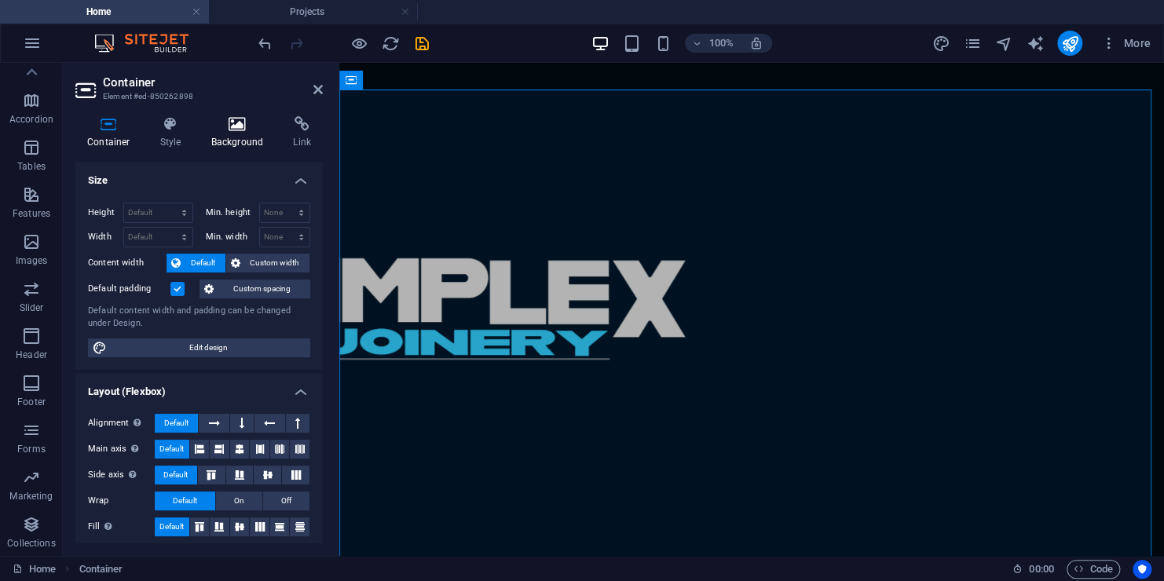
click at [222, 140] on h4 "Background" at bounding box center [240, 132] width 82 height 33
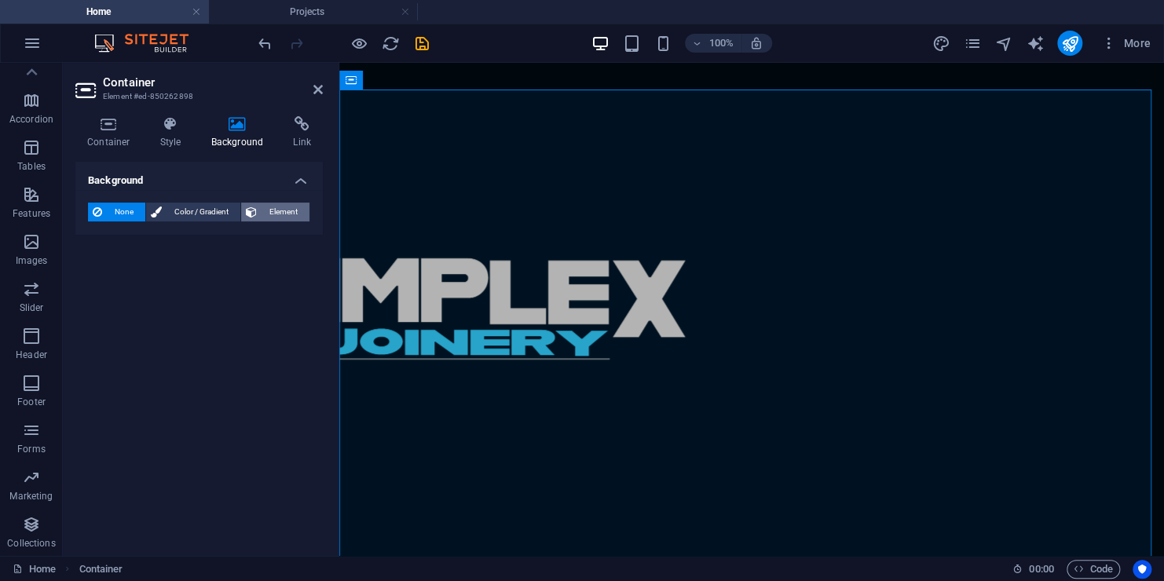
click at [285, 214] on span "Element" at bounding box center [282, 212] width 43 height 19
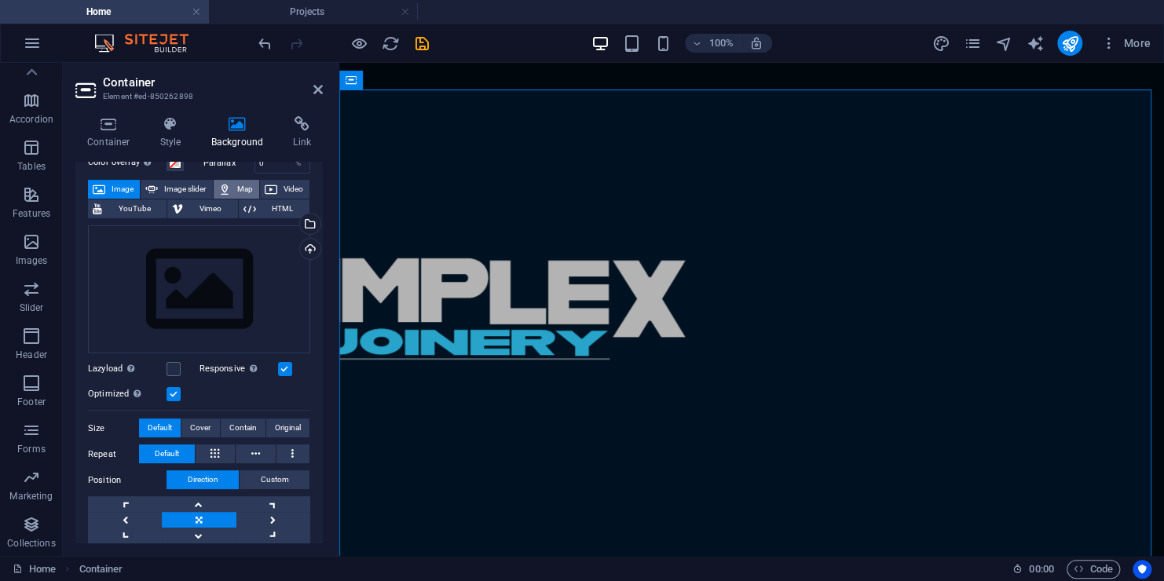
scroll to position [79, 0]
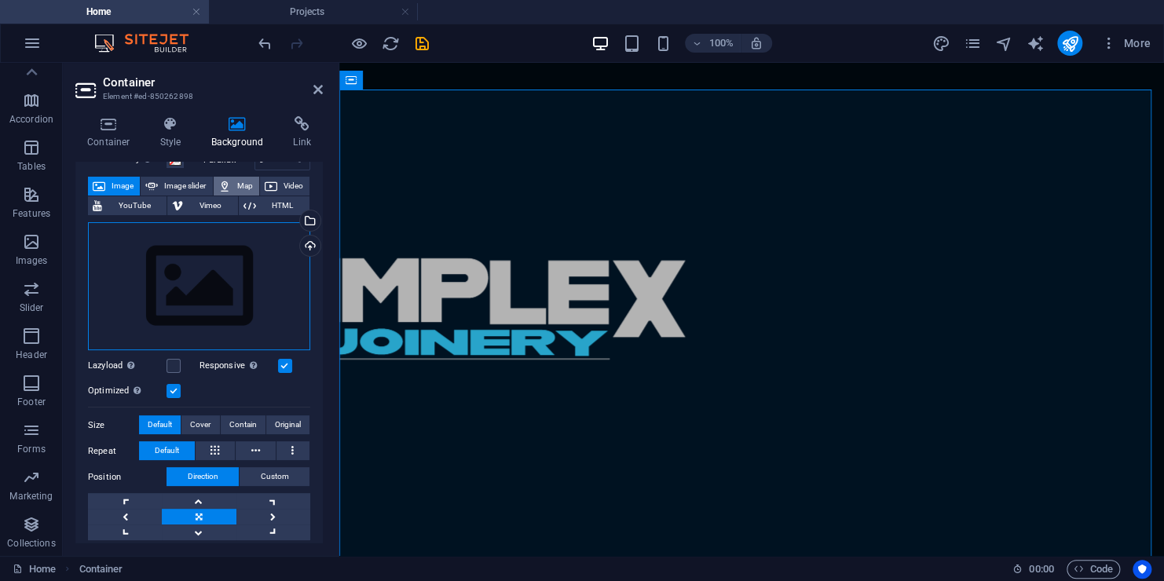
click at [221, 264] on div "Drag files here, click to choose files or select files from Files or our free s…" at bounding box center [199, 286] width 222 height 129
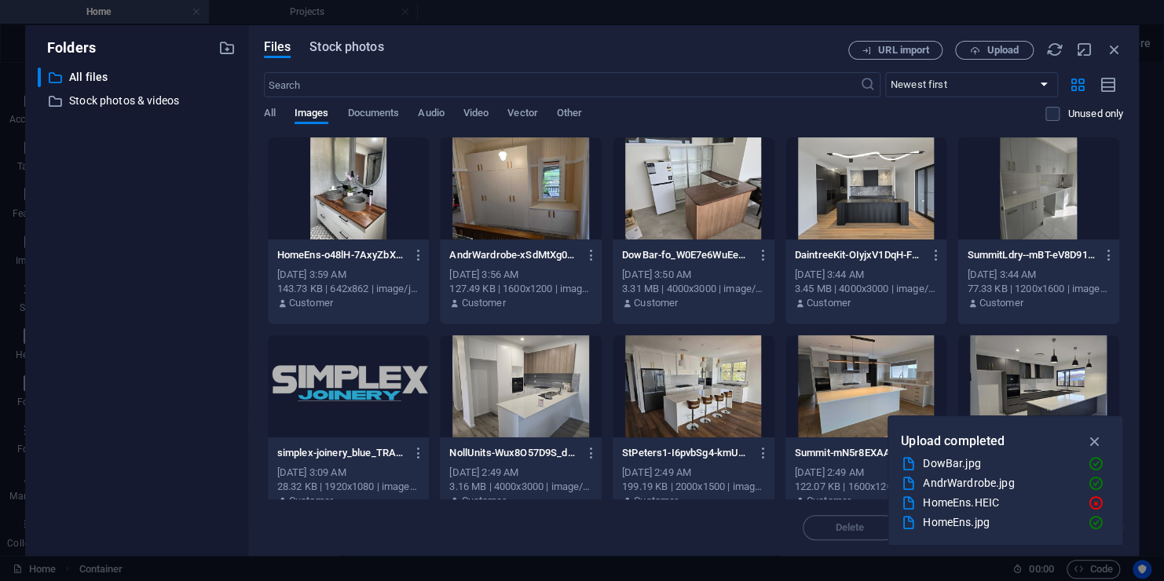
click at [361, 54] on span "Stock photos" at bounding box center [346, 47] width 74 height 19
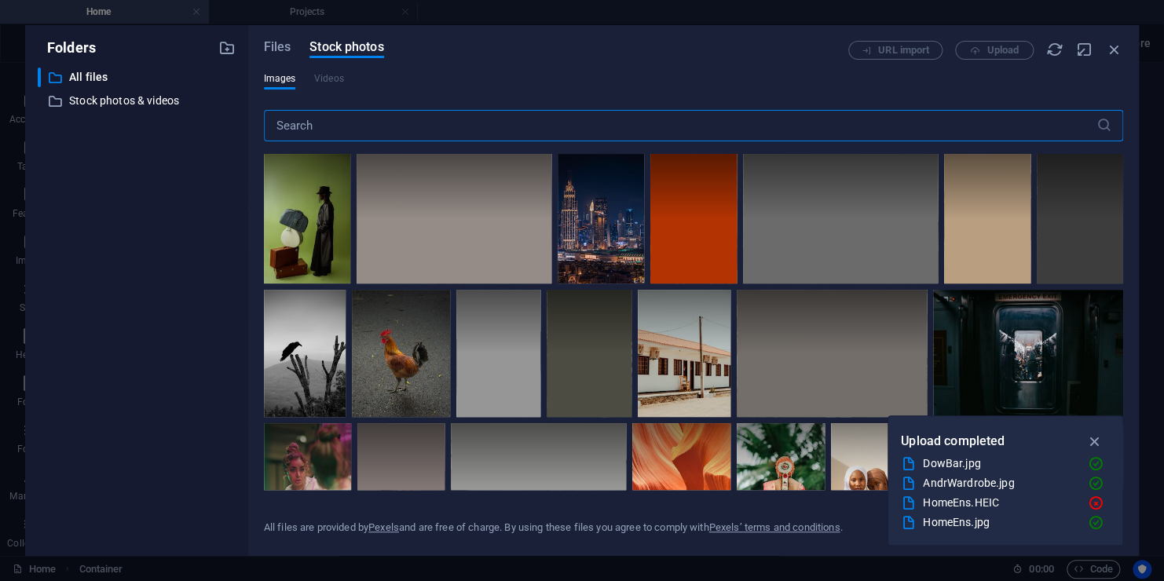
click at [344, 120] on input "text" at bounding box center [680, 125] width 832 height 31
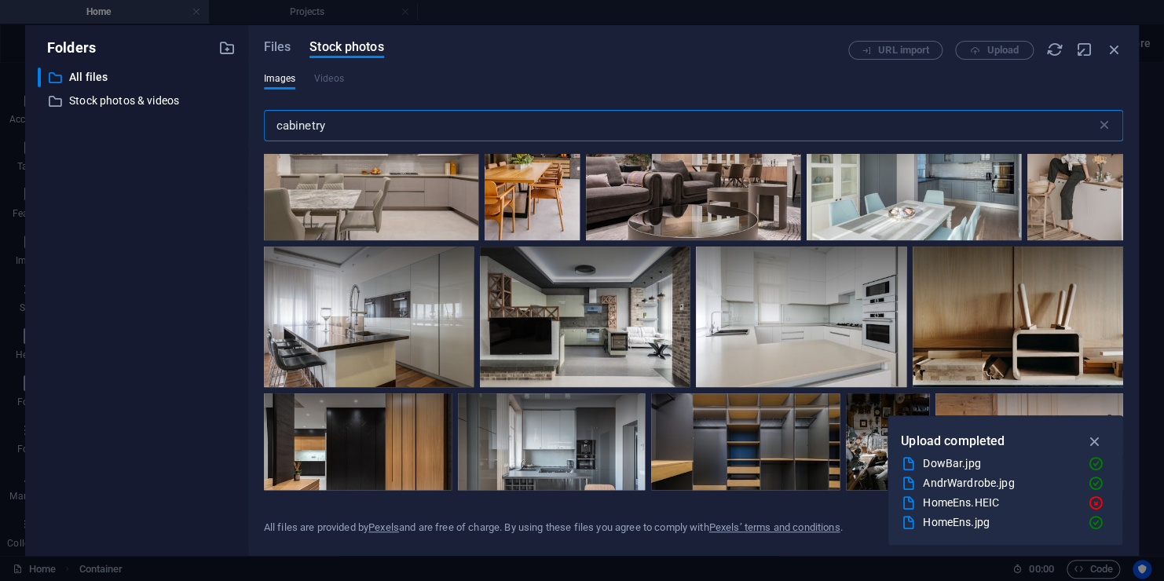
scroll to position [471, 0]
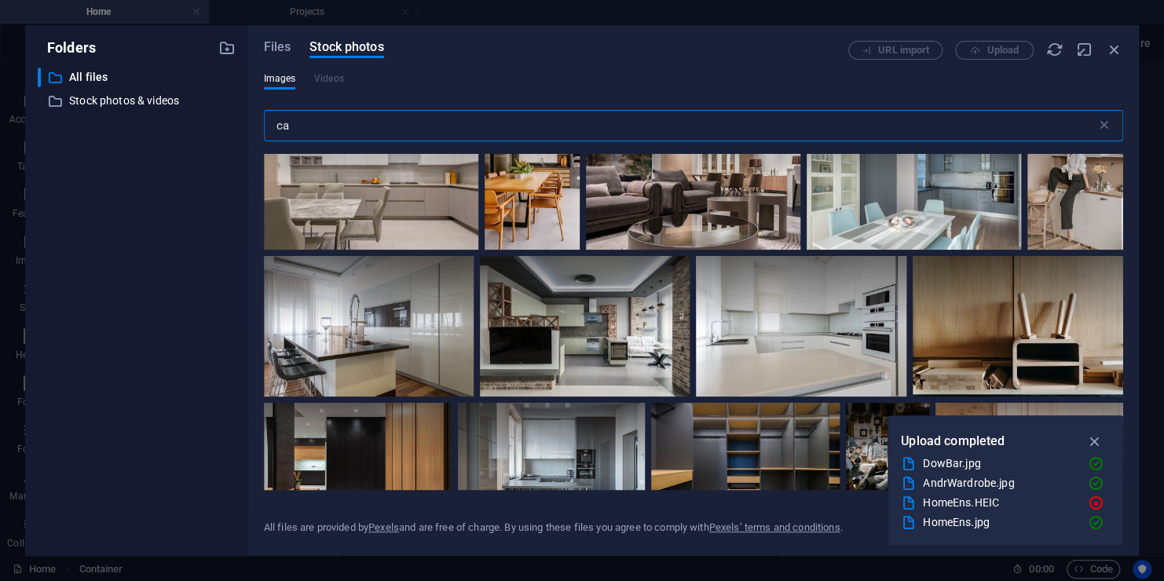
type input "c"
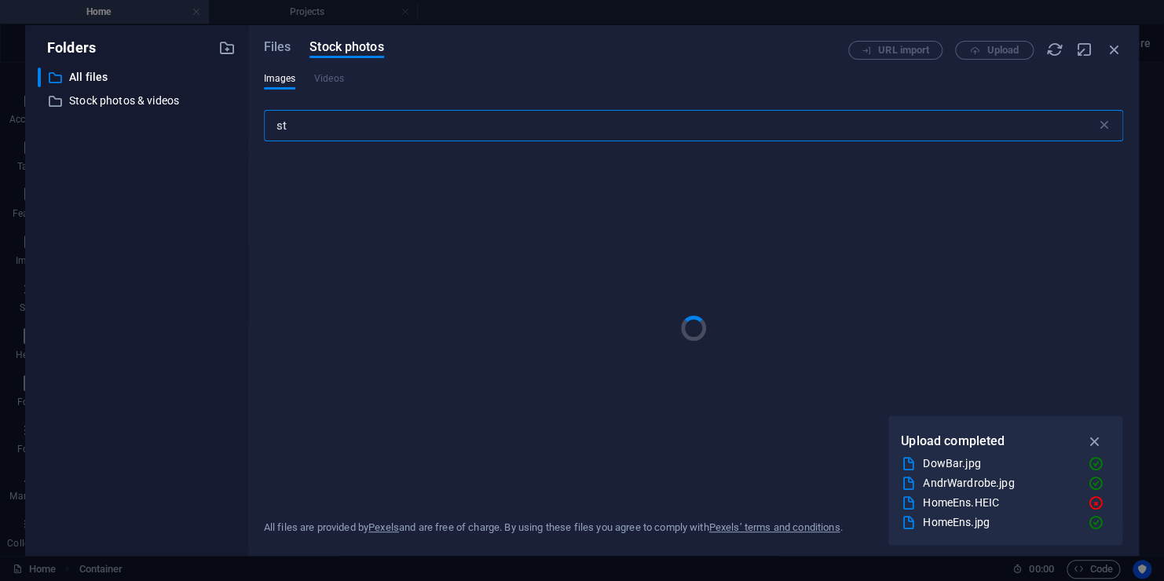
type input "s"
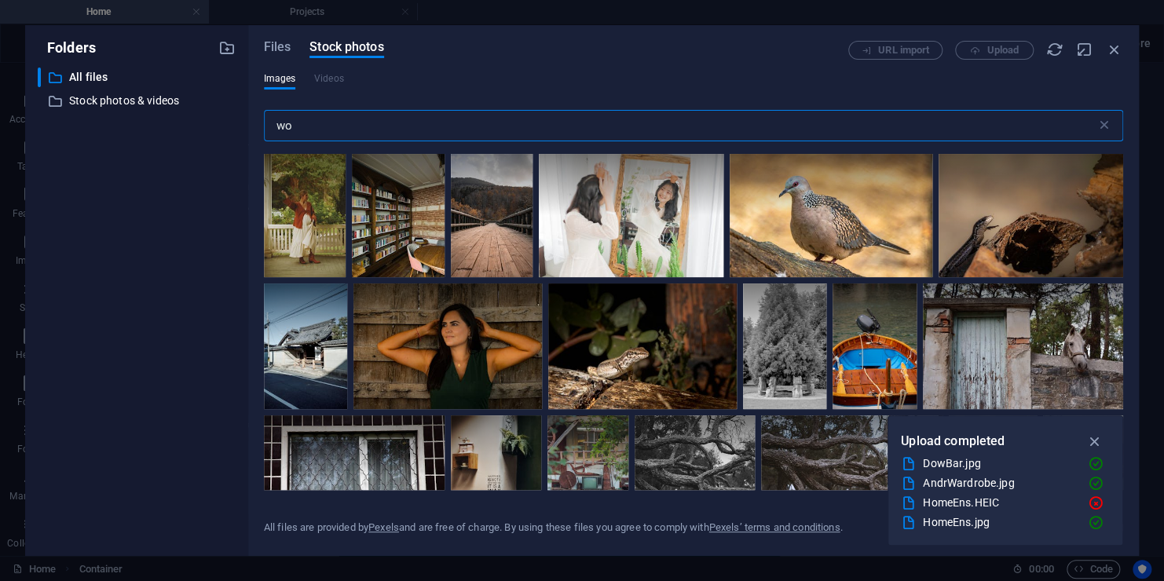
type input "w"
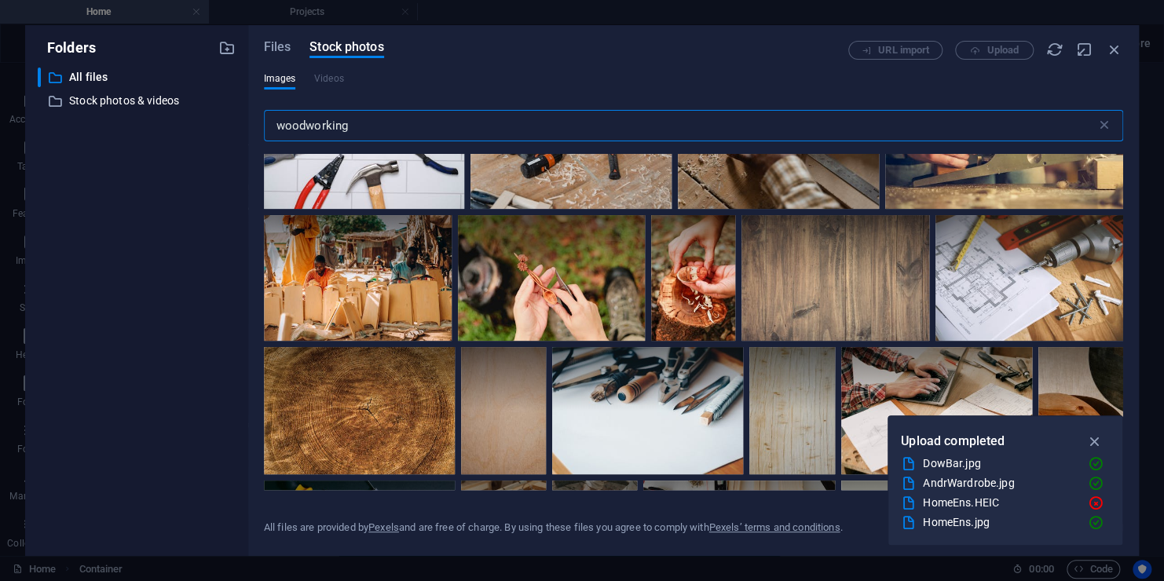
scroll to position [785, 0]
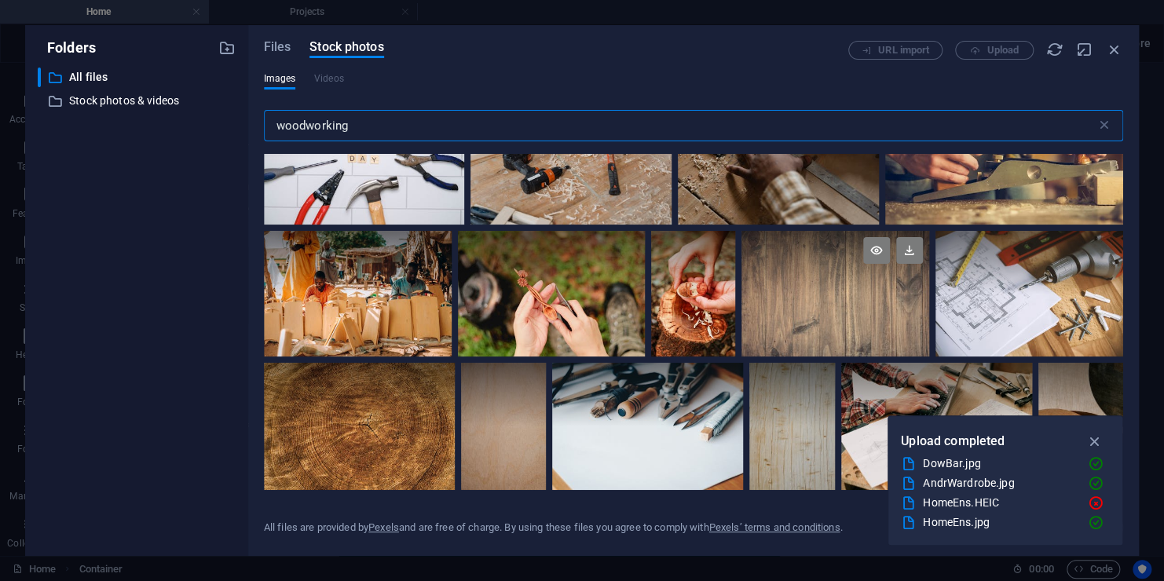
type input "woodworking"
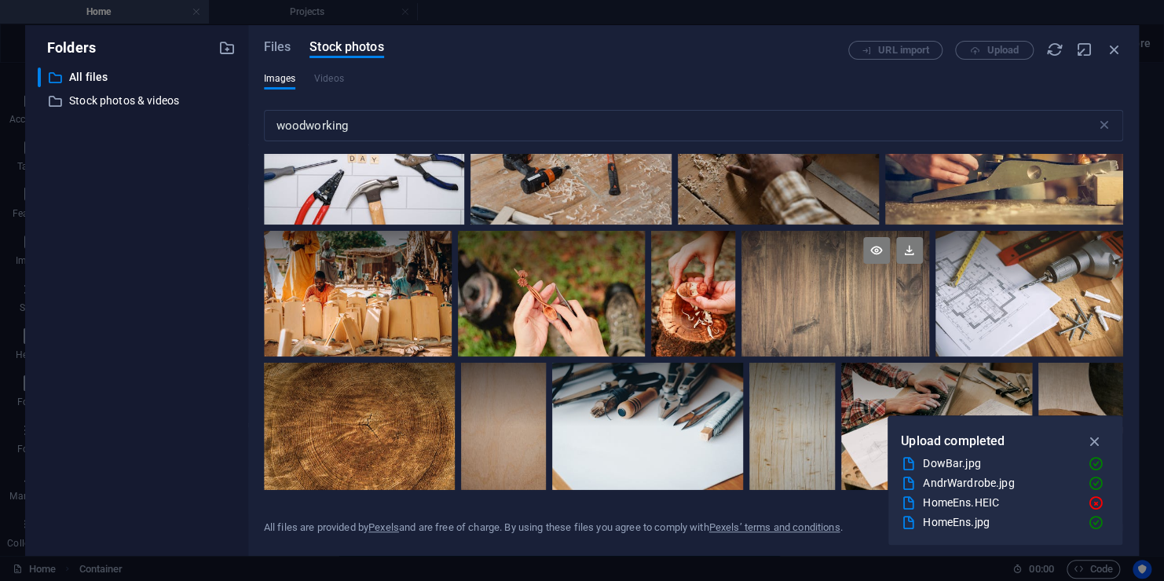
click at [799, 276] on div at bounding box center [835, 262] width 188 height 63
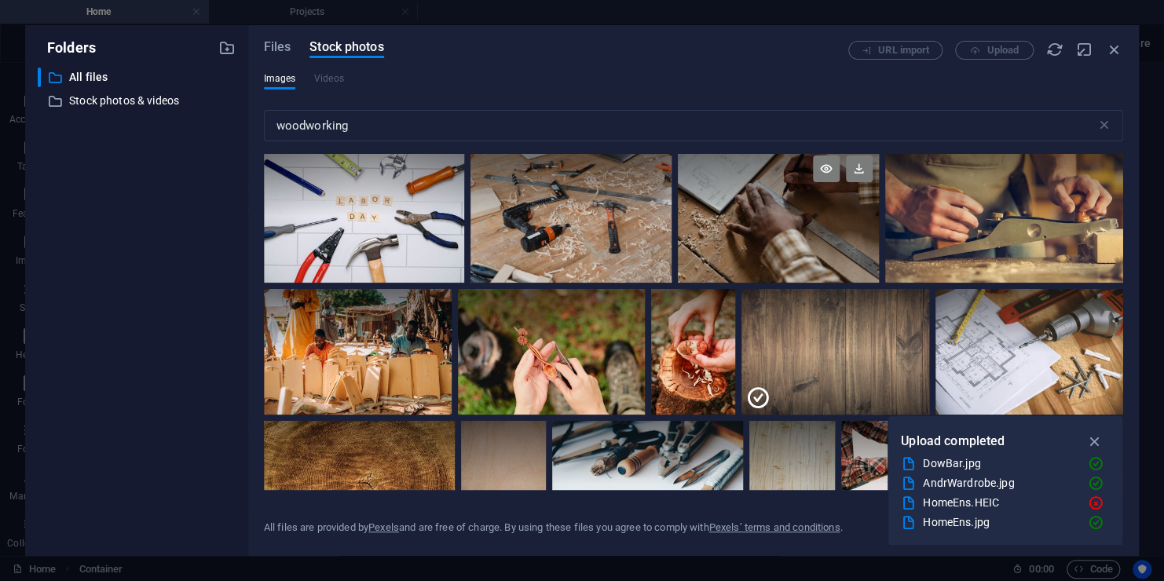
scroll to position [707, 0]
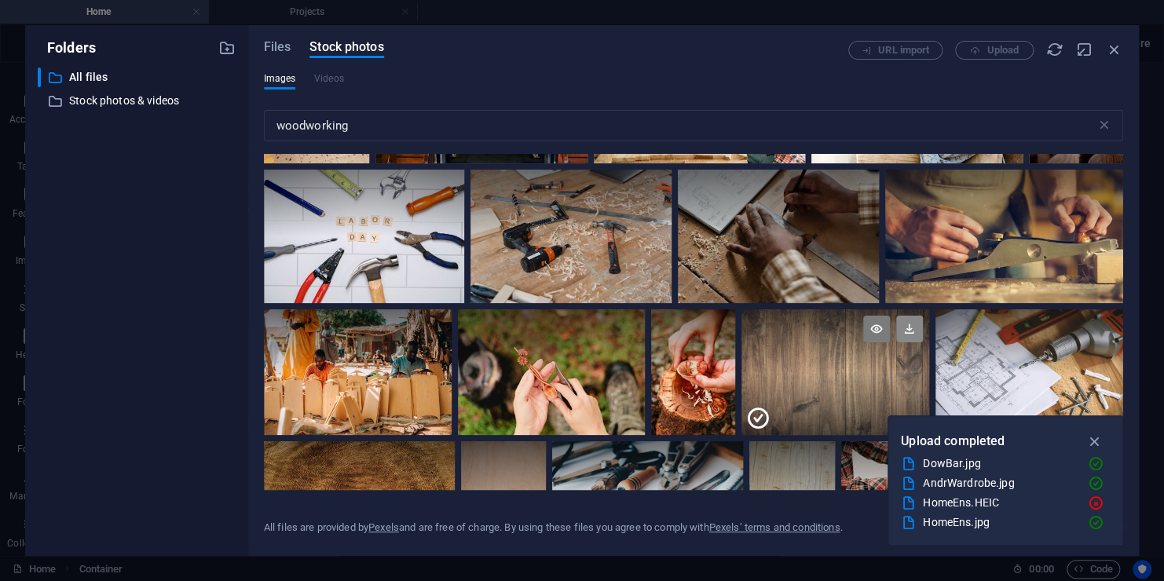
click at [904, 330] on icon at bounding box center [909, 329] width 27 height 27
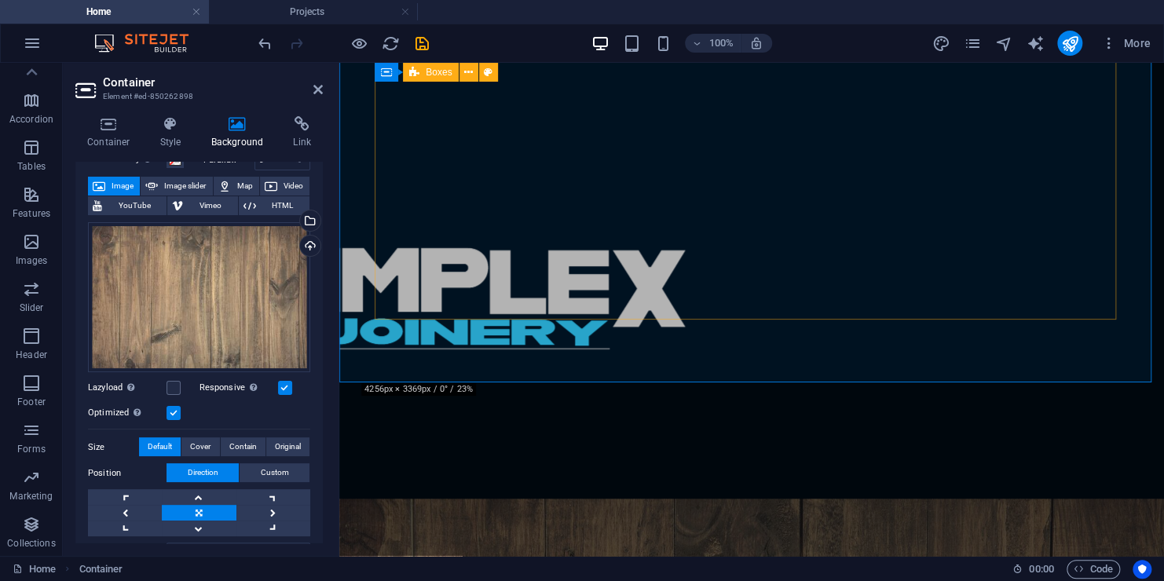
scroll to position [393, 0]
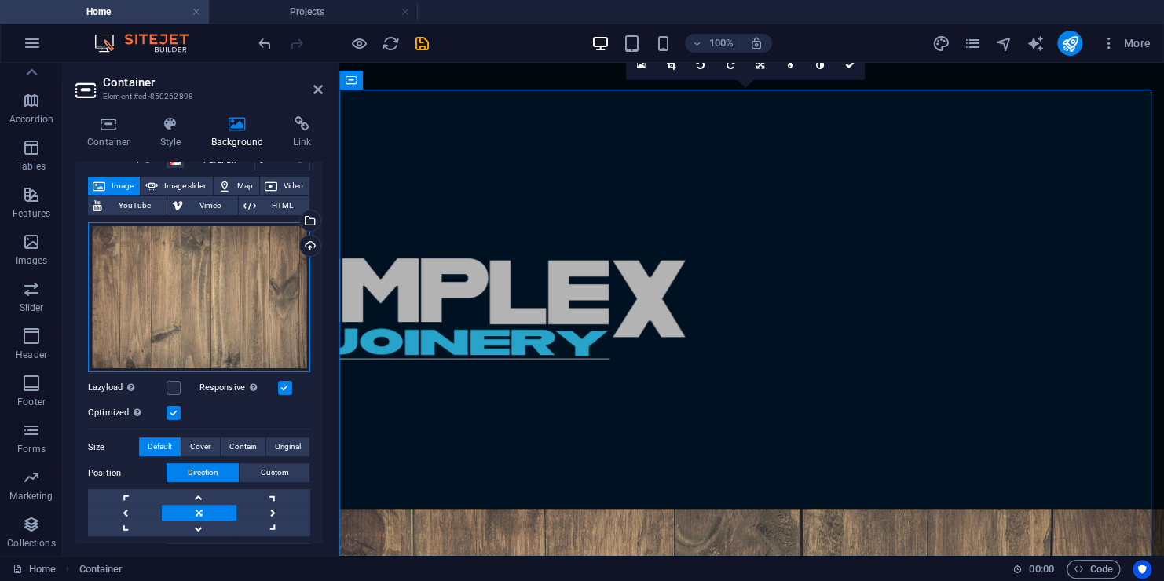
click at [256, 247] on div "Drag files here, click to choose files or select files from Files or our free s…" at bounding box center [199, 297] width 222 height 151
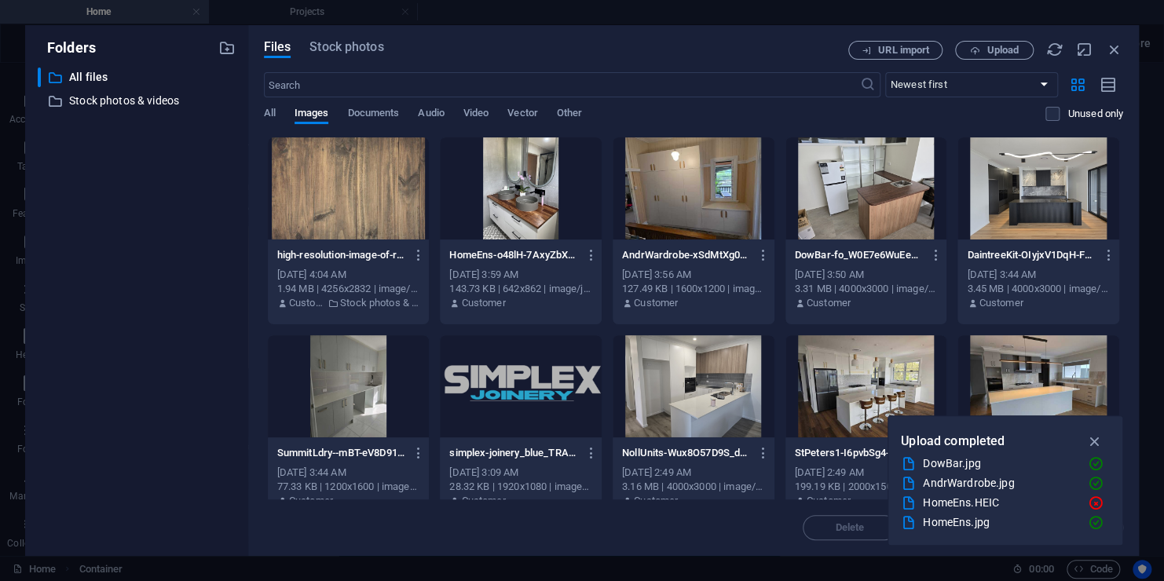
click at [329, 38] on div "Files Stock photos URL import Upload ​ Newest first Oldest first Name (A-Z) Nam…" at bounding box center [693, 290] width 890 height 531
click at [329, 53] on span "Stock photos" at bounding box center [346, 47] width 74 height 19
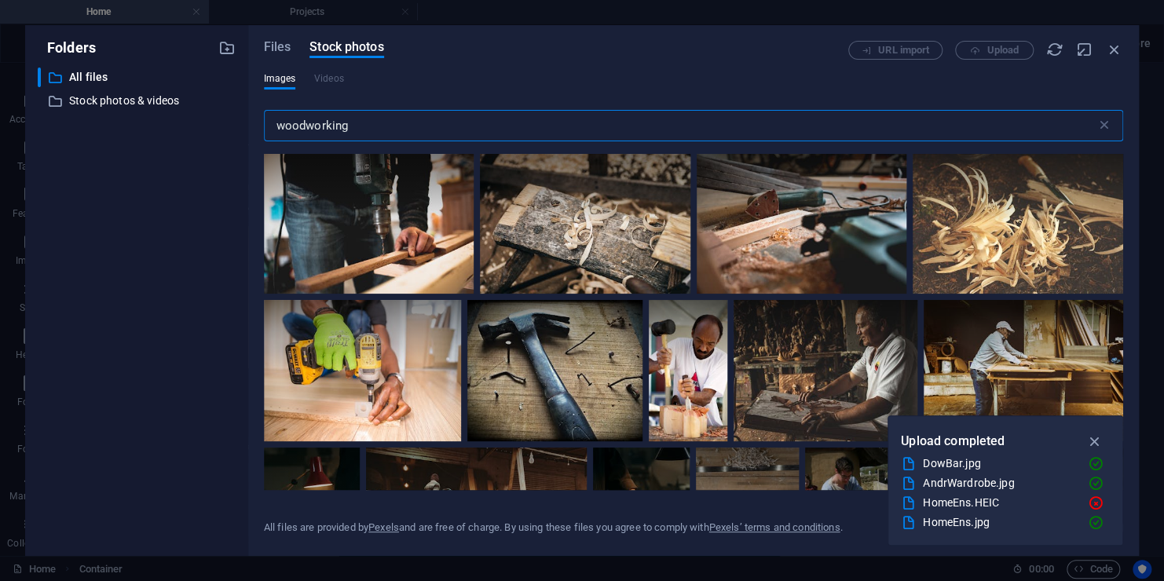
drag, startPoint x: 362, startPoint y: 120, endPoint x: 309, endPoint y: 134, distance: 54.5
click at [309, 134] on input "woodworking" at bounding box center [680, 125] width 832 height 31
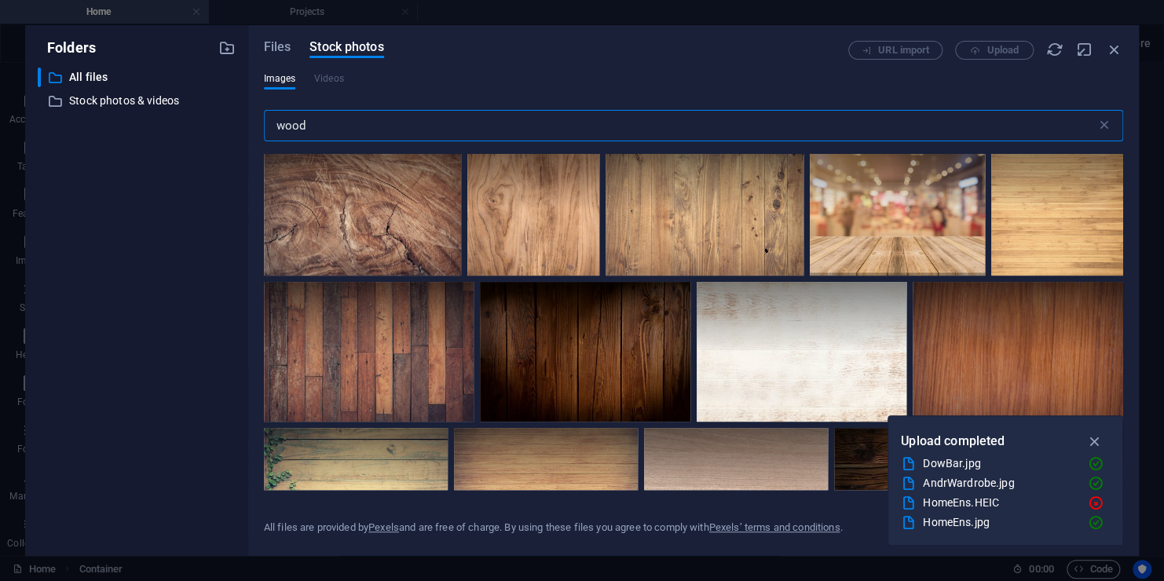
scroll to position [0, 0]
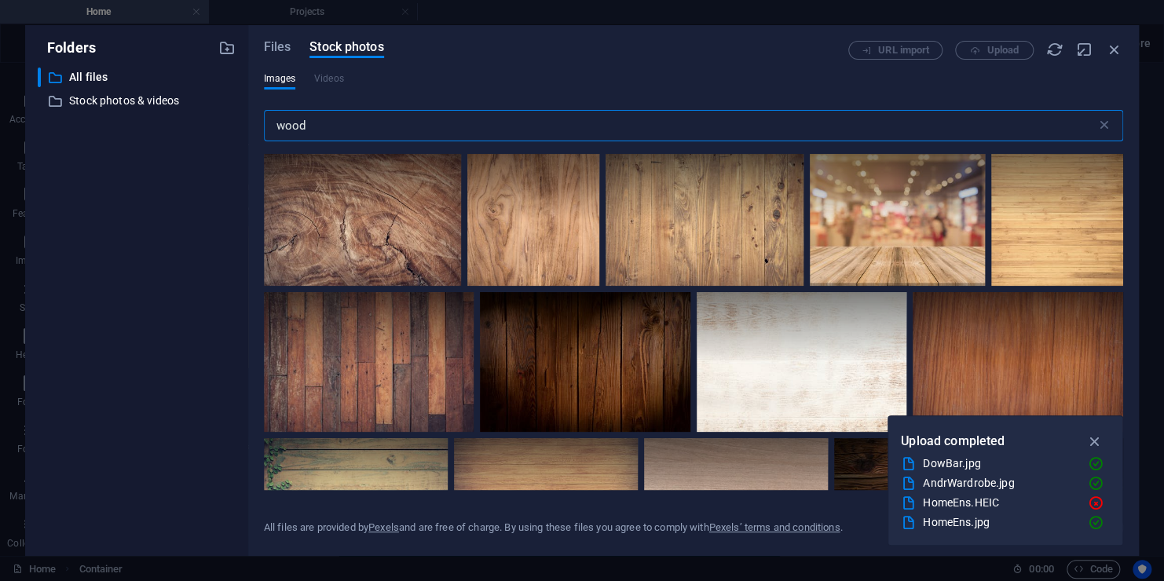
click at [277, 126] on input "wood" at bounding box center [680, 125] width 832 height 31
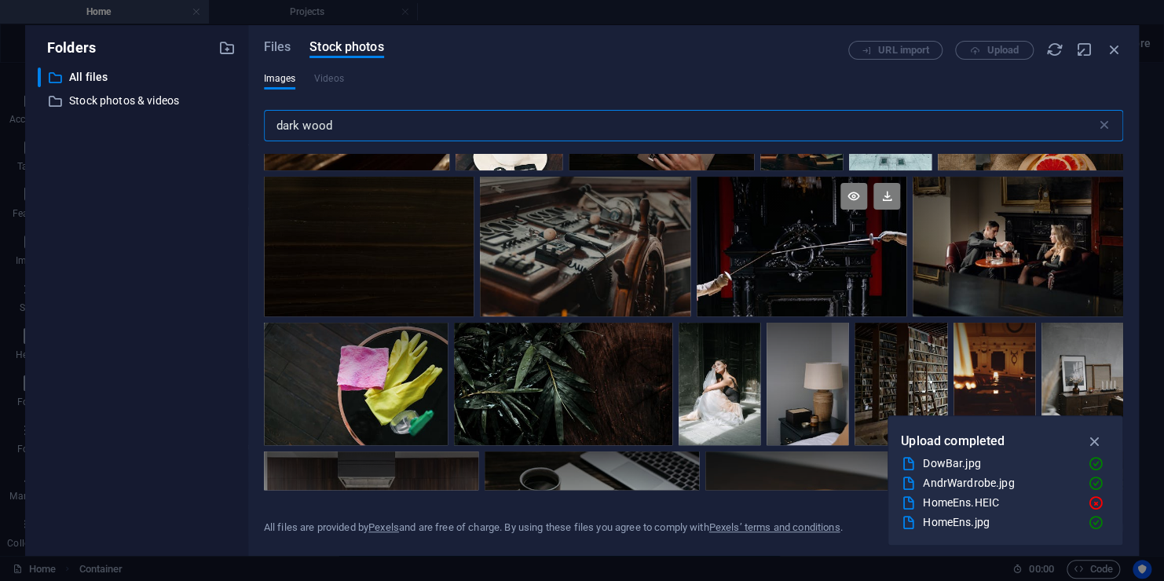
scroll to position [1649, 0]
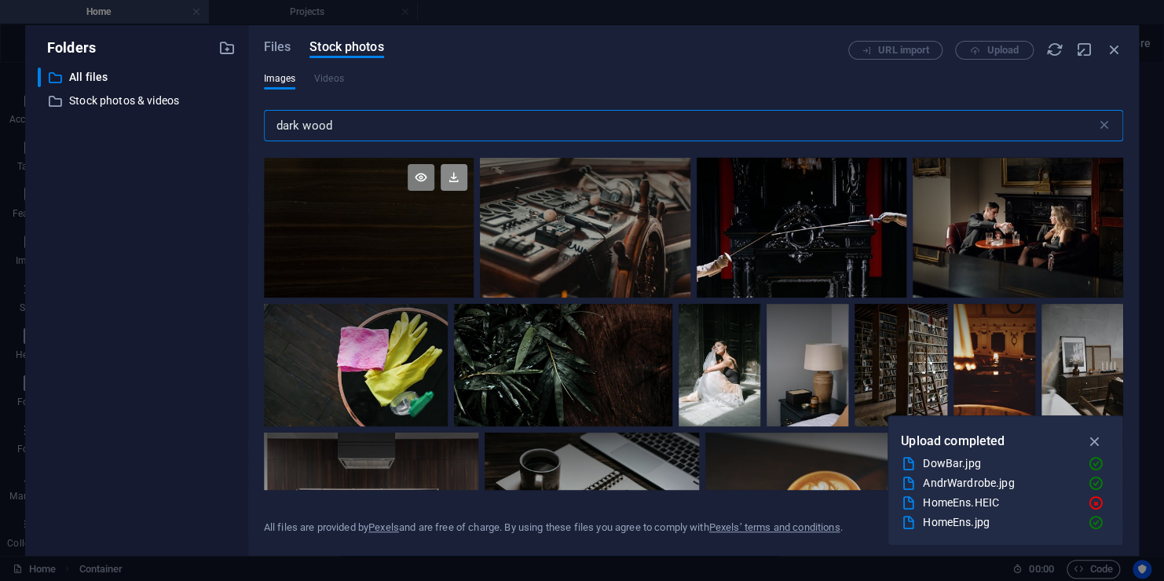
type input "dark wood"
click at [447, 181] on icon at bounding box center [454, 177] width 27 height 27
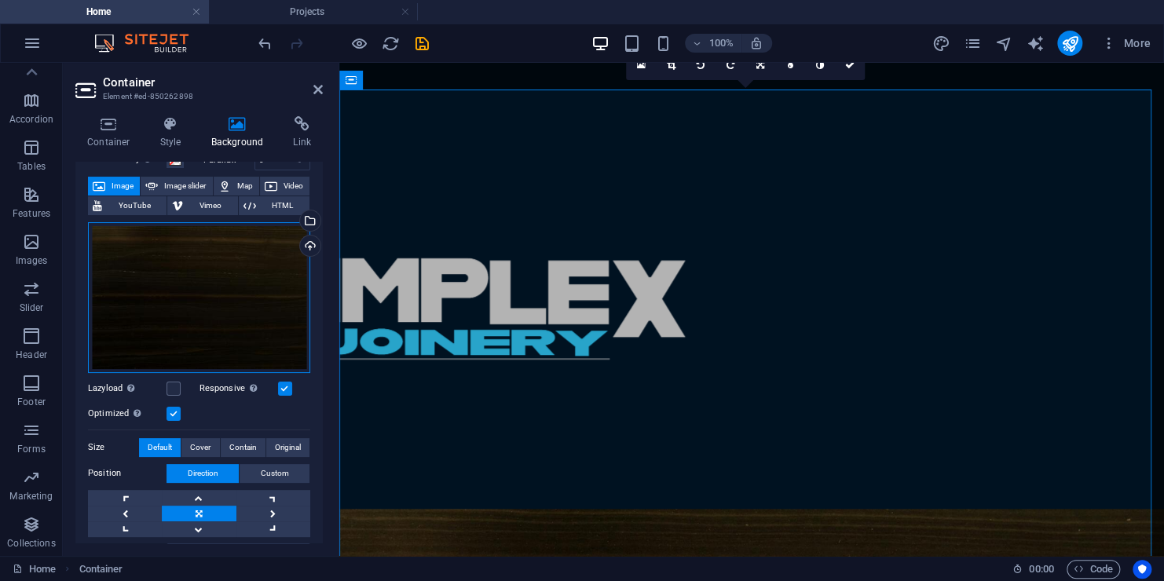
click at [230, 262] on div "Drag files here, click to choose files or select files from Files or our free s…" at bounding box center [199, 297] width 222 height 151
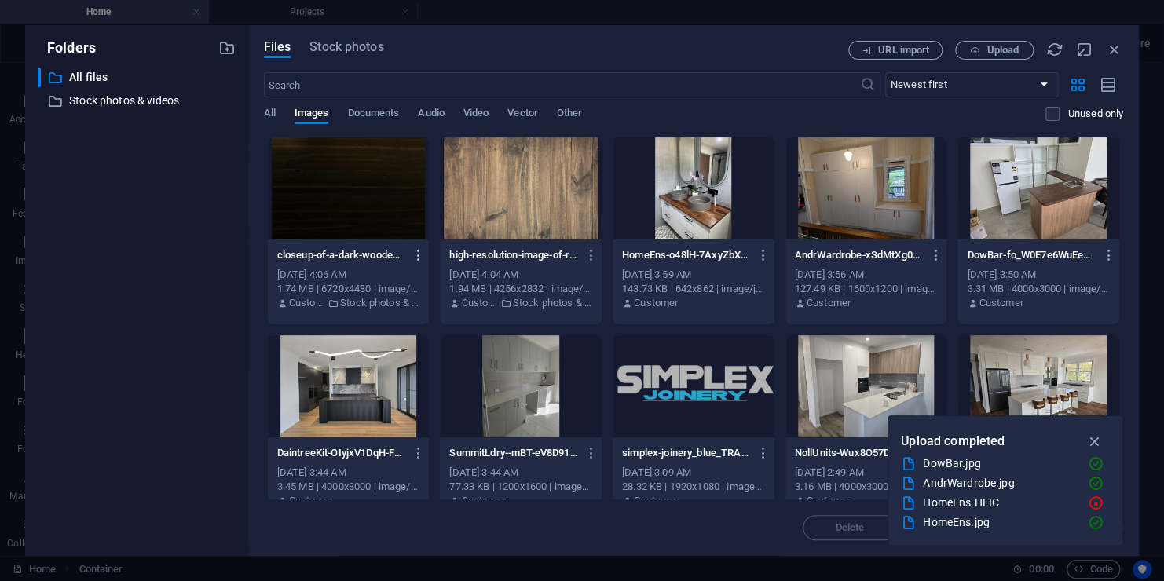
click at [415, 252] on icon "button" at bounding box center [418, 255] width 15 height 14
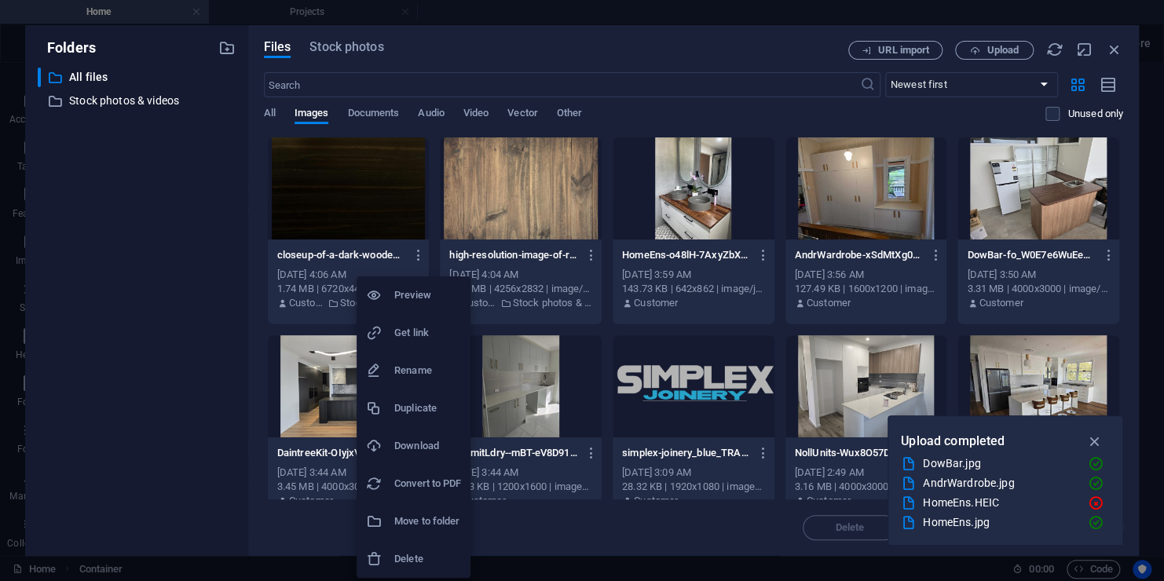
click at [422, 447] on h6 "Download" at bounding box center [427, 446] width 67 height 19
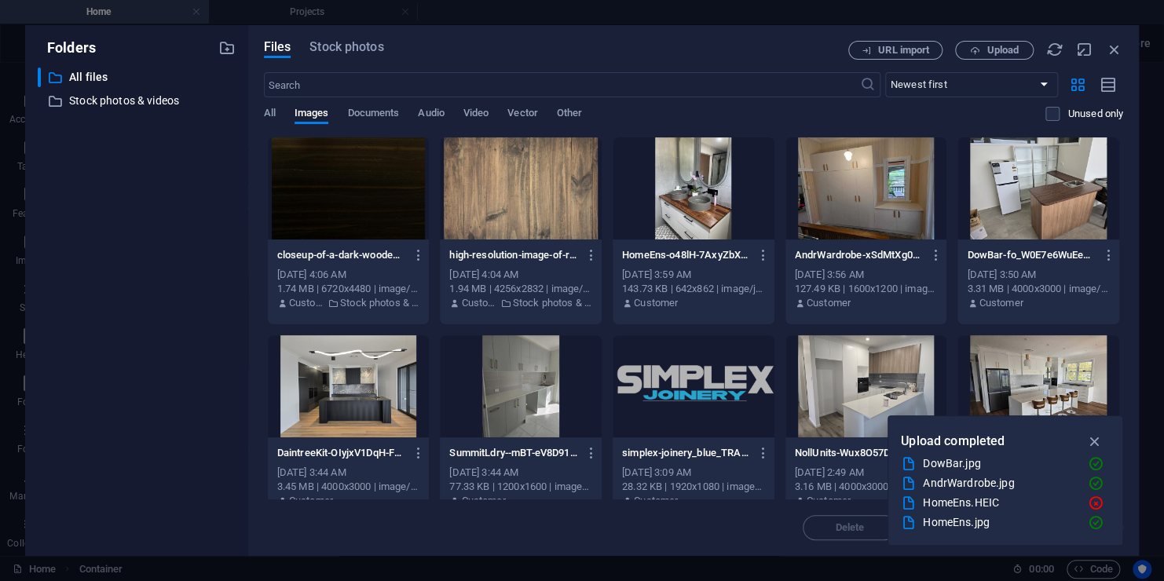
drag, startPoint x: 422, startPoint y: 447, endPoint x: 419, endPoint y: 358, distance: 88.8
click at [420, 254] on icon "button" at bounding box center [418, 255] width 15 height 14
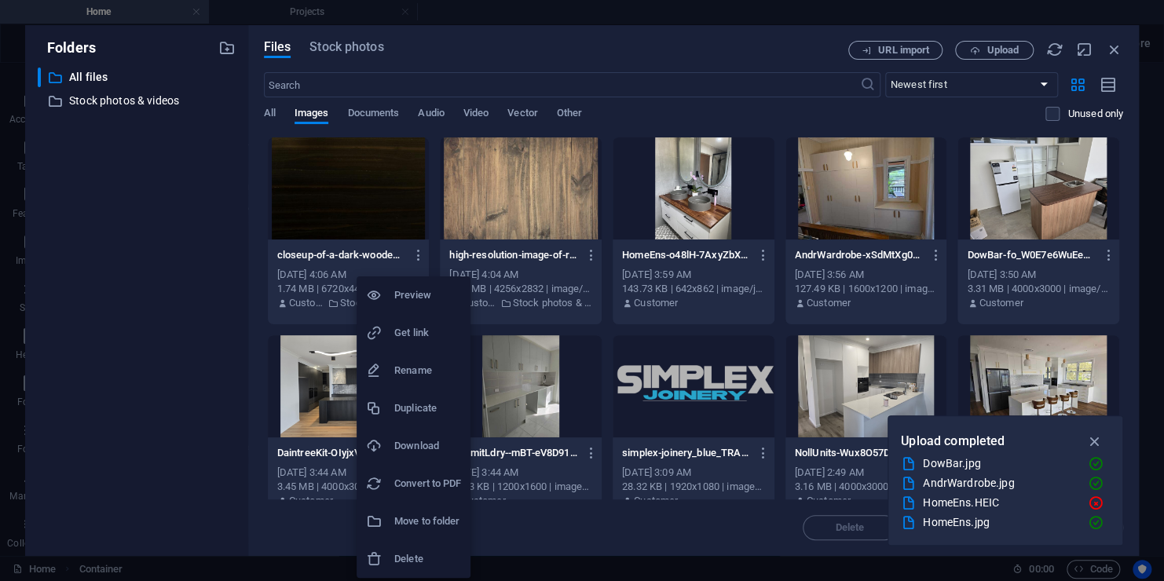
click at [440, 556] on h6 "Delete" at bounding box center [427, 559] width 67 height 19
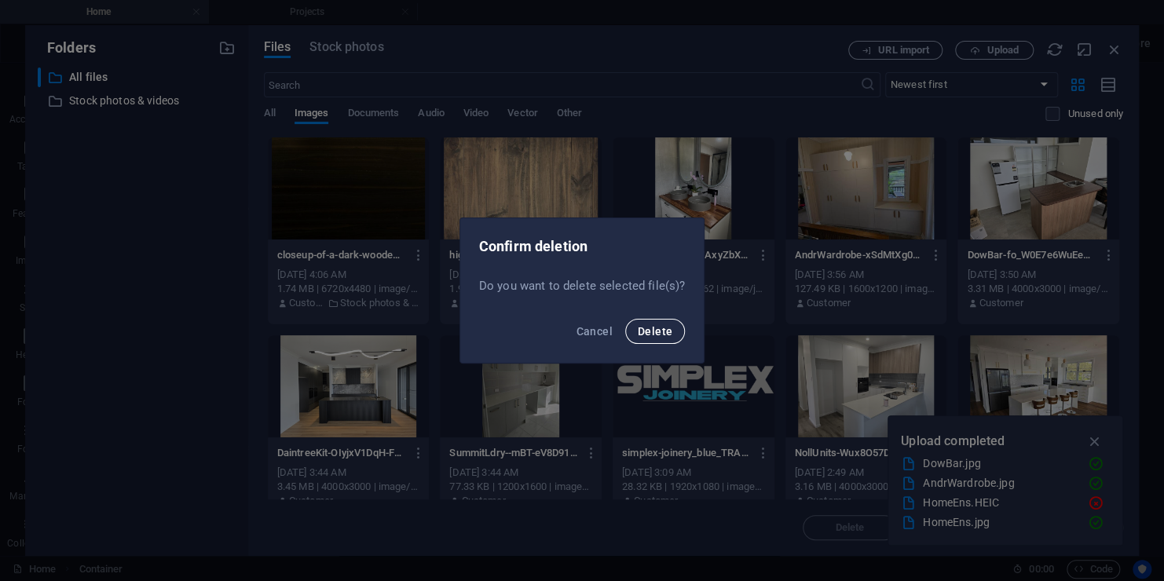
click at [653, 324] on button "Delete" at bounding box center [655, 331] width 60 height 25
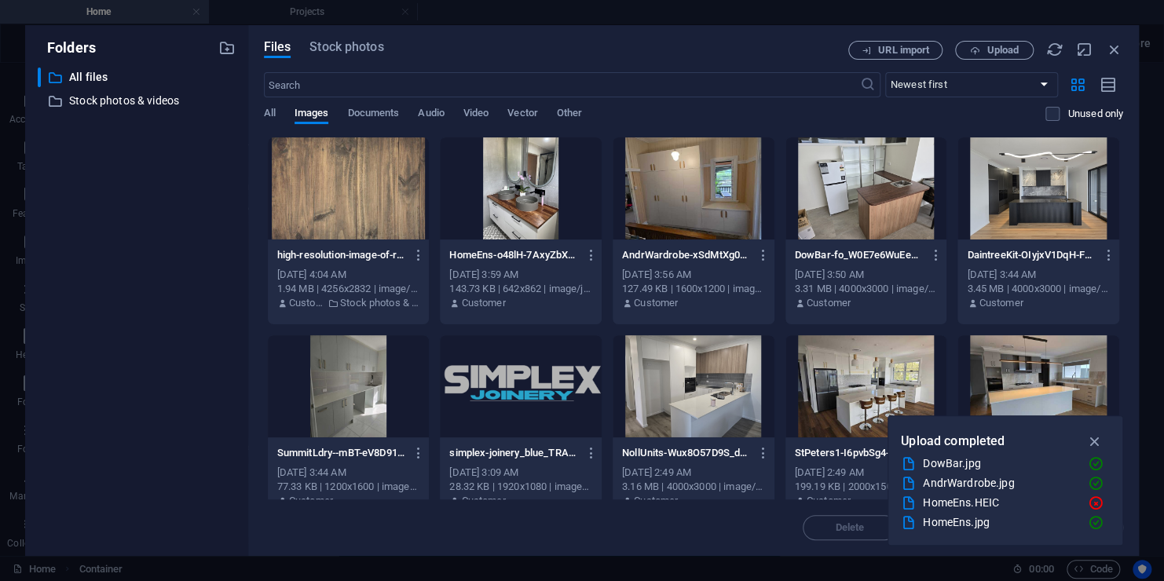
click at [328, 38] on div "Files Stock photos URL import Upload ​ Newest first Oldest first Name (A-Z) Nam…" at bounding box center [693, 290] width 890 height 531
click at [330, 42] on span "Stock photos" at bounding box center [346, 47] width 74 height 19
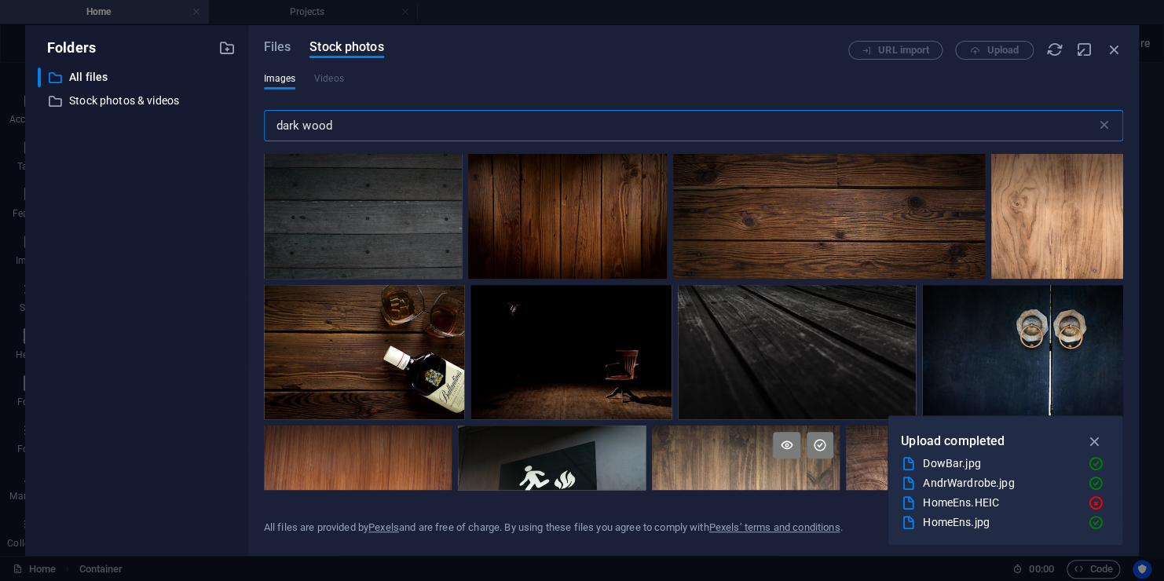
scroll to position [0, 0]
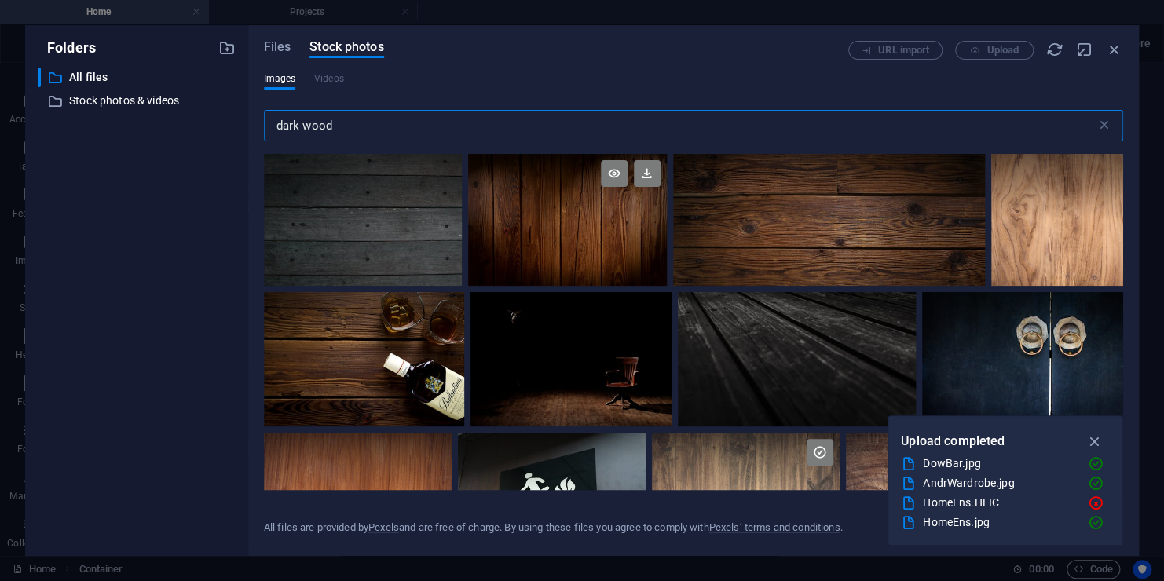
click at [584, 210] on div at bounding box center [567, 187] width 199 height 66
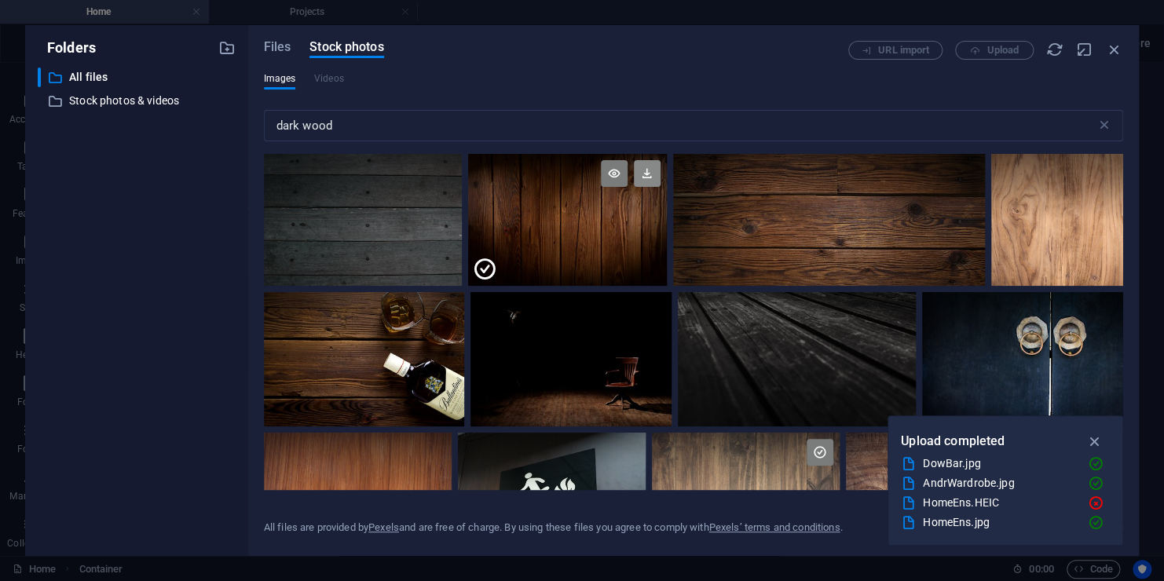
click at [645, 179] on icon at bounding box center [647, 173] width 27 height 27
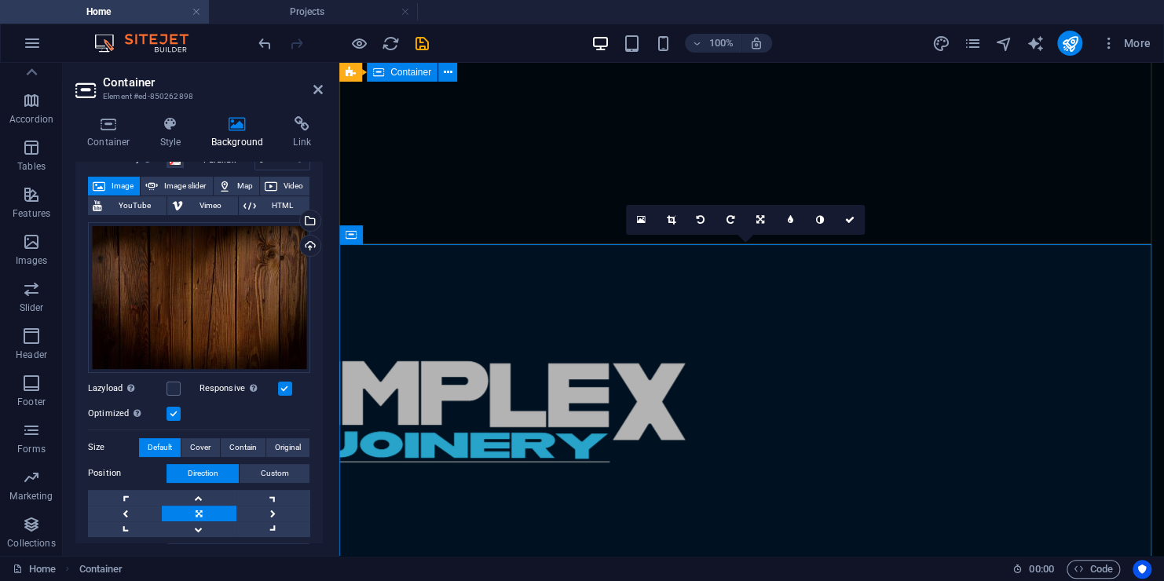
scroll to position [471, 0]
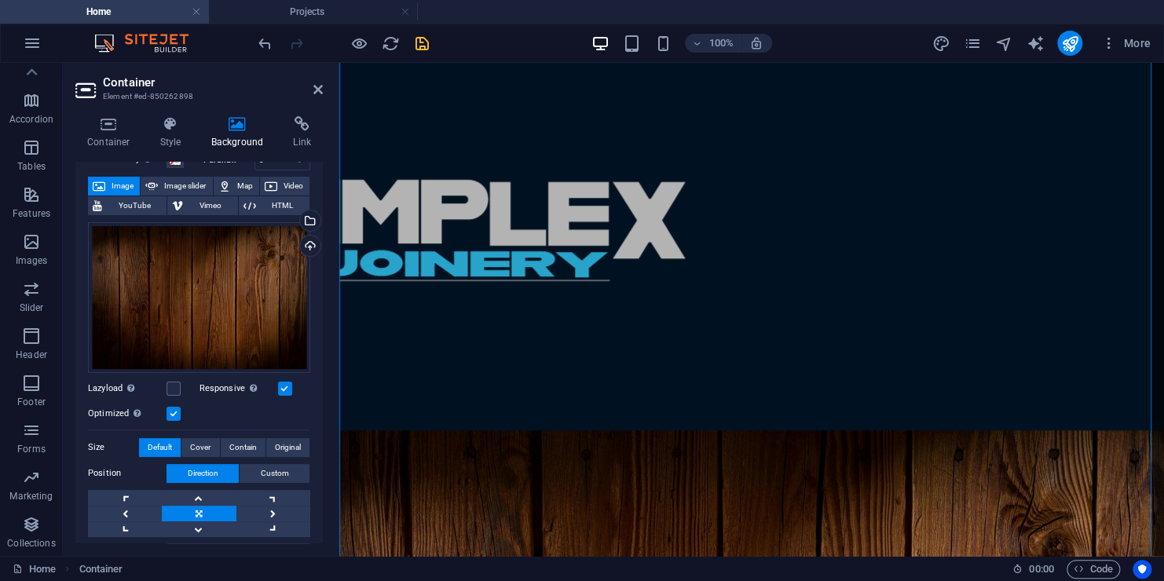
click at [428, 41] on icon "save" at bounding box center [422, 44] width 18 height 18
